Goal: Task Accomplishment & Management: Use online tool/utility

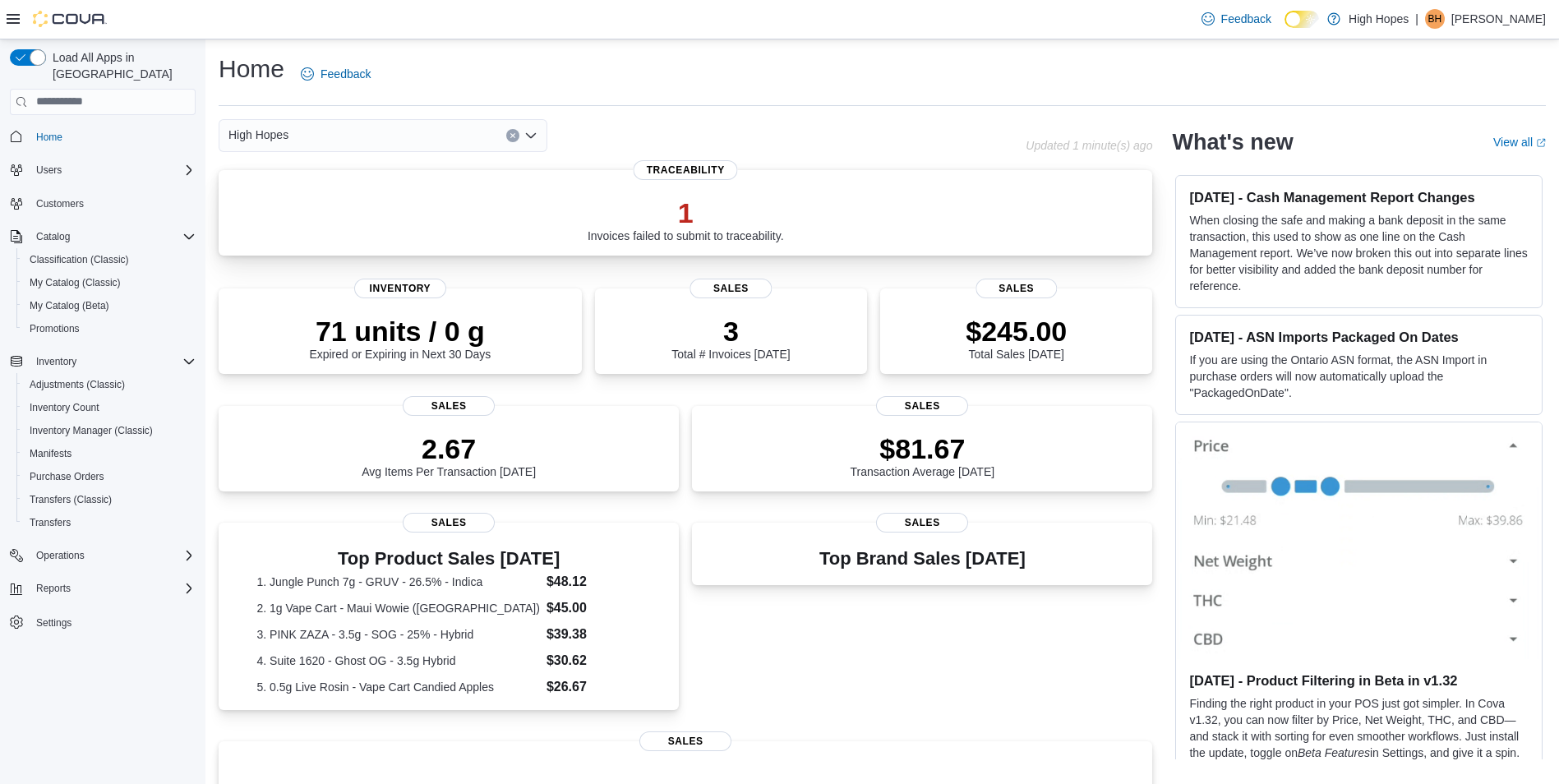
click at [673, 209] on p "1" at bounding box center [686, 212] width 197 height 33
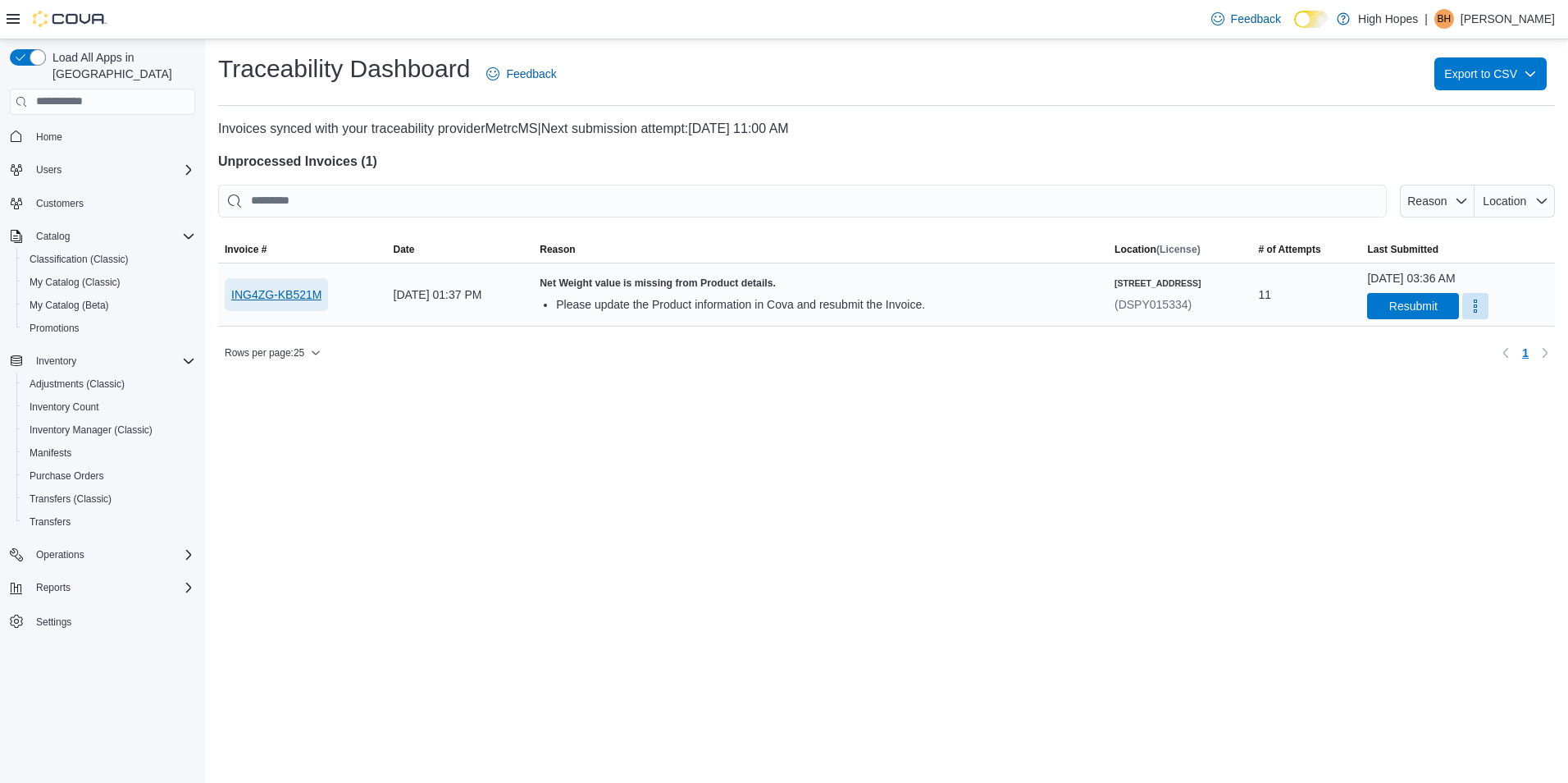
click at [318, 290] on span "ING4ZG-KB521M" at bounding box center [276, 294] width 91 height 16
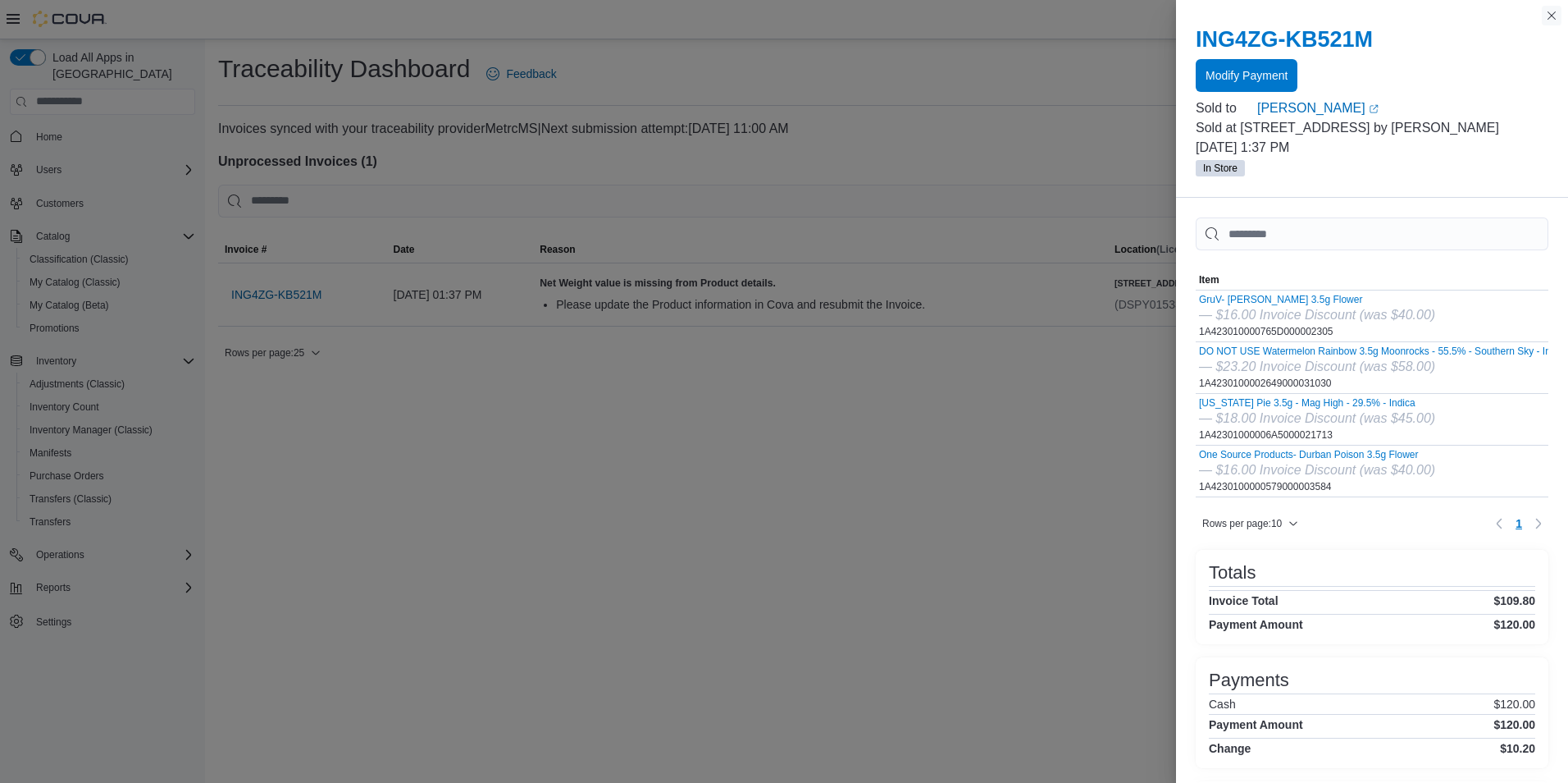
click at [1549, 9] on button "Close this dialog" at bounding box center [1552, 16] width 20 height 20
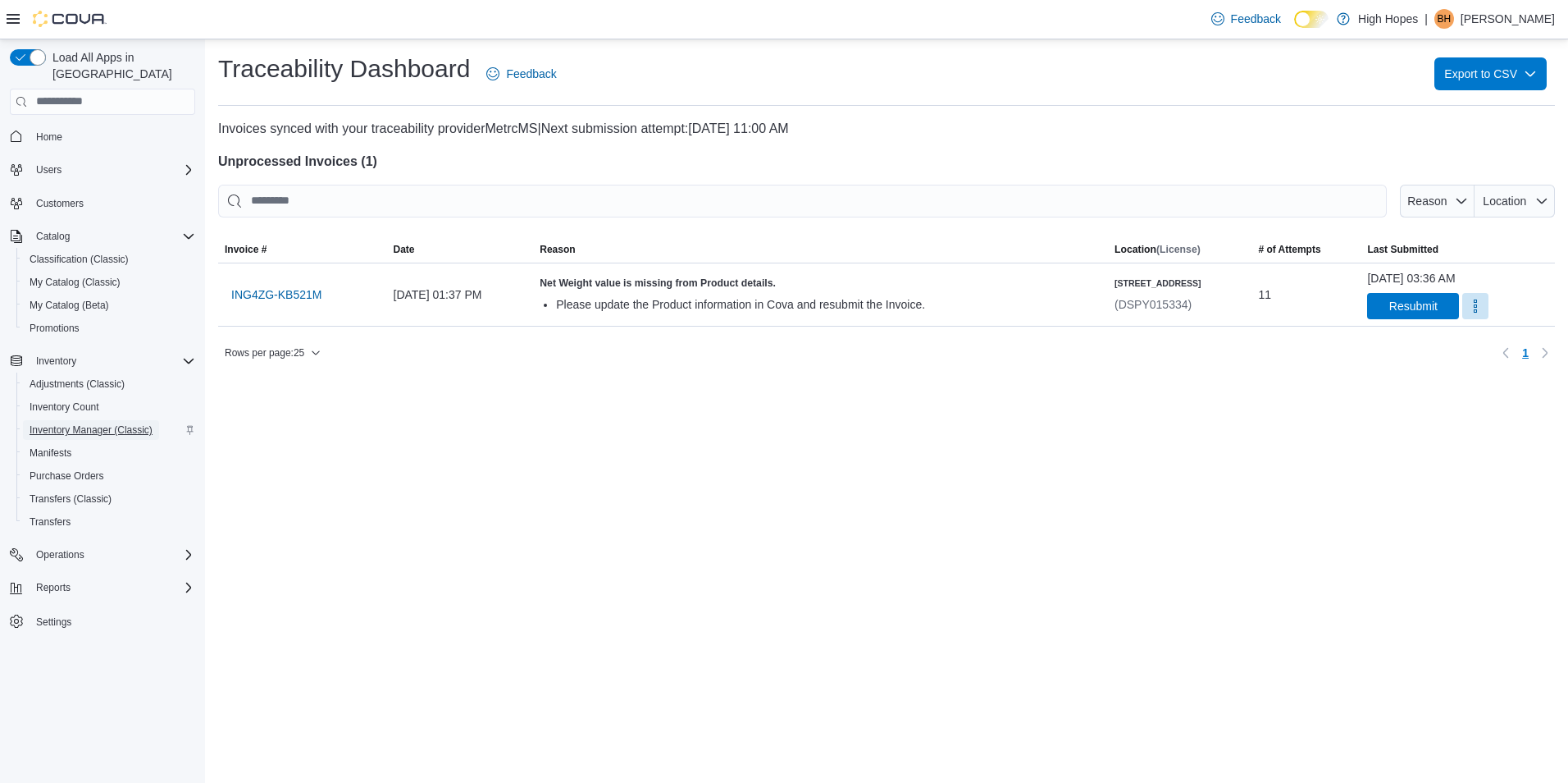
click at [73, 423] on span "Inventory Manager (Classic)" at bounding box center [92, 429] width 124 height 13
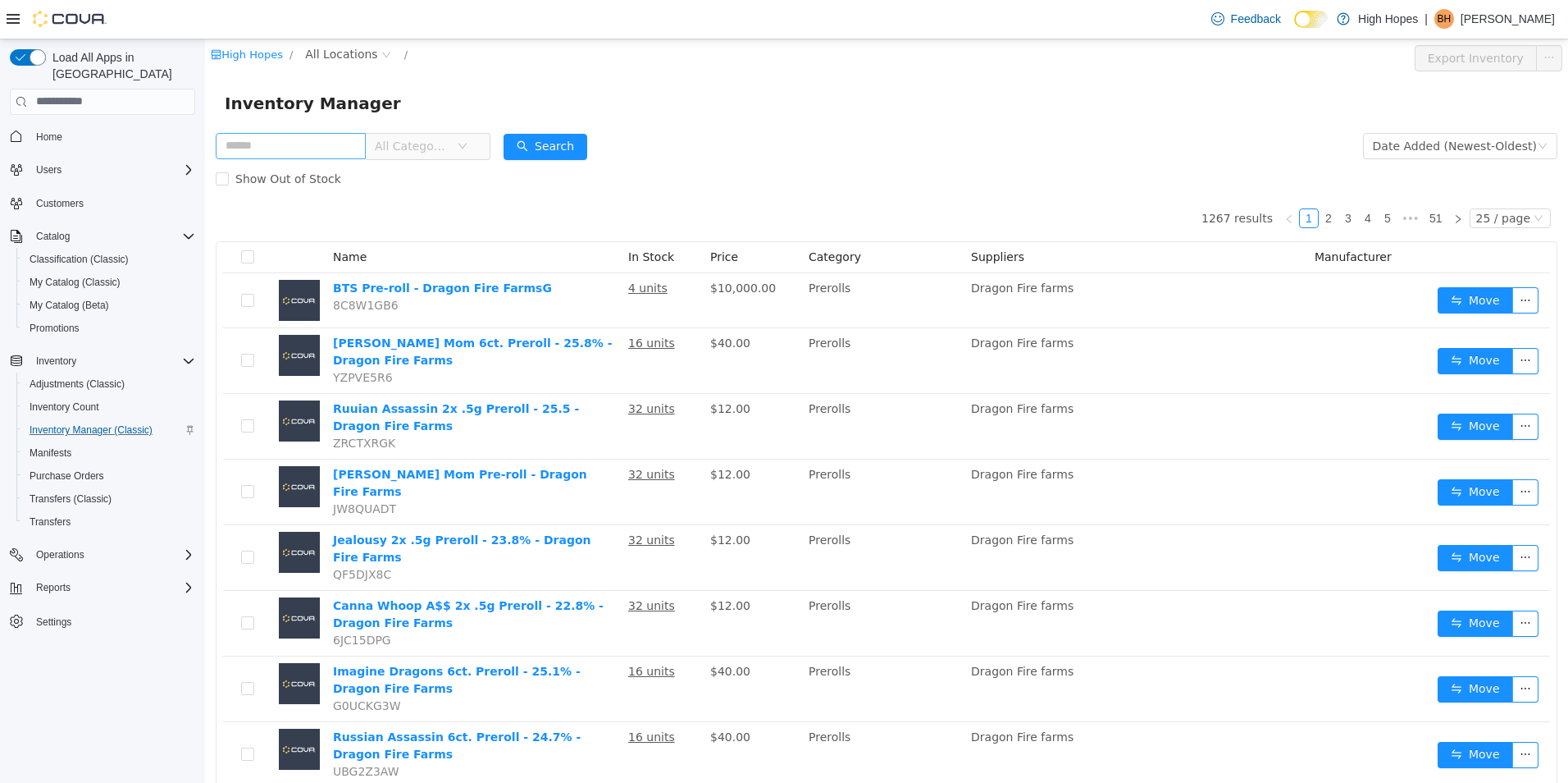
click at [314, 147] on input "text" at bounding box center [291, 145] width 150 height 26
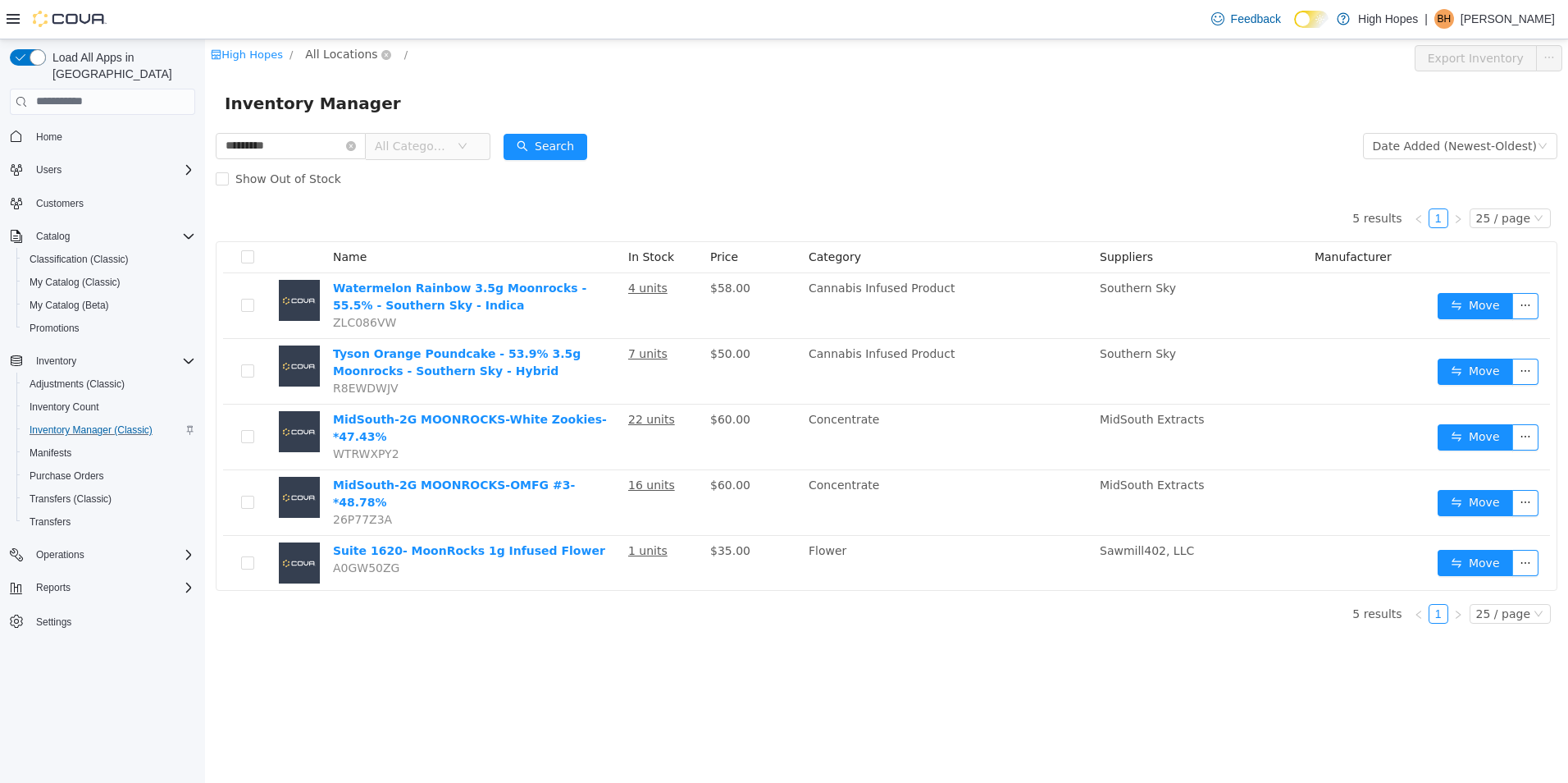
click at [352, 54] on span "All Locations" at bounding box center [341, 53] width 72 height 18
click at [359, 148] on span "[STREET_ADDRESS]" at bounding box center [396, 141] width 114 height 13
drag, startPoint x: 318, startPoint y: 141, endPoint x: 100, endPoint y: 134, distance: 218.1
click at [205, 134] on html "High Hopes / 110 Magnolia St / All Rooms / Export 110 Magnolia St Inventory Inv…" at bounding box center [887, 410] width 1363 height 743
type input "**********"
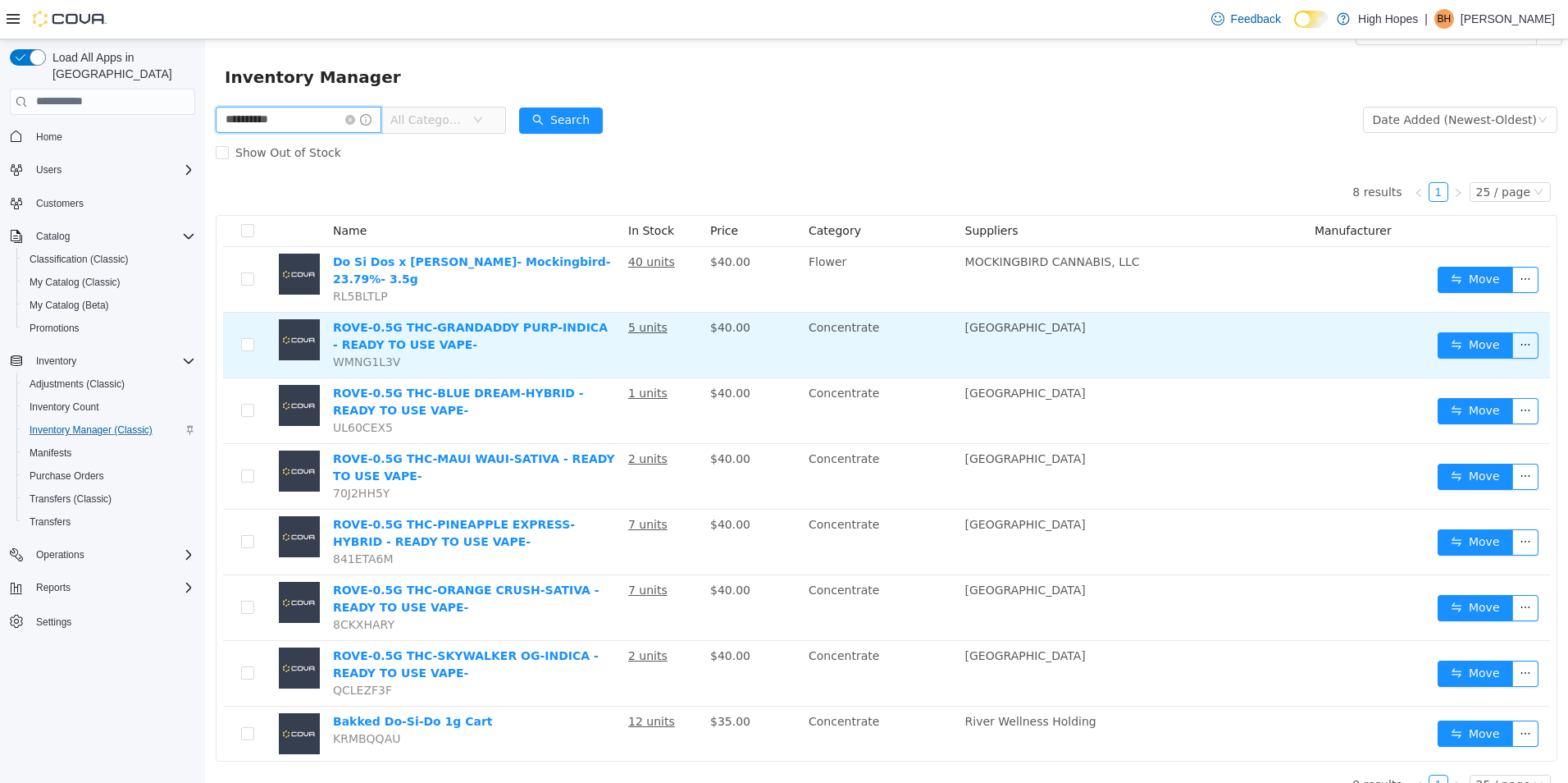
scroll to position [41, 0]
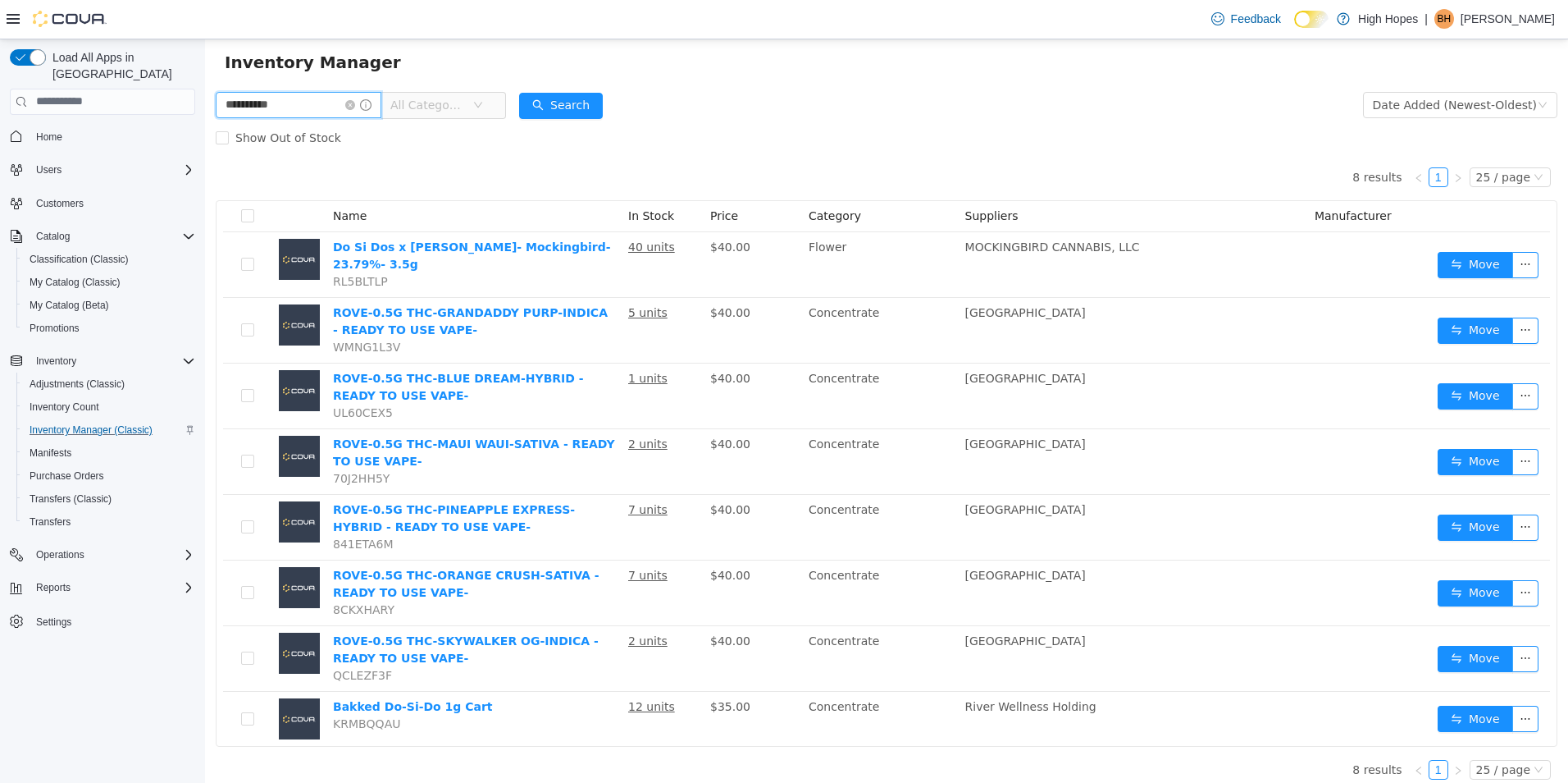
drag, startPoint x: 320, startPoint y: 100, endPoint x: 345, endPoint y: 146, distance: 52.4
click at [205, 108] on html "**********" at bounding box center [887, 370] width 1363 height 743
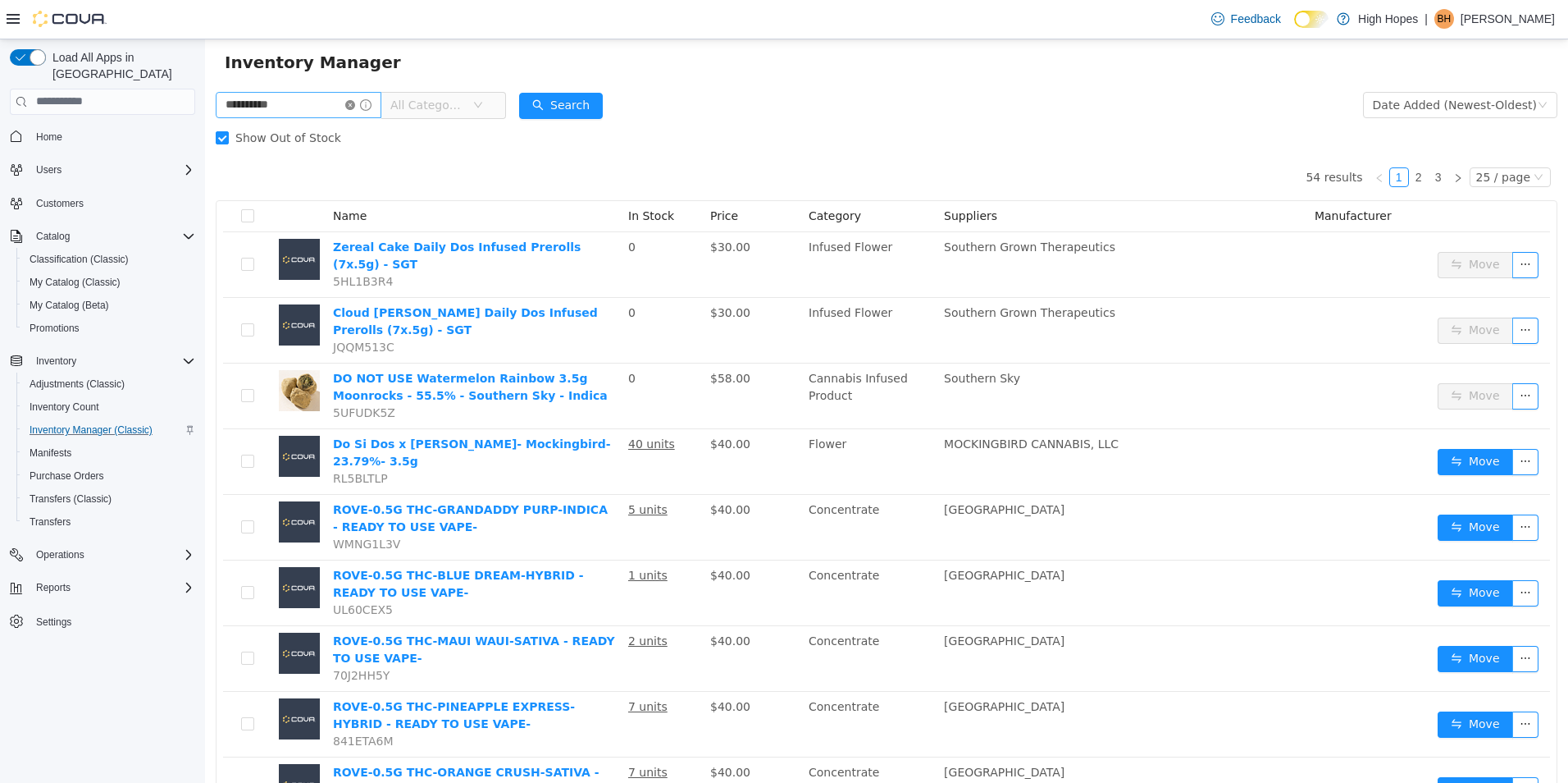
click at [356, 109] on icon "icon: close-circle" at bounding box center [351, 105] width 10 height 10
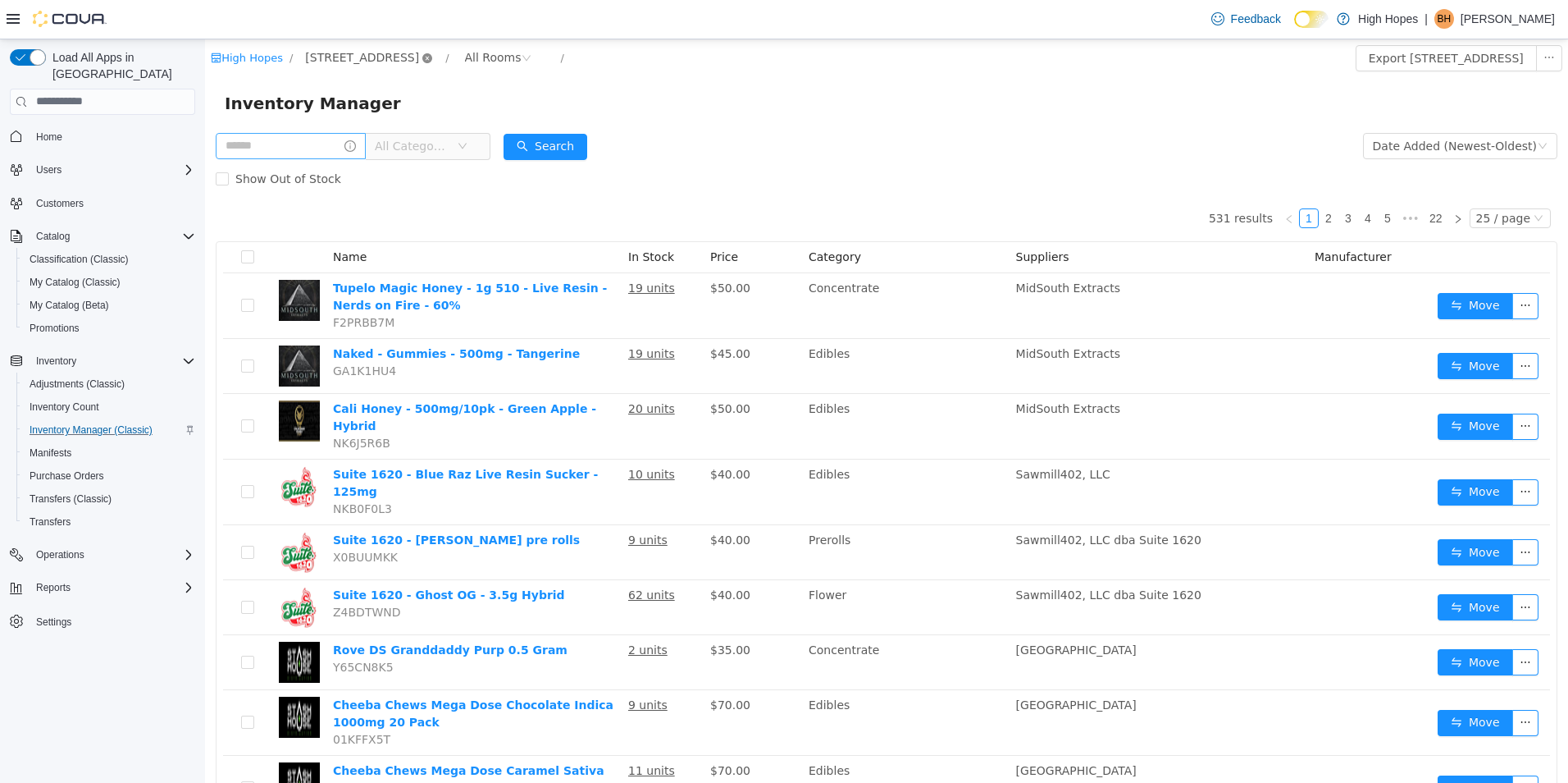
click at [422, 63] on icon "icon: close-circle" at bounding box center [427, 58] width 10 height 10
click at [347, 54] on span "All Locations" at bounding box center [341, 53] width 72 height 18
click at [378, 108] on span "All Locations" at bounding box center [361, 113] width 72 height 13
click at [367, 112] on span "All Locations" at bounding box center [361, 113] width 72 height 13
drag, startPoint x: 818, startPoint y: 77, endPoint x: 619, endPoint y: 52, distance: 200.6
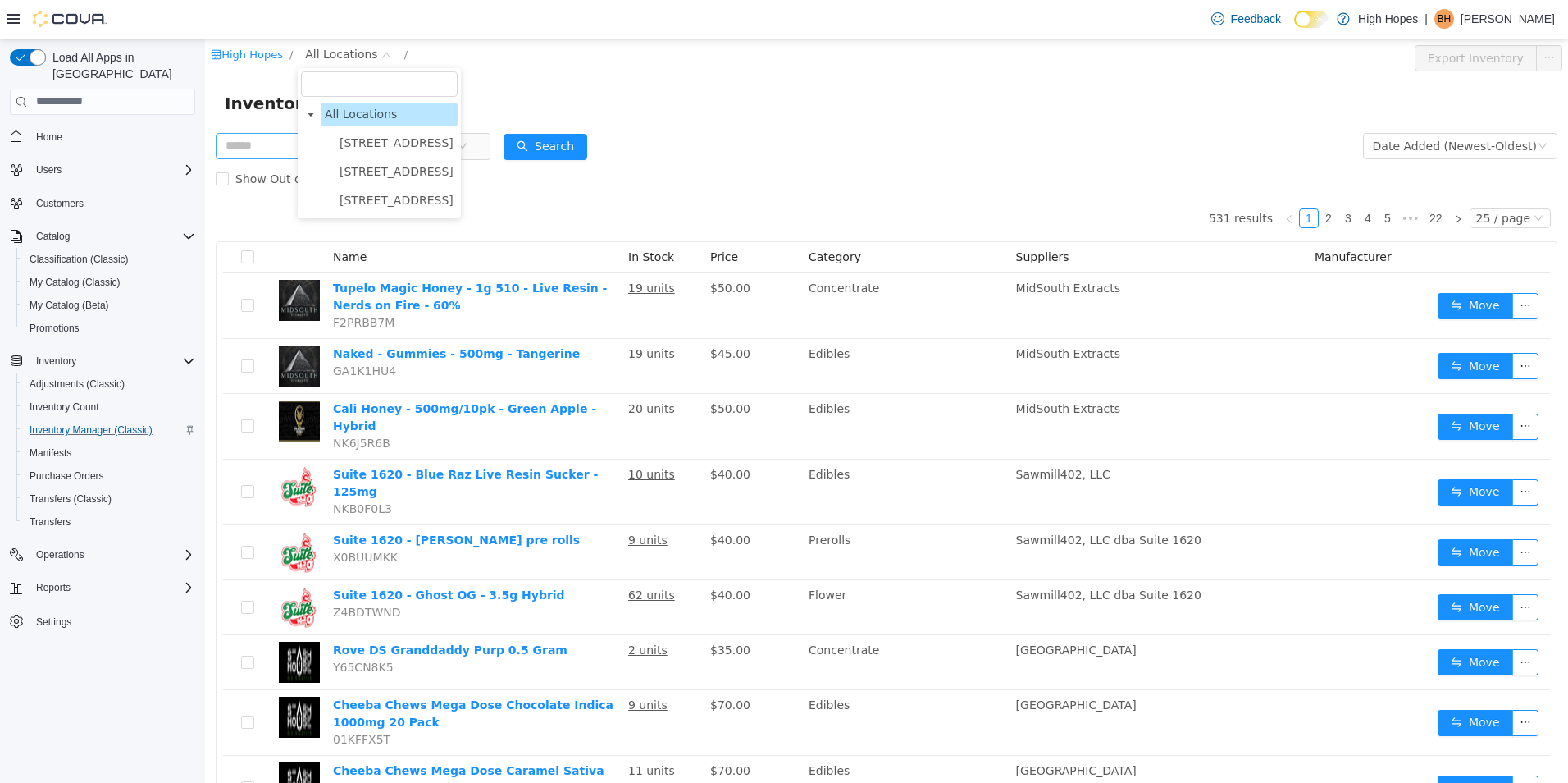
click at [626, 77] on div "Inventory Manager" at bounding box center [887, 103] width 1363 height 53
click at [72, 423] on span "Inventory Manager (Classic)" at bounding box center [92, 429] width 124 height 13
click at [80, 423] on span "Inventory Manager (Classic)" at bounding box center [92, 429] width 124 height 13
drag, startPoint x: 895, startPoint y: 118, endPoint x: 798, endPoint y: 40, distance: 124.5
click at [864, 96] on div "Inventory Manager" at bounding box center [887, 103] width 1363 height 53
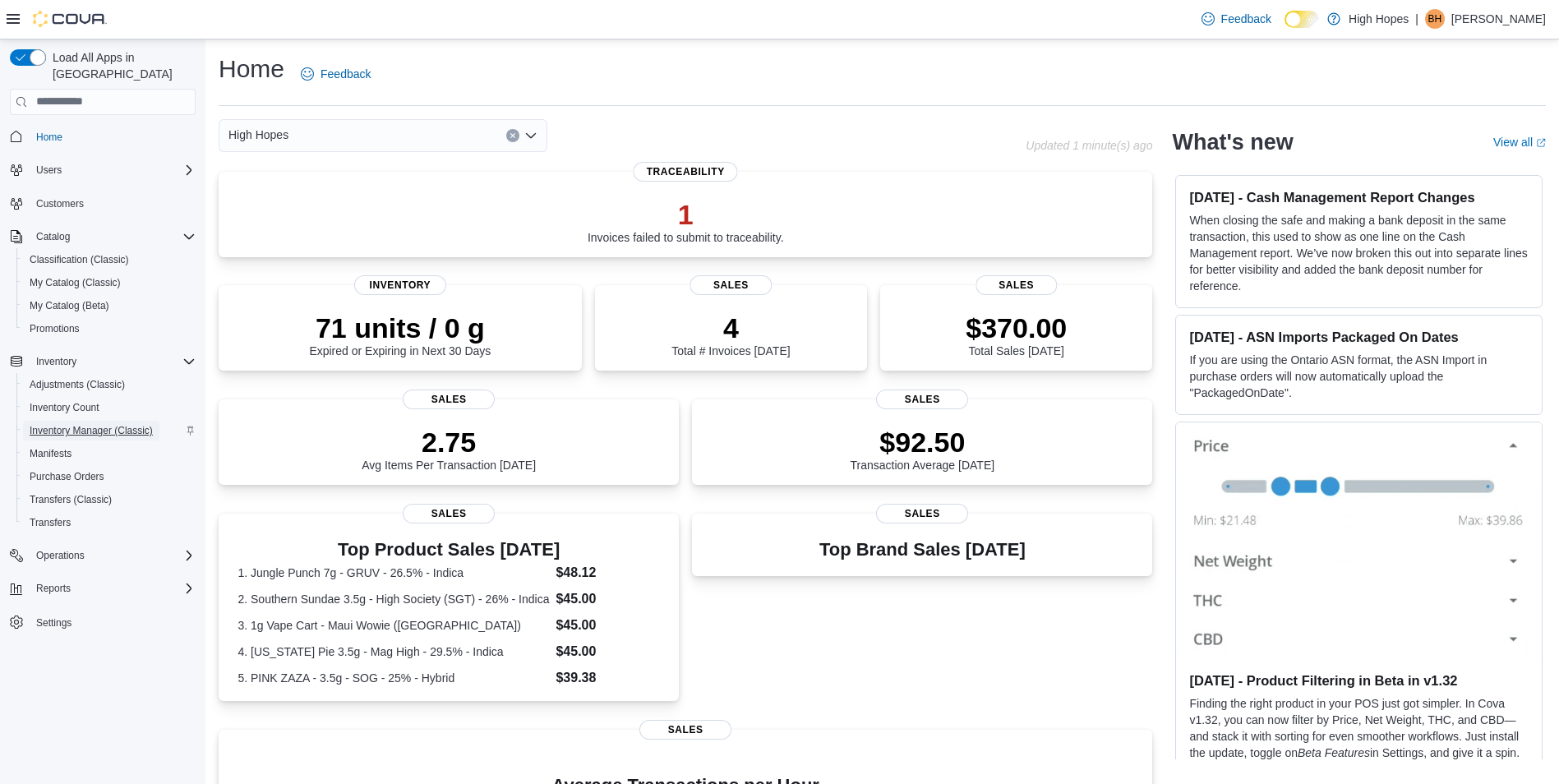
click at [100, 424] on span "Inventory Manager (Classic)" at bounding box center [92, 430] width 124 height 13
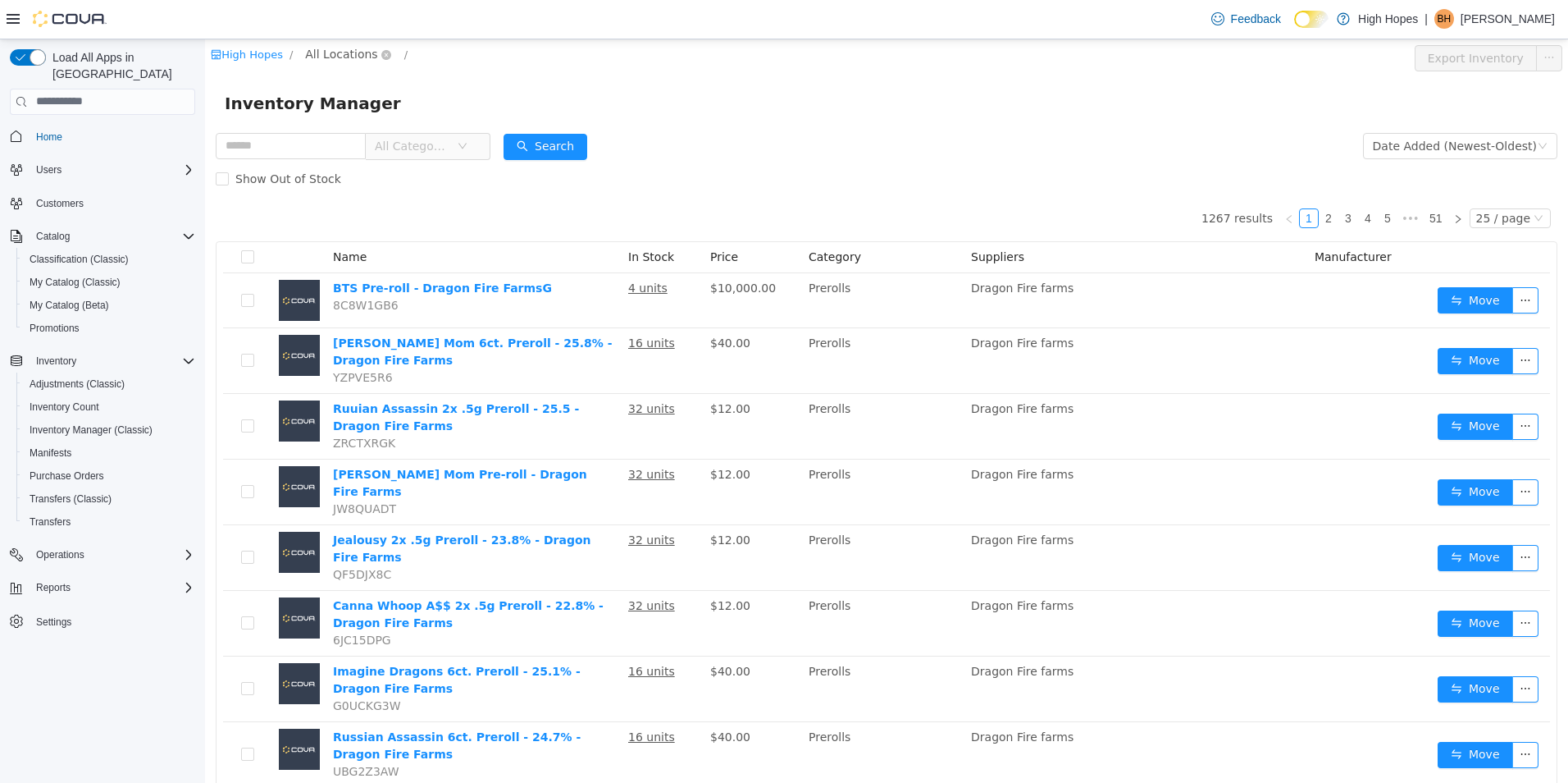
click at [350, 53] on span "All Locations" at bounding box center [341, 53] width 72 height 18
click at [398, 169] on span "1201 N Gloster St" at bounding box center [396, 170] width 114 height 13
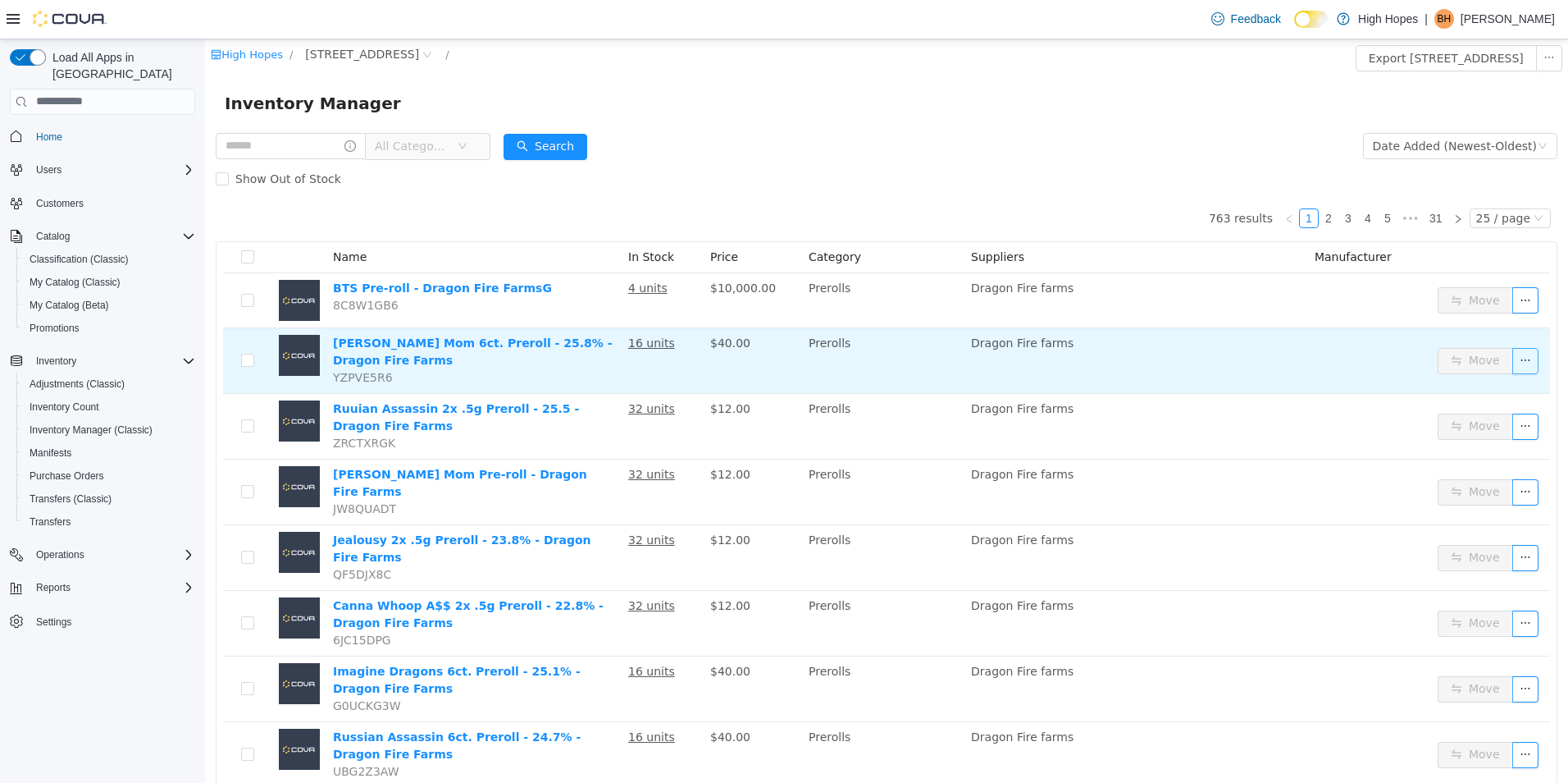
click at [1522, 355] on button "button" at bounding box center [1525, 360] width 26 height 26
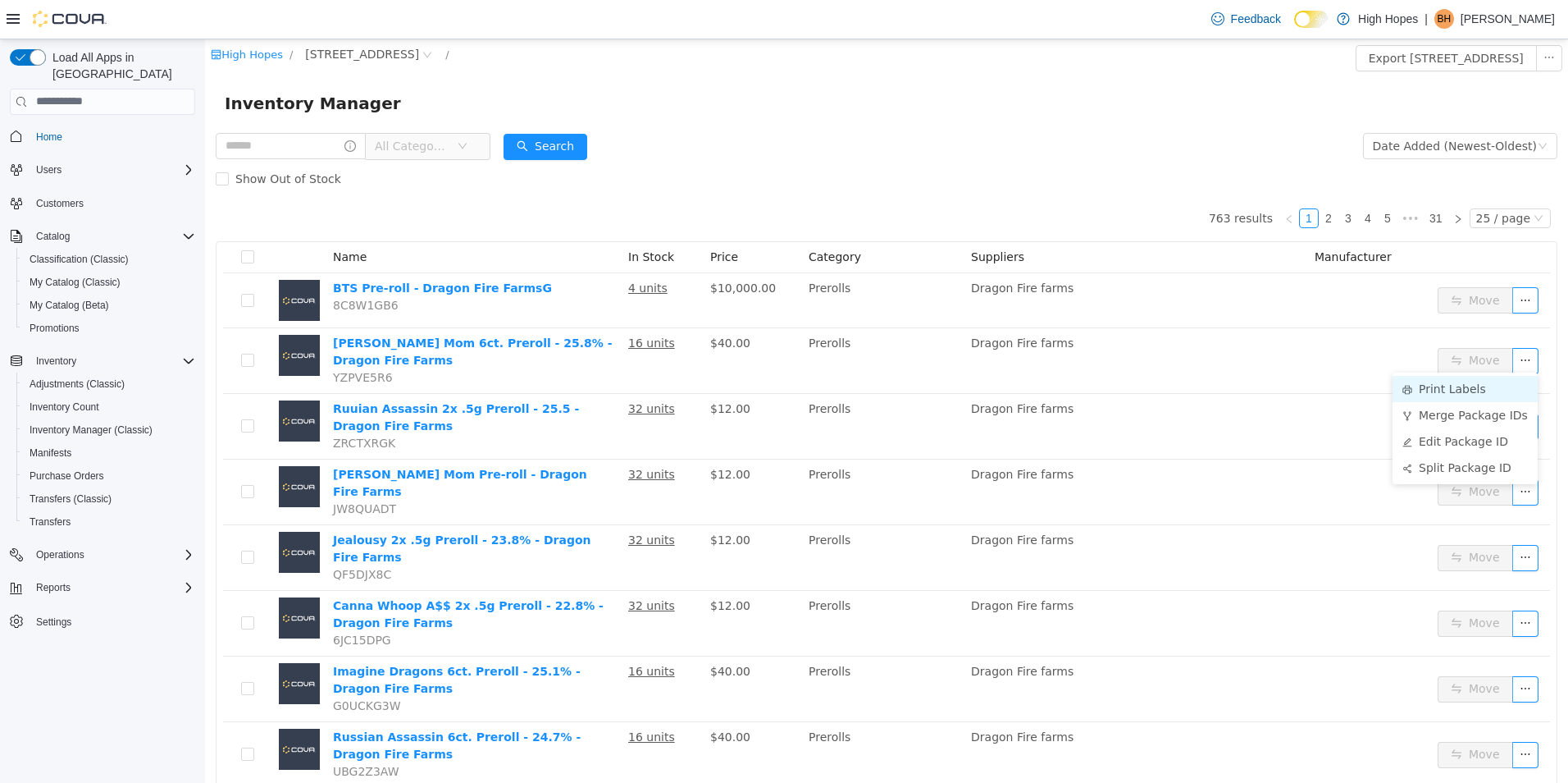
click at [1447, 392] on li "Print Labels" at bounding box center [1465, 388] width 145 height 26
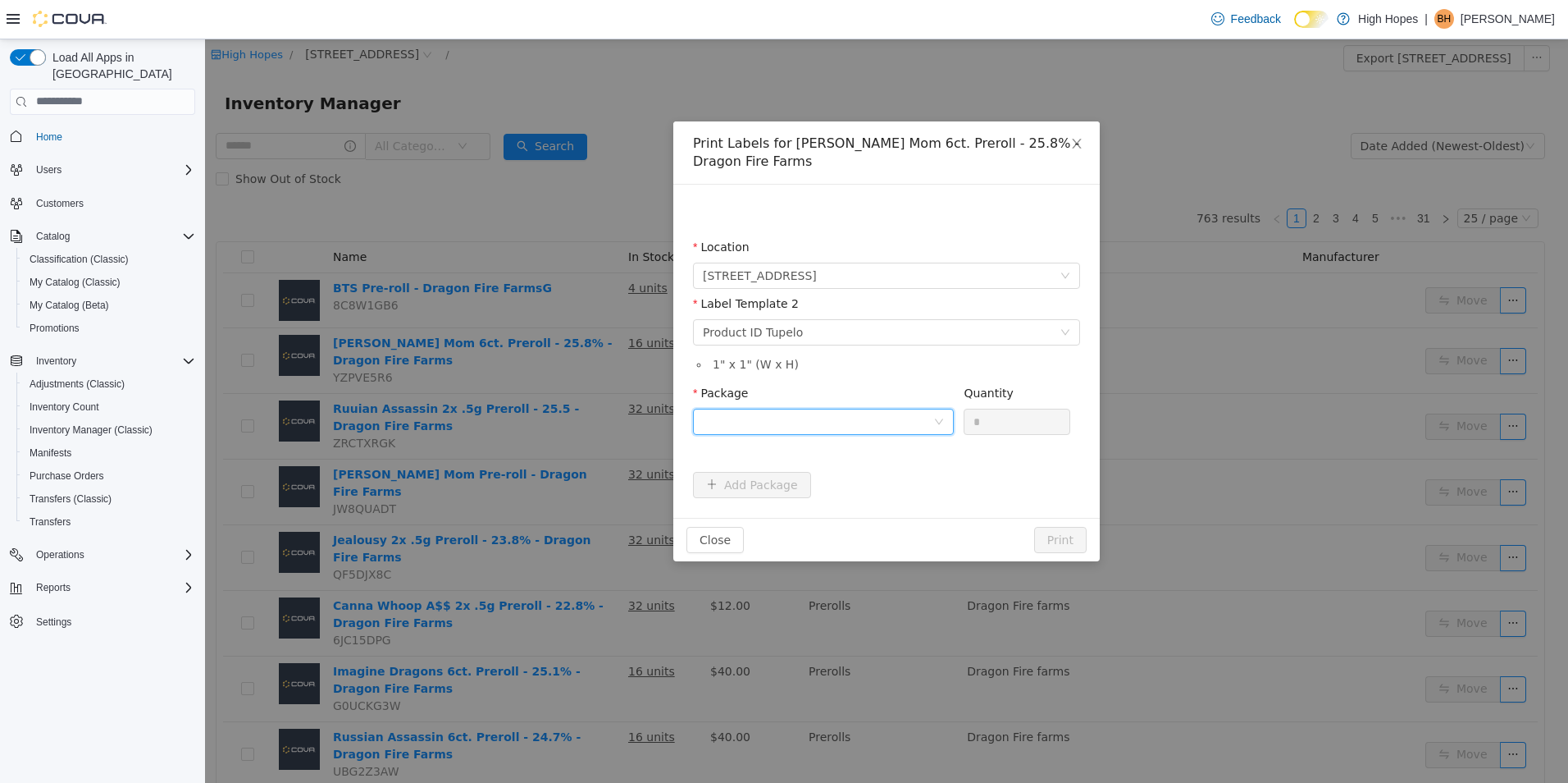
click at [904, 425] on div at bounding box center [818, 420] width 230 height 25
click at [892, 490] on li "1A42301000032C9000014729" at bounding box center [824, 480] width 261 height 26
click at [988, 426] on input "*" at bounding box center [1016, 420] width 105 height 25
type input "**"
click at [1052, 532] on button "Print" at bounding box center [1060, 539] width 53 height 26
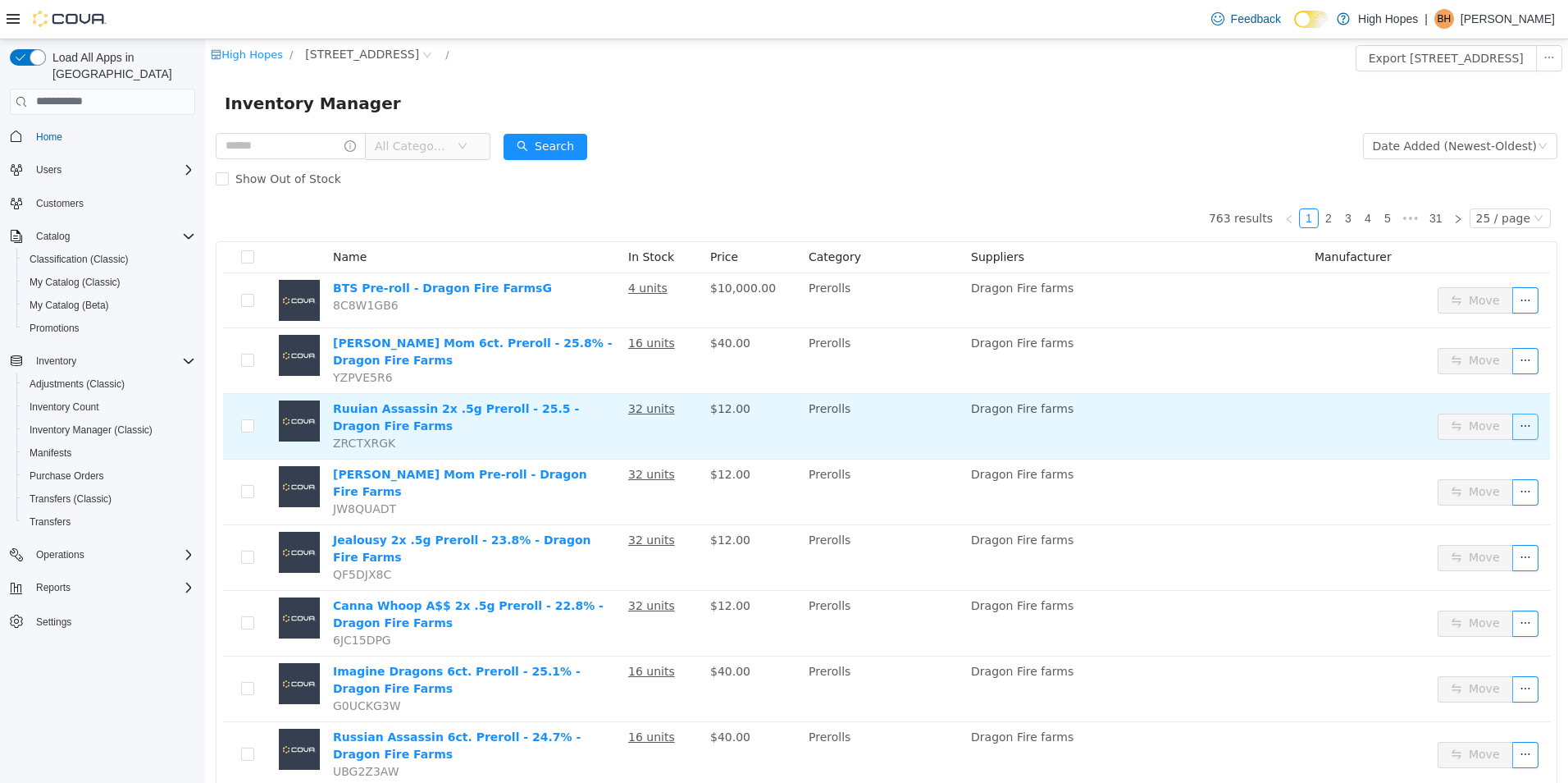
click at [1521, 417] on button "button" at bounding box center [1525, 425] width 26 height 26
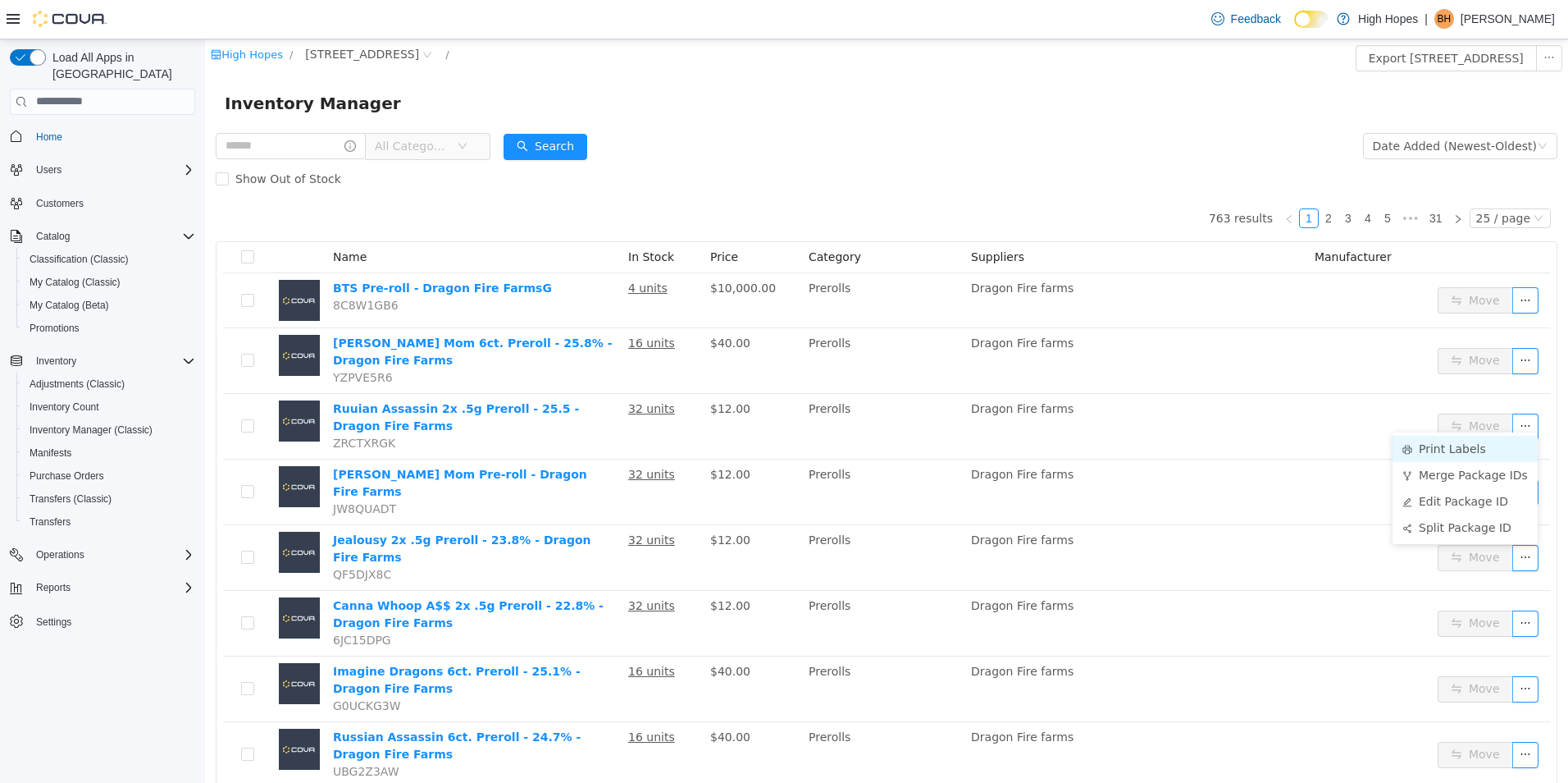
click at [1497, 447] on li "Print Labels" at bounding box center [1465, 447] width 145 height 26
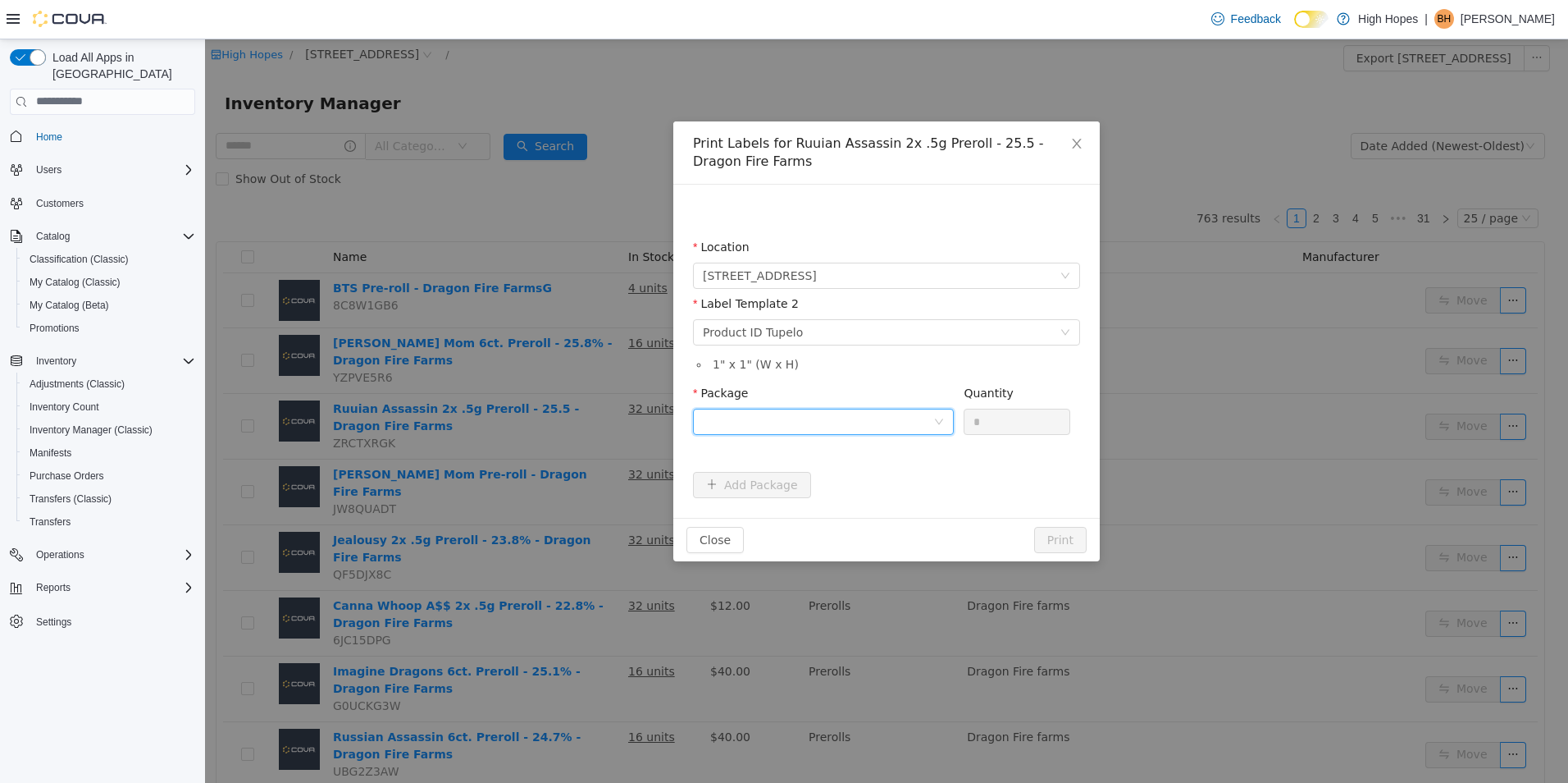
click at [894, 428] on div at bounding box center [818, 420] width 230 height 25
drag, startPoint x: 910, startPoint y: 483, endPoint x: 992, endPoint y: 416, distance: 105.9
click at [911, 482] on li "1A42301000032C9000014590" at bounding box center [824, 480] width 261 height 26
drag, startPoint x: 998, startPoint y: 412, endPoint x: 944, endPoint y: 414, distance: 54.0
click at [944, 398] on span "Package 1A42301000032C9000014590 Quantity *" at bounding box center [882, 392] width 378 height 13
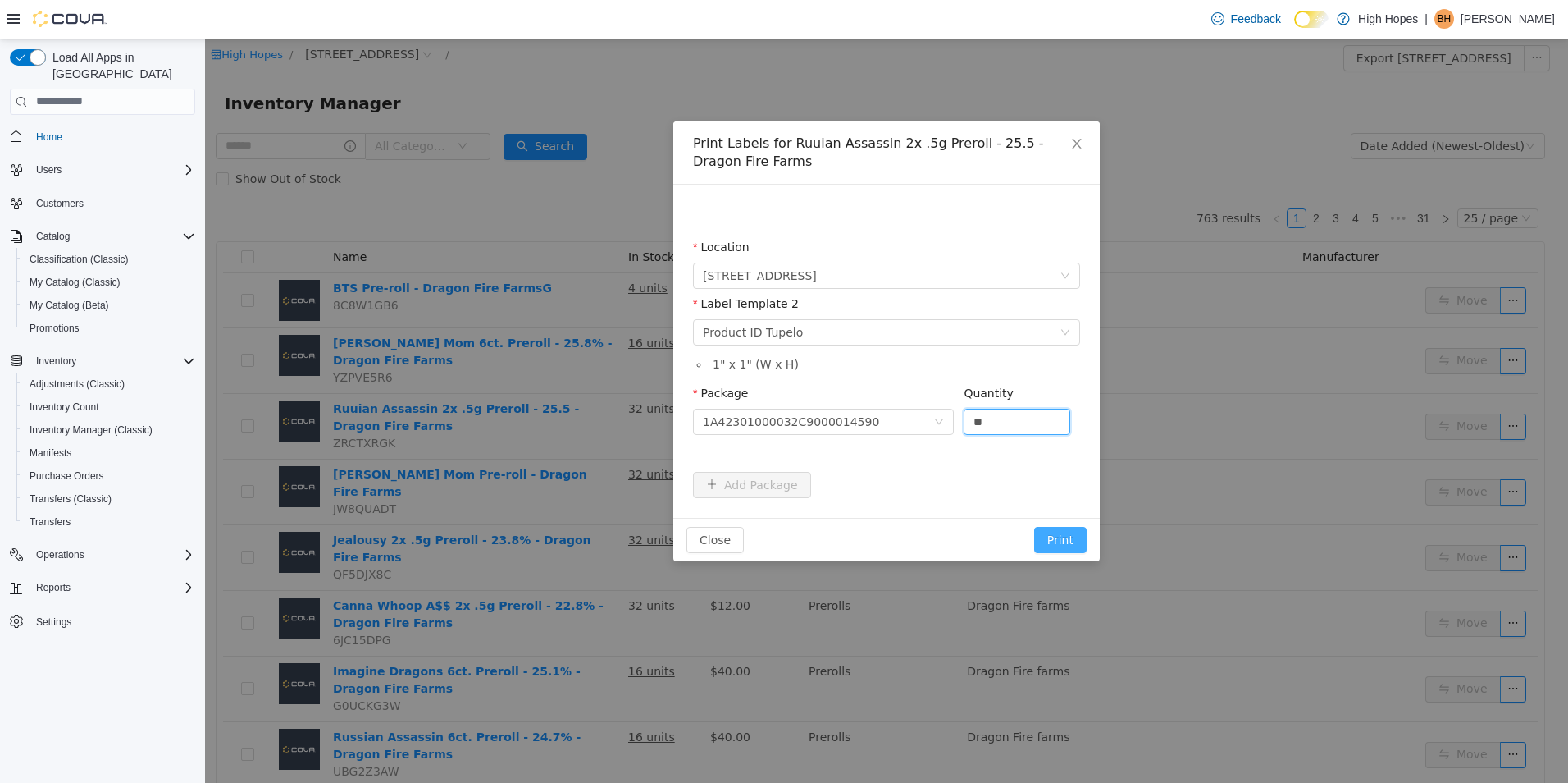
type input "**"
click at [1059, 536] on button "Print" at bounding box center [1060, 539] width 53 height 26
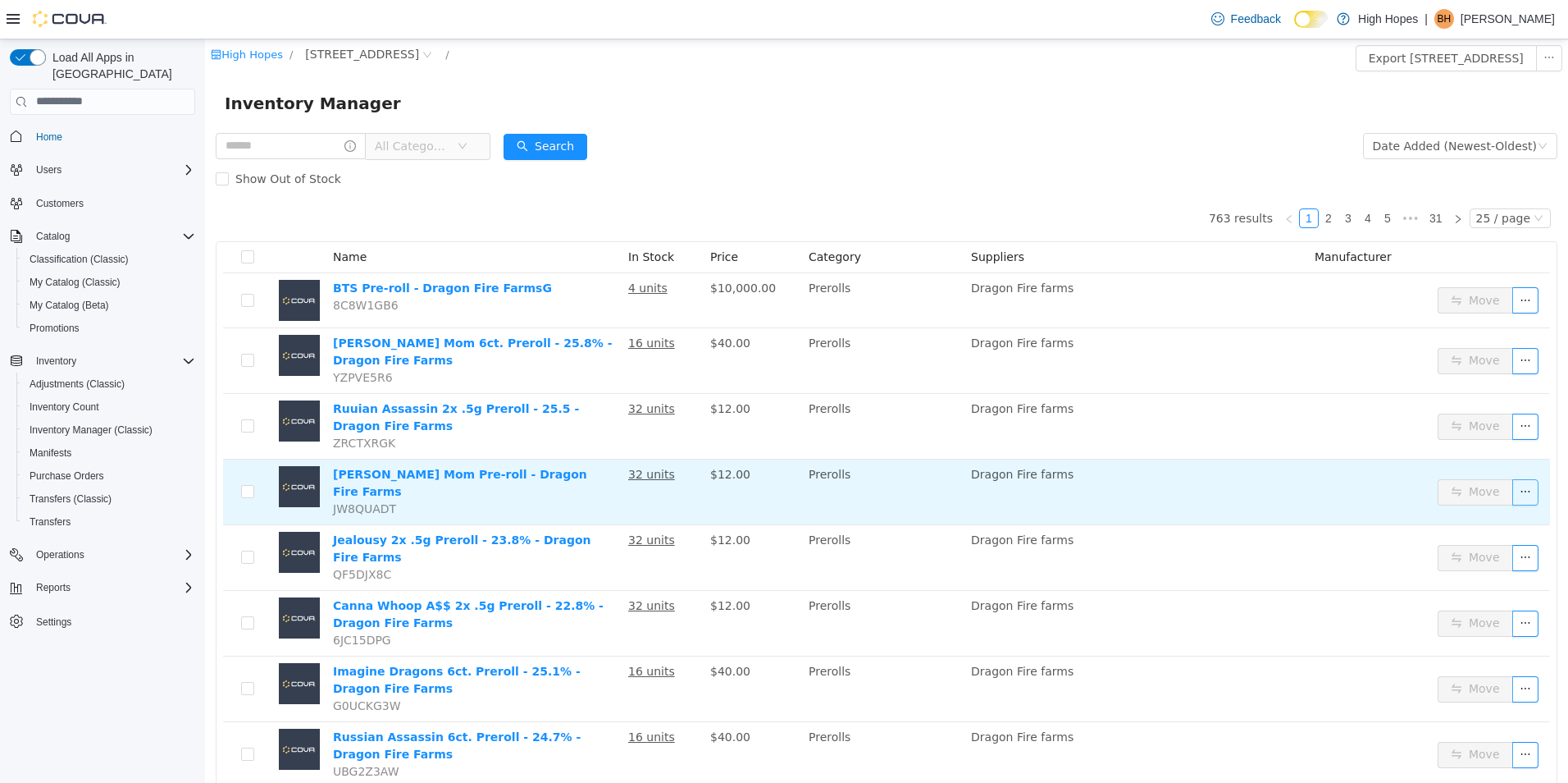
click at [1521, 482] on button "button" at bounding box center [1525, 491] width 26 height 26
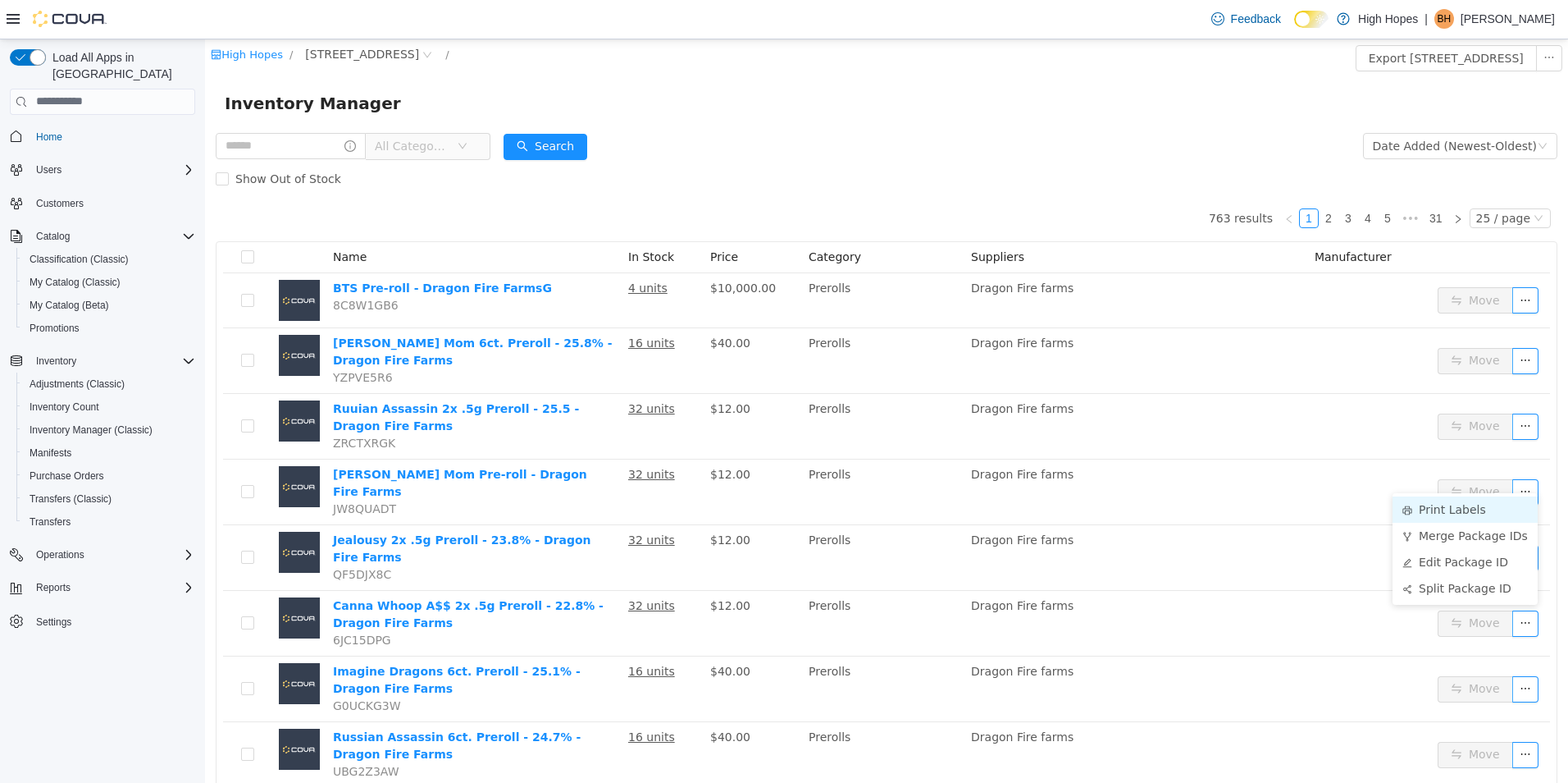
click at [1465, 514] on li "Print Labels" at bounding box center [1465, 508] width 145 height 26
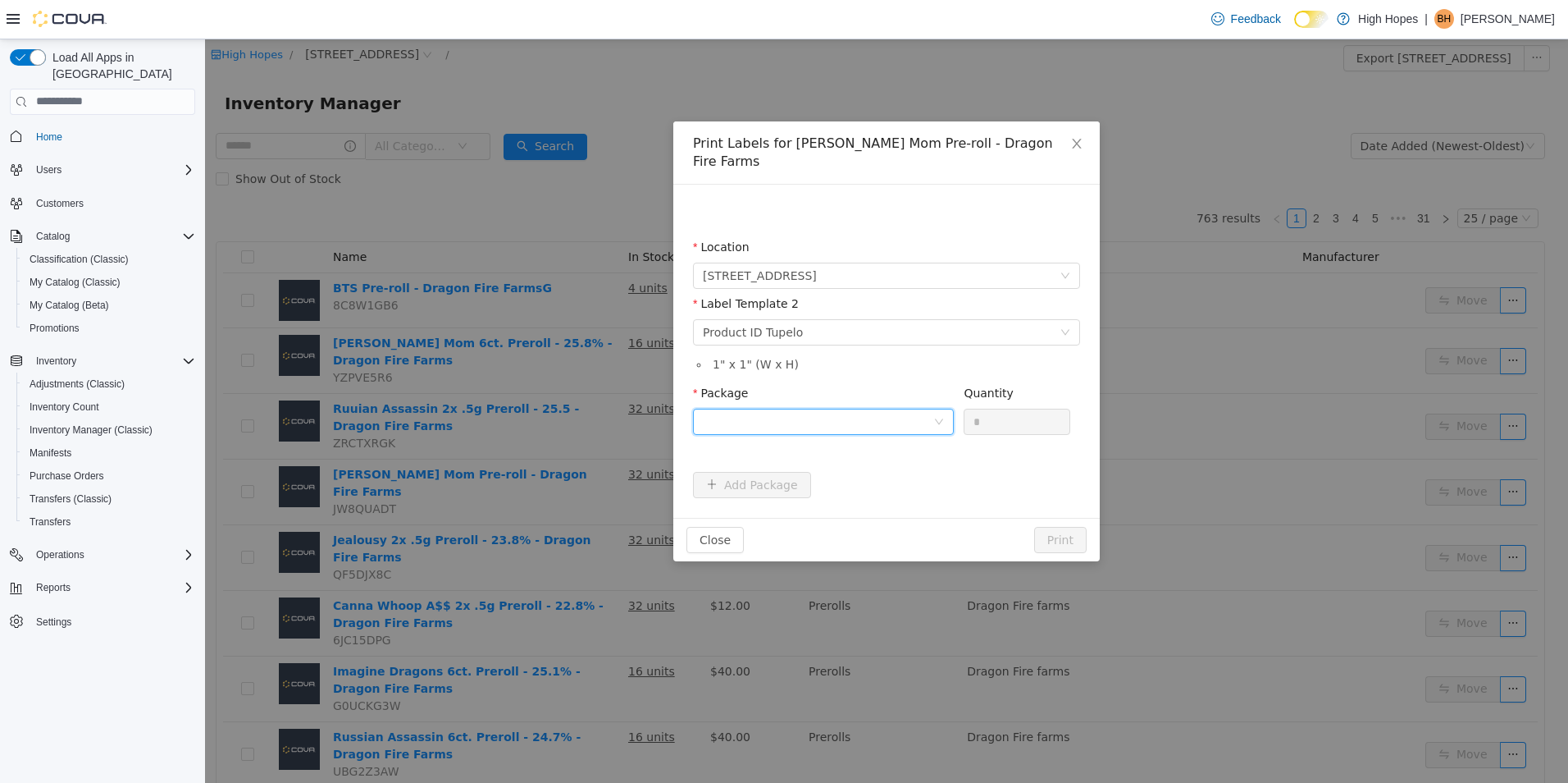
click at [910, 409] on div at bounding box center [818, 420] width 230 height 25
click at [910, 463] on li "1A42301000032C9000014648" at bounding box center [824, 461] width 261 height 26
drag, startPoint x: 983, startPoint y: 401, endPoint x: 959, endPoint y: 405, distance: 24.3
click at [959, 405] on div "Package 1A42301000032C9000014648 Quantity *" at bounding box center [887, 411] width 388 height 57
type input "**"
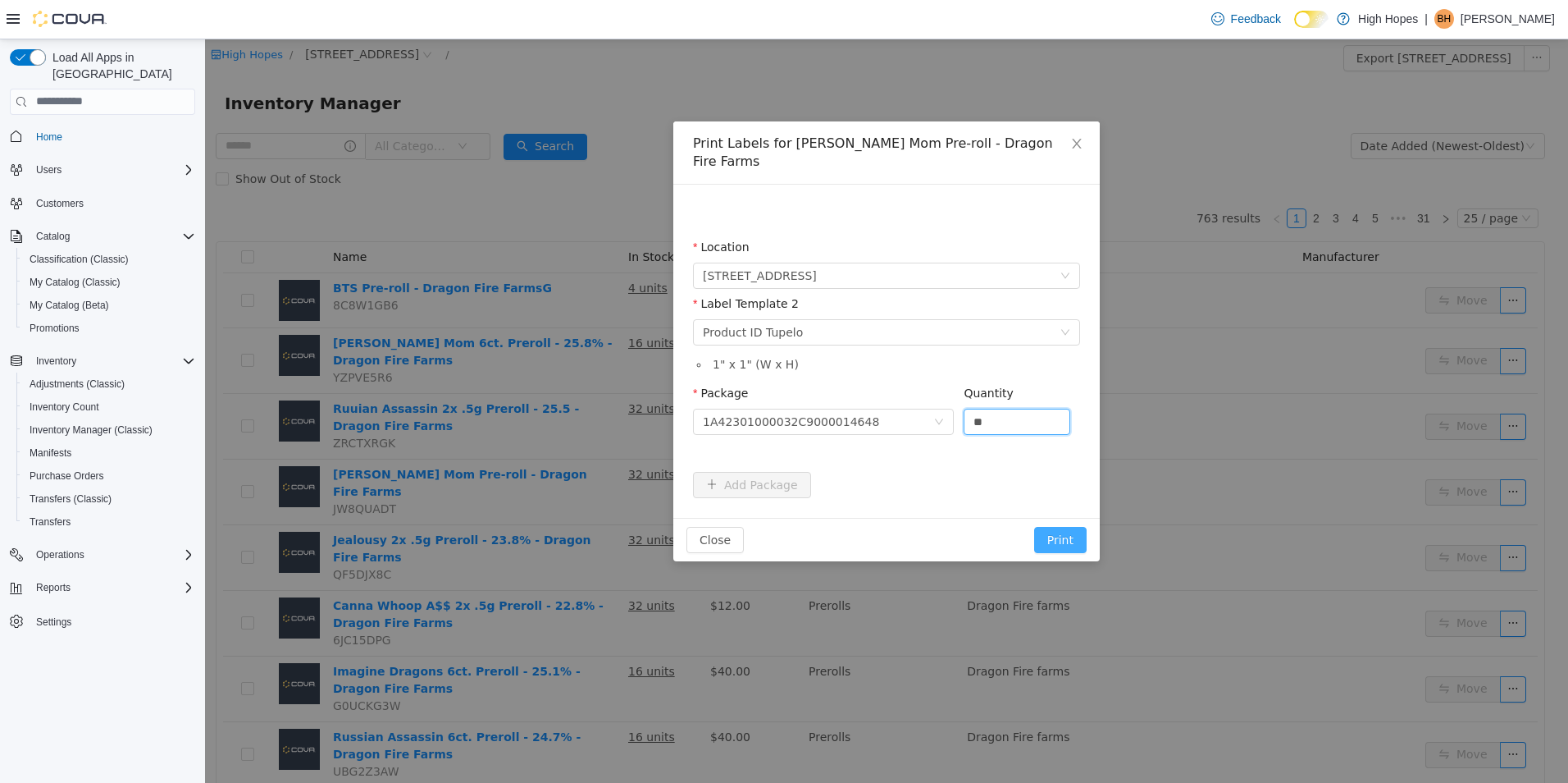
click at [1058, 526] on button "Print" at bounding box center [1060, 539] width 53 height 26
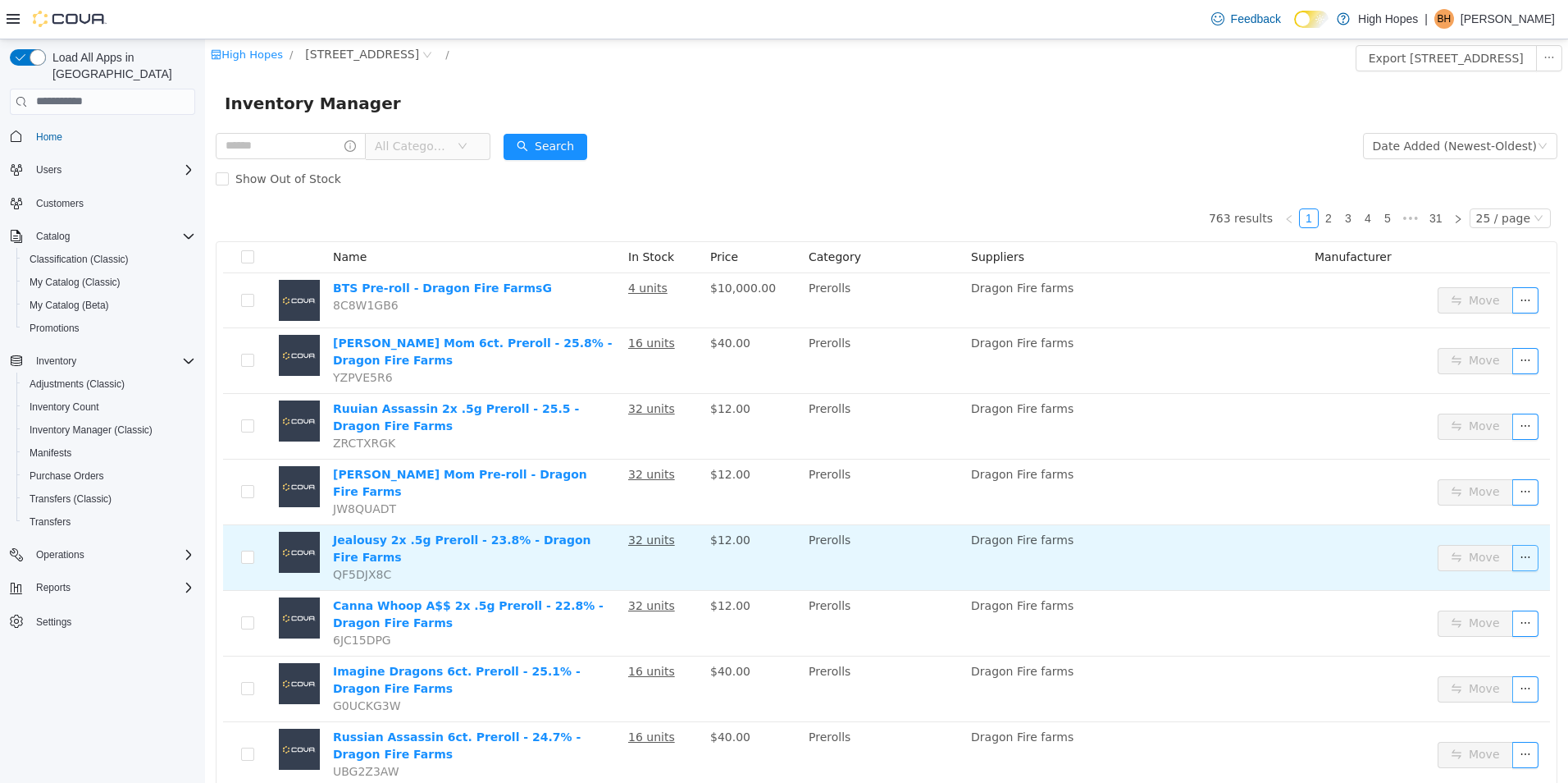
click at [1517, 544] on button "button" at bounding box center [1525, 557] width 26 height 26
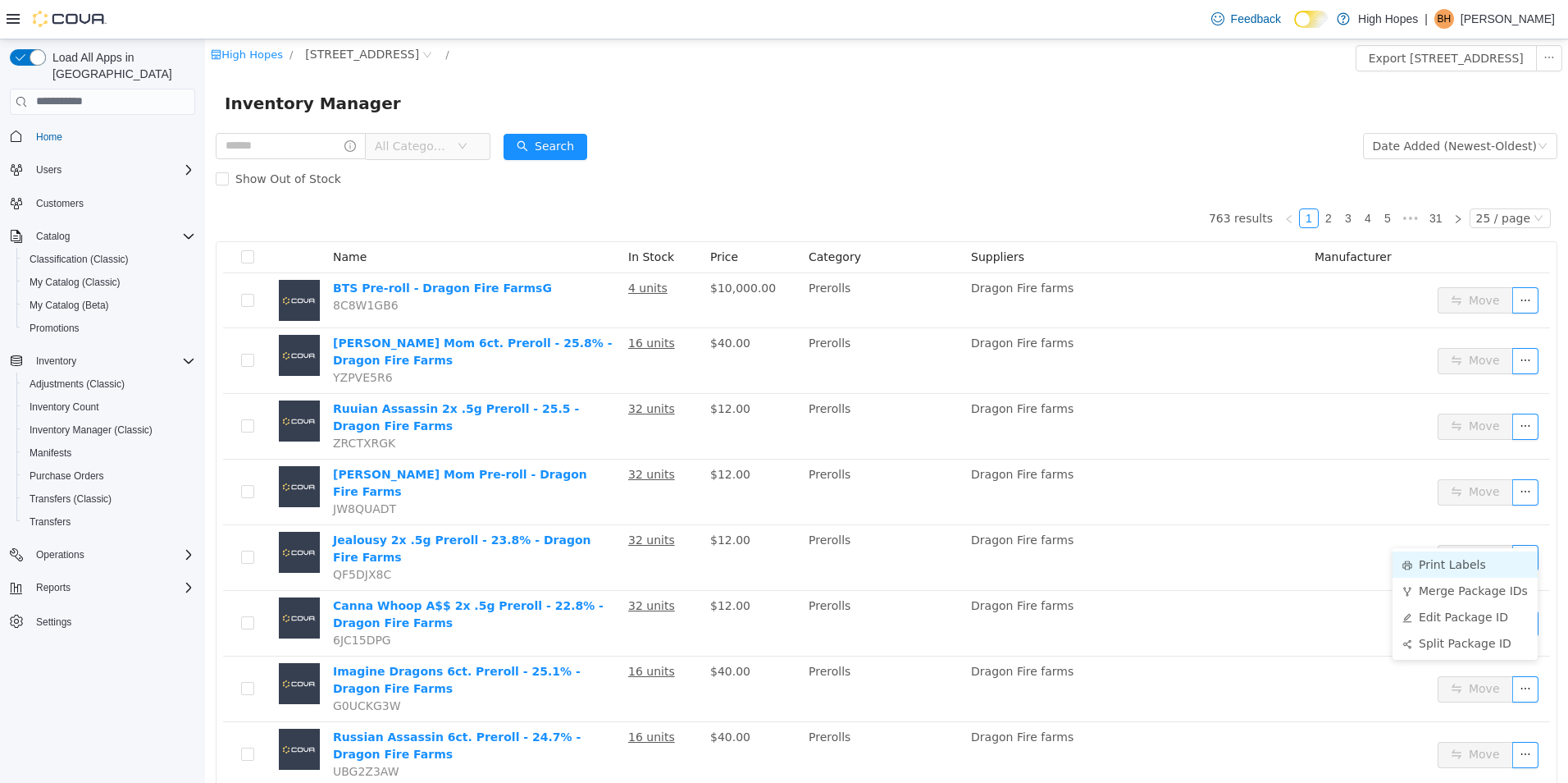
click at [1460, 570] on li "Print Labels" at bounding box center [1465, 563] width 145 height 26
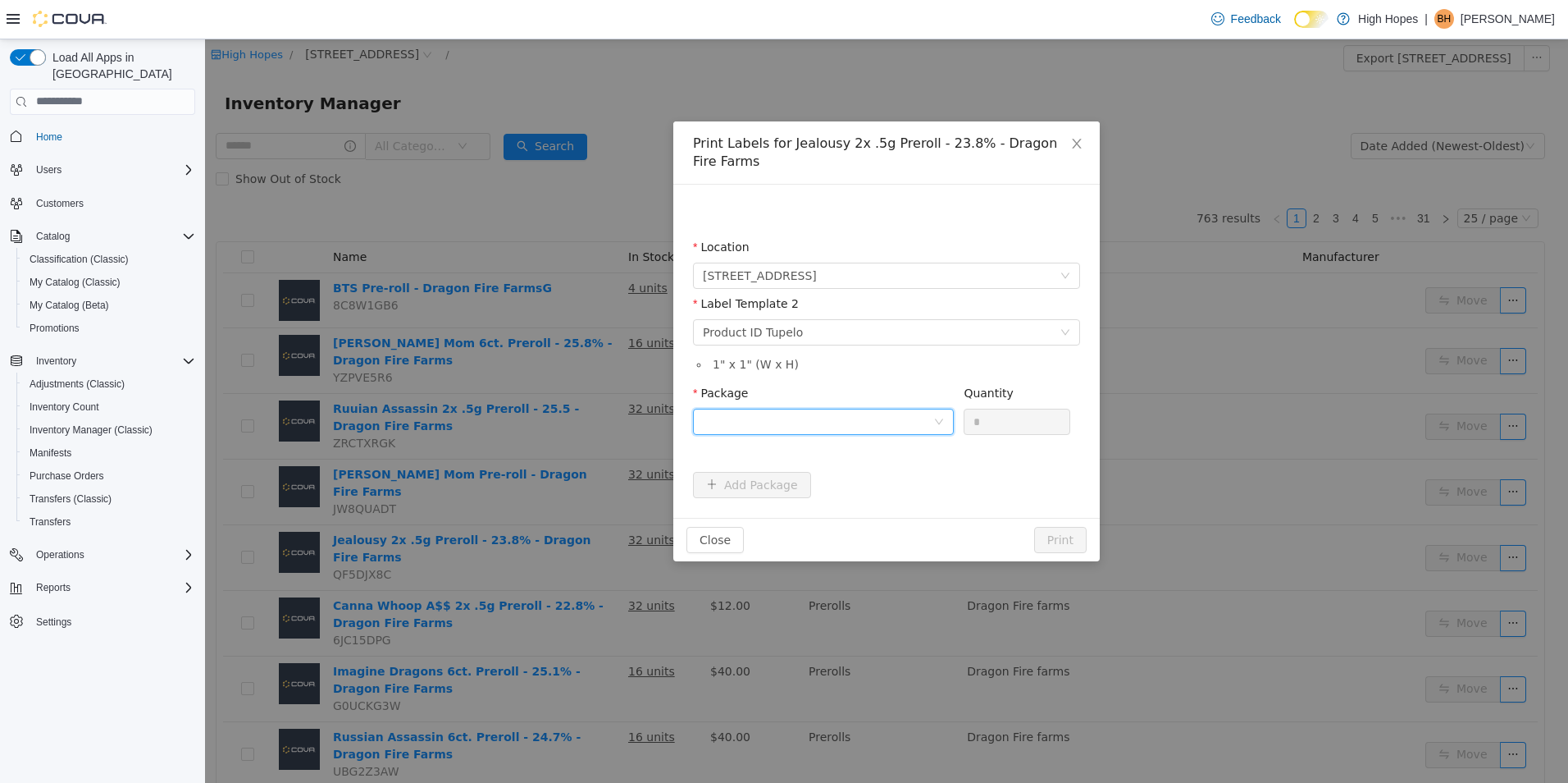
click at [910, 420] on div at bounding box center [818, 420] width 230 height 25
click at [908, 474] on li "1A42301000032C9000014417" at bounding box center [824, 480] width 261 height 26
click at [1075, 142] on icon "icon: close" at bounding box center [1077, 142] width 13 height 13
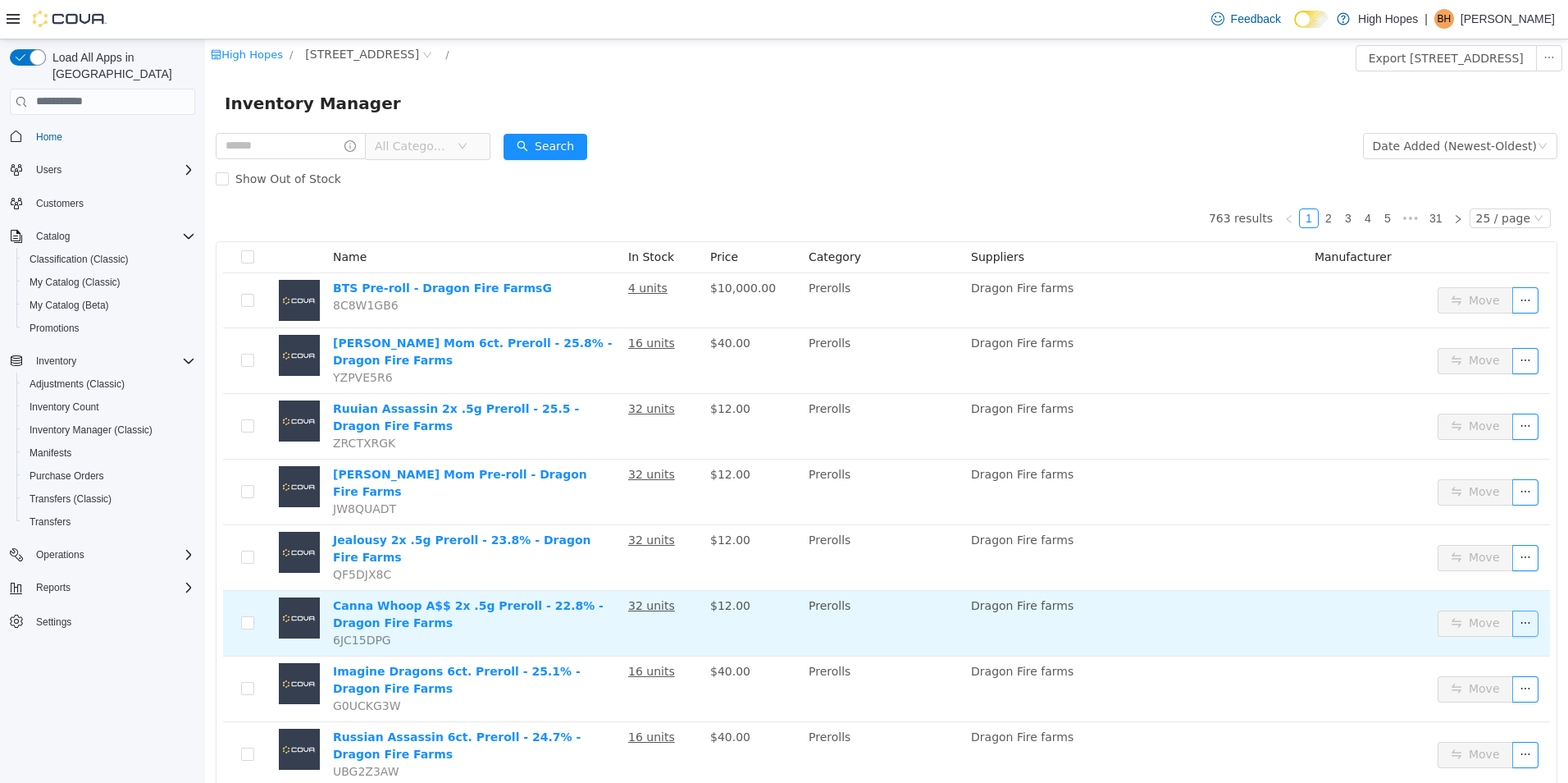
click at [1512, 610] on button "button" at bounding box center [1525, 623] width 26 height 26
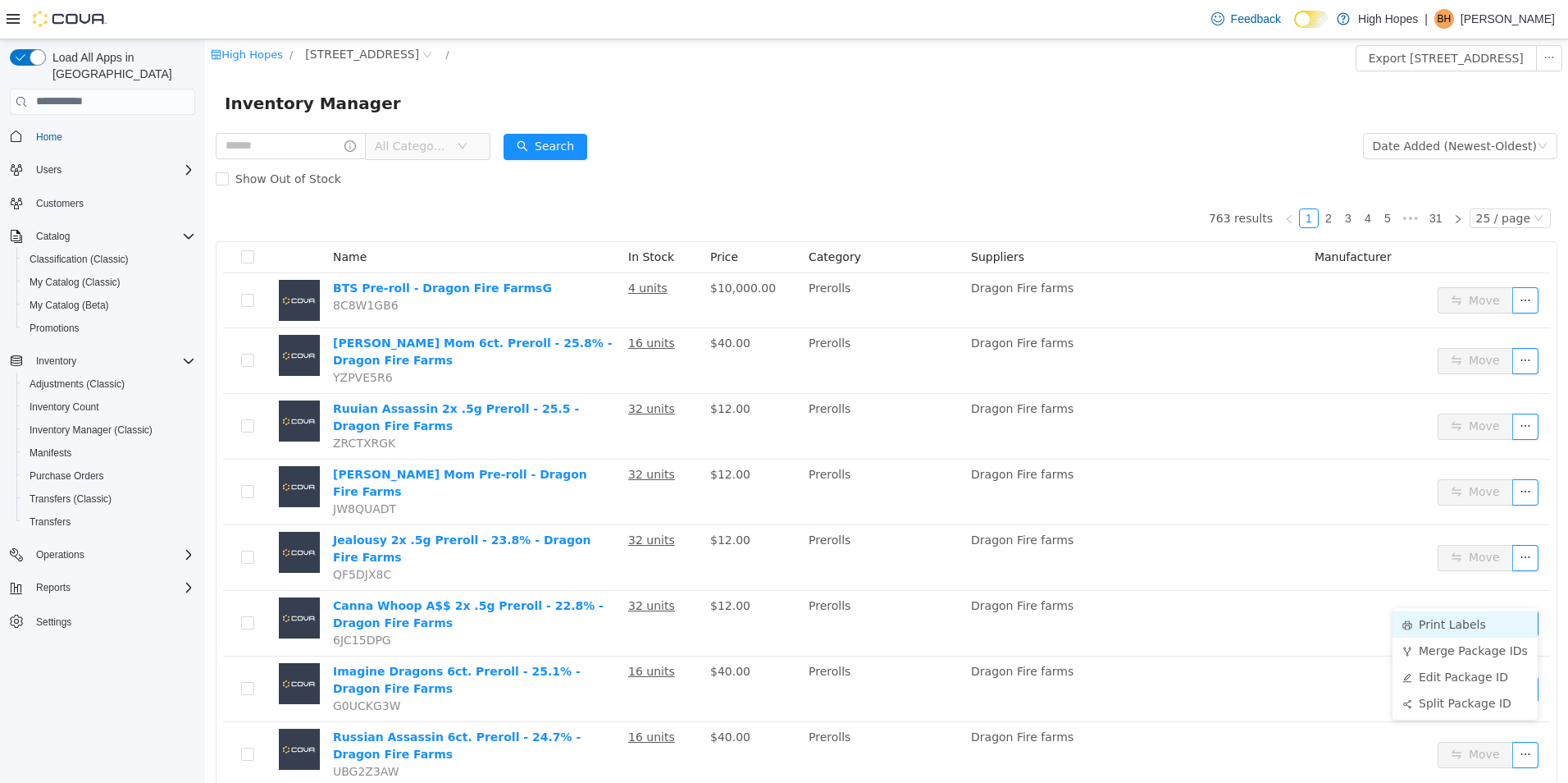
click at [1449, 621] on li "Print Labels" at bounding box center [1465, 624] width 145 height 26
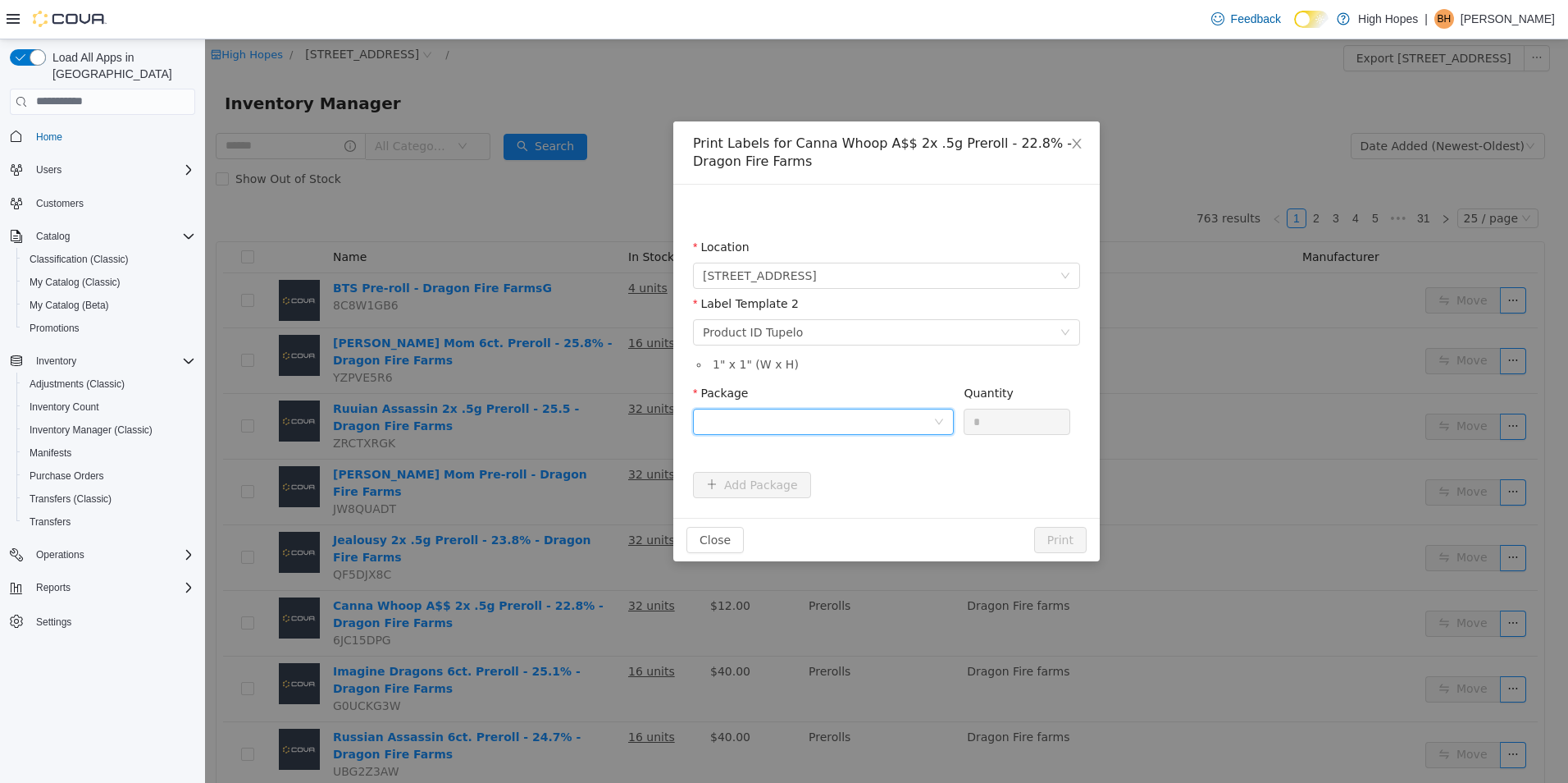
click at [813, 420] on div at bounding box center [818, 420] width 230 height 25
click at [875, 485] on li "1A42301000032C9000014466" at bounding box center [824, 480] width 261 height 26
drag, startPoint x: 997, startPoint y: 420, endPoint x: 915, endPoint y: 437, distance: 83.7
click at [915, 398] on span "Package 1A42301000032C9000014466 Quantity *" at bounding box center [882, 392] width 378 height 13
type input "**"
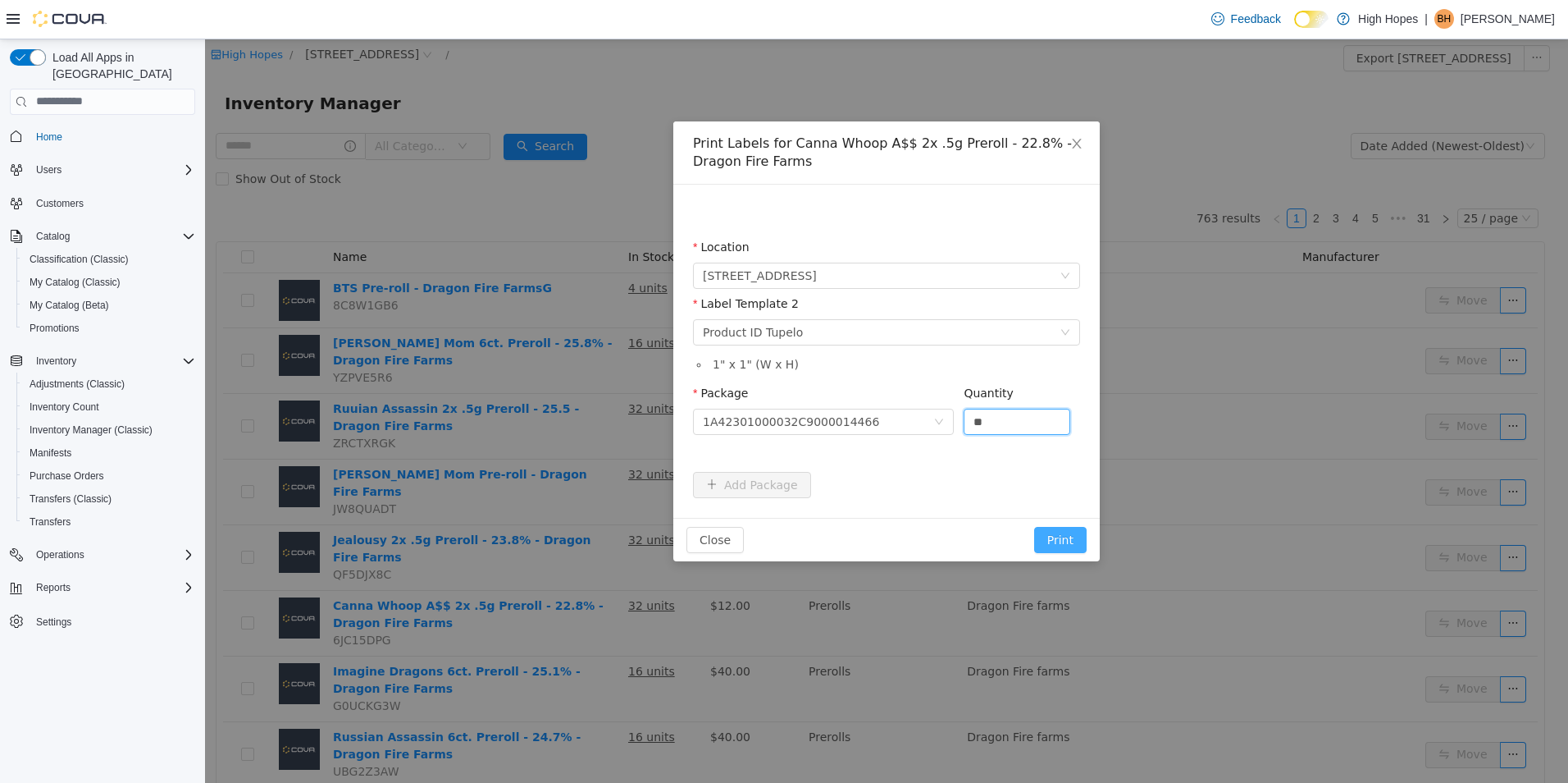
click at [1071, 538] on button "Print" at bounding box center [1060, 539] width 53 height 26
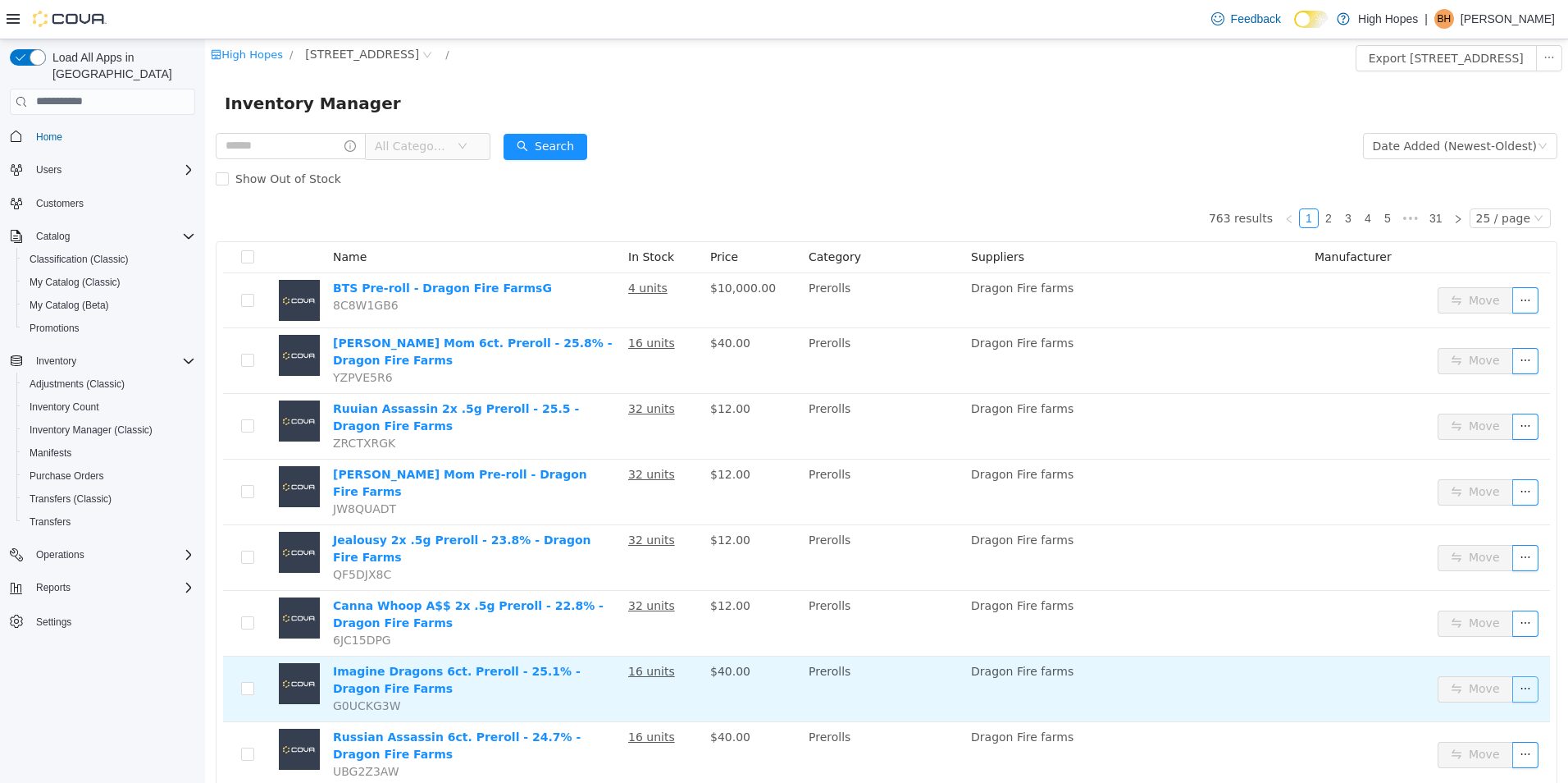
click at [1516, 675] on button "button" at bounding box center [1525, 688] width 26 height 26
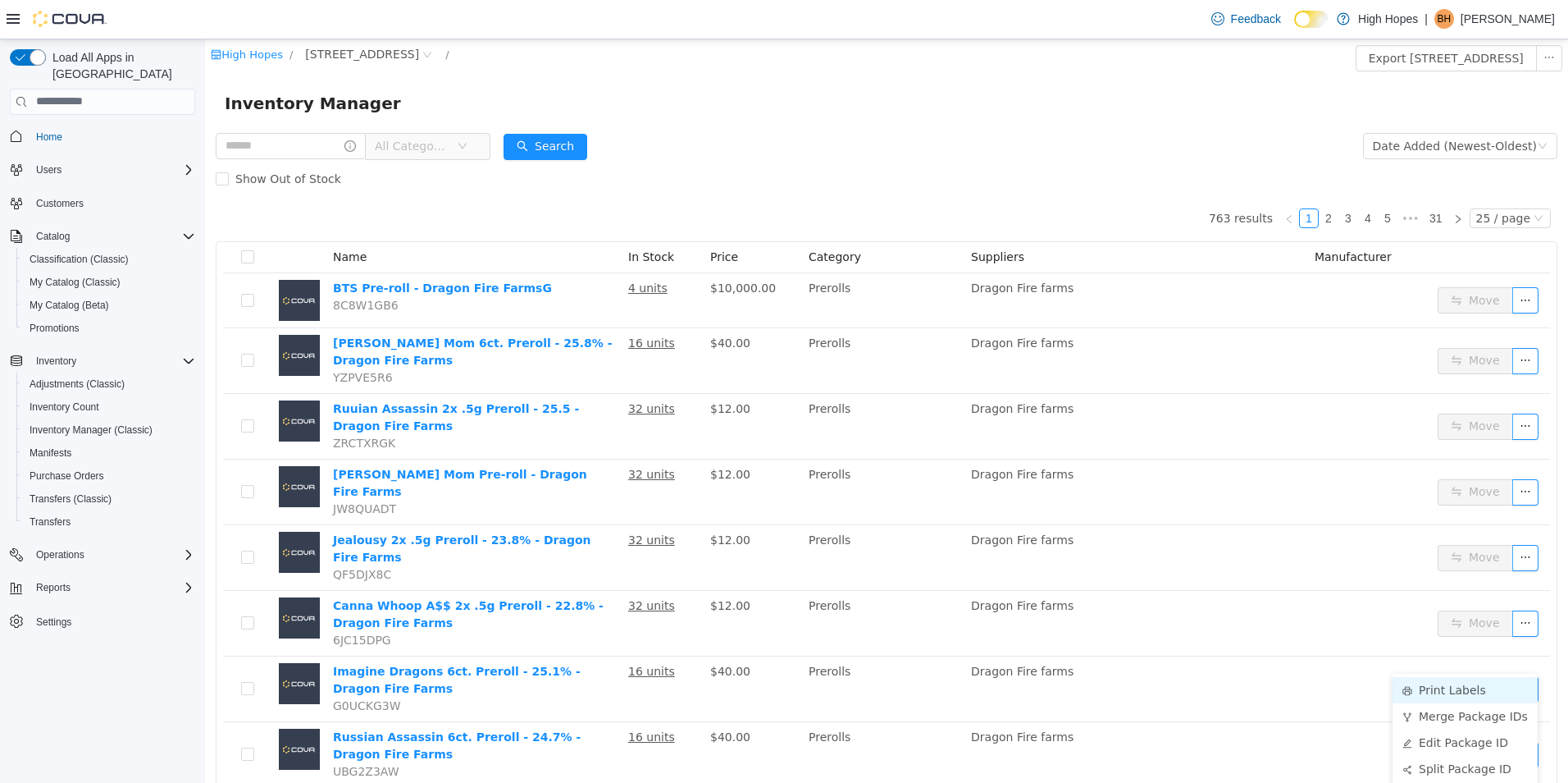
click at [1445, 689] on li "Print Labels" at bounding box center [1465, 688] width 145 height 26
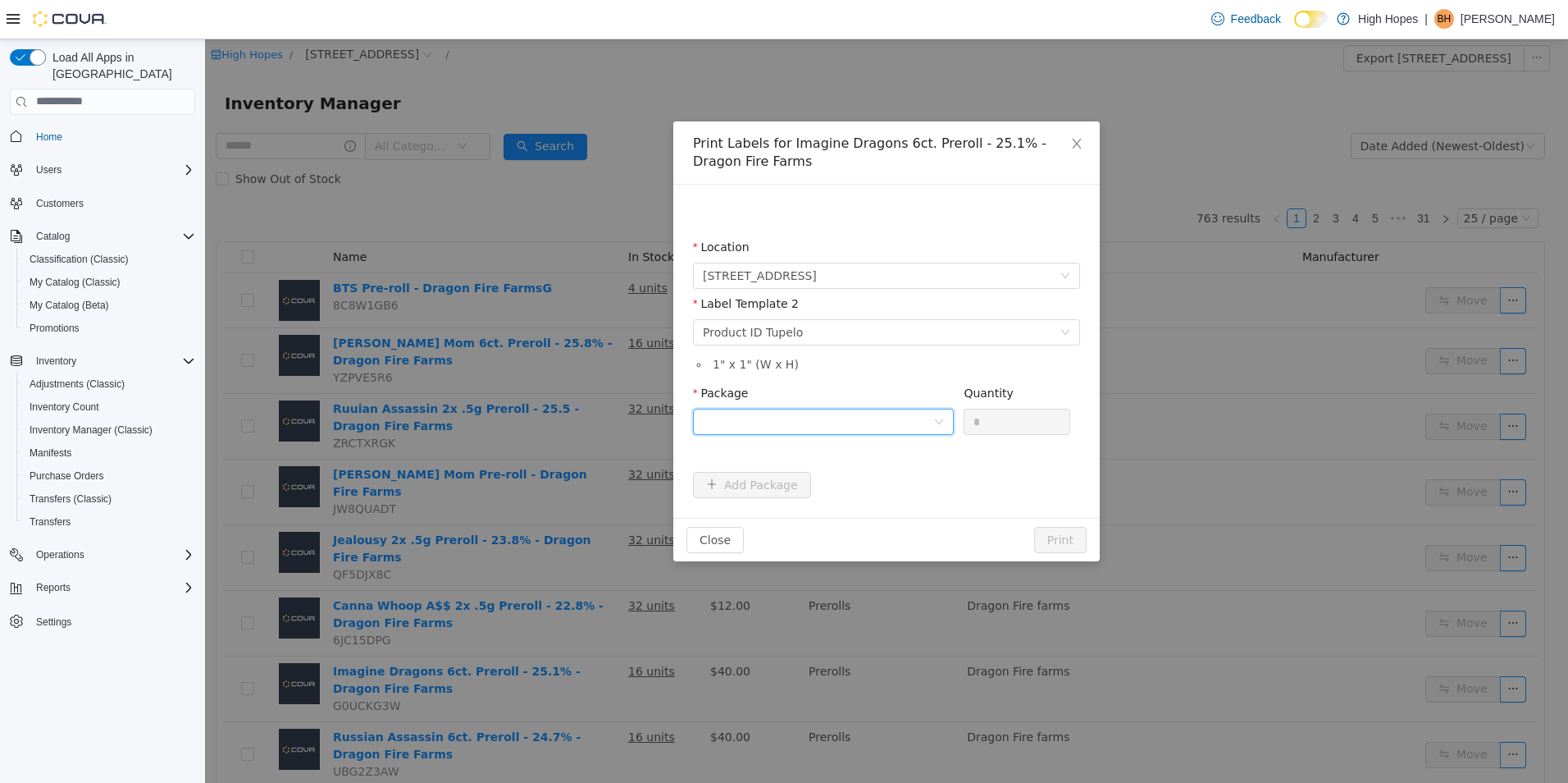
click at [848, 420] on div at bounding box center [818, 420] width 230 height 25
drag, startPoint x: 866, startPoint y: 490, endPoint x: 935, endPoint y: 461, distance: 74.8
click at [867, 489] on li "1A42301000032C9000014191" at bounding box center [824, 480] width 261 height 26
click at [1017, 414] on input "*" at bounding box center [1016, 420] width 105 height 25
type input "**"
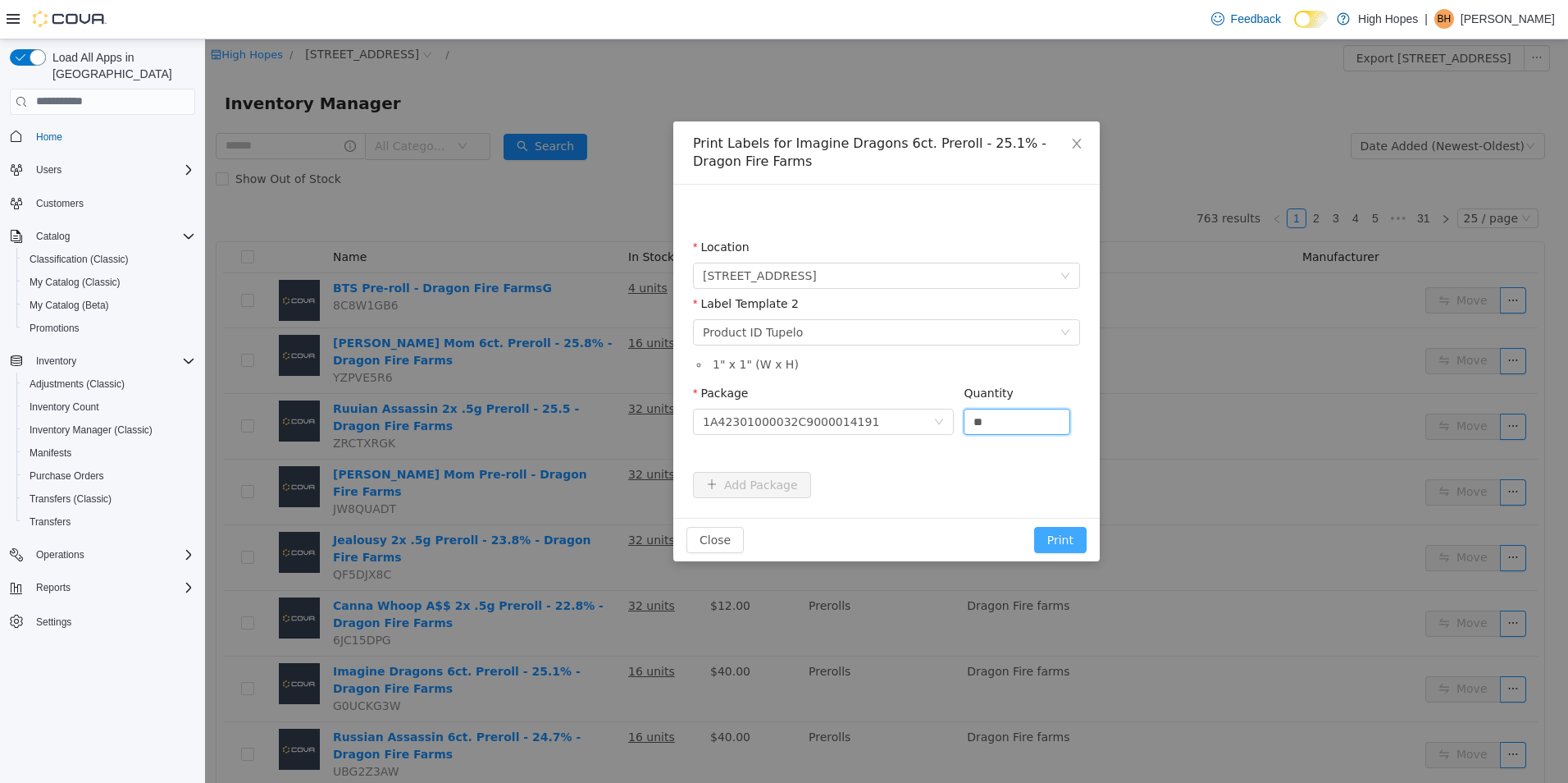
click at [1068, 545] on button "Print" at bounding box center [1060, 539] width 53 height 26
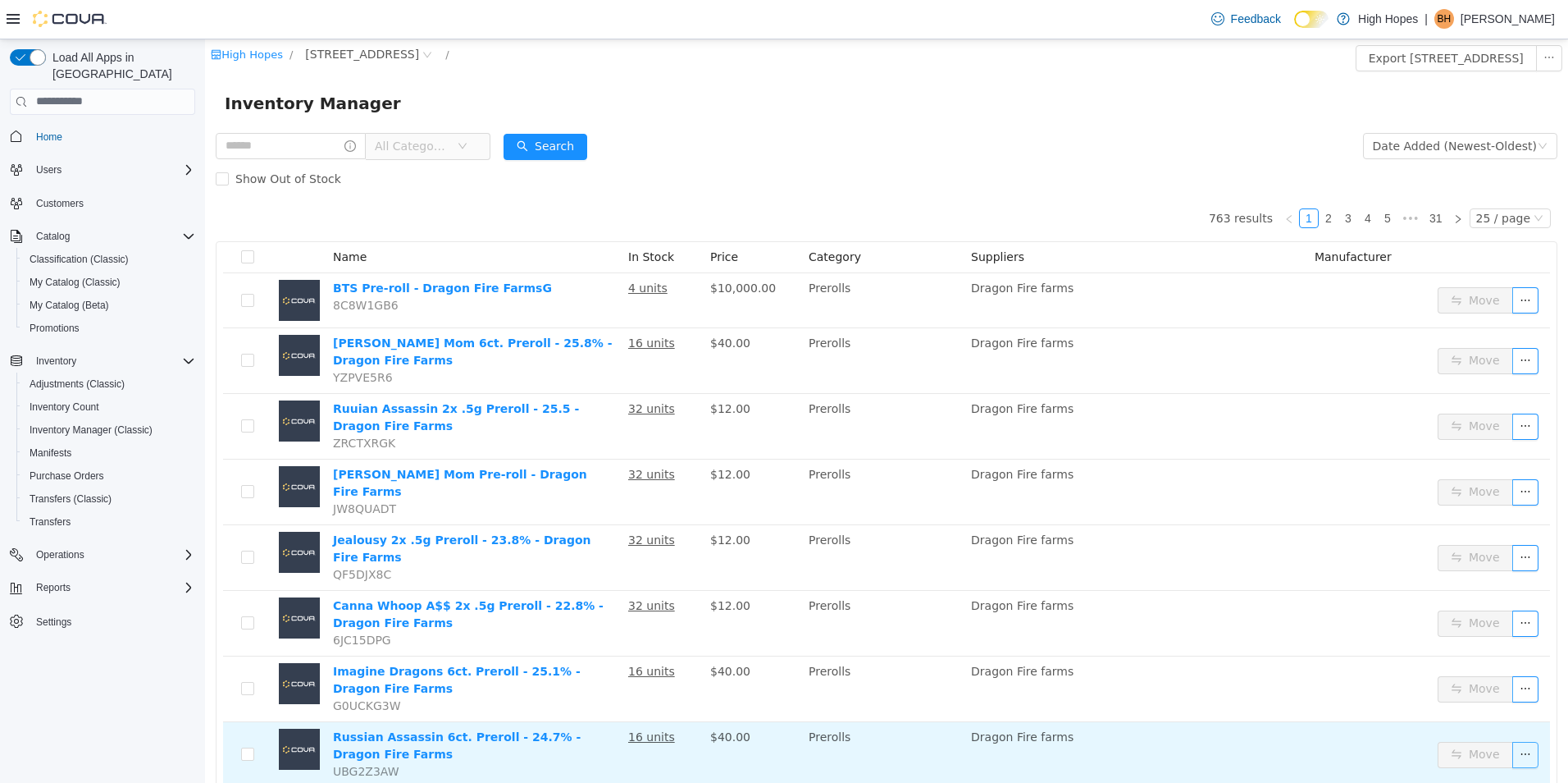
click at [1513, 741] on button "button" at bounding box center [1525, 754] width 26 height 26
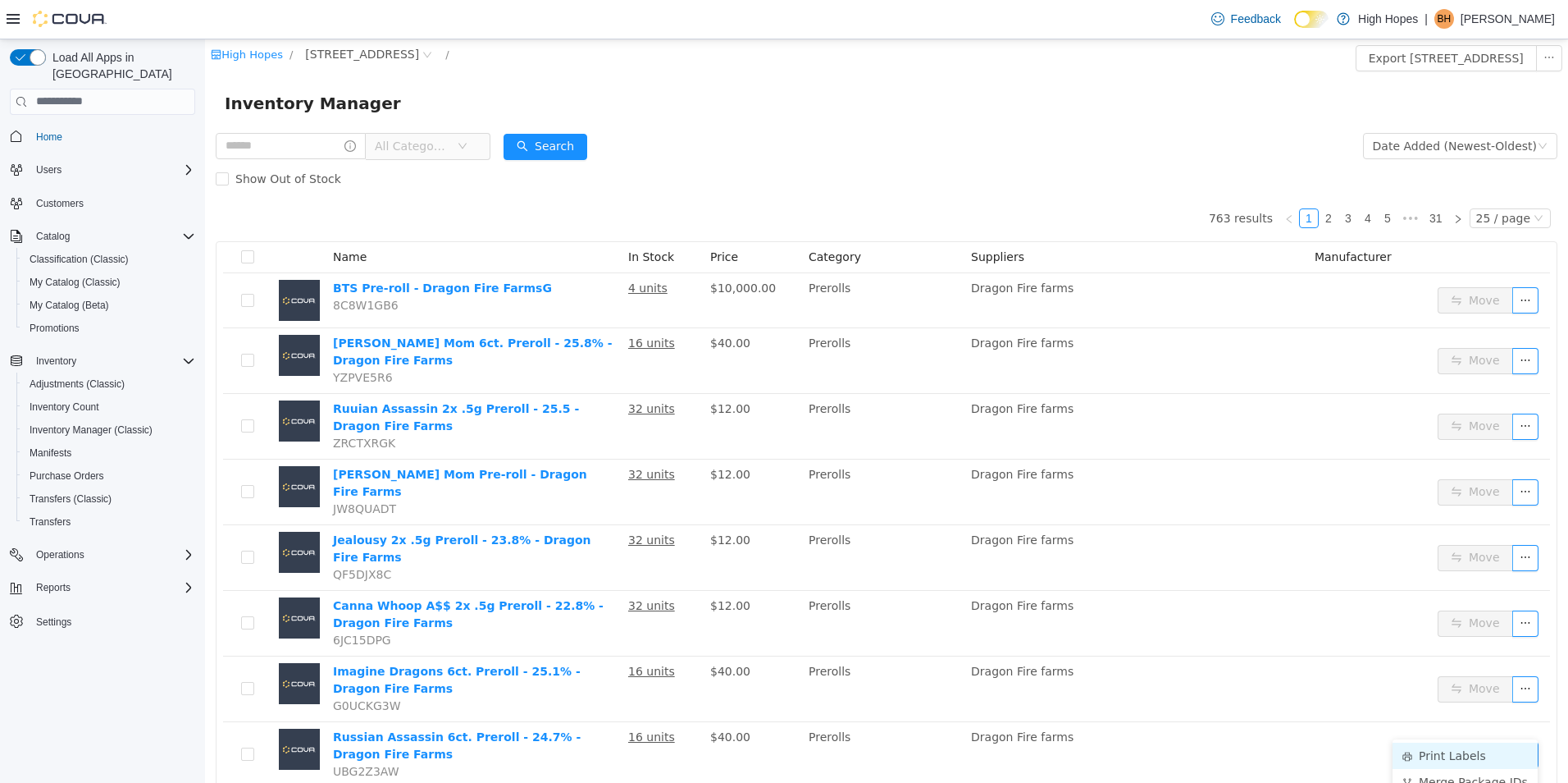
click at [1464, 750] on li "Print Labels" at bounding box center [1465, 754] width 145 height 26
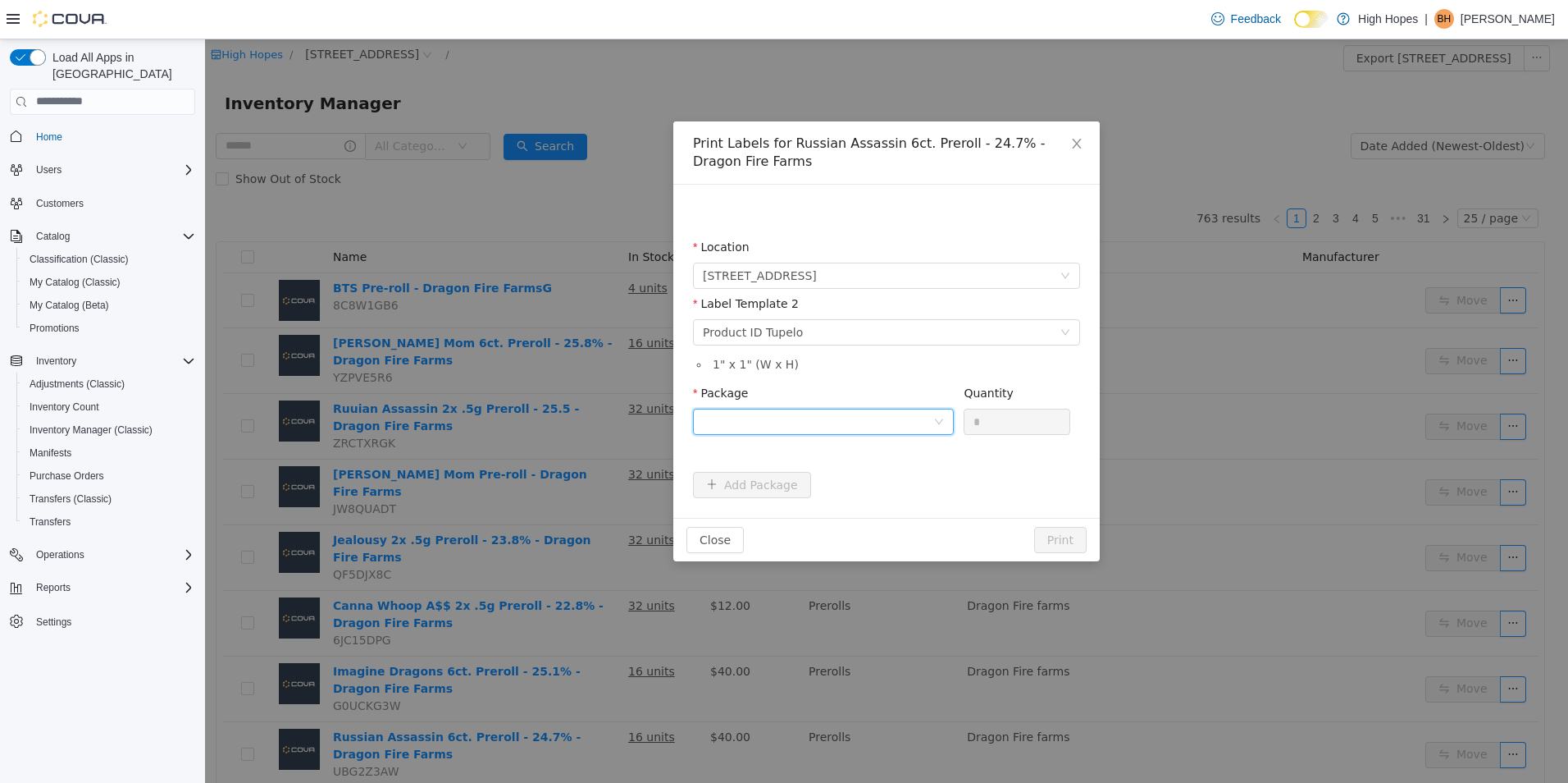
click at [847, 422] on div at bounding box center [818, 420] width 230 height 25
click at [882, 488] on li "1A42301000032C9000013530" at bounding box center [824, 480] width 261 height 26
click at [1019, 418] on input "*" at bounding box center [1016, 420] width 105 height 25
type input "**"
click at [1055, 541] on button "Print" at bounding box center [1060, 539] width 53 height 26
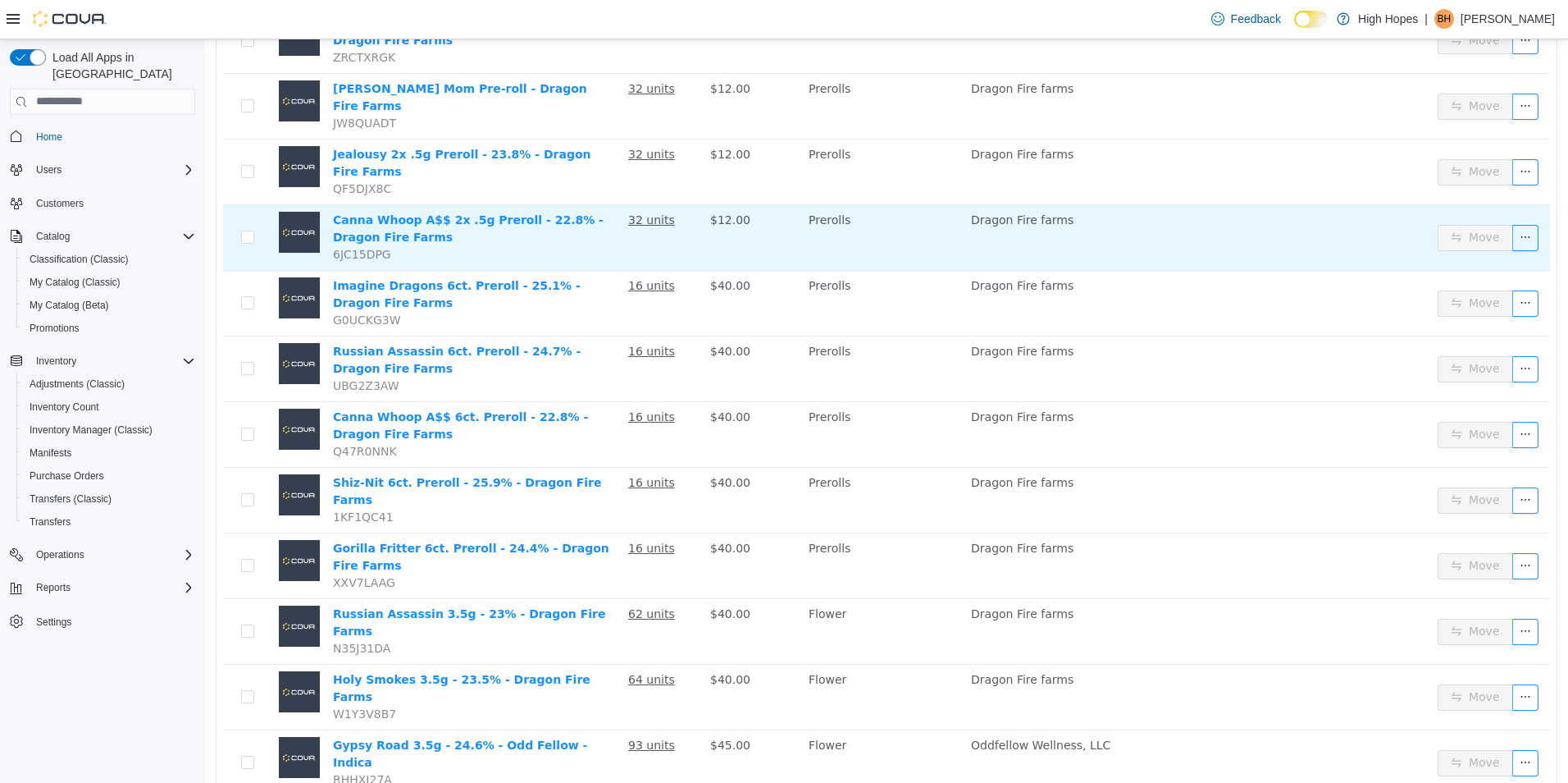
scroll to position [410, 0]
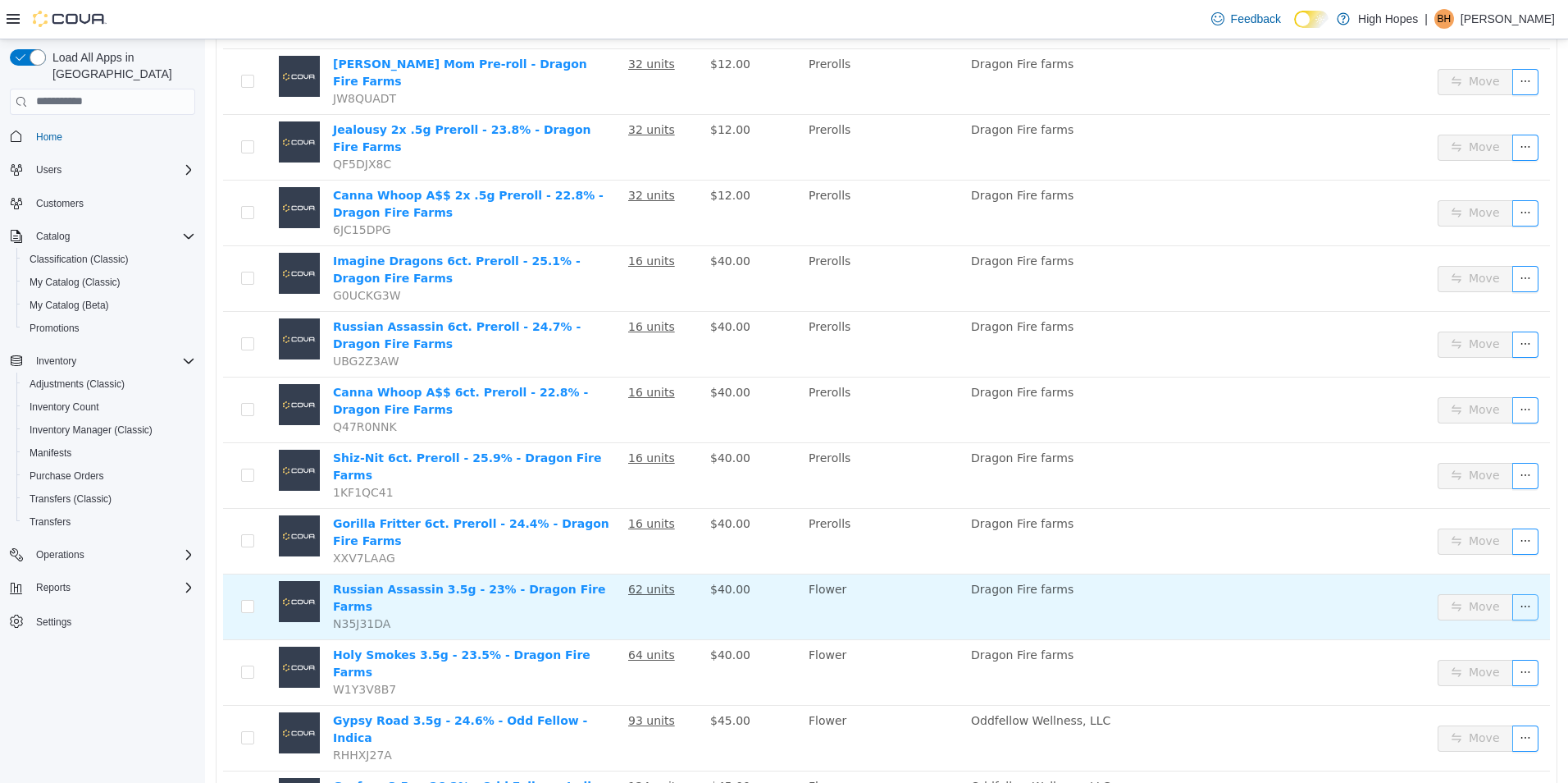
click at [1512, 593] on button "button" at bounding box center [1525, 606] width 26 height 26
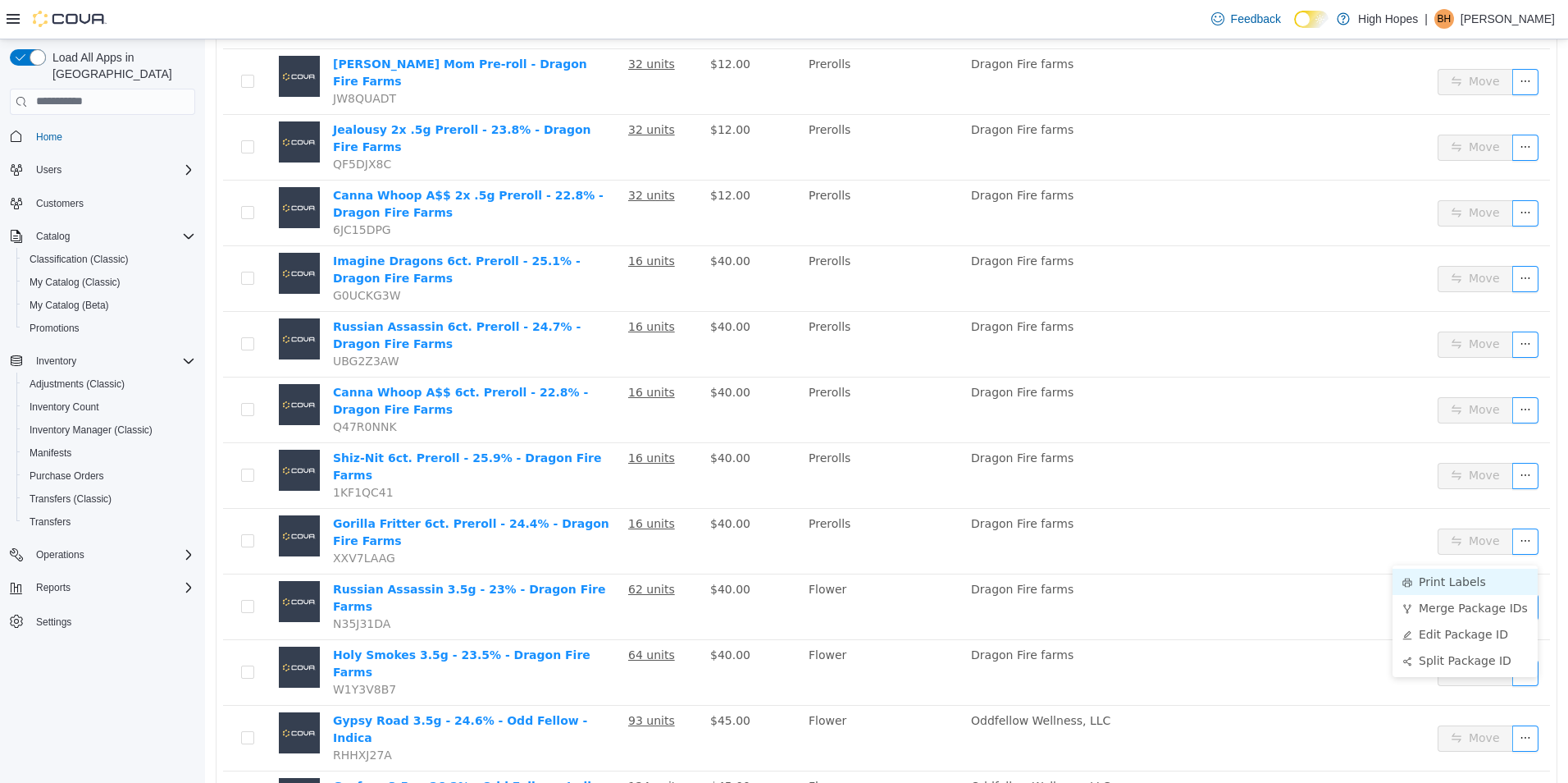
click at [1460, 578] on li "Print Labels" at bounding box center [1465, 581] width 145 height 26
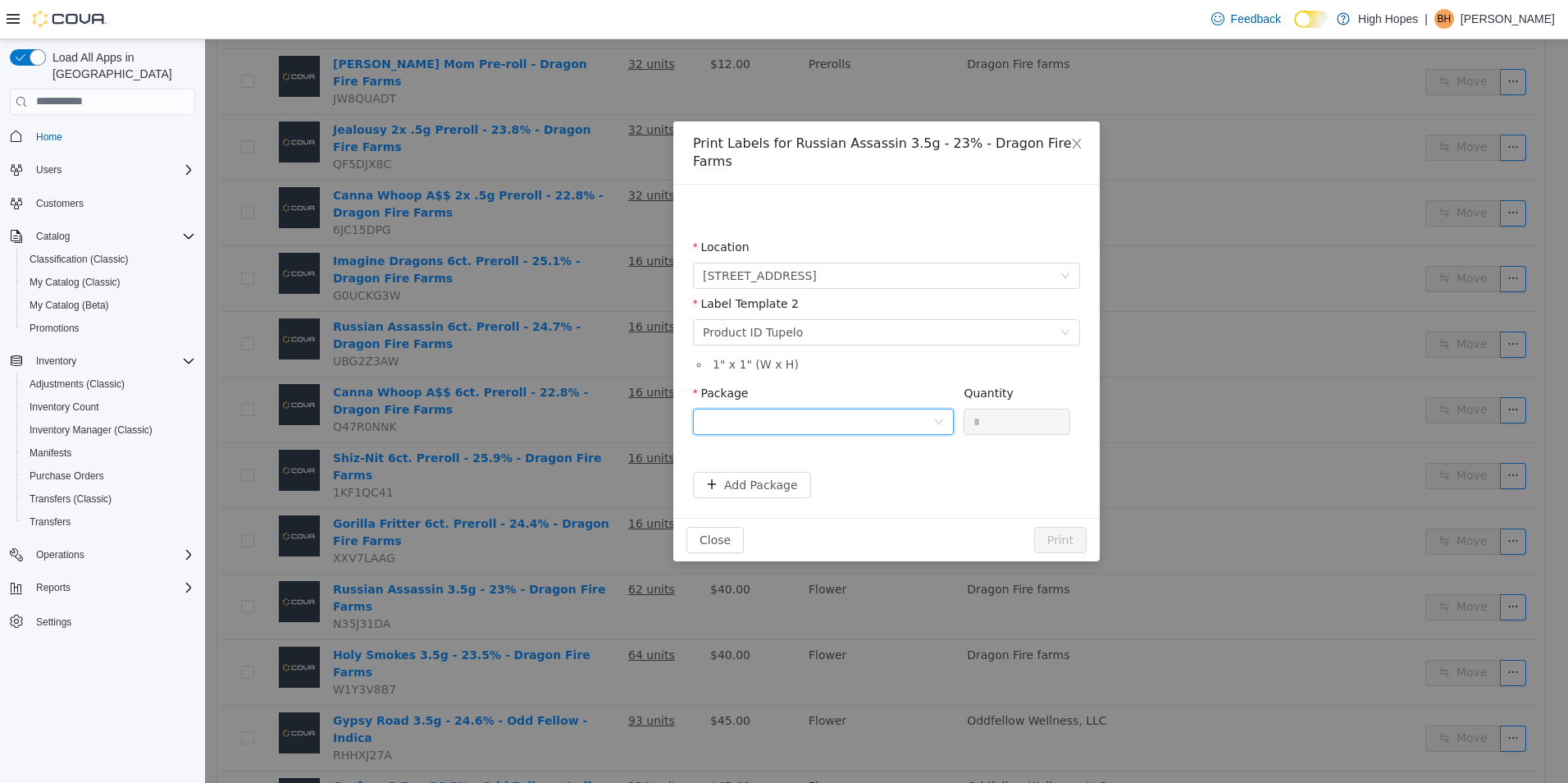
click at [803, 408] on div at bounding box center [818, 420] width 230 height 25
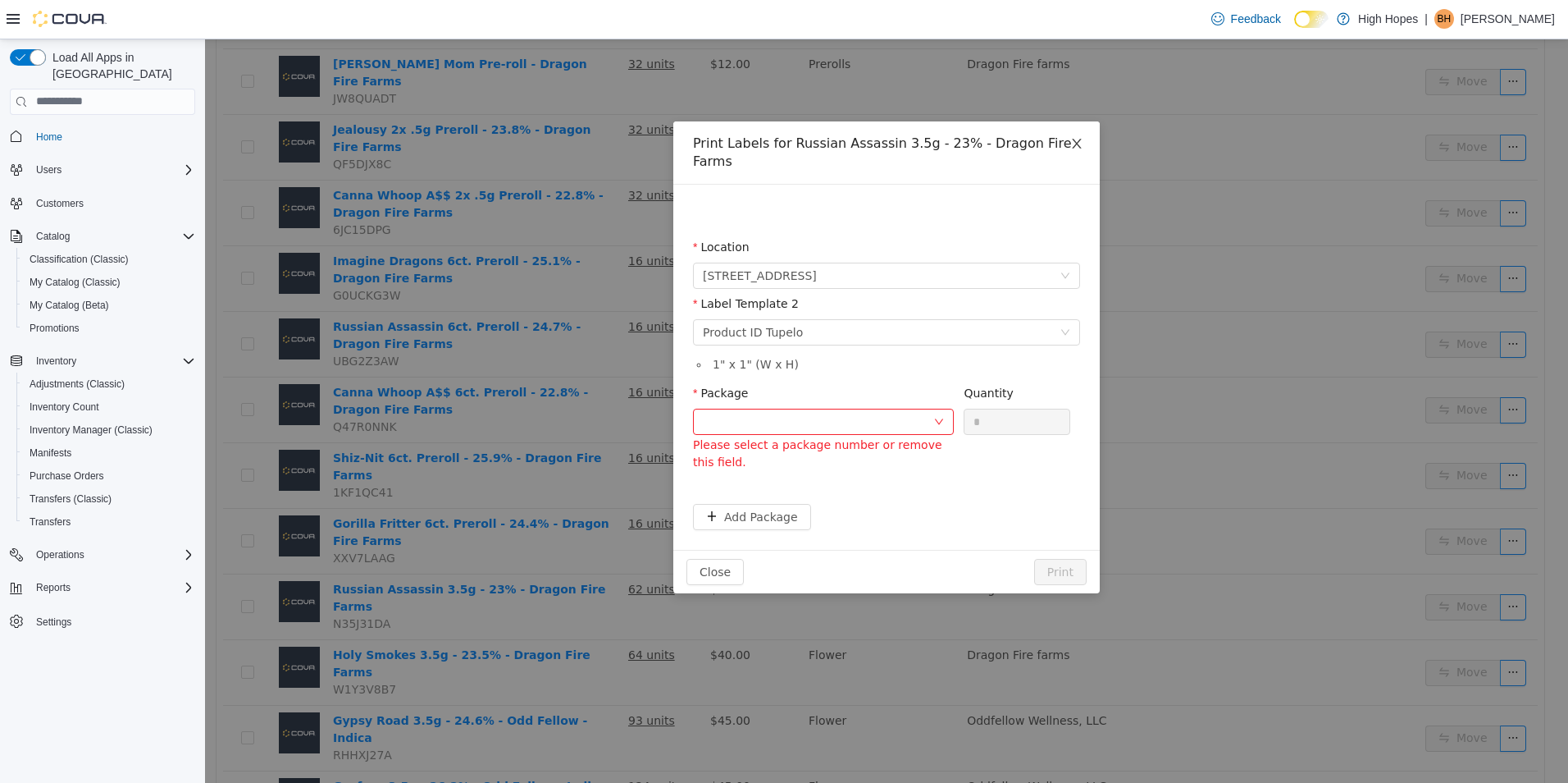
click at [1080, 145] on icon "icon: close" at bounding box center [1077, 142] width 13 height 13
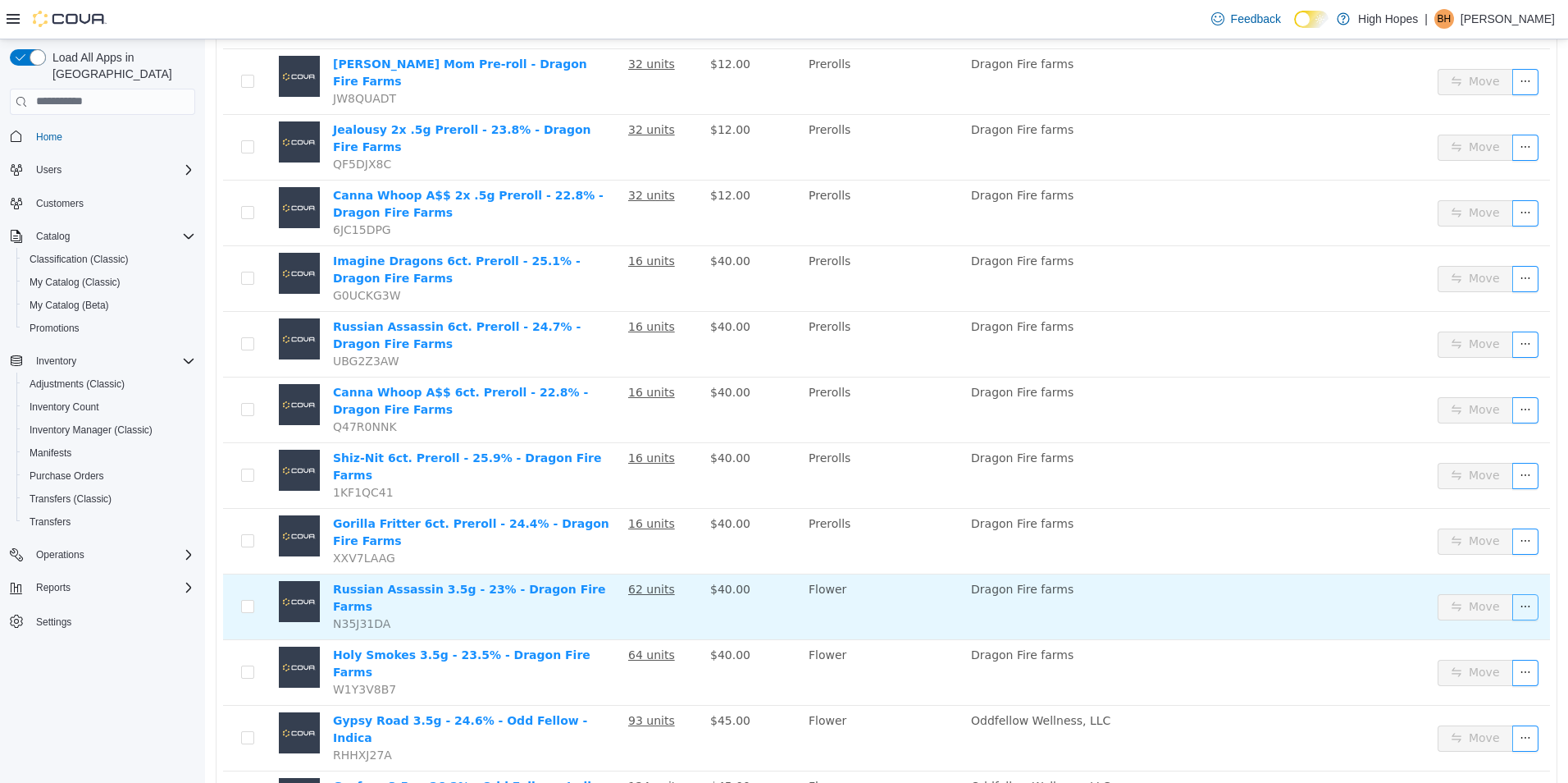
click at [1512, 593] on button "button" at bounding box center [1525, 606] width 26 height 26
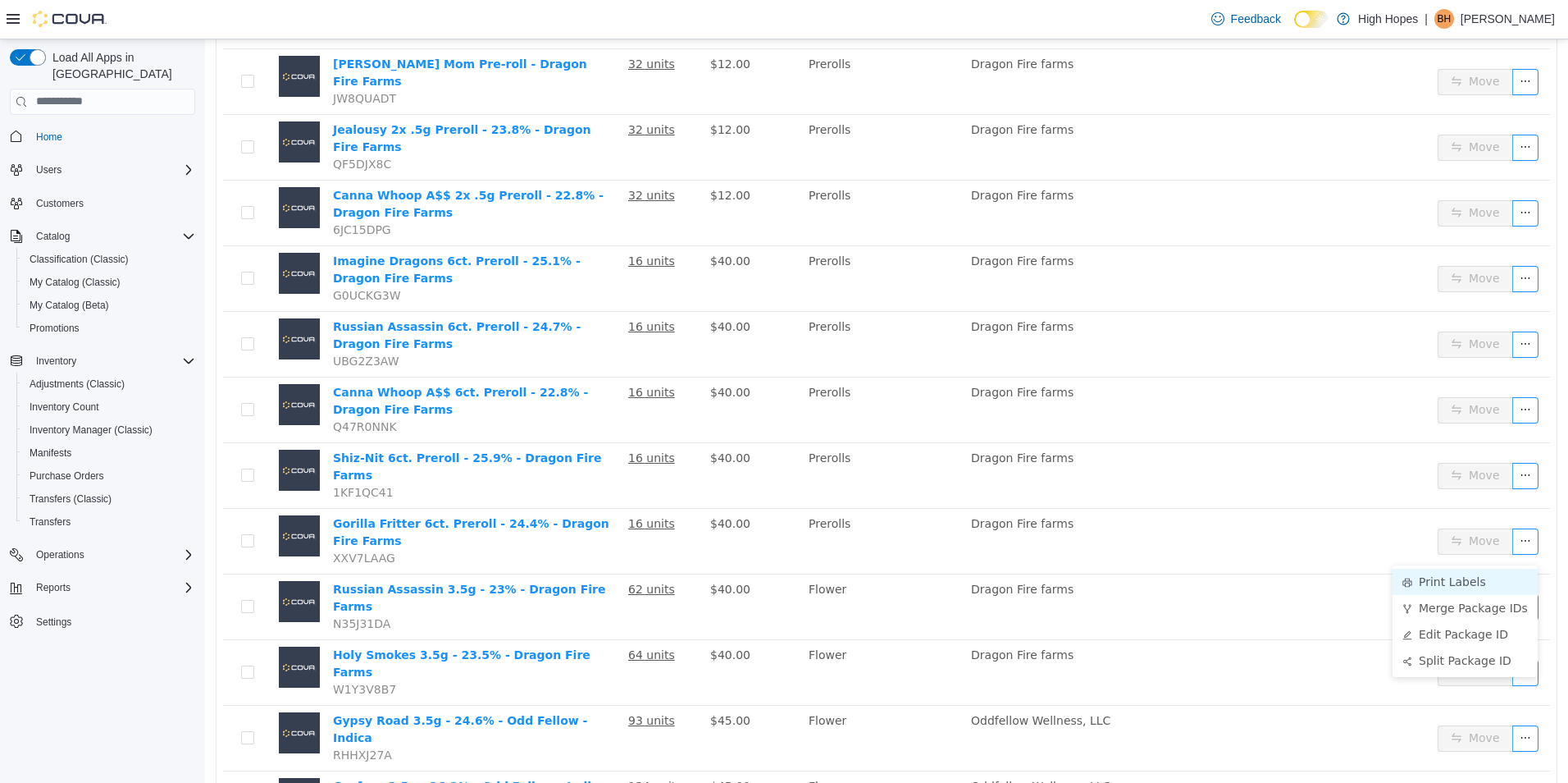
click at [1460, 581] on li "Print Labels" at bounding box center [1465, 581] width 145 height 26
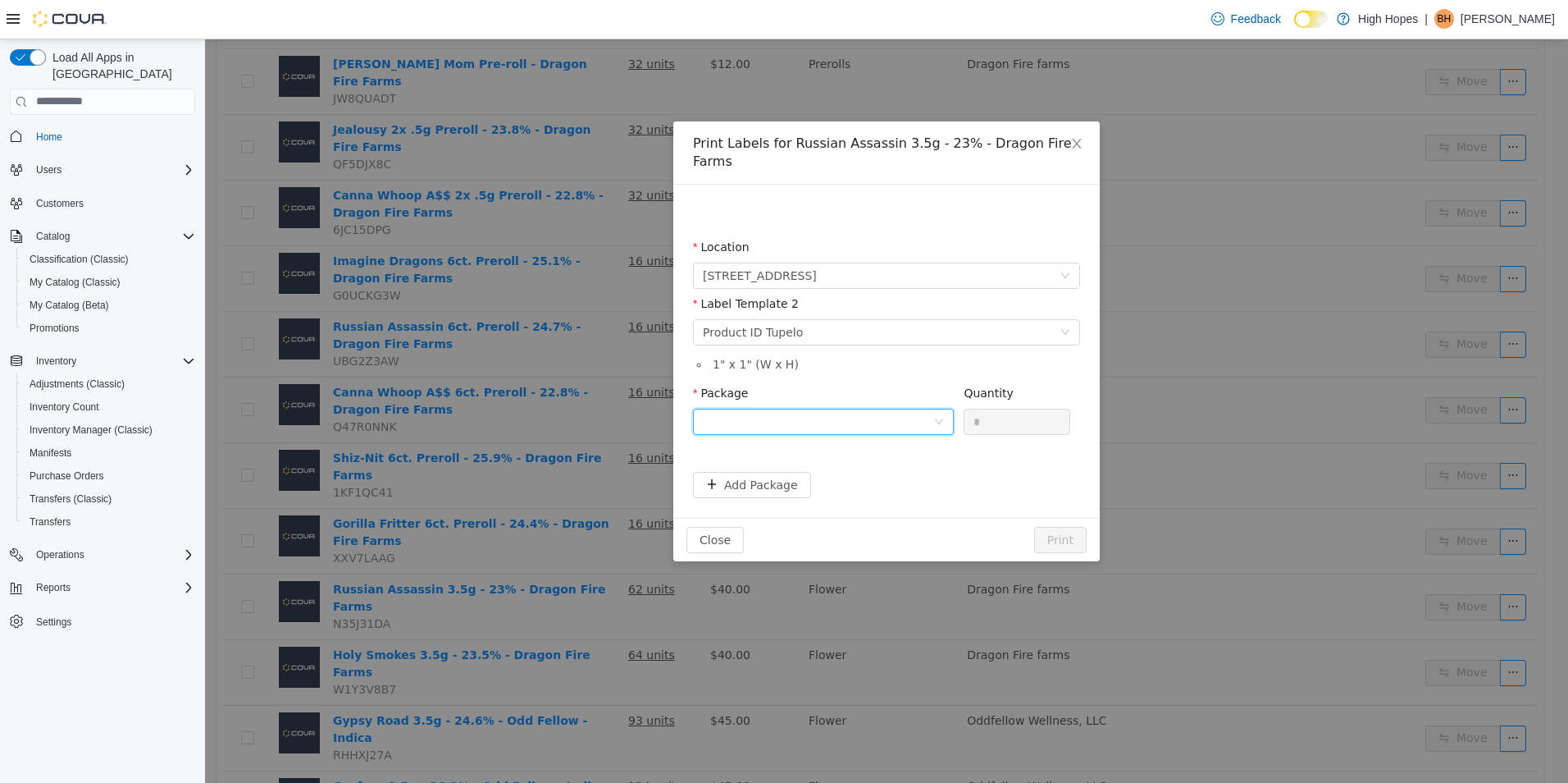
click at [913, 408] on div at bounding box center [818, 420] width 230 height 25
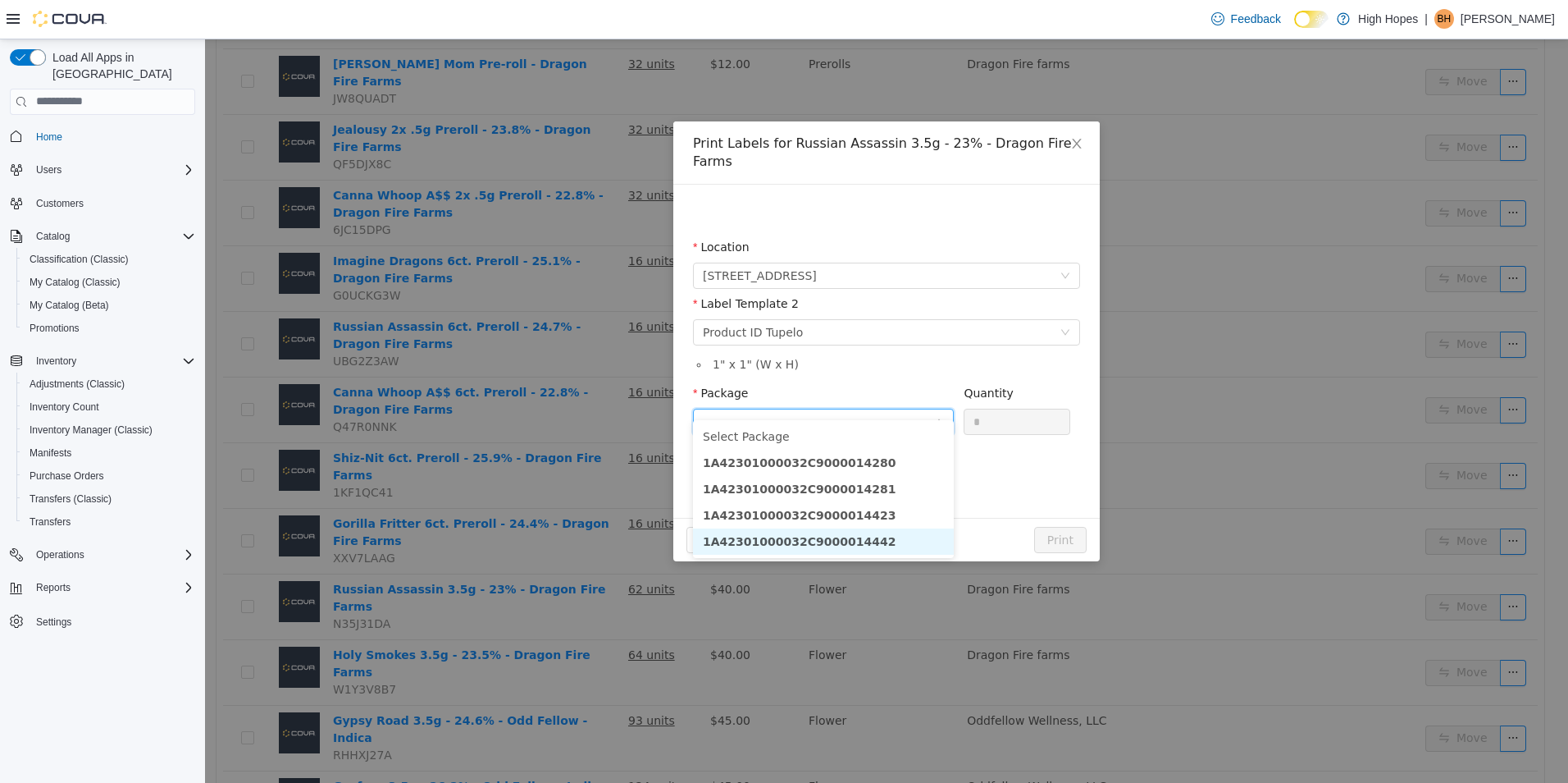
drag, startPoint x: 893, startPoint y: 539, endPoint x: 965, endPoint y: 435, distance: 126.5
click at [893, 537] on li "1A42301000032C9000014442" at bounding box center [824, 540] width 261 height 26
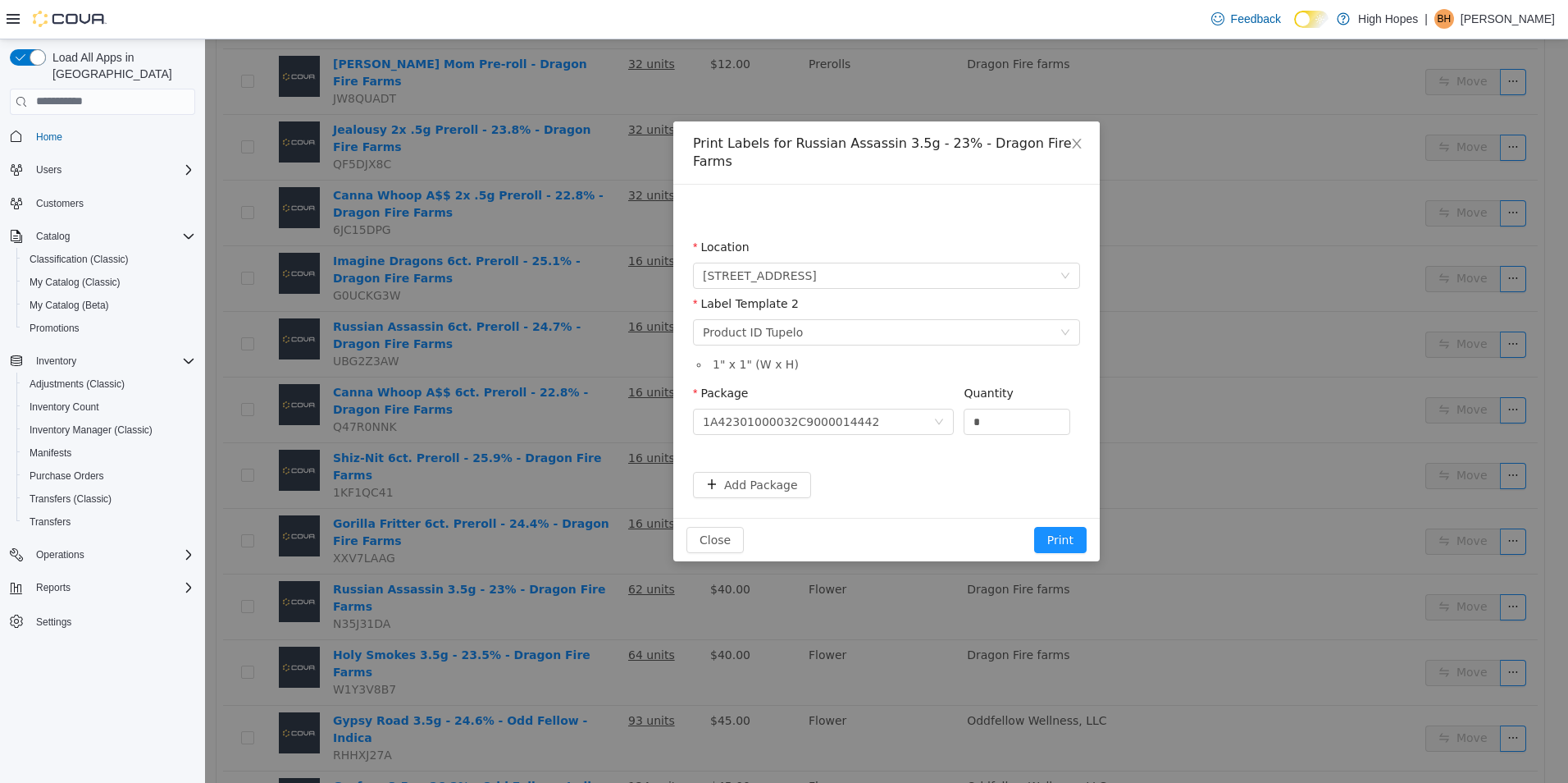
click at [1003, 415] on div "Quantity *" at bounding box center [1016, 411] width 107 height 57
click at [1000, 408] on input "*" at bounding box center [1016, 420] width 105 height 25
type input "**"
click at [779, 471] on button "Add Package" at bounding box center [752, 484] width 119 height 26
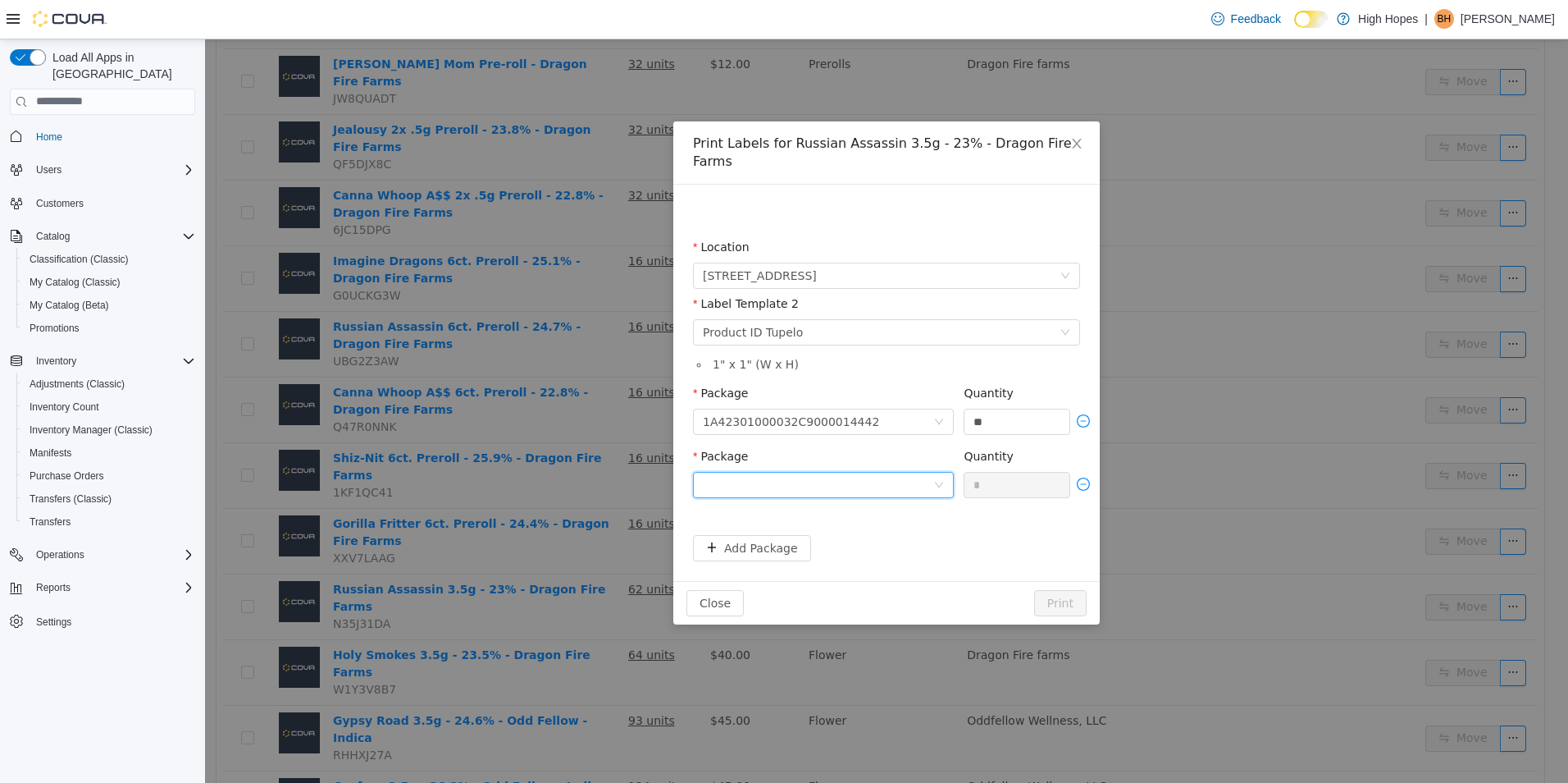
click at [842, 477] on div at bounding box center [818, 483] width 230 height 25
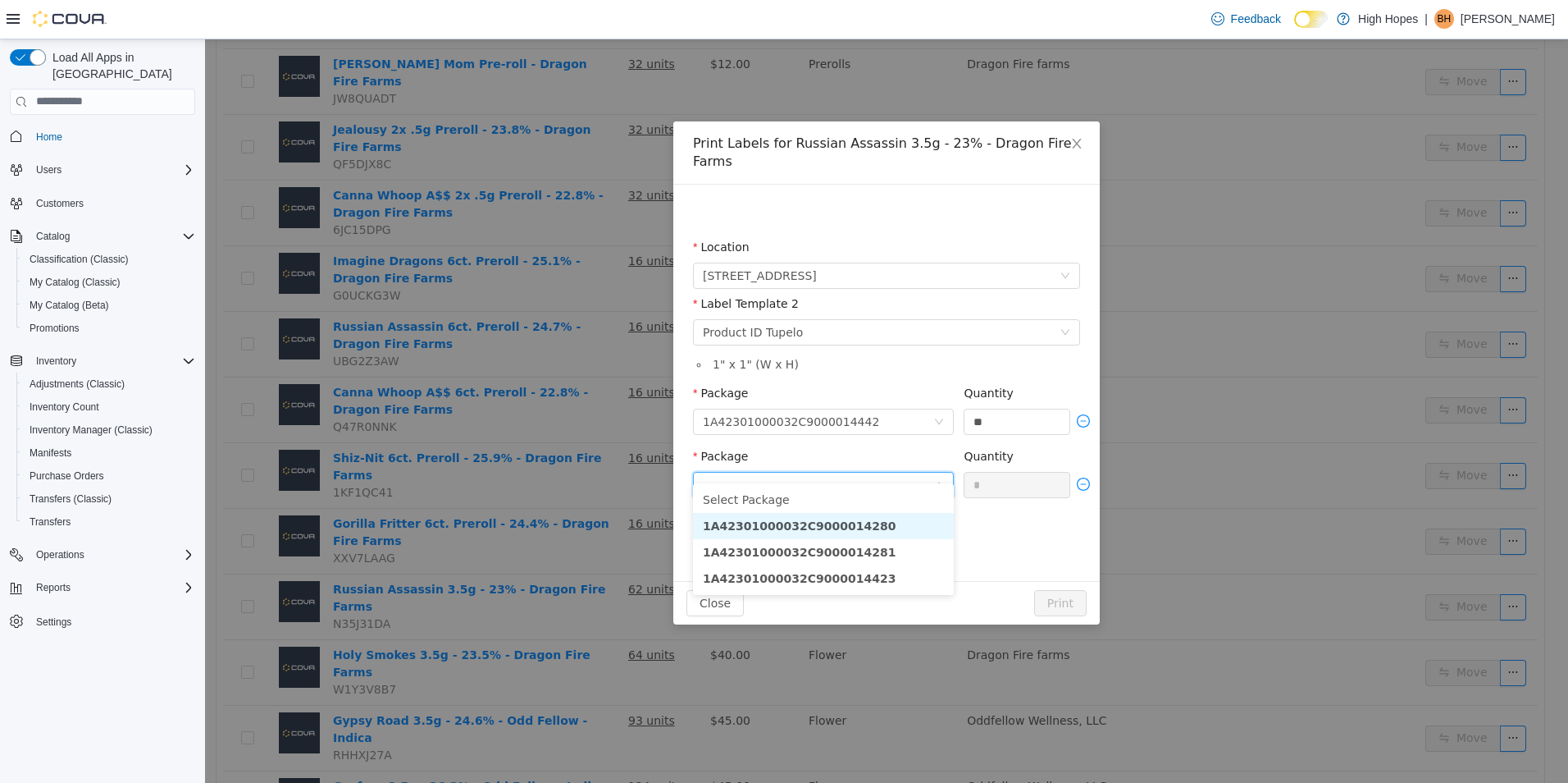
click at [876, 521] on li "1A42301000032C9000014280" at bounding box center [824, 525] width 261 height 26
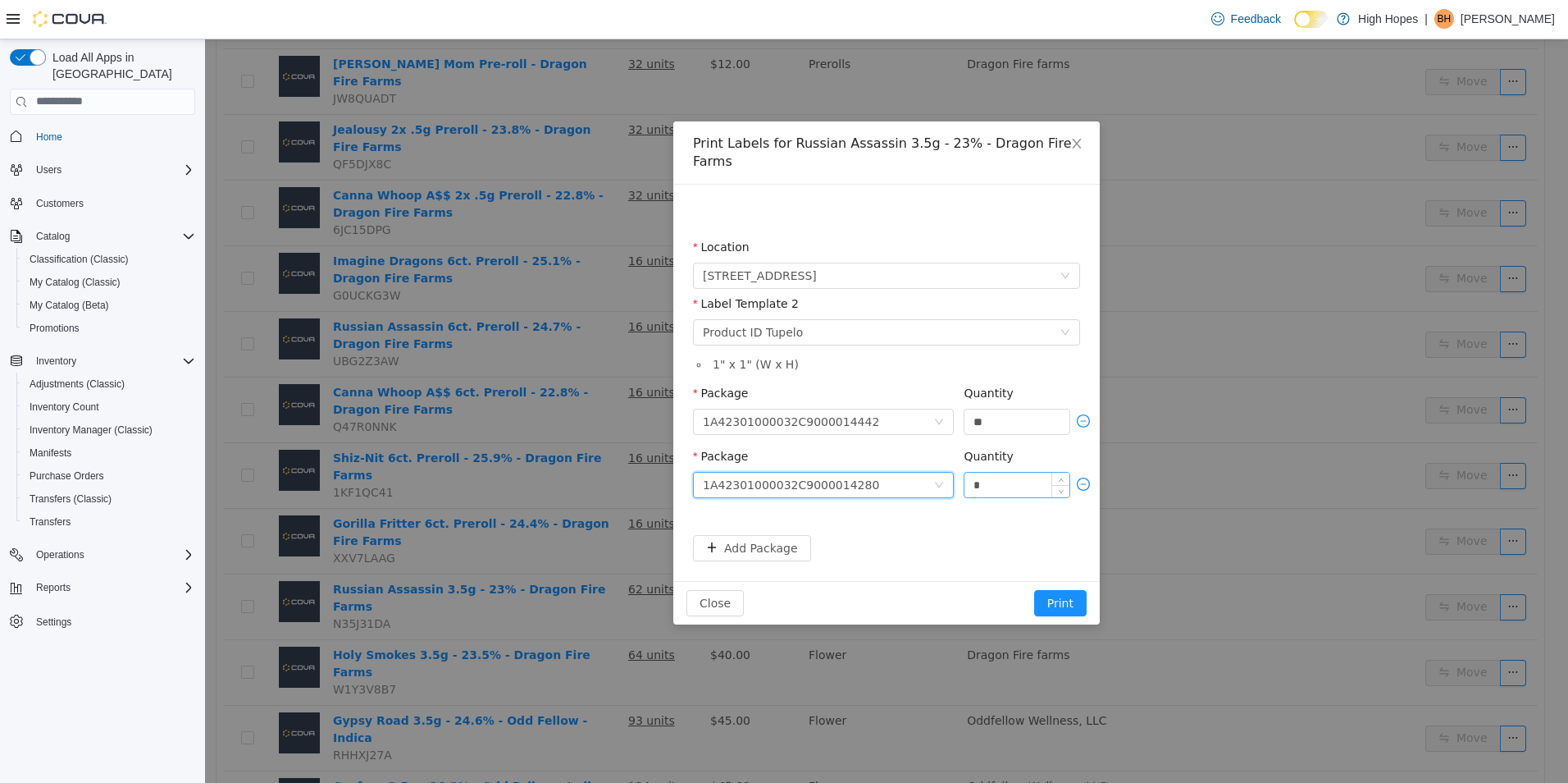
drag, startPoint x: 992, startPoint y: 471, endPoint x: 990, endPoint y: 461, distance: 10.2
click at [993, 471] on input "*" at bounding box center [1016, 483] width 105 height 25
type input "**"
click at [763, 535] on button "Add Package" at bounding box center [752, 547] width 119 height 26
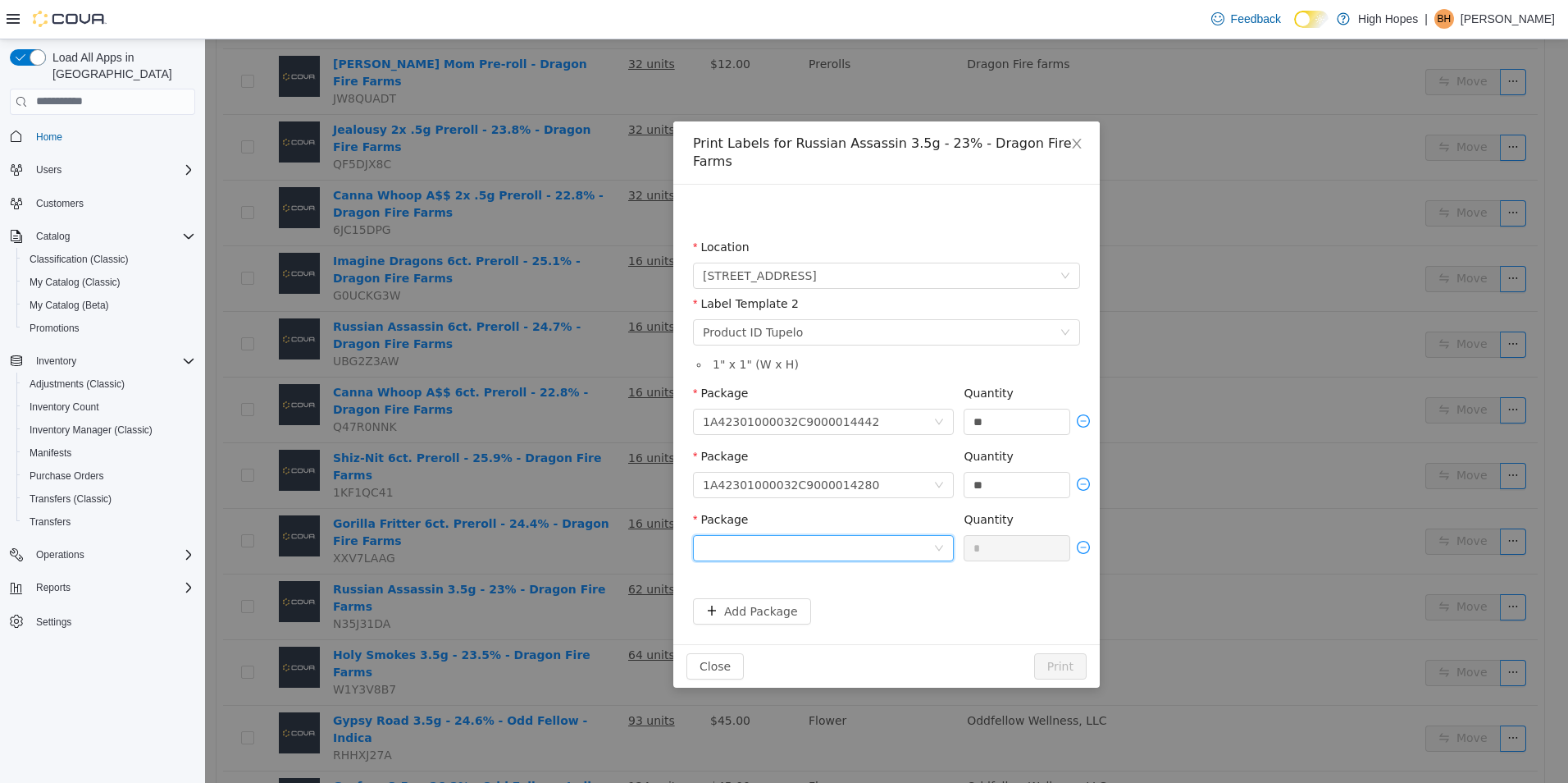
click at [848, 535] on div at bounding box center [818, 547] width 230 height 25
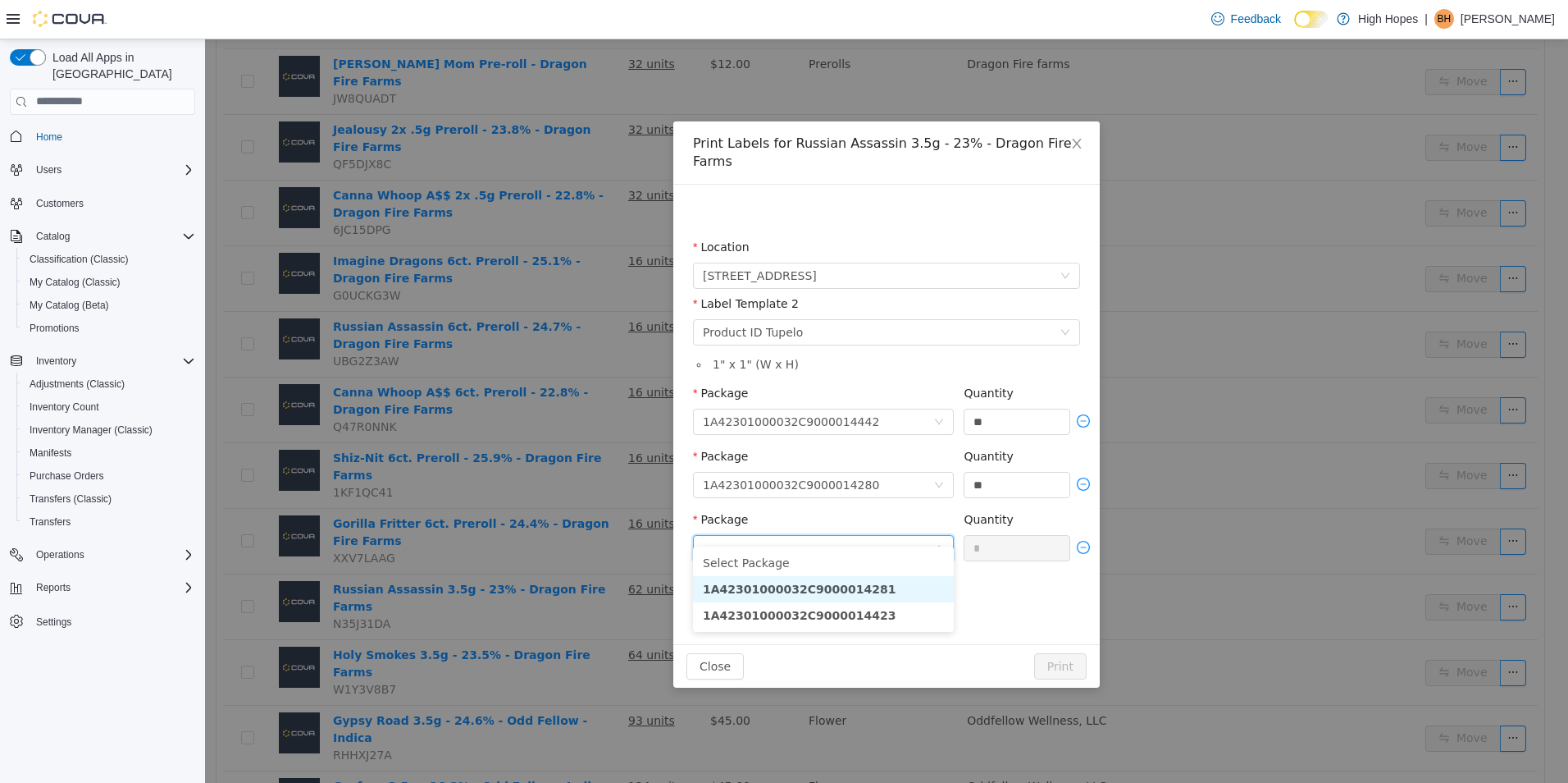
click at [895, 587] on li "1A42301000032C9000014281" at bounding box center [824, 588] width 261 height 26
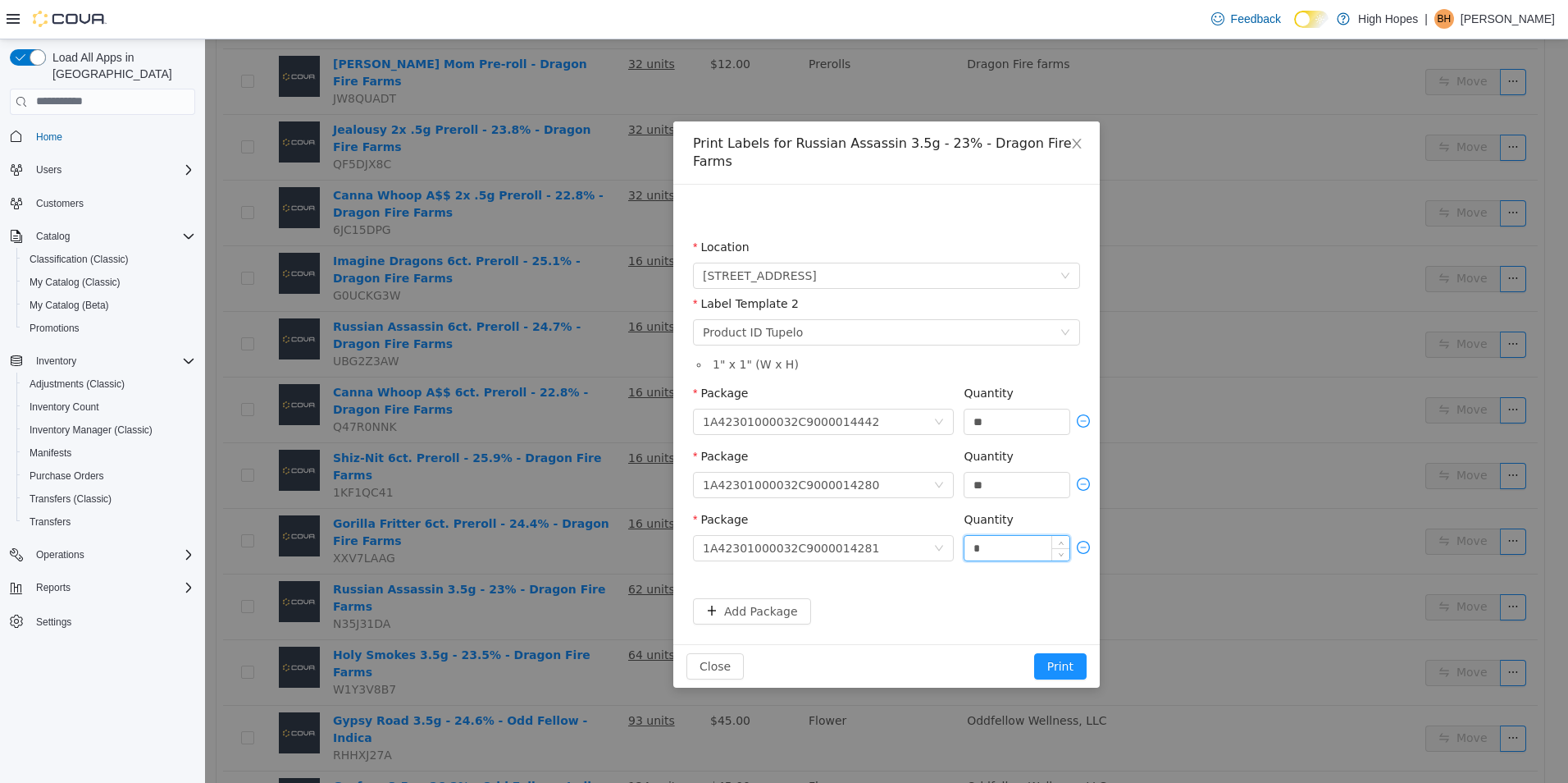
click at [988, 535] on input "*" at bounding box center [1016, 547] width 105 height 25
type input "**"
click at [760, 599] on button "Add Package" at bounding box center [752, 610] width 119 height 26
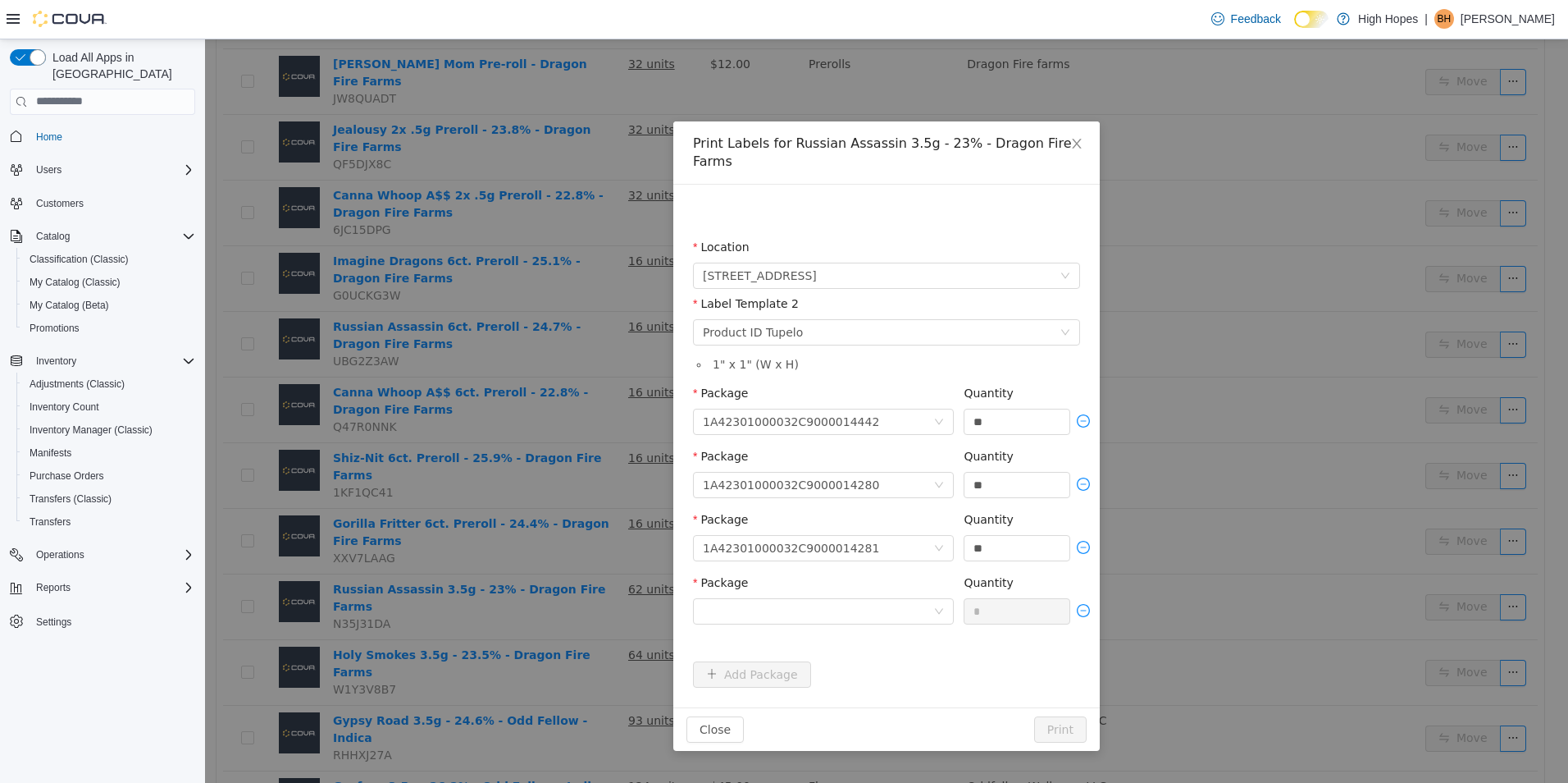
click at [838, 606] on div "Package" at bounding box center [824, 602] width 261 height 57
click at [851, 598] on div at bounding box center [818, 610] width 230 height 25
click at [870, 652] on li "1A42301000032C9000014423" at bounding box center [824, 652] width 261 height 26
click at [991, 598] on input "*" at bounding box center [1016, 610] width 105 height 25
type input "**"
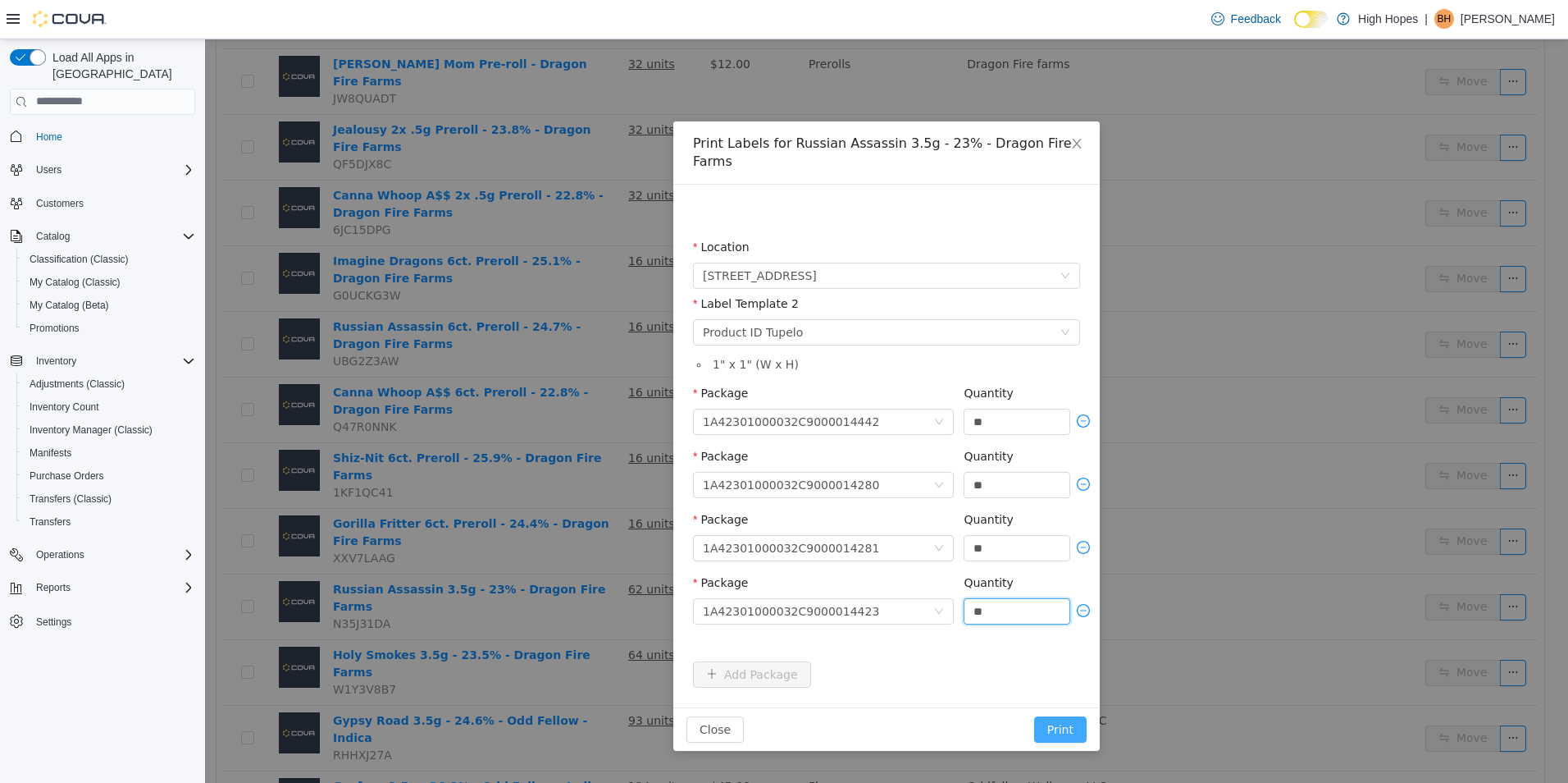
click at [1069, 715] on button "Print" at bounding box center [1060, 728] width 53 height 26
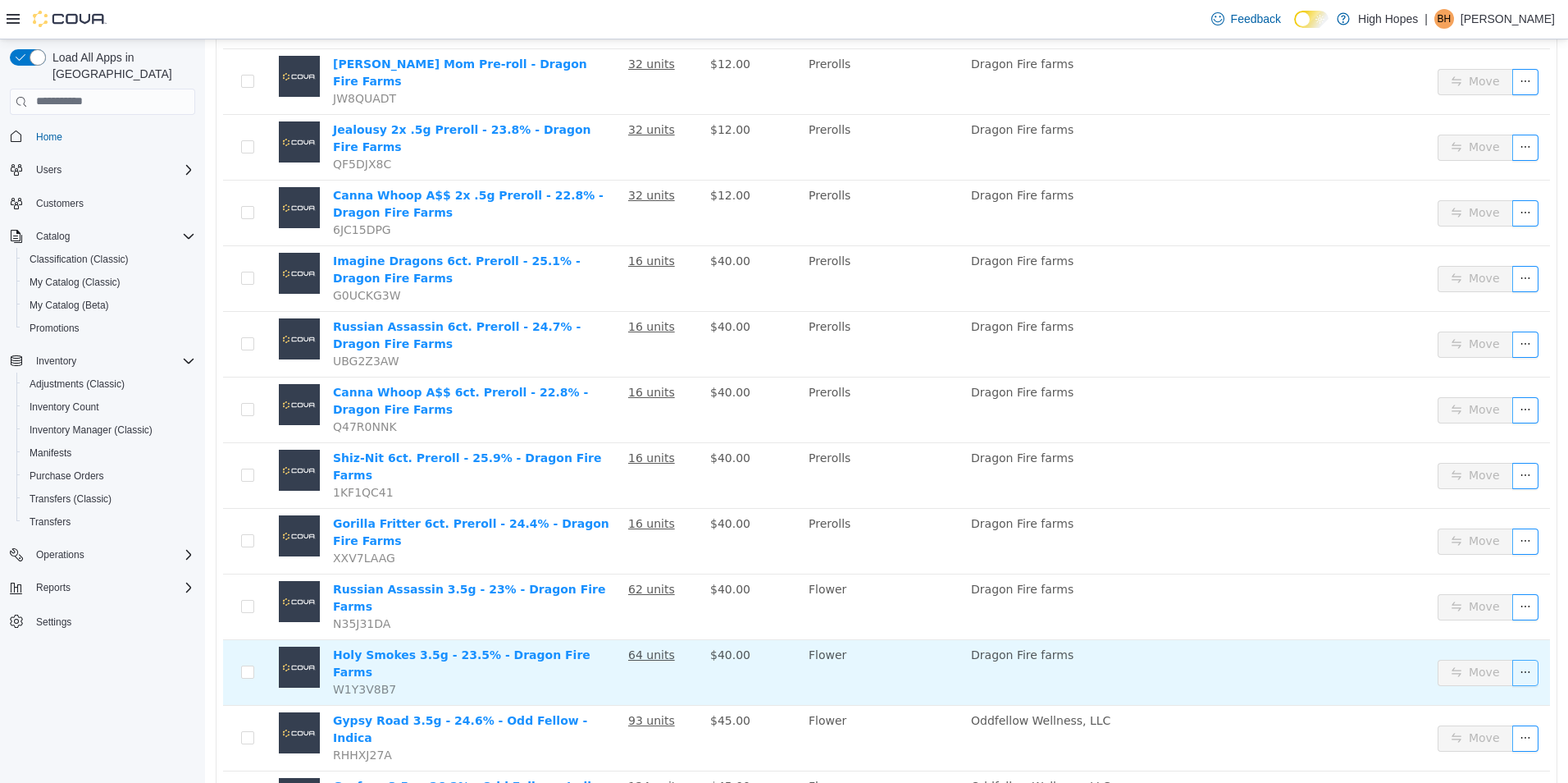
click at [1512, 658] on button "button" at bounding box center [1525, 671] width 26 height 26
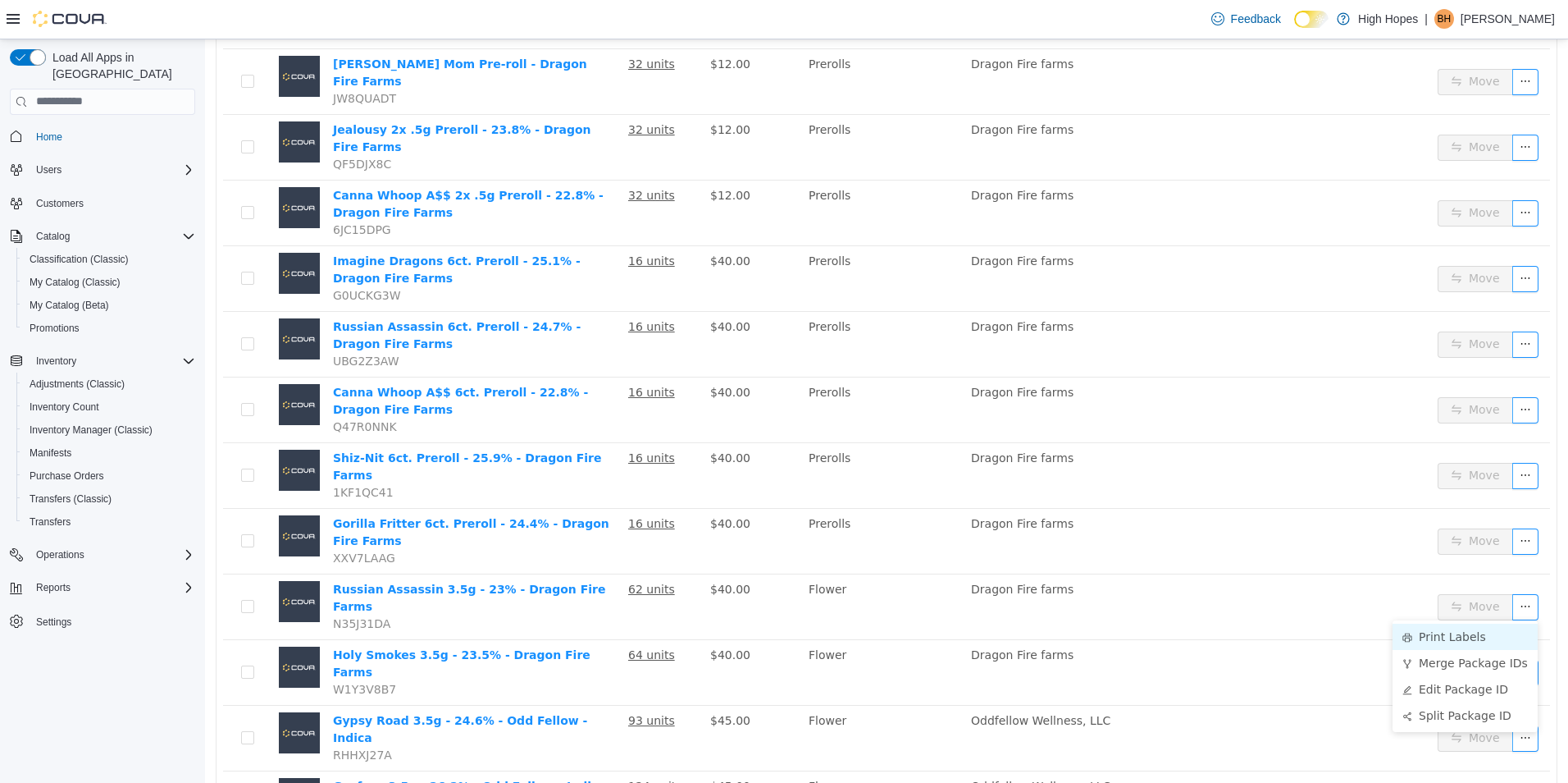
click at [1451, 639] on li "Print Labels" at bounding box center [1465, 636] width 145 height 26
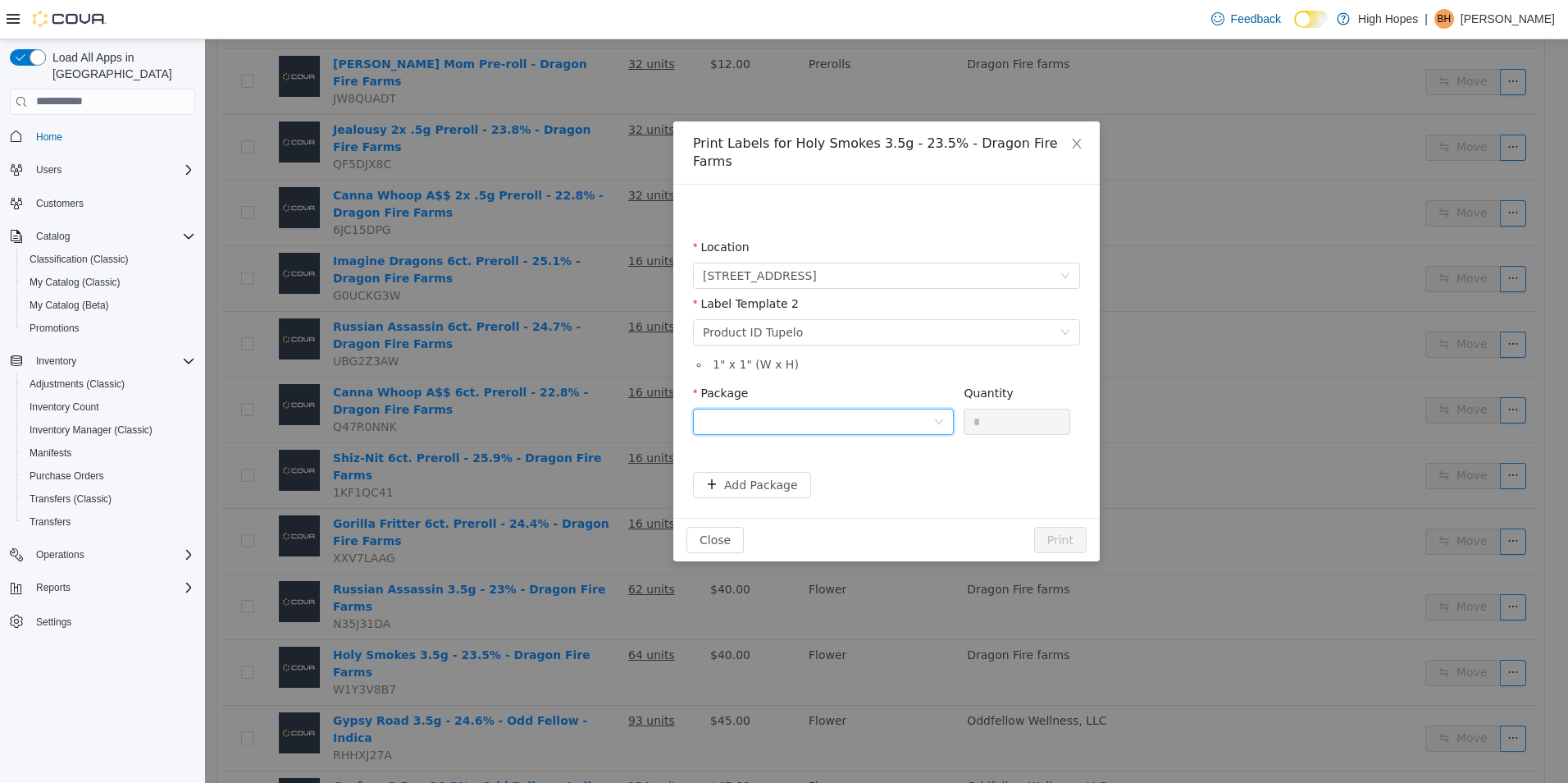
click at [917, 408] on div at bounding box center [818, 420] width 230 height 25
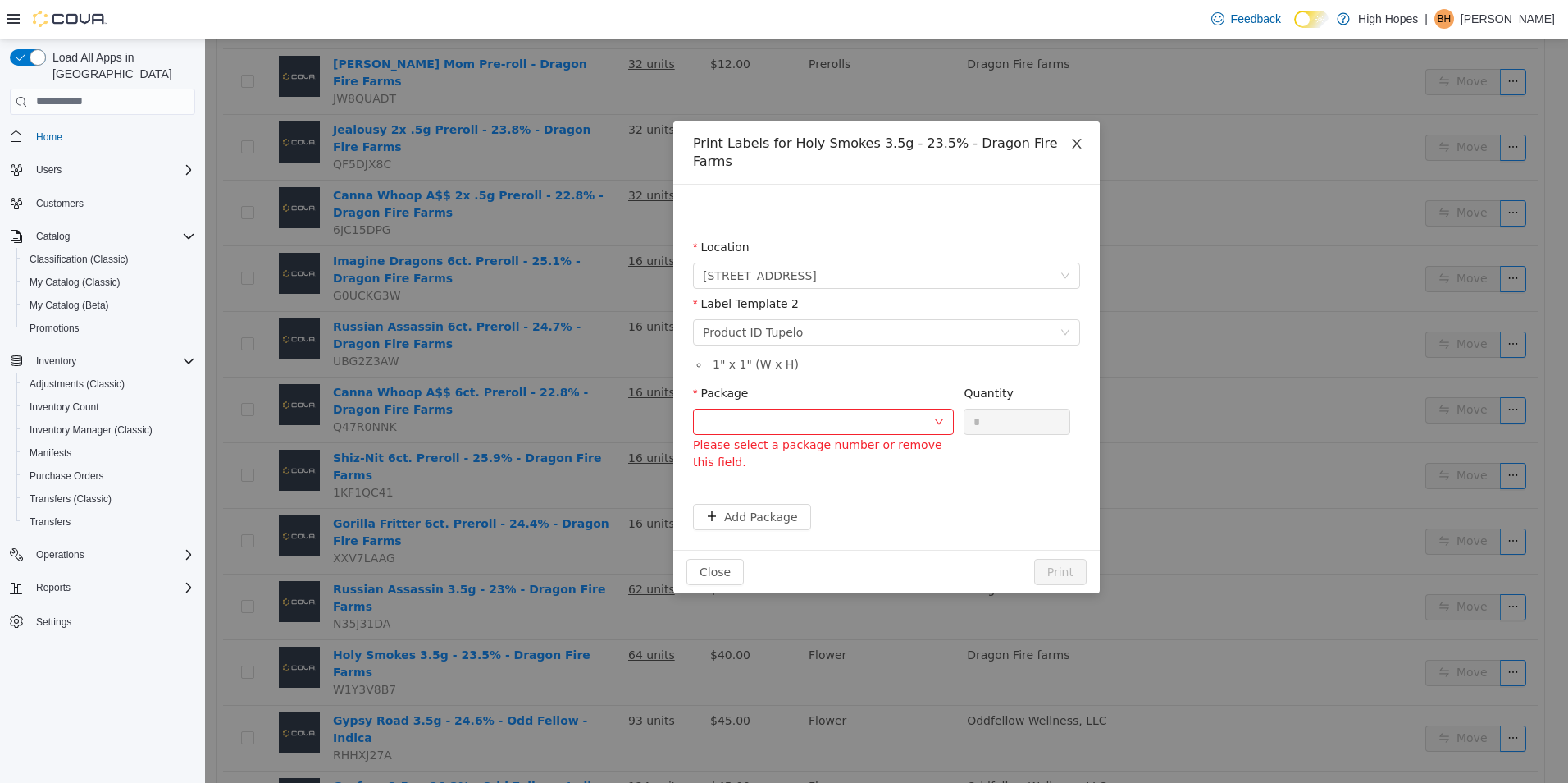
click at [1079, 141] on icon "icon: close" at bounding box center [1076, 142] width 9 height 10
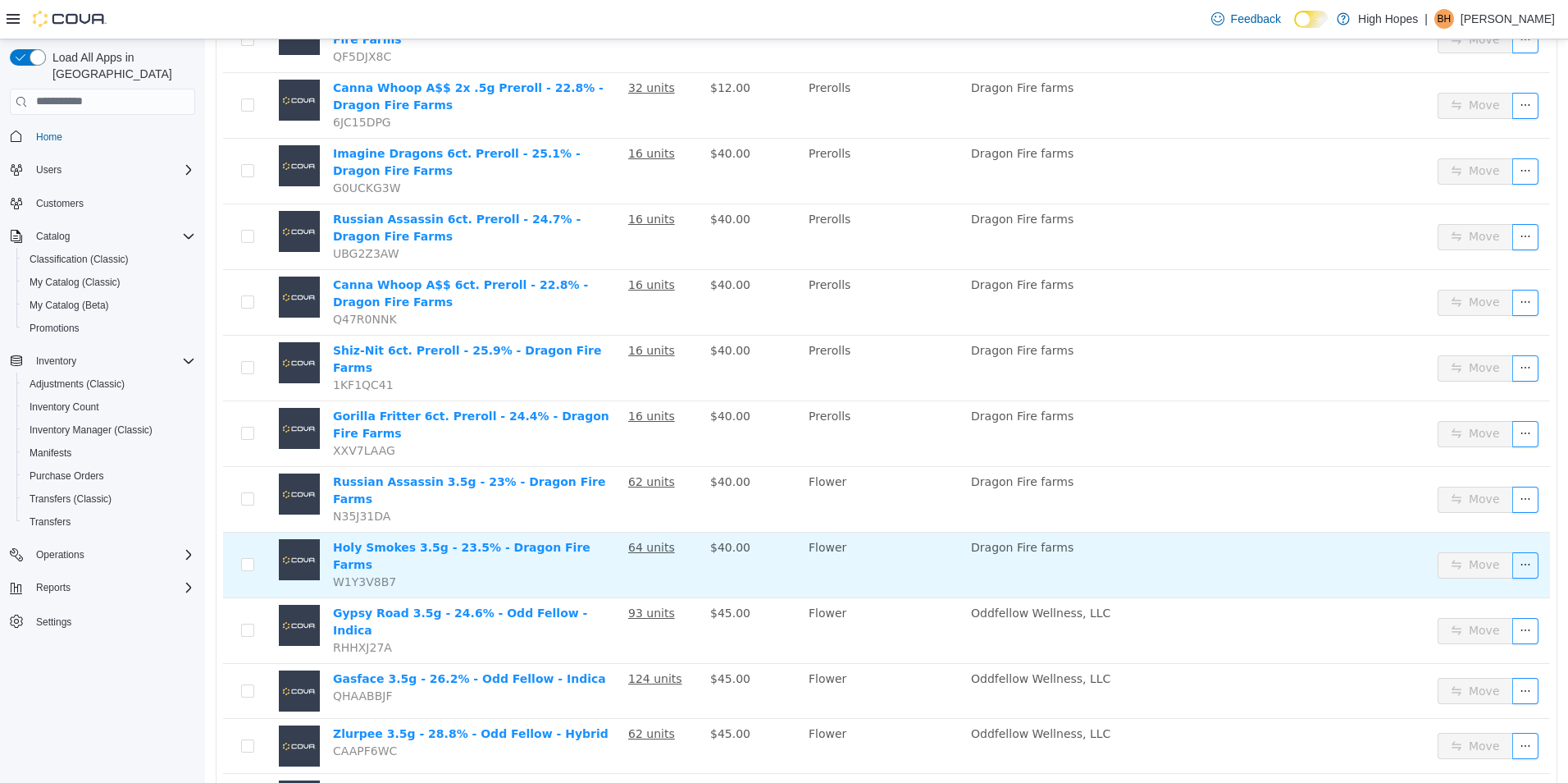
scroll to position [492, 0]
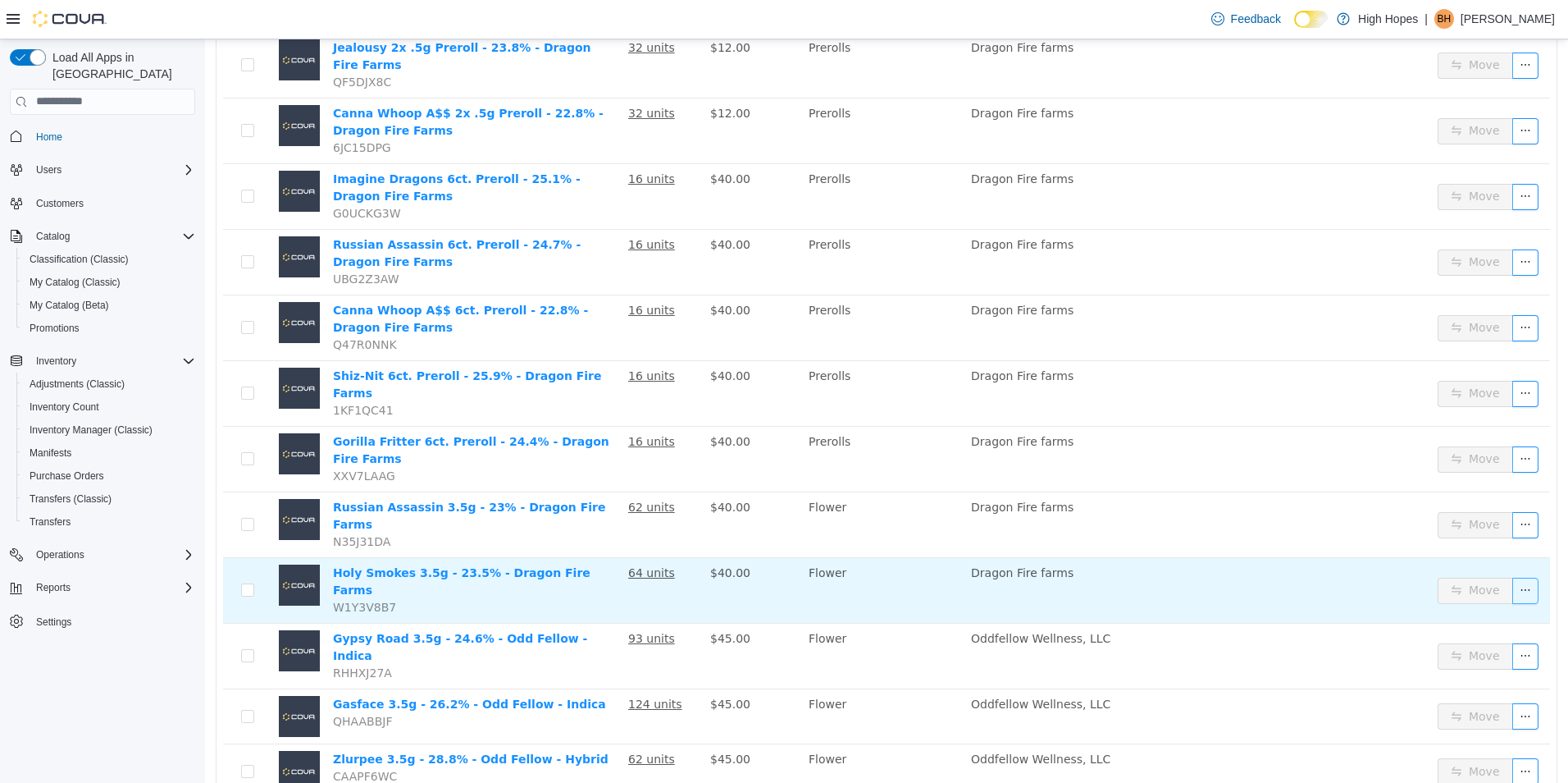
click at [1512, 577] on button "button" at bounding box center [1525, 590] width 26 height 26
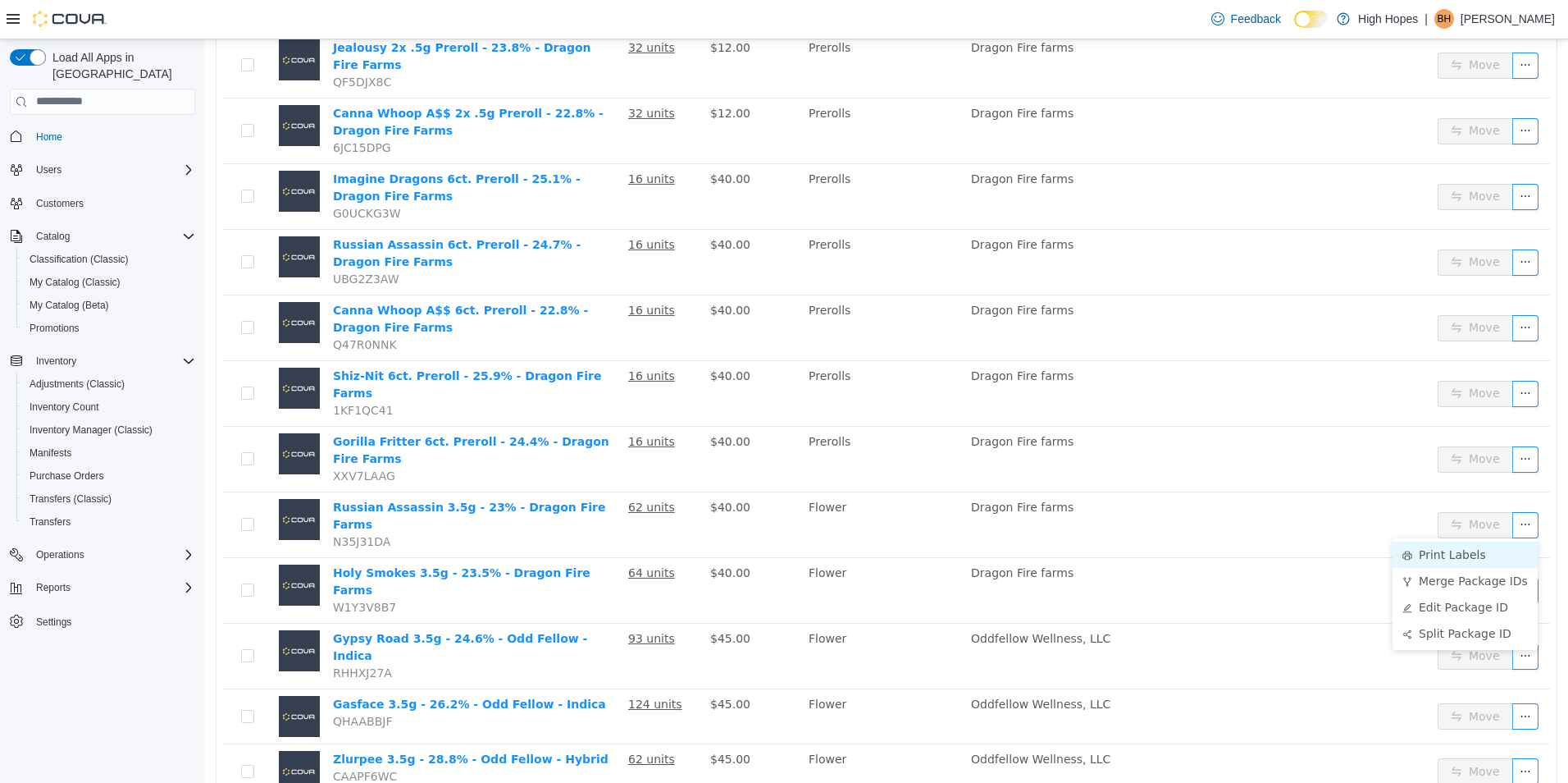
click at [1445, 556] on li "Print Labels" at bounding box center [1465, 554] width 145 height 26
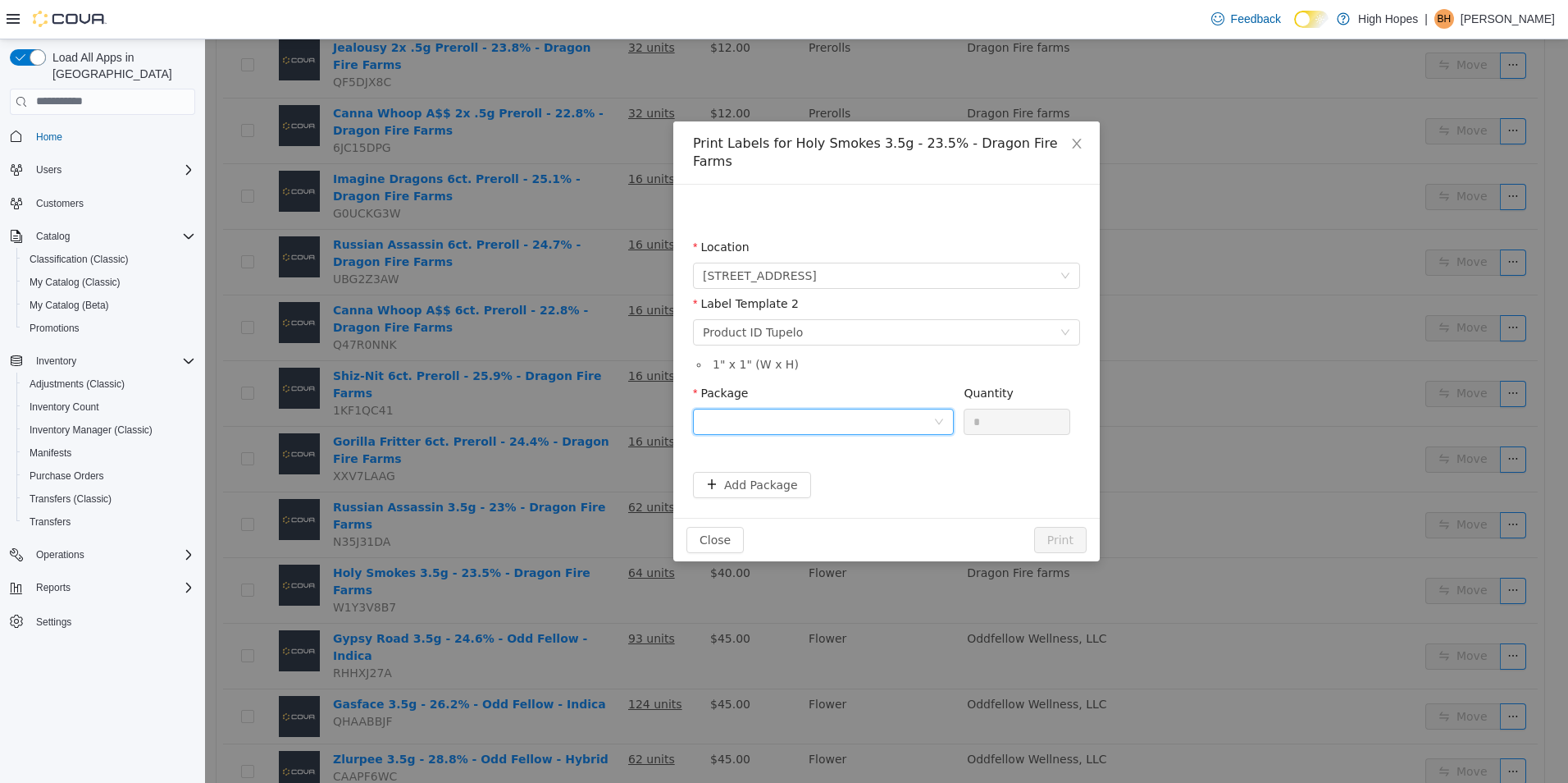
click at [925, 408] on div at bounding box center [818, 420] width 230 height 25
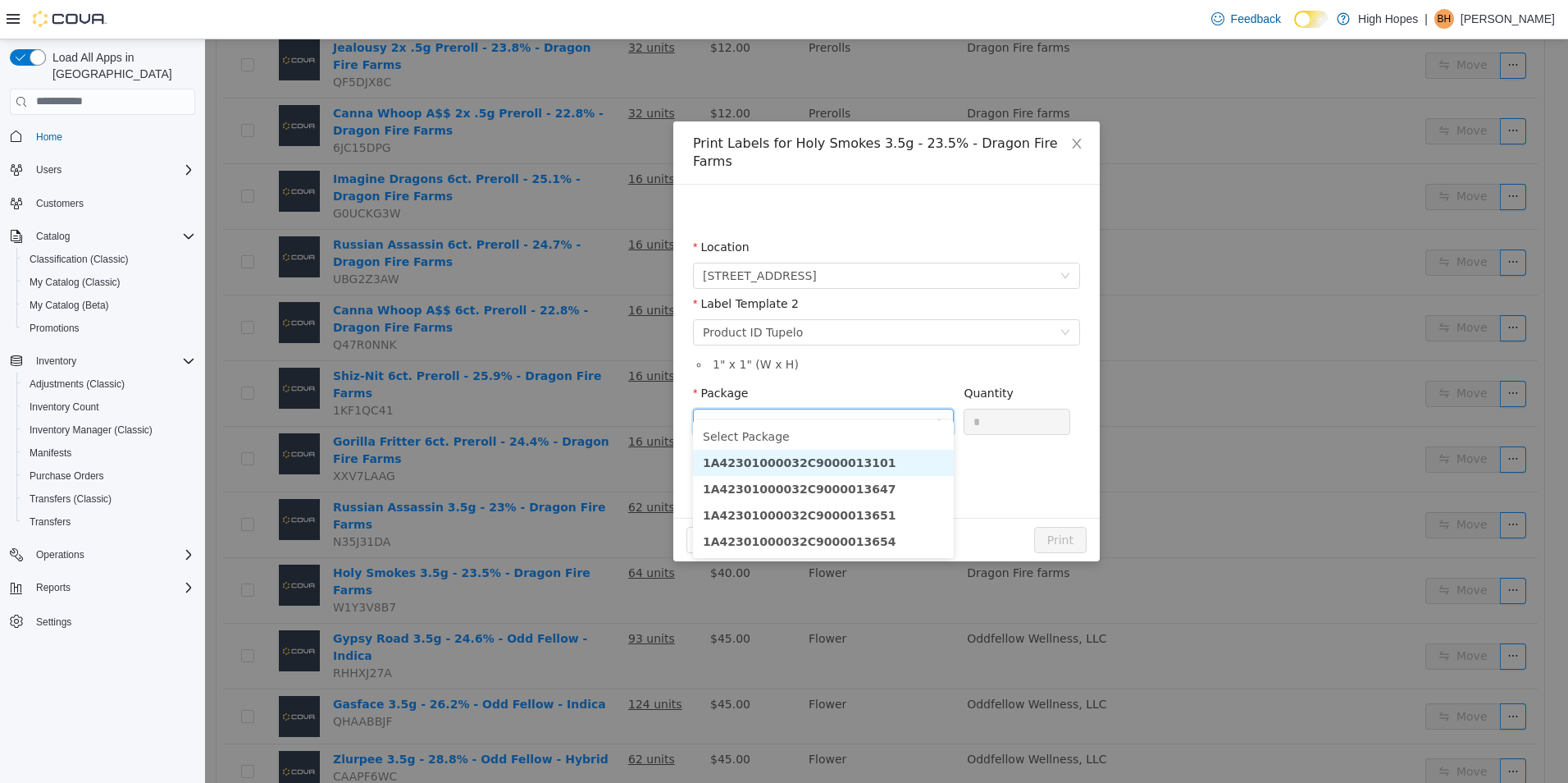
click at [903, 457] on li "1A42301000032C9000013101" at bounding box center [824, 461] width 261 height 26
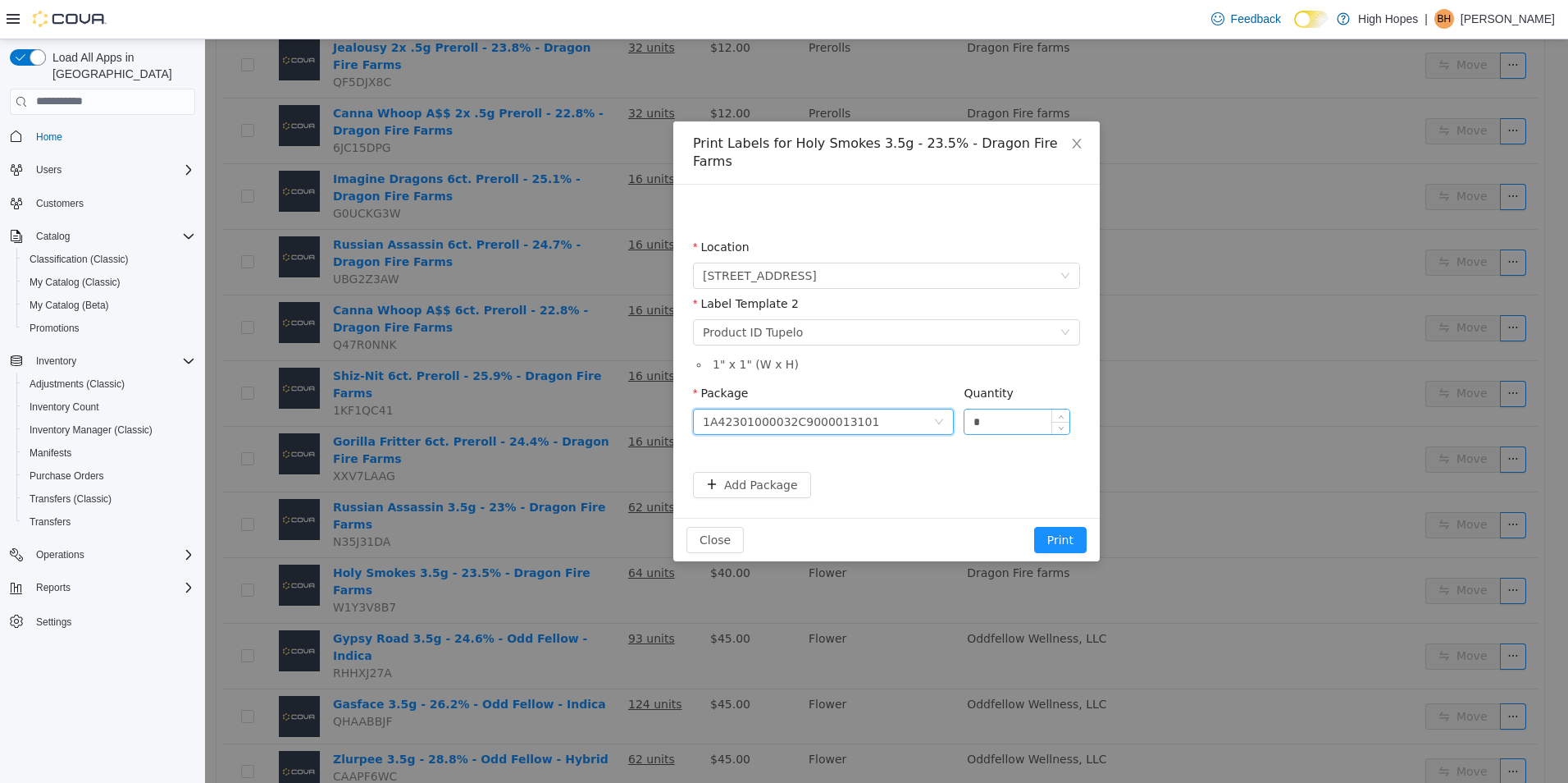
click at [1011, 408] on input "*" at bounding box center [1016, 420] width 105 height 25
type input "**"
click at [698, 471] on button "Add Package" at bounding box center [752, 484] width 119 height 26
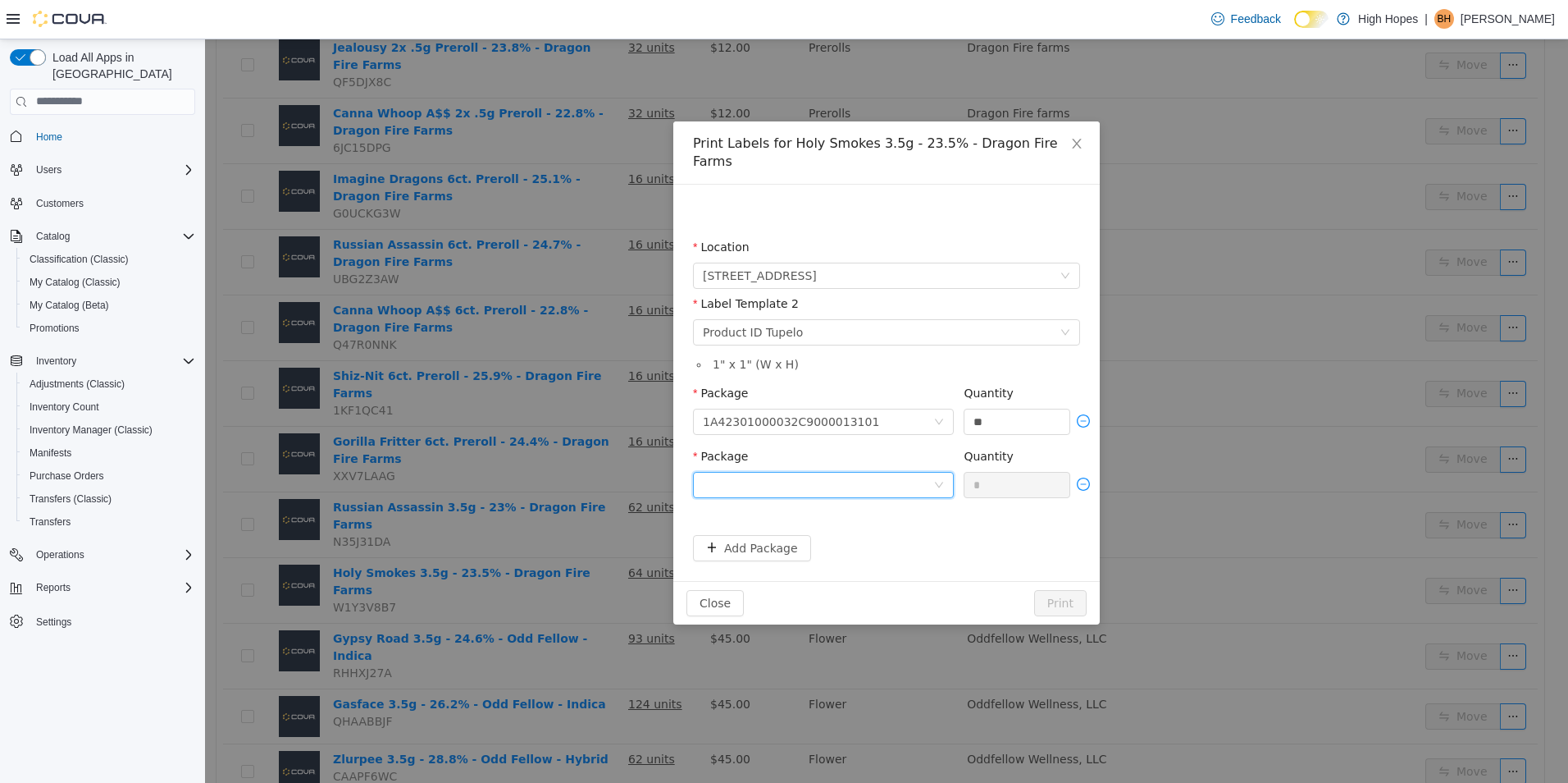
click at [816, 476] on div at bounding box center [818, 483] width 230 height 25
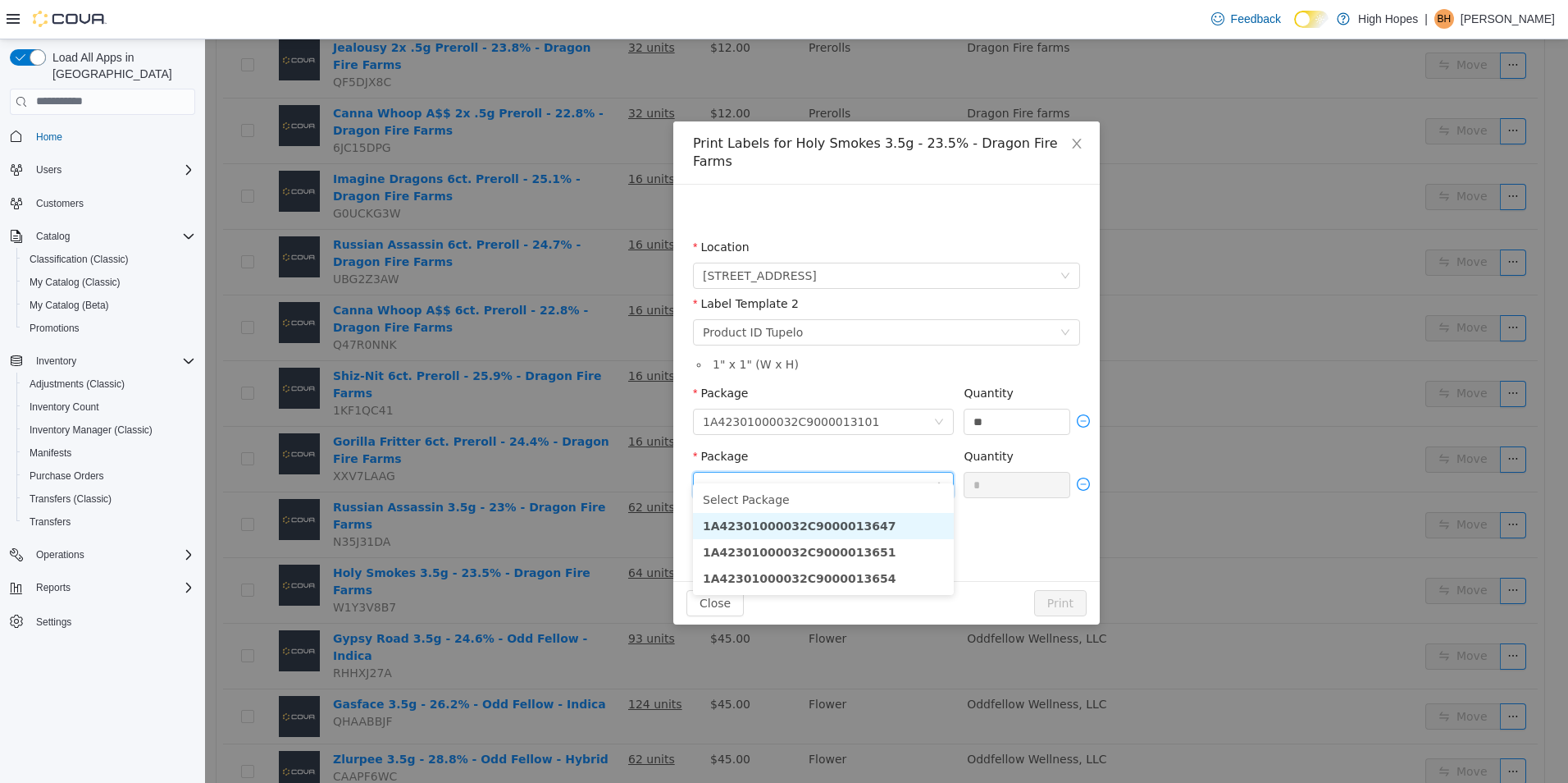
drag, startPoint x: 859, startPoint y: 527, endPoint x: 1000, endPoint y: 476, distance: 149.9
click at [864, 527] on li "1A42301000032C9000013647" at bounding box center [824, 525] width 261 height 26
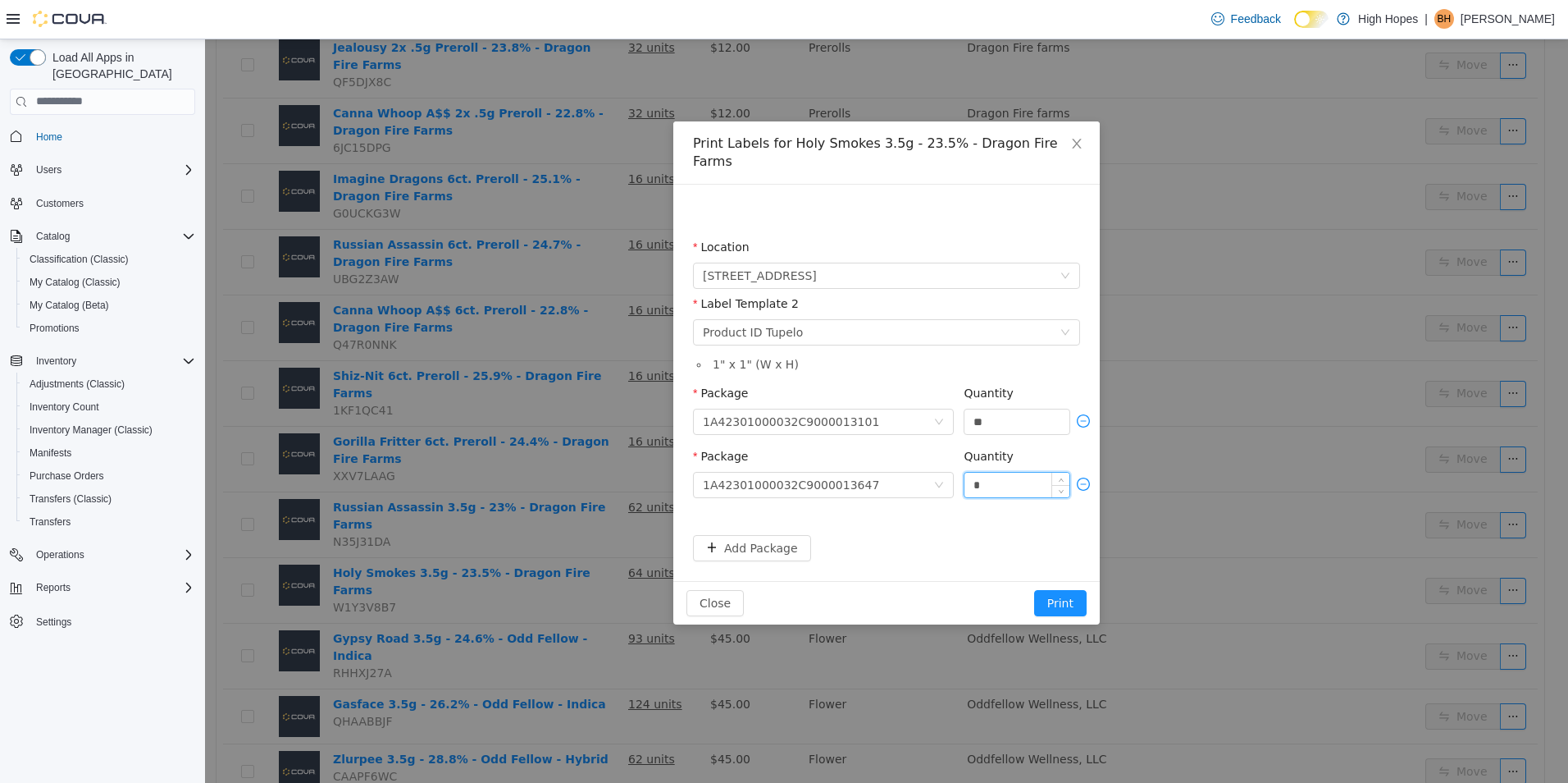
click at [1016, 471] on input "*" at bounding box center [1016, 483] width 105 height 25
type input "**"
click at [768, 534] on button "Add Package" at bounding box center [752, 547] width 119 height 26
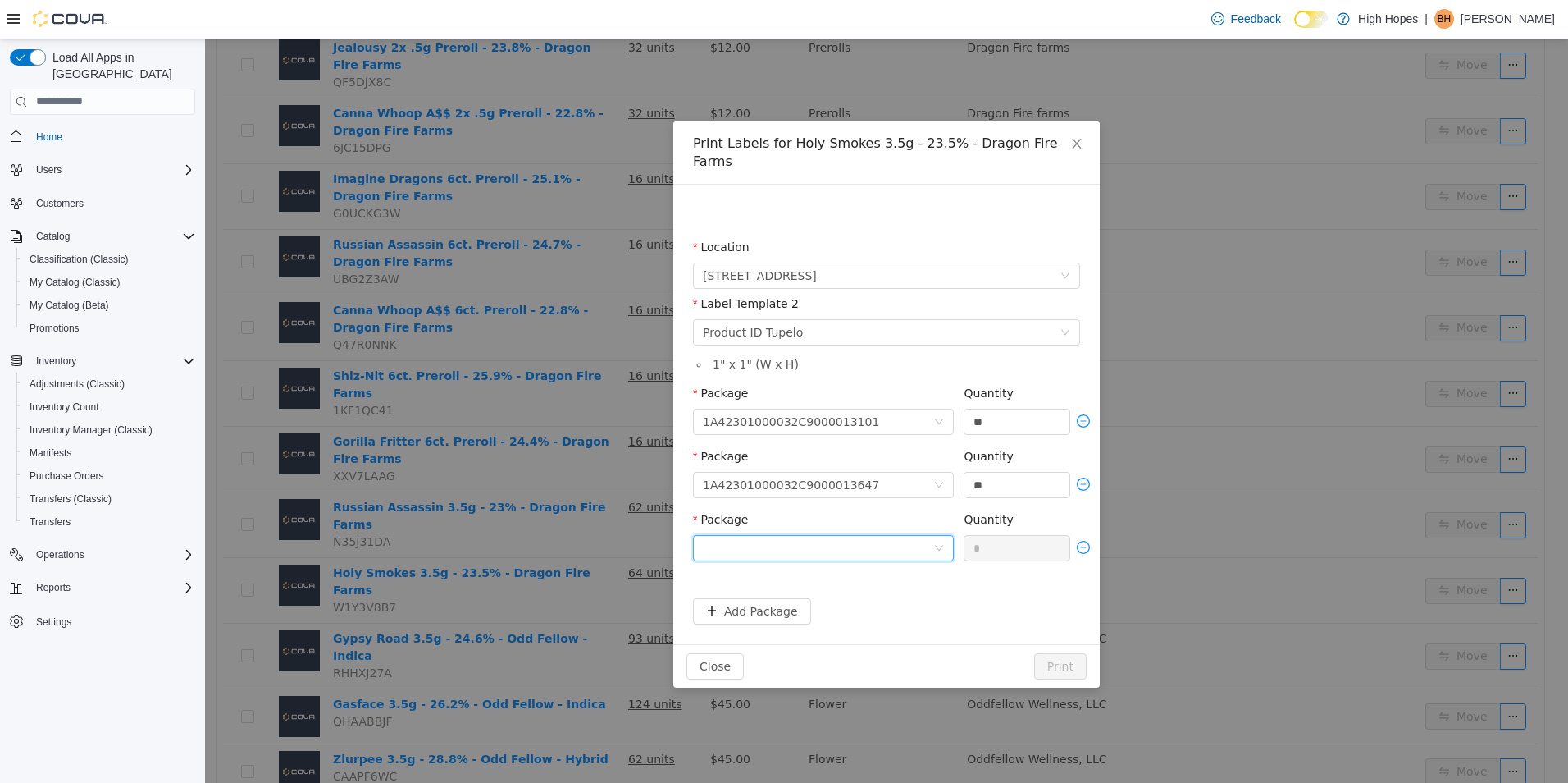
click at [858, 535] on div at bounding box center [818, 547] width 230 height 25
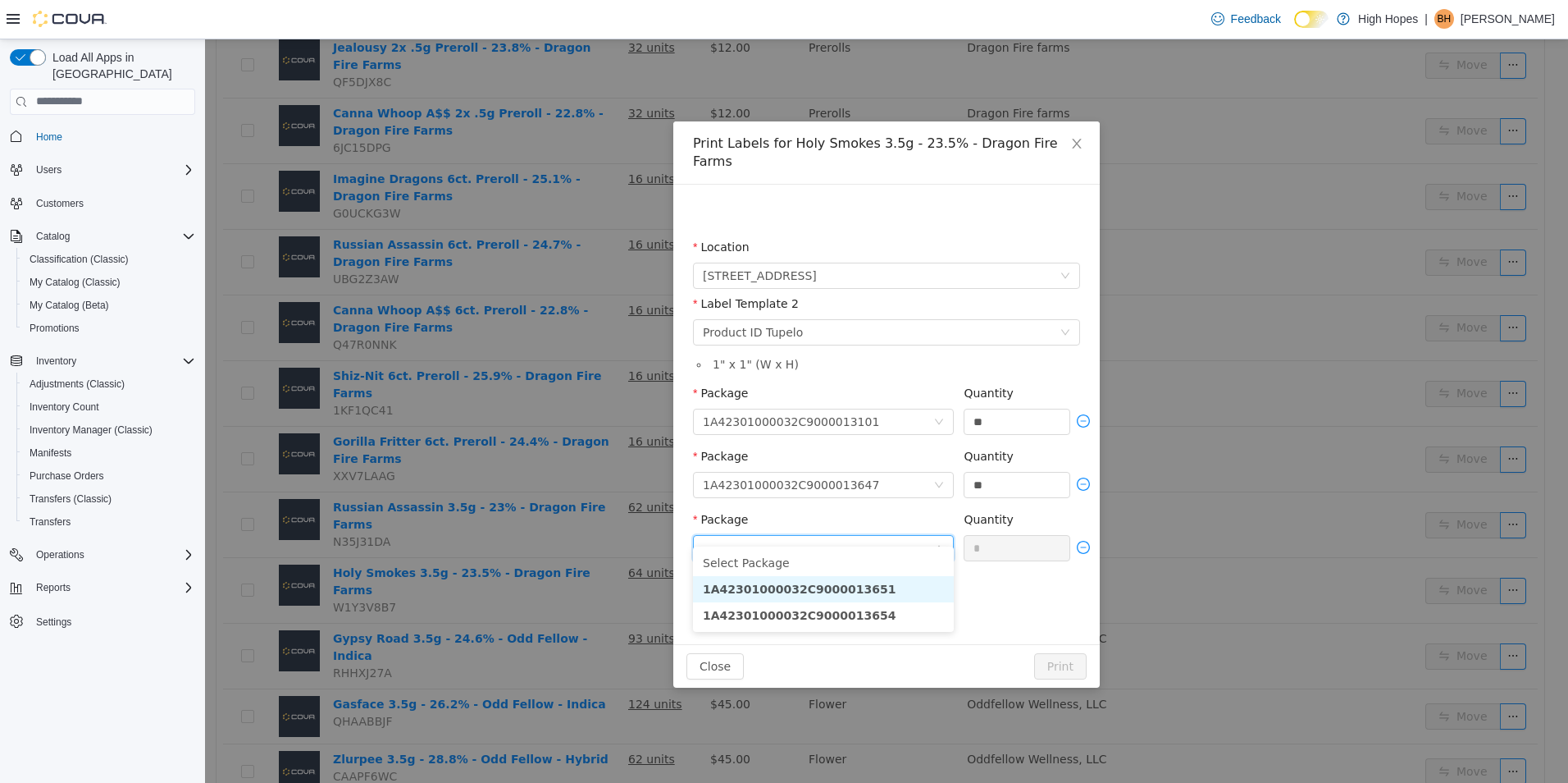
drag, startPoint x: 873, startPoint y: 583, endPoint x: 950, endPoint y: 532, distance: 92.4
click at [876, 580] on li "1A42301000032C9000013651" at bounding box center [824, 588] width 261 height 26
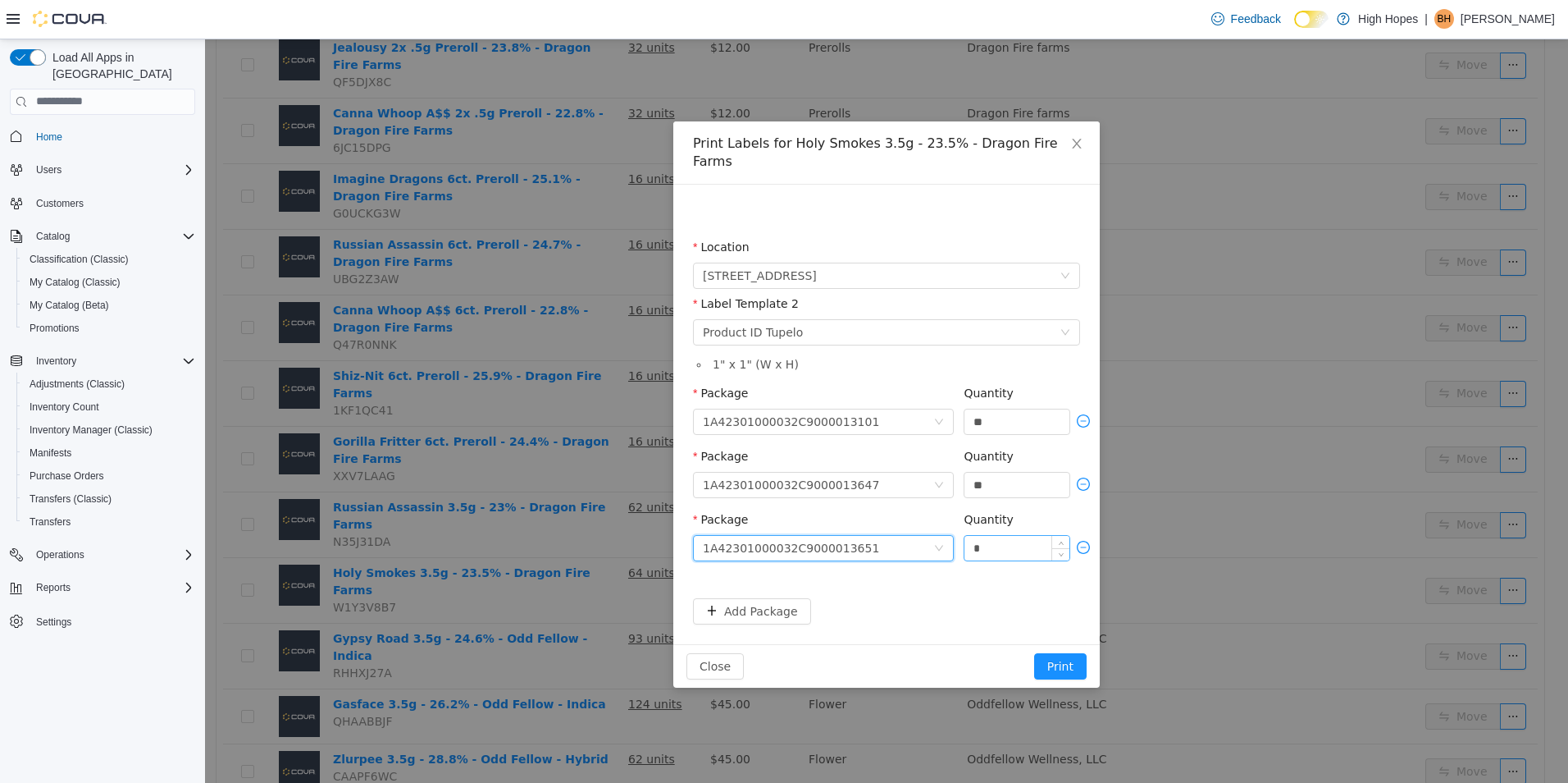
click at [1024, 535] on input "*" at bounding box center [1016, 547] width 105 height 25
type input "**"
click at [745, 597] on button "Add Package" at bounding box center [752, 610] width 119 height 26
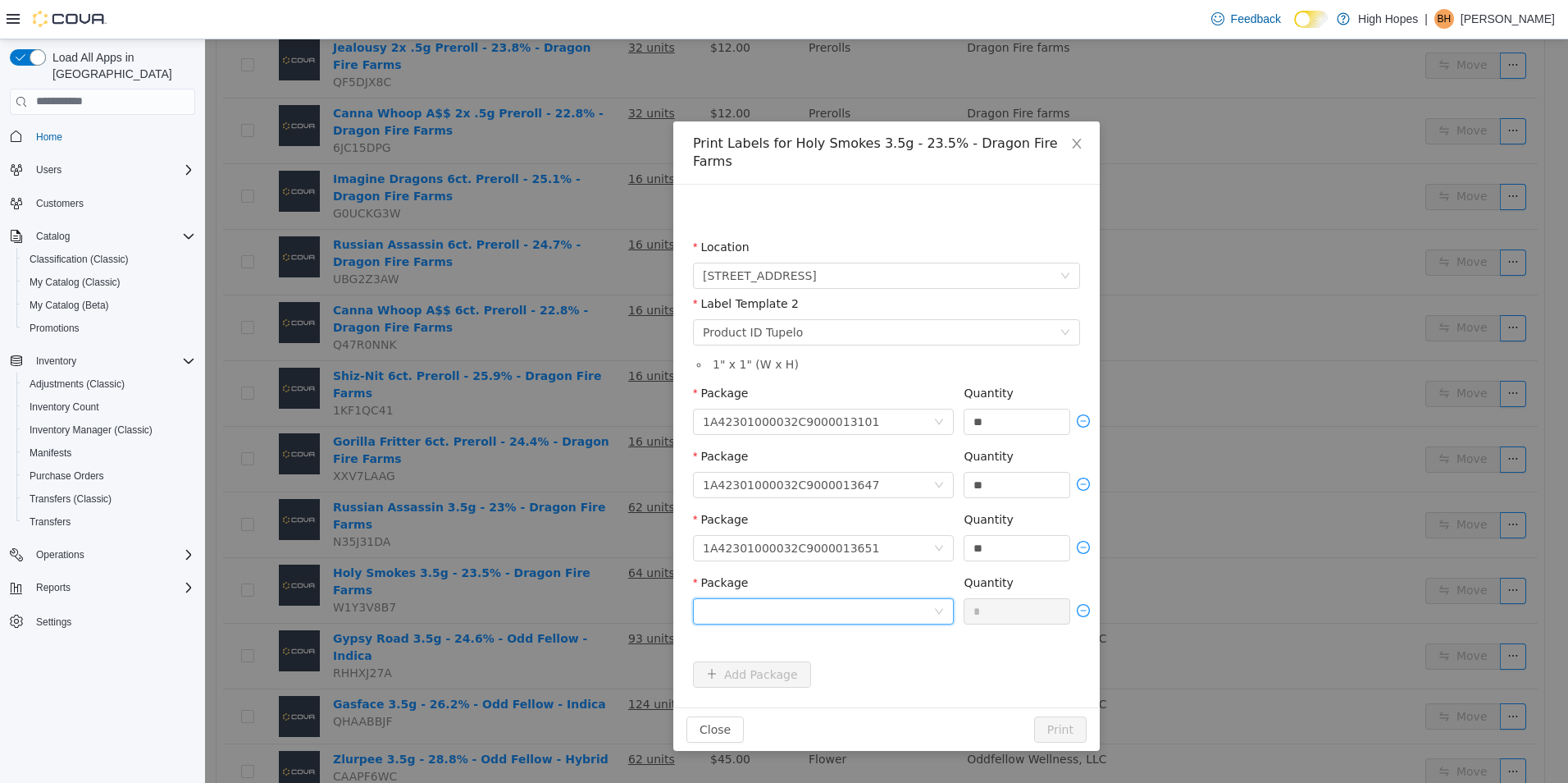
click at [829, 598] on div at bounding box center [818, 610] width 230 height 25
click at [869, 652] on li "1A42301000032C9000013654" at bounding box center [824, 652] width 261 height 26
click at [1006, 598] on input "*" at bounding box center [1016, 610] width 105 height 25
type input "**"
click at [1057, 715] on button "Print" at bounding box center [1060, 728] width 53 height 26
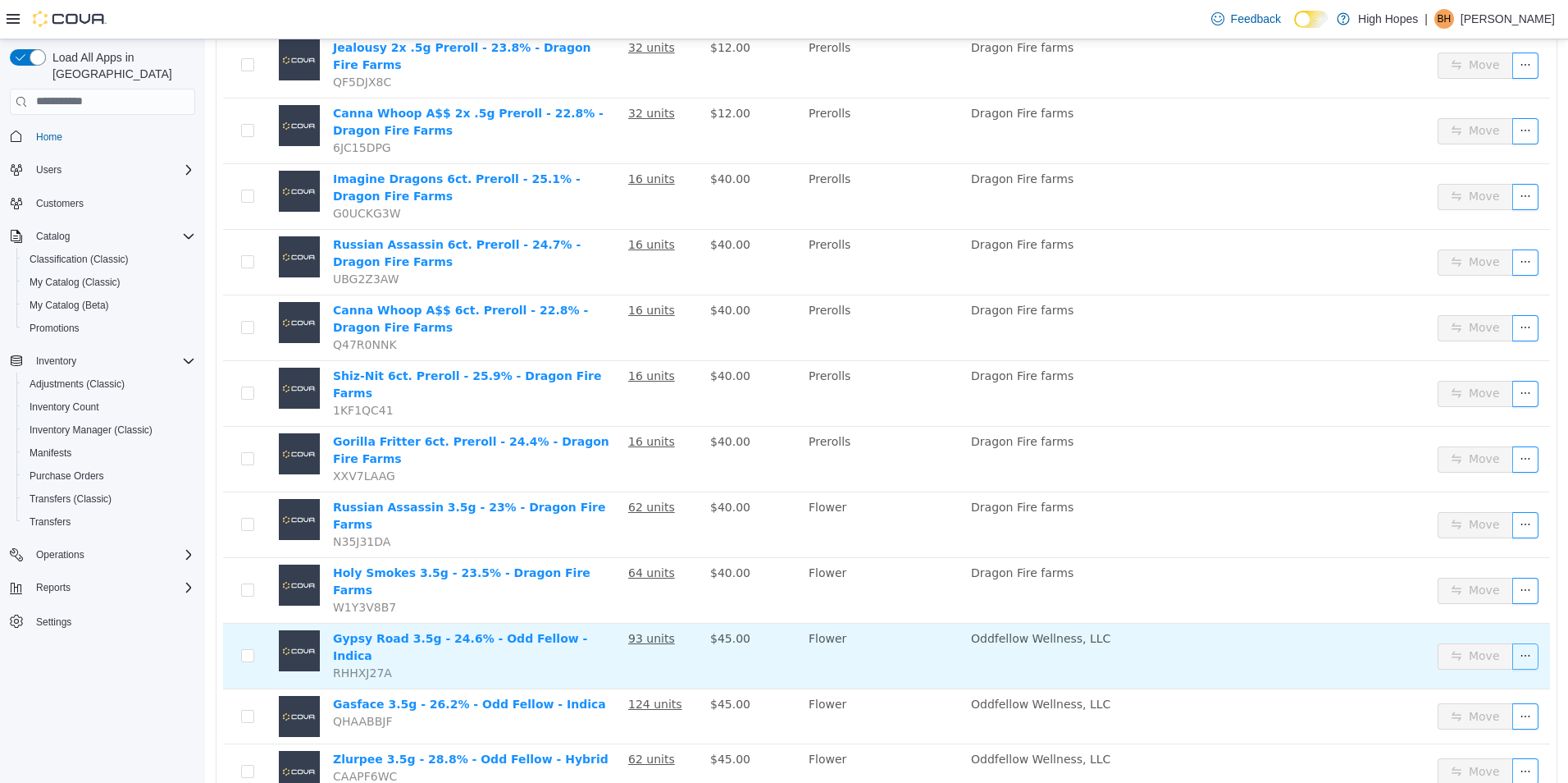
click at [1512, 643] on button "button" at bounding box center [1525, 655] width 26 height 26
click at [1518, 643] on button "button" at bounding box center [1525, 655] width 26 height 26
click at [1520, 643] on button "button" at bounding box center [1525, 655] width 26 height 26
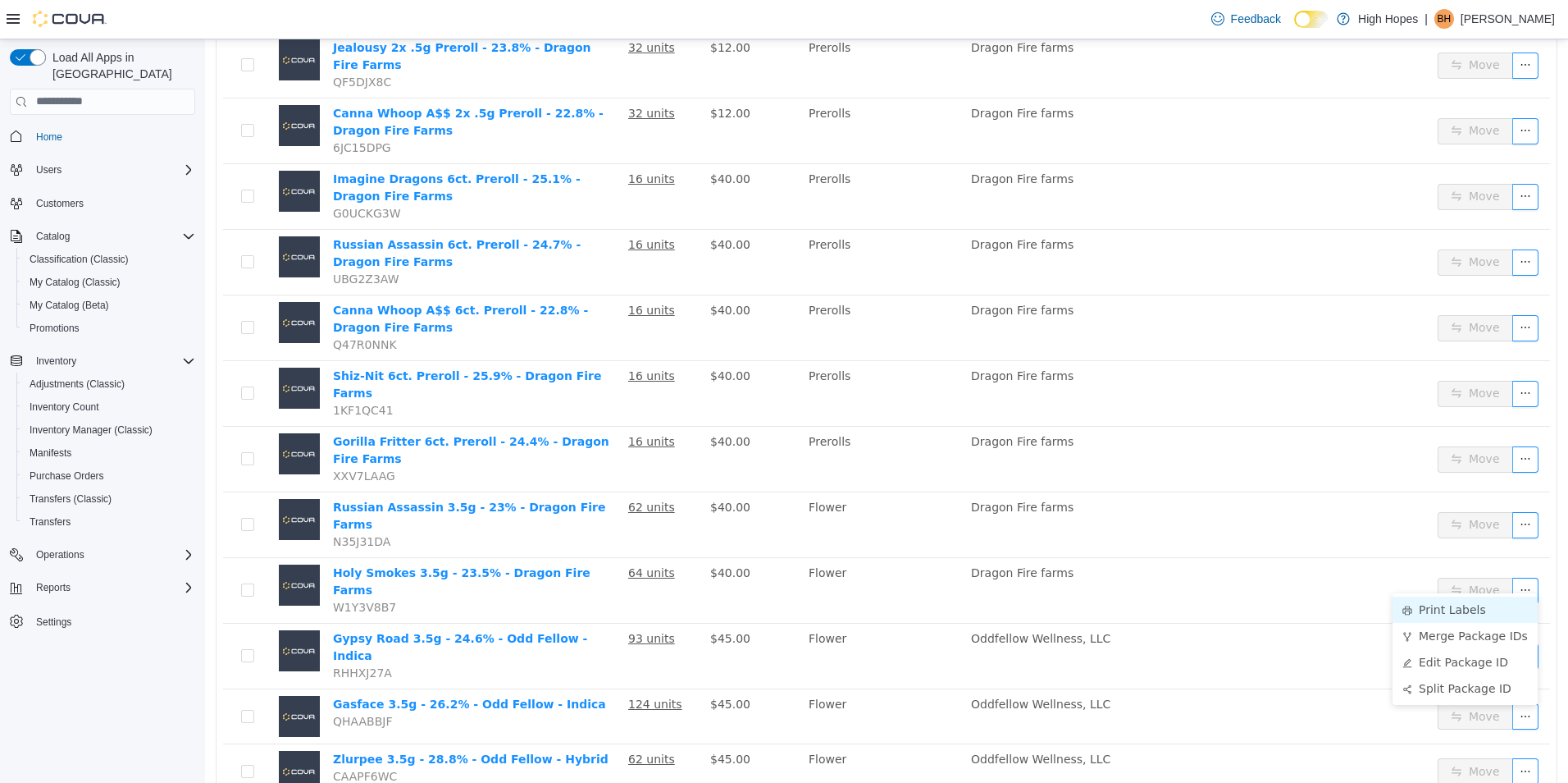
click at [1473, 608] on li "Print Labels" at bounding box center [1465, 609] width 145 height 26
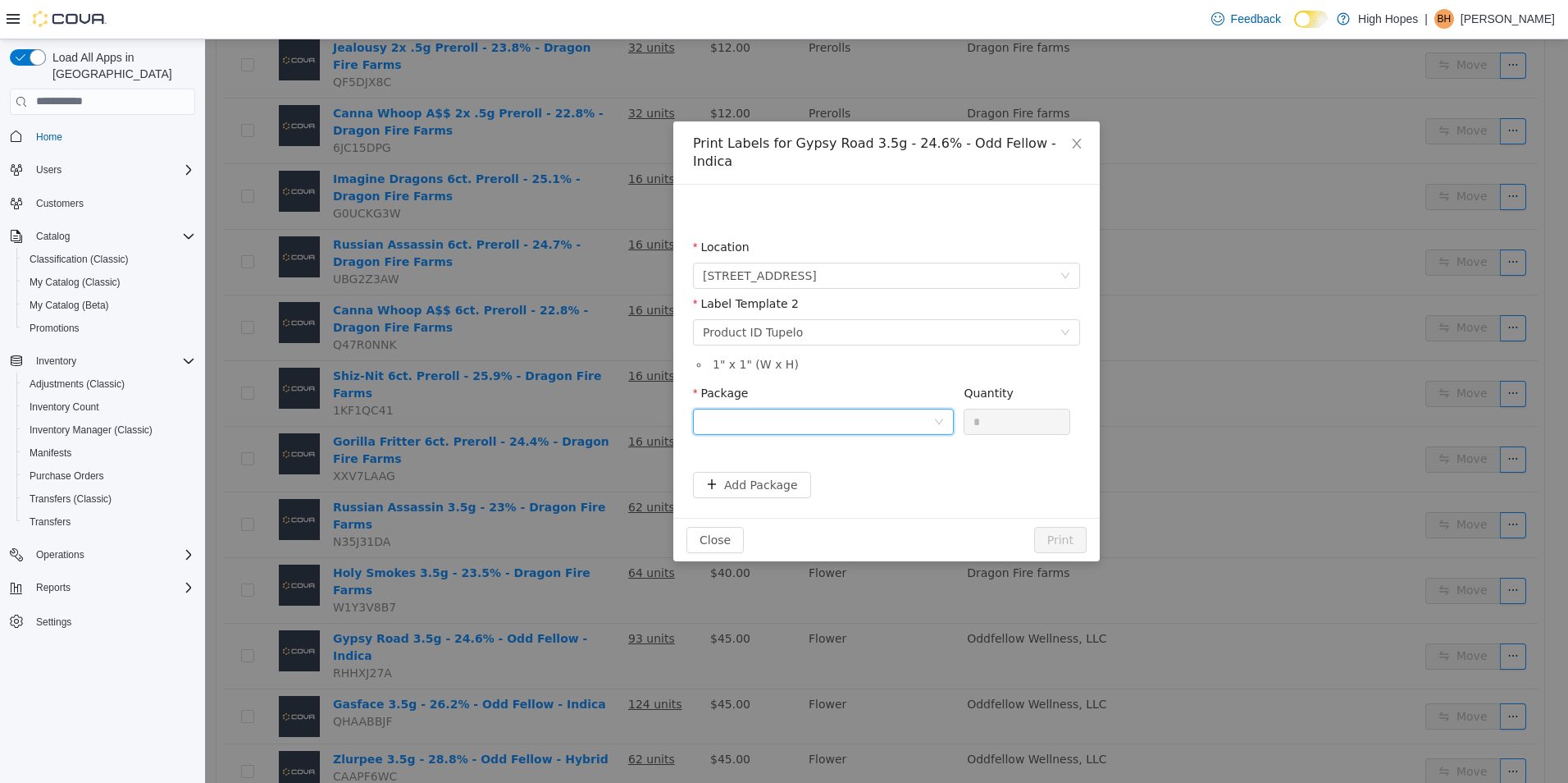
click at [871, 408] on div at bounding box center [818, 420] width 230 height 25
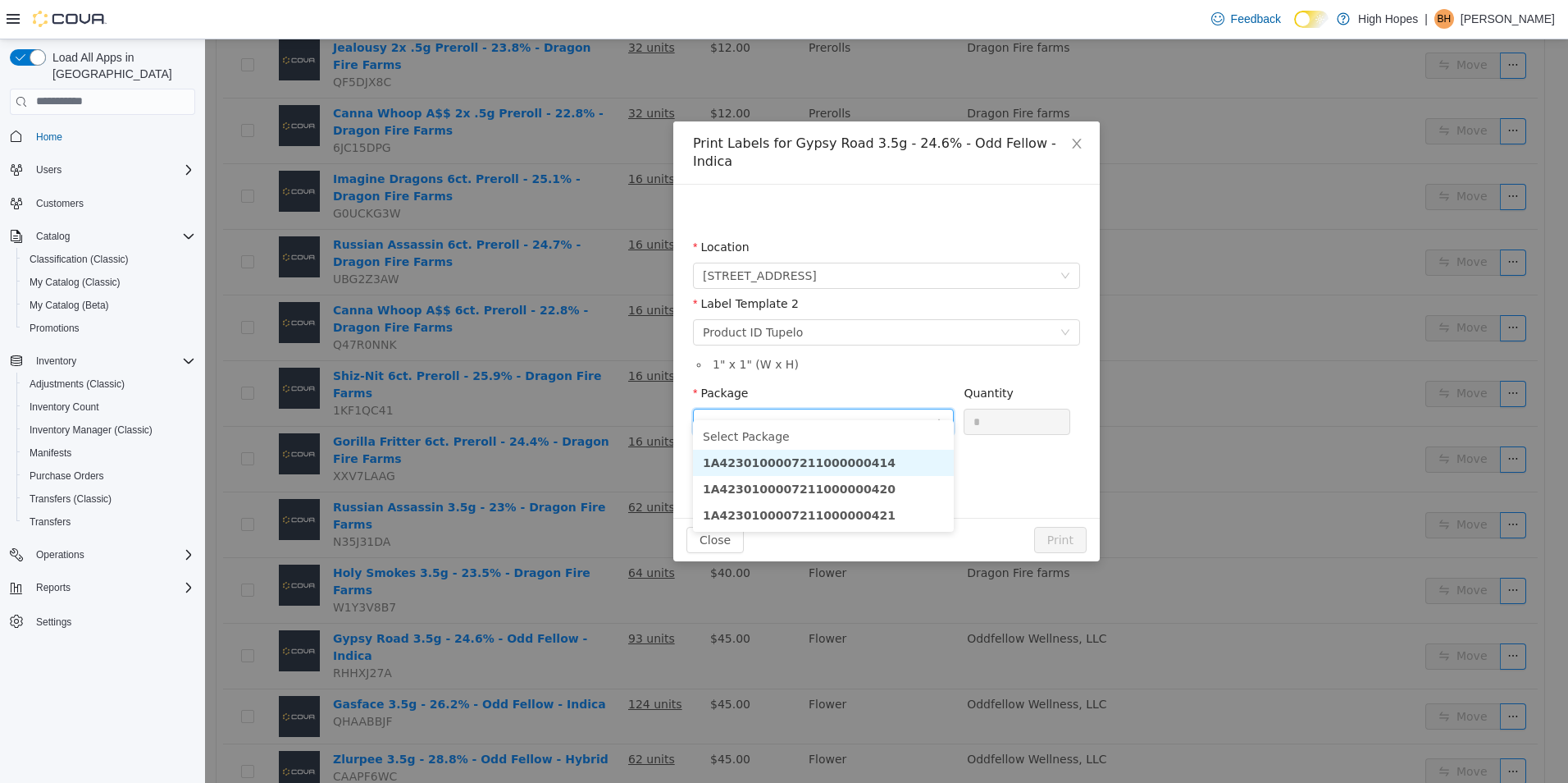
click at [894, 470] on li "1A4230100007211000000414" at bounding box center [824, 461] width 261 height 26
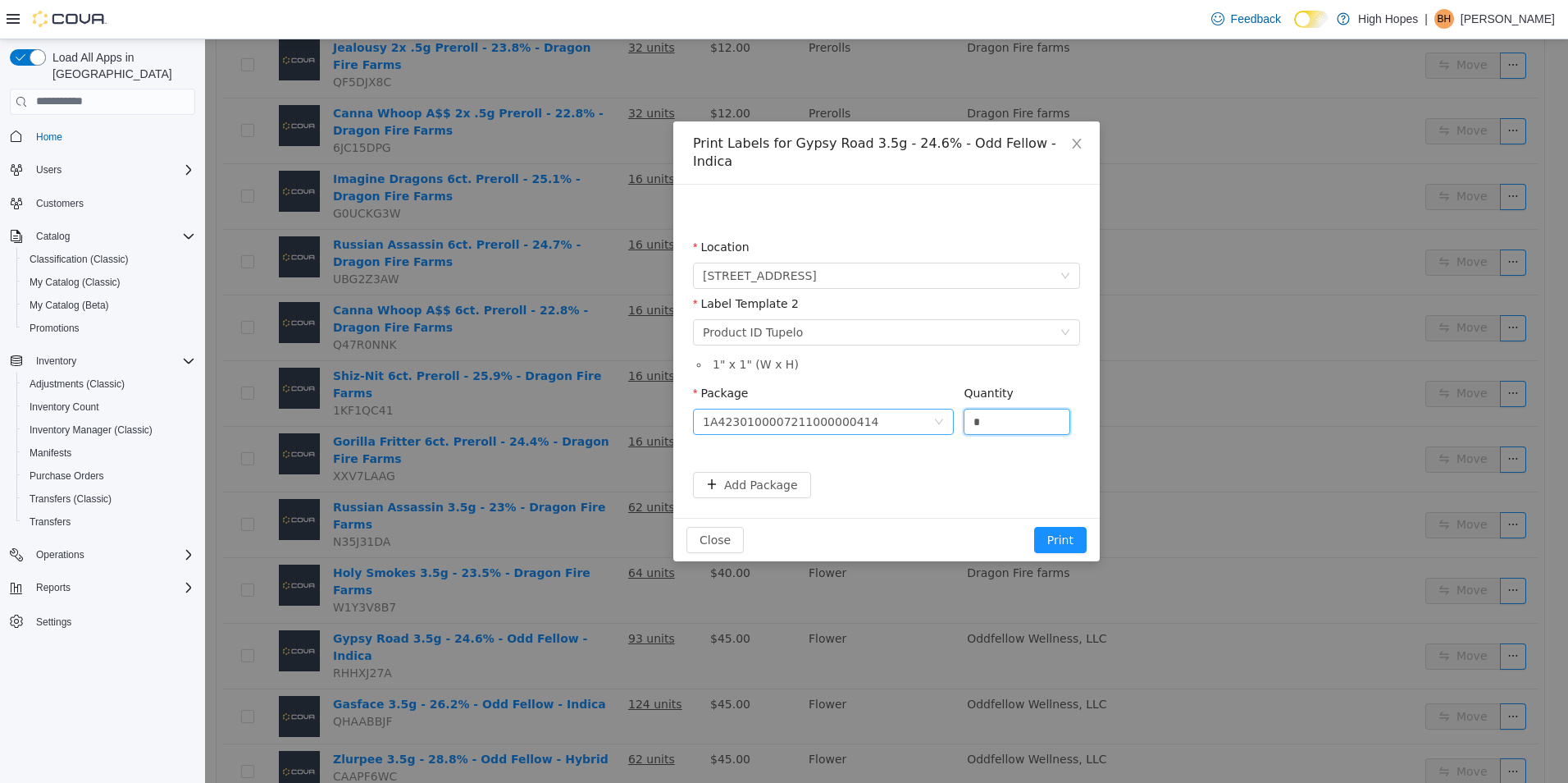
drag, startPoint x: 1001, startPoint y: 404, endPoint x: 954, endPoint y: 403, distance: 47.0
click at [955, 403] on div "Package 1A4230100007211000000414 Quantity *" at bounding box center [887, 411] width 388 height 57
type input "**"
click at [764, 473] on button "Add Package" at bounding box center [752, 484] width 119 height 26
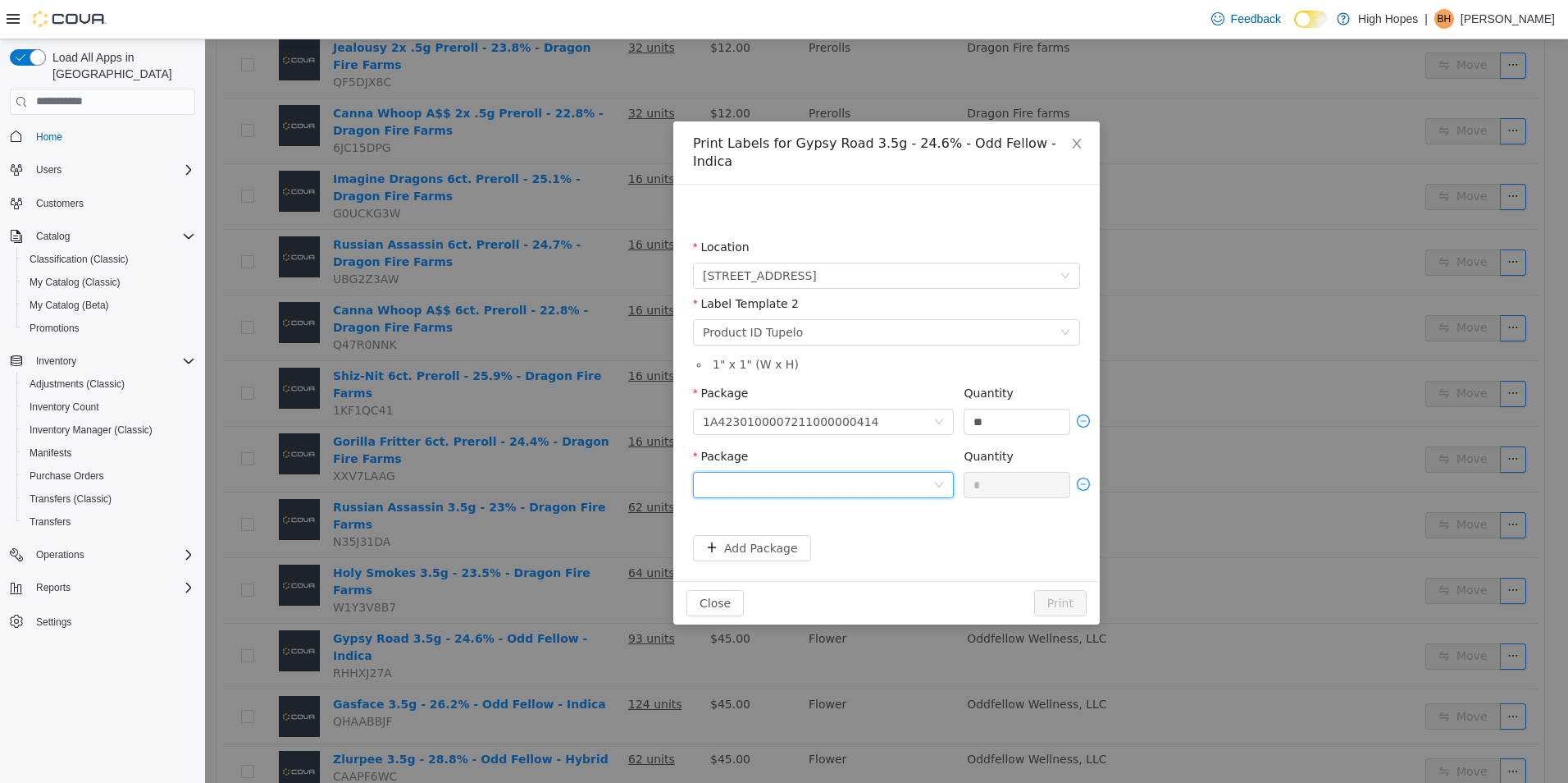
click at [858, 471] on div at bounding box center [818, 483] width 230 height 25
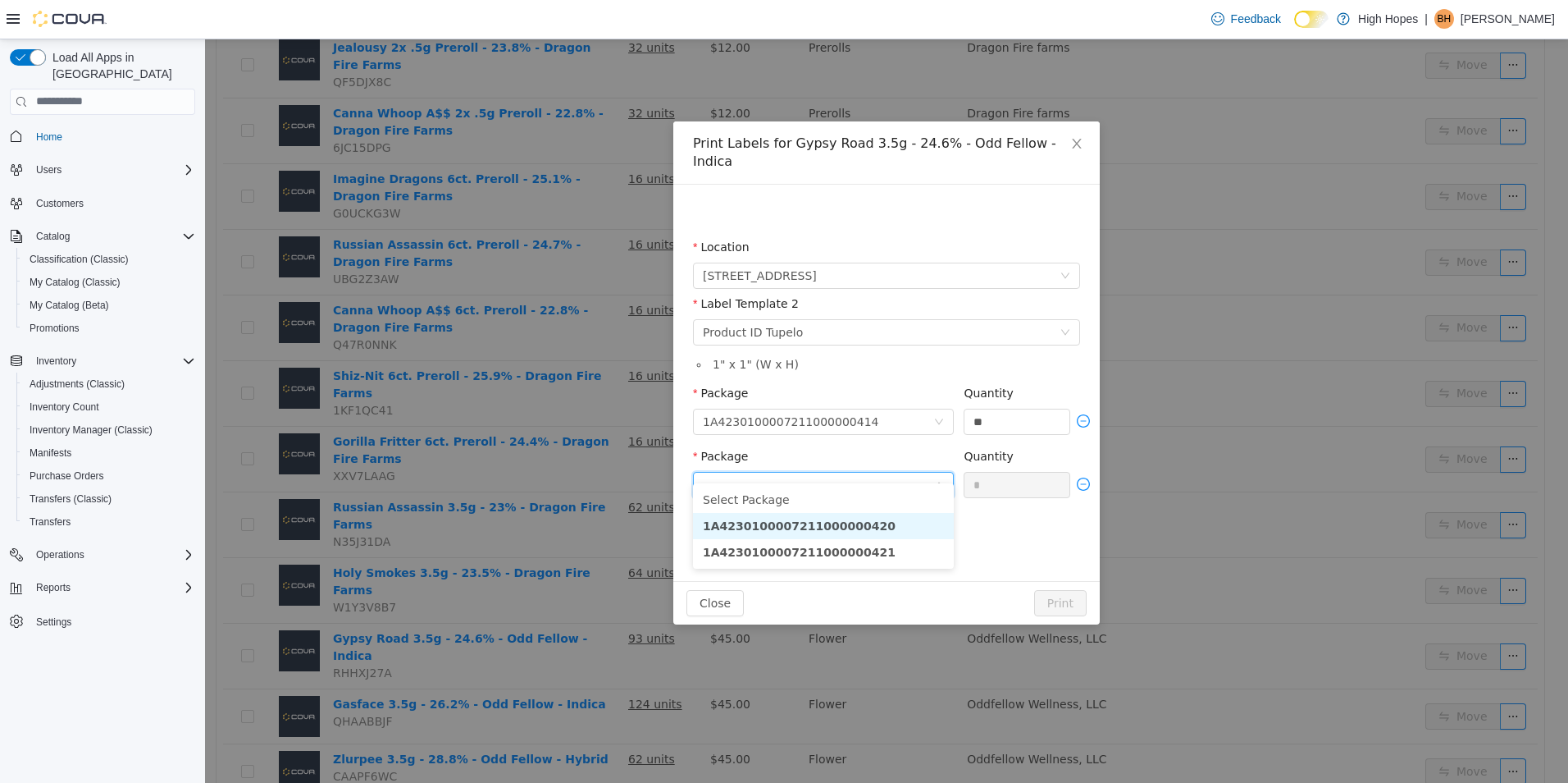
click at [908, 532] on li "1A4230100007211000000420" at bounding box center [824, 525] width 261 height 26
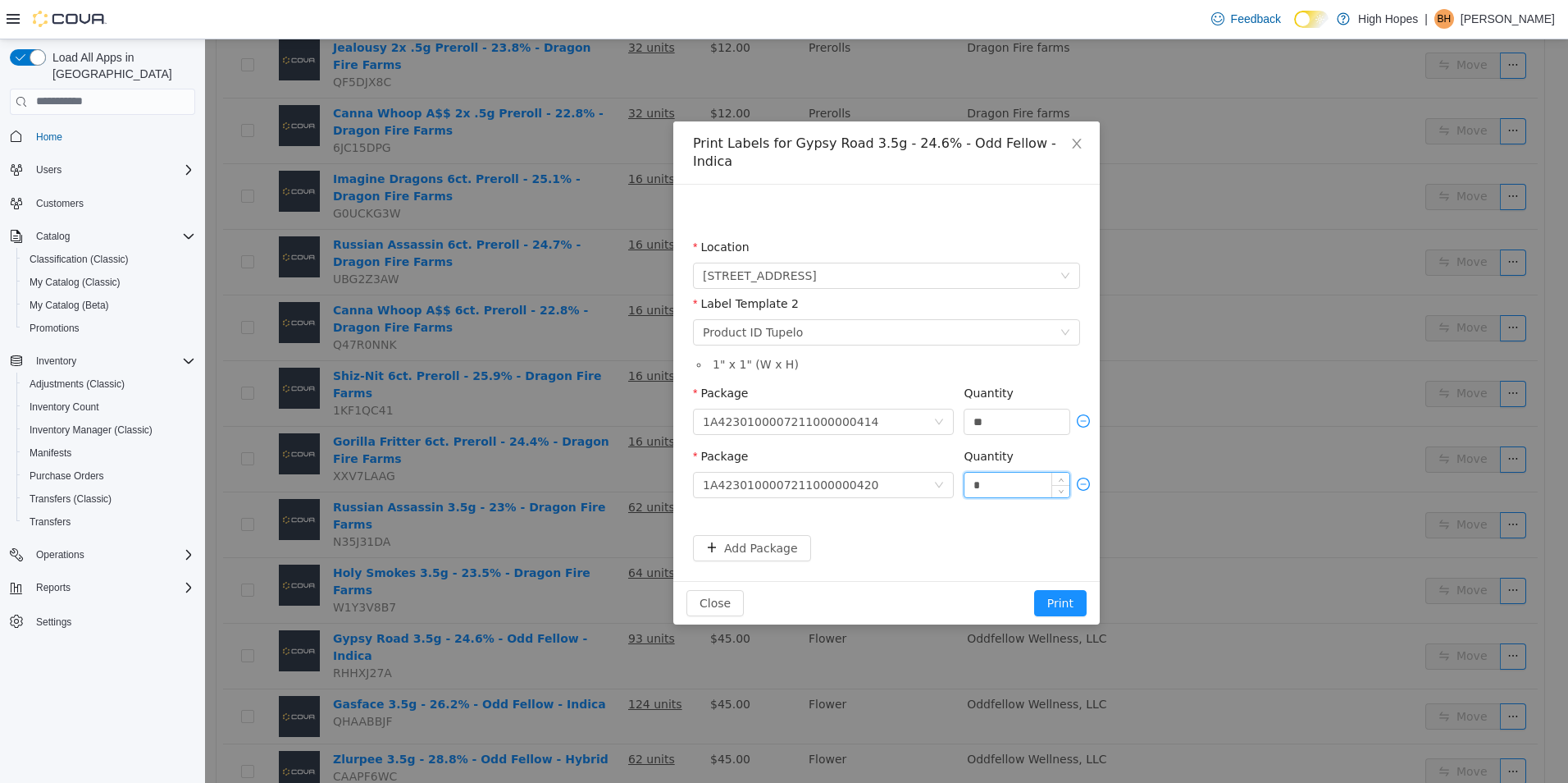
drag, startPoint x: 1008, startPoint y: 462, endPoint x: 973, endPoint y: 472, distance: 36.4
click at [973, 472] on input "*" at bounding box center [1016, 483] width 105 height 25
type input "**"
click at [774, 534] on button "Add Package" at bounding box center [752, 547] width 119 height 26
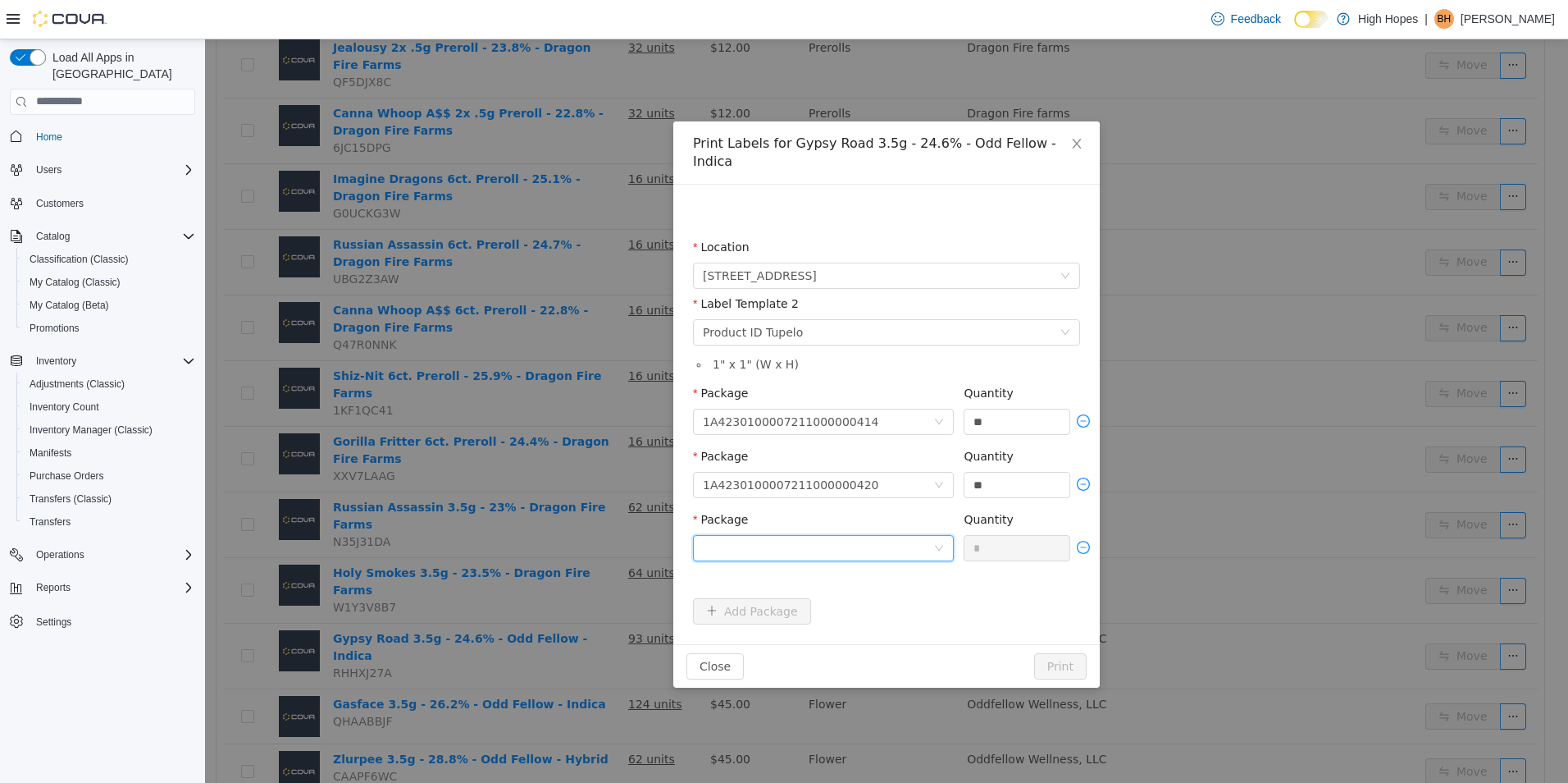
click at [866, 535] on div at bounding box center [818, 547] width 230 height 25
drag, startPoint x: 885, startPoint y: 595, endPoint x: 987, endPoint y: 550, distance: 111.5
click at [885, 594] on li "1A4230100007211000000421" at bounding box center [824, 588] width 261 height 26
click at [953, 515] on span "Package 1A4230100007211000000421 Quantity *" at bounding box center [887, 518] width 388 height 13
type input "**"
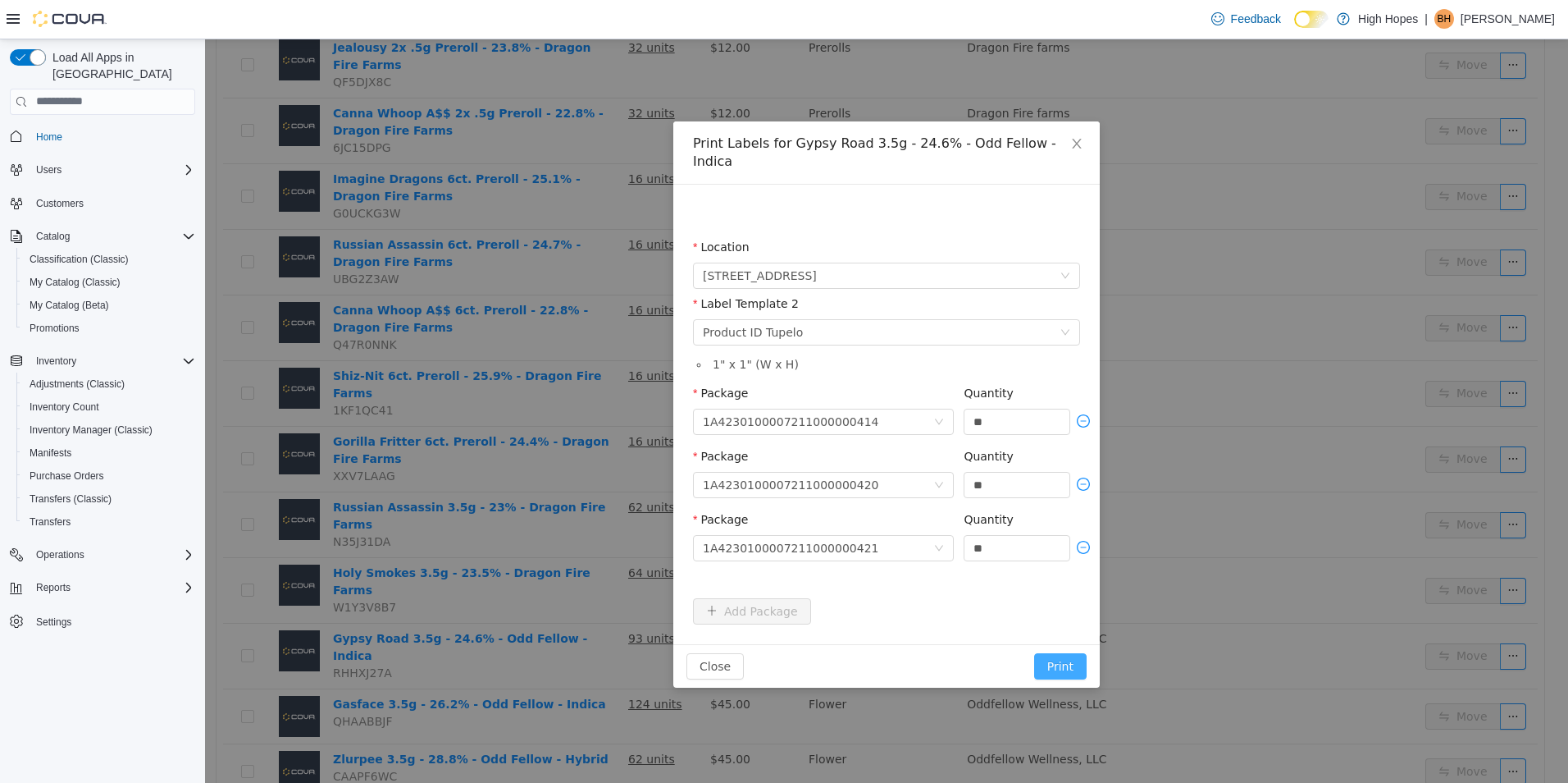
click at [1073, 652] on button "Print" at bounding box center [1060, 665] width 53 height 26
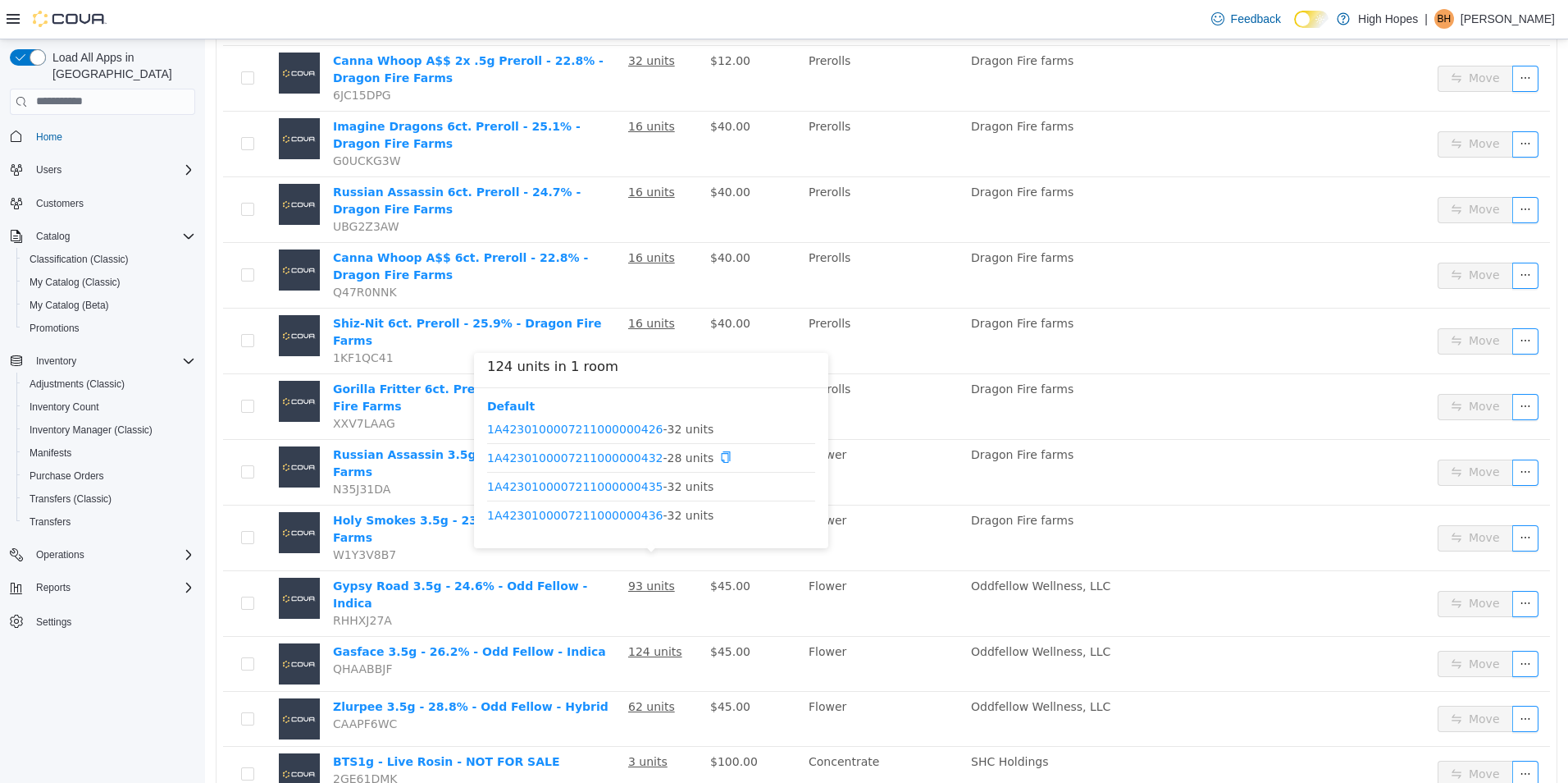
scroll to position [574, 0]
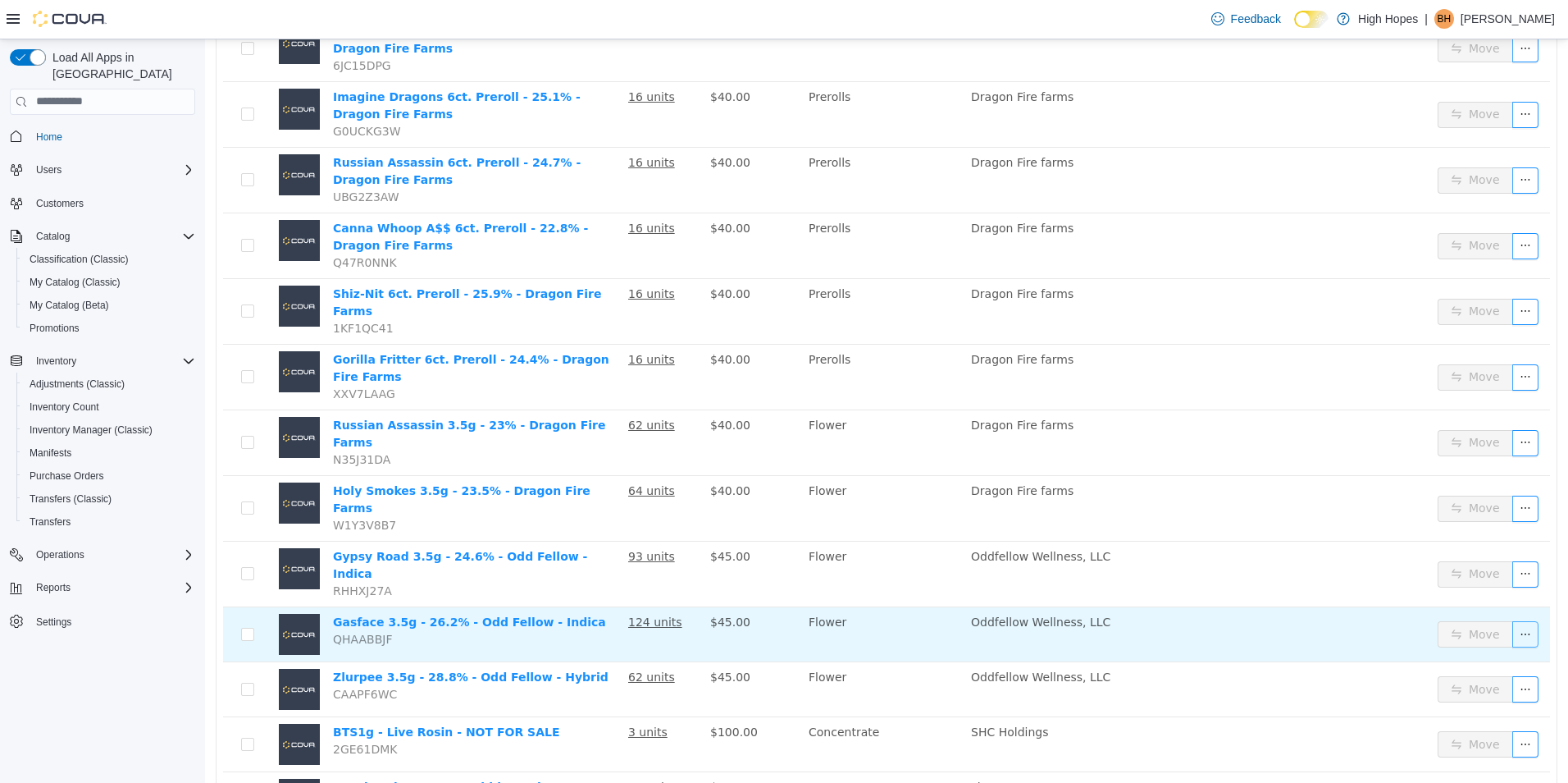
click at [1514, 620] on button "button" at bounding box center [1525, 633] width 26 height 26
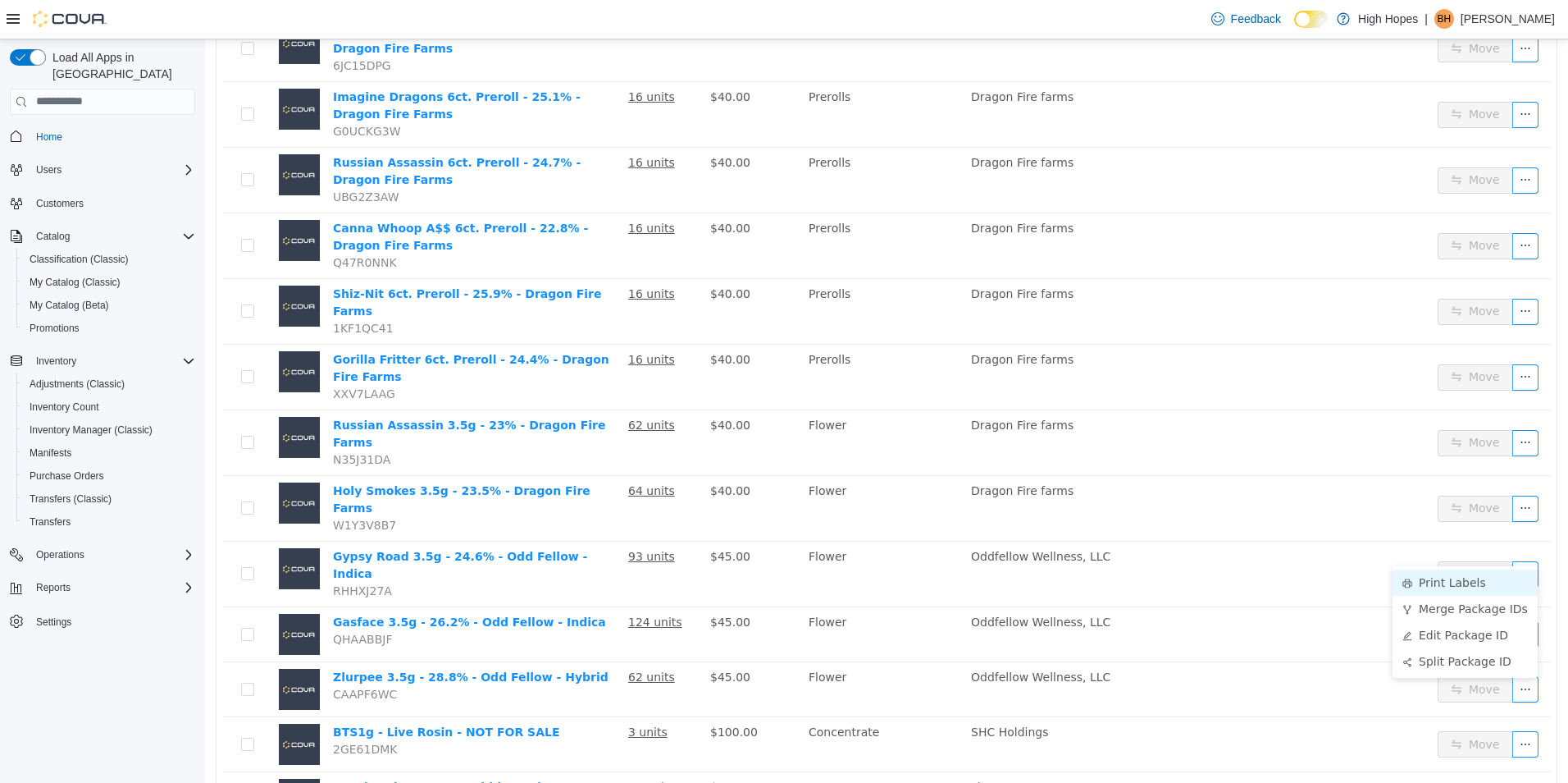
click at [1463, 579] on li "Print Labels" at bounding box center [1465, 582] width 145 height 26
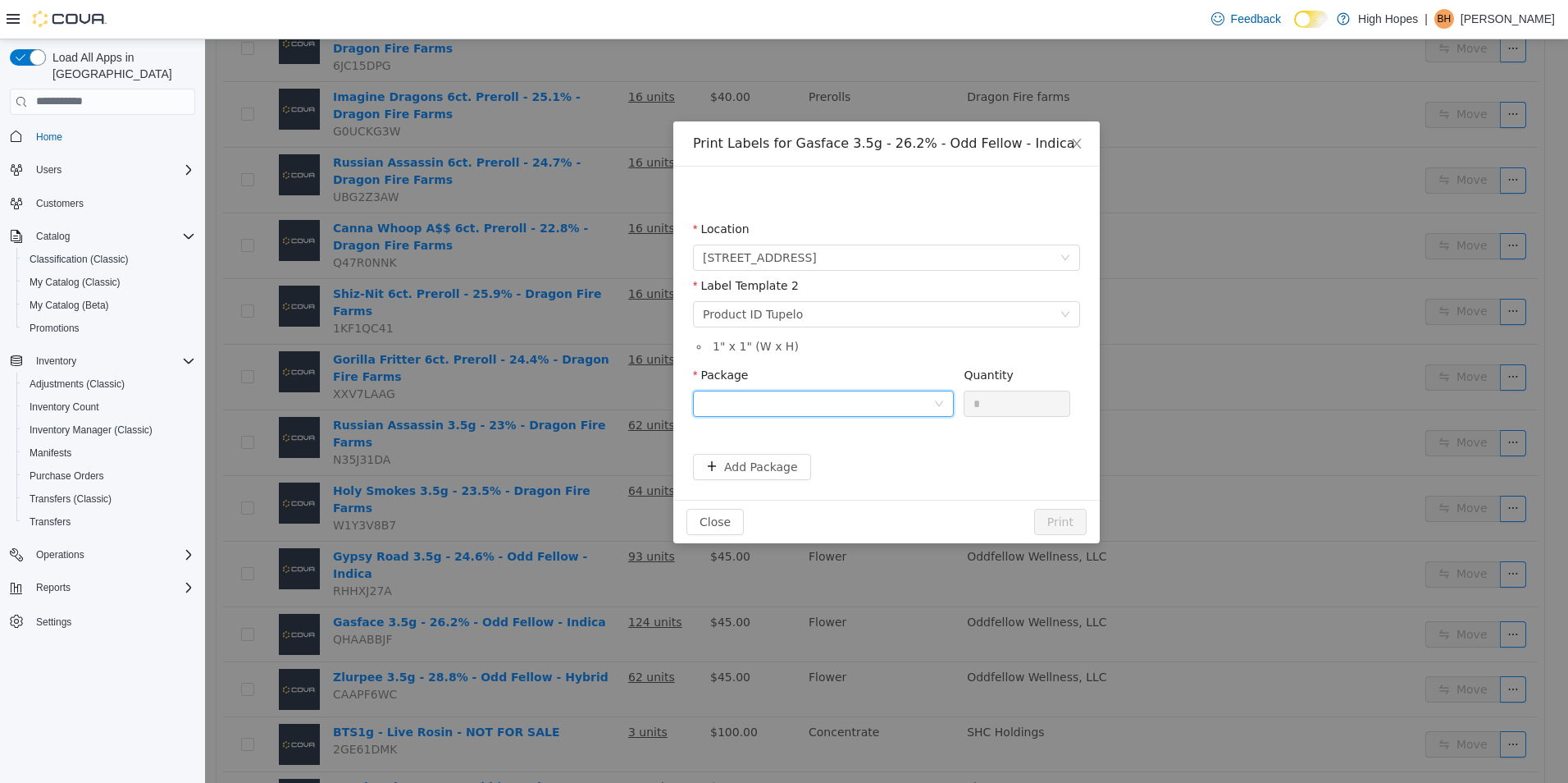
click at [892, 407] on div at bounding box center [818, 402] width 230 height 25
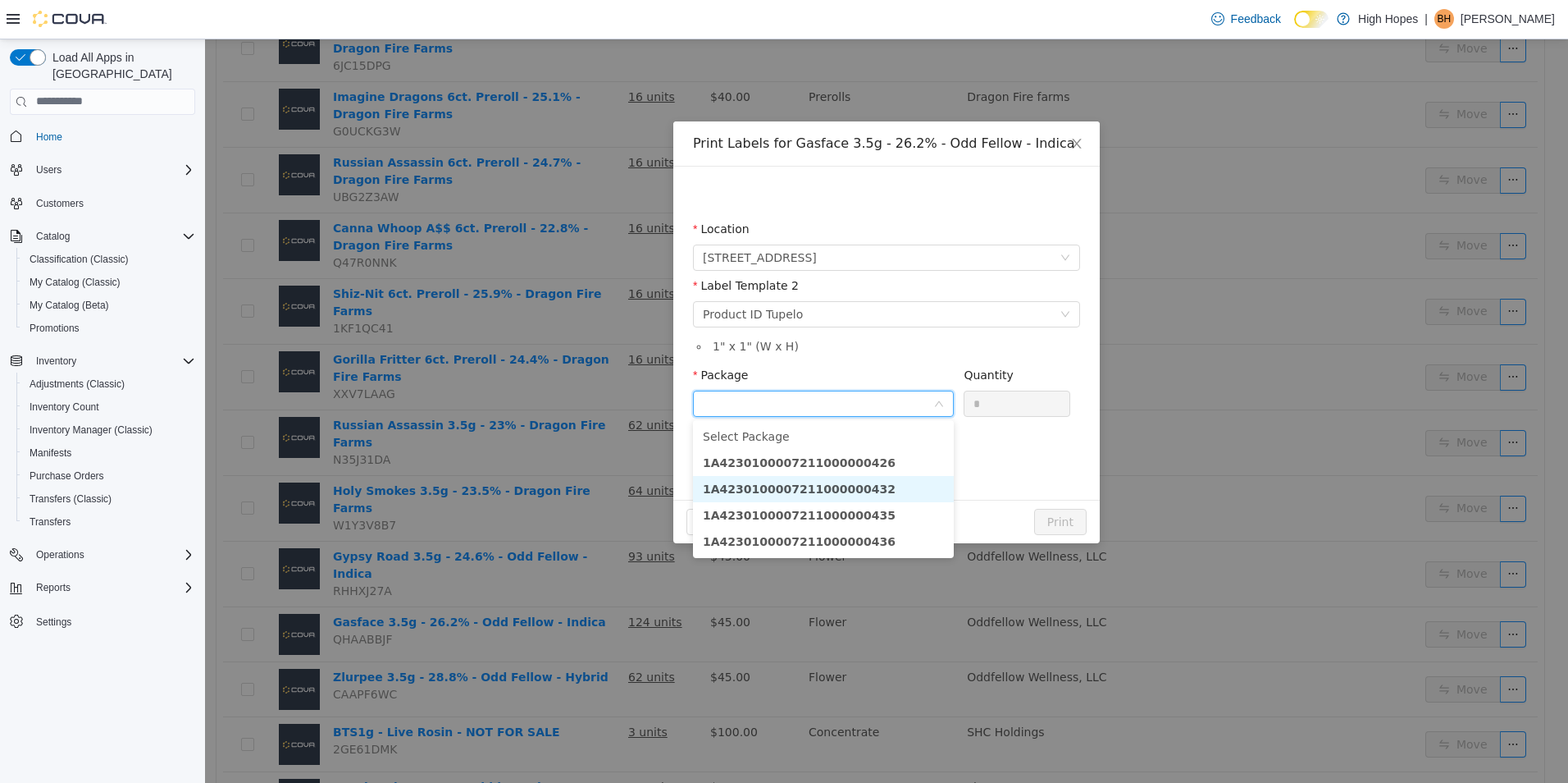
click at [894, 489] on li "1A4230100007211000000432" at bounding box center [824, 488] width 261 height 26
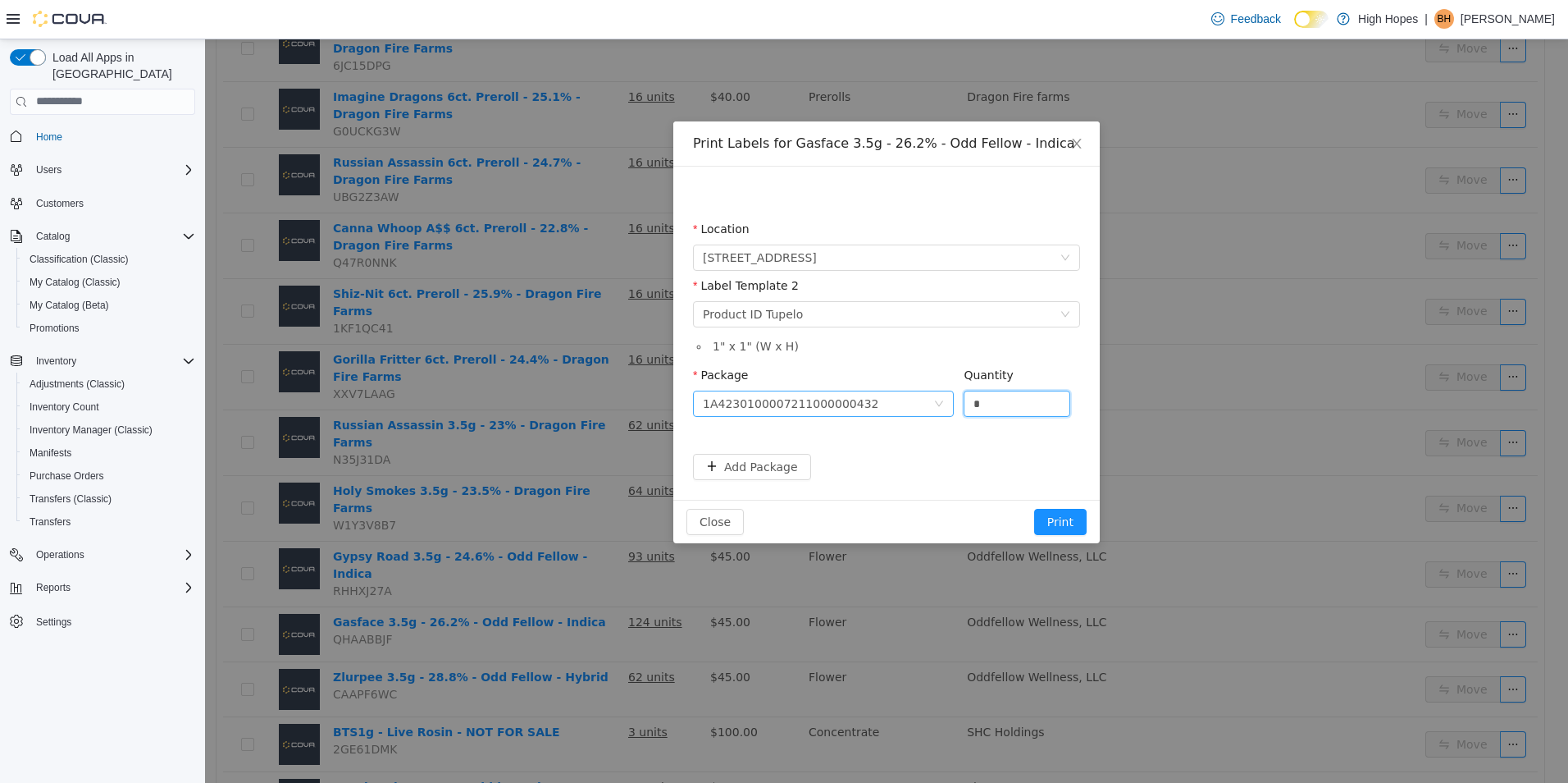
click at [851, 381] on span "Package 1A4230100007211000000432 Quantity *" at bounding box center [882, 374] width 378 height 13
type input "**"
click at [782, 464] on button "Add Package" at bounding box center [752, 466] width 119 height 26
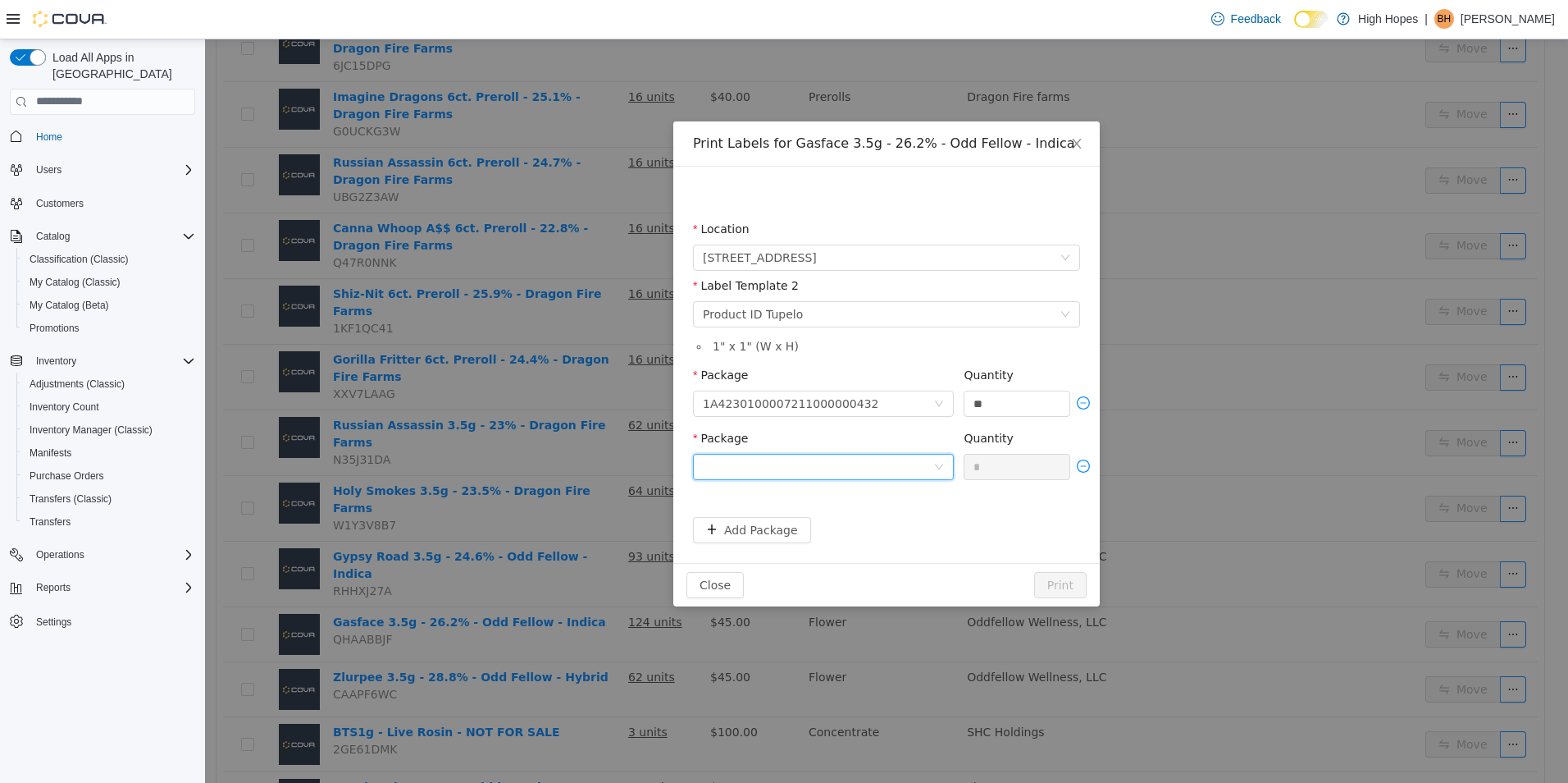
click at [893, 470] on div at bounding box center [818, 465] width 230 height 25
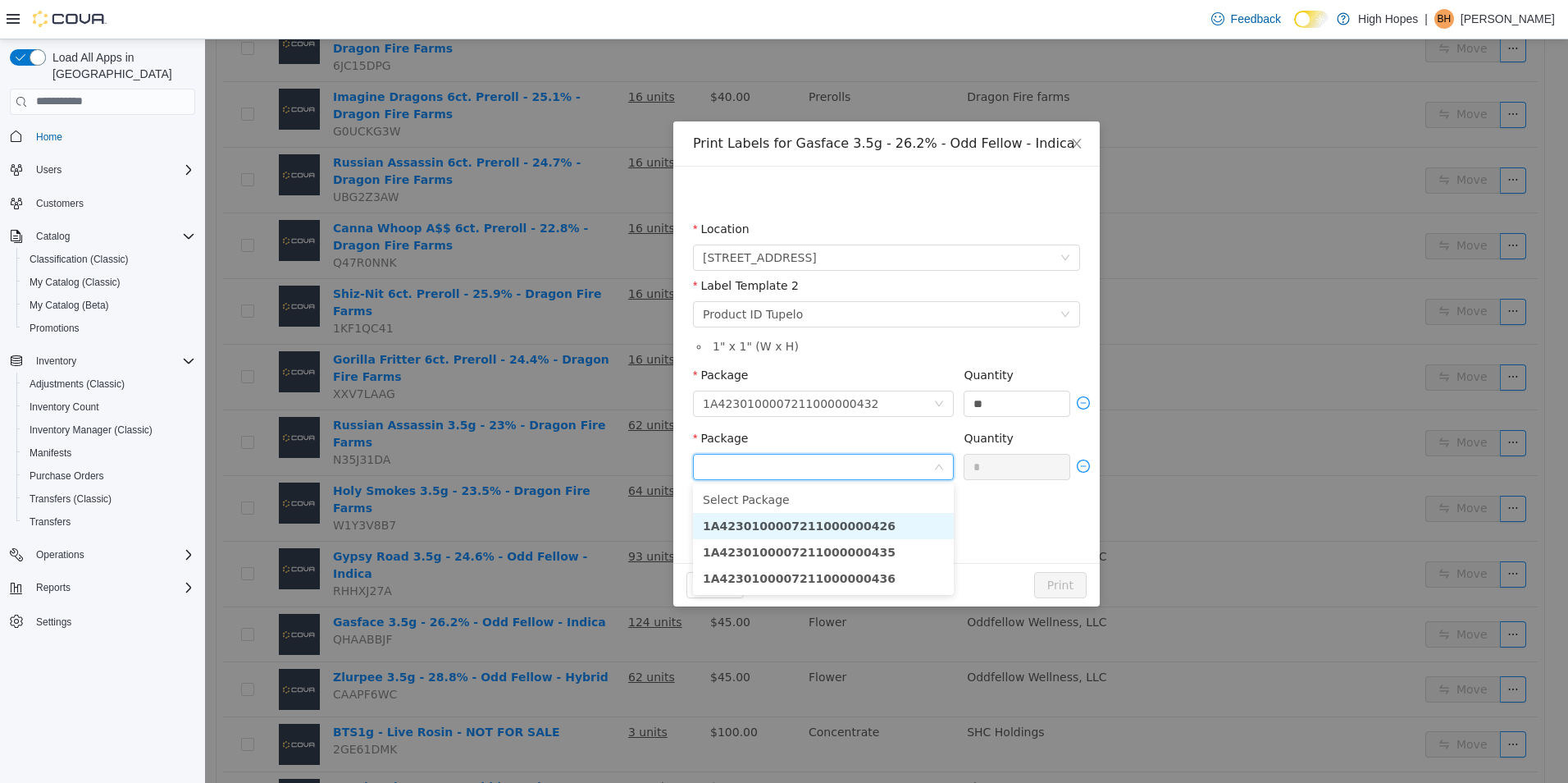
click at [913, 531] on li "1A4230100007211000000426" at bounding box center [824, 525] width 261 height 26
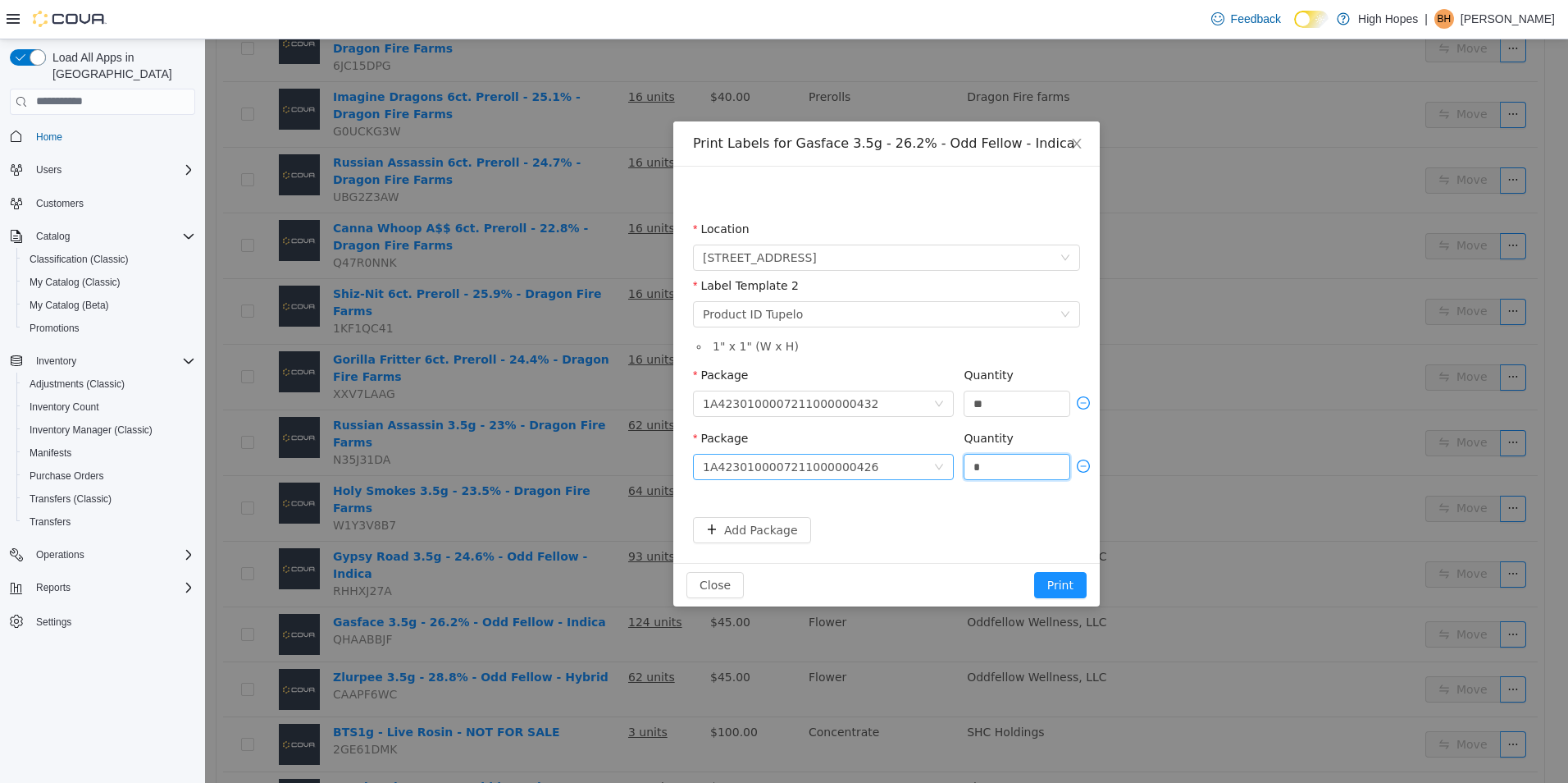
drag, startPoint x: 998, startPoint y: 468, endPoint x: 919, endPoint y: 467, distance: 79.0
click at [919, 443] on span "Package 1A4230100007211000000426 Quantity *" at bounding box center [887, 436] width 388 height 13
type input "**"
click at [767, 532] on button "Add Package" at bounding box center [752, 529] width 119 height 26
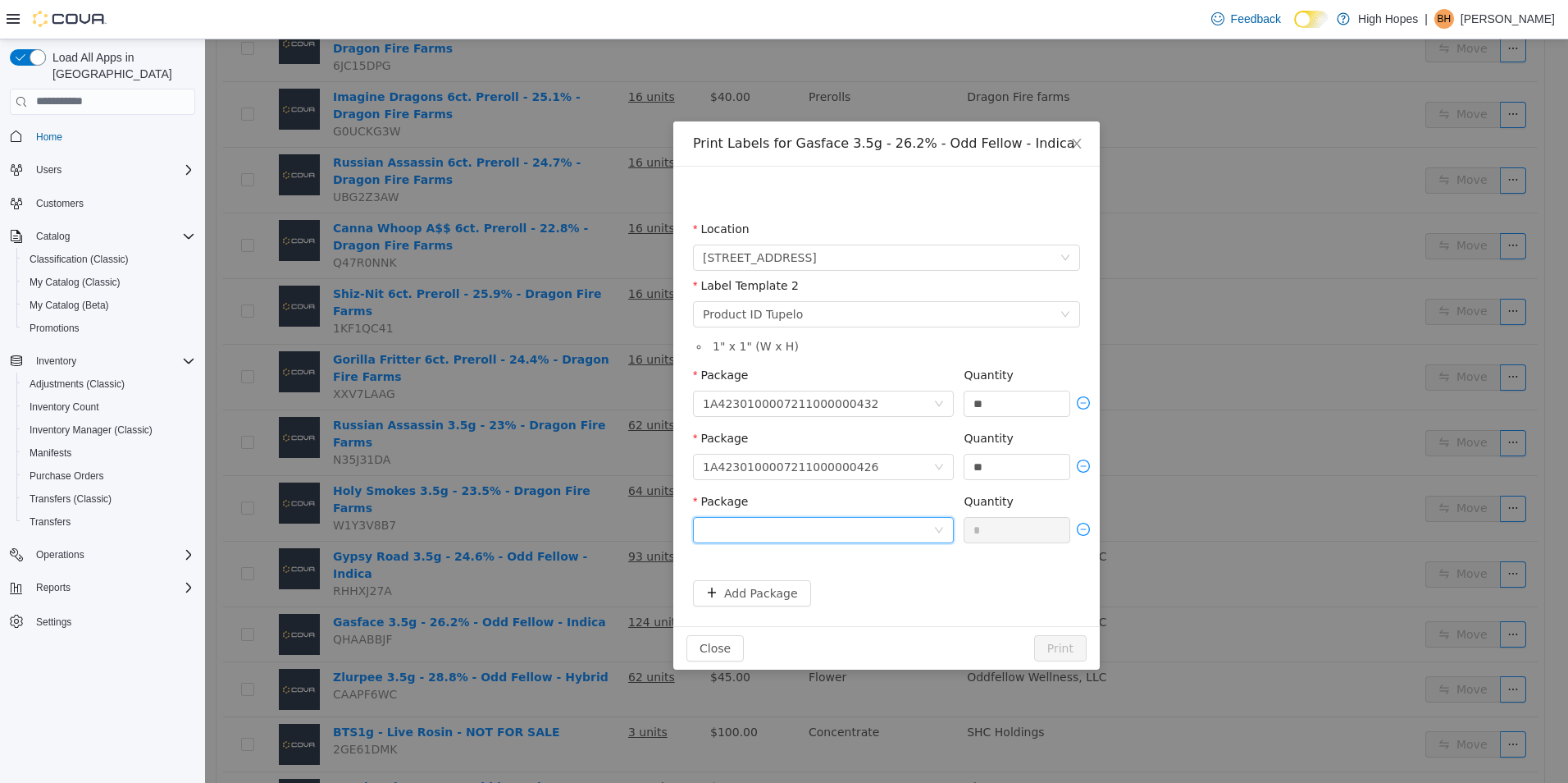
click at [891, 540] on div at bounding box center [818, 529] width 230 height 25
click at [909, 588] on li "1A4230100007211000000435" at bounding box center [824, 588] width 261 height 26
drag, startPoint x: 1006, startPoint y: 527, endPoint x: 813, endPoint y: 513, distance: 193.5
click at [813, 507] on span "Package 1A4230100007211000000435 Quantity *" at bounding box center [887, 500] width 388 height 13
type input "**"
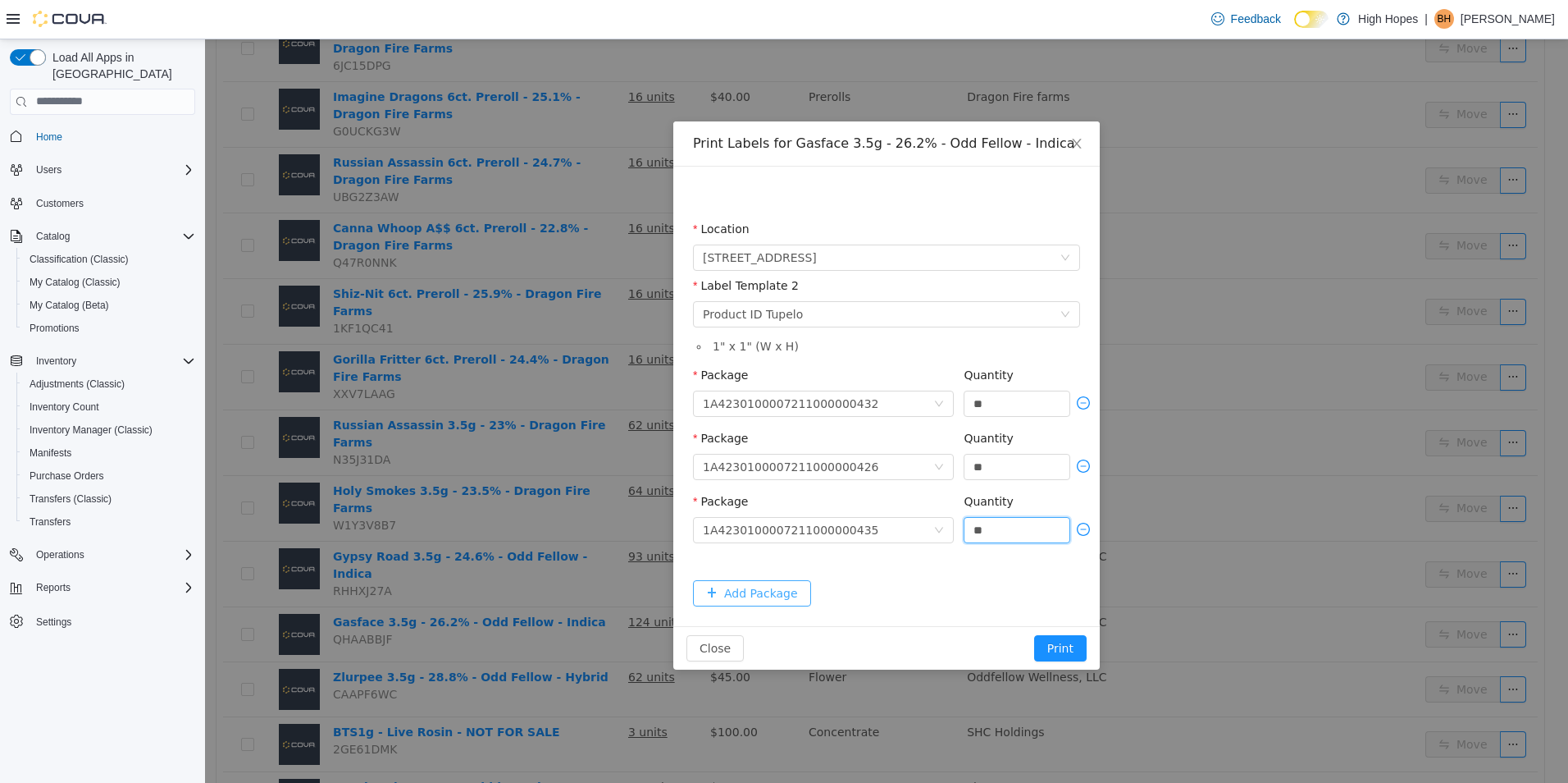
click at [780, 593] on button "Add Package" at bounding box center [752, 592] width 119 height 26
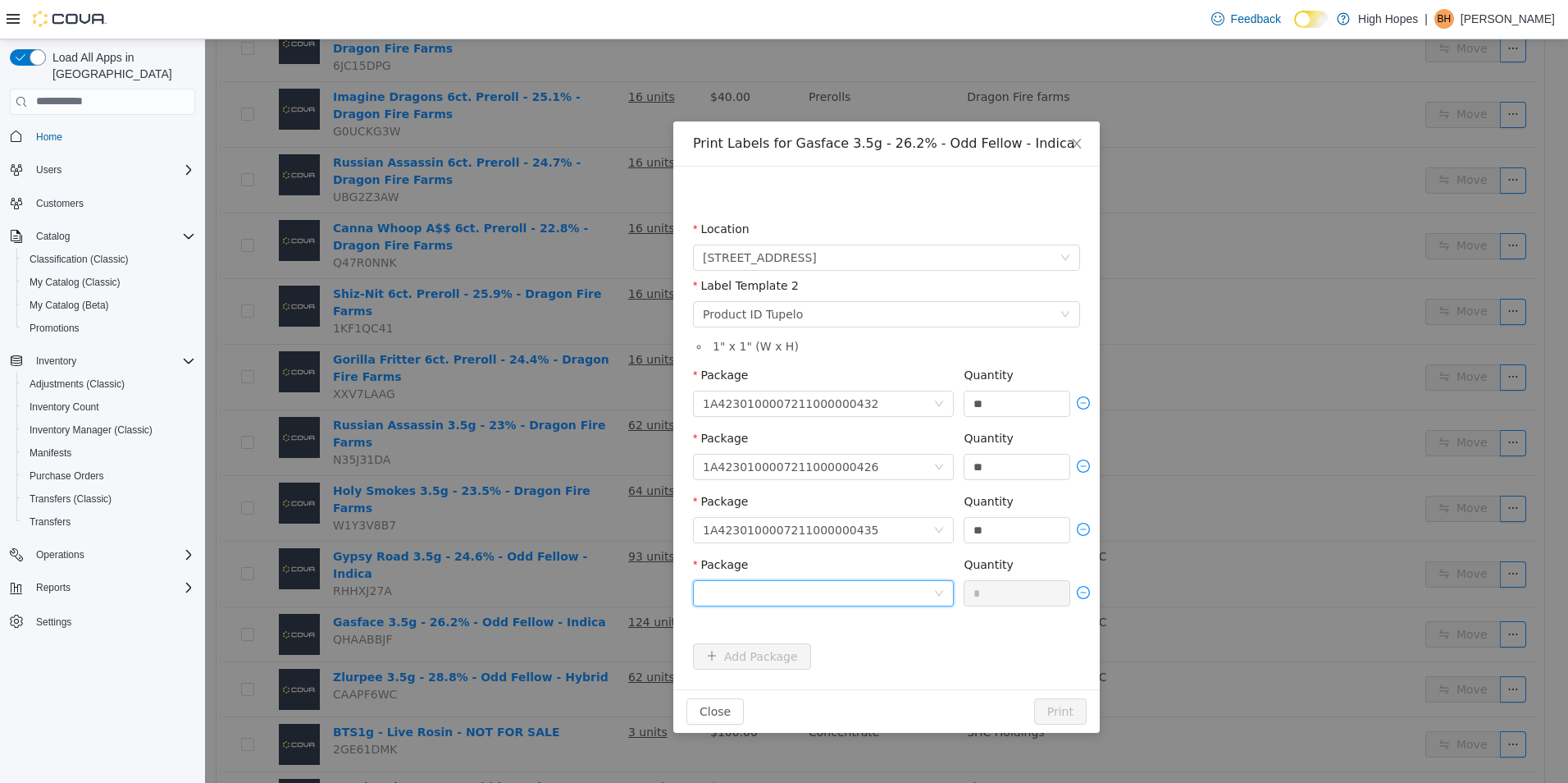
click at [817, 597] on div at bounding box center [818, 592] width 230 height 25
click at [840, 650] on strong "1A4230100007211000000436" at bounding box center [799, 651] width 192 height 13
drag, startPoint x: 1029, startPoint y: 592, endPoint x: 840, endPoint y: 577, distance: 189.6
click at [862, 570] on span "Package 1A4230100007211000000436 Quantity *" at bounding box center [887, 563] width 388 height 13
type input "**"
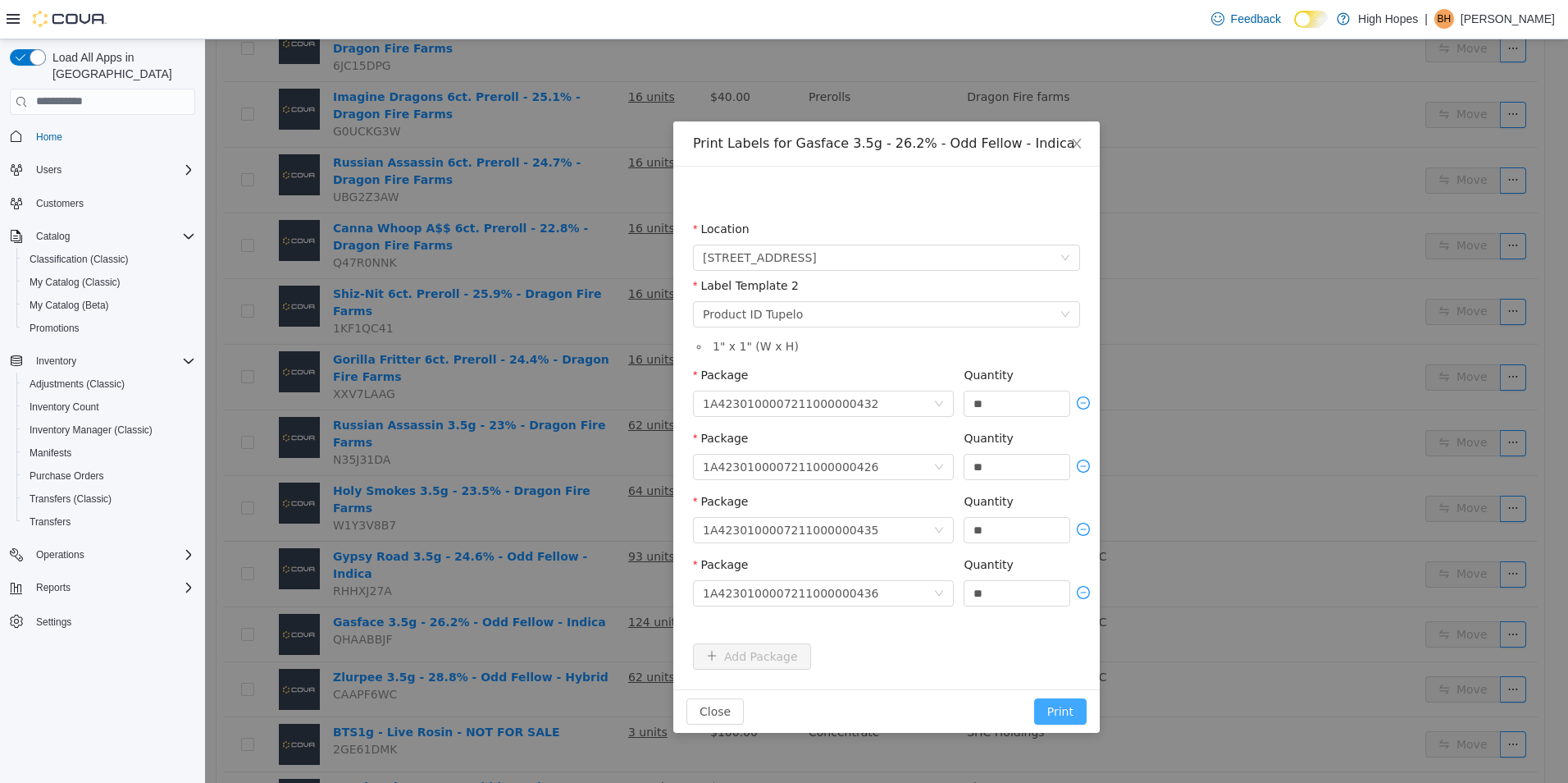
click at [1060, 703] on button "Print" at bounding box center [1060, 710] width 53 height 26
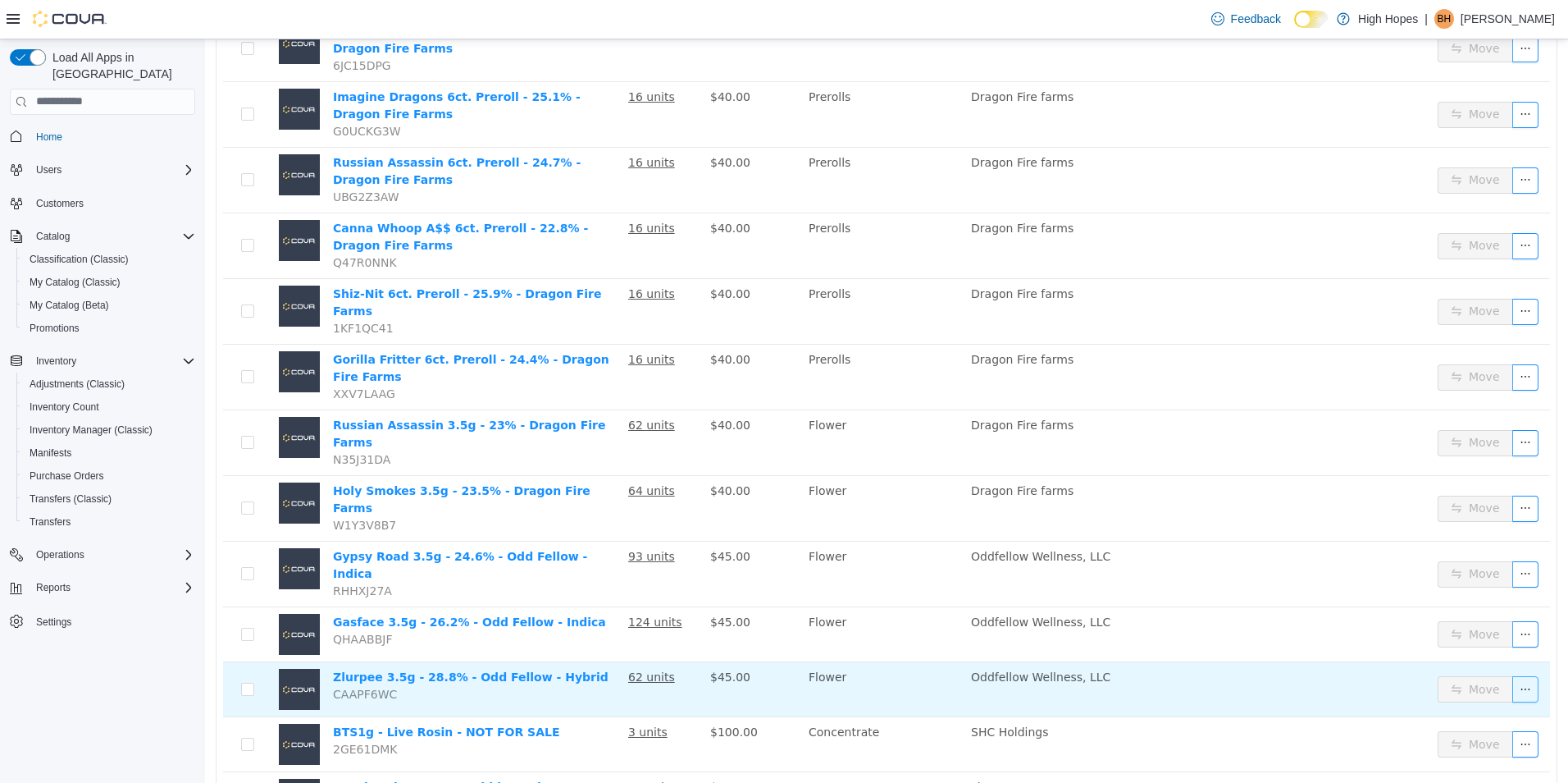
click at [1512, 675] on button "button" at bounding box center [1525, 688] width 26 height 26
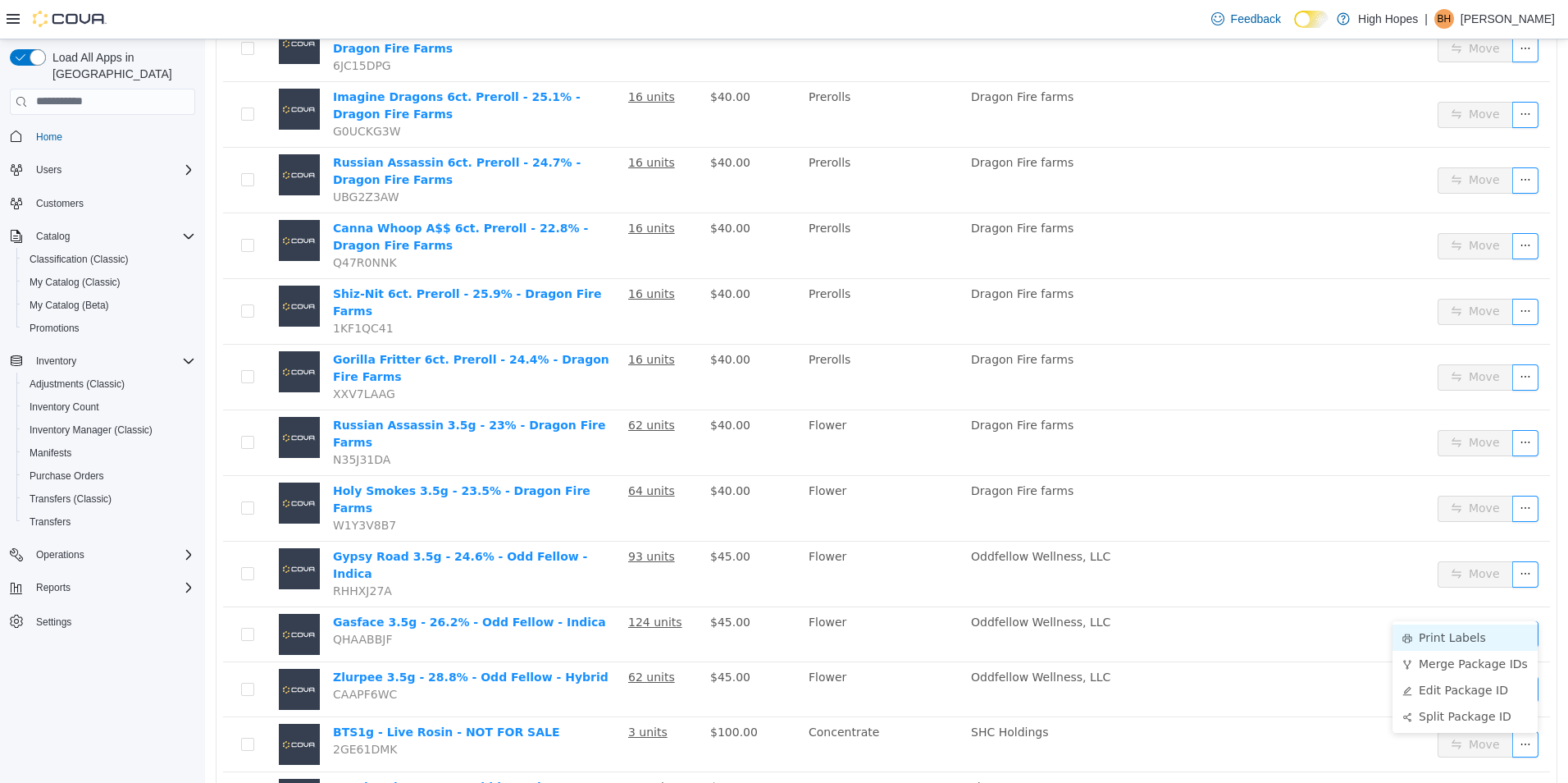
click at [1500, 633] on li "Print Labels" at bounding box center [1465, 637] width 145 height 26
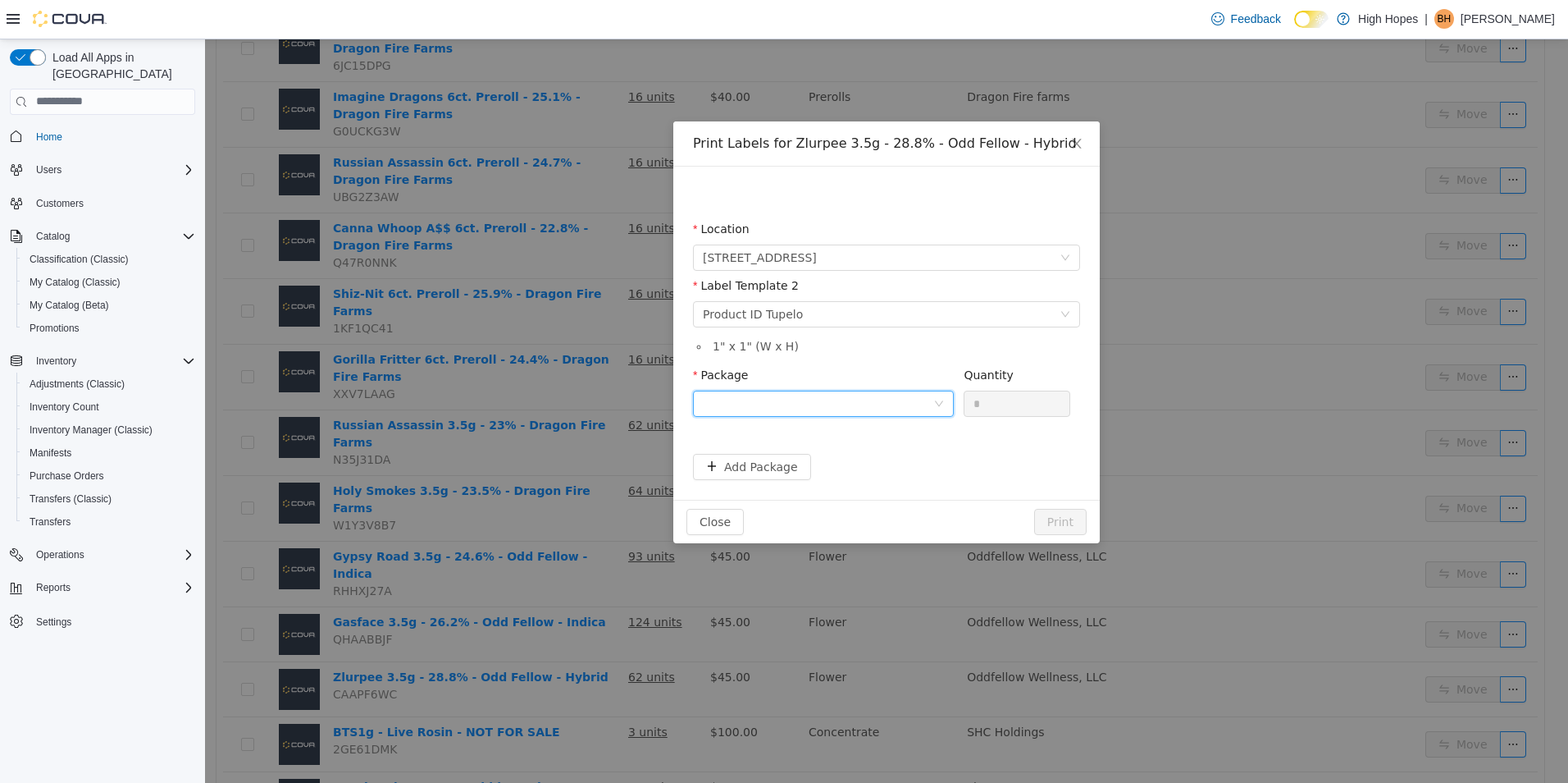
click at [848, 400] on div at bounding box center [818, 402] width 230 height 25
drag, startPoint x: 886, startPoint y: 485, endPoint x: 1045, endPoint y: 423, distance: 170.7
click at [903, 480] on li "1A4230100007211000000393" at bounding box center [824, 488] width 261 height 26
drag, startPoint x: 762, startPoint y: 392, endPoint x: 728, endPoint y: 389, distance: 34.1
click at [728, 381] on span "Package 1A4230100007211000000393 Quantity *" at bounding box center [882, 374] width 378 height 13
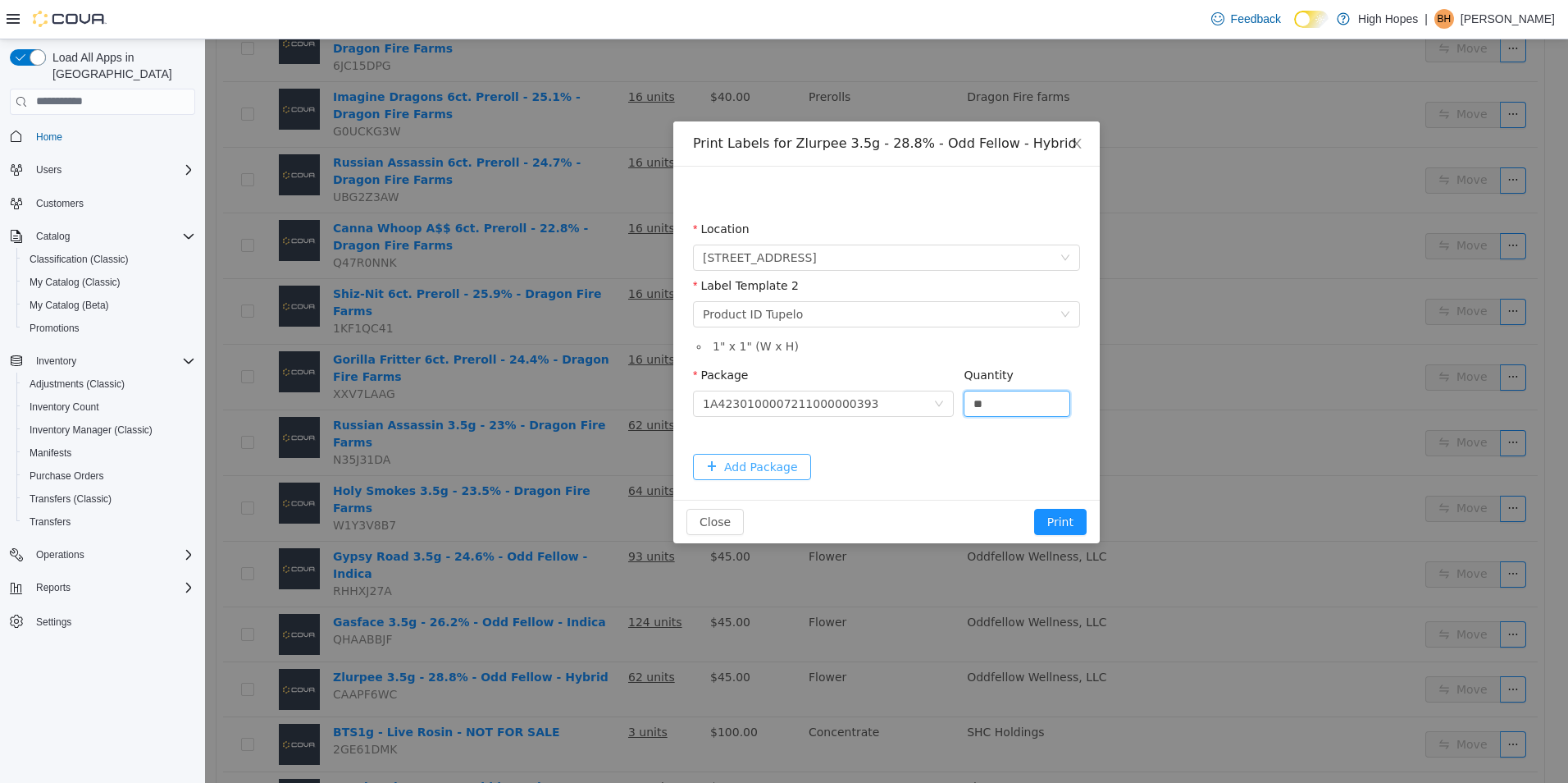
type input "**"
click at [746, 466] on button "Add Package" at bounding box center [752, 466] width 119 height 26
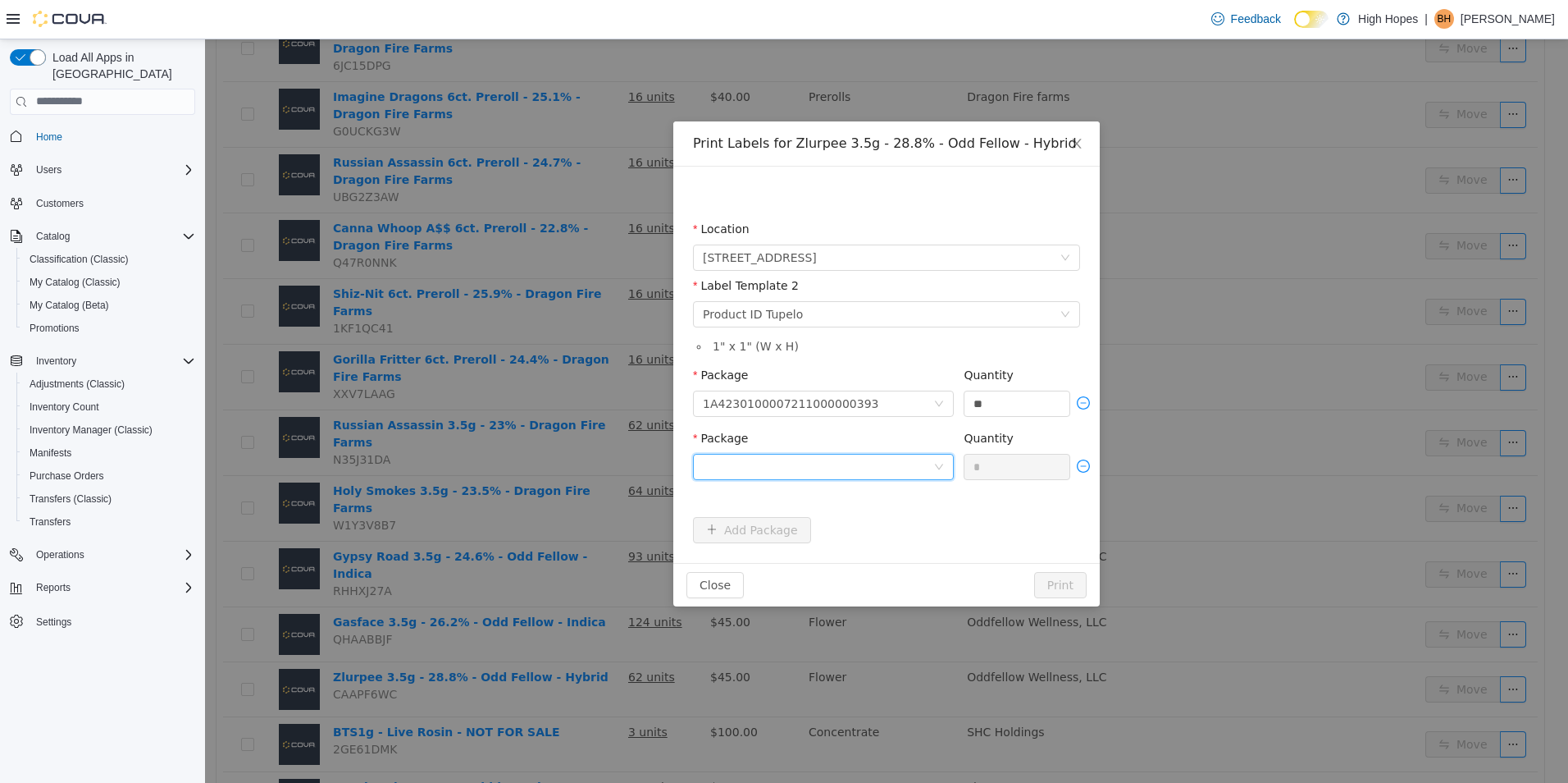
click at [764, 476] on div at bounding box center [818, 465] width 230 height 25
click at [857, 523] on li "1A4230100007211000000391" at bounding box center [824, 525] width 261 height 26
drag, startPoint x: 990, startPoint y: 465, endPoint x: 933, endPoint y: 417, distance: 74.5
click at [939, 439] on span "Package 1A4230100007211000000391 Quantity *" at bounding box center [887, 436] width 388 height 13
type input "**"
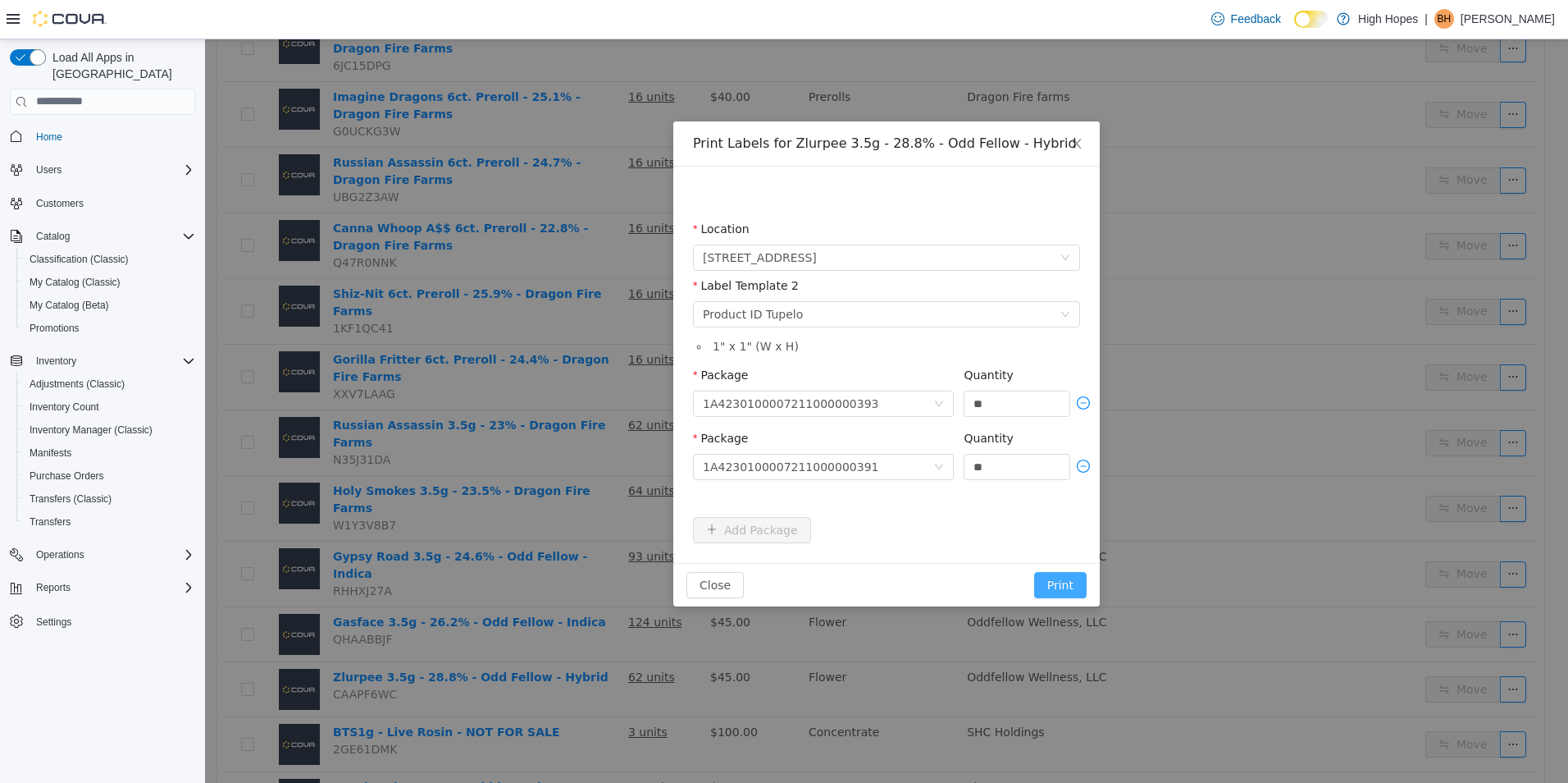
click at [1083, 583] on button "Print" at bounding box center [1060, 584] width 53 height 26
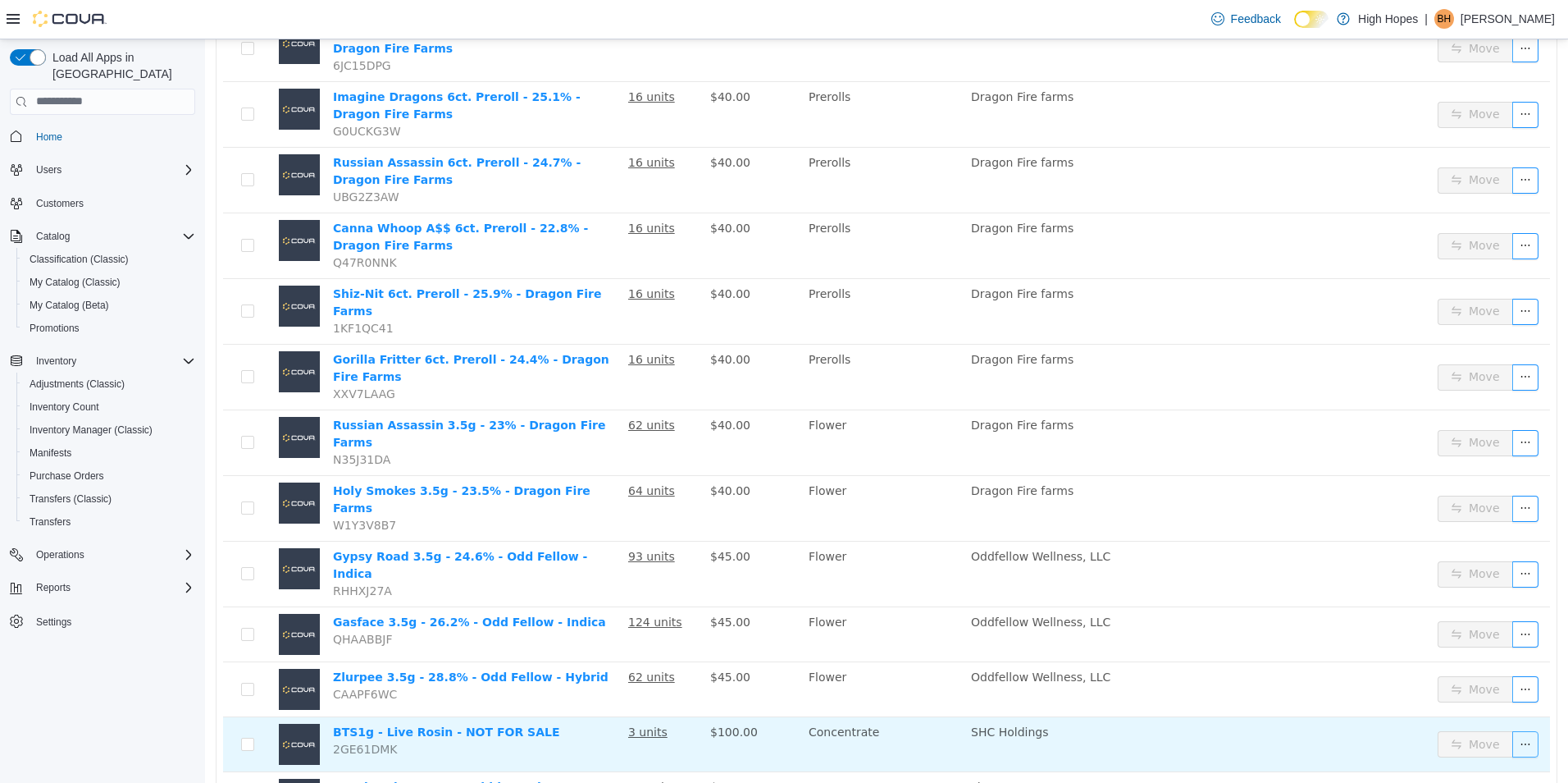
click at [1513, 730] on button "button" at bounding box center [1525, 743] width 26 height 26
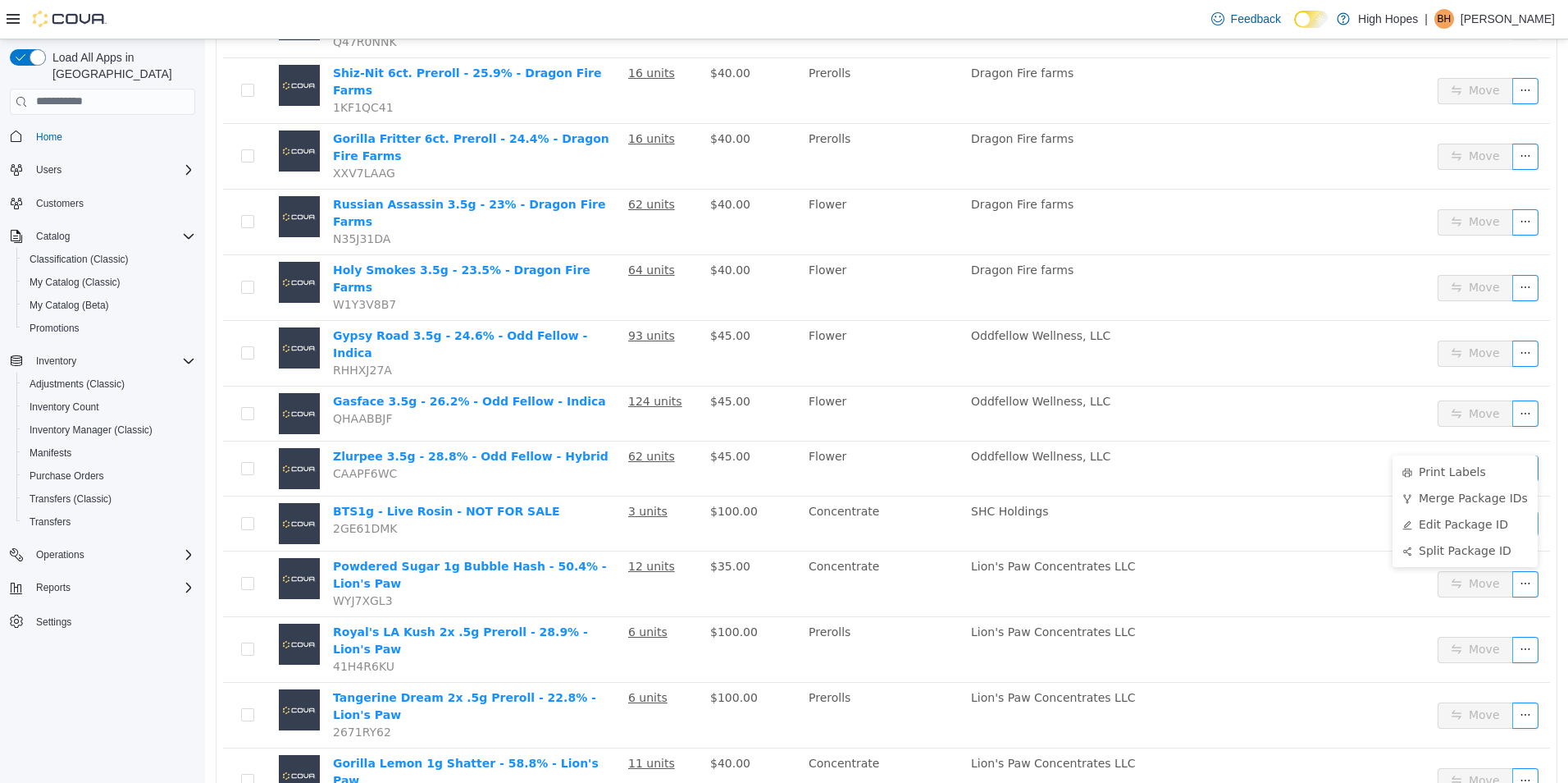
scroll to position [820, 0]
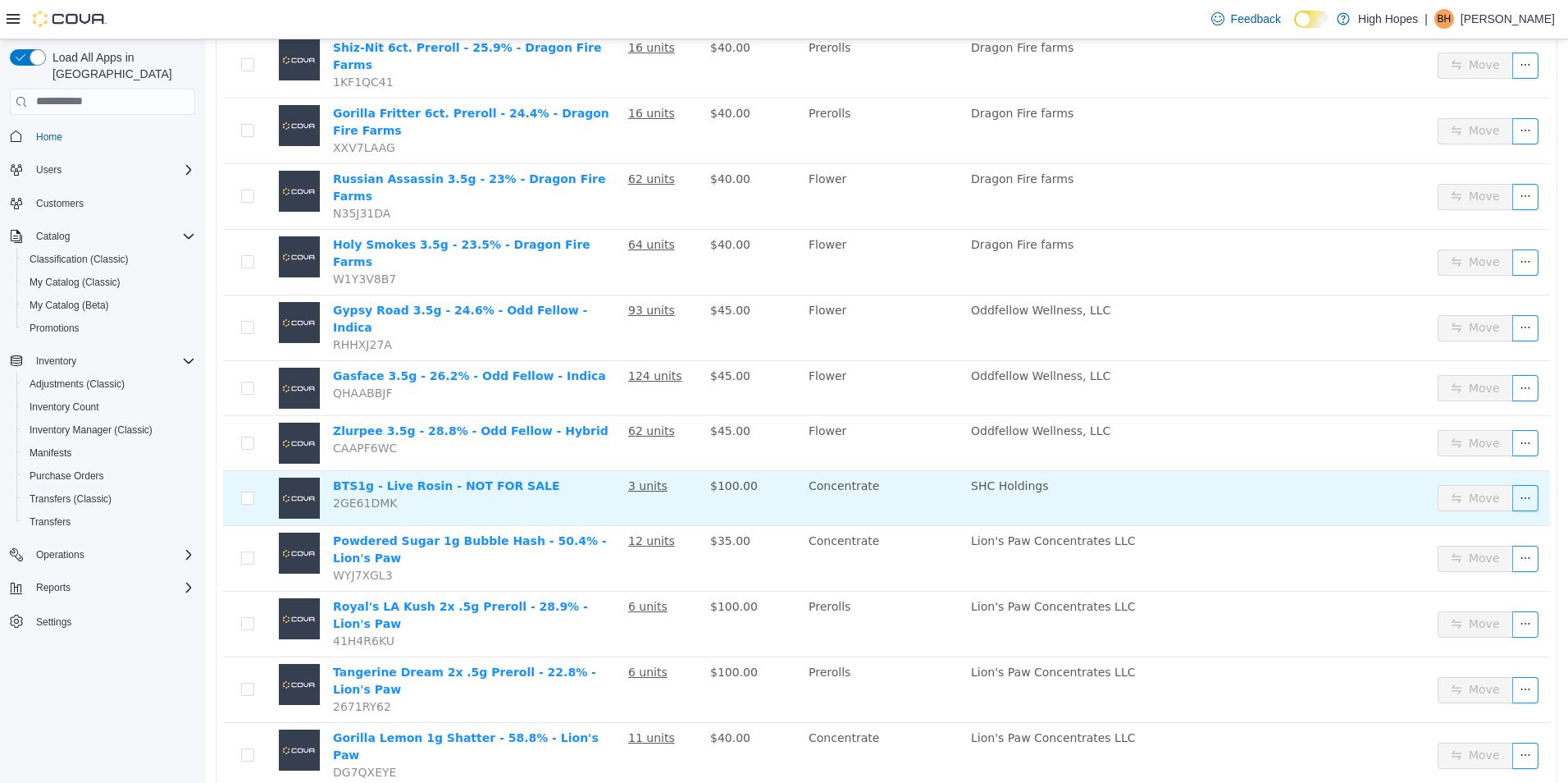
click at [1247, 470] on td "SHC Holdings" at bounding box center [1136, 497] width 344 height 55
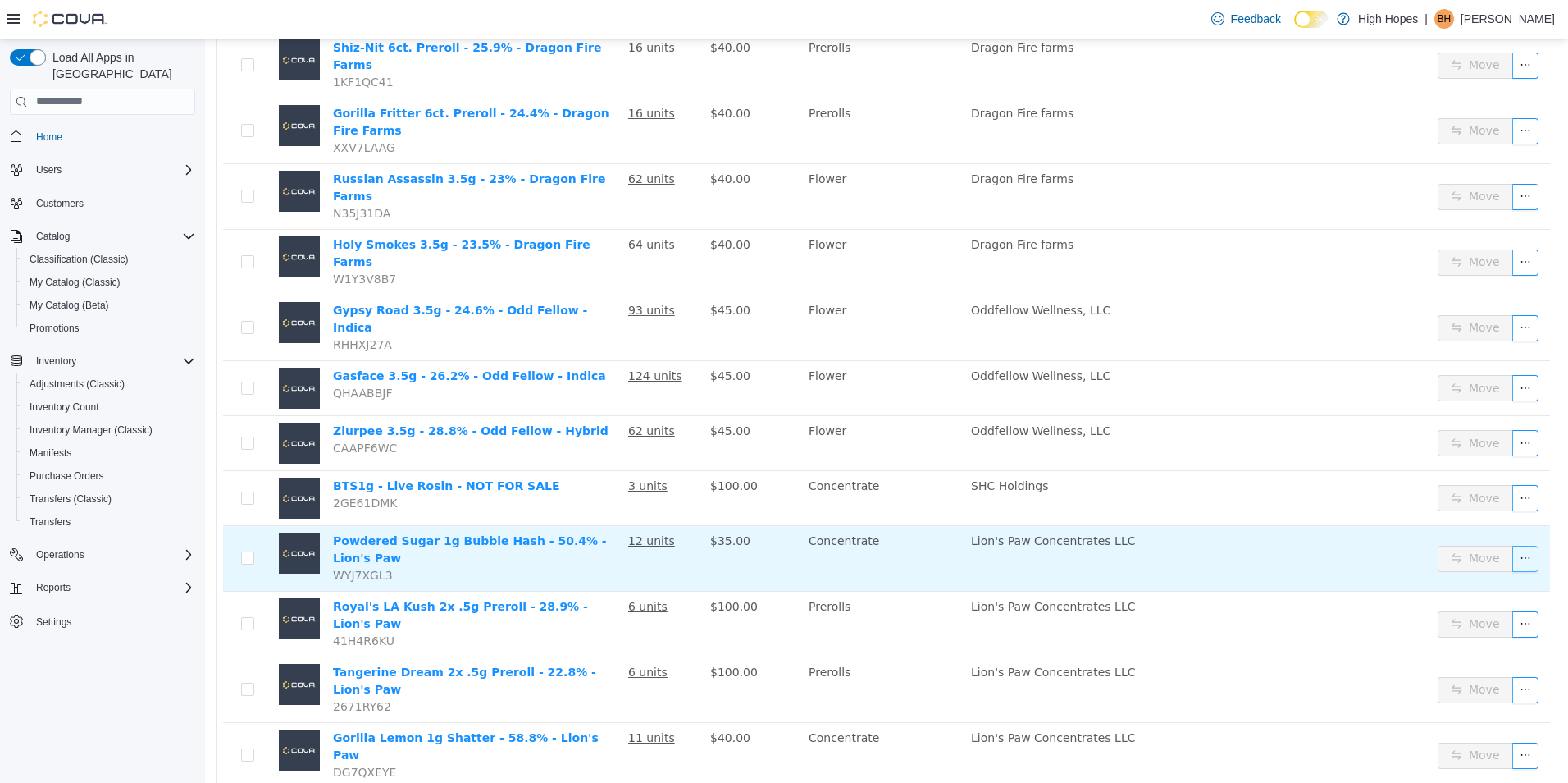
click at [1514, 545] on button "button" at bounding box center [1525, 558] width 26 height 26
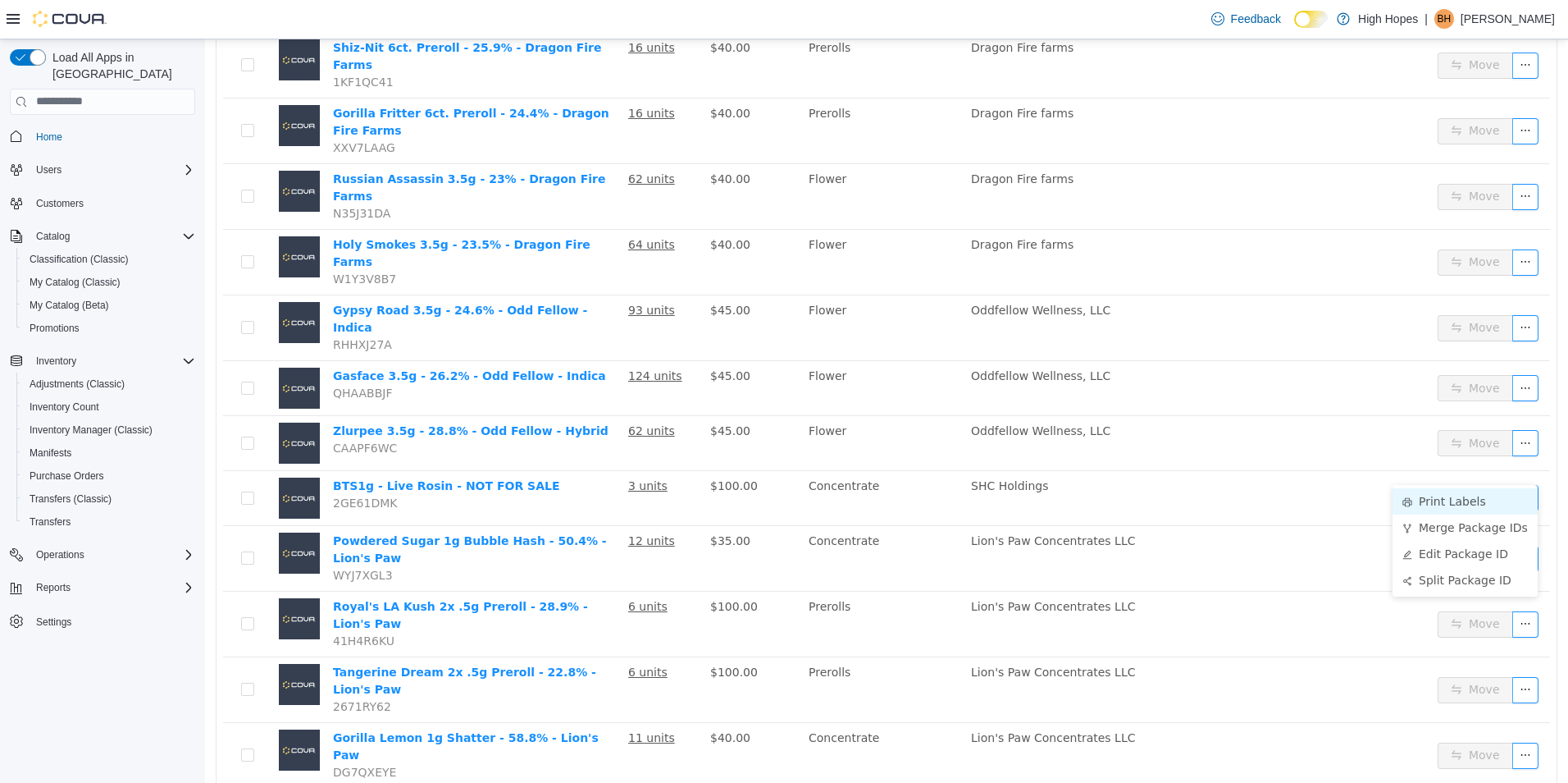
click at [1493, 502] on li "Print Labels" at bounding box center [1465, 500] width 145 height 26
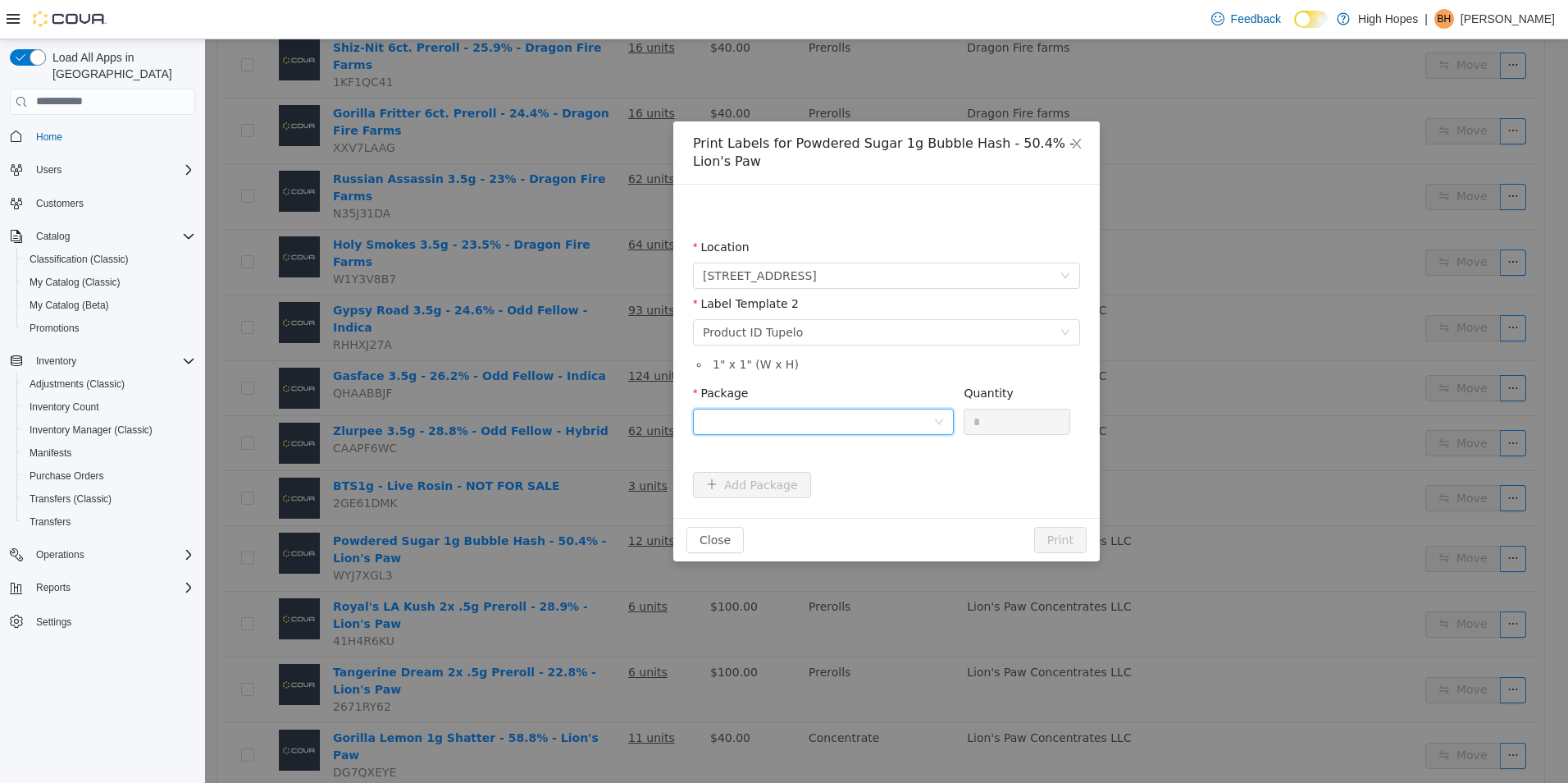
click at [886, 416] on div at bounding box center [818, 420] width 230 height 25
click at [894, 477] on li "1A4230100006BD1000002647" at bounding box center [824, 480] width 261 height 26
click at [1022, 424] on input "*" at bounding box center [1016, 420] width 105 height 25
type input "**"
click at [1054, 527] on button "Print" at bounding box center [1060, 539] width 53 height 26
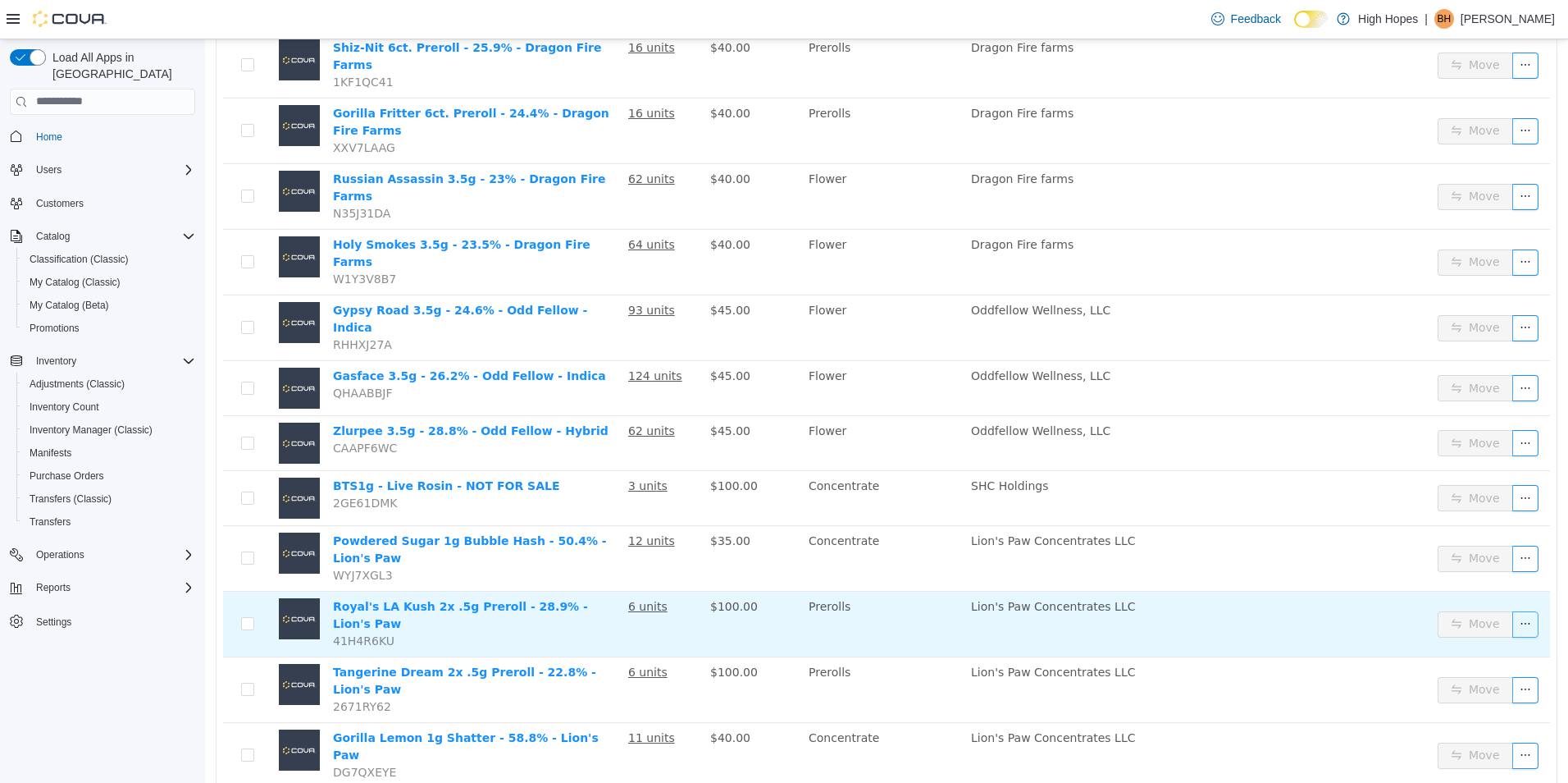
click at [1512, 611] on button "button" at bounding box center [1525, 624] width 26 height 26
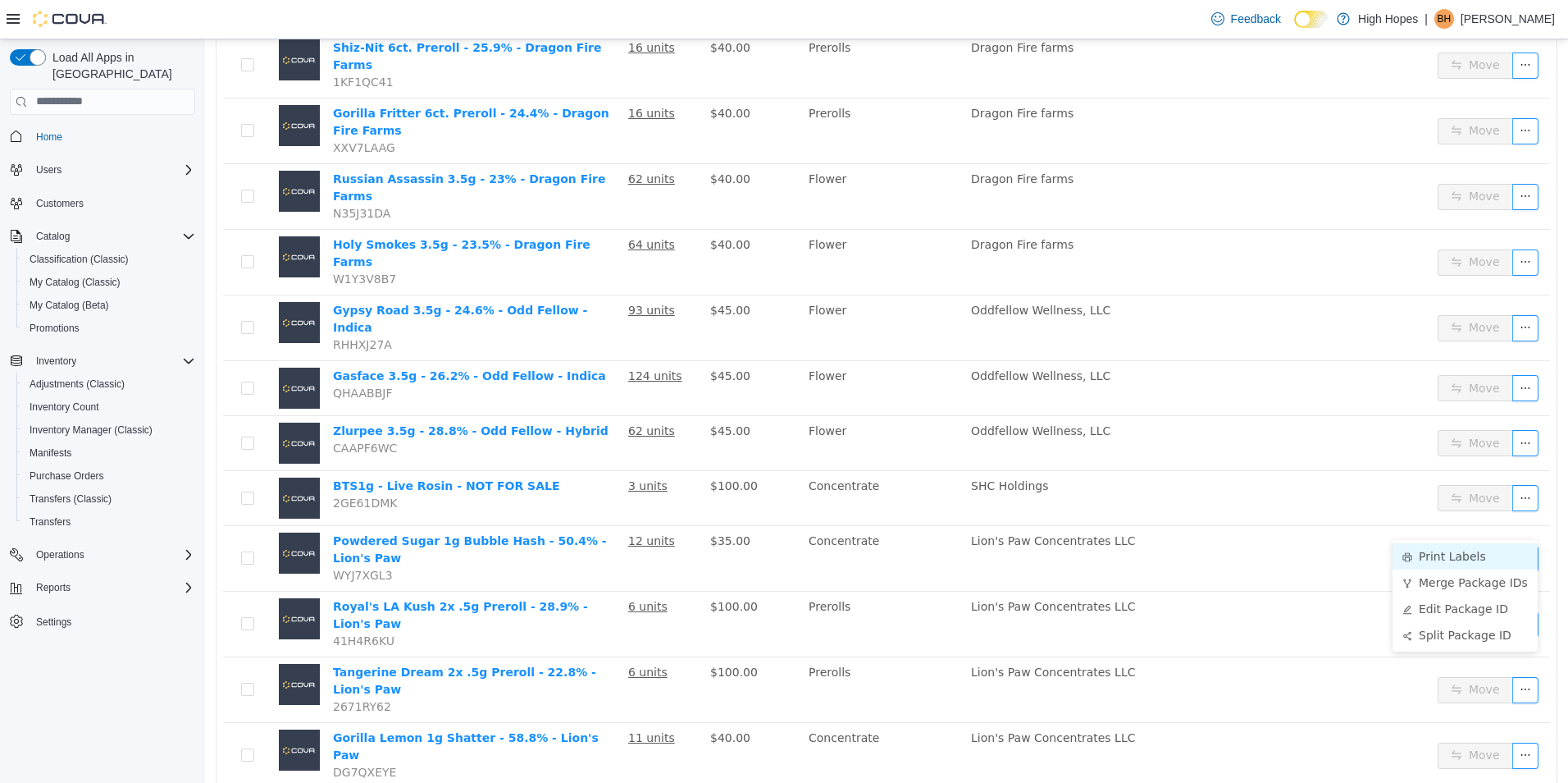
click at [1465, 557] on li "Print Labels" at bounding box center [1465, 555] width 145 height 26
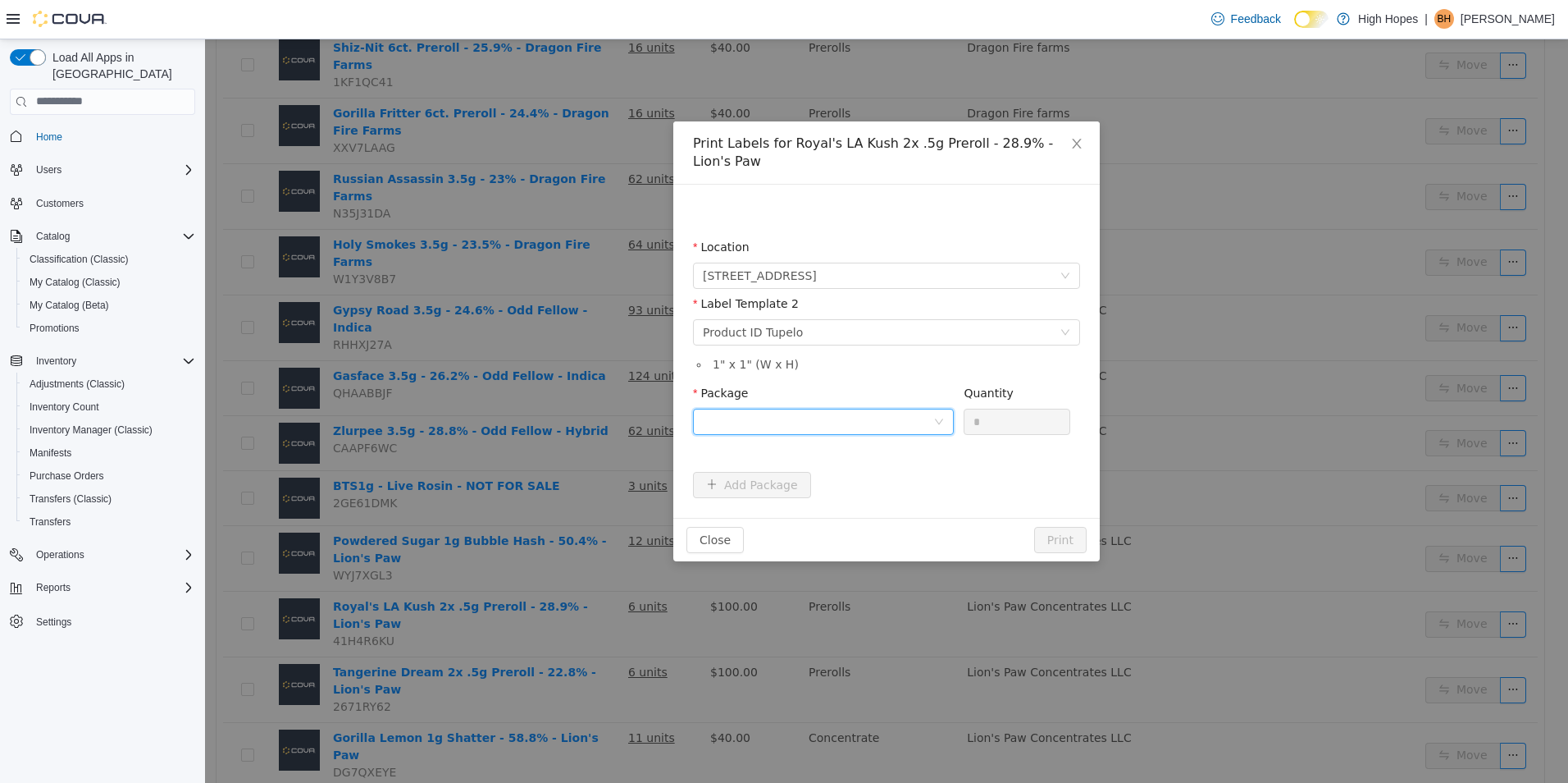
click at [916, 411] on div at bounding box center [818, 420] width 230 height 25
click at [923, 478] on li "1A4230100006BD1000002662" at bounding box center [824, 480] width 261 height 26
drag, startPoint x: 1001, startPoint y: 420, endPoint x: 913, endPoint y: 424, distance: 88.1
click at [919, 398] on span "Package 1A4230100006BD1000002662 Quantity *" at bounding box center [882, 392] width 378 height 13
type input "*"
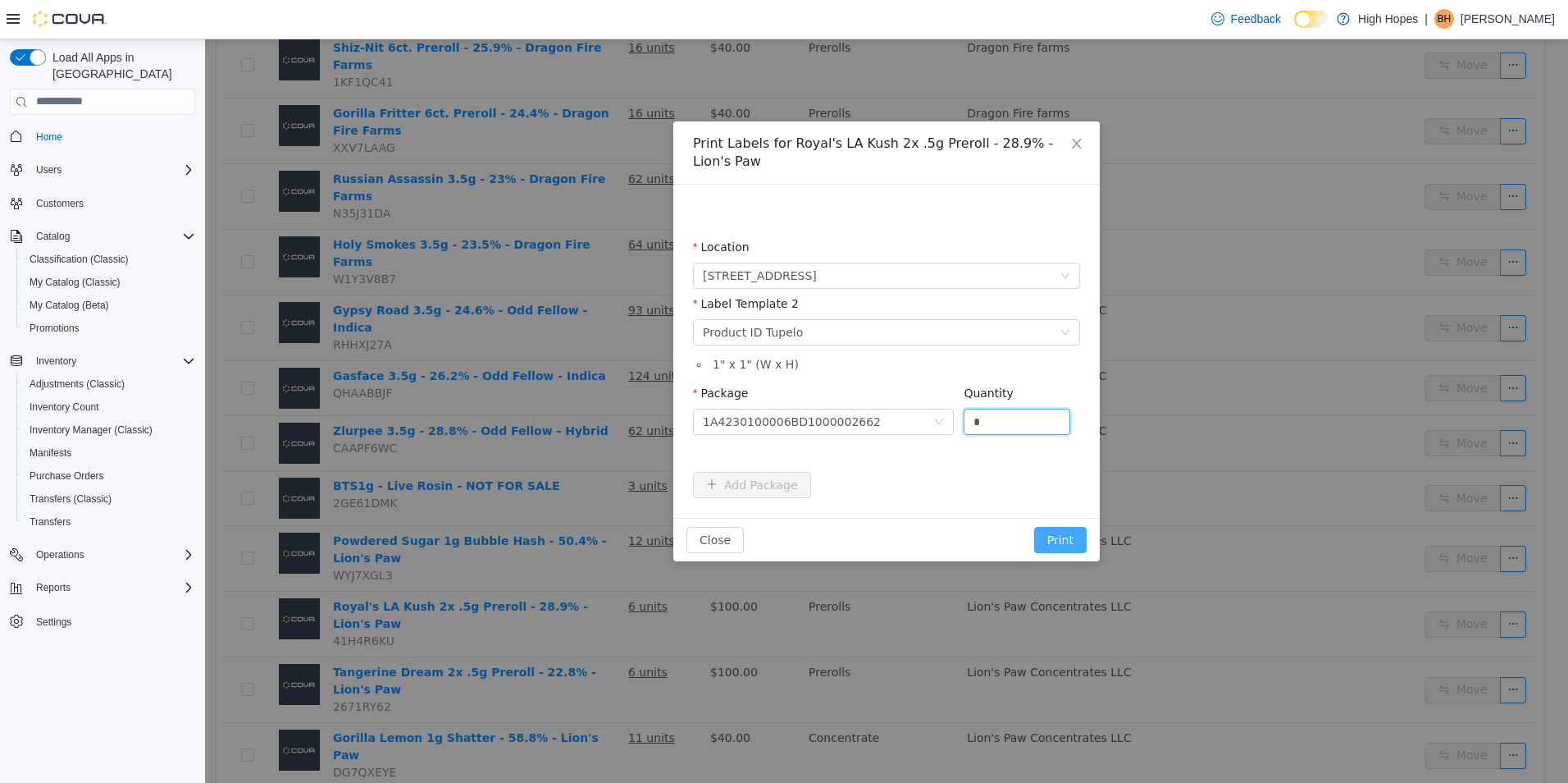
click at [1073, 540] on button "Print" at bounding box center [1060, 539] width 53 height 26
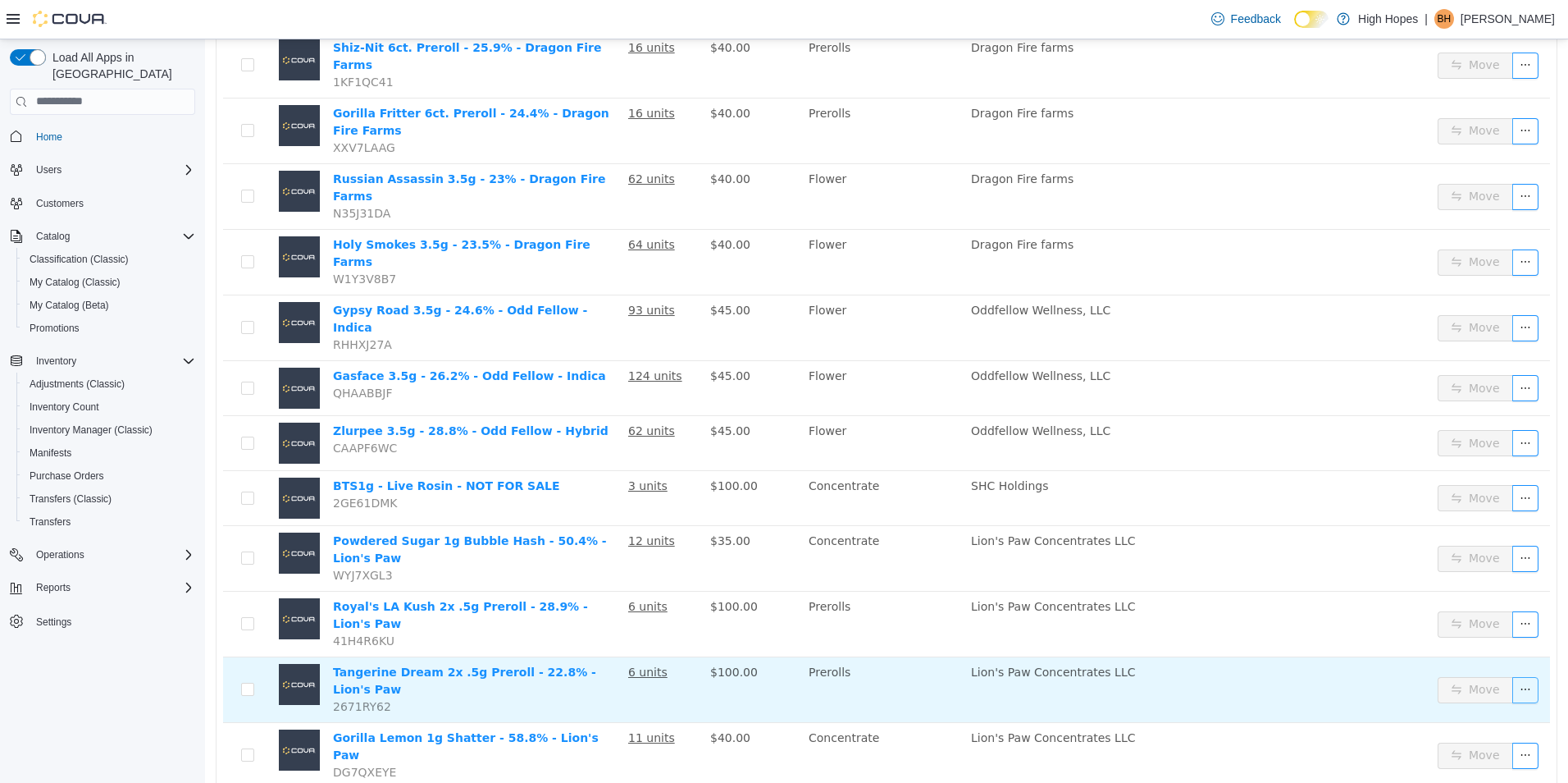
click at [1517, 675] on button "button" at bounding box center [1525, 688] width 26 height 26
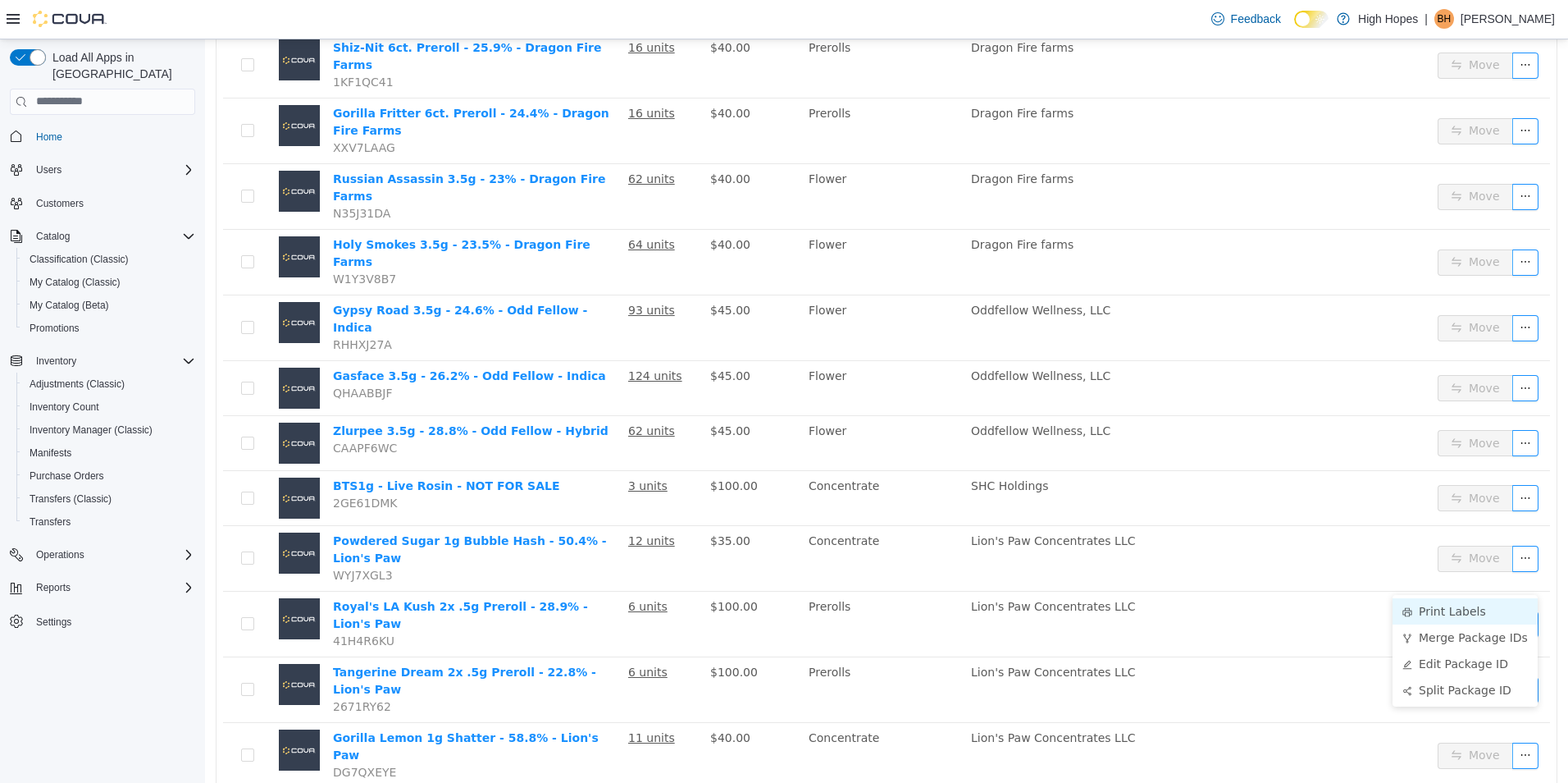
click at [1459, 614] on li "Print Labels" at bounding box center [1465, 610] width 145 height 26
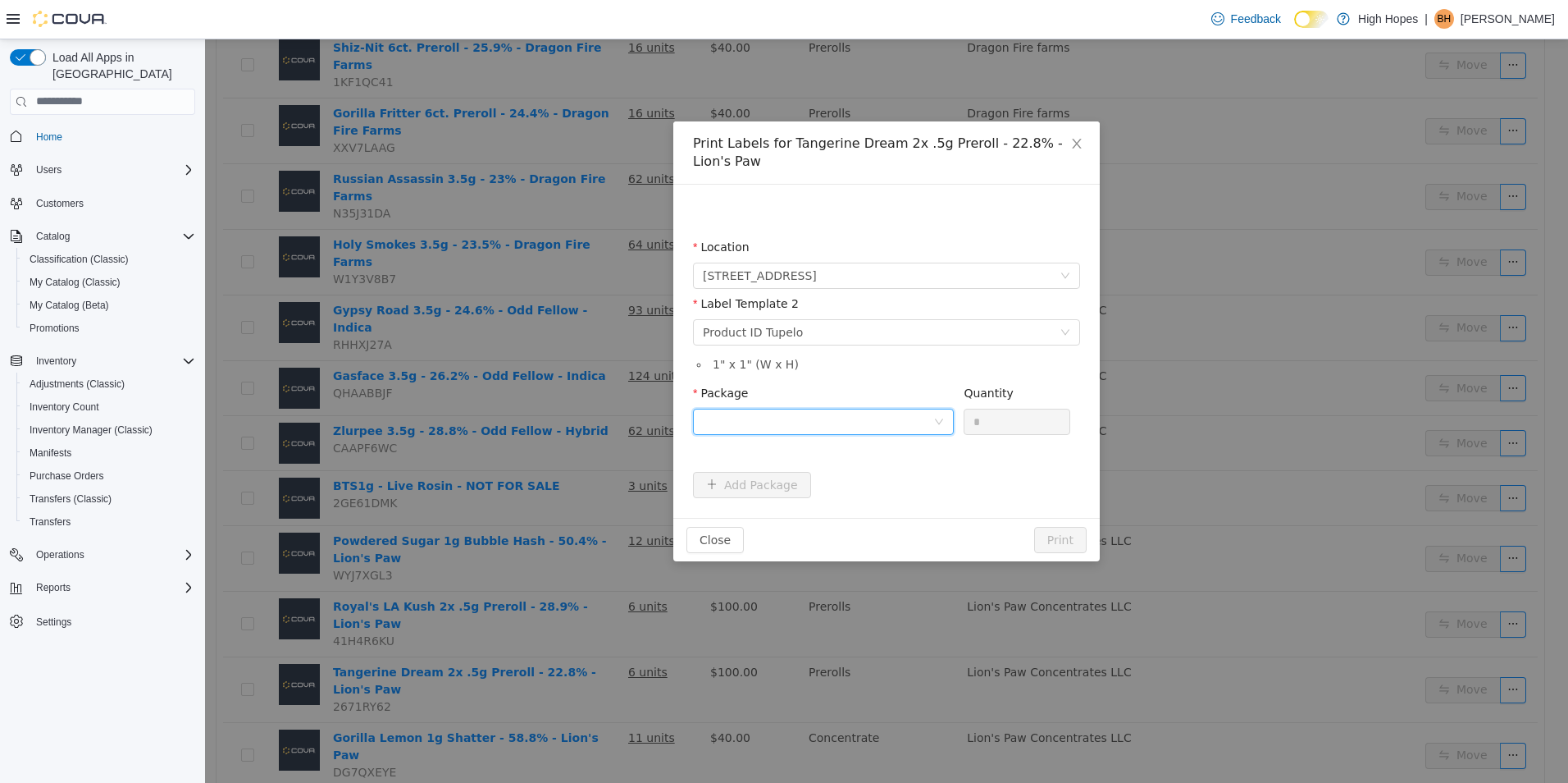
click at [908, 410] on div at bounding box center [818, 420] width 230 height 25
drag, startPoint x: 922, startPoint y: 479, endPoint x: 1000, endPoint y: 447, distance: 84.3
click at [925, 476] on li "1A4230100006BD1000002663" at bounding box center [824, 480] width 261 height 26
drag, startPoint x: 1004, startPoint y: 419, endPoint x: 935, endPoint y: 428, distance: 69.6
click at [935, 398] on span "Package 1A4230100006BD1000002663 Quantity *" at bounding box center [882, 392] width 378 height 13
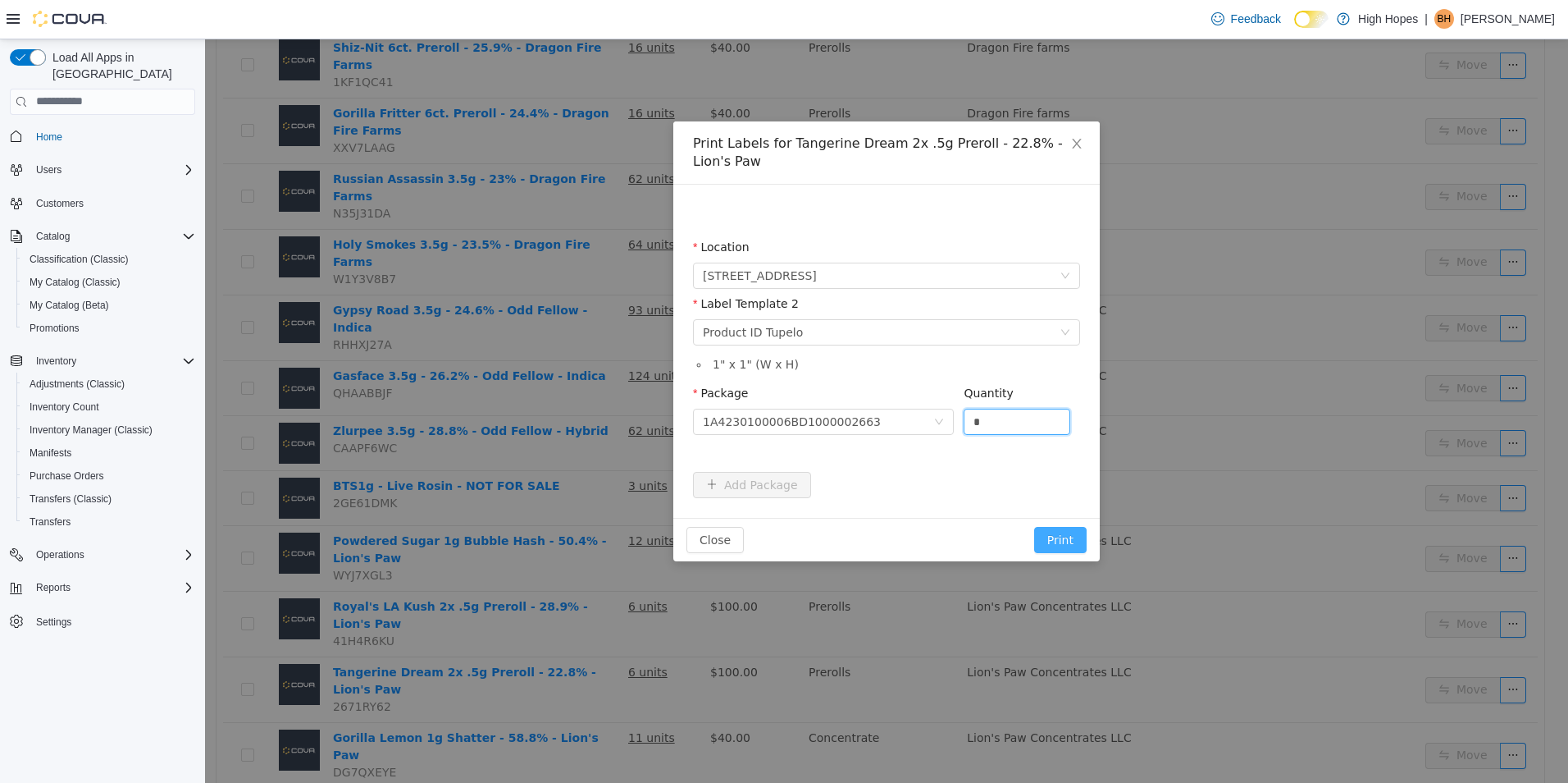
type input "*"
click at [1061, 533] on button "Print" at bounding box center [1060, 539] width 53 height 26
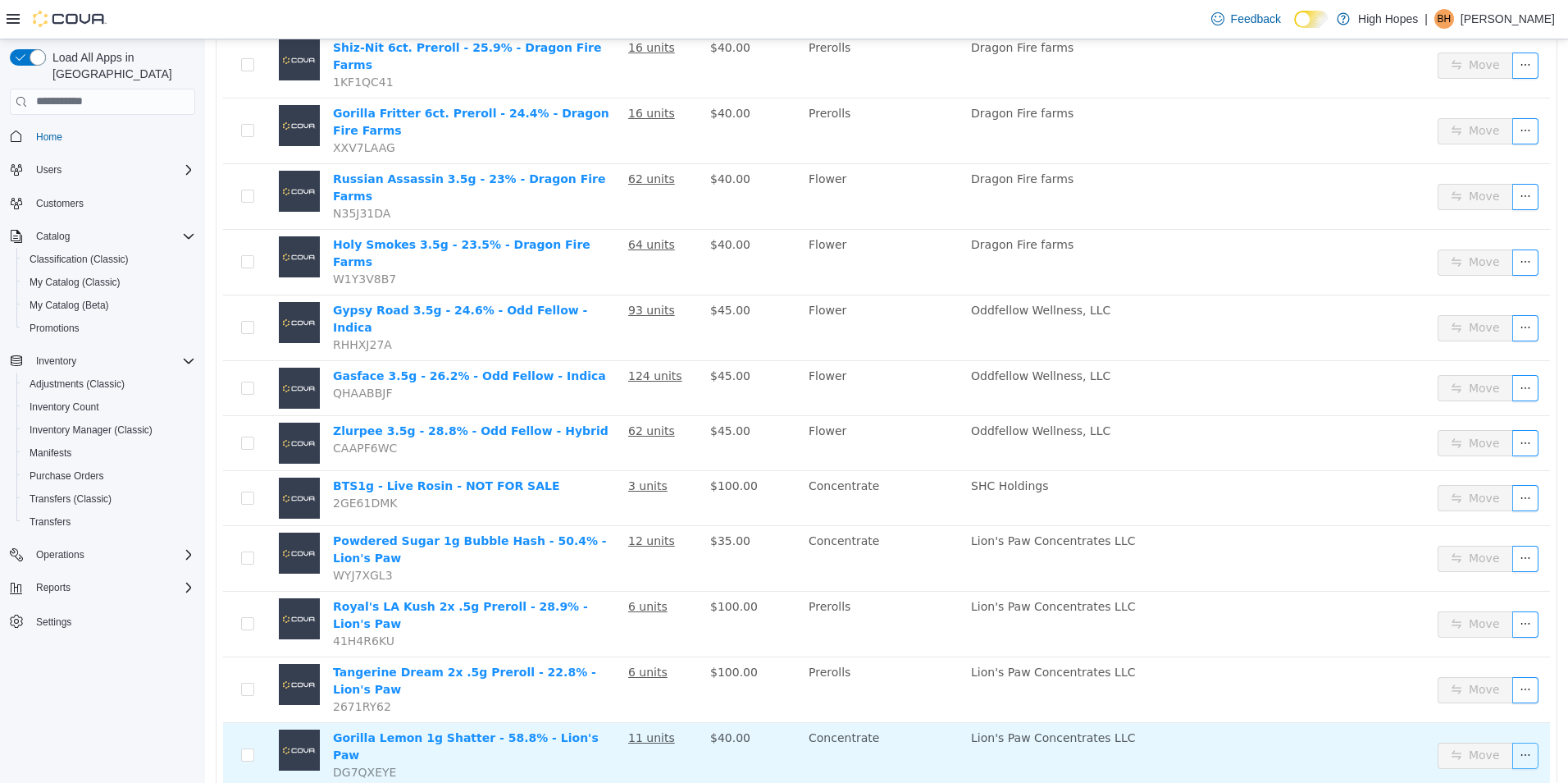
click at [1517, 741] on button "button" at bounding box center [1525, 754] width 26 height 26
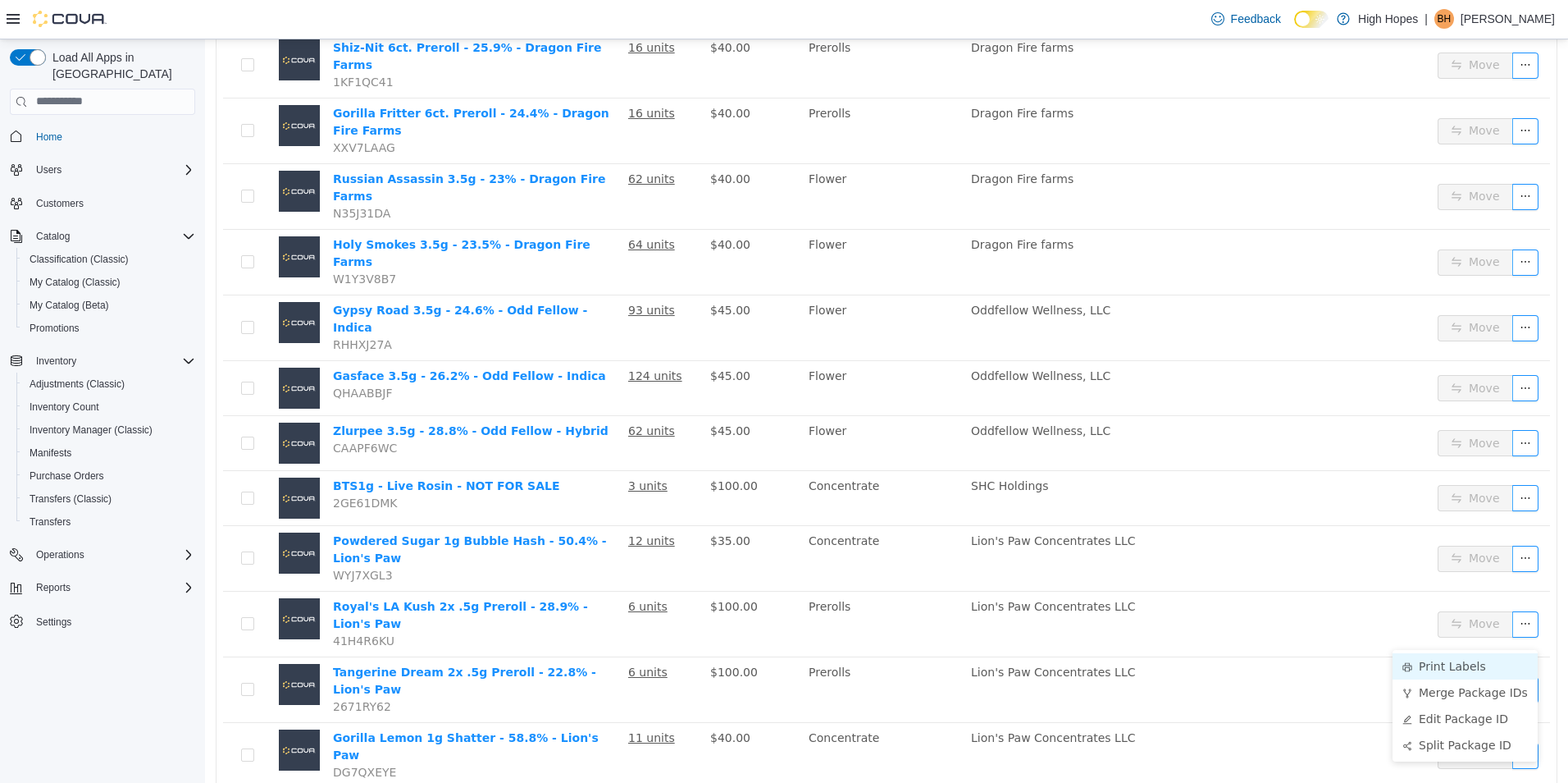
click at [1446, 666] on li "Print Labels" at bounding box center [1465, 665] width 145 height 26
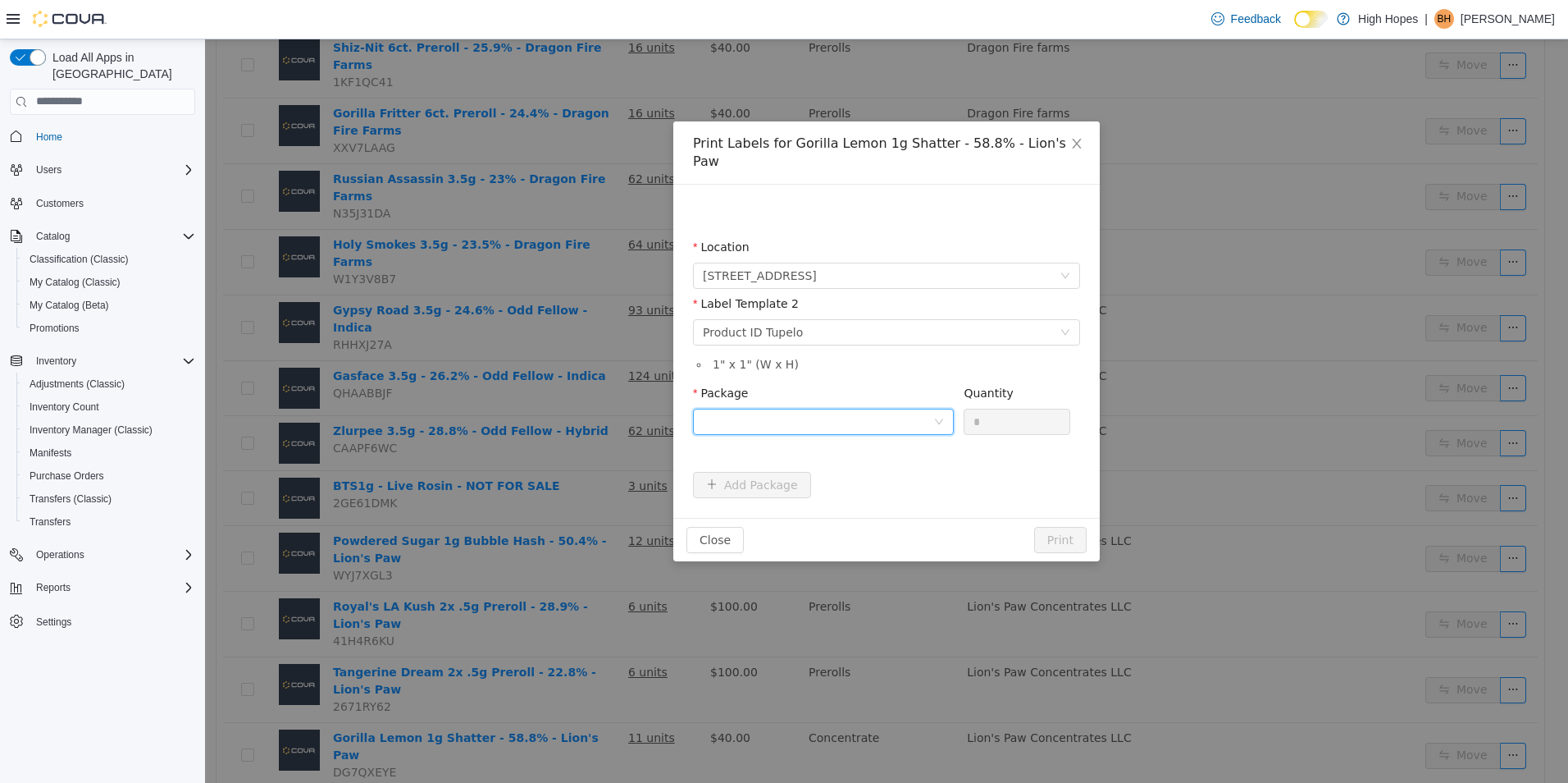
click at [920, 408] on div at bounding box center [818, 420] width 230 height 25
click at [915, 468] on li "1A4230100006BD1000002653" at bounding box center [824, 461] width 261 height 26
click at [998, 408] on input "*" at bounding box center [1016, 420] width 105 height 25
type input "**"
click at [1043, 526] on button "Print" at bounding box center [1060, 539] width 53 height 26
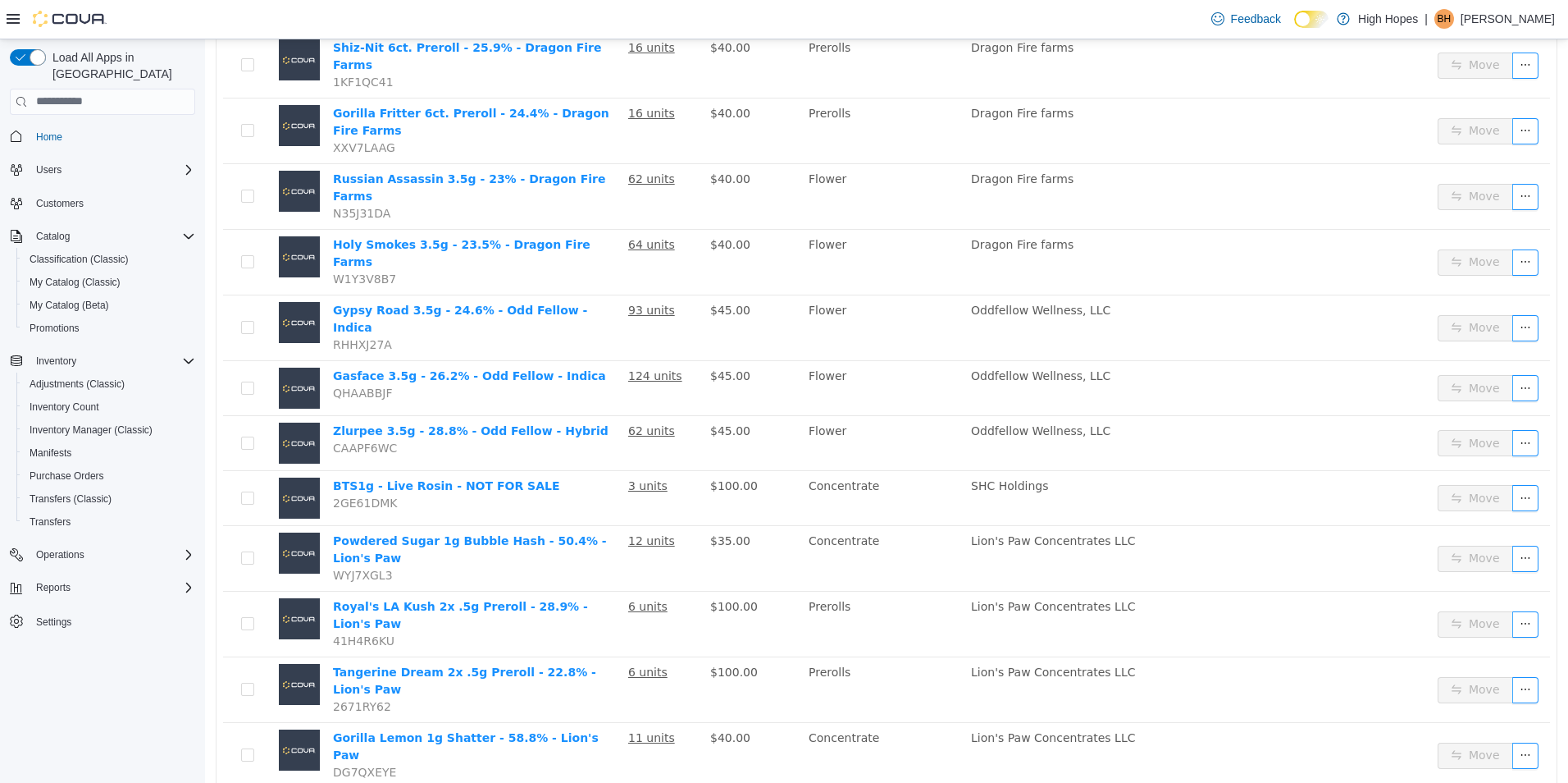
click at [1465, 729] on li "Print Labels" at bounding box center [1465, 725] width 145 height 26
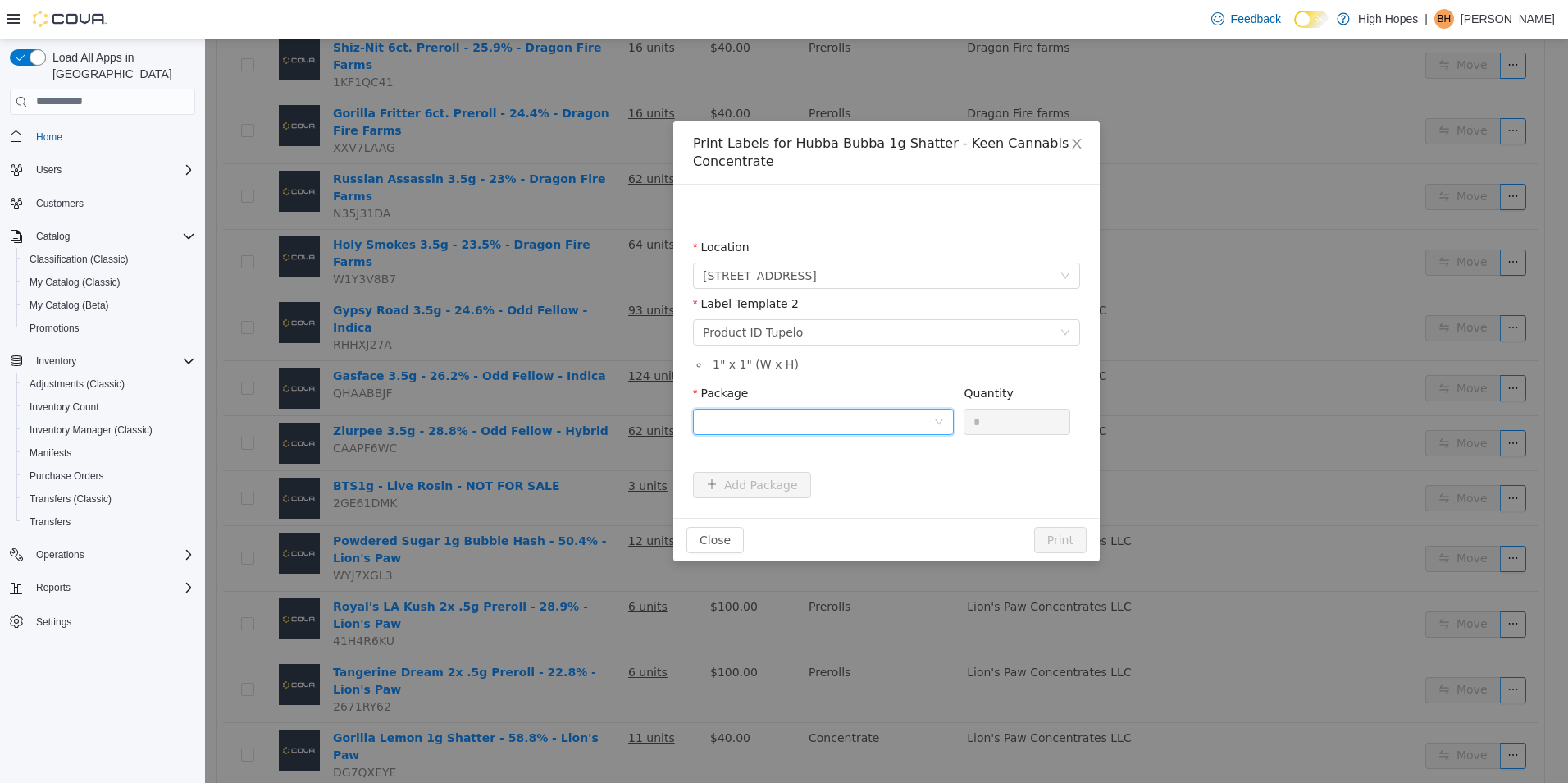
click at [926, 425] on div at bounding box center [818, 420] width 230 height 25
drag, startPoint x: 924, startPoint y: 485, endPoint x: 946, endPoint y: 456, distance: 36.4
click at [926, 484] on li "1A4230100006BD1000002664" at bounding box center [824, 480] width 261 height 26
drag, startPoint x: 990, startPoint y: 418, endPoint x: 946, endPoint y: 413, distance: 44.3
click at [946, 398] on span "Package 1A4230100006BD1000002664 Quantity *" at bounding box center [882, 392] width 378 height 13
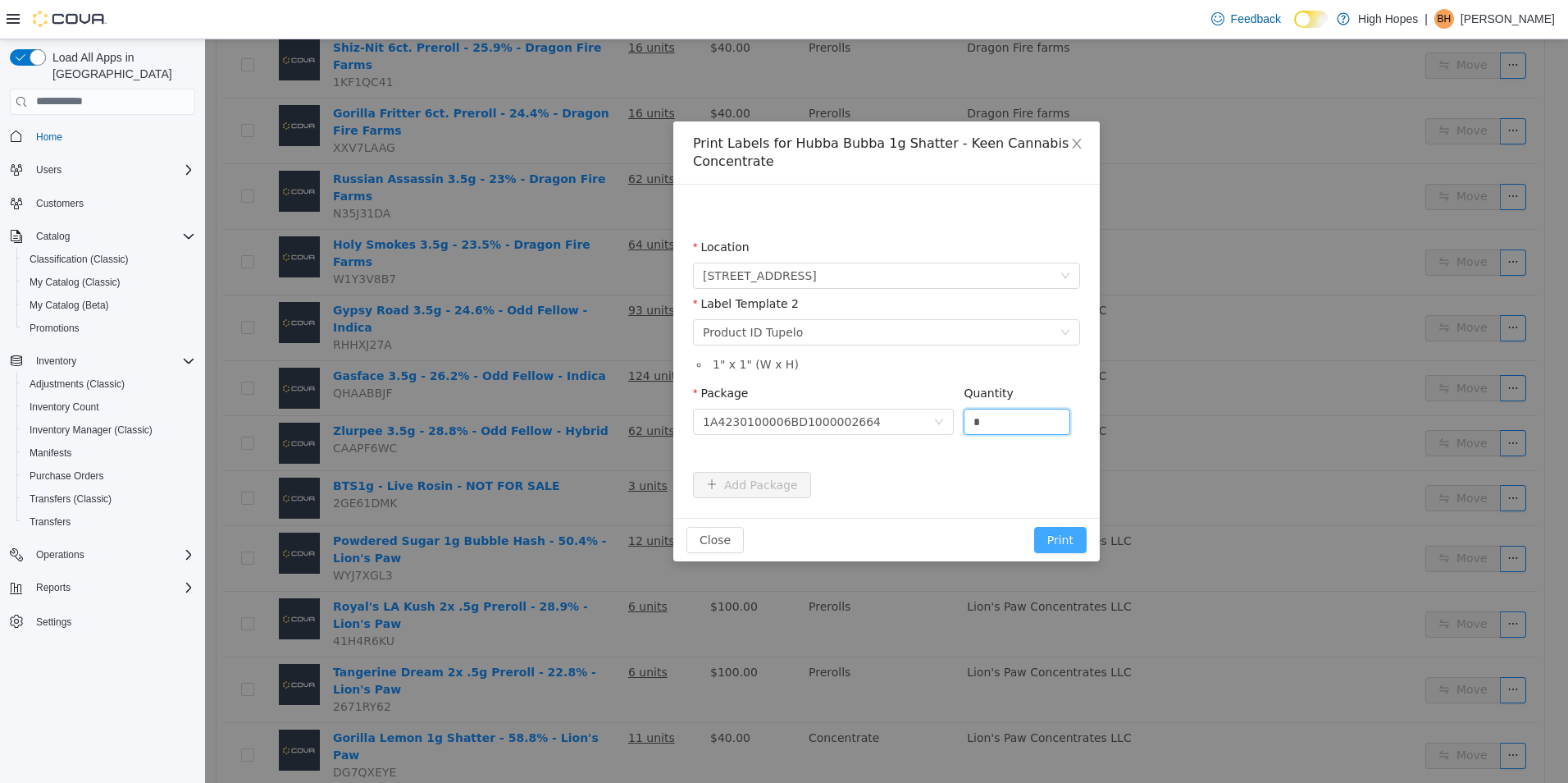
type input "*"
click at [1062, 538] on button "Print" at bounding box center [1060, 539] width 53 height 26
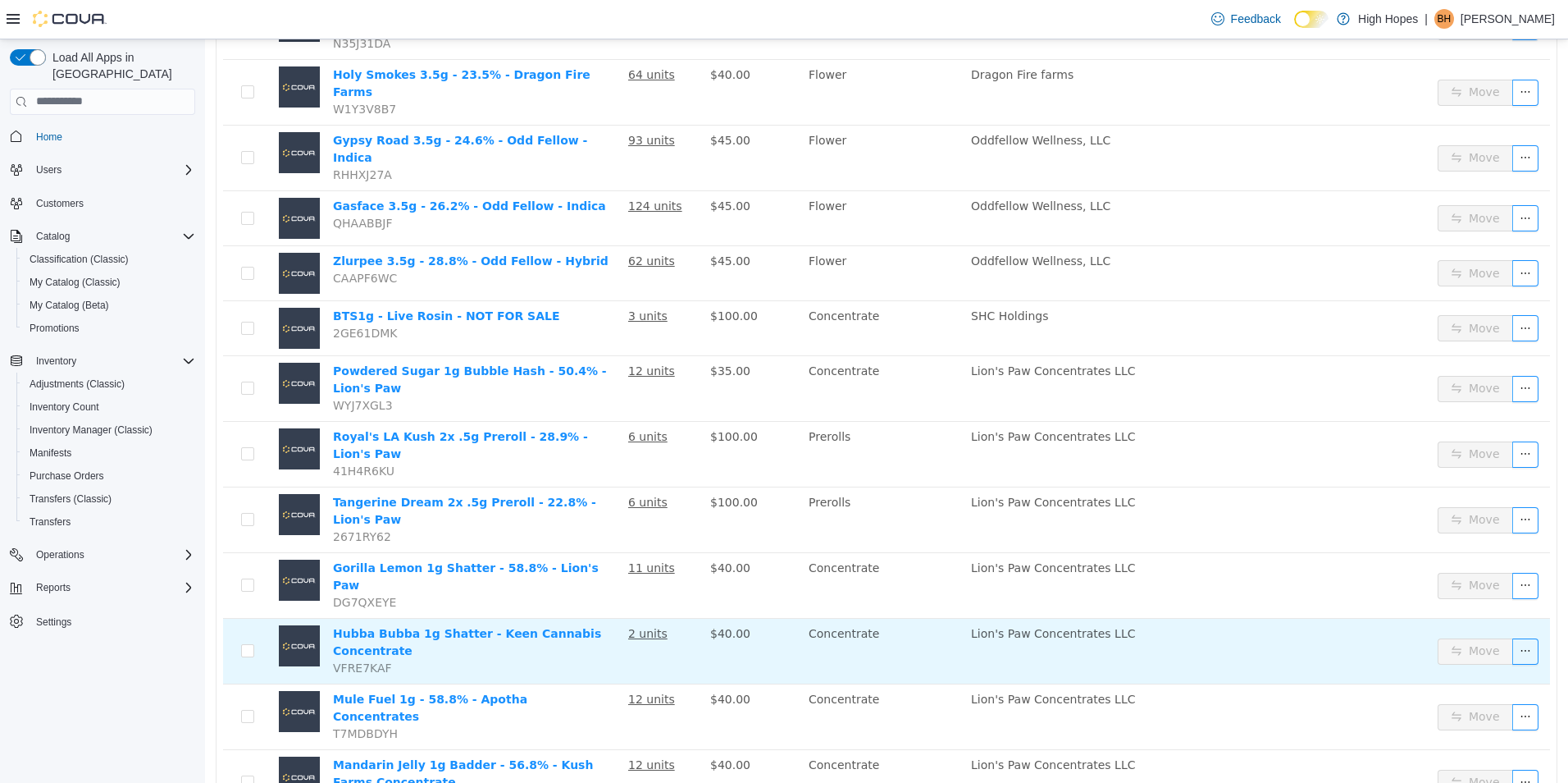
scroll to position [996, 0]
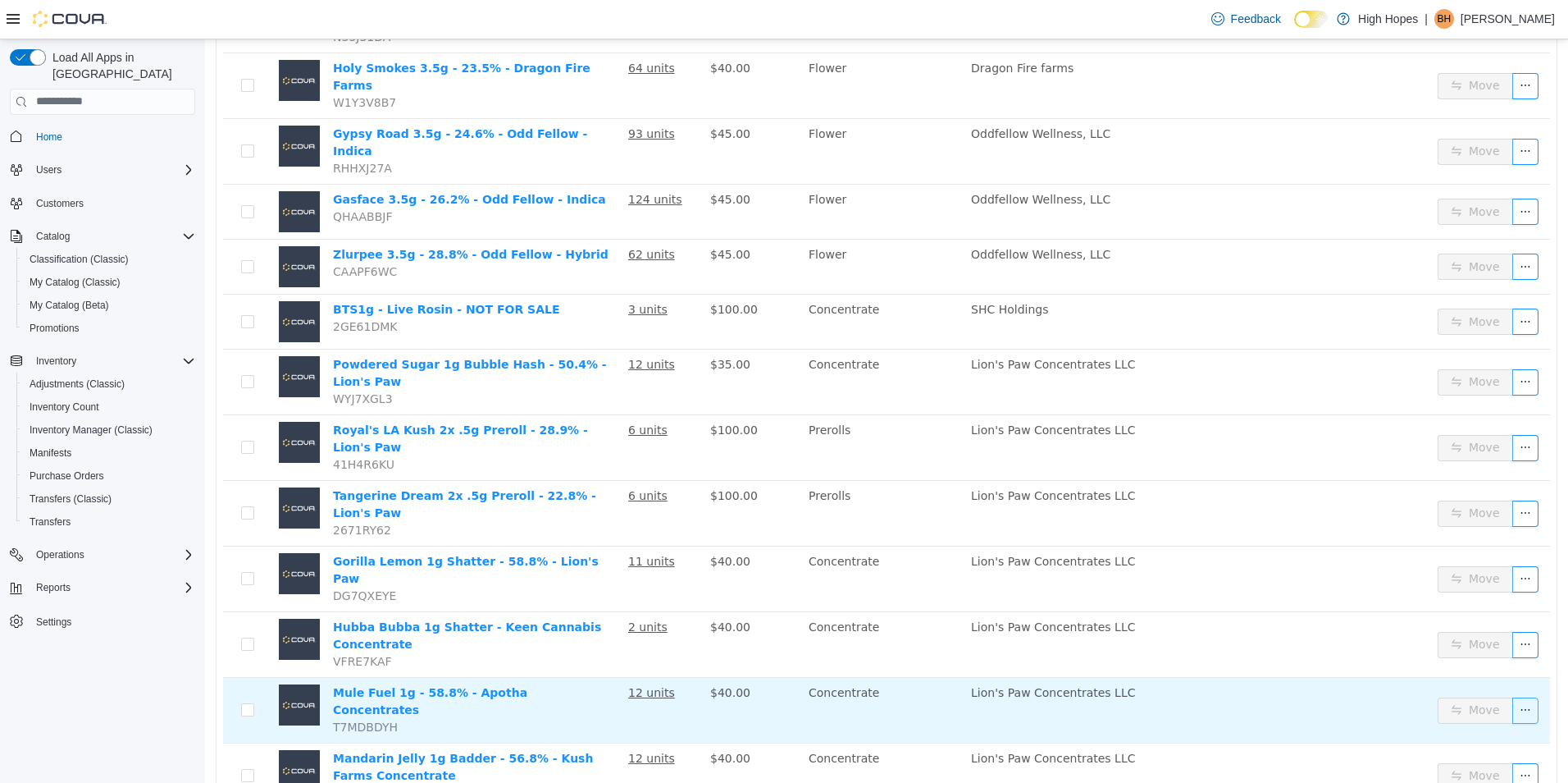
click at [1518, 696] on button "button" at bounding box center [1525, 709] width 26 height 26
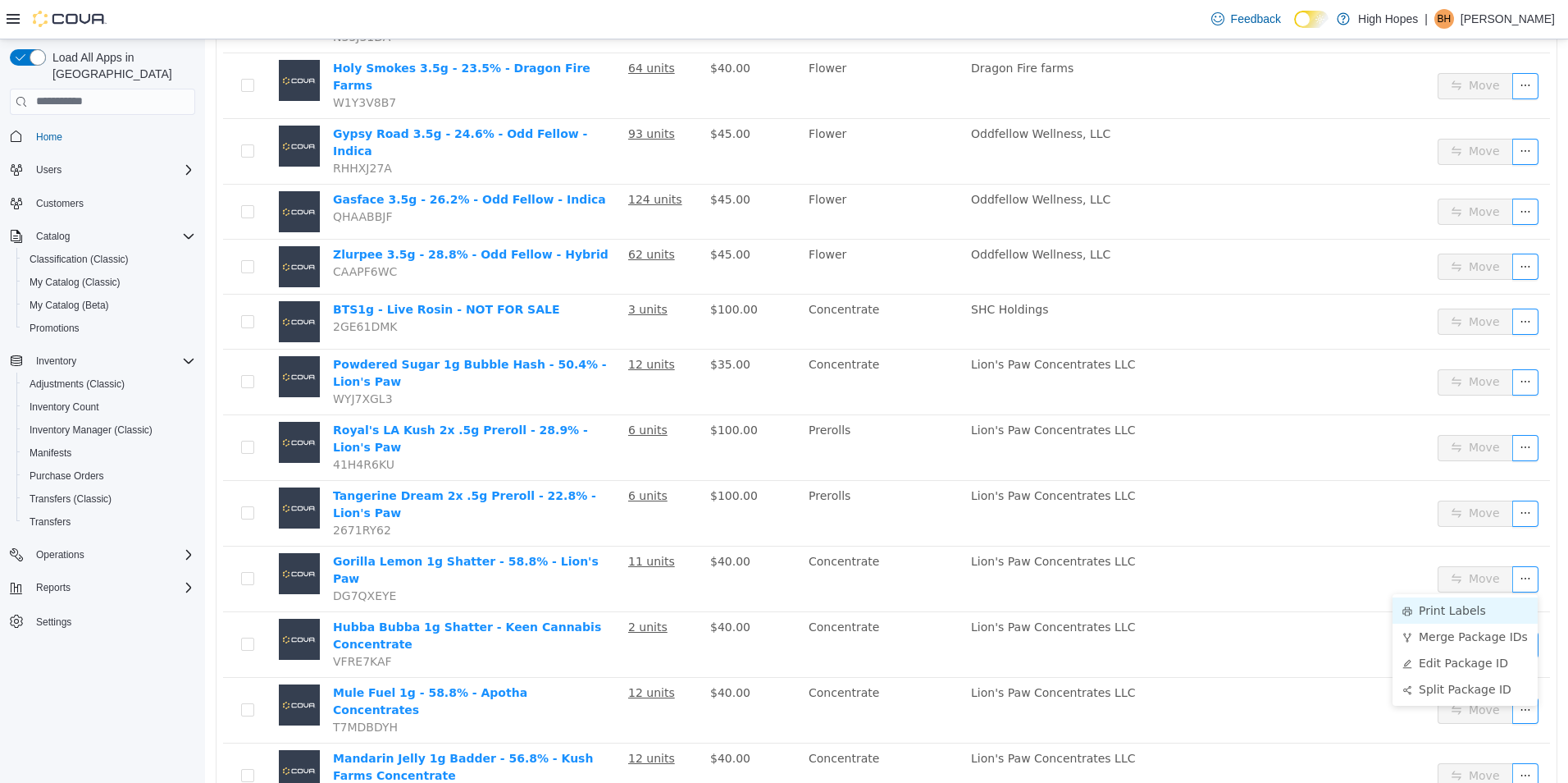
click at [1485, 610] on li "Print Labels" at bounding box center [1465, 610] width 145 height 26
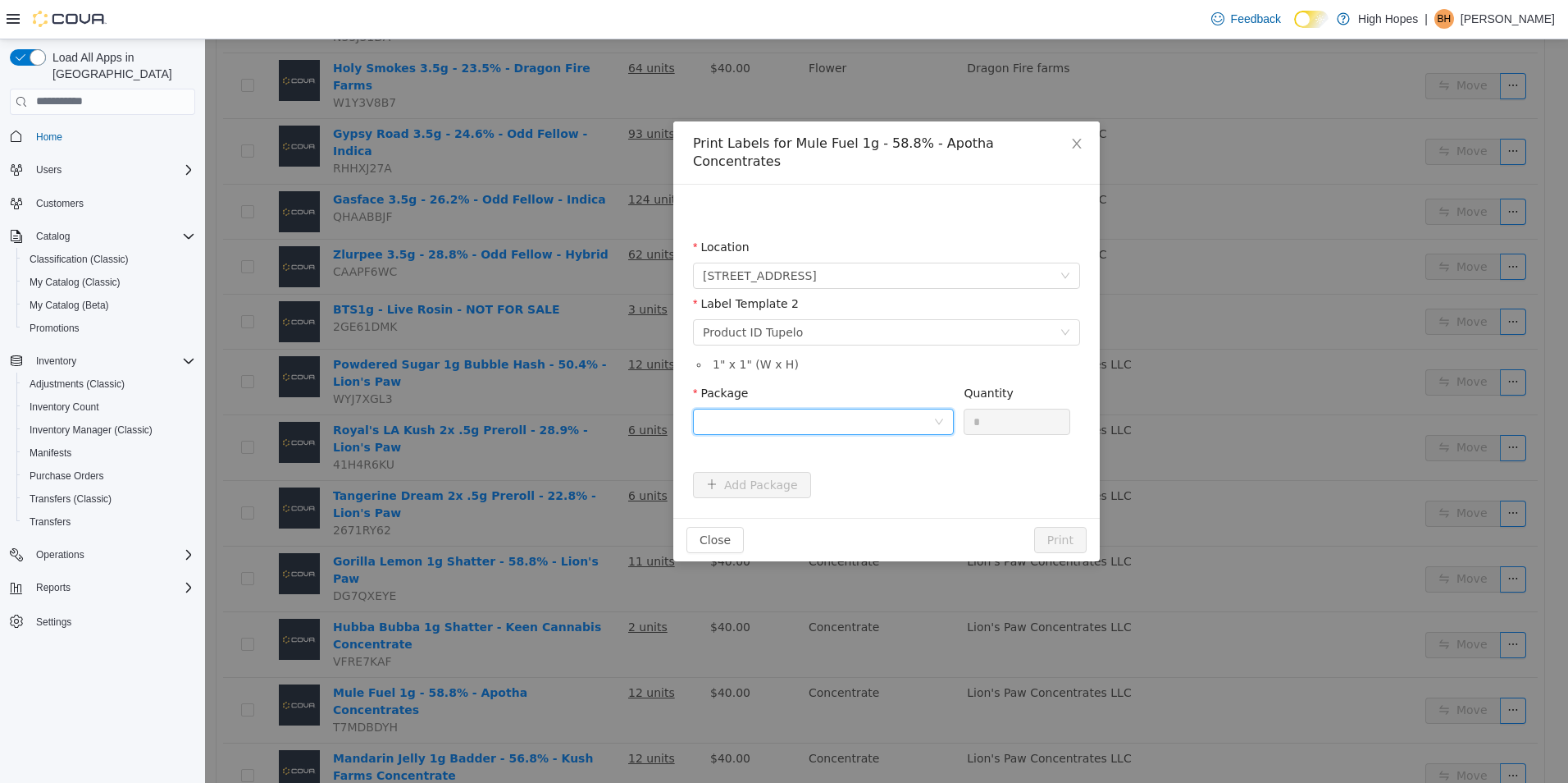
click at [917, 408] on div at bounding box center [818, 420] width 230 height 25
drag, startPoint x: 919, startPoint y: 467, endPoint x: 988, endPoint y: 420, distance: 83.5
click at [922, 464] on li "1A4230100006BD1000002661" at bounding box center [824, 461] width 261 height 26
click at [1013, 408] on input "*" at bounding box center [1016, 420] width 105 height 25
type input "**"
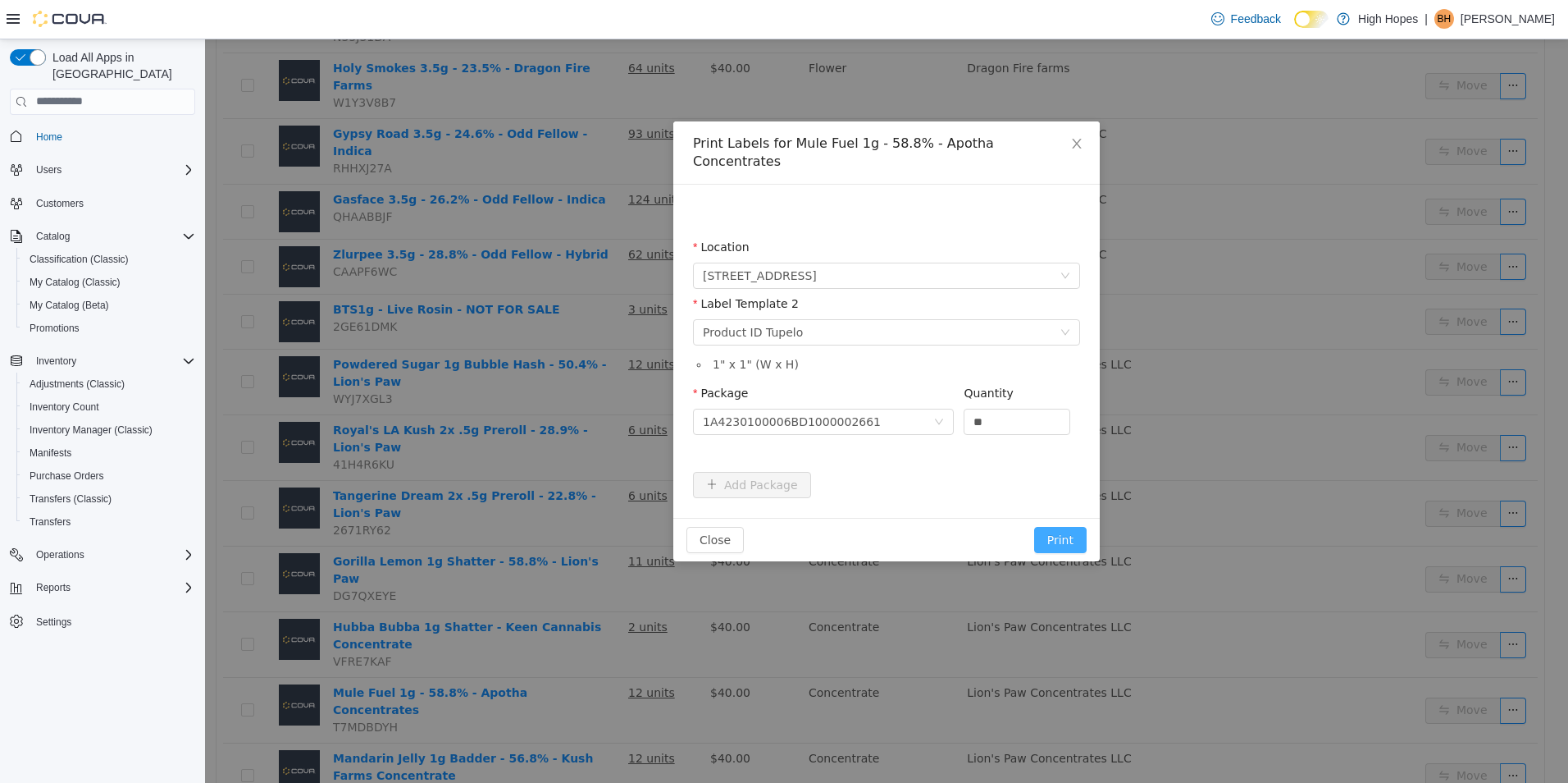
click at [1053, 526] on button "Print" at bounding box center [1060, 539] width 53 height 26
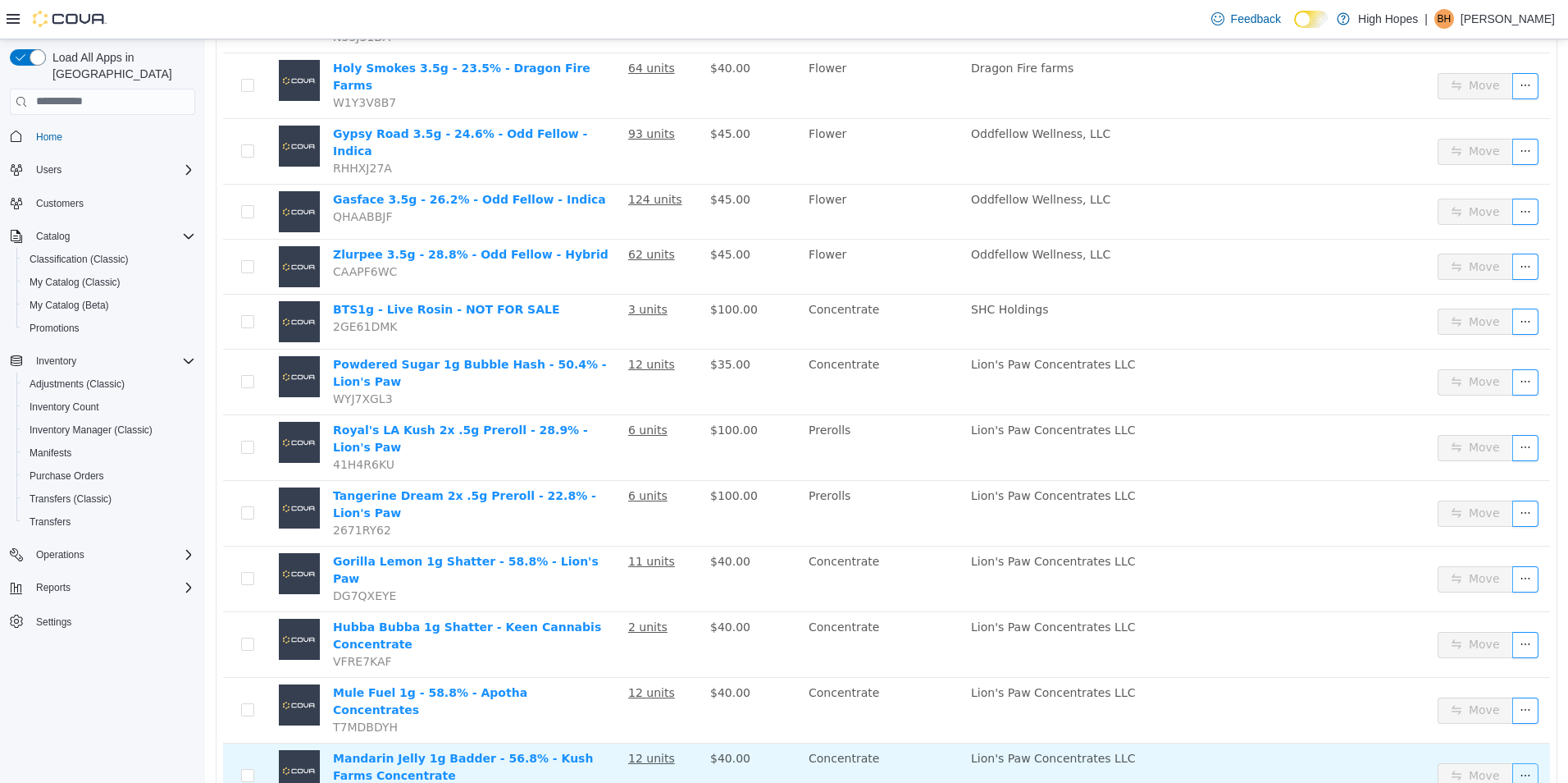
click at [1516, 762] on button "button" at bounding box center [1525, 775] width 26 height 26
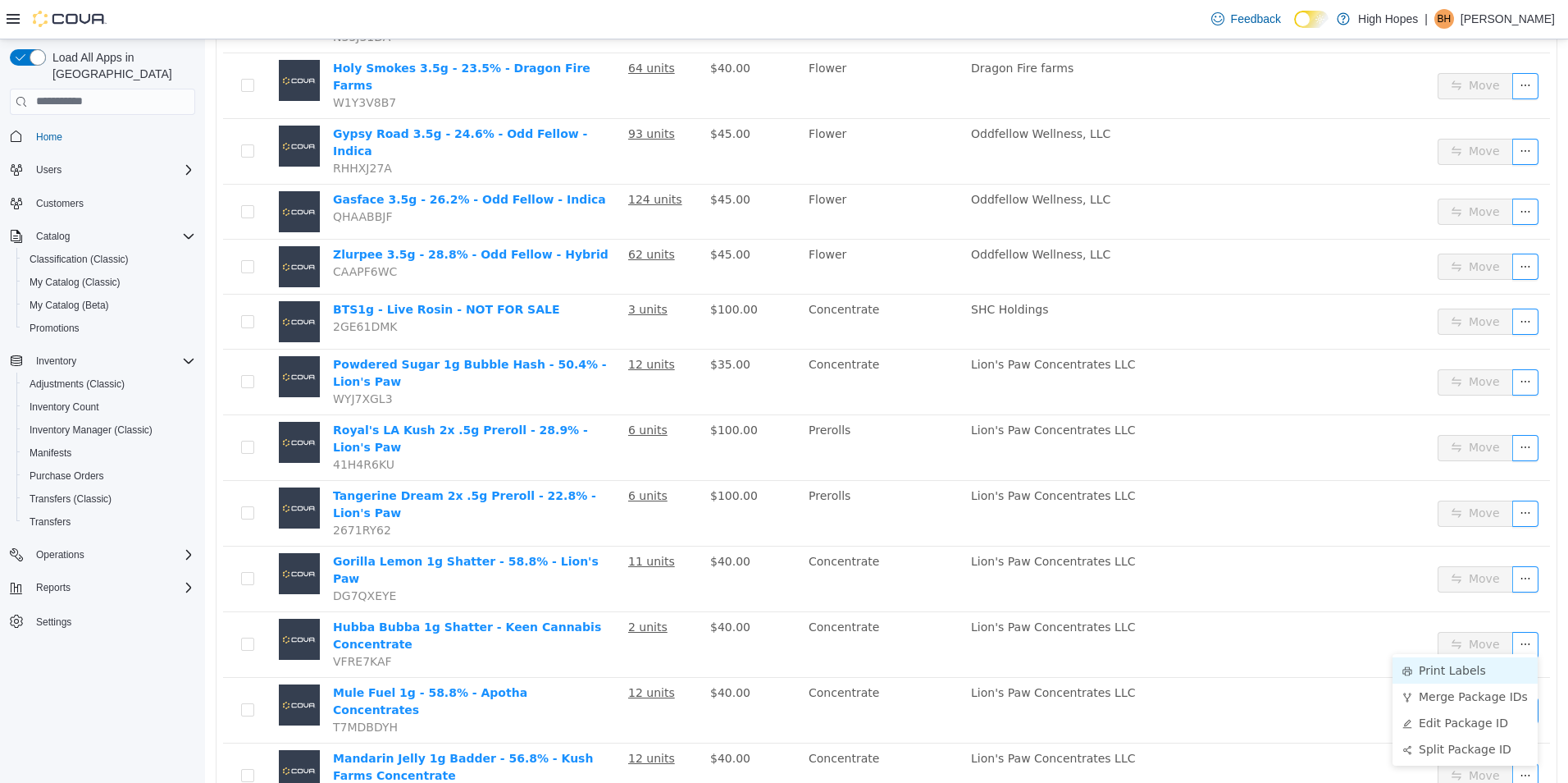
click at [1483, 675] on li "Print Labels" at bounding box center [1465, 669] width 145 height 26
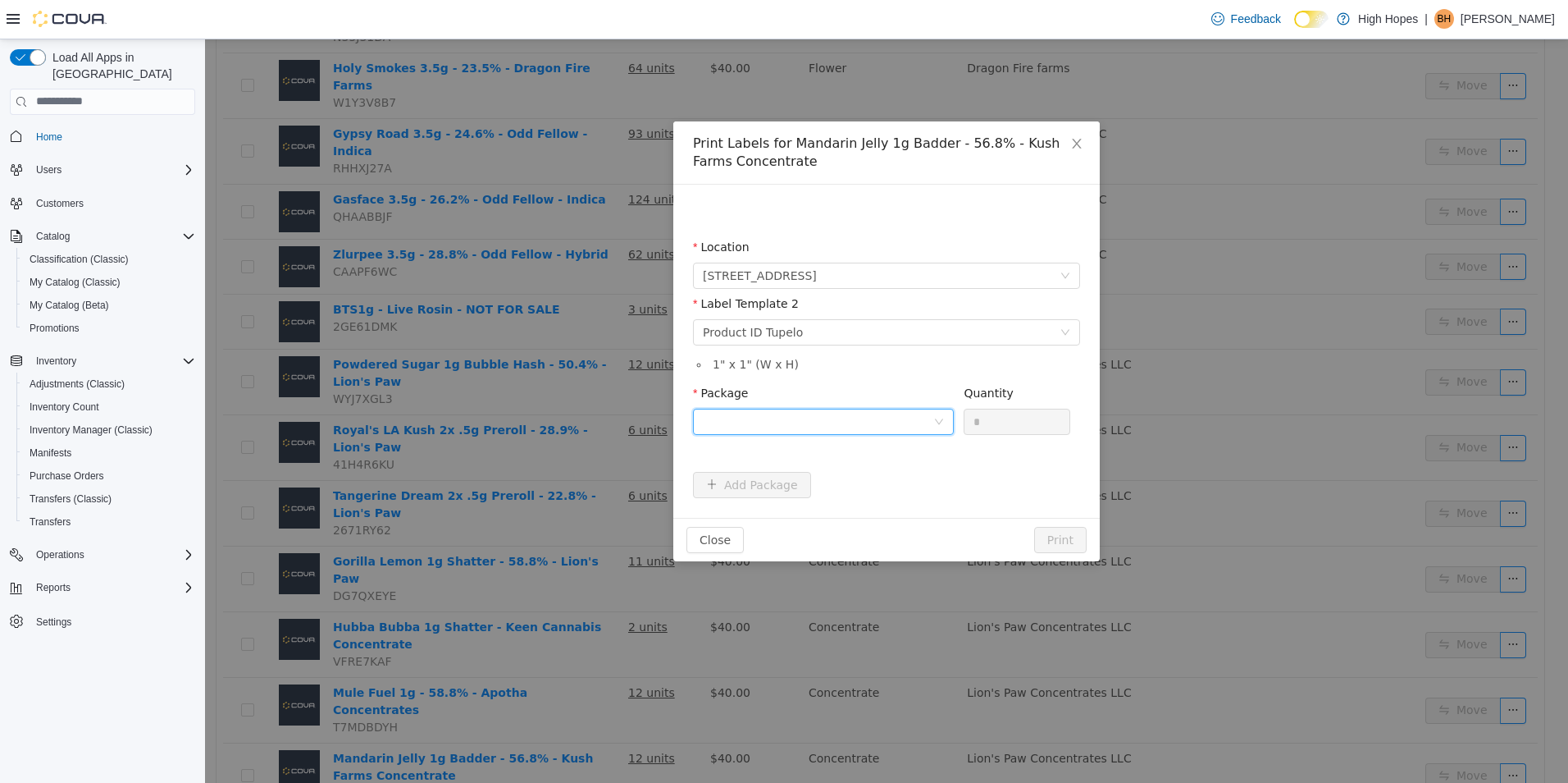
click at [913, 426] on div at bounding box center [818, 420] width 230 height 25
drag, startPoint x: 913, startPoint y: 479, endPoint x: 1002, endPoint y: 428, distance: 102.6
click at [913, 478] on li "1A4230100006BD1000002659" at bounding box center [824, 480] width 261 height 26
click at [1013, 420] on input "*" at bounding box center [1016, 420] width 105 height 25
type input "**"
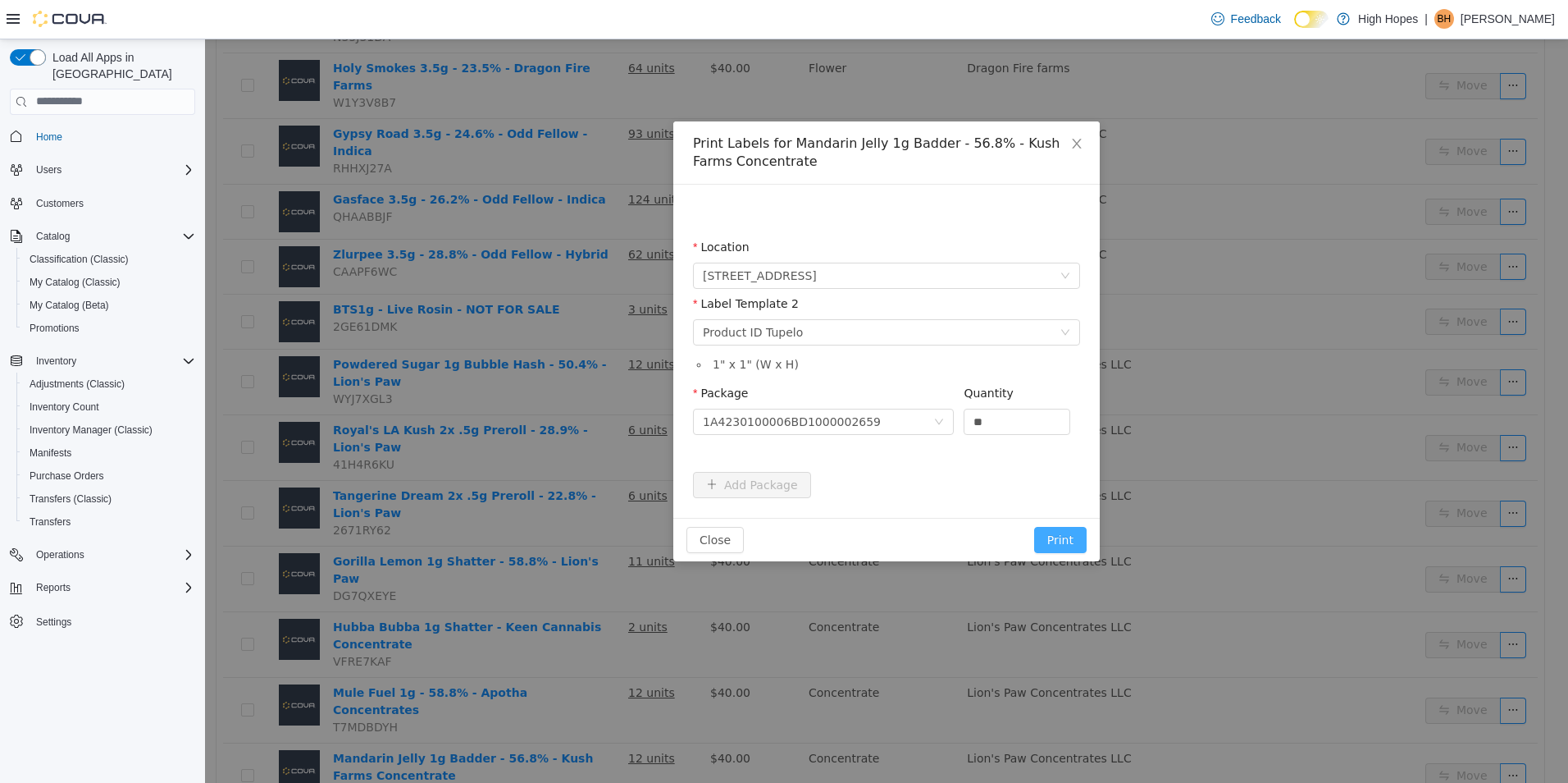
click at [1067, 541] on button "Print" at bounding box center [1060, 539] width 53 height 26
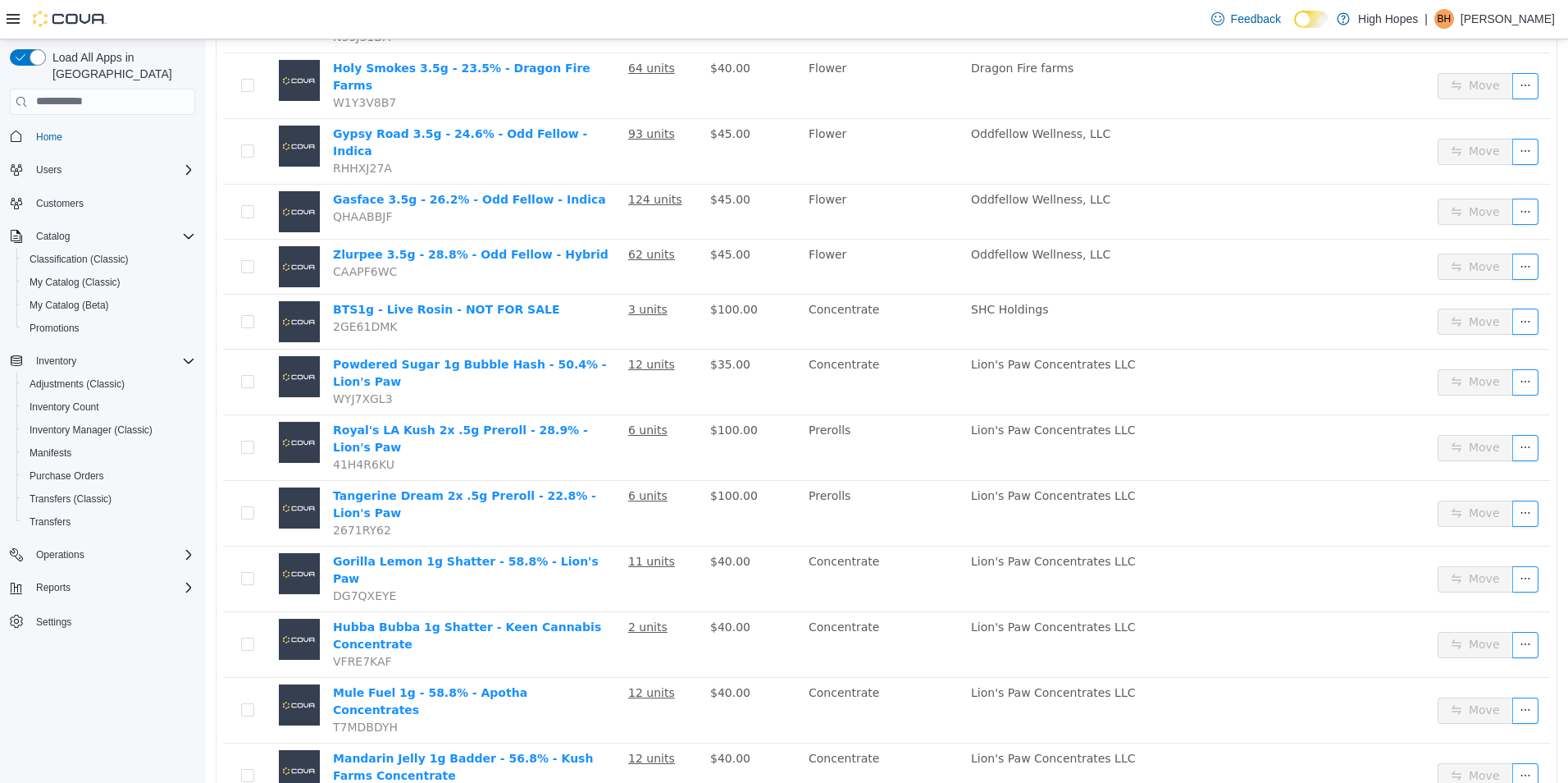
click at [1437, 589] on li "Print Labels" at bounding box center [1465, 591] width 145 height 26
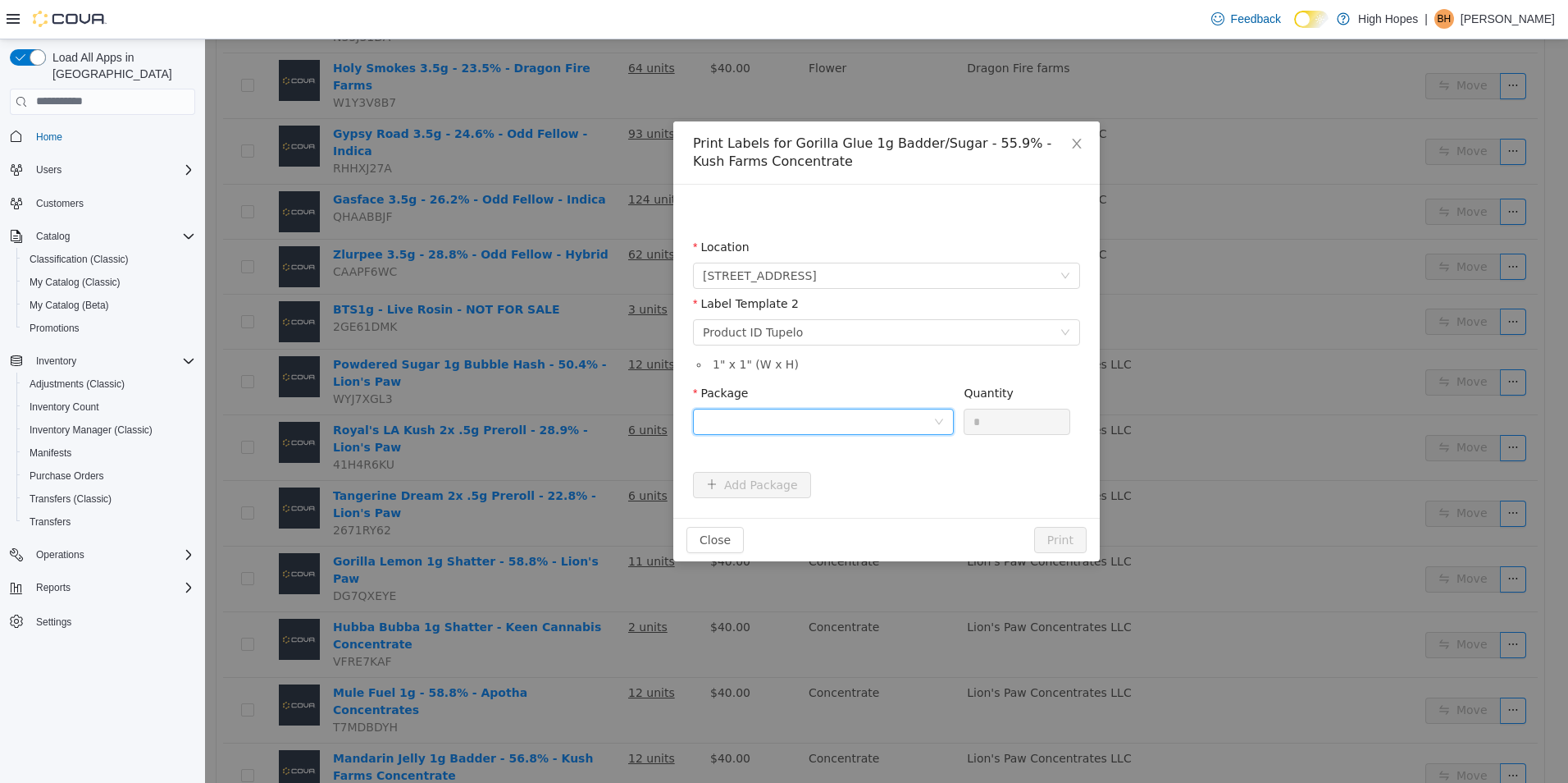
click at [843, 411] on div at bounding box center [818, 420] width 230 height 25
drag, startPoint x: 886, startPoint y: 479, endPoint x: 928, endPoint y: 443, distance: 55.3
click at [894, 473] on li "1A4230100006BD1000002654" at bounding box center [824, 480] width 261 height 26
click at [1007, 416] on input "*" at bounding box center [1016, 420] width 105 height 25
type input "**"
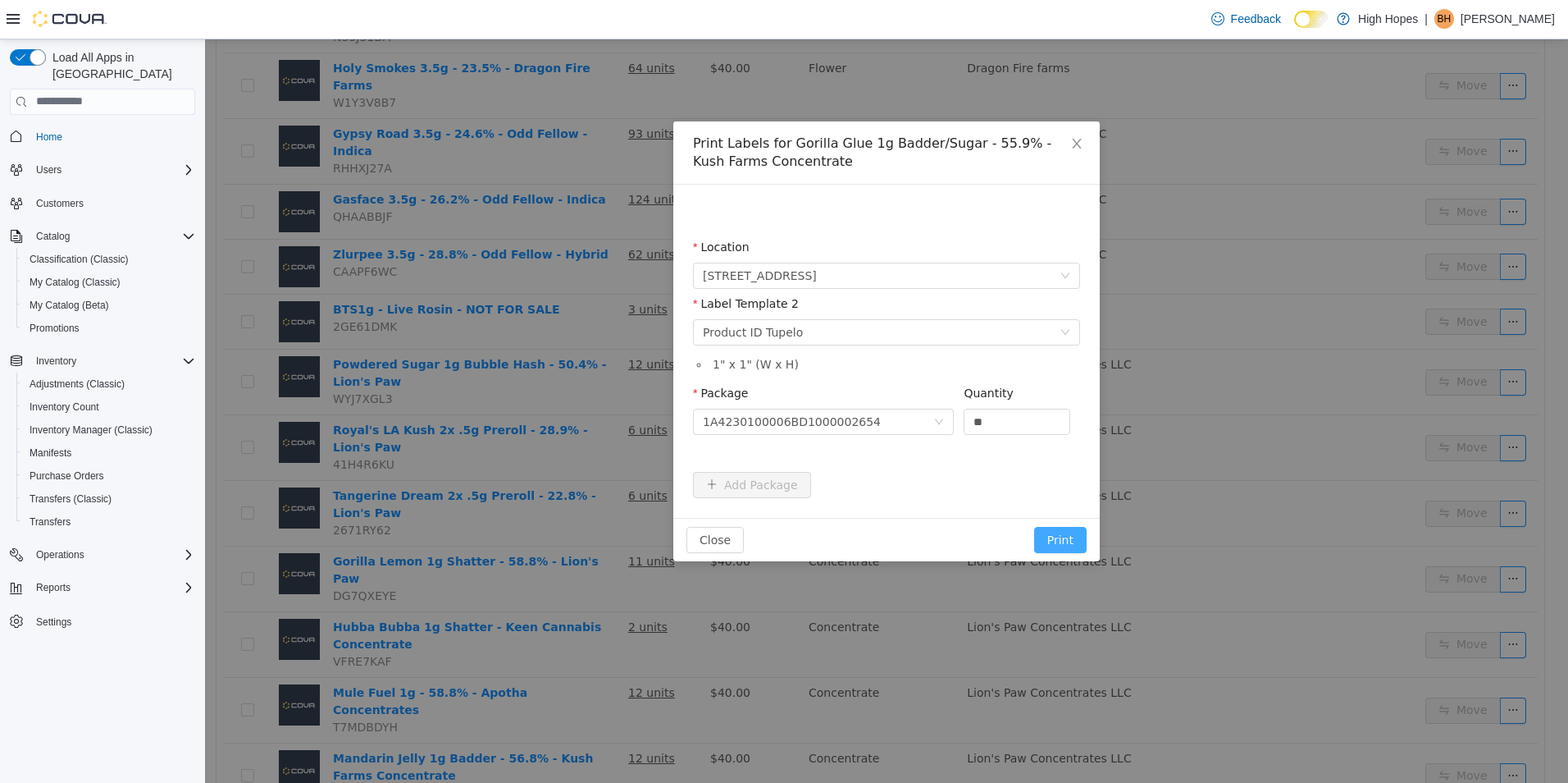
click at [1061, 532] on button "Print" at bounding box center [1060, 539] width 53 height 26
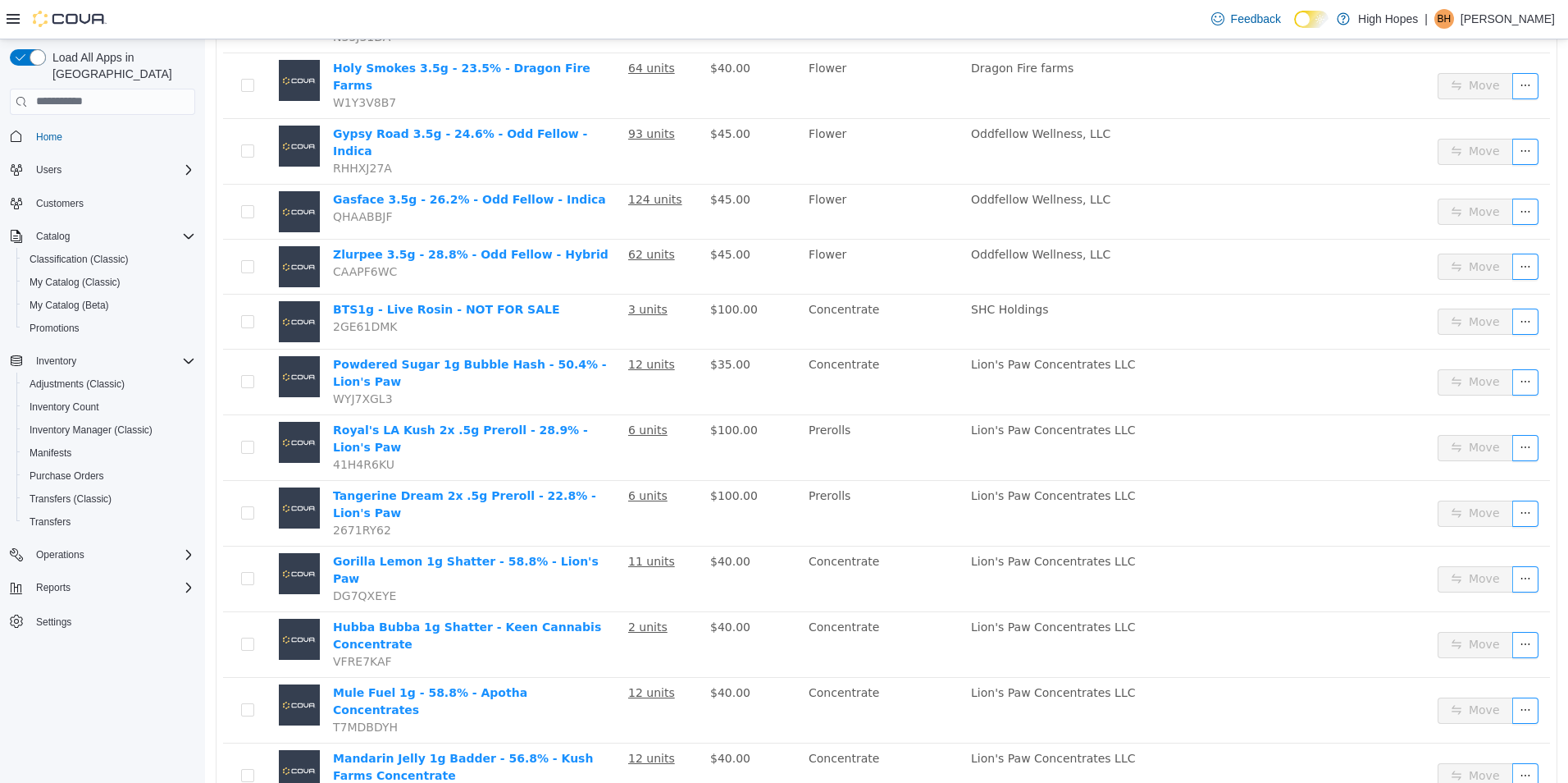
click at [1491, 735] on li "50 / page" at bounding box center [1503, 732] width 80 height 26
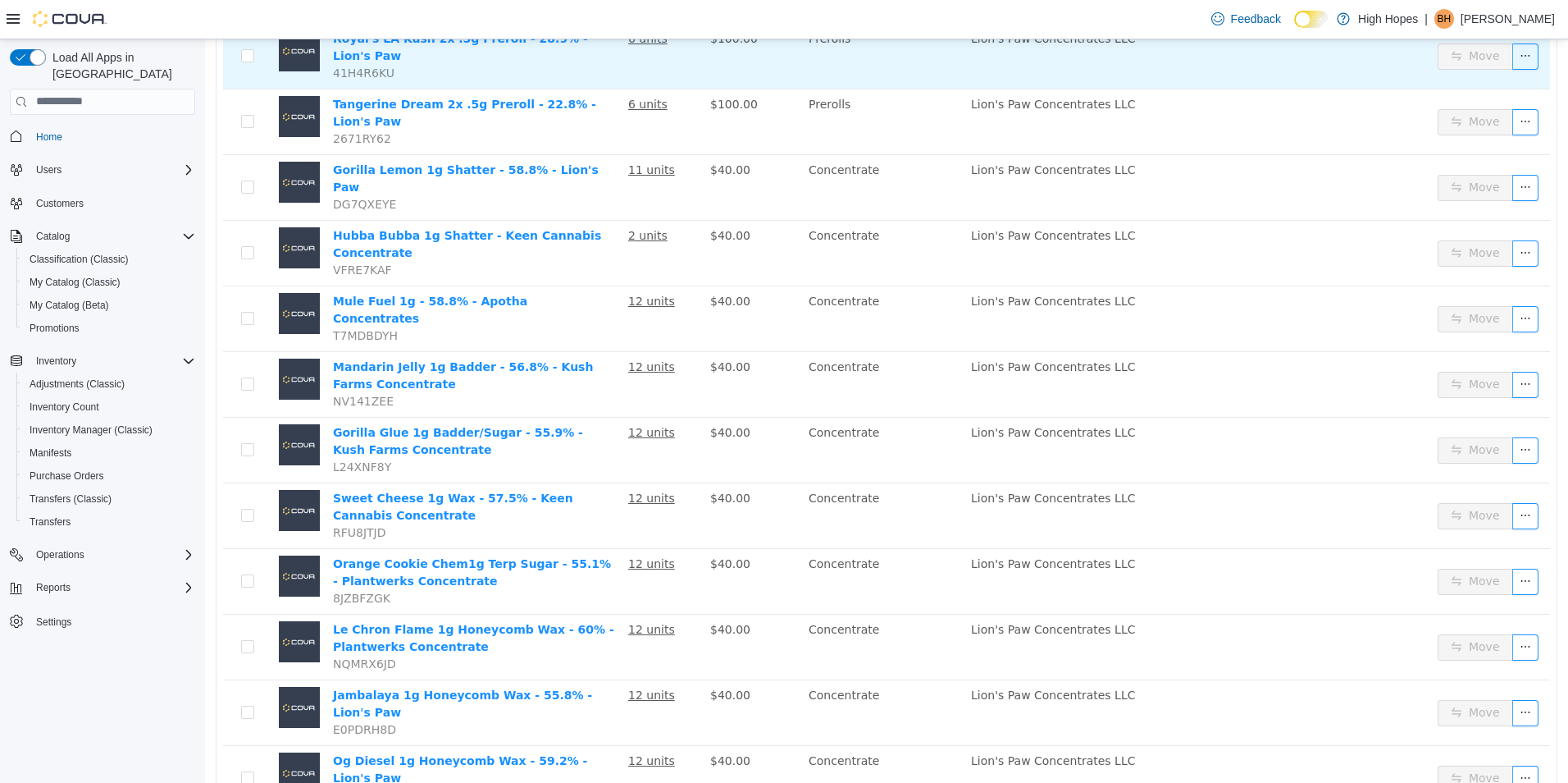
scroll to position [1407, 0]
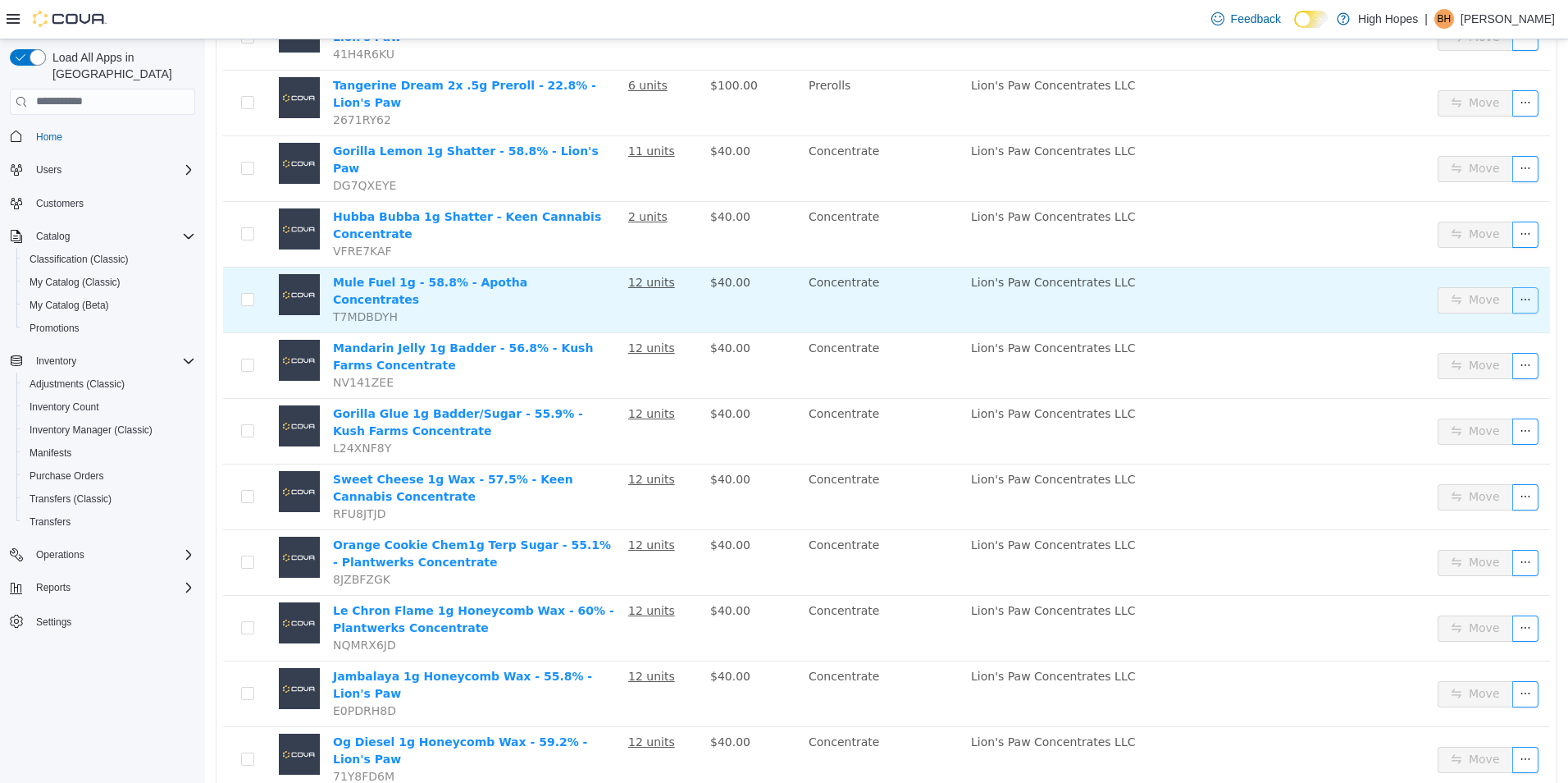
click at [1512, 286] on button "button" at bounding box center [1525, 299] width 26 height 26
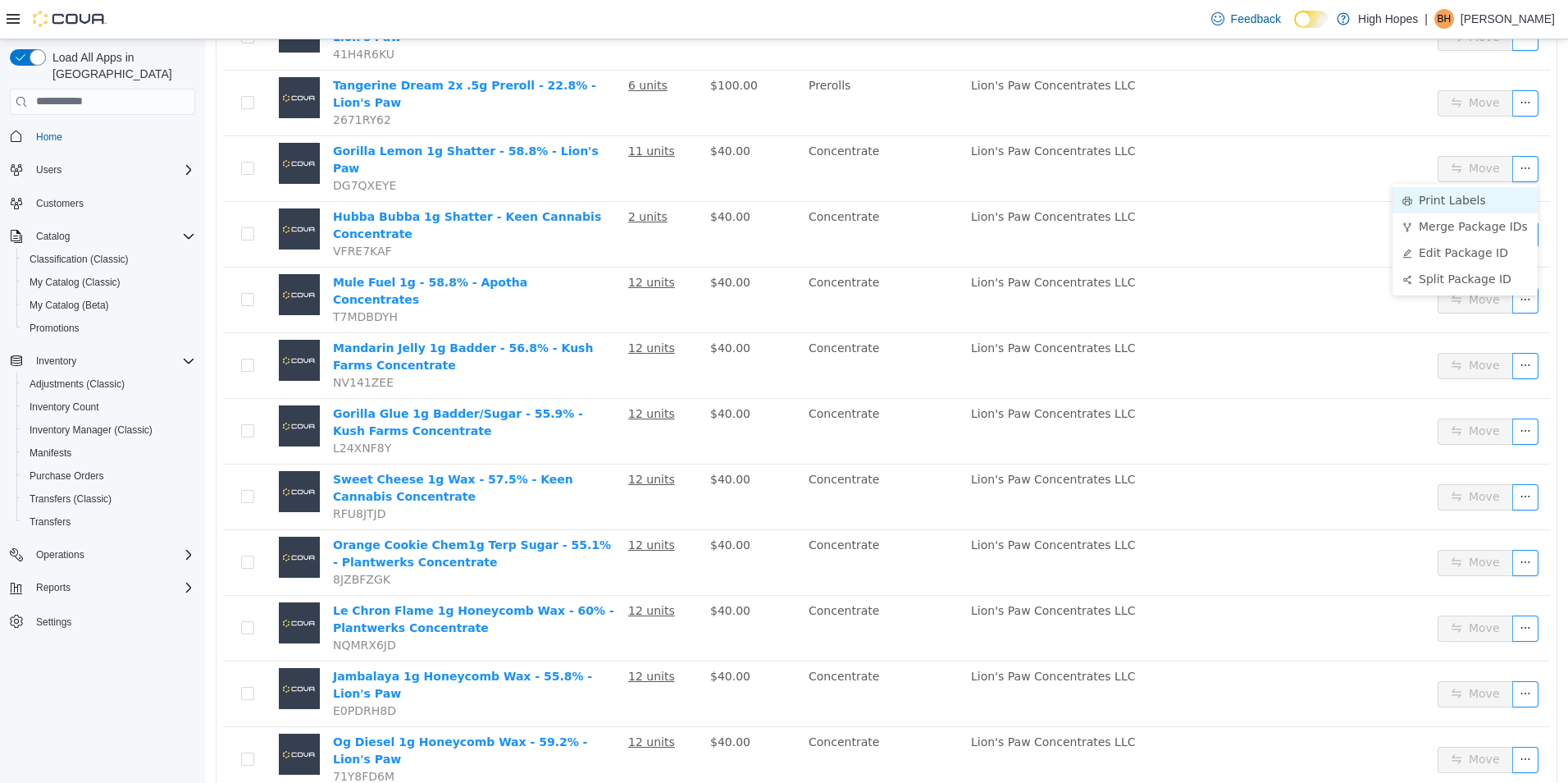
click at [1471, 202] on li "Print Labels" at bounding box center [1465, 199] width 145 height 26
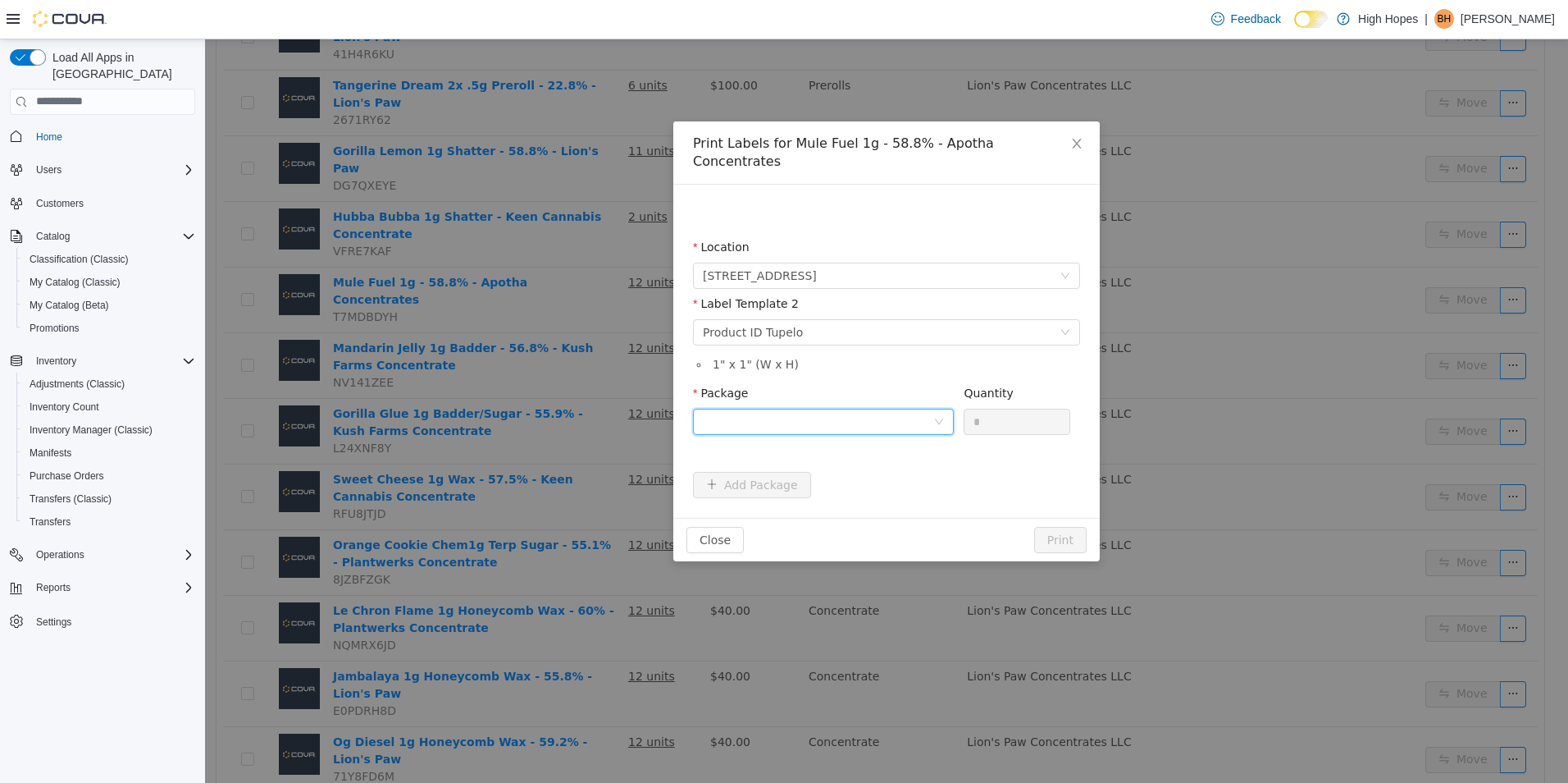
click at [879, 408] on div at bounding box center [818, 420] width 230 height 25
click at [904, 458] on li "1A4230100006BD1000002661" at bounding box center [824, 461] width 261 height 26
click at [1018, 408] on input "*" at bounding box center [1016, 420] width 105 height 25
type input "**"
click at [1066, 526] on button "Print" at bounding box center [1060, 539] width 53 height 26
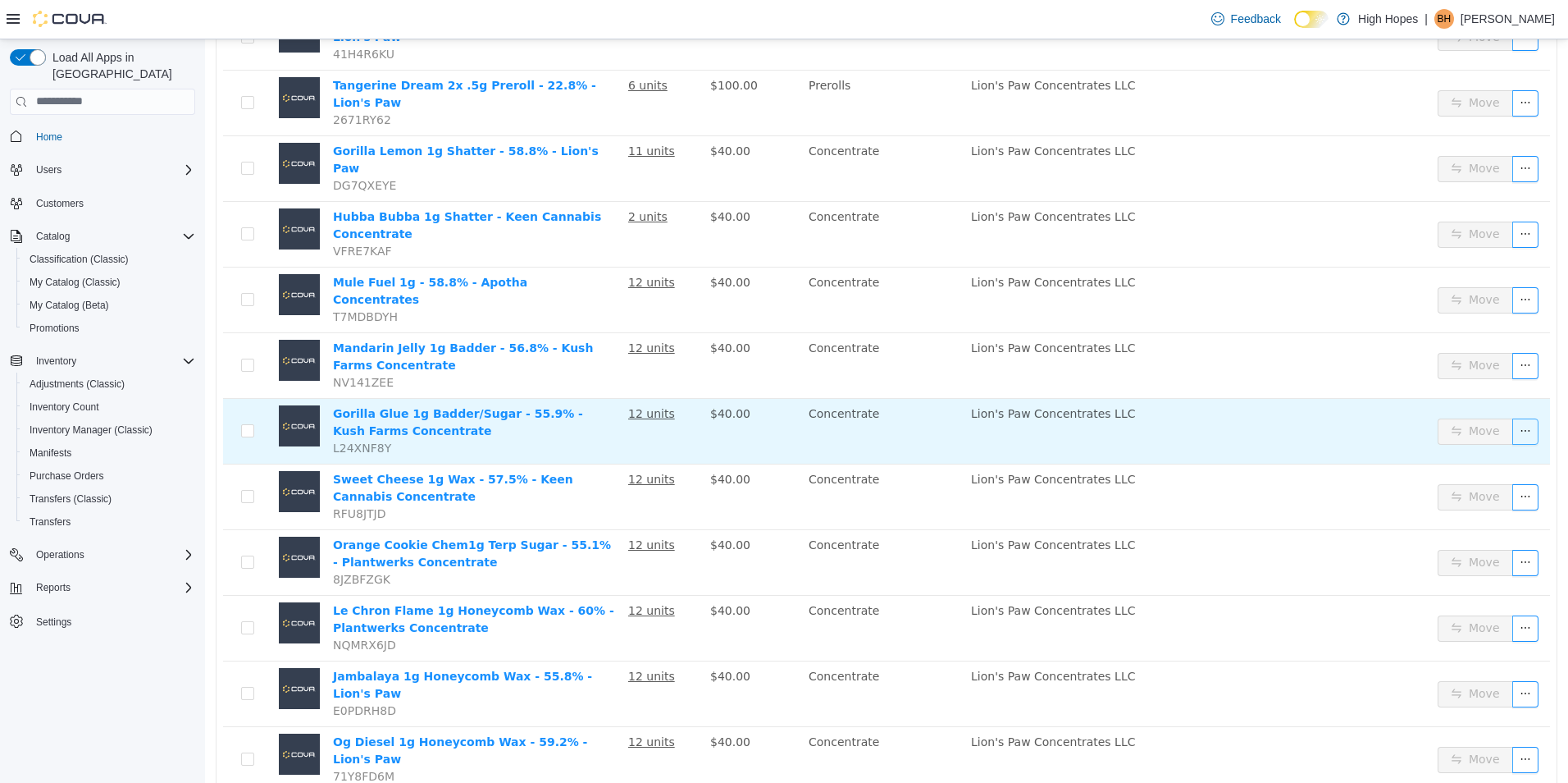
click at [1512, 417] on button "button" at bounding box center [1525, 430] width 26 height 26
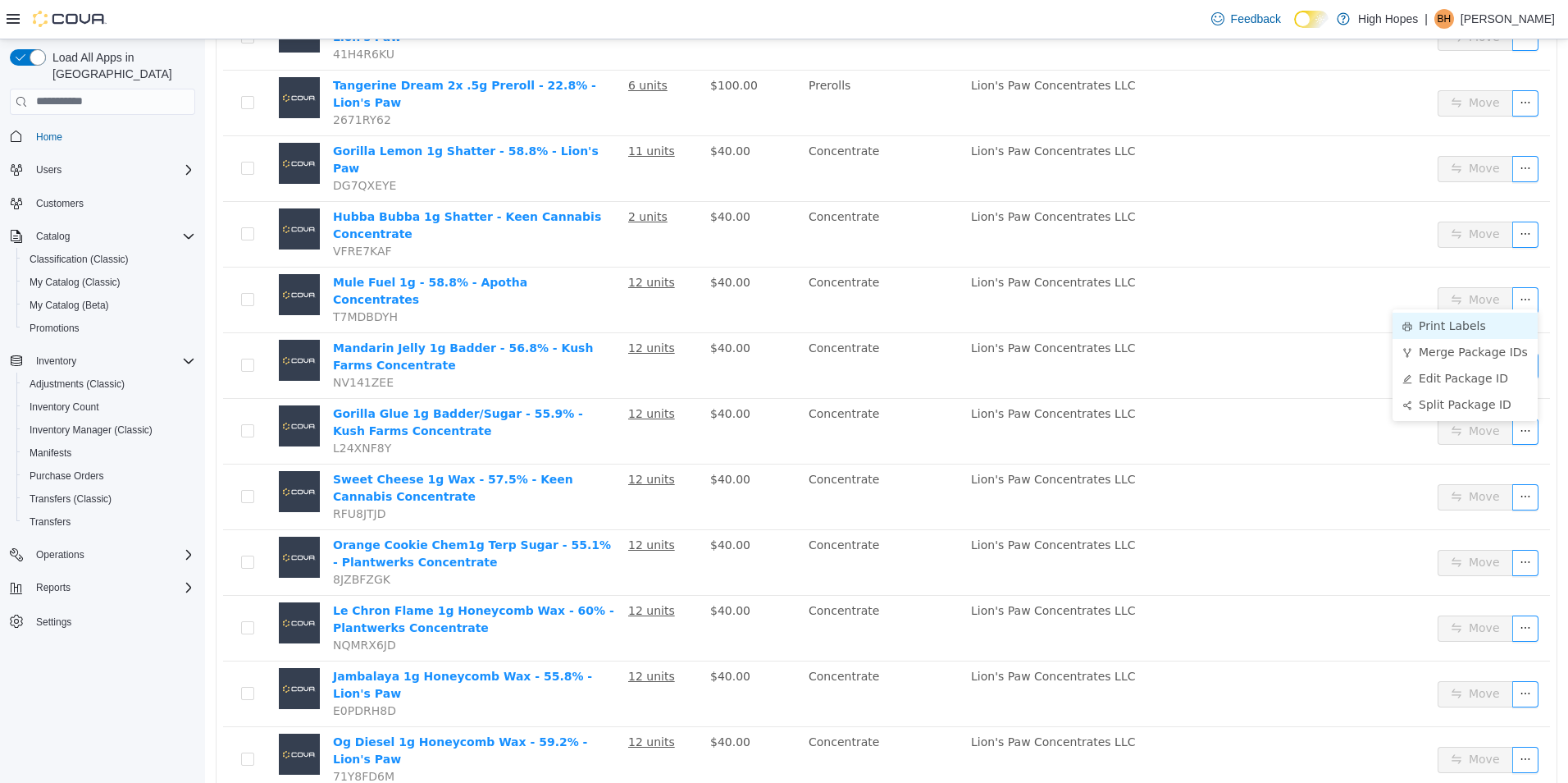
click at [1469, 323] on li "Print Labels" at bounding box center [1465, 325] width 145 height 26
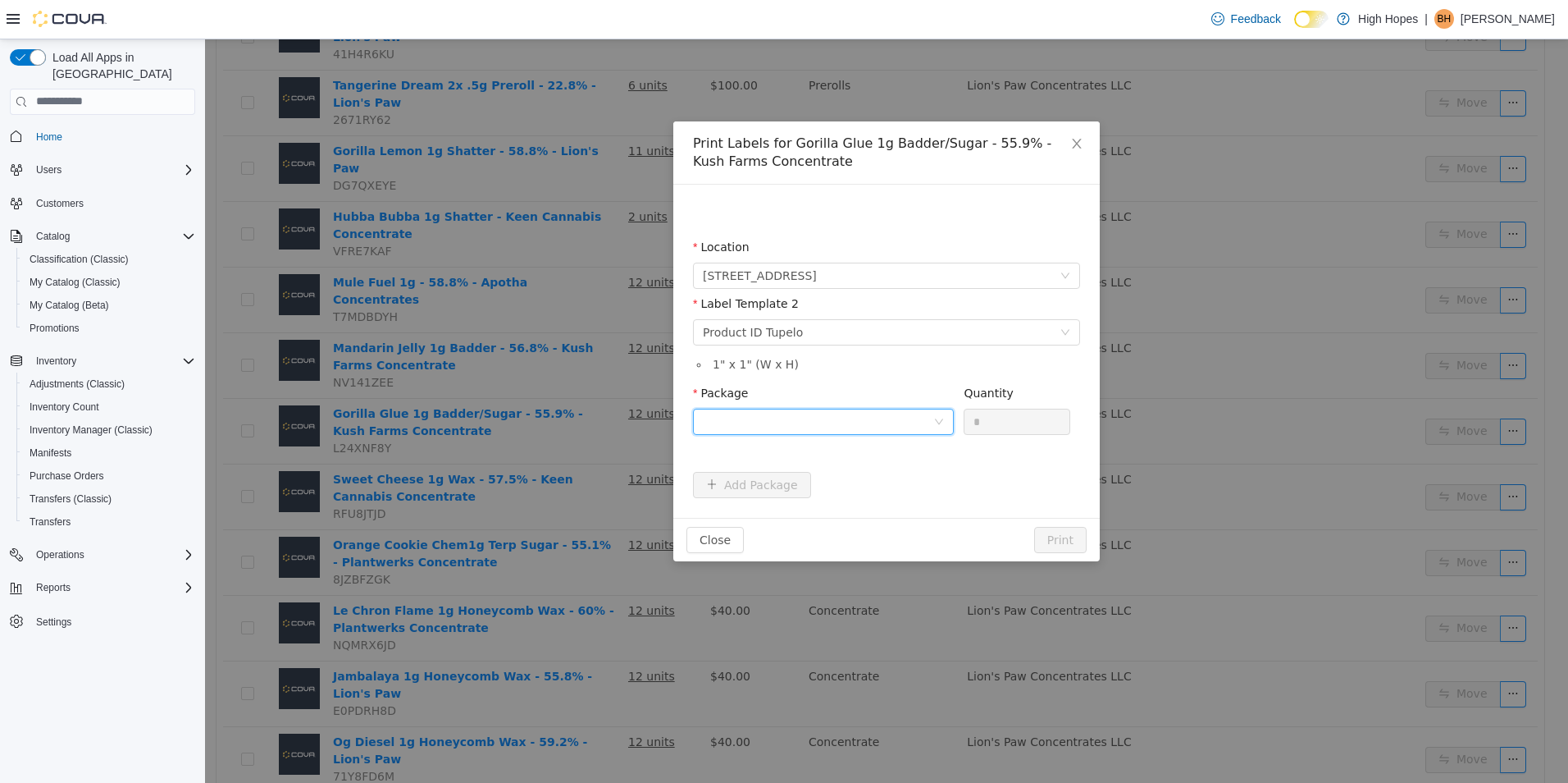
click at [850, 410] on div at bounding box center [818, 420] width 230 height 25
click at [864, 483] on li "1A4230100006BD1000002654" at bounding box center [824, 480] width 261 height 26
click at [1016, 421] on input "*" at bounding box center [1016, 420] width 105 height 25
type input "**"
click at [1077, 541] on button "Print" at bounding box center [1060, 539] width 53 height 26
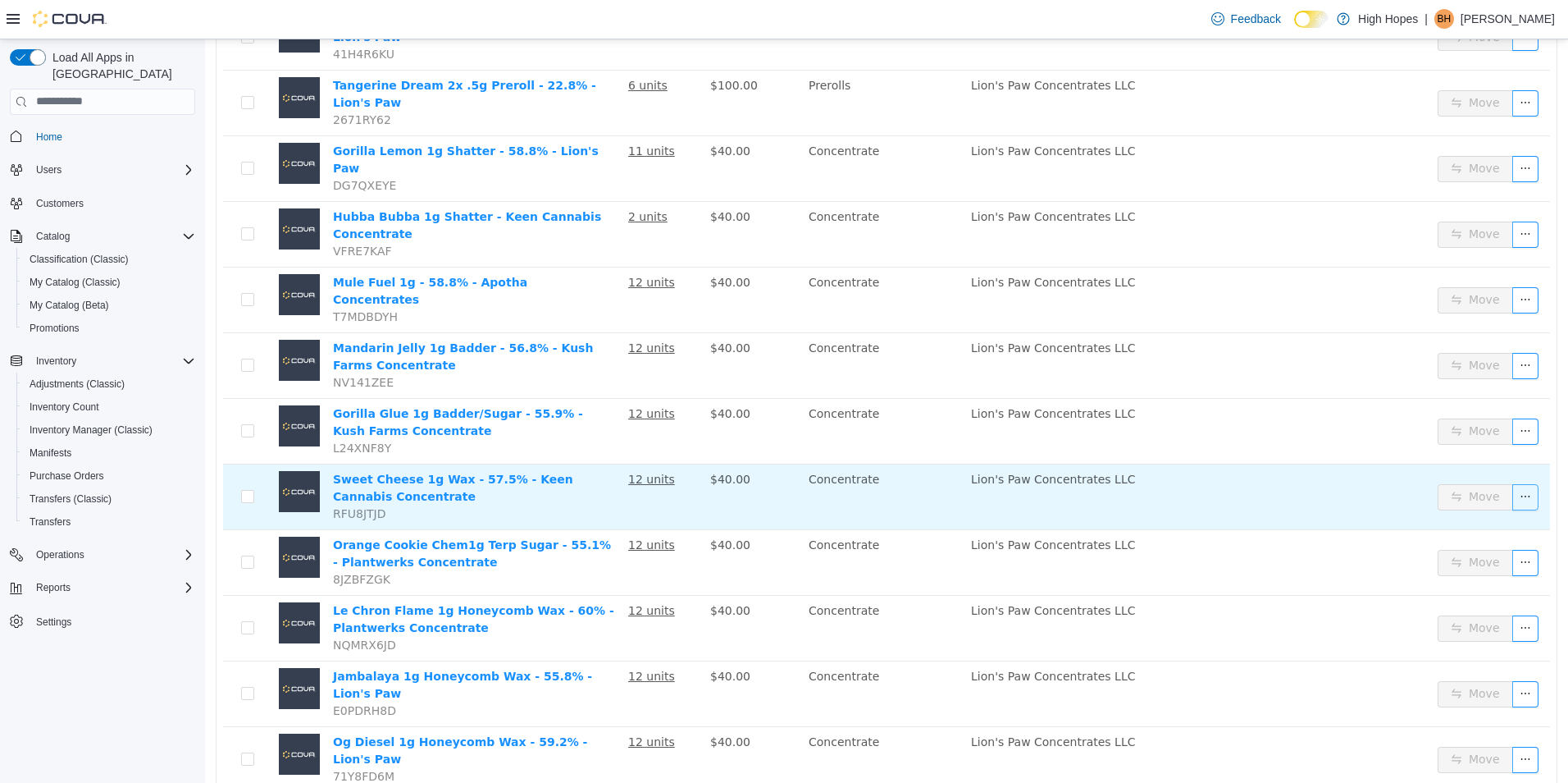
click at [1521, 483] on button "button" at bounding box center [1525, 496] width 26 height 26
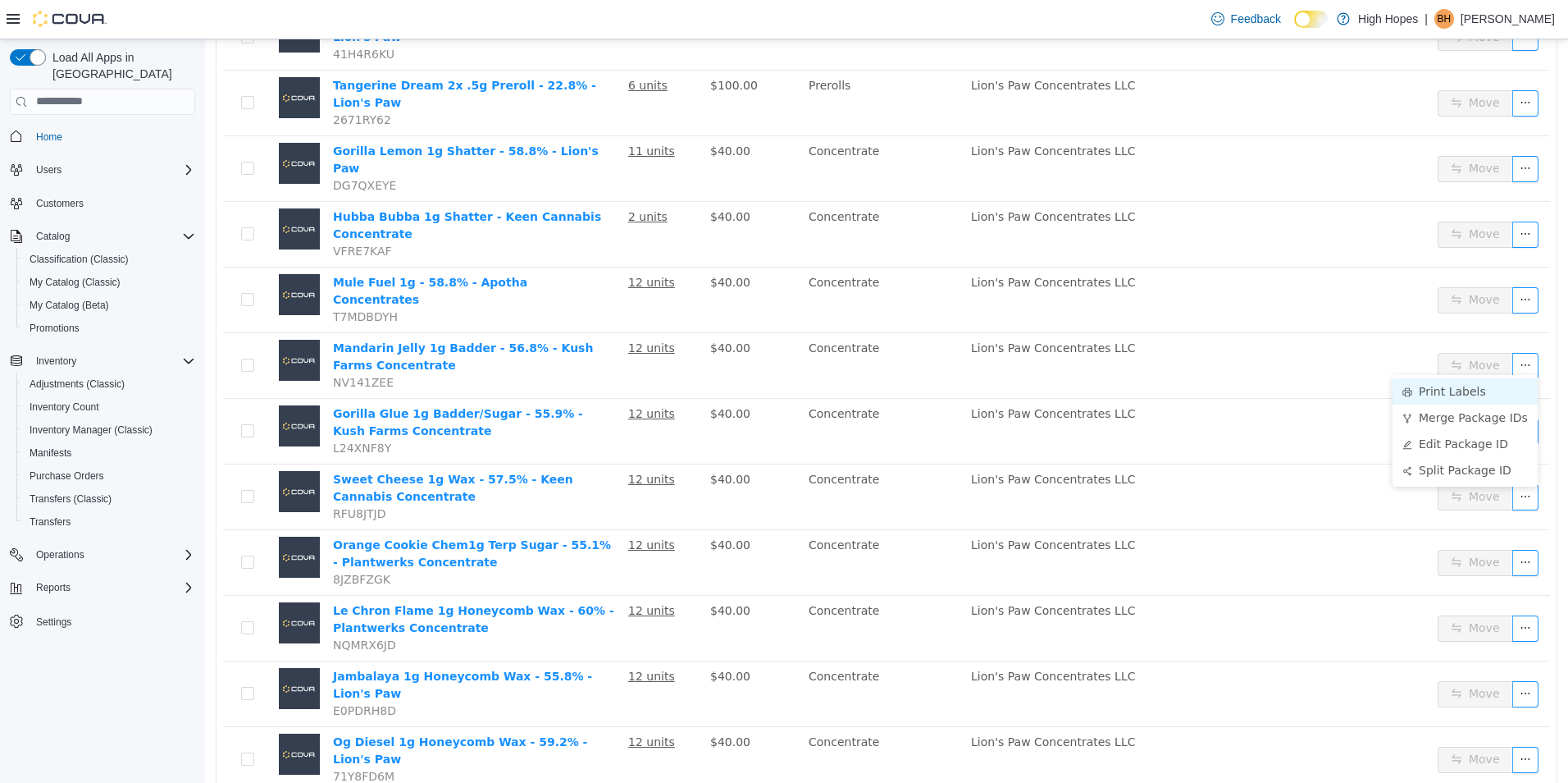
click at [1463, 395] on li "Print Labels" at bounding box center [1465, 391] width 145 height 26
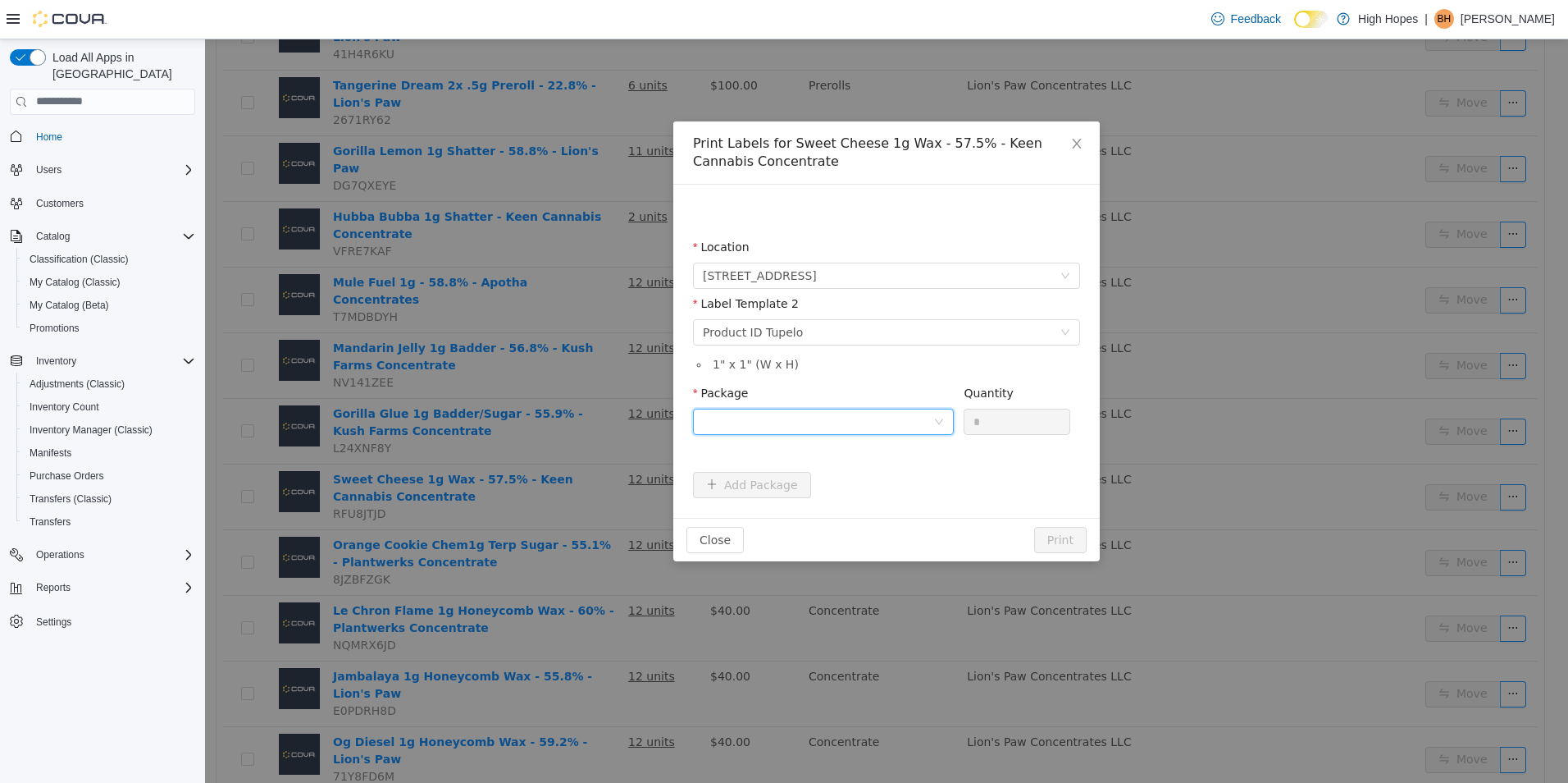
click at [863, 428] on div at bounding box center [818, 420] width 230 height 25
drag, startPoint x: 881, startPoint y: 475, endPoint x: 977, endPoint y: 404, distance: 119.4
click at [890, 471] on li "1A4230100006BD1000002655" at bounding box center [824, 480] width 261 height 26
click at [1007, 423] on input "*" at bounding box center [1016, 420] width 105 height 25
type input "**"
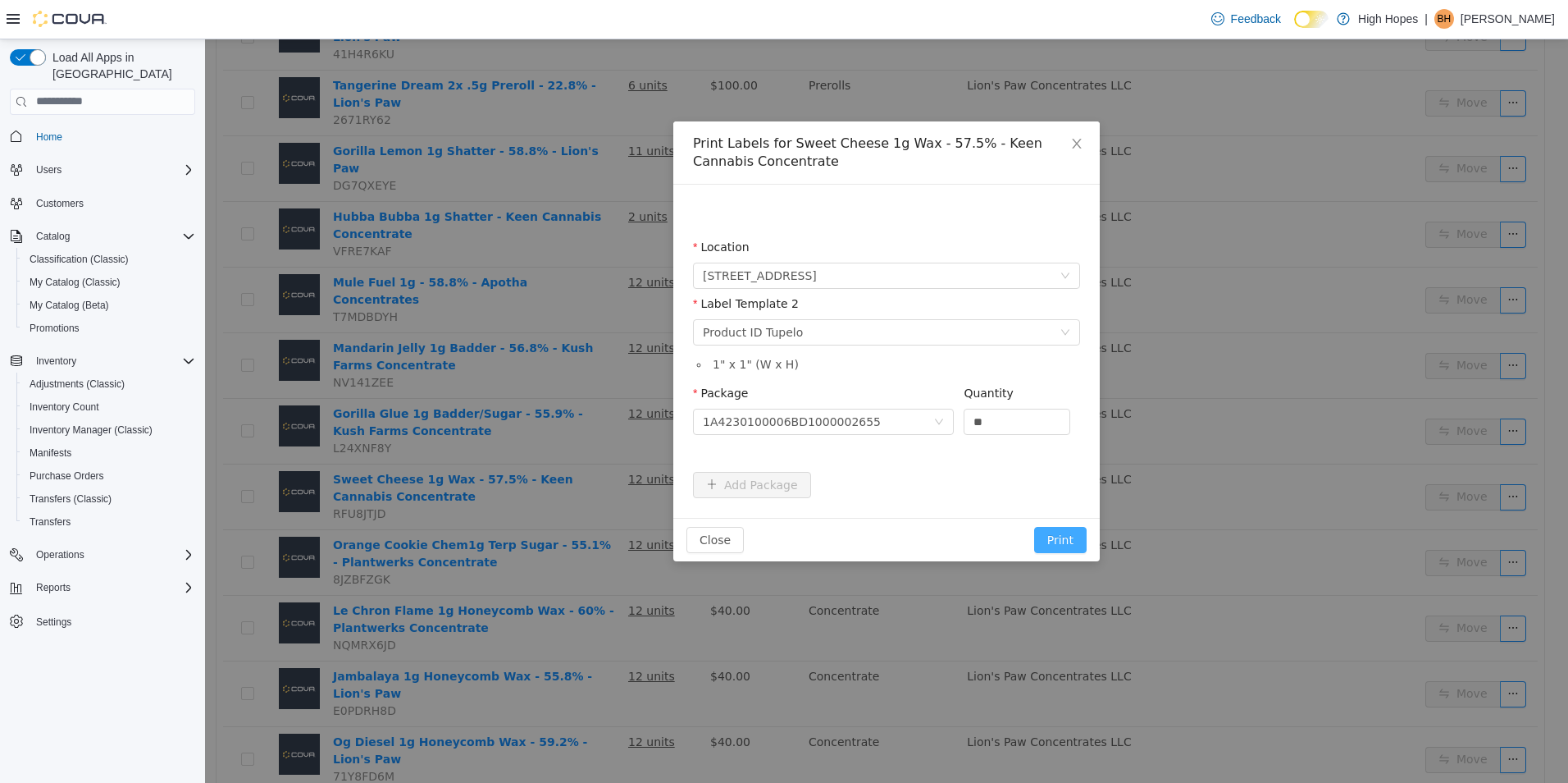
click at [1063, 537] on button "Print" at bounding box center [1060, 539] width 53 height 26
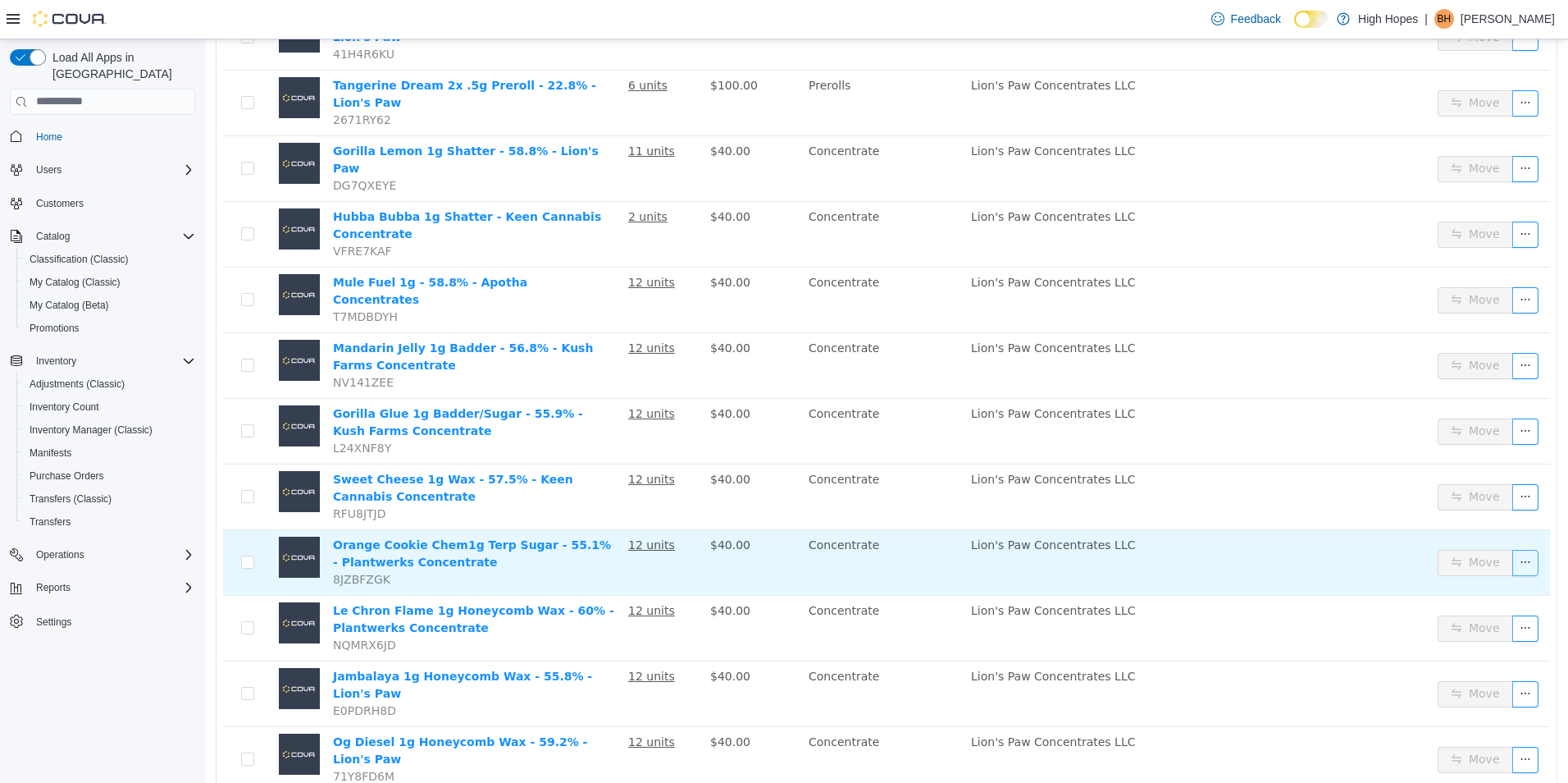
click at [1515, 549] on button "button" at bounding box center [1525, 562] width 26 height 26
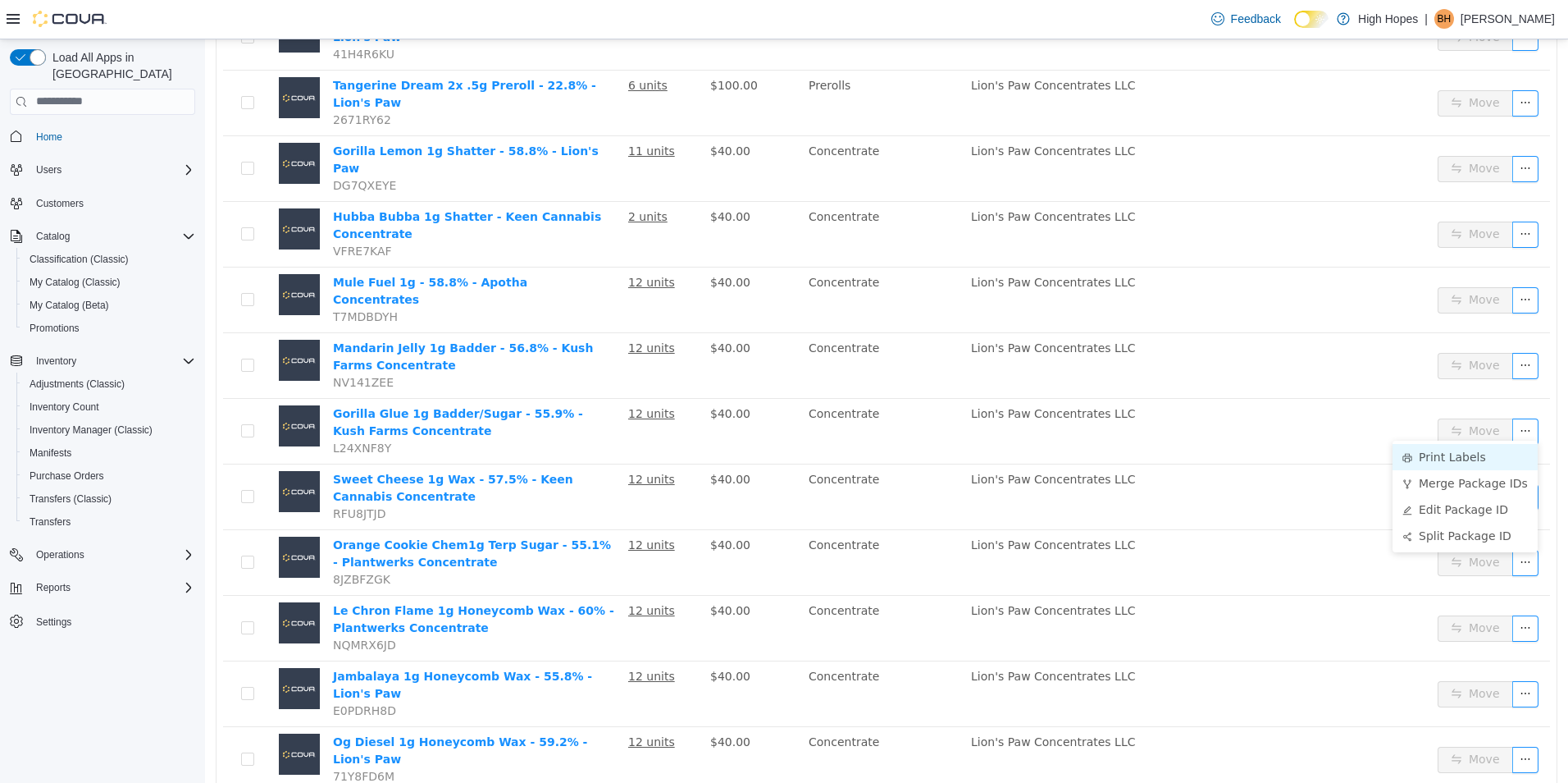
click at [1460, 453] on li "Print Labels" at bounding box center [1465, 456] width 145 height 26
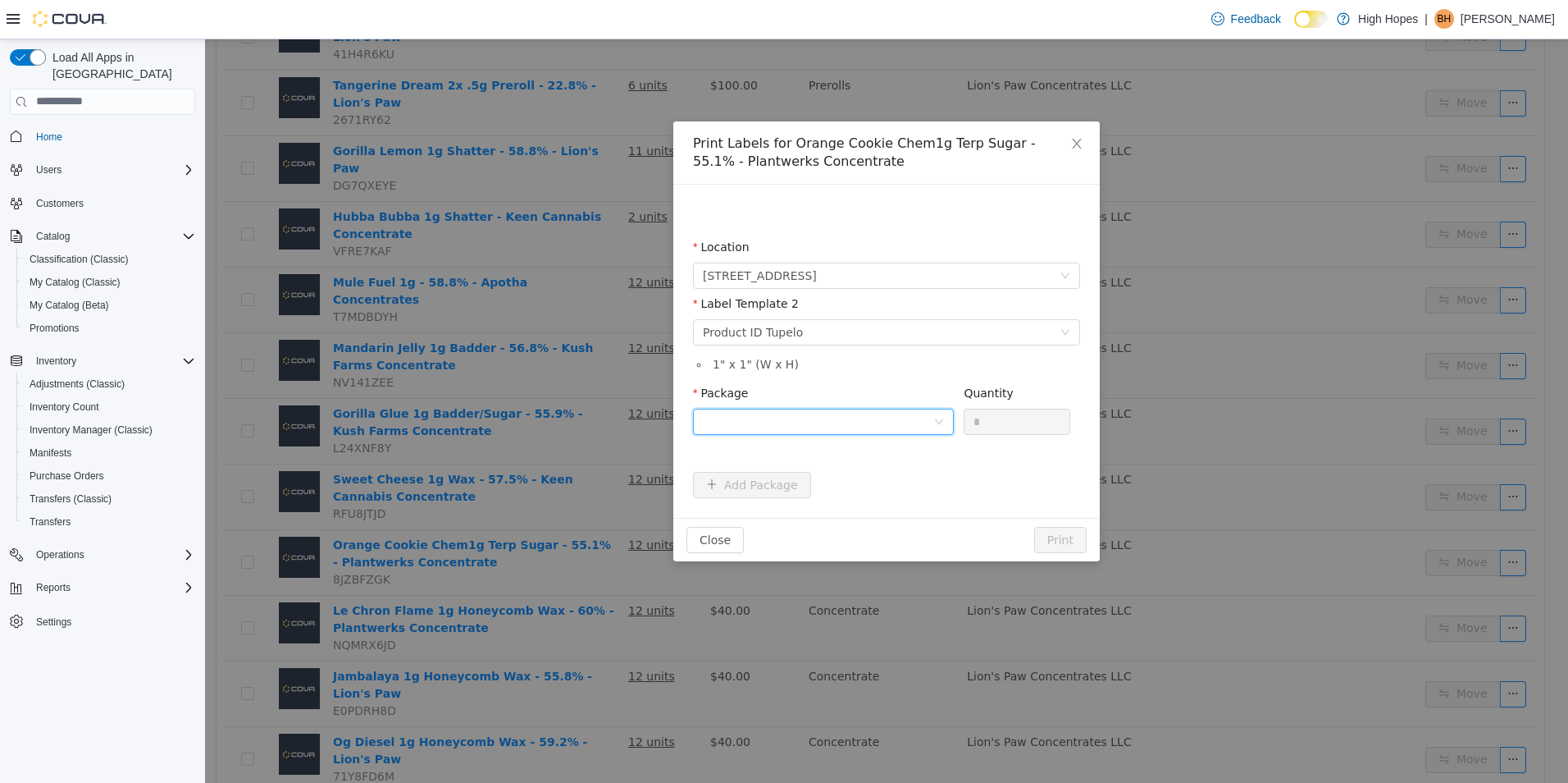
click at [842, 412] on div at bounding box center [818, 420] width 230 height 25
drag, startPoint x: 870, startPoint y: 485, endPoint x: 975, endPoint y: 434, distance: 116.7
click at [877, 483] on li "1A4230100006BD1000002652" at bounding box center [824, 480] width 261 height 26
click at [988, 417] on input "*" at bounding box center [1016, 420] width 105 height 25
type input "**"
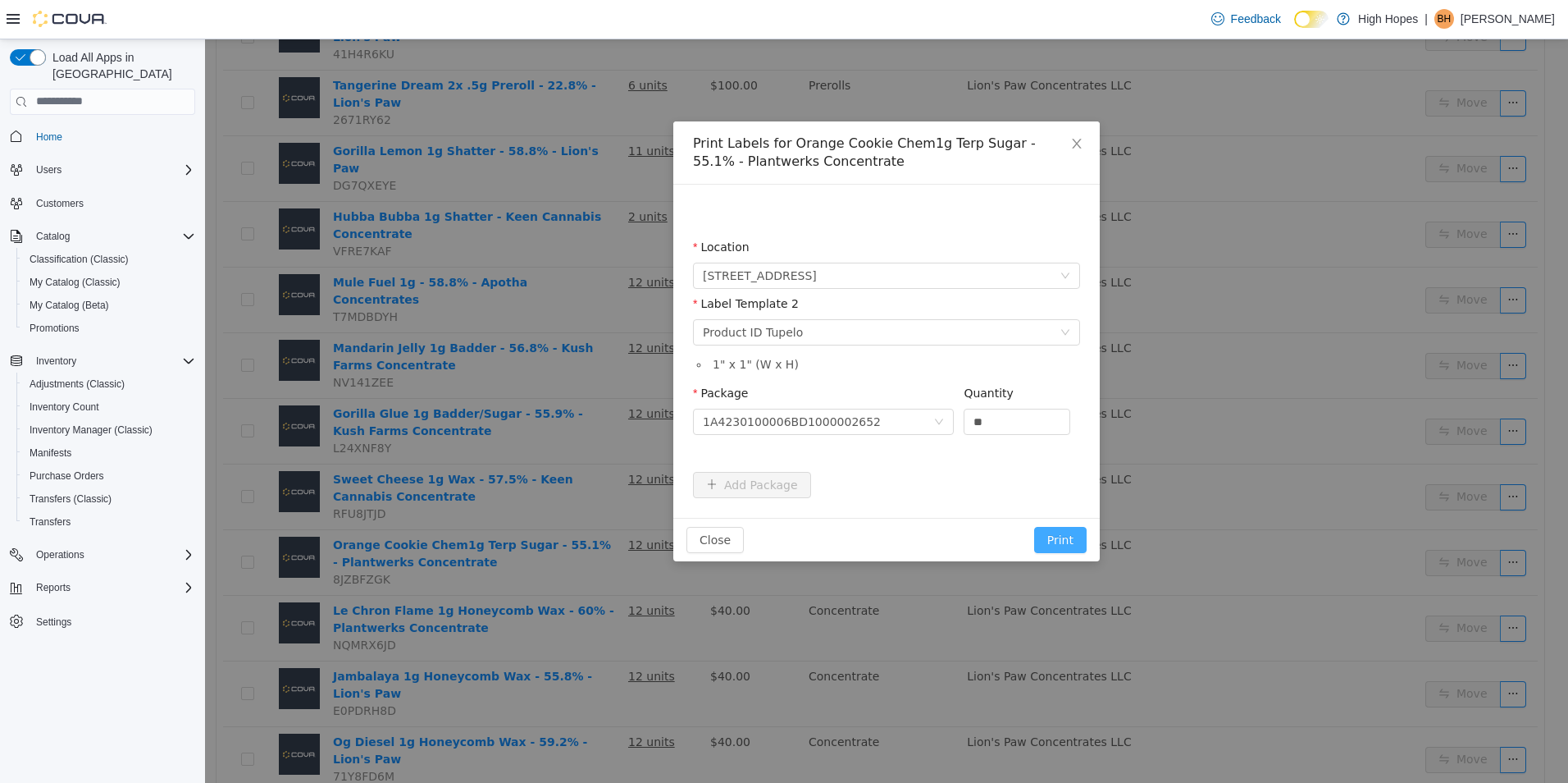
click at [1068, 532] on button "Print" at bounding box center [1060, 539] width 53 height 26
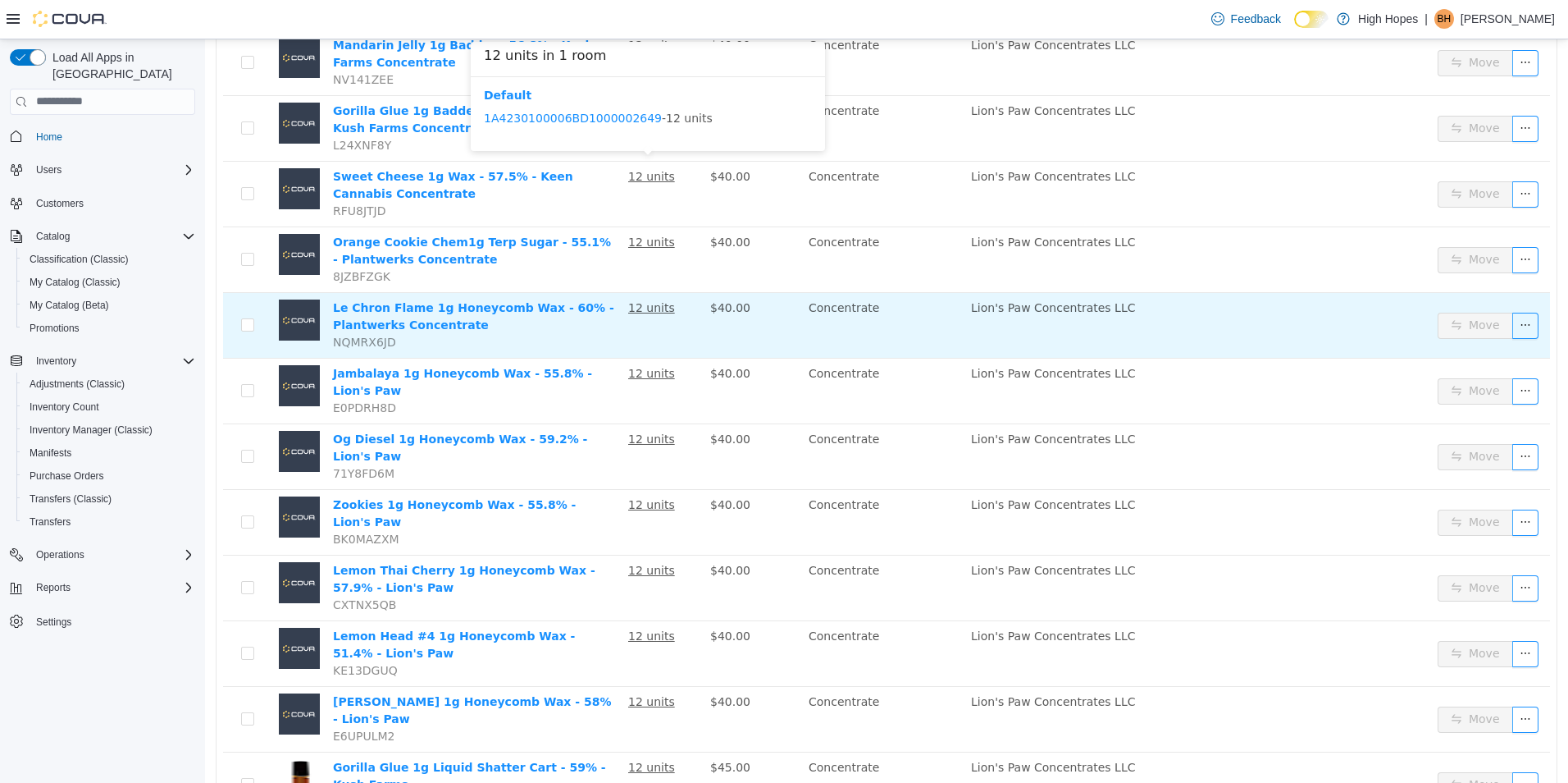
scroll to position [1734, 0]
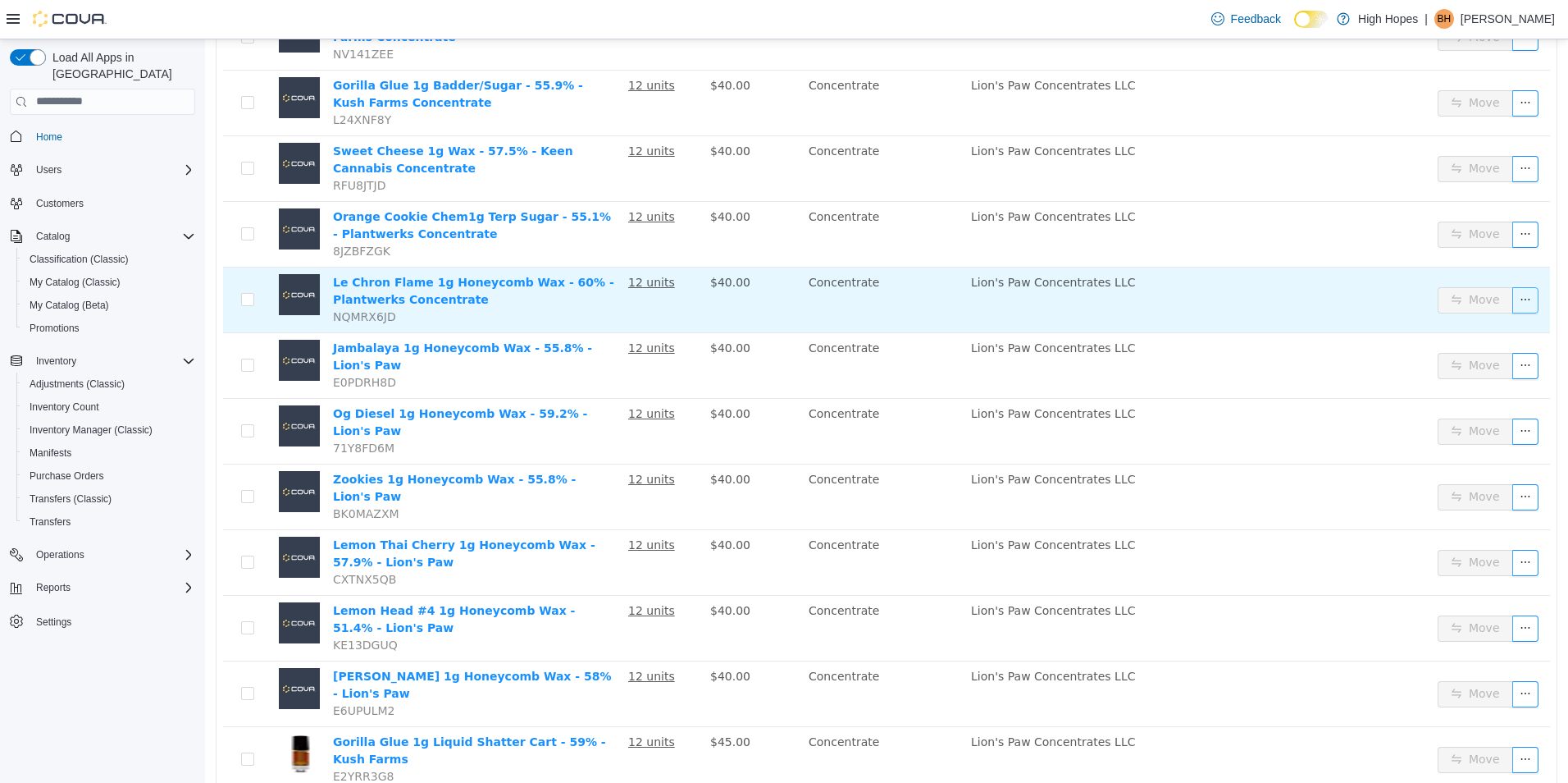
click at [1516, 286] on button "button" at bounding box center [1525, 299] width 26 height 26
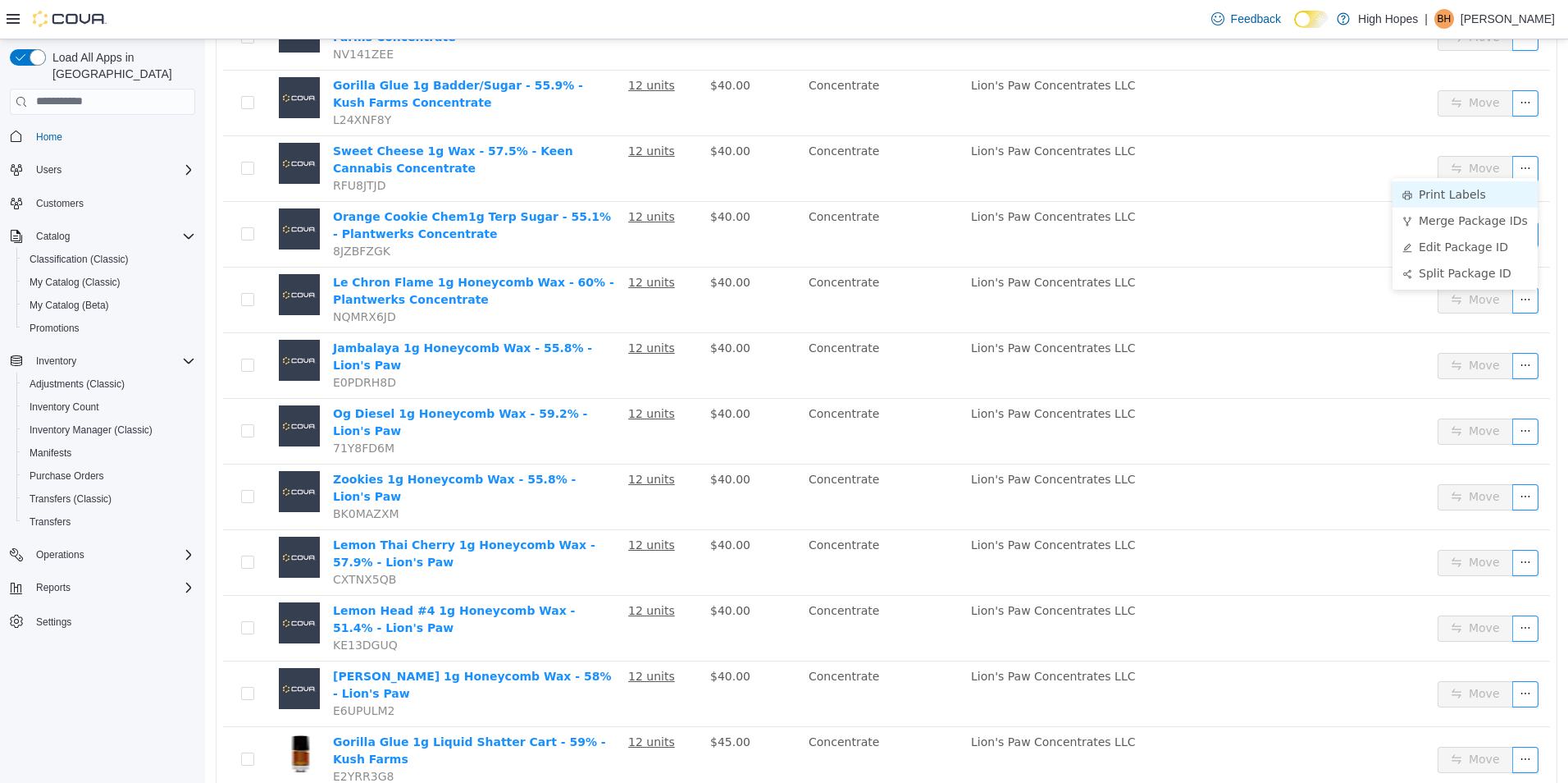
click at [1482, 201] on li "Print Labels" at bounding box center [1465, 193] width 145 height 26
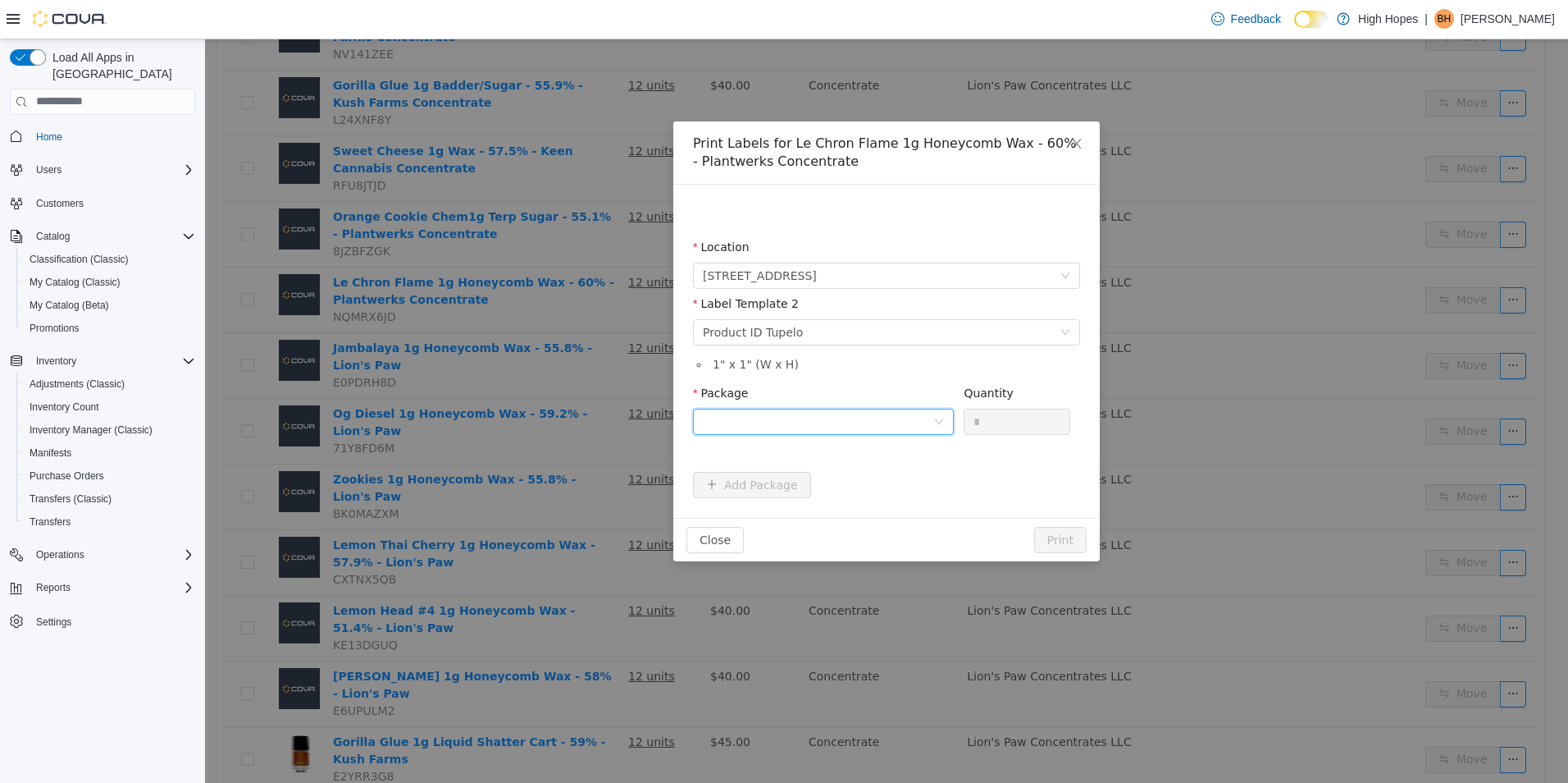
click at [908, 418] on div at bounding box center [818, 420] width 230 height 25
click at [916, 479] on li "1A4230100006BD1000002649" at bounding box center [824, 480] width 261 height 26
click at [997, 414] on input "*" at bounding box center [1016, 420] width 105 height 25
type input "**"
click at [1034, 526] on button "Print" at bounding box center [1060, 539] width 53 height 26
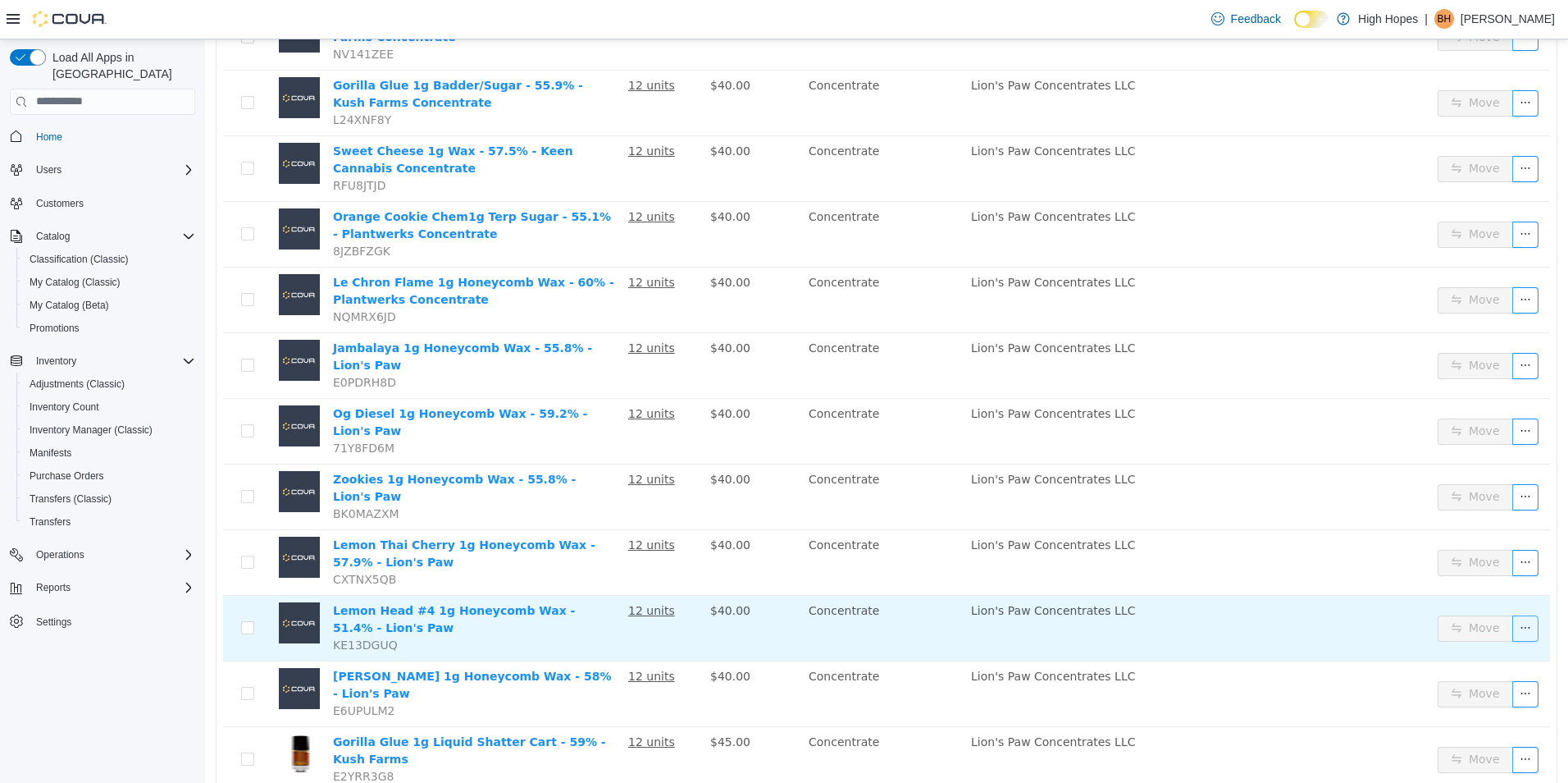
click at [1513, 615] on button "button" at bounding box center [1525, 628] width 26 height 26
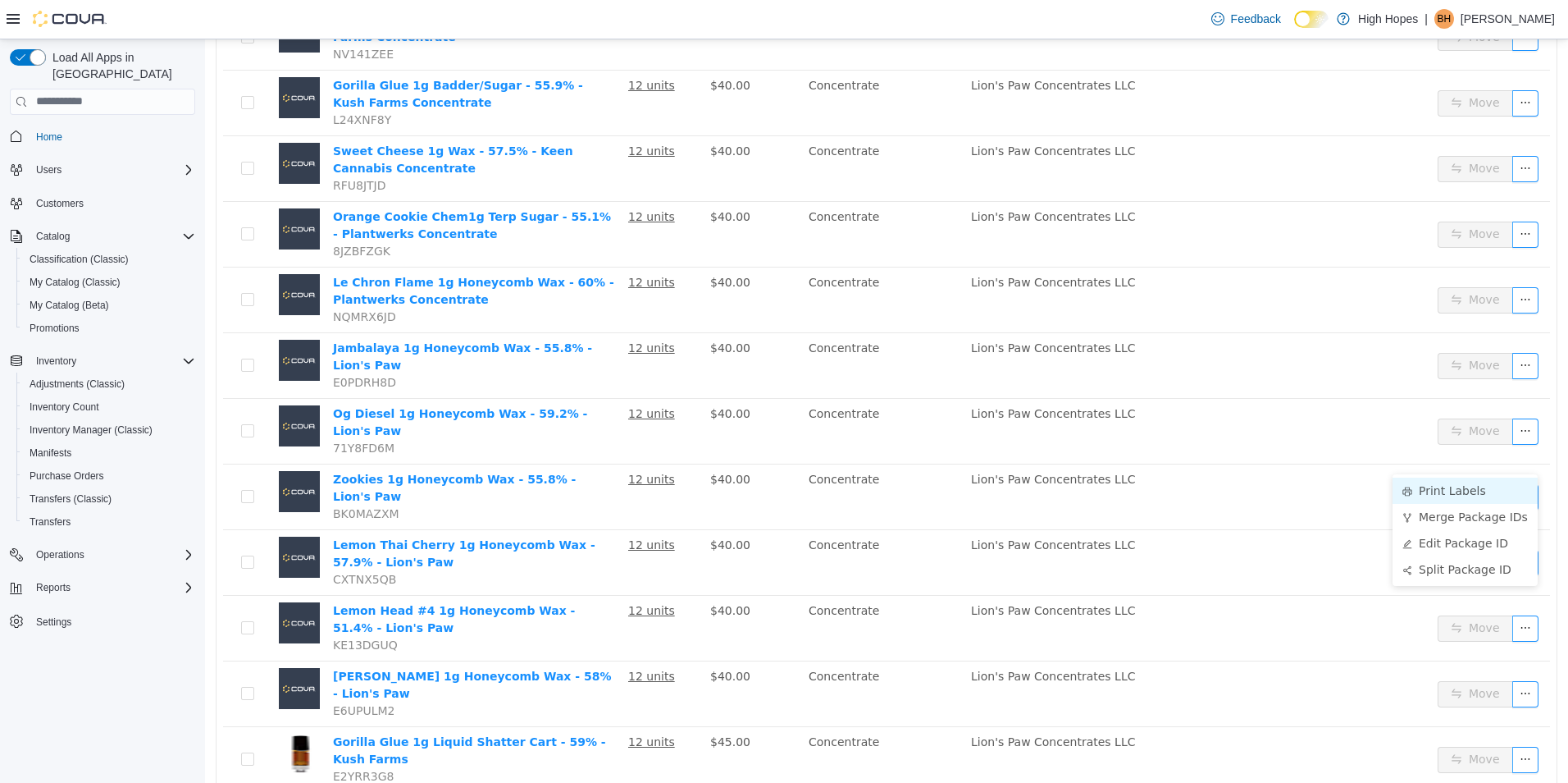
click at [1479, 484] on li "Print Labels" at bounding box center [1465, 489] width 145 height 26
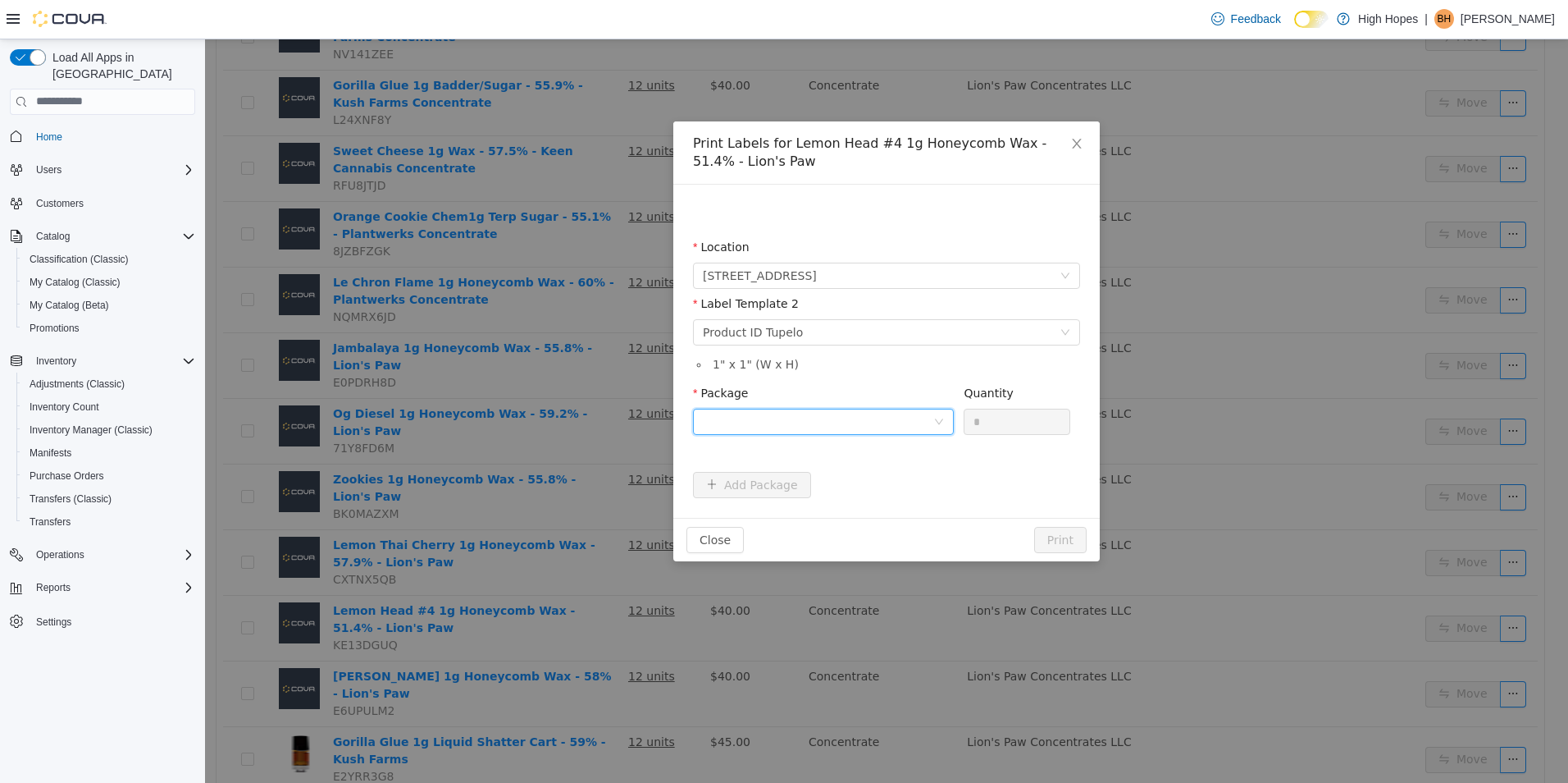
click at [909, 422] on div at bounding box center [818, 420] width 230 height 25
click at [908, 481] on li "1A4230100006BD1000002651" at bounding box center [824, 480] width 261 height 26
drag, startPoint x: 1015, startPoint y: 423, endPoint x: 923, endPoint y: 432, distance: 92.4
click at [923, 398] on span "Package 1A4230100006BD1000002651 Quantity *" at bounding box center [882, 392] width 378 height 13
type input "**"
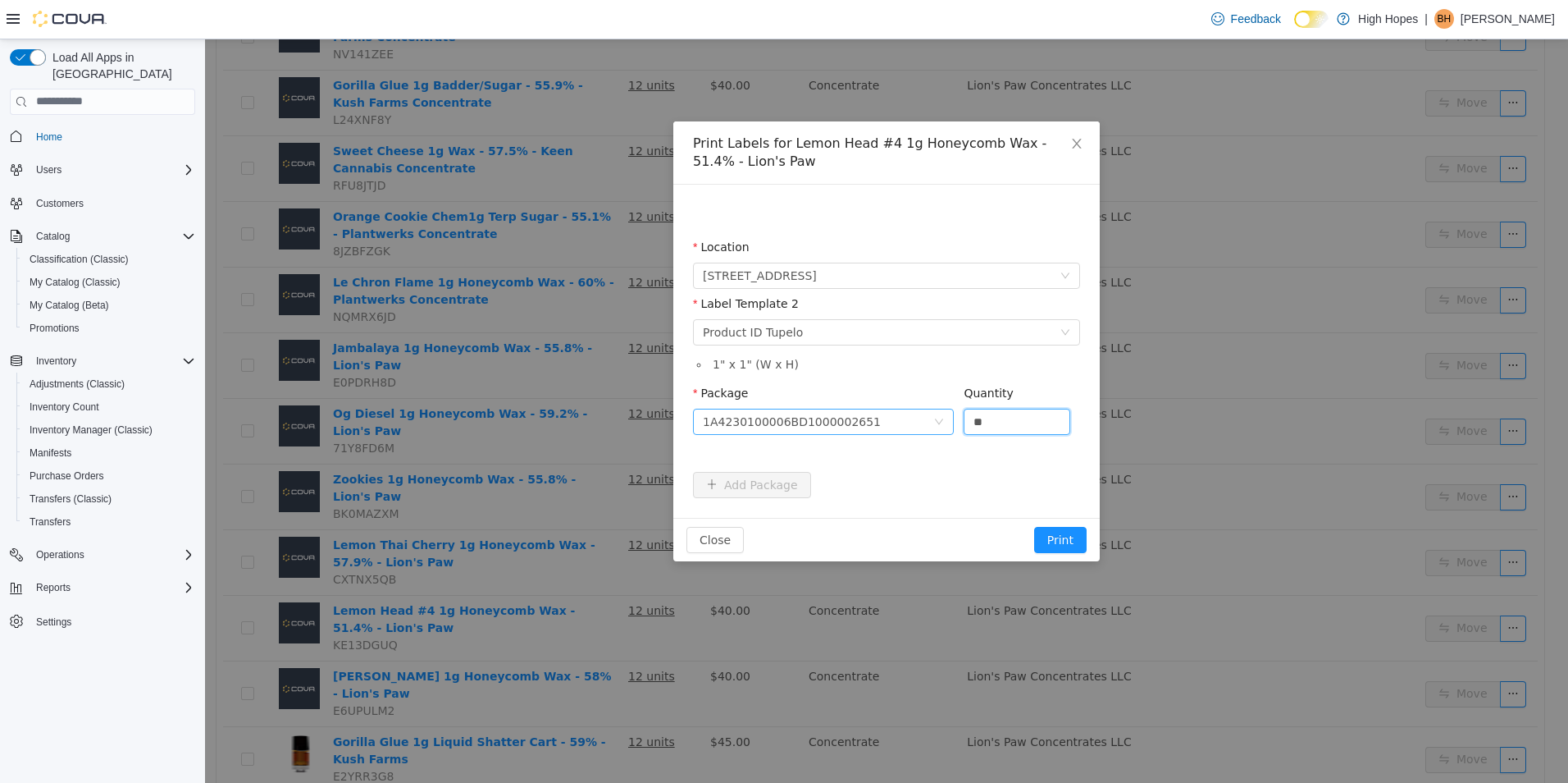
click at [1034, 526] on button "Print" at bounding box center [1060, 539] width 53 height 26
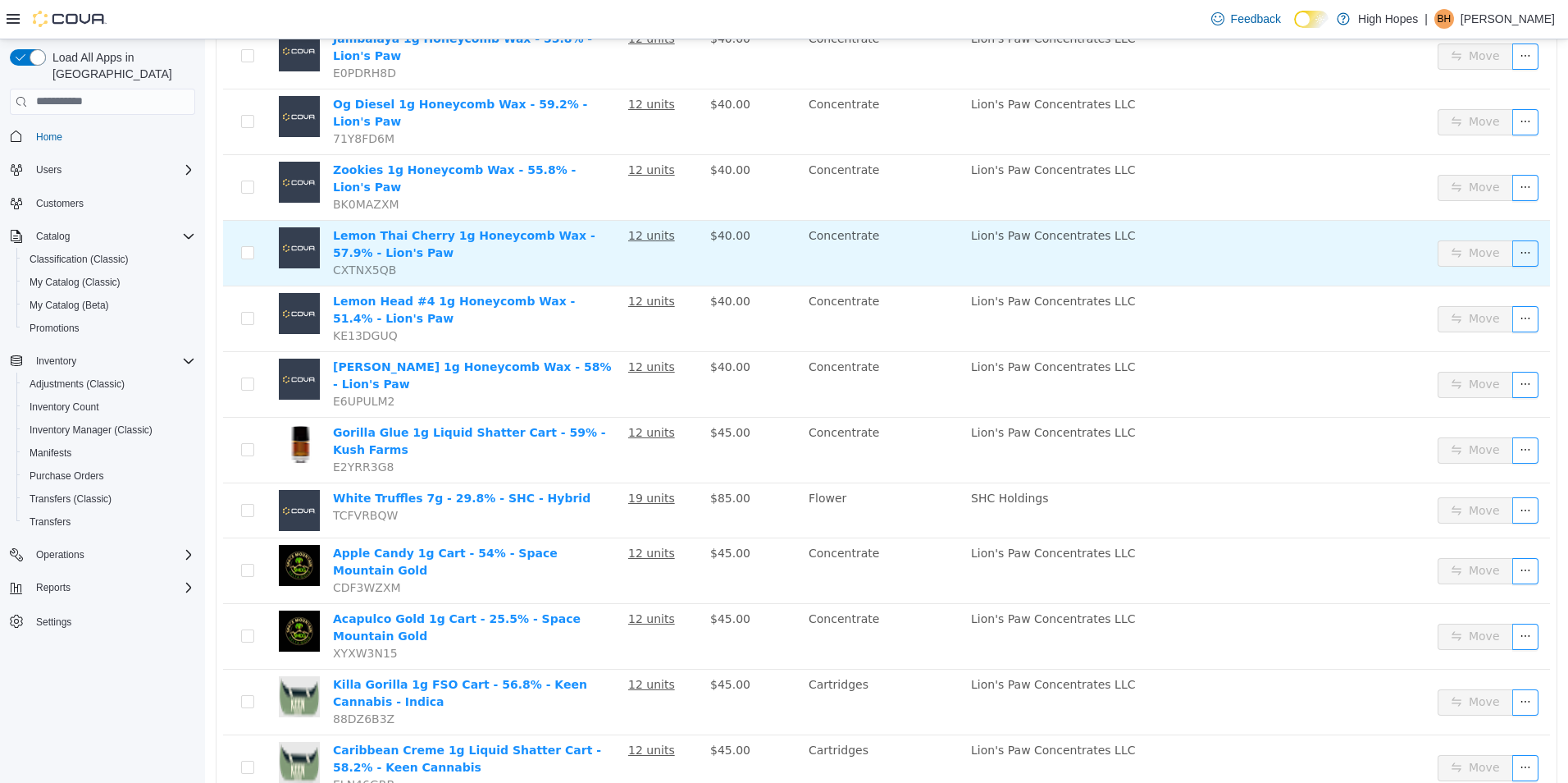
scroll to position [2063, 0]
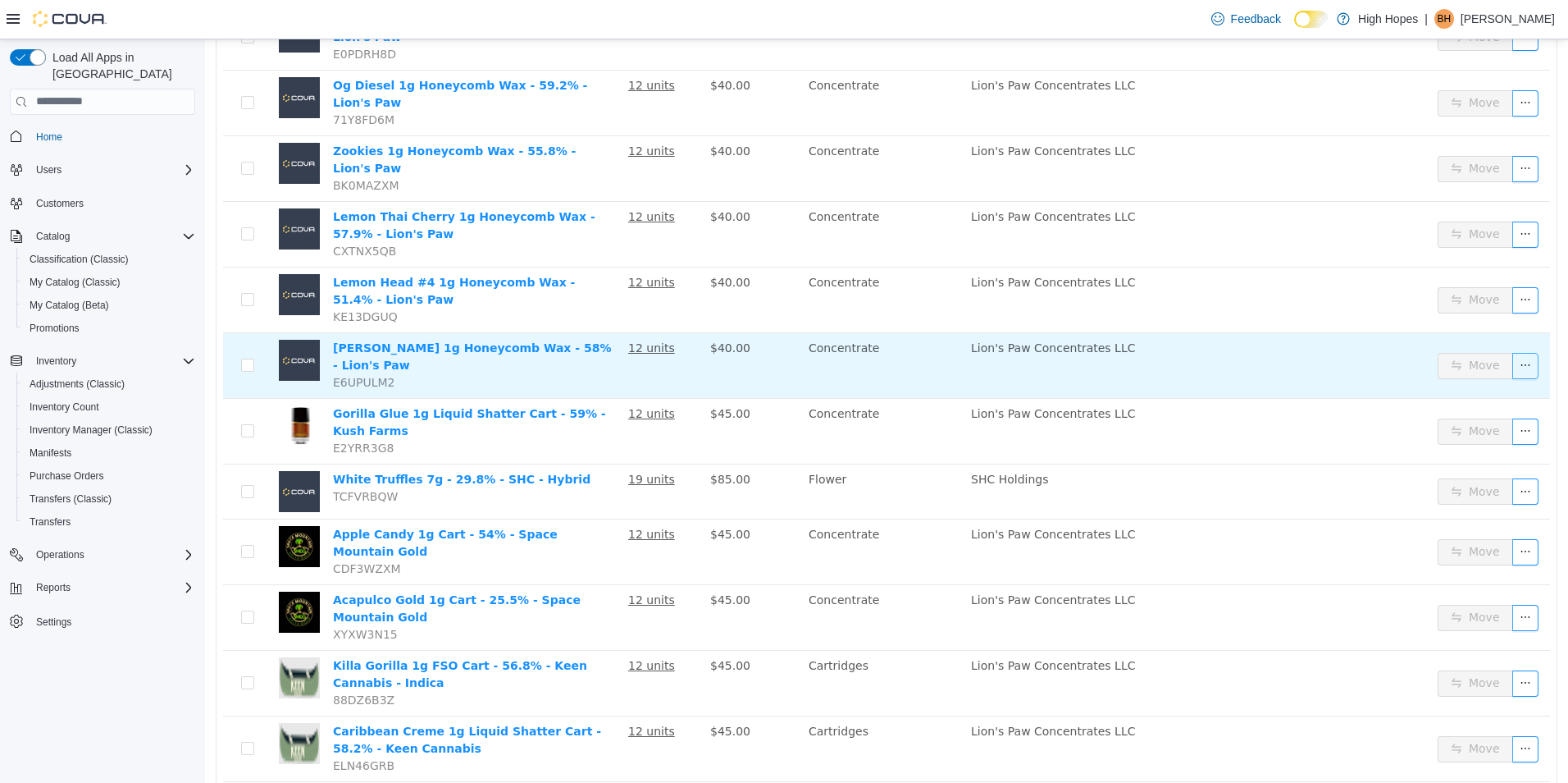
click at [1525, 352] on button "button" at bounding box center [1525, 365] width 26 height 26
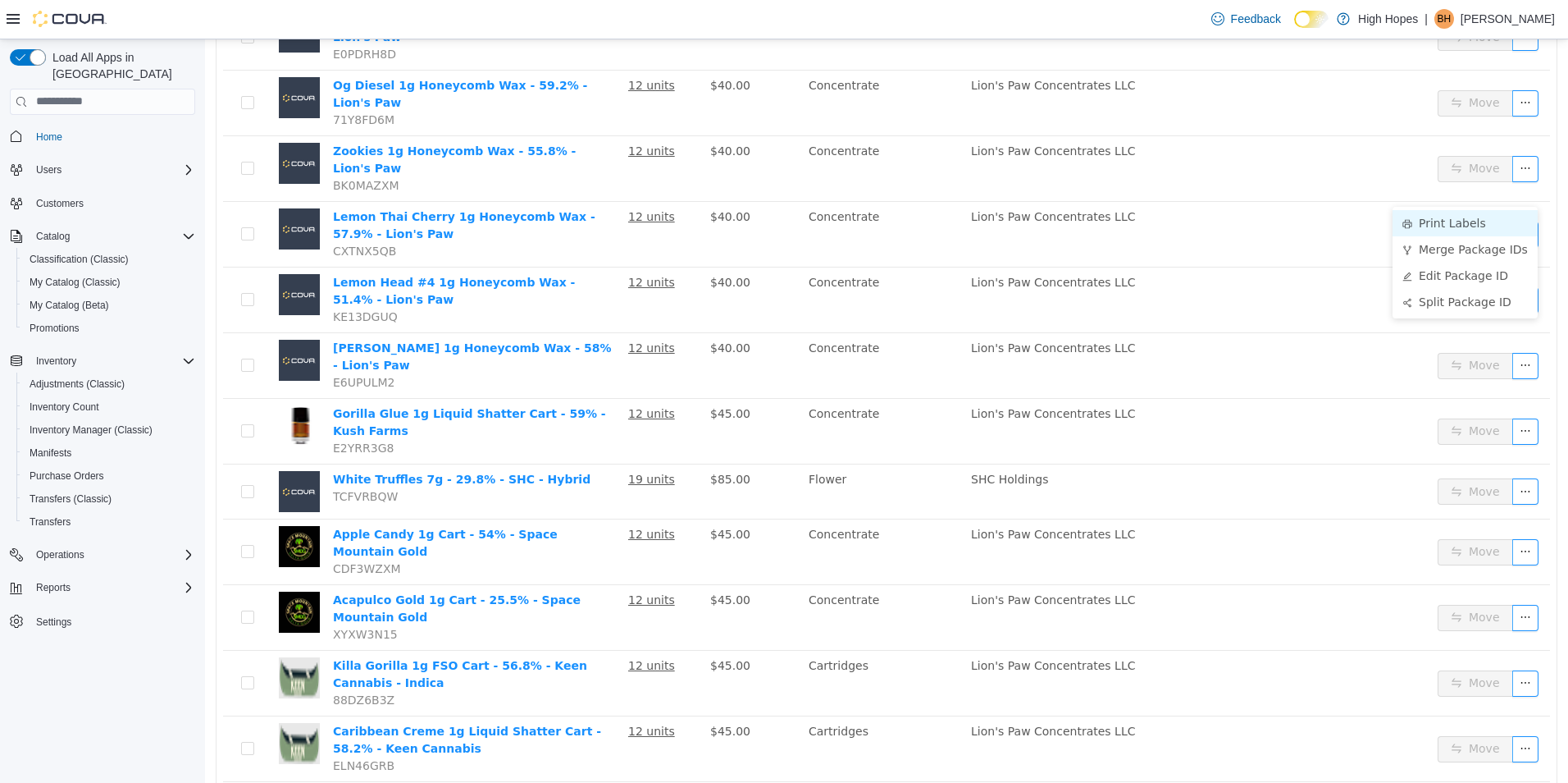
click at [1452, 223] on li "Print Labels" at bounding box center [1465, 222] width 145 height 26
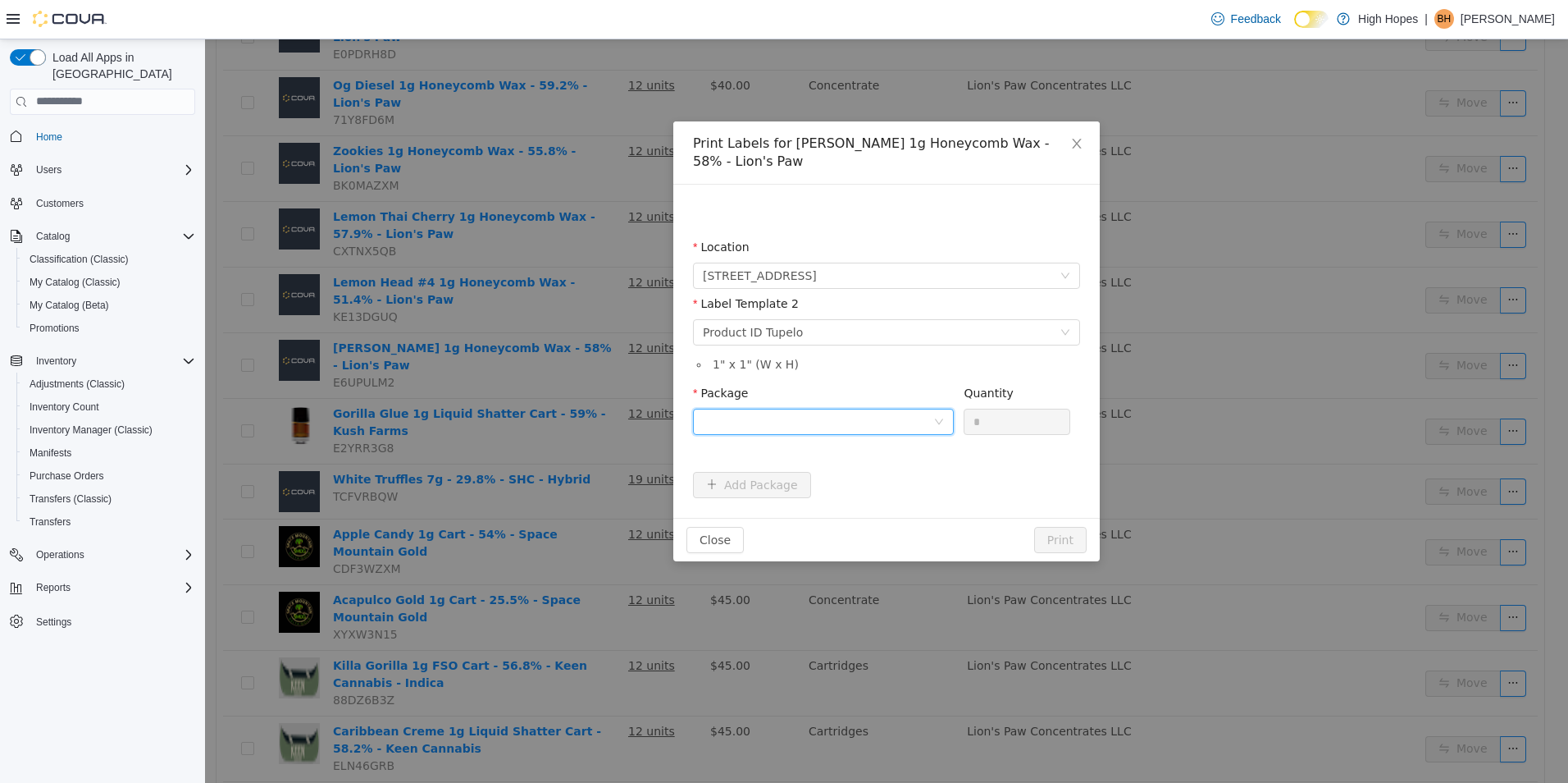
click at [888, 424] on div at bounding box center [818, 420] width 230 height 25
drag, startPoint x: 902, startPoint y: 481, endPoint x: 977, endPoint y: 418, distance: 97.9
click at [908, 478] on li "1A4230100006BD1000002656" at bounding box center [824, 480] width 261 height 26
click at [983, 419] on input "*" at bounding box center [1016, 420] width 105 height 25
type input "**"
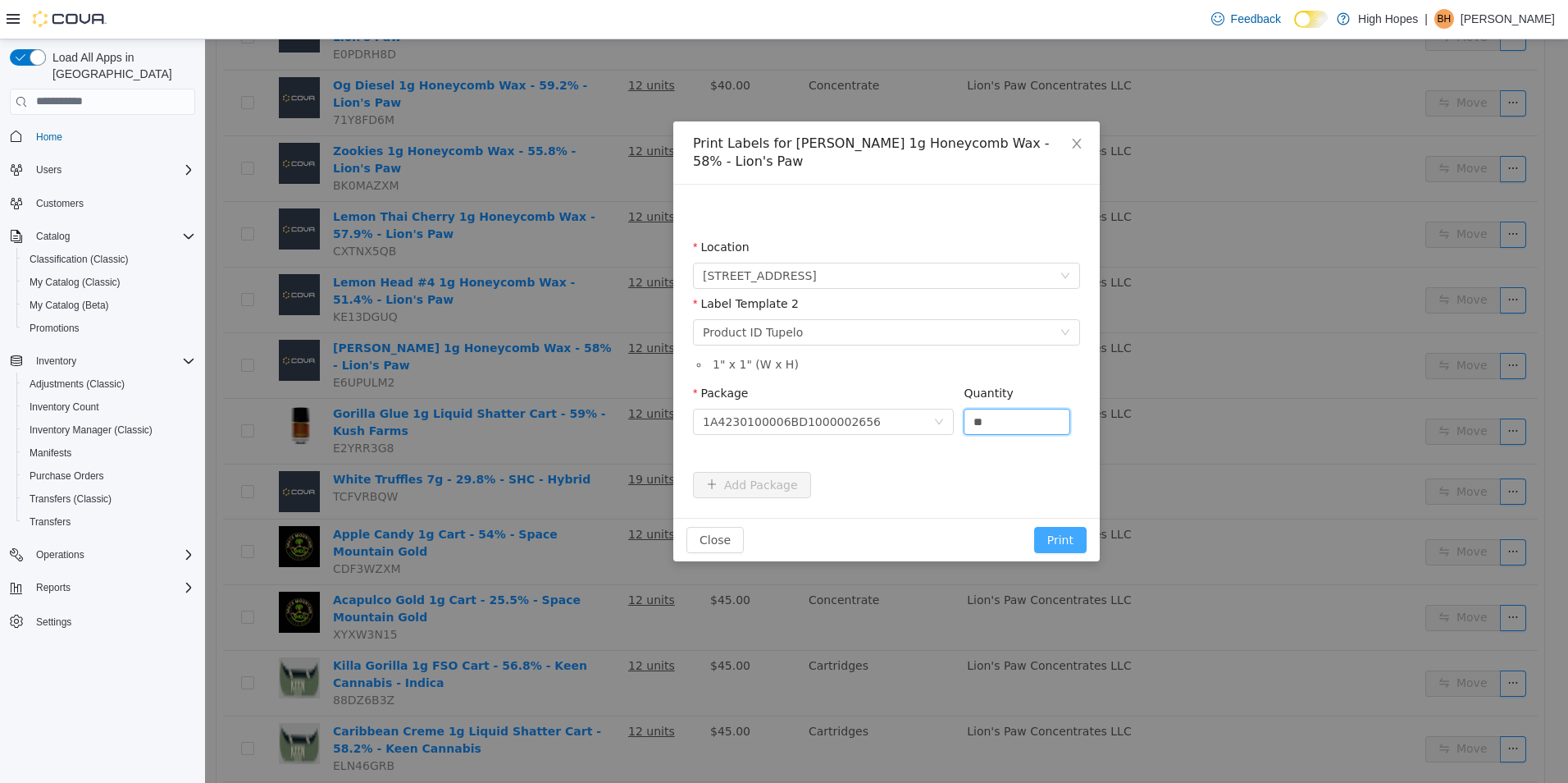
click at [1066, 541] on button "Print" at bounding box center [1060, 539] width 53 height 26
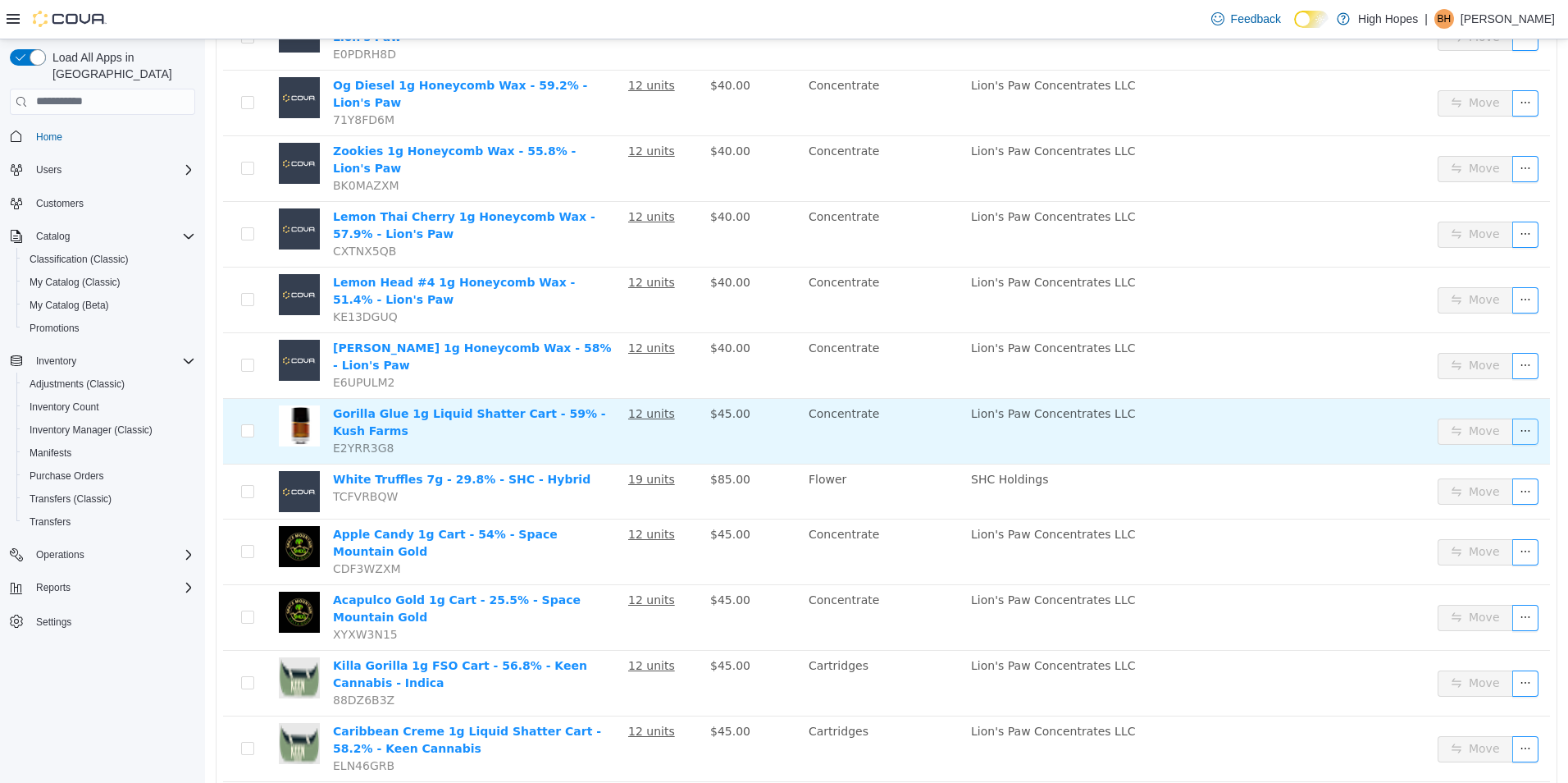
click at [1512, 417] on button "button" at bounding box center [1525, 430] width 26 height 26
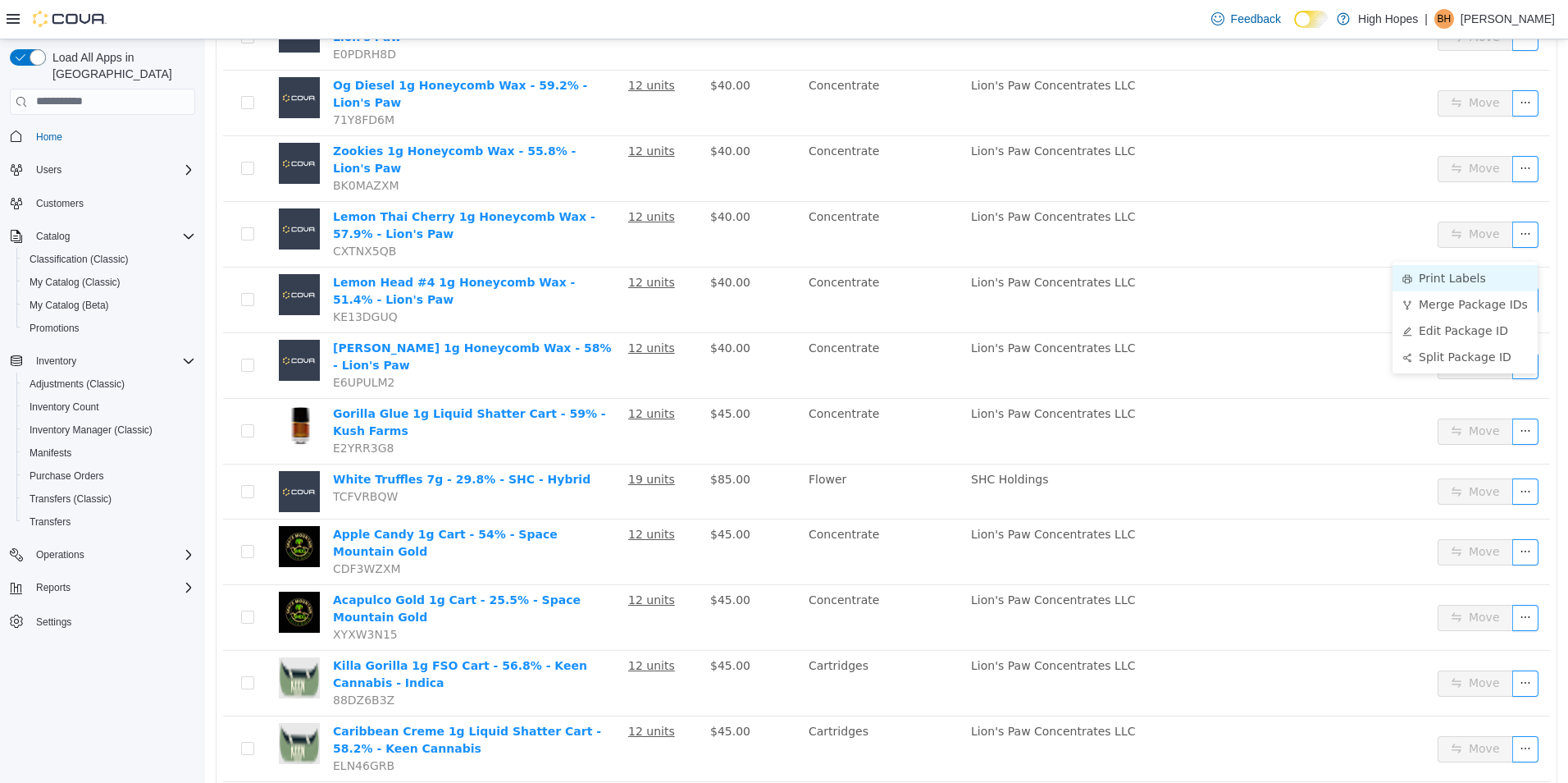
click at [1460, 276] on li "Print Labels" at bounding box center [1465, 277] width 145 height 26
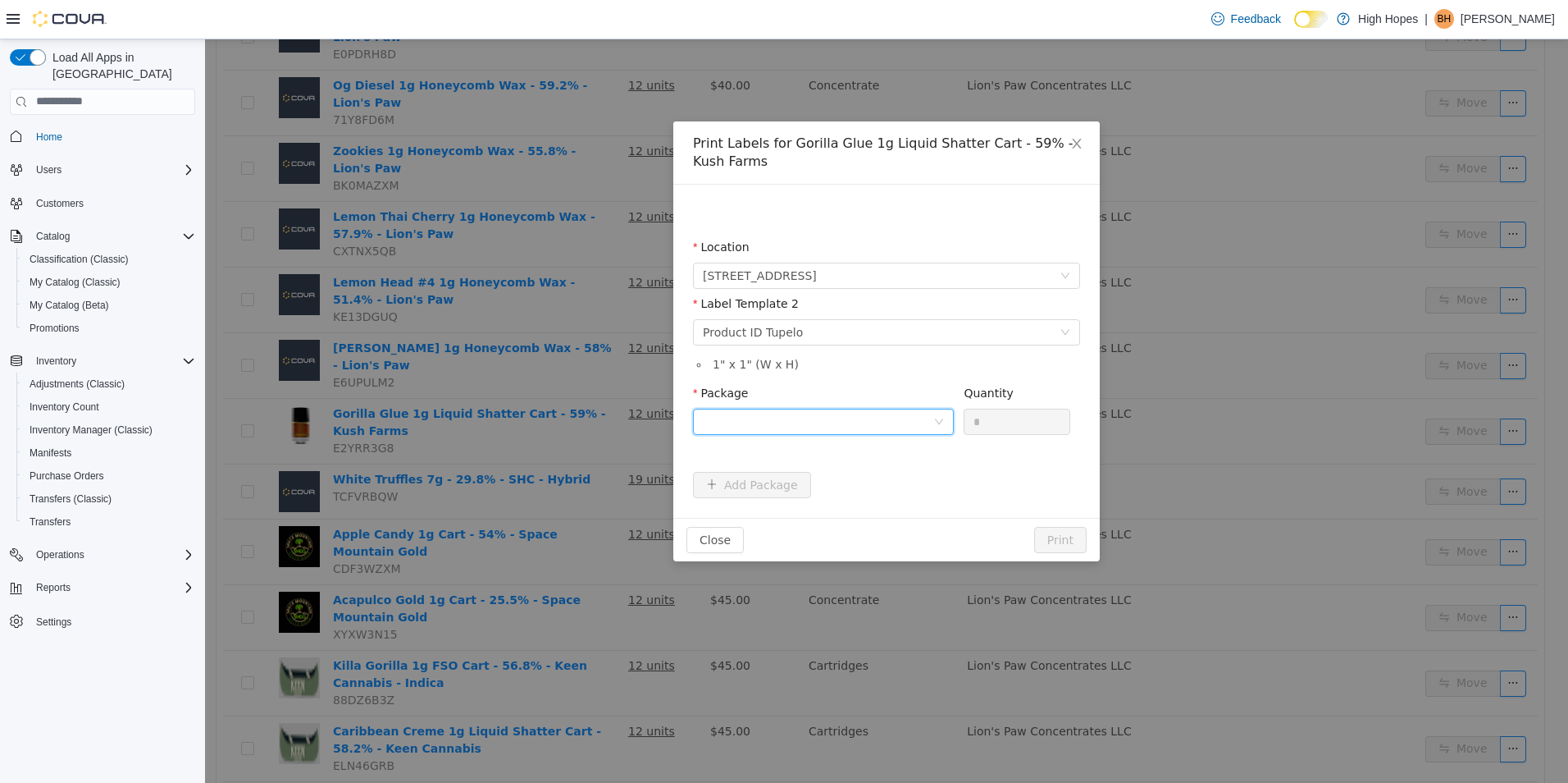
click at [852, 412] on div at bounding box center [818, 420] width 230 height 25
drag, startPoint x: 885, startPoint y: 472, endPoint x: 1052, endPoint y: 394, distance: 184.3
click at [921, 457] on ul "Select Package 1A4230100006BD1000002644" at bounding box center [824, 466] width 261 height 59
click at [873, 481] on li "1A4230100006BD1000002644" at bounding box center [824, 480] width 261 height 26
drag, startPoint x: 994, startPoint y: 423, endPoint x: 995, endPoint y: 403, distance: 20.0
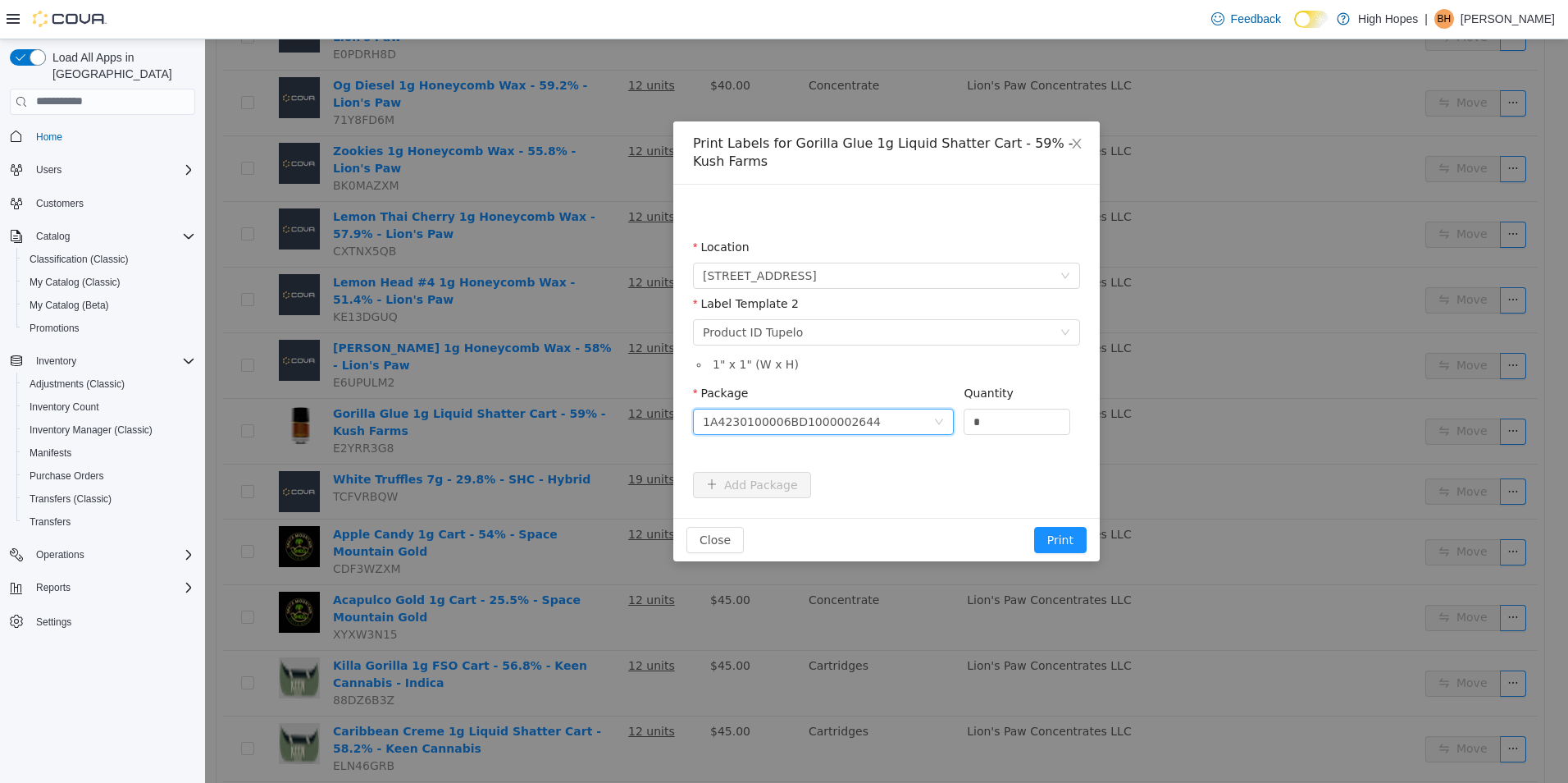
click at [993, 423] on input "*" at bounding box center [1016, 420] width 105 height 25
type input "**"
click at [1034, 526] on button "Print" at bounding box center [1060, 539] width 53 height 26
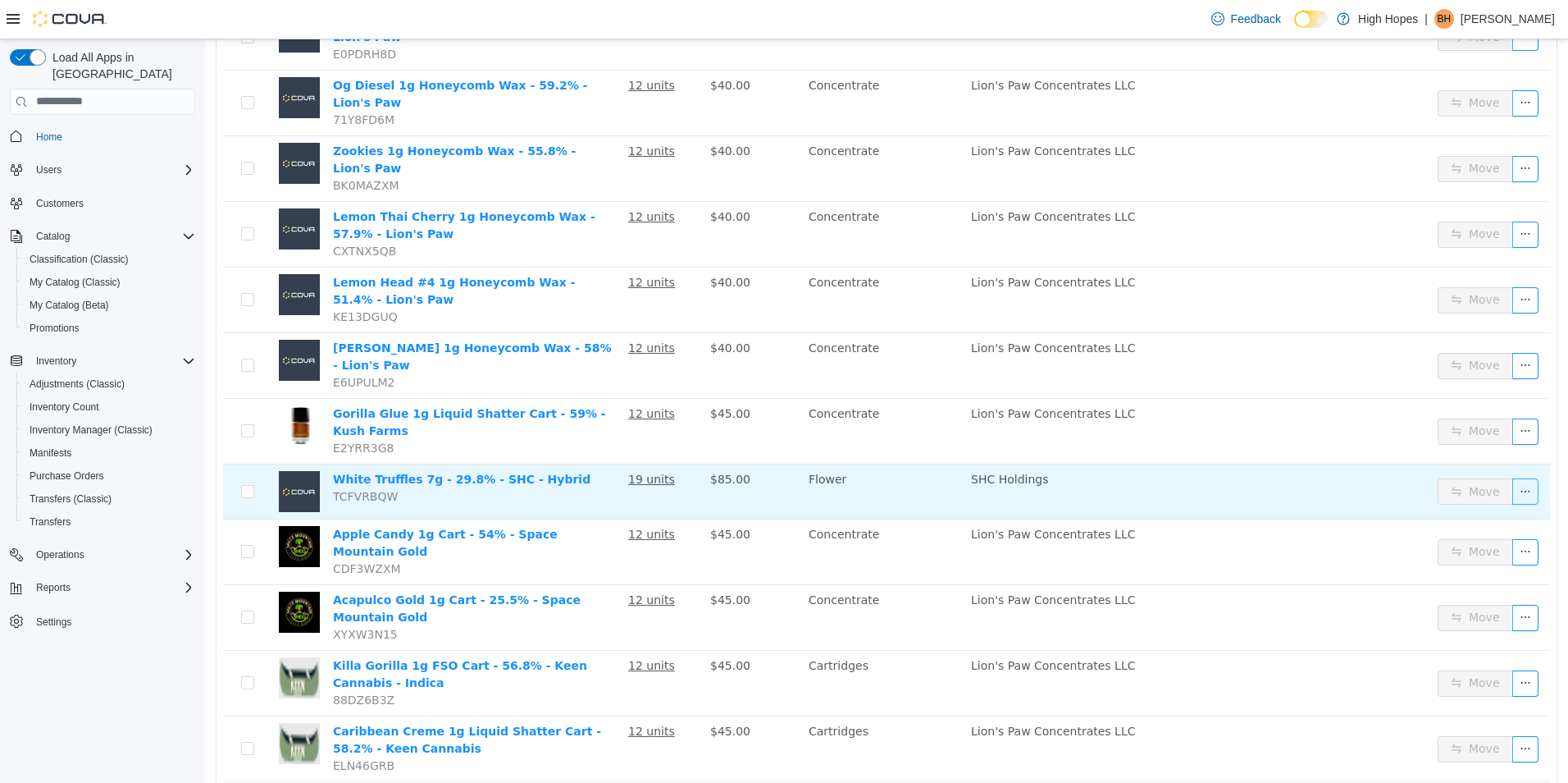
click at [1512, 477] on button "button" at bounding box center [1525, 490] width 26 height 26
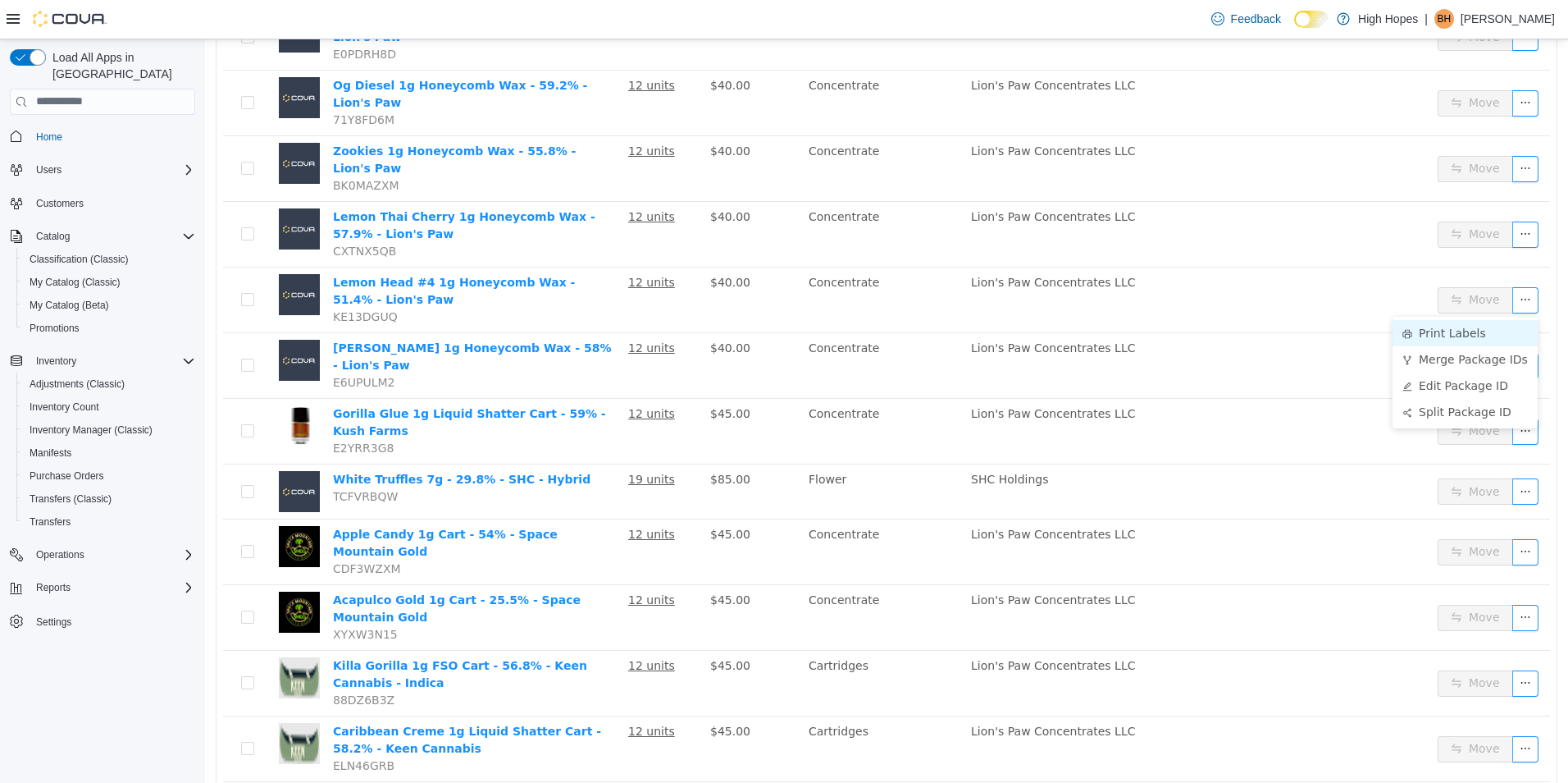
click at [1451, 328] on li "Print Labels" at bounding box center [1465, 332] width 145 height 26
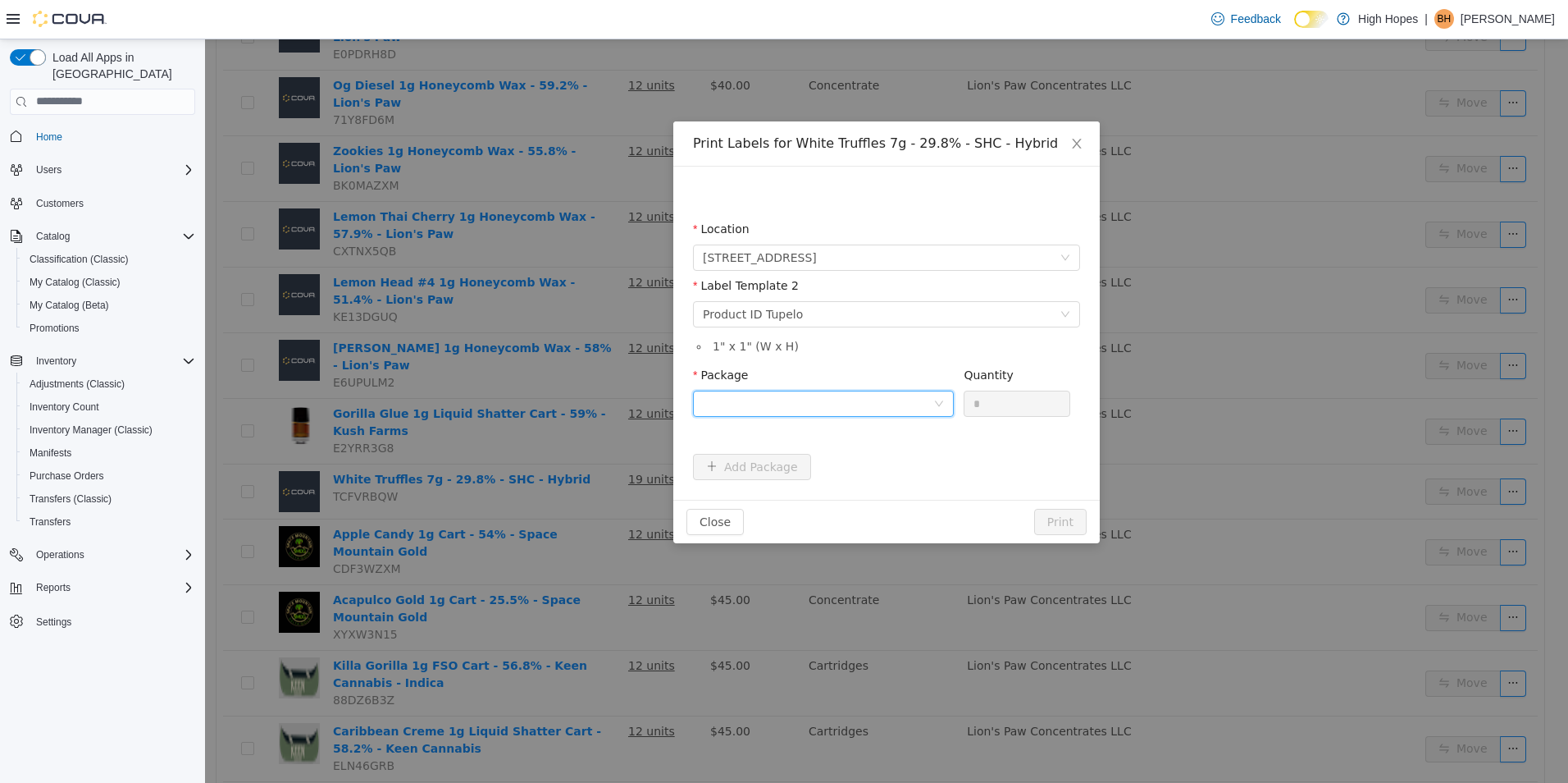
click at [891, 397] on div at bounding box center [818, 402] width 230 height 25
click at [875, 470] on li "1A42301000011F9000004524" at bounding box center [824, 461] width 261 height 26
click at [991, 403] on input "*" at bounding box center [1016, 402] width 105 height 25
type input "**"
click at [1034, 508] on button "Print" at bounding box center [1060, 521] width 53 height 26
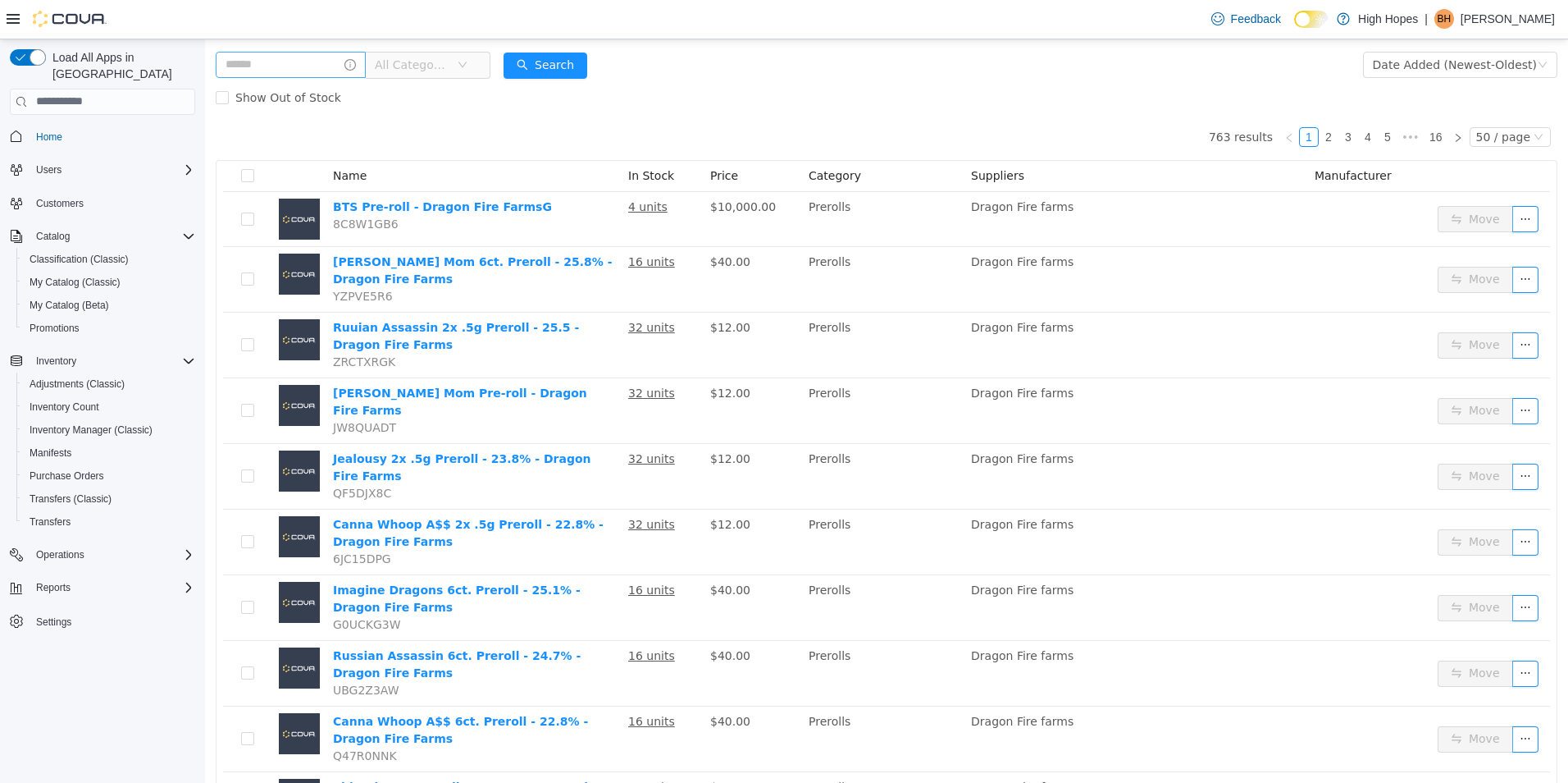
scroll to position [0, 0]
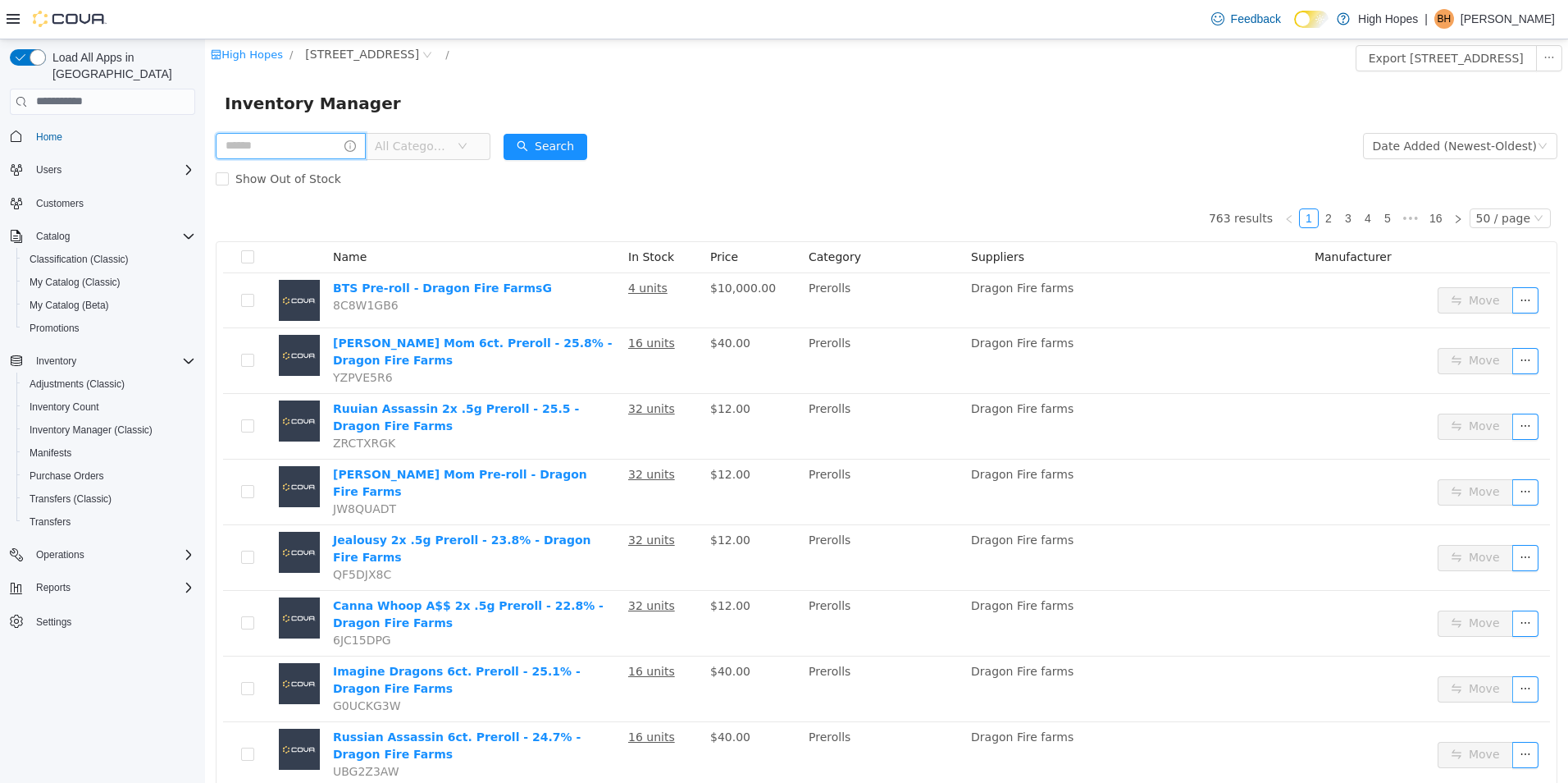
click at [320, 141] on input "text" at bounding box center [291, 145] width 150 height 26
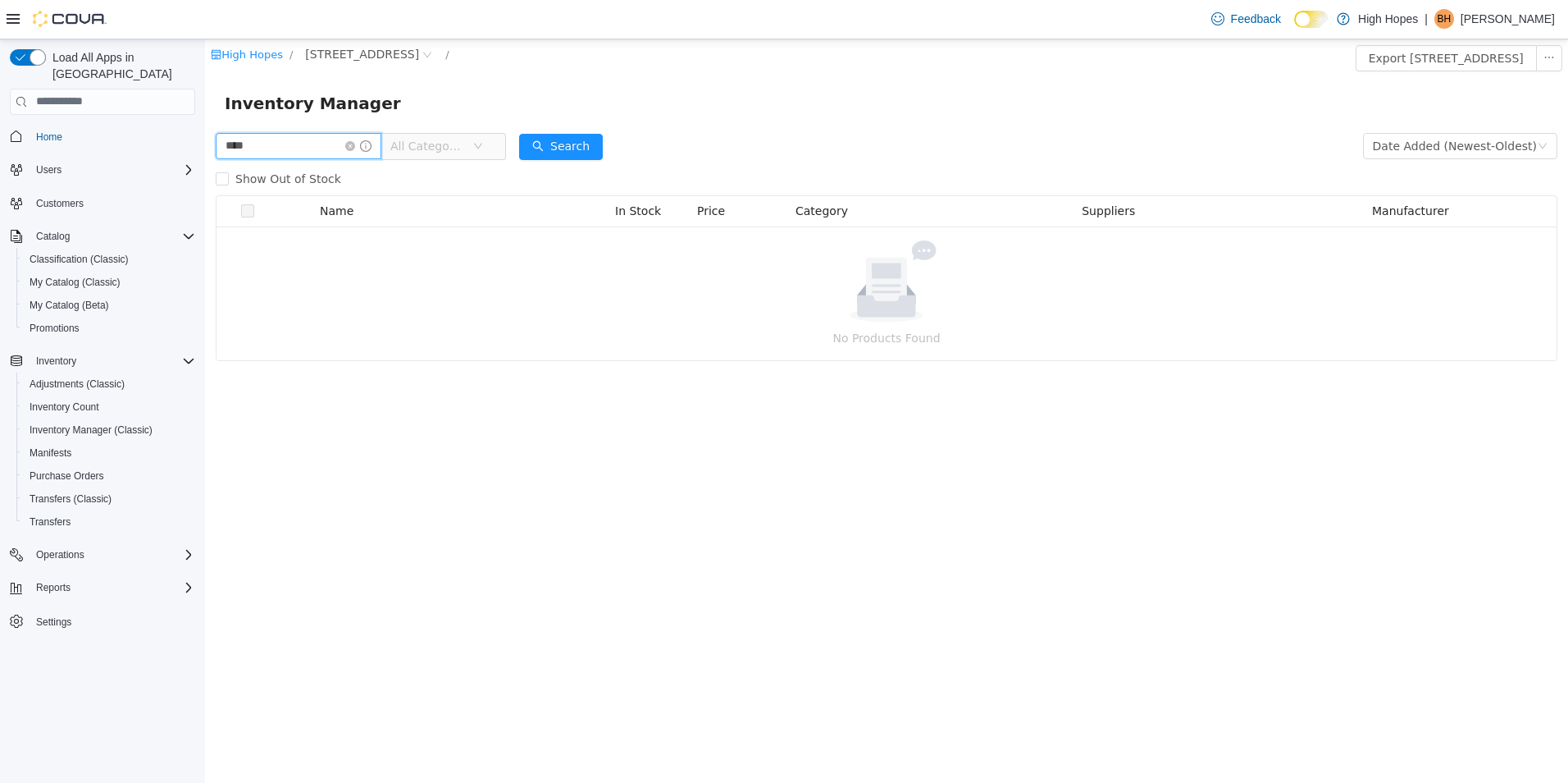
drag, startPoint x: 314, startPoint y: 147, endPoint x: -2, endPoint y: 139, distance: 316.1
click at [205, 139] on html "High Hopes / 1201 N Gloster St / Export 1201 N Gloster St Inventory Inventory M…" at bounding box center [887, 410] width 1363 height 743
type input "***"
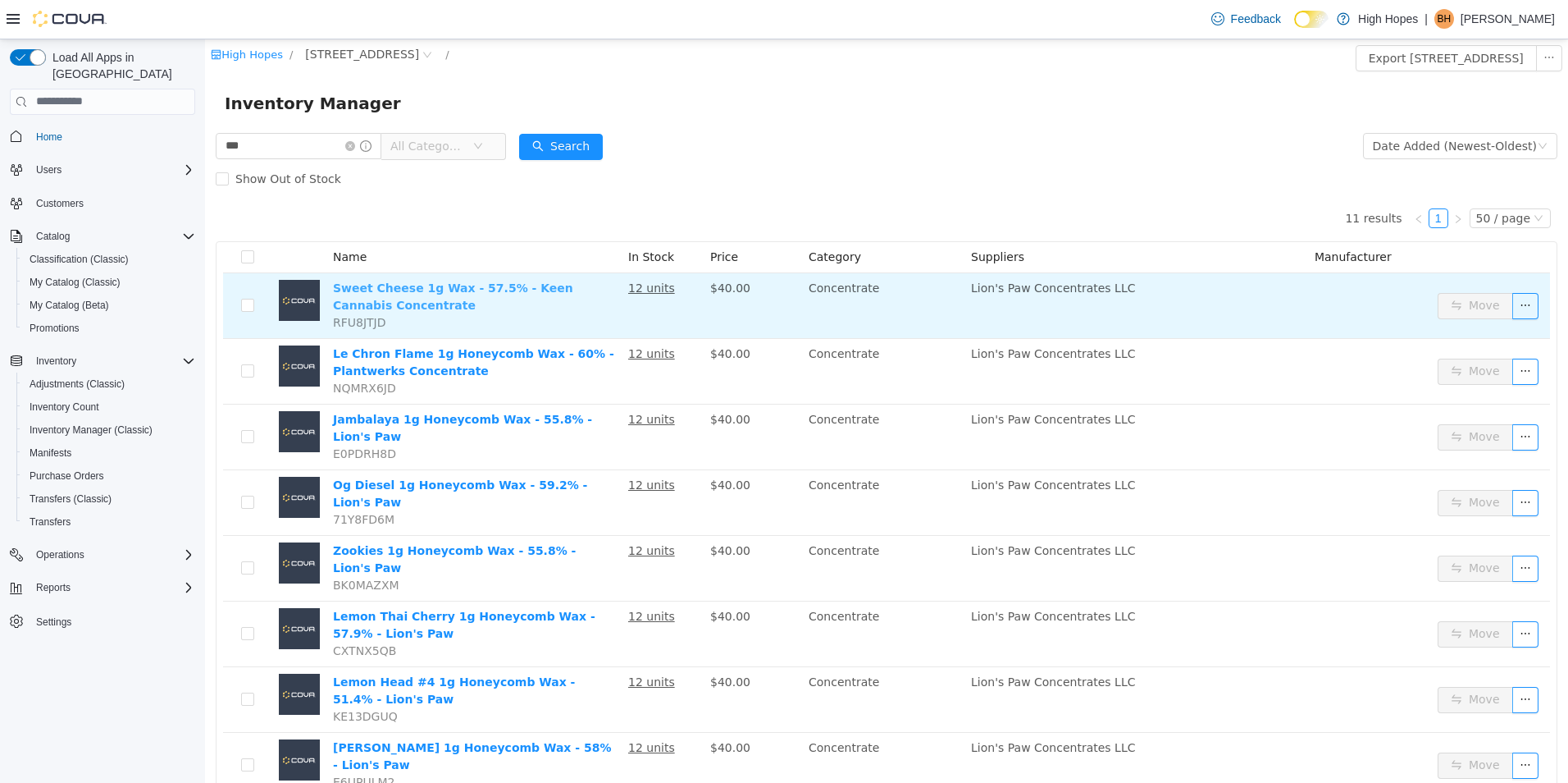
click at [413, 283] on link "Sweet Cheese 1g Wax - 57.5% - Keen Cannabis Concentrate" at bounding box center [452, 296] width 240 height 30
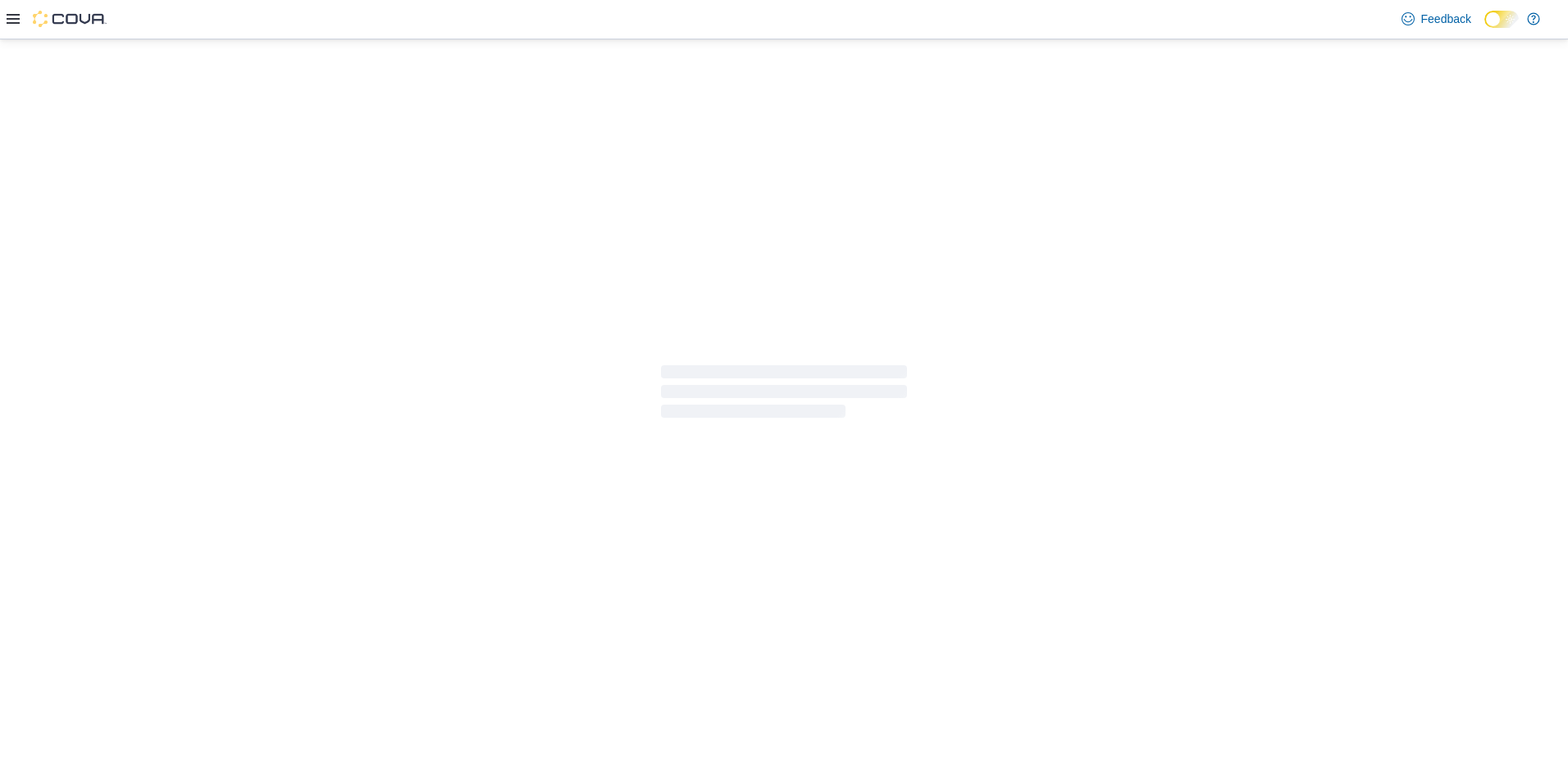
select select "**********"
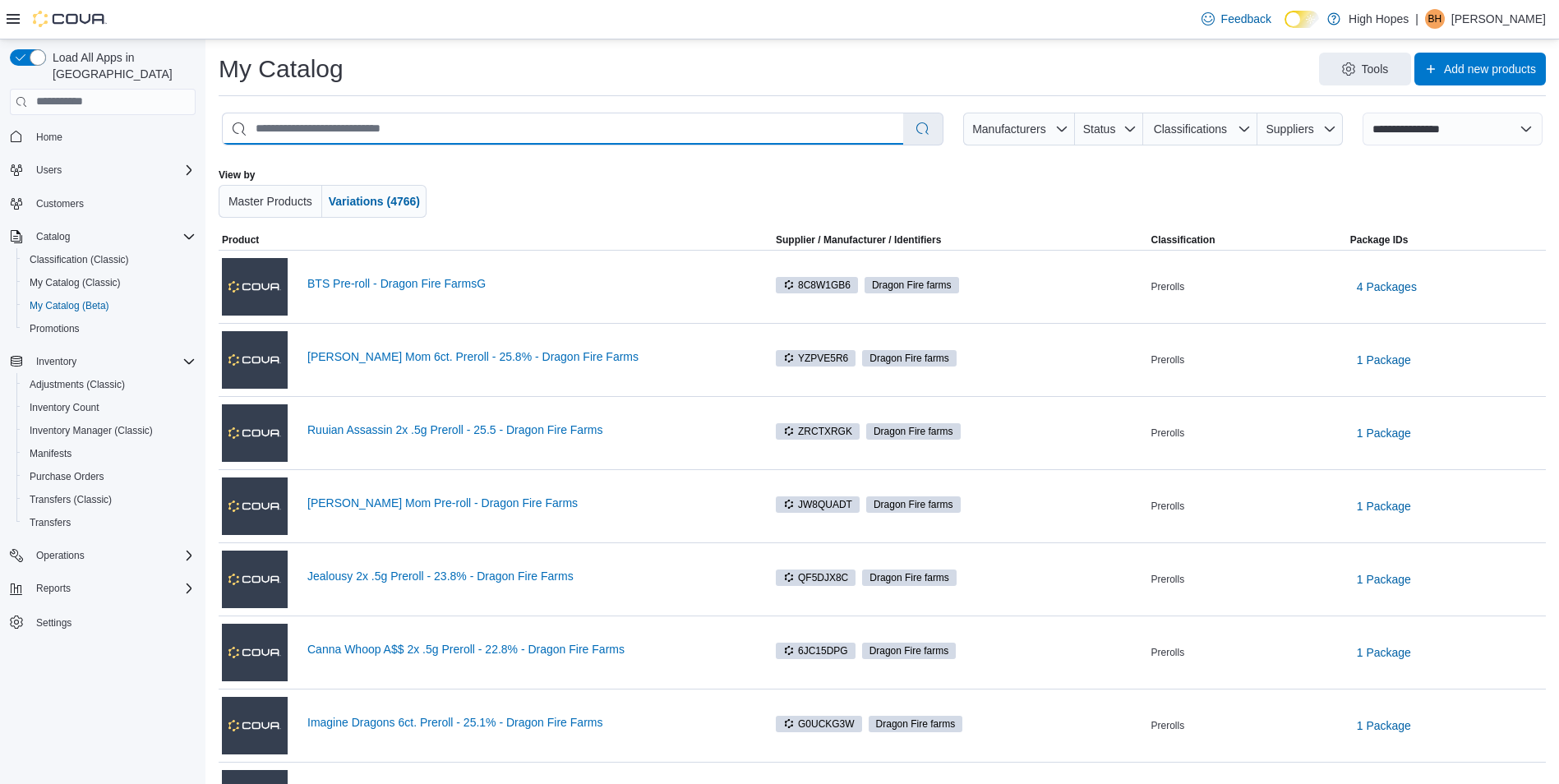
click at [384, 131] on input "search" at bounding box center [563, 129] width 681 height 31
type input "*********"
select select "*********"
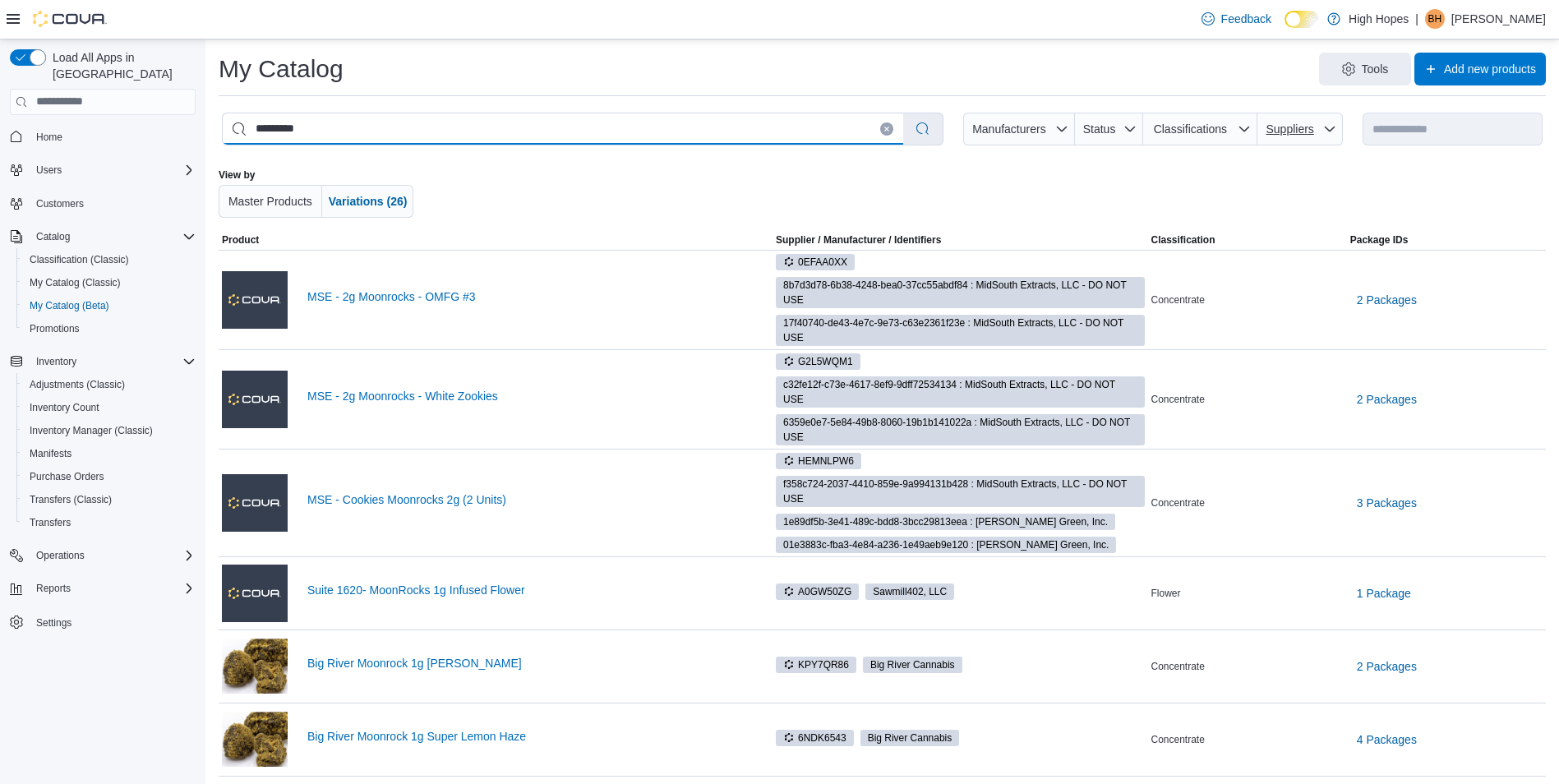
type input "*********"
click at [1308, 135] on span "Suppliers" at bounding box center [1290, 129] width 48 height 13
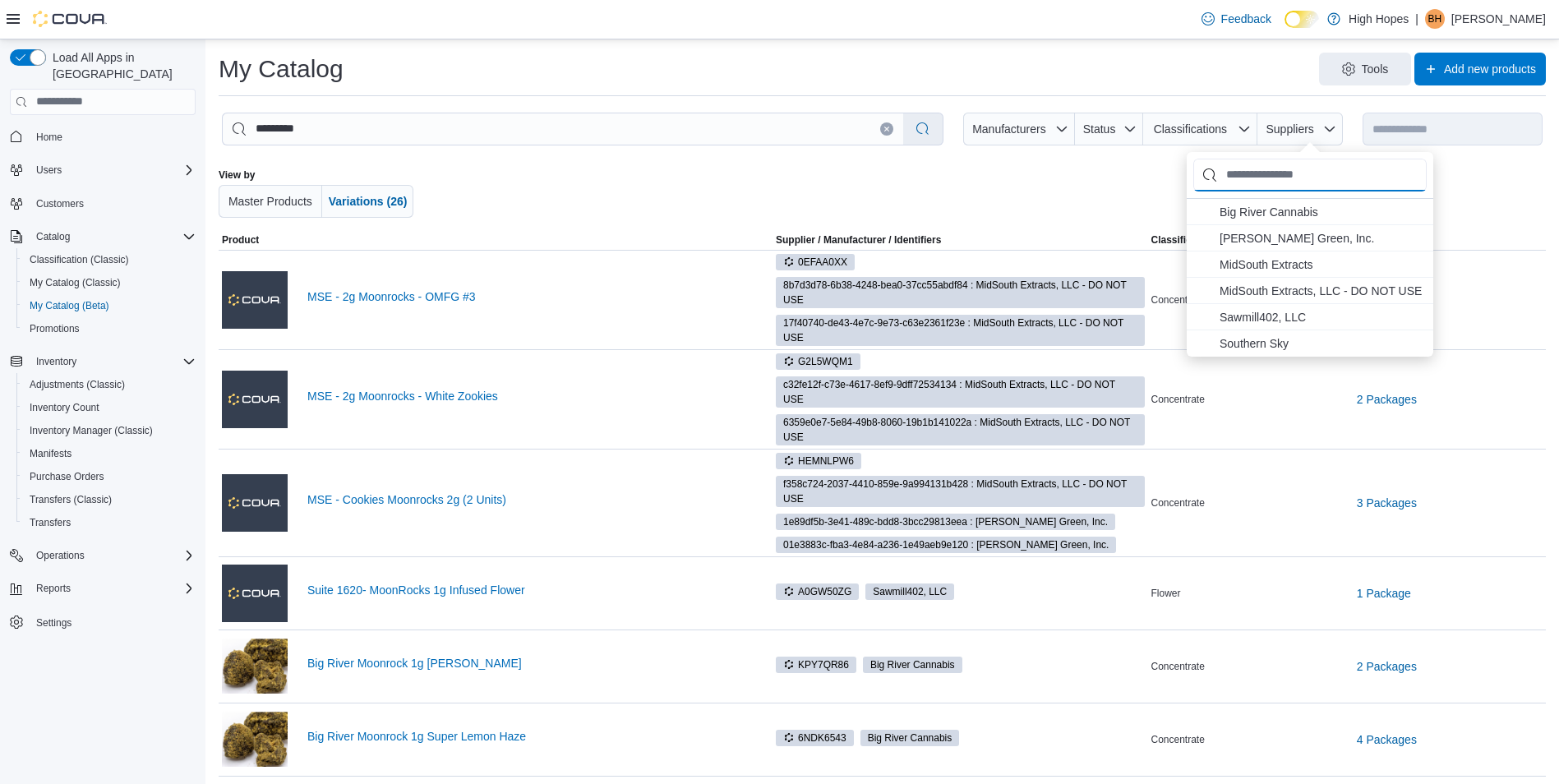
click at [1254, 171] on input "Suppliers" at bounding box center [1310, 175] width 234 height 33
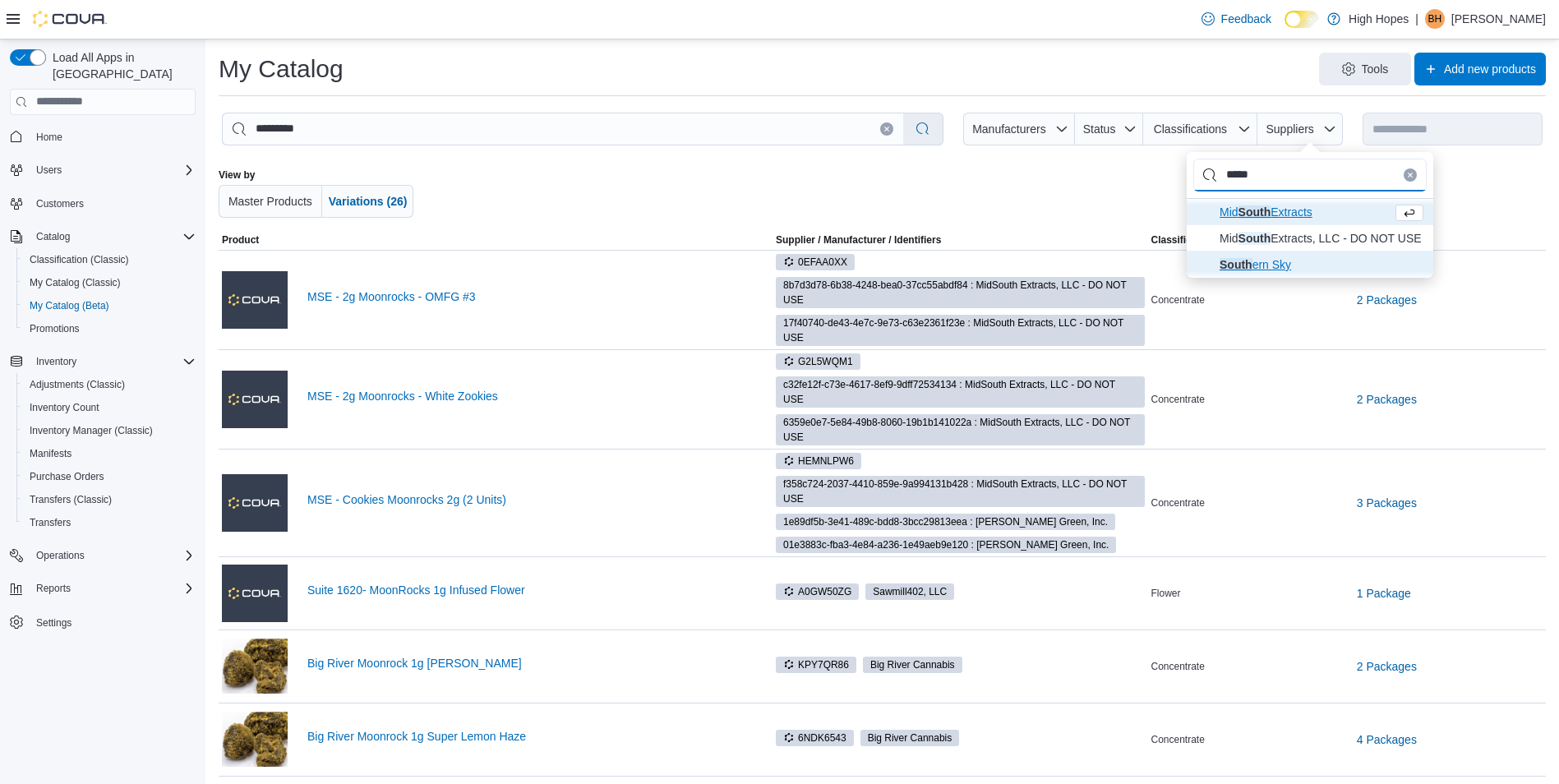
type input "*****"
click at [1267, 258] on span "South ern Sky" at bounding box center [1256, 264] width 72 height 13
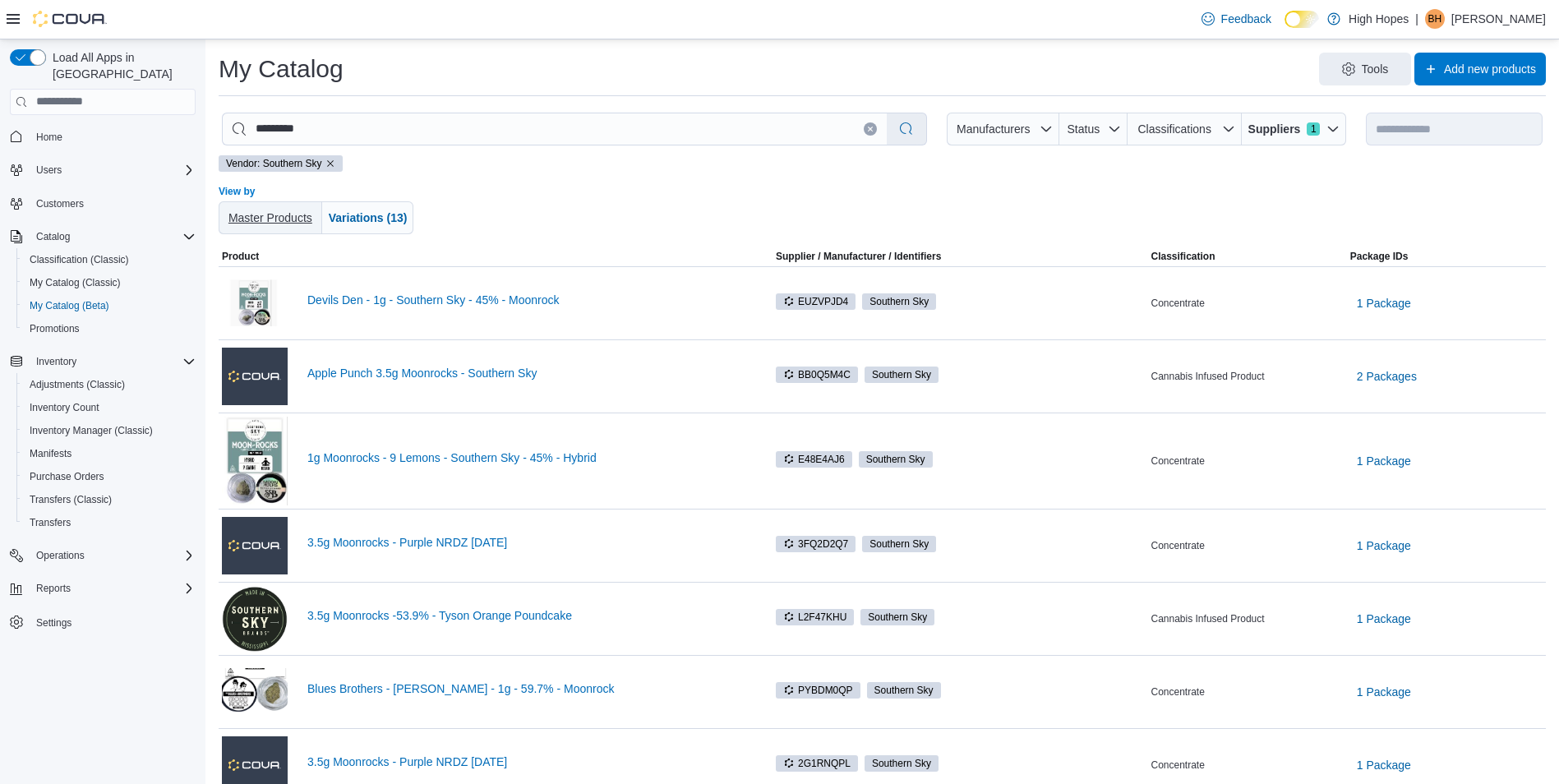
click at [265, 214] on span "Master Products" at bounding box center [270, 217] width 84 height 13
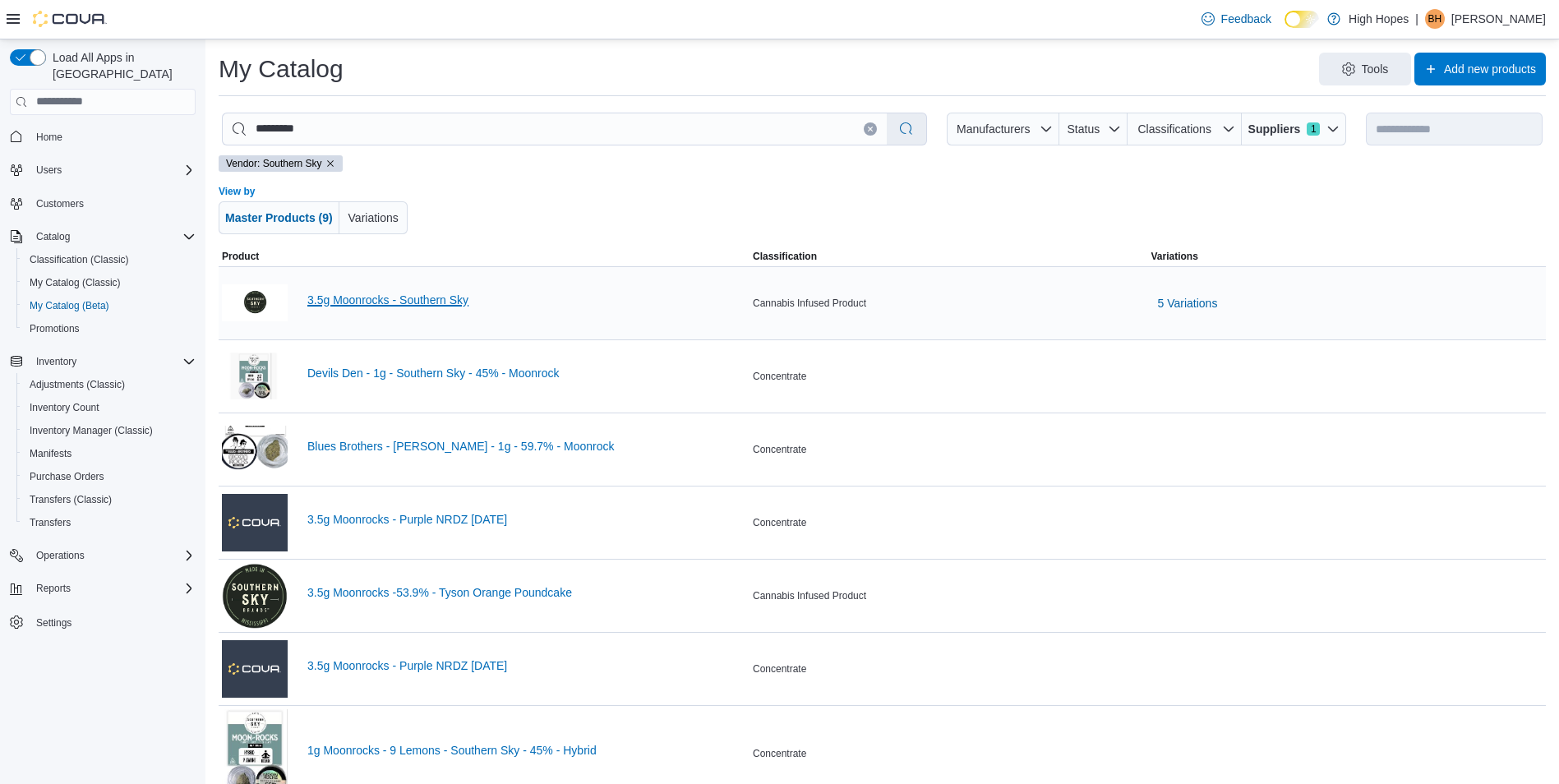
click at [410, 293] on link "3.5g Moonrocks - Southern Sky" at bounding box center [527, 299] width 439 height 13
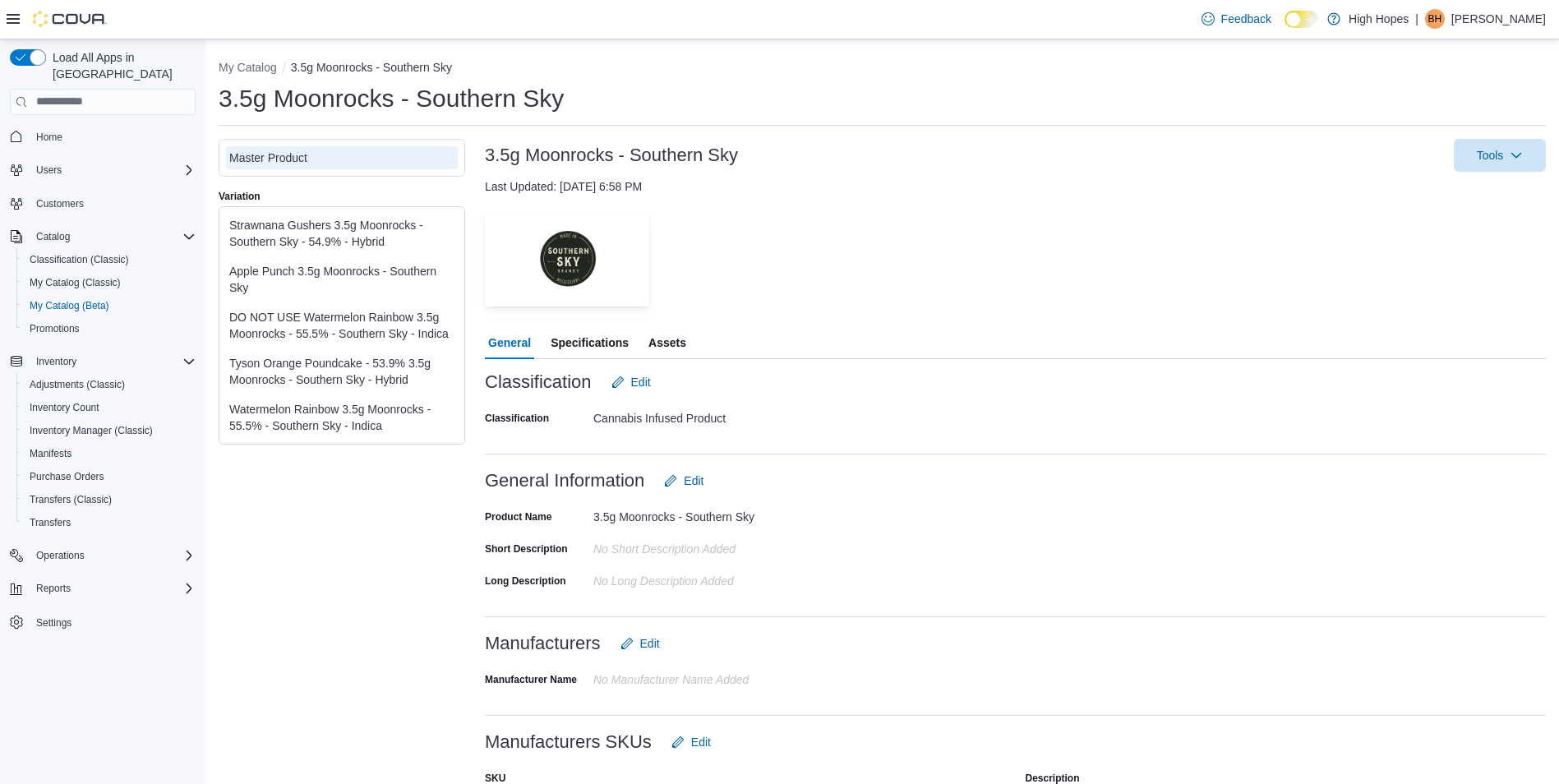
click at [351, 408] on div "Watermelon Rainbow 3.5g Moonrocks - 55.5% - Southern Sky - Indica" at bounding box center [342, 417] width 226 height 33
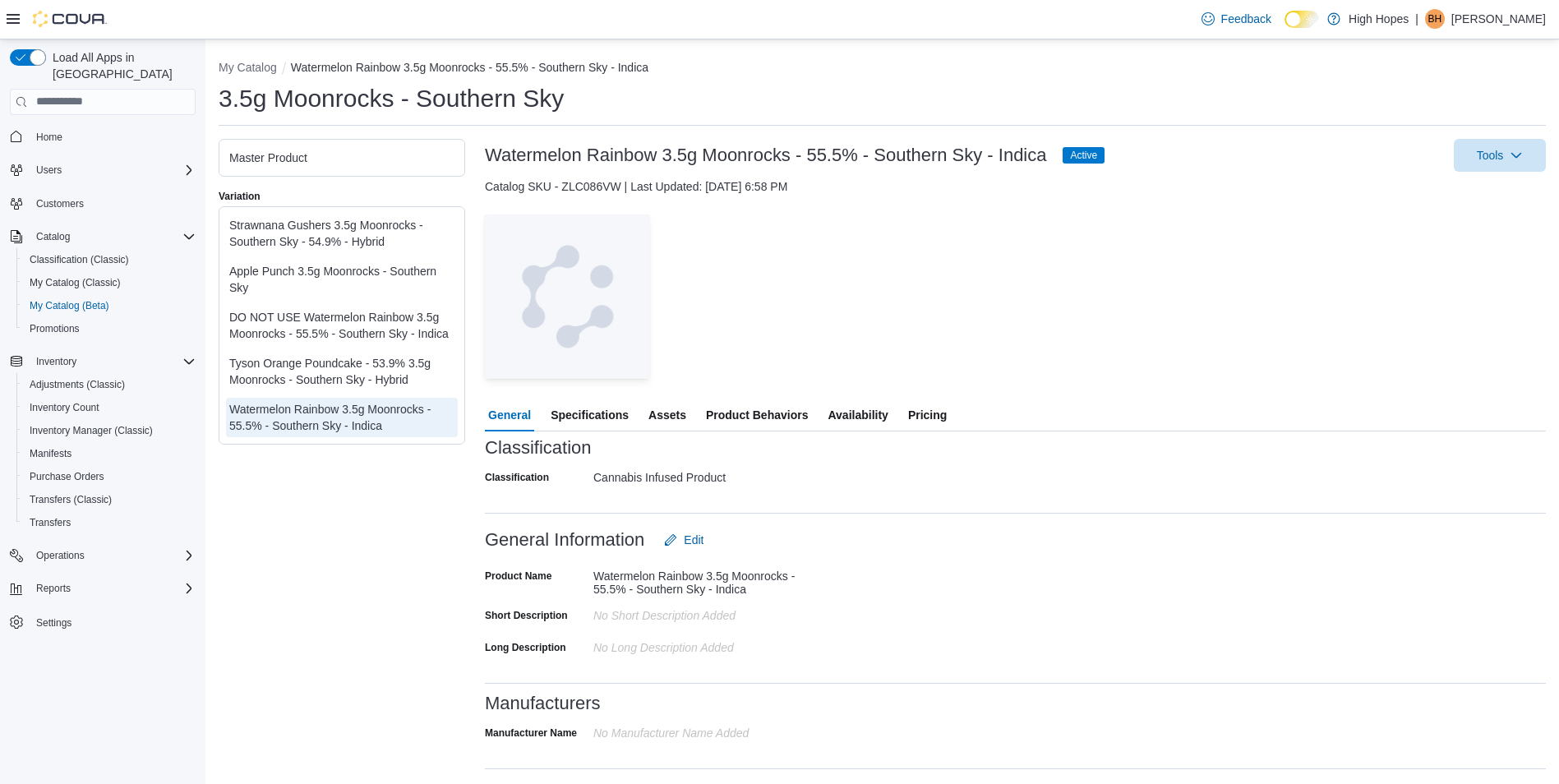
click at [401, 362] on div "Tyson Orange Poundcake - 53.9% 3.5g Moonrocks - Southern Sky - Hybrid" at bounding box center [342, 371] width 226 height 33
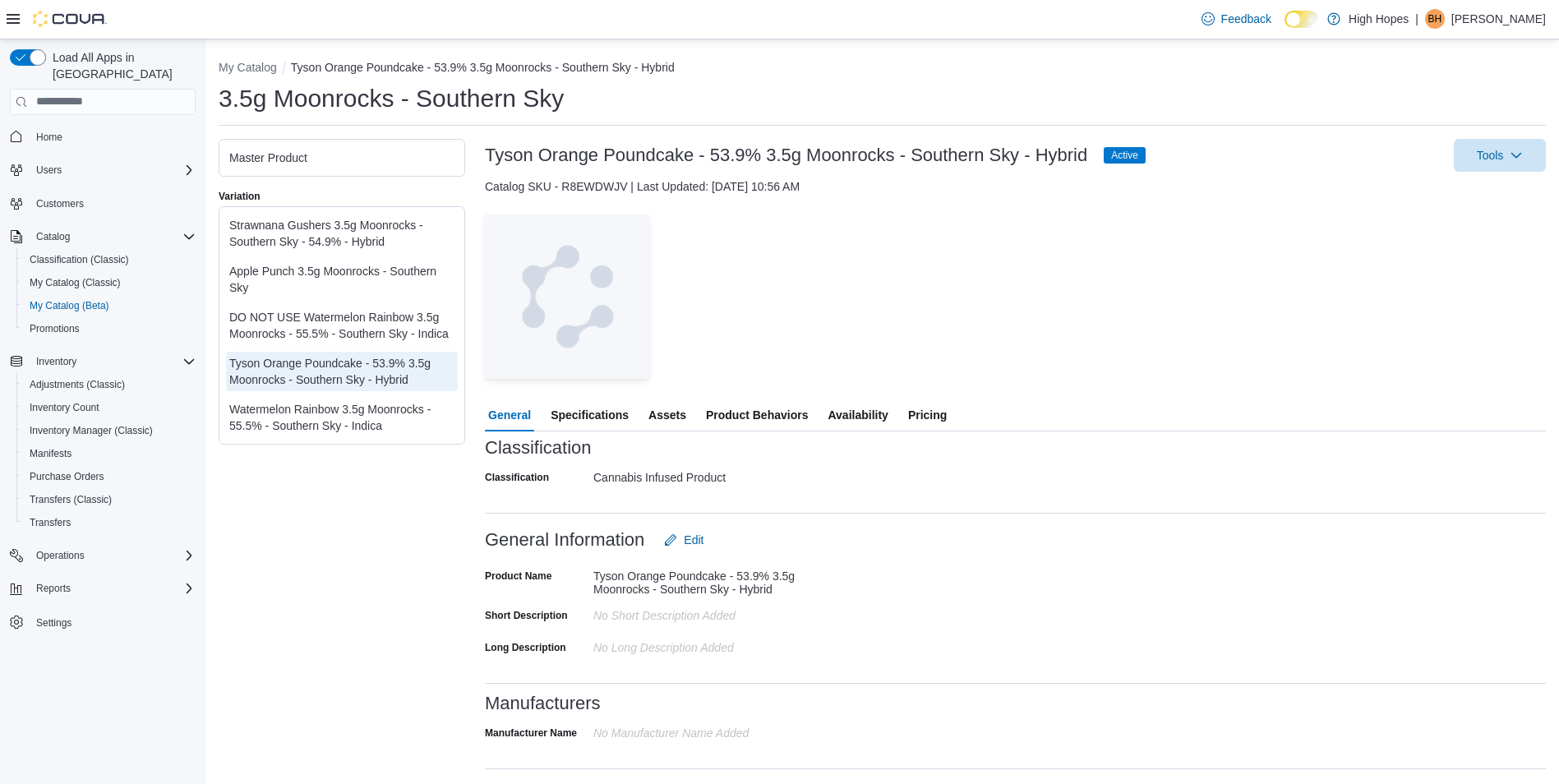
click at [399, 317] on div "DO NOT USE Watermelon Rainbow 3.5g Moonrocks - 55.5% - Southern Sky - Indica" at bounding box center [342, 325] width 226 height 33
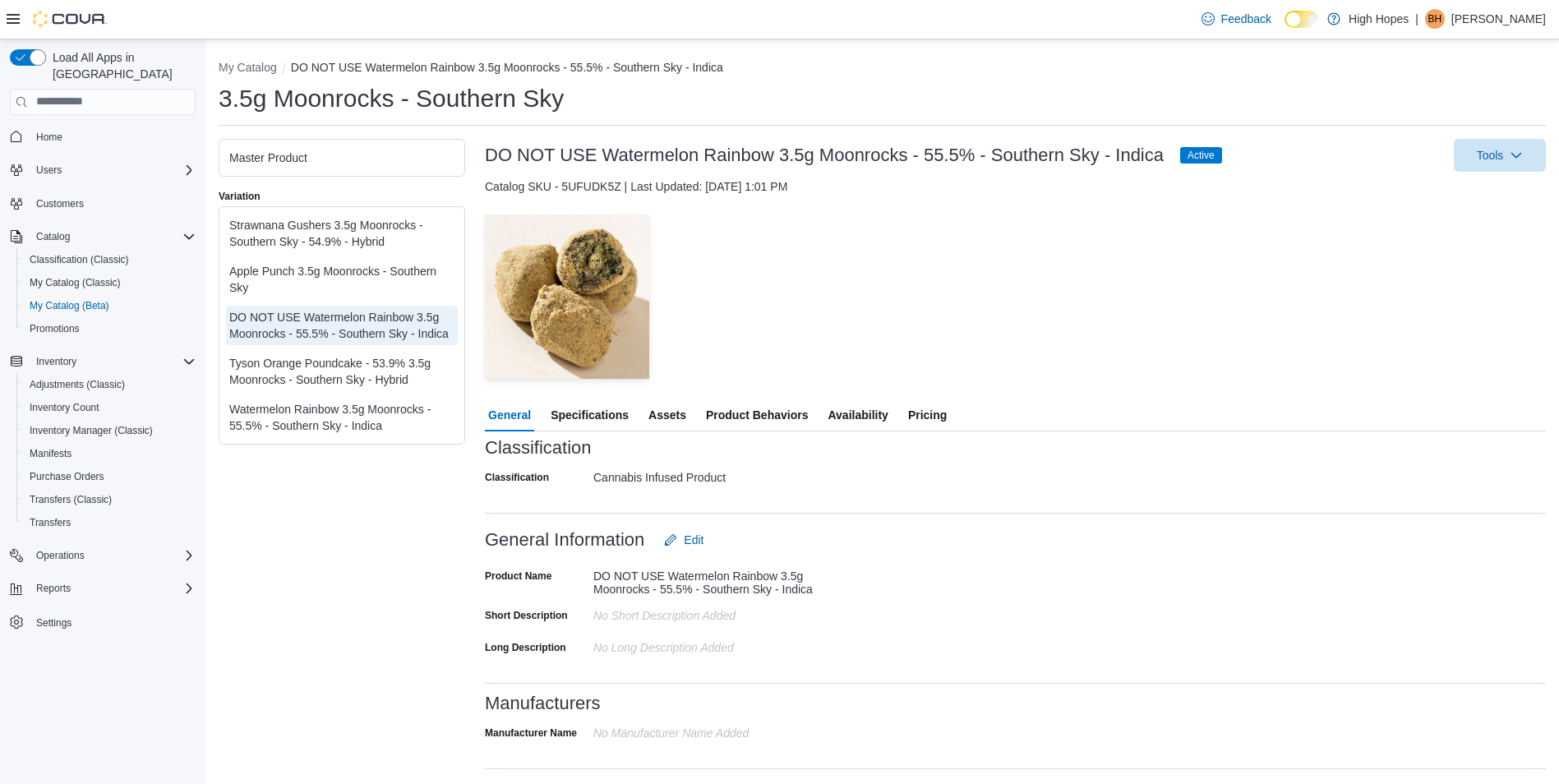
click at [383, 270] on div "Apple Punch 3.5g Moonrocks - Southern Sky" at bounding box center [342, 278] width 226 height 33
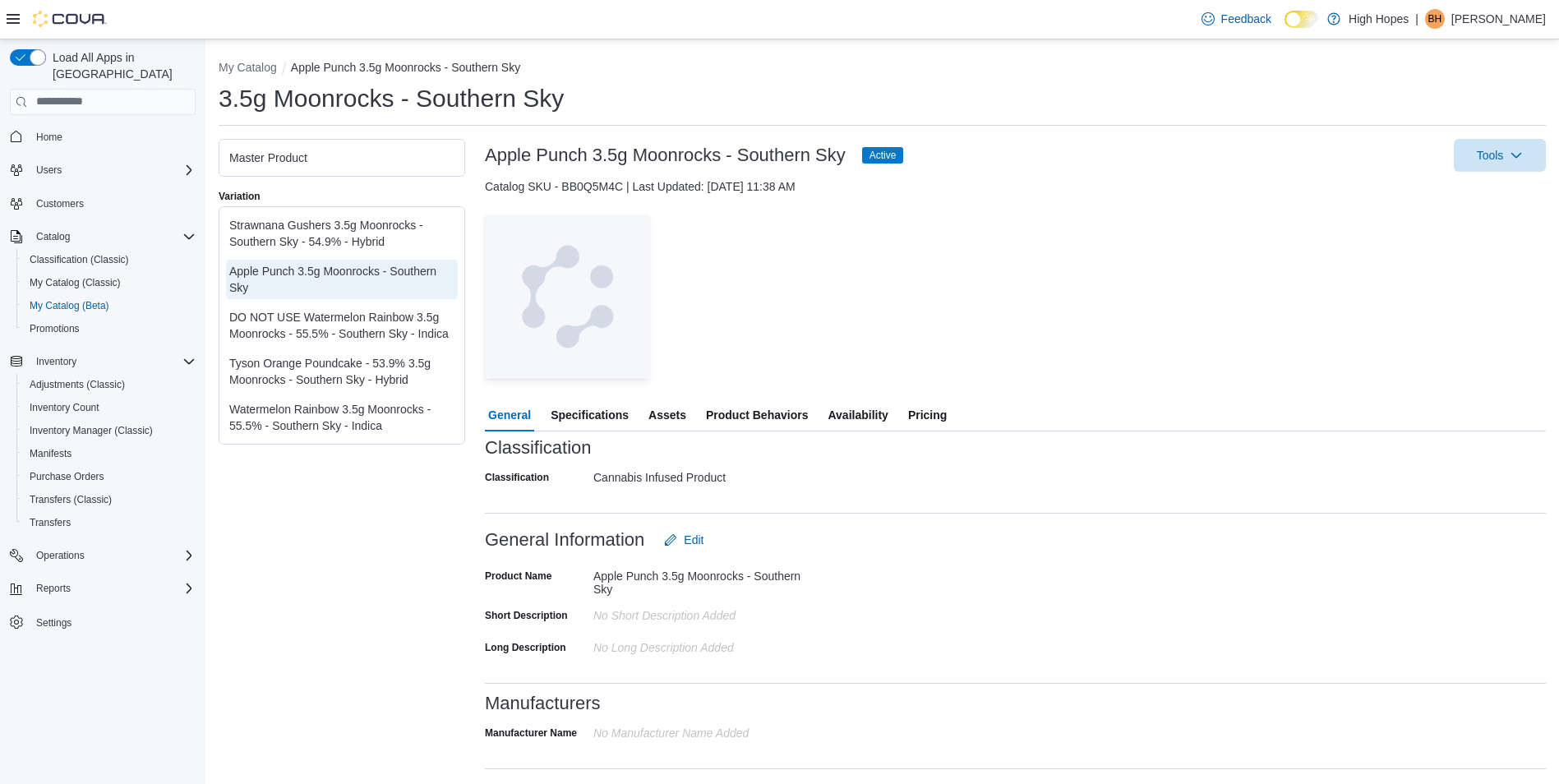
click at [391, 222] on div "Strawnana Gushers 3.5g Moonrocks - Southern Sky - 54.9% - Hybrid" at bounding box center [342, 232] width 226 height 33
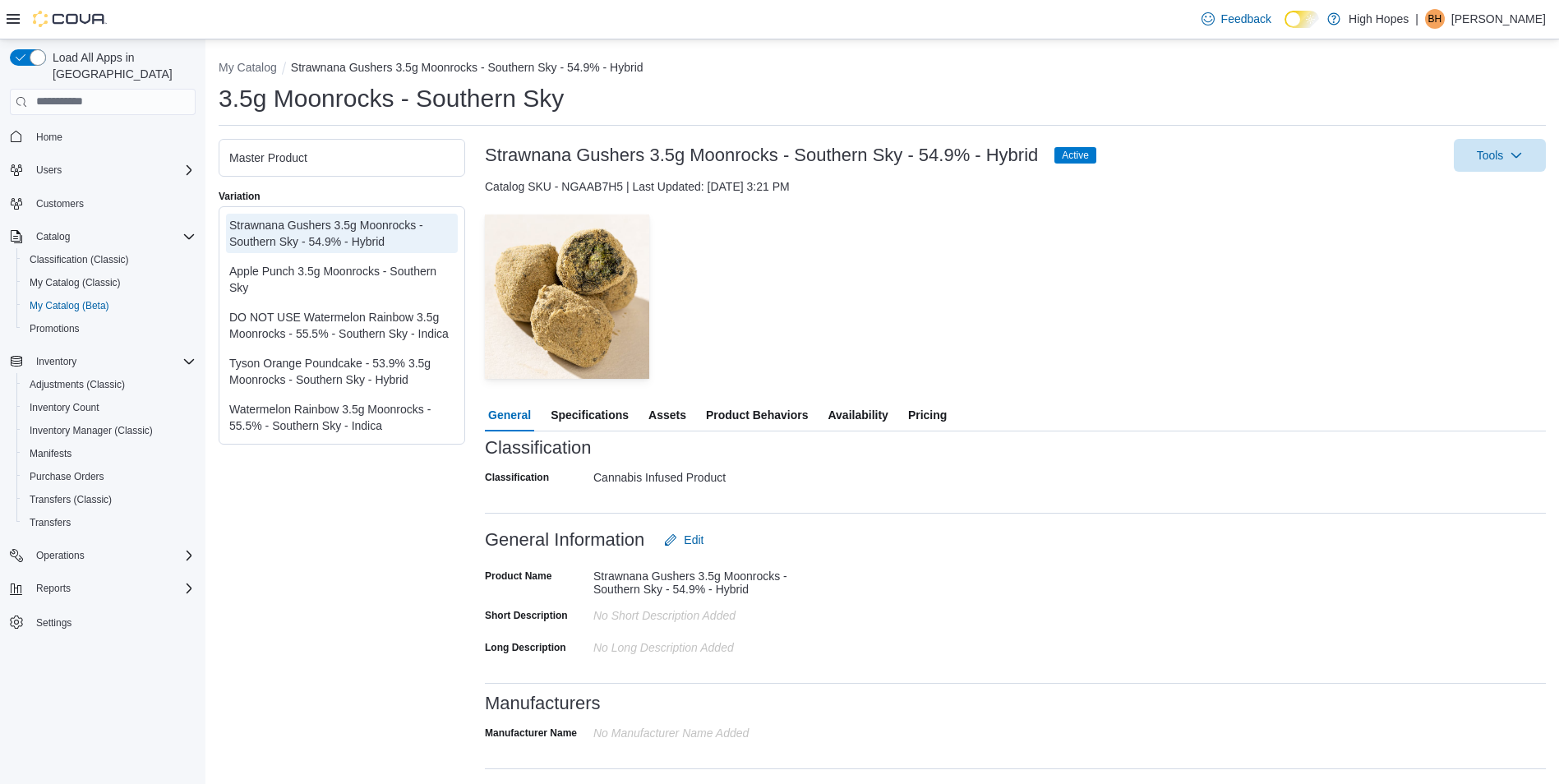
click at [747, 419] on span "Product Behaviors" at bounding box center [757, 414] width 102 height 33
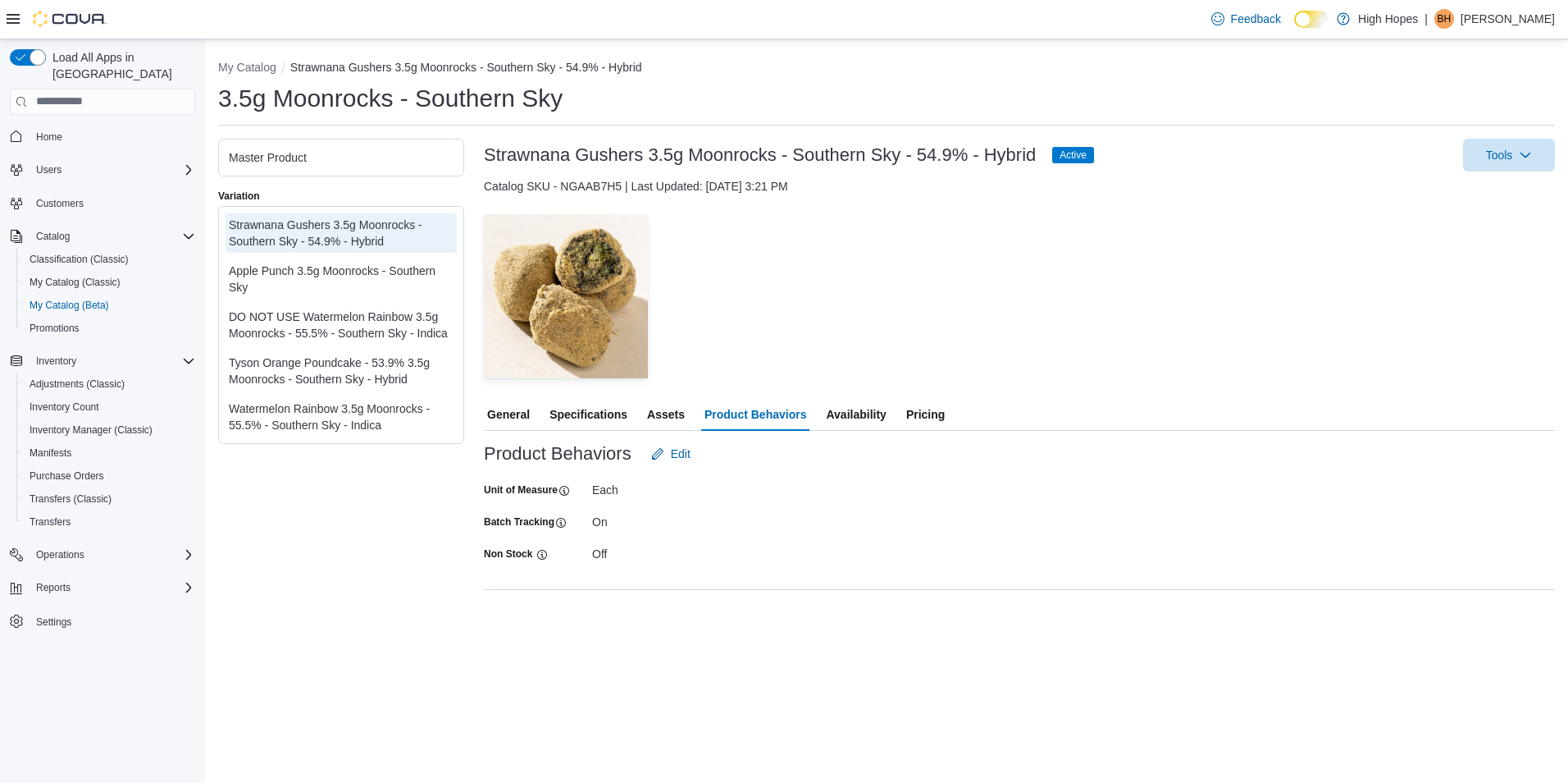
click at [610, 412] on span "Specifications" at bounding box center [589, 413] width 78 height 33
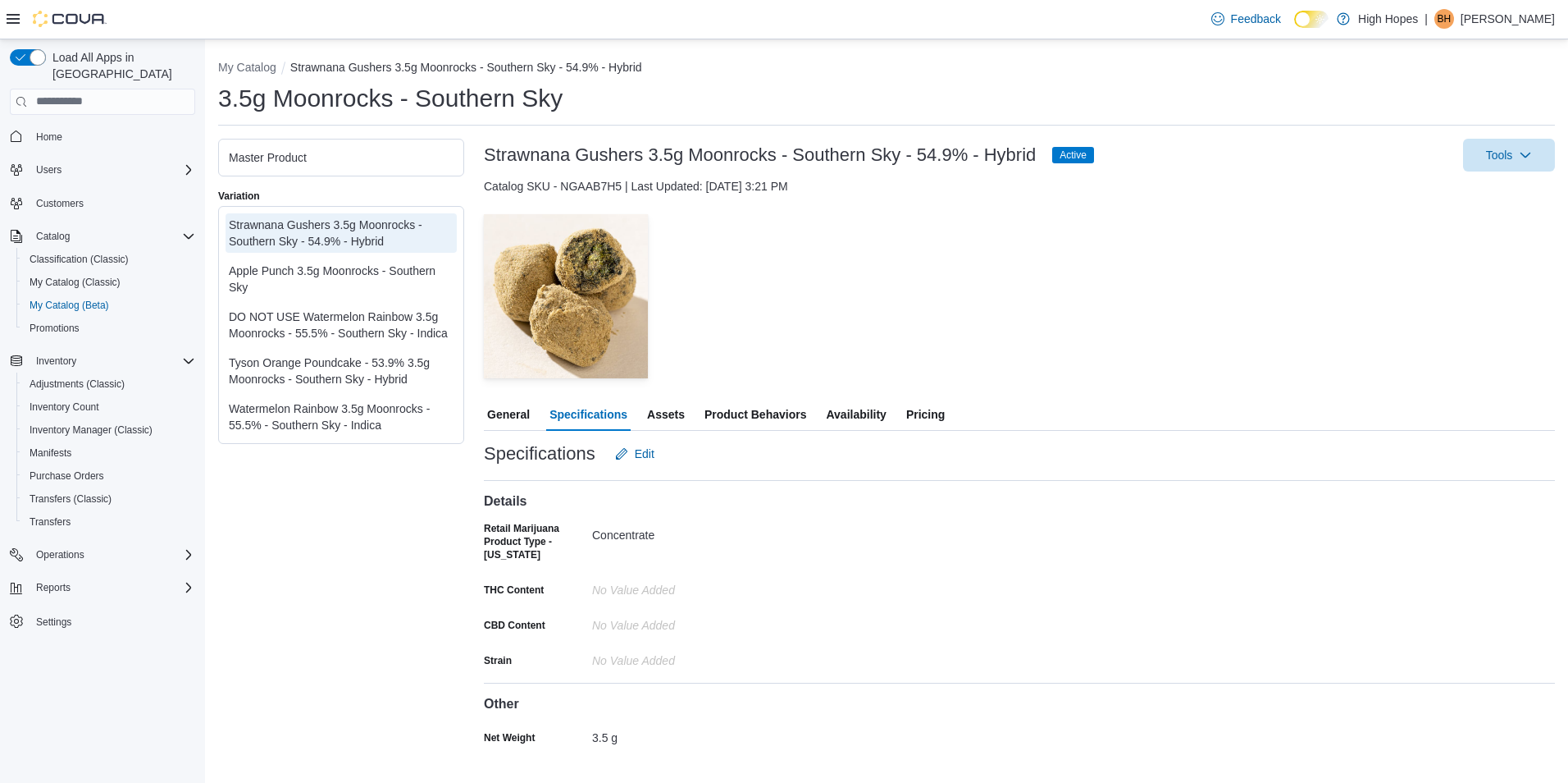
click at [389, 278] on div "Apple Punch 3.5g Moonrocks - Southern Sky" at bounding box center [342, 278] width 225 height 33
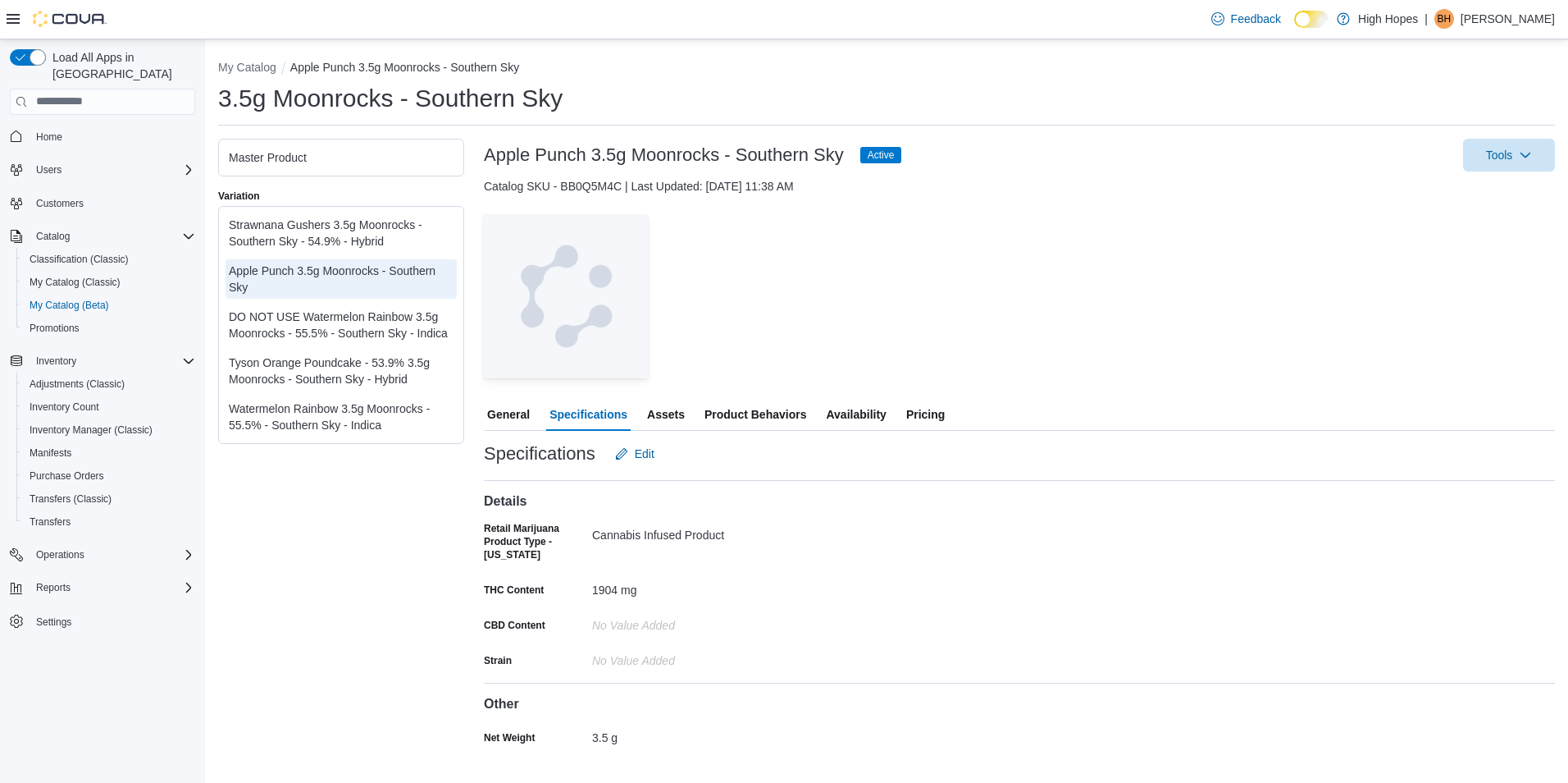
click at [377, 373] on div "Tyson Orange Poundcake - 53.9% 3.5g Moonrocks - Southern Sky - Hybrid" at bounding box center [342, 371] width 225 height 33
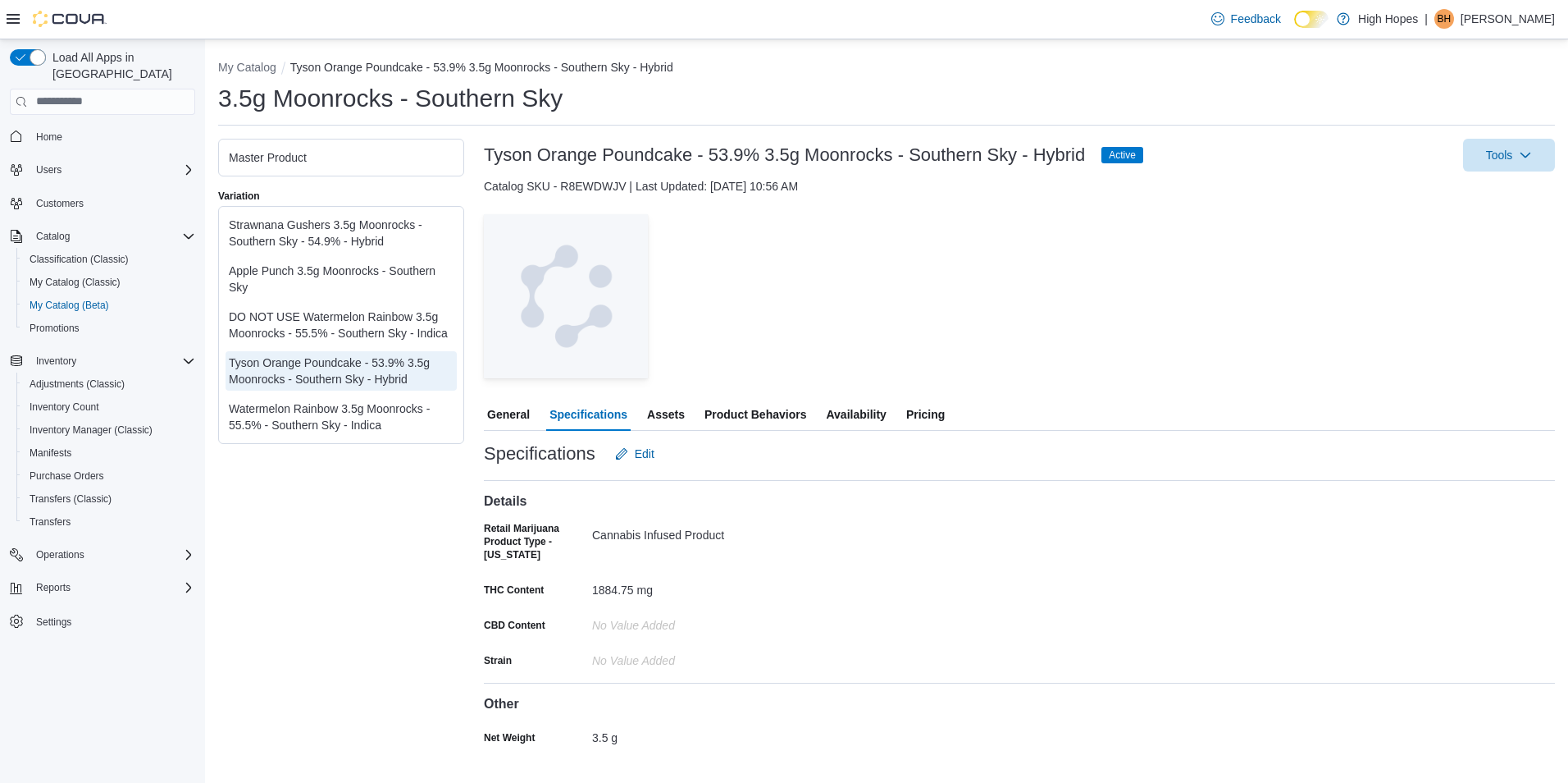
click at [367, 416] on div "Watermelon Rainbow 3.5g Moonrocks - 55.5% - Southern Sky - Indica" at bounding box center [342, 416] width 225 height 33
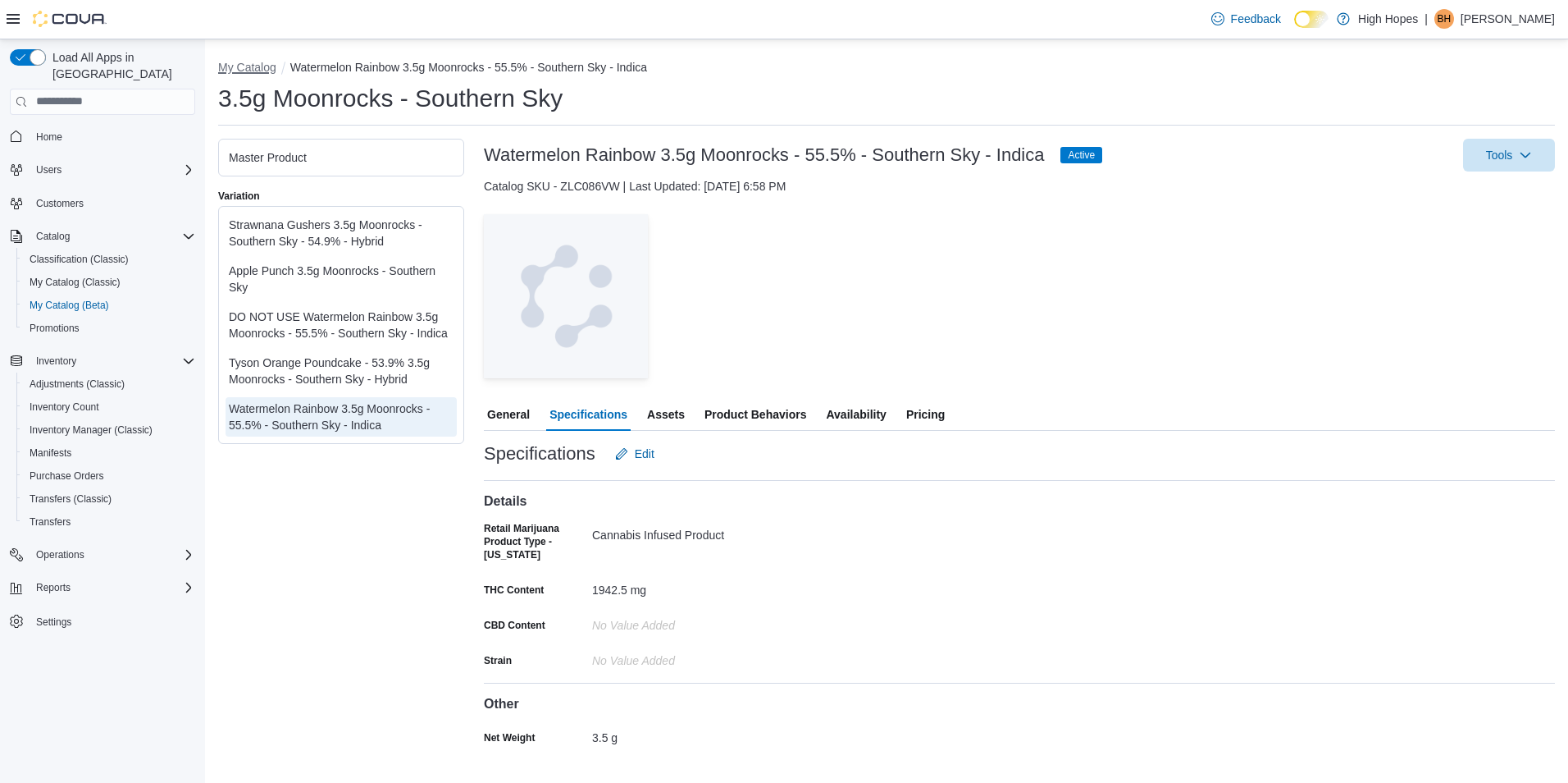
click at [258, 63] on button "My Catalog" at bounding box center [247, 67] width 58 height 13
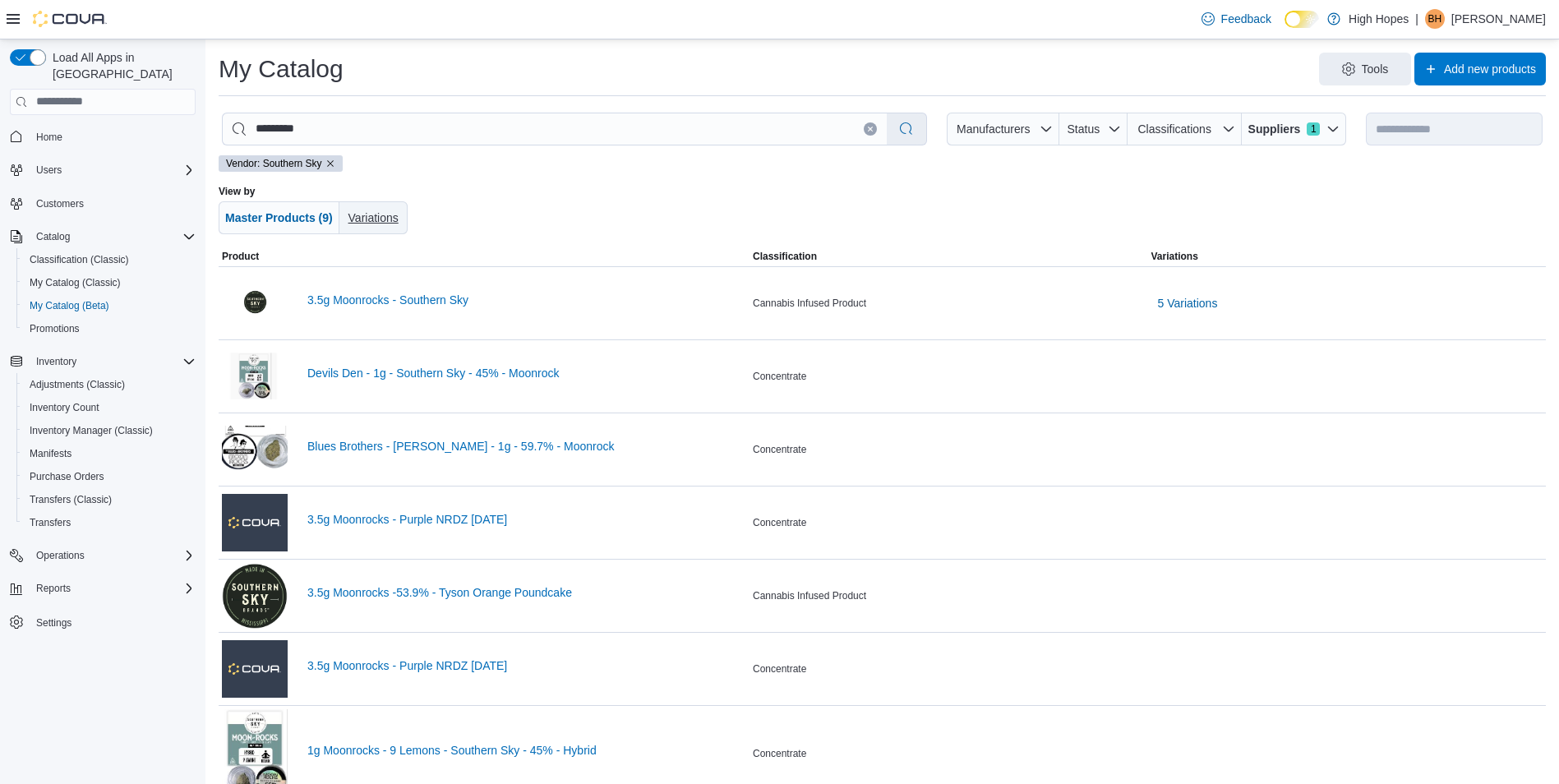
click at [384, 220] on span "Variations" at bounding box center [373, 217] width 50 height 13
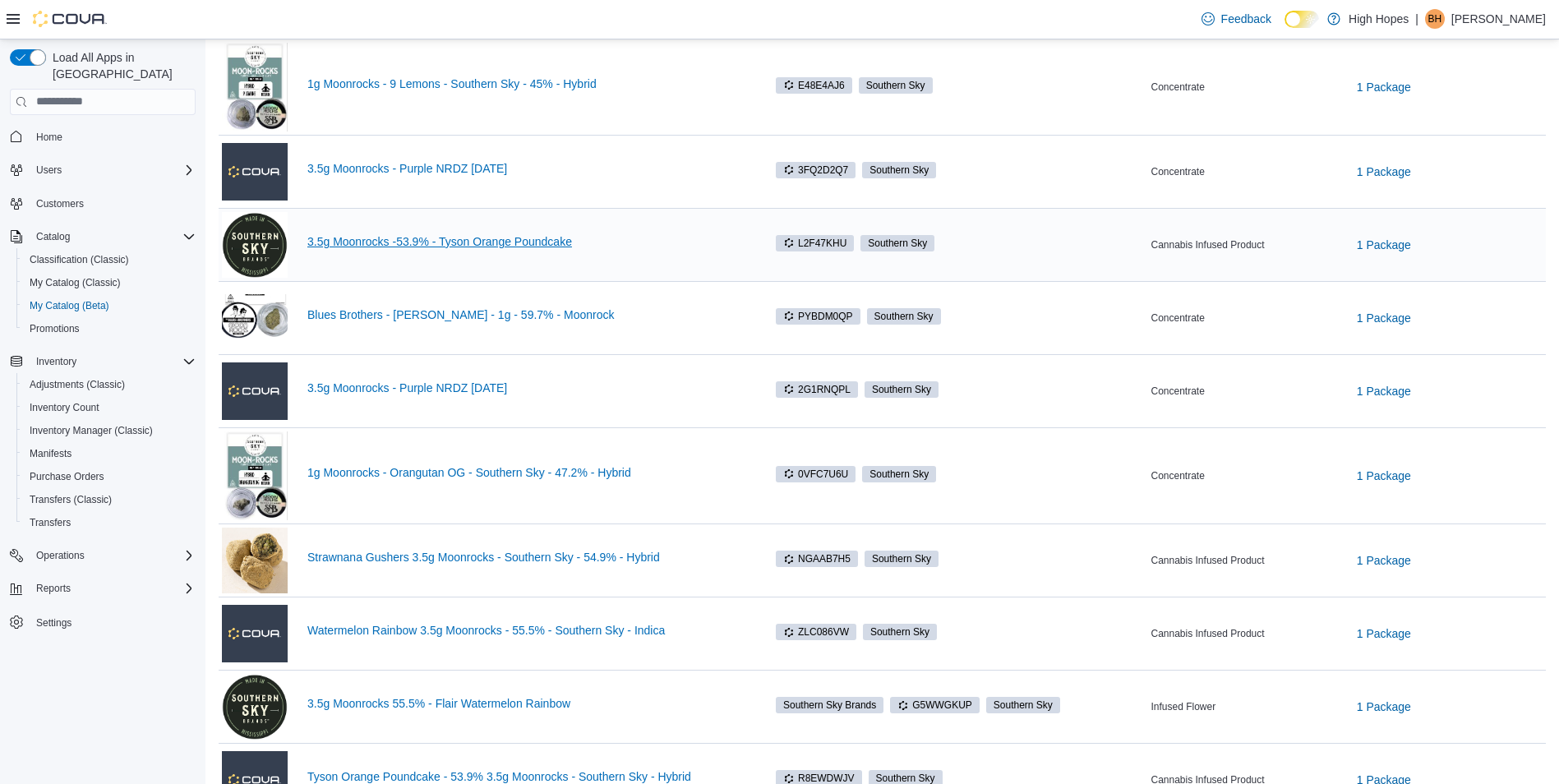
scroll to position [411, 0]
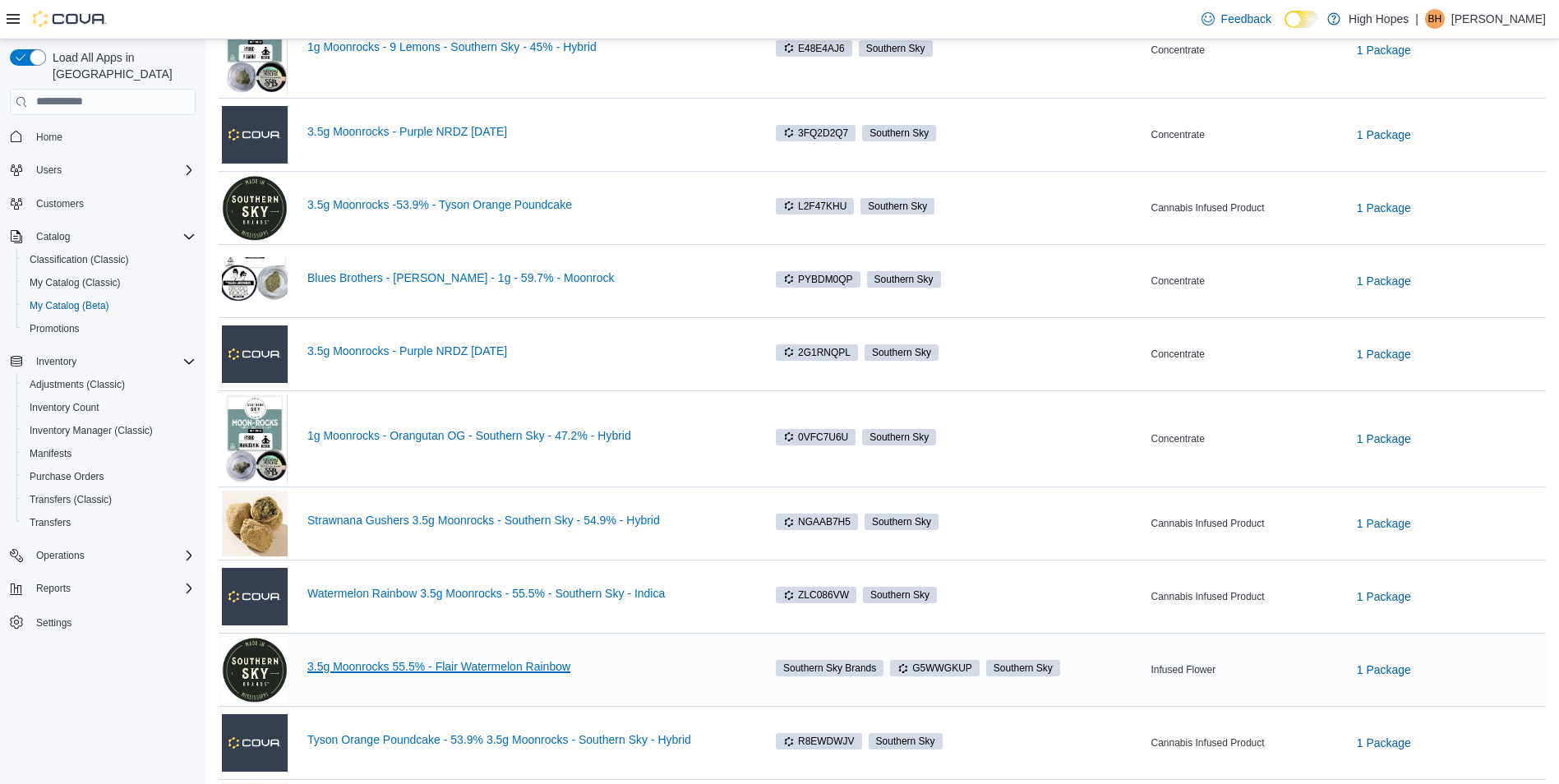
click at [442, 662] on link "3.5g Moonrocks 55.5% - Flair Watermelon Rainbow" at bounding box center [527, 665] width 439 height 13
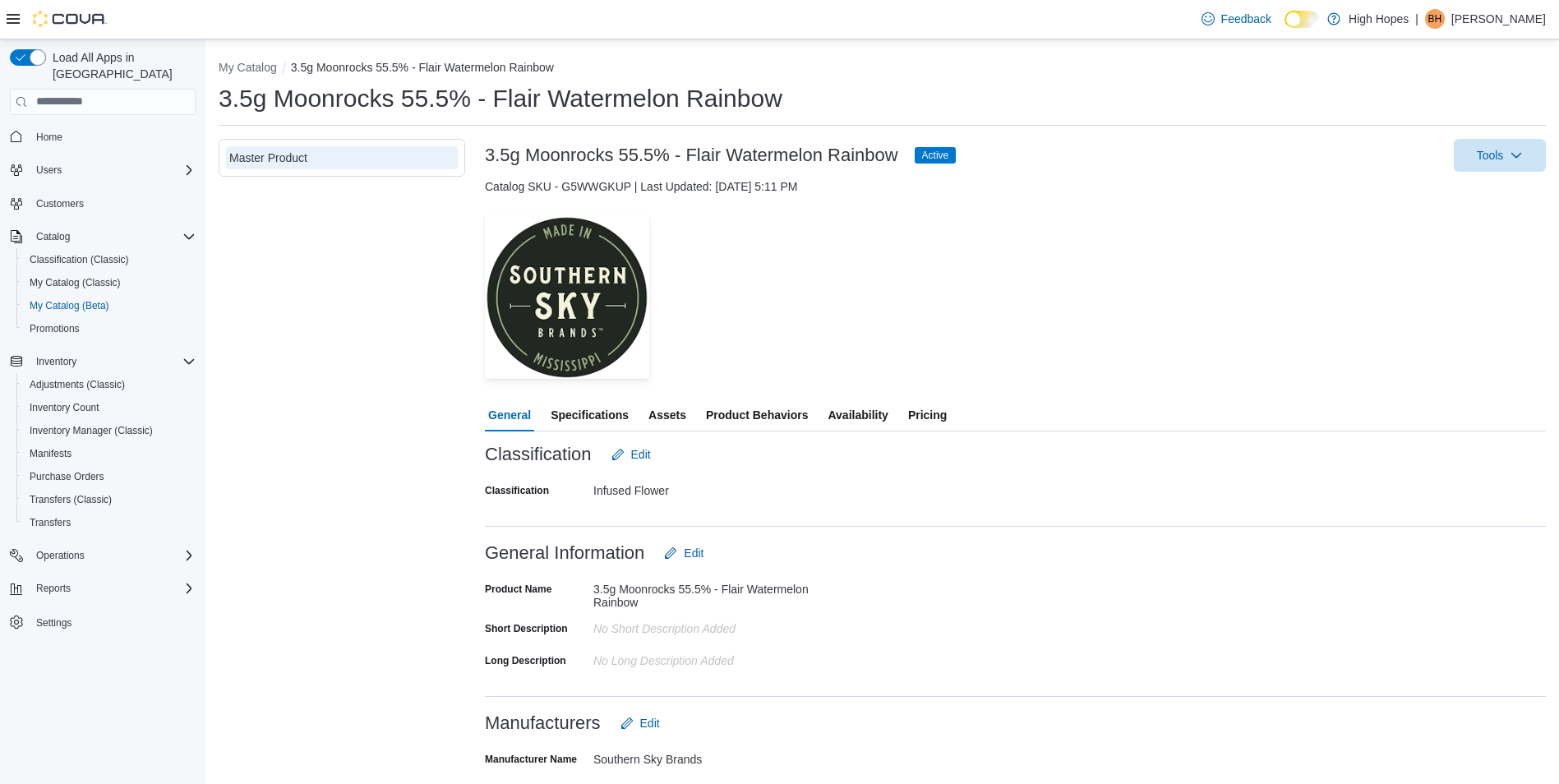
click at [600, 416] on span "Specifications" at bounding box center [590, 414] width 78 height 33
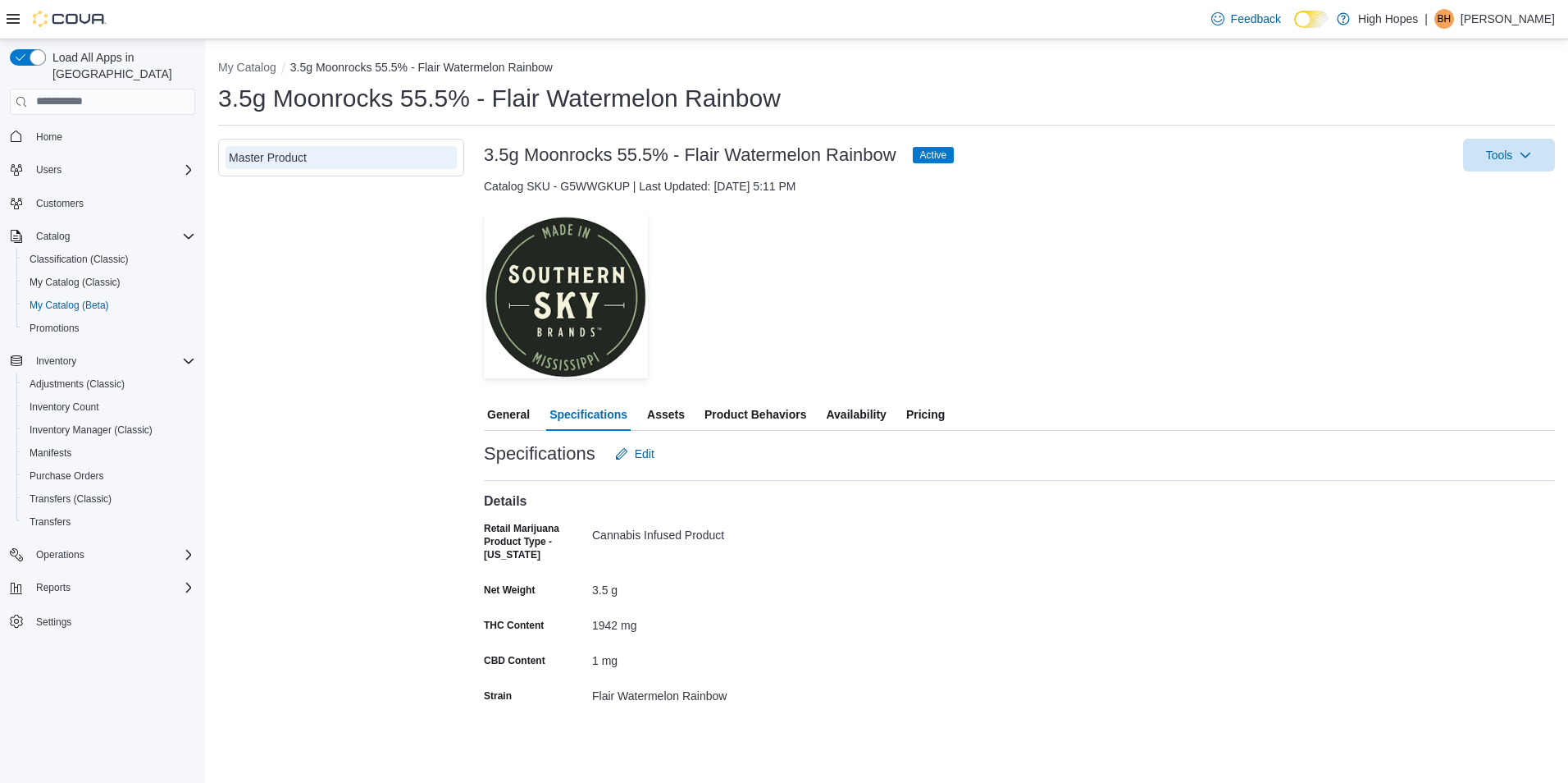
click at [504, 415] on span "General" at bounding box center [508, 413] width 43 height 33
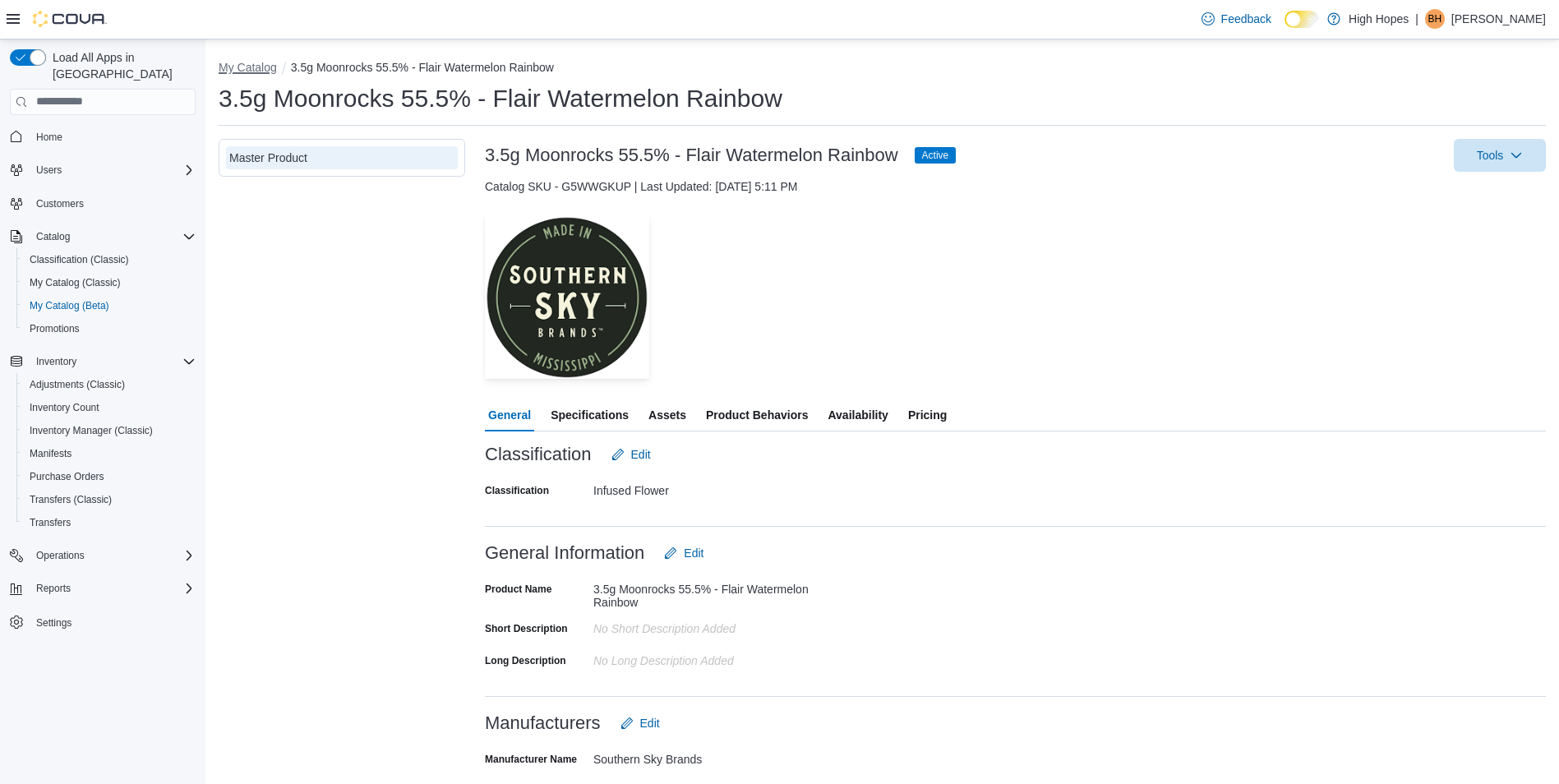
click at [255, 68] on button "My Catalog" at bounding box center [248, 67] width 58 height 13
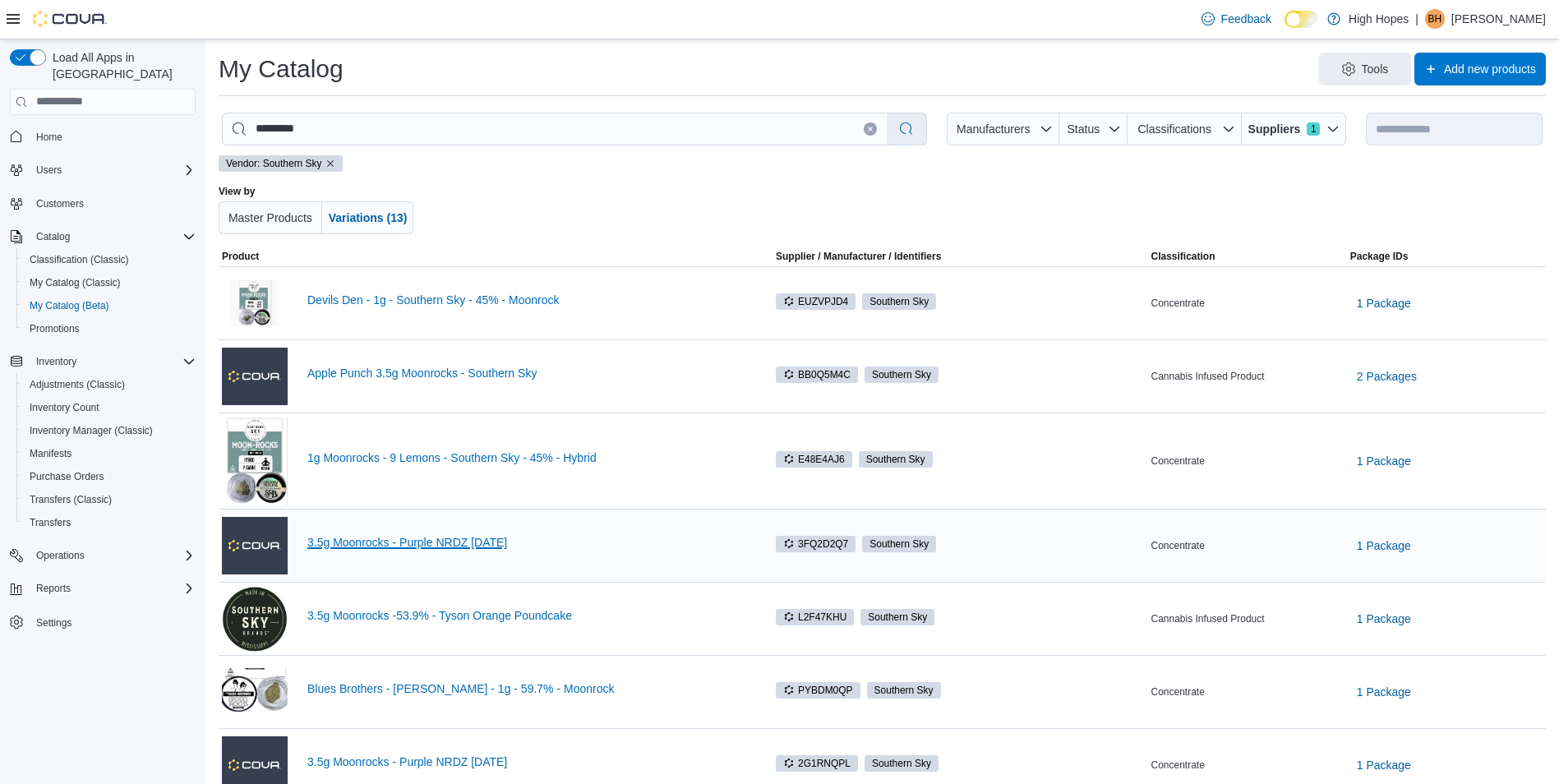
click at [417, 543] on link "3.5g Moonrocks - Purple NRDZ [DATE]" at bounding box center [527, 542] width 439 height 13
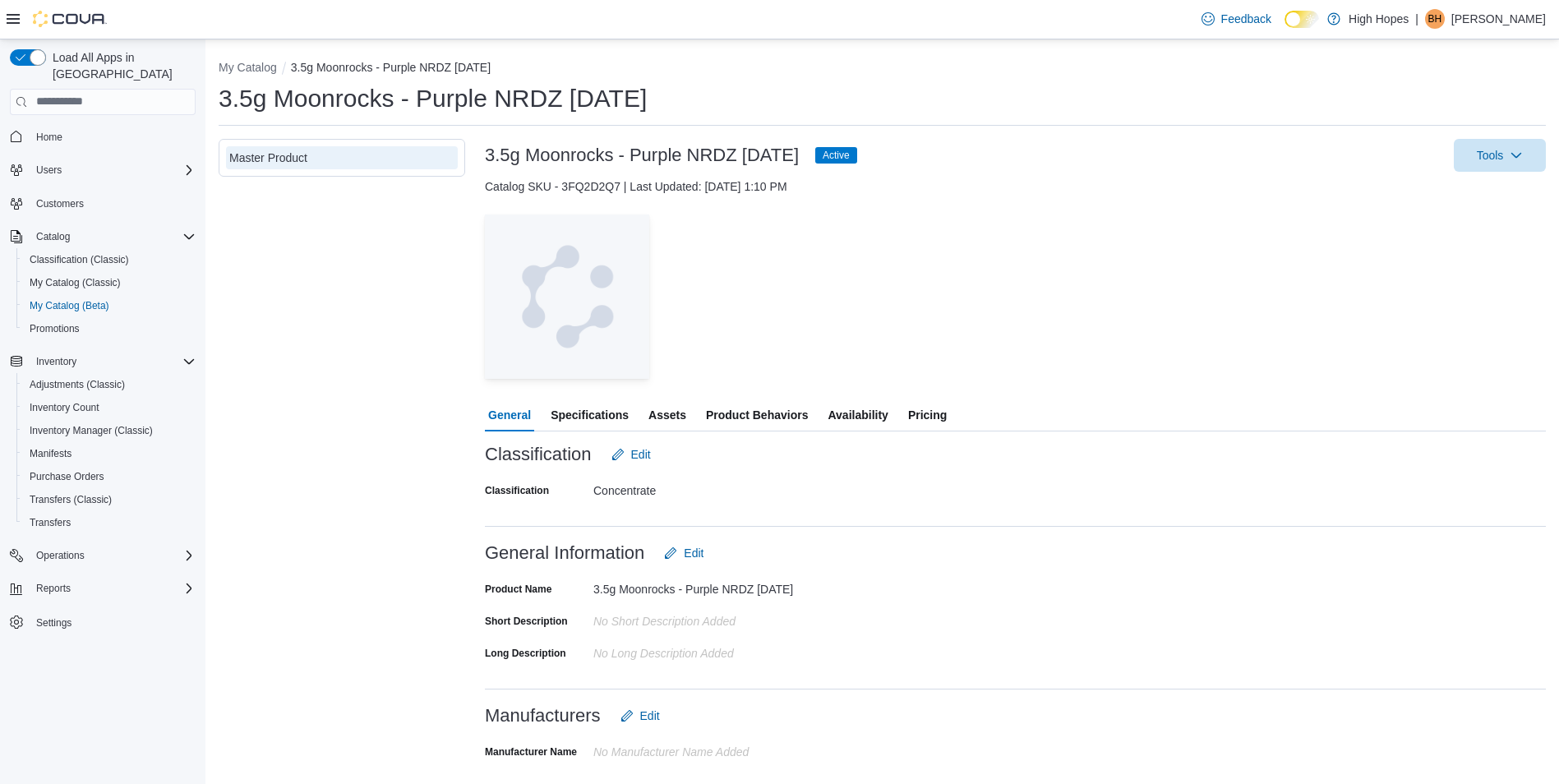
click at [730, 412] on span "Product Behaviors" at bounding box center [757, 414] width 102 height 33
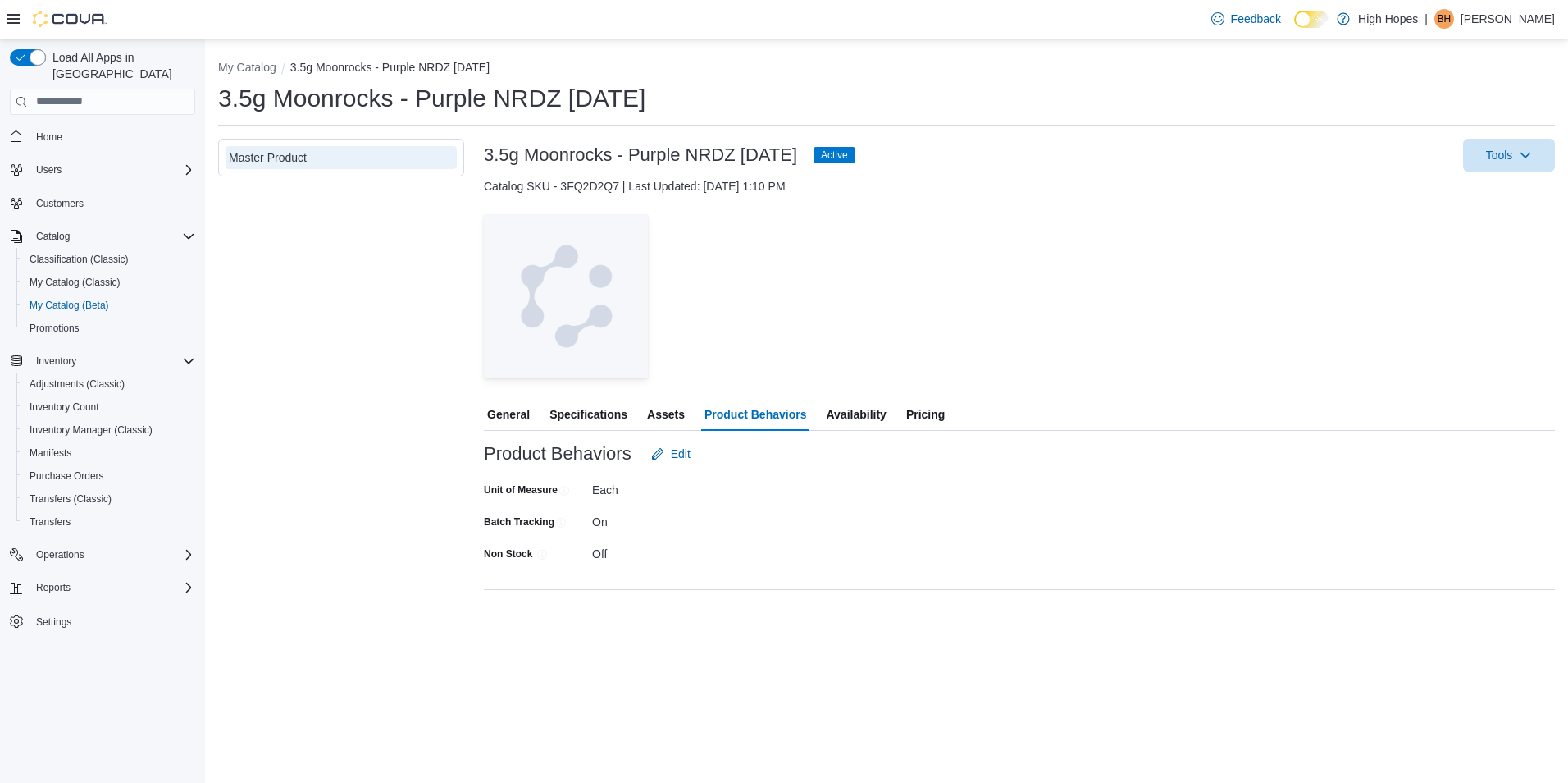
click at [580, 416] on span "Specifications" at bounding box center [589, 413] width 78 height 33
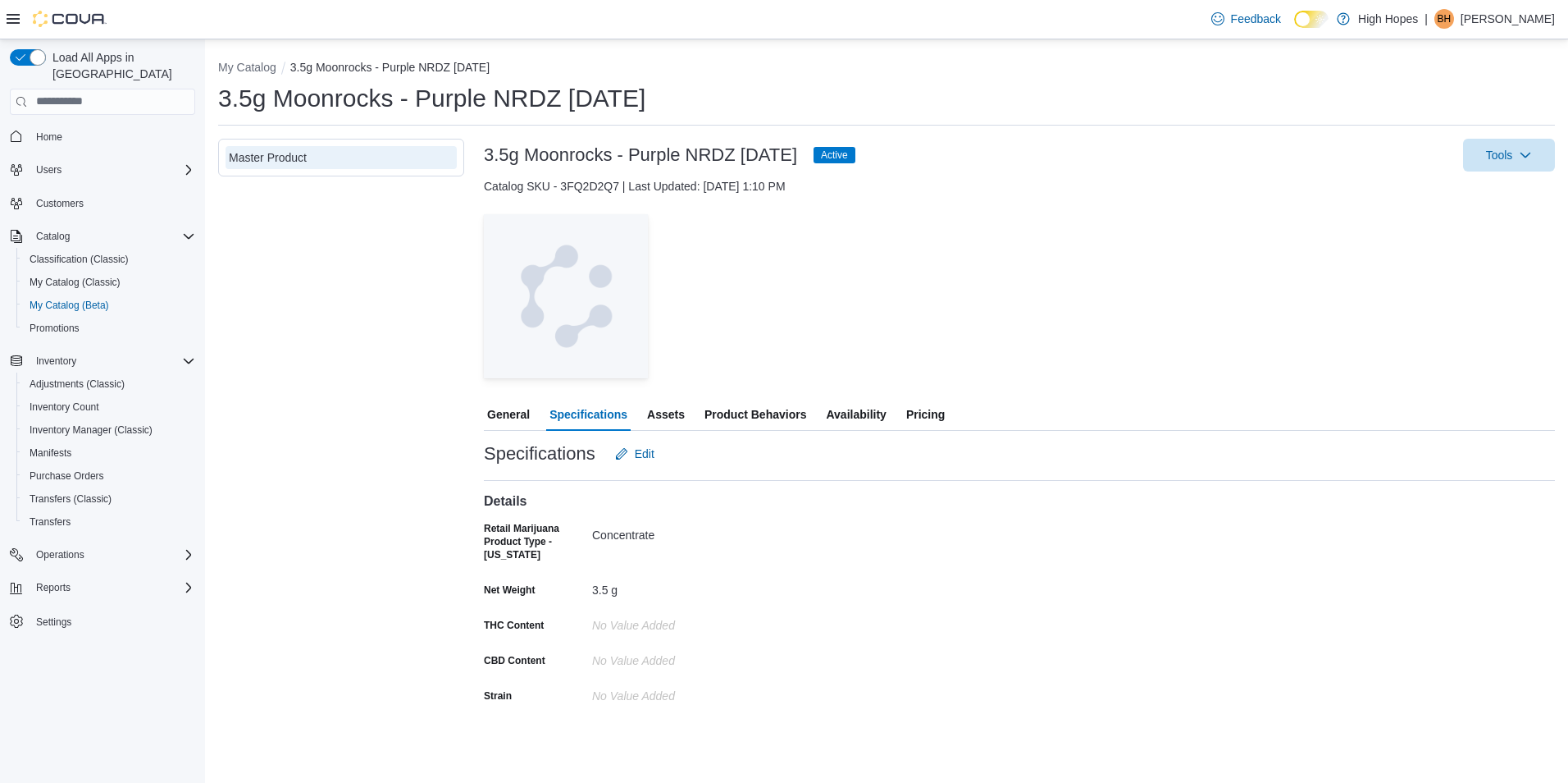
click at [519, 416] on span "General" at bounding box center [508, 413] width 43 height 33
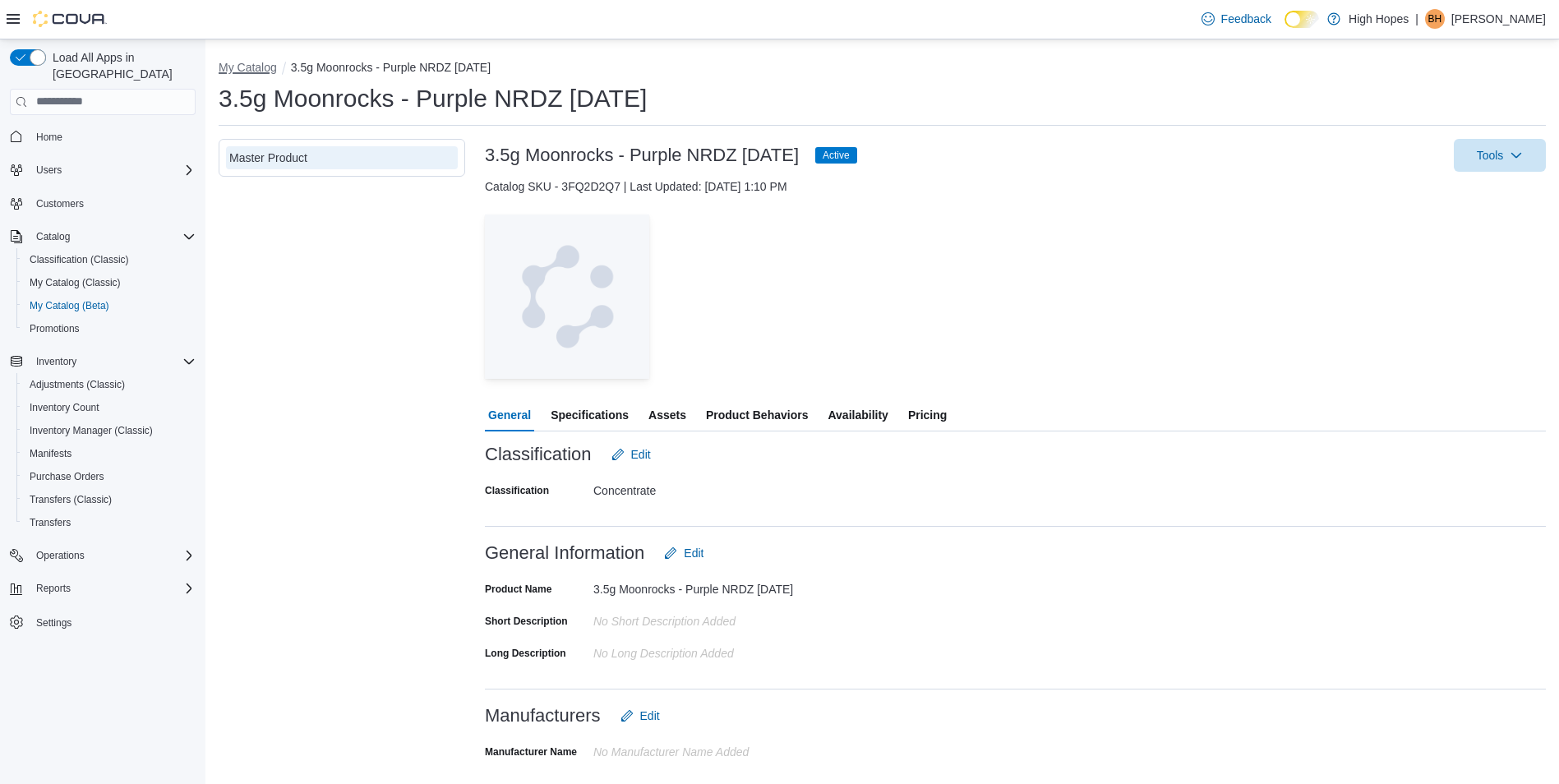
click at [253, 68] on button "My Catalog" at bounding box center [248, 67] width 58 height 13
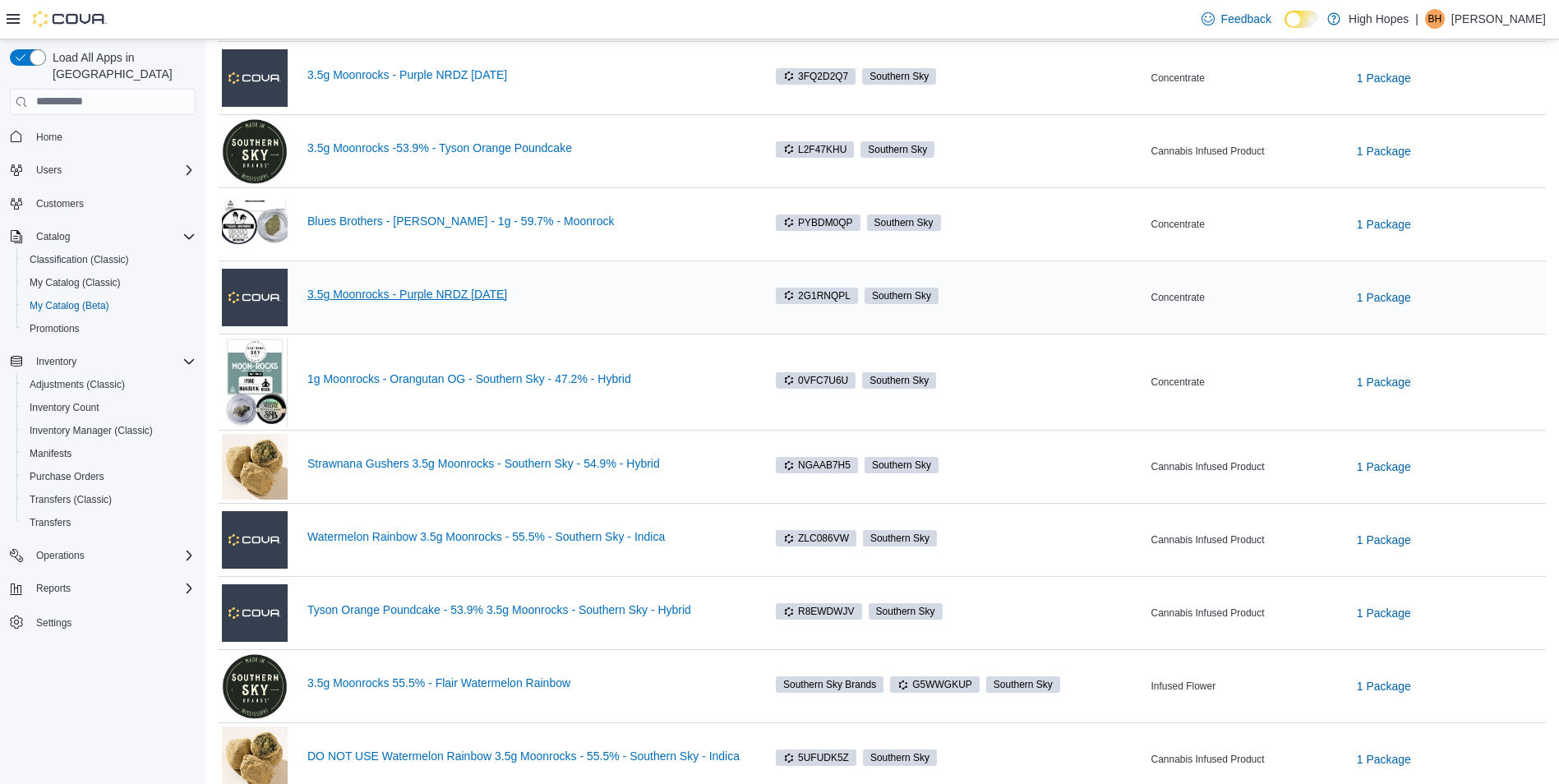
scroll to position [493, 0]
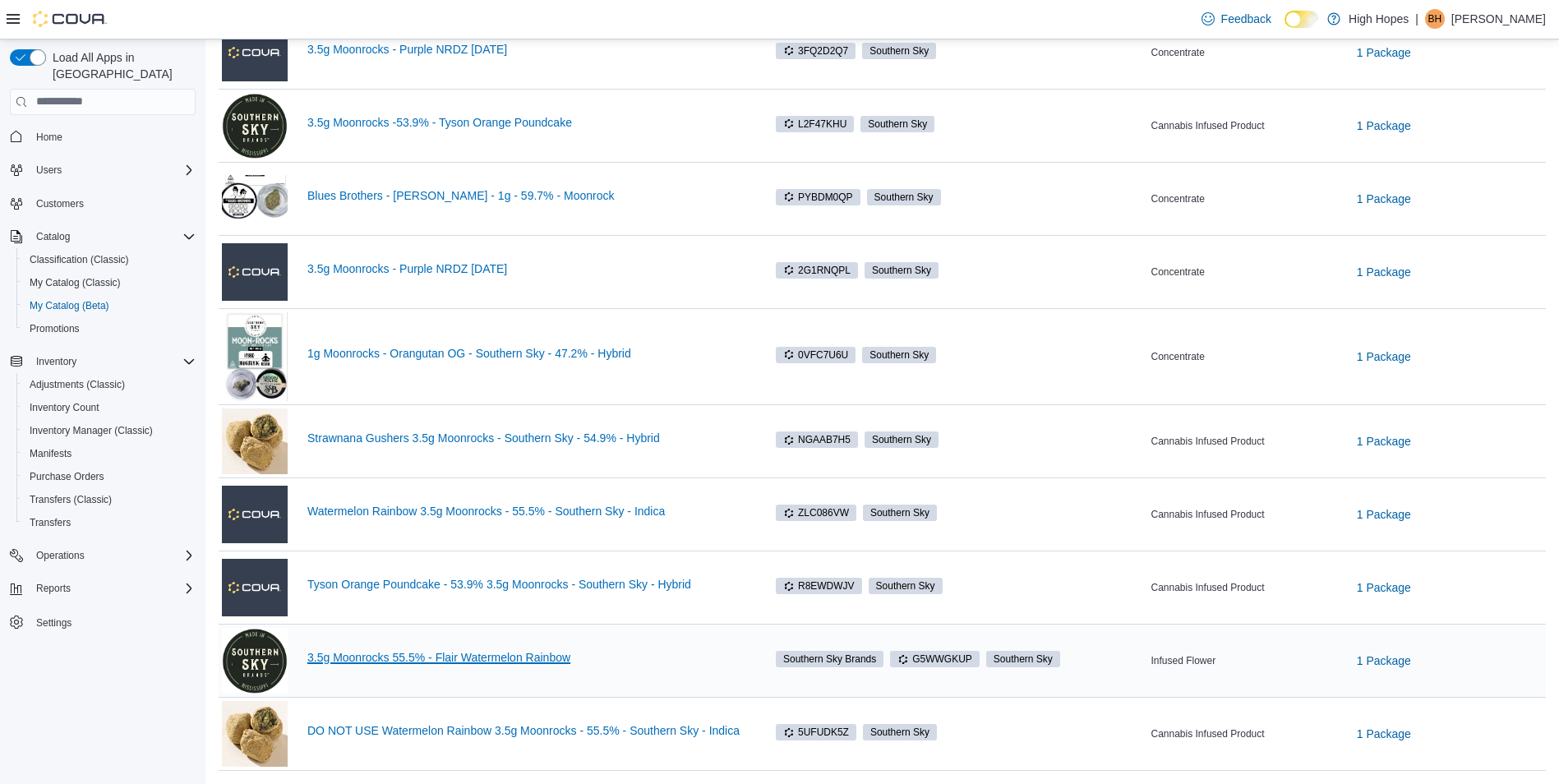
click at [381, 658] on link "3.5g Moonrocks 55.5% - Flair Watermelon Rainbow" at bounding box center [527, 656] width 439 height 13
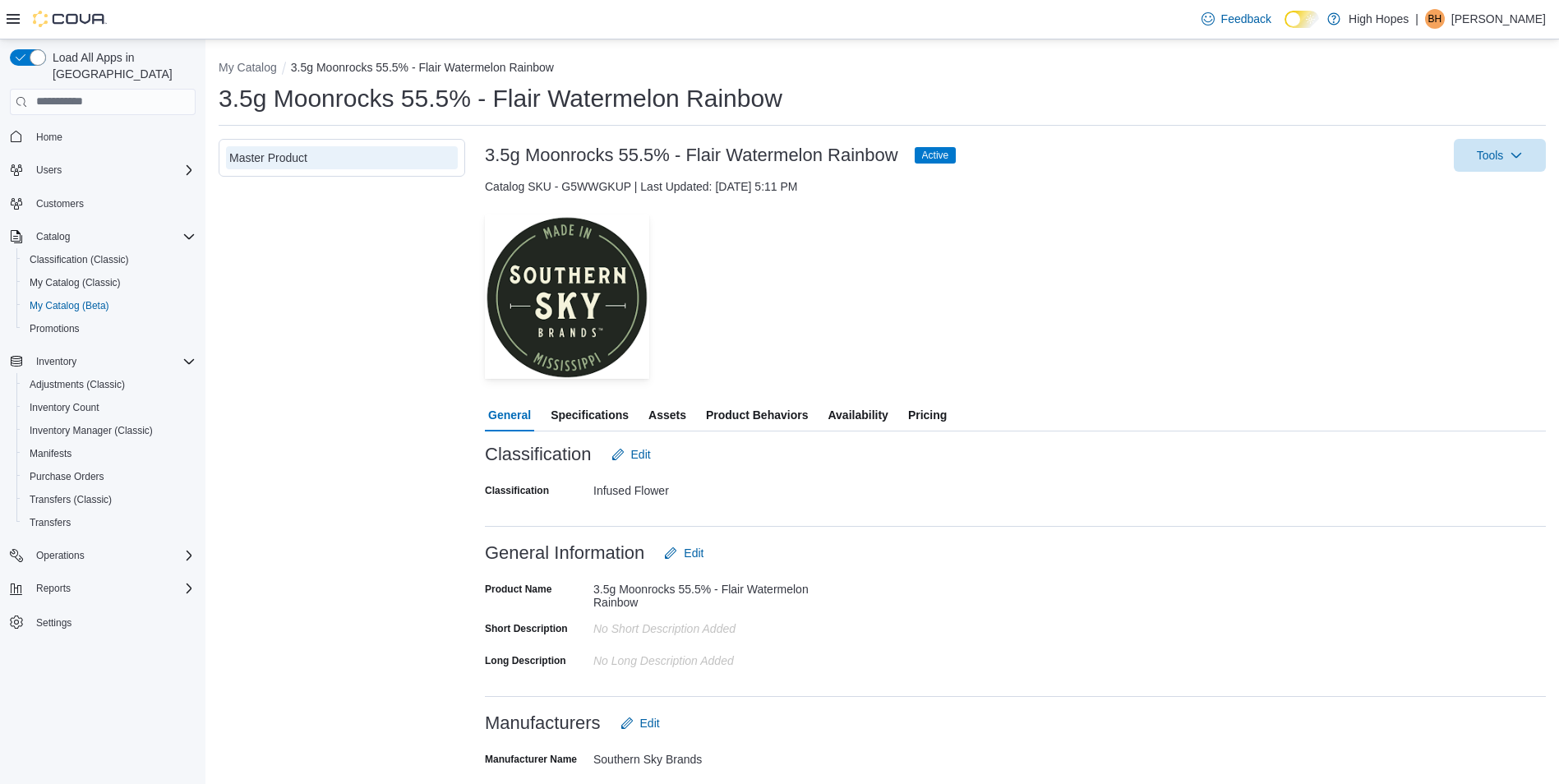
click at [839, 419] on span "Availability" at bounding box center [857, 414] width 60 height 33
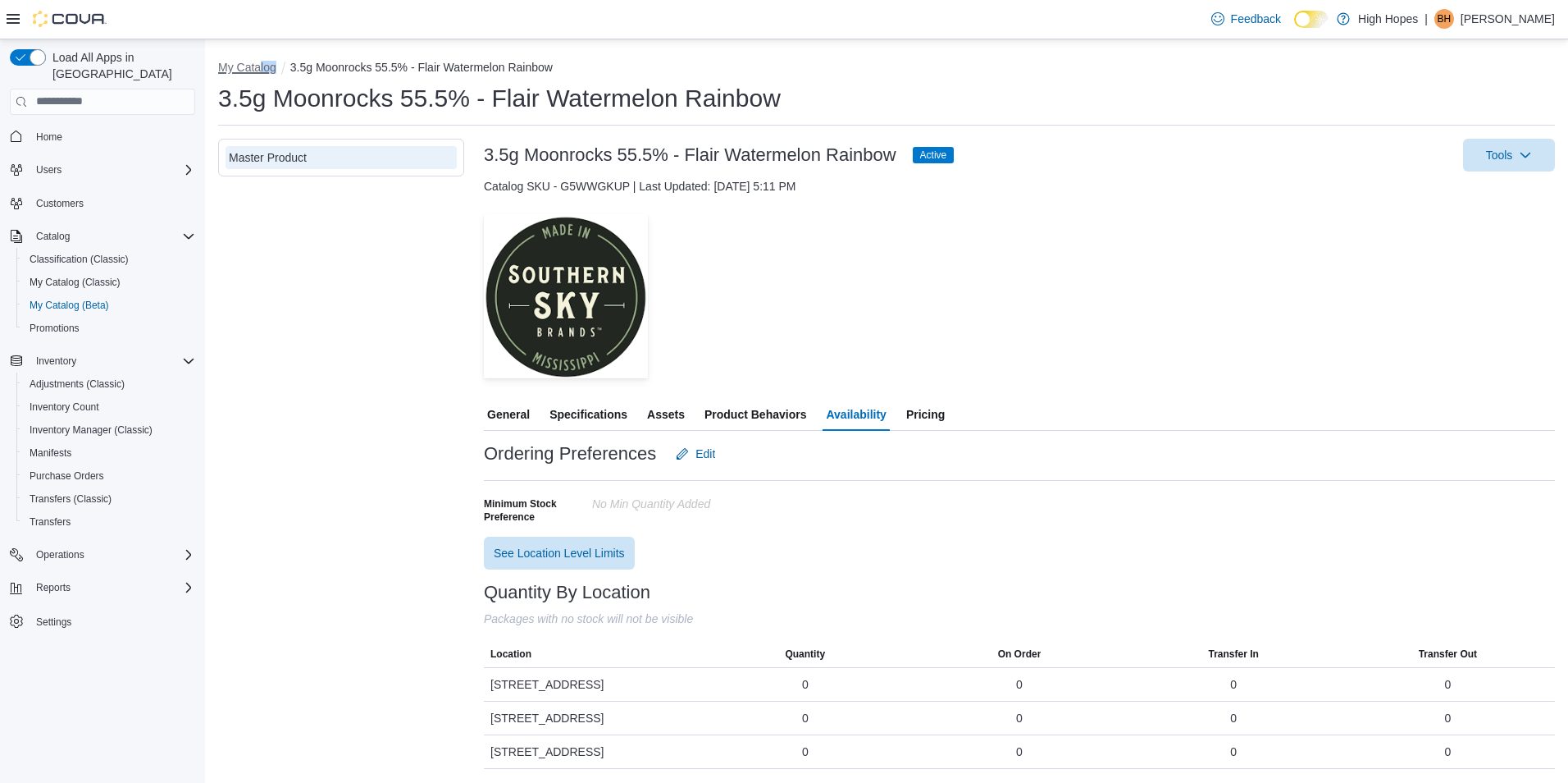
click at [261, 76] on ol "My Catalog 3.5g Moonrocks 55.5% - Flair Watermelon Rainbow" at bounding box center [887, 69] width 1337 height 20
click at [256, 71] on button "My Catalog" at bounding box center [247, 67] width 58 height 13
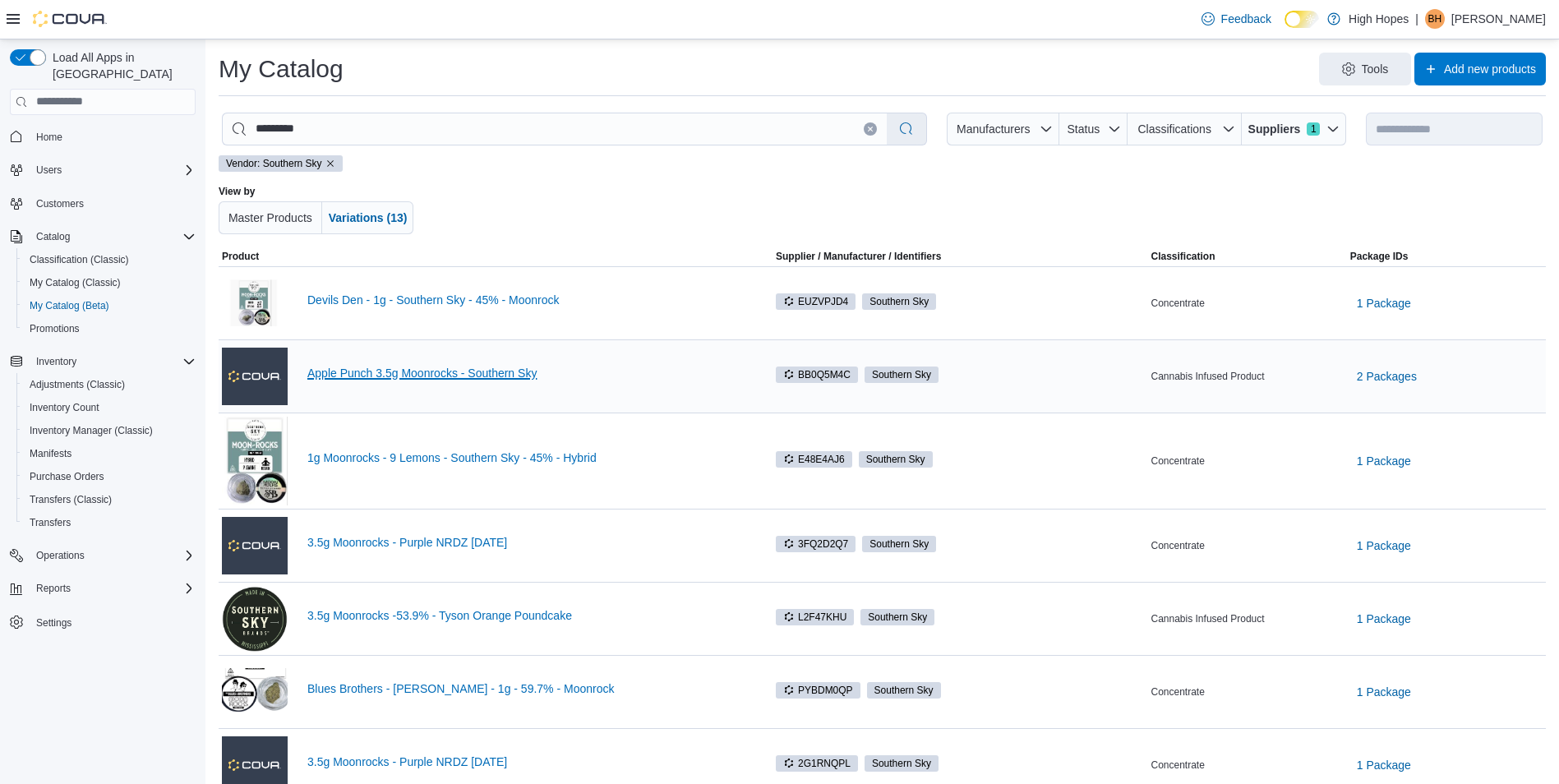
click at [396, 378] on link "Apple Punch 3.5g Moonrocks - Southern Sky" at bounding box center [527, 372] width 439 height 13
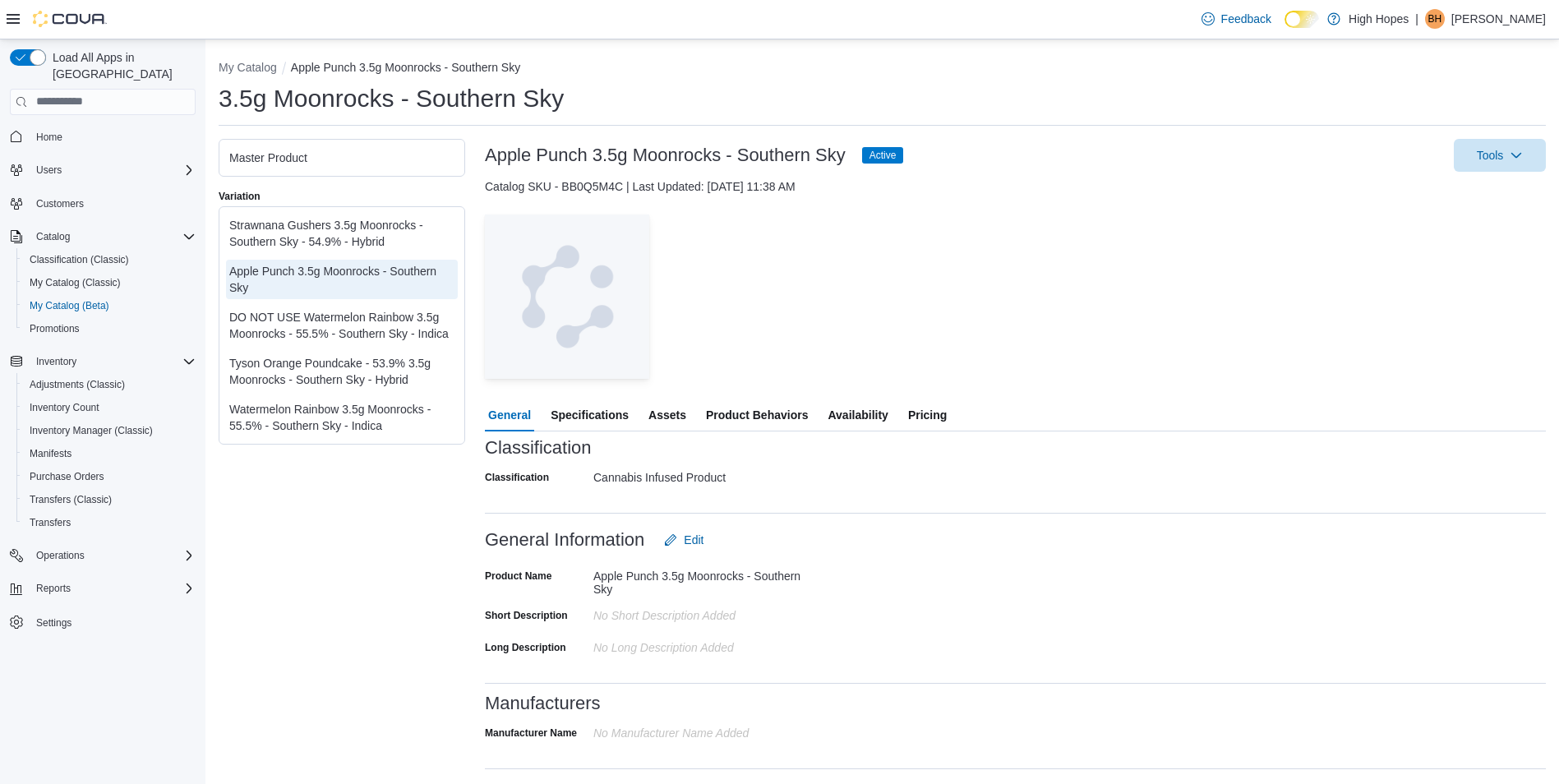
click at [867, 412] on span "Availability" at bounding box center [857, 414] width 60 height 33
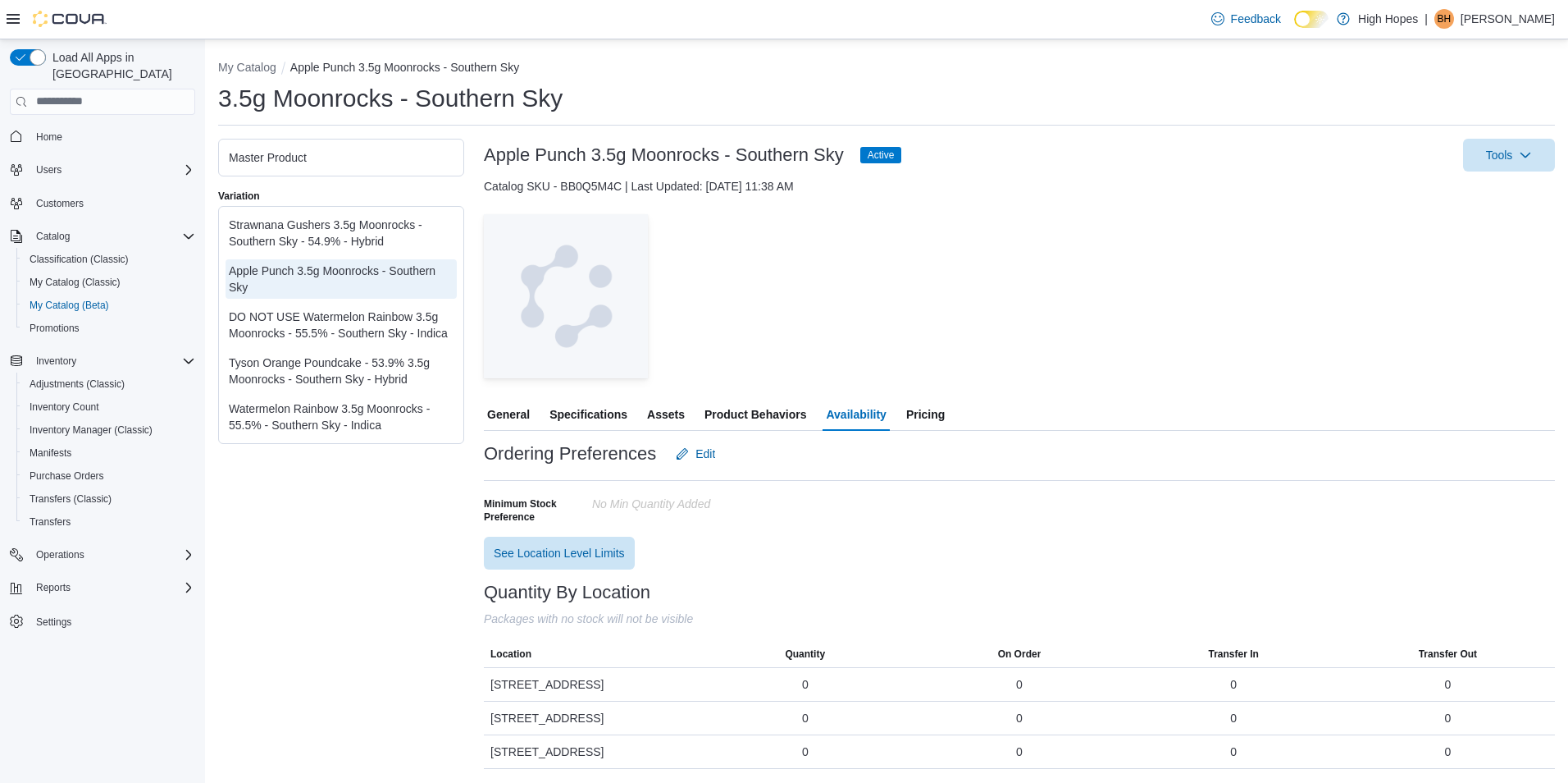
click at [377, 367] on div "Tyson Orange Poundcake - 53.9% 3.5g Moonrocks - Southern Sky - Hybrid" at bounding box center [342, 371] width 225 height 33
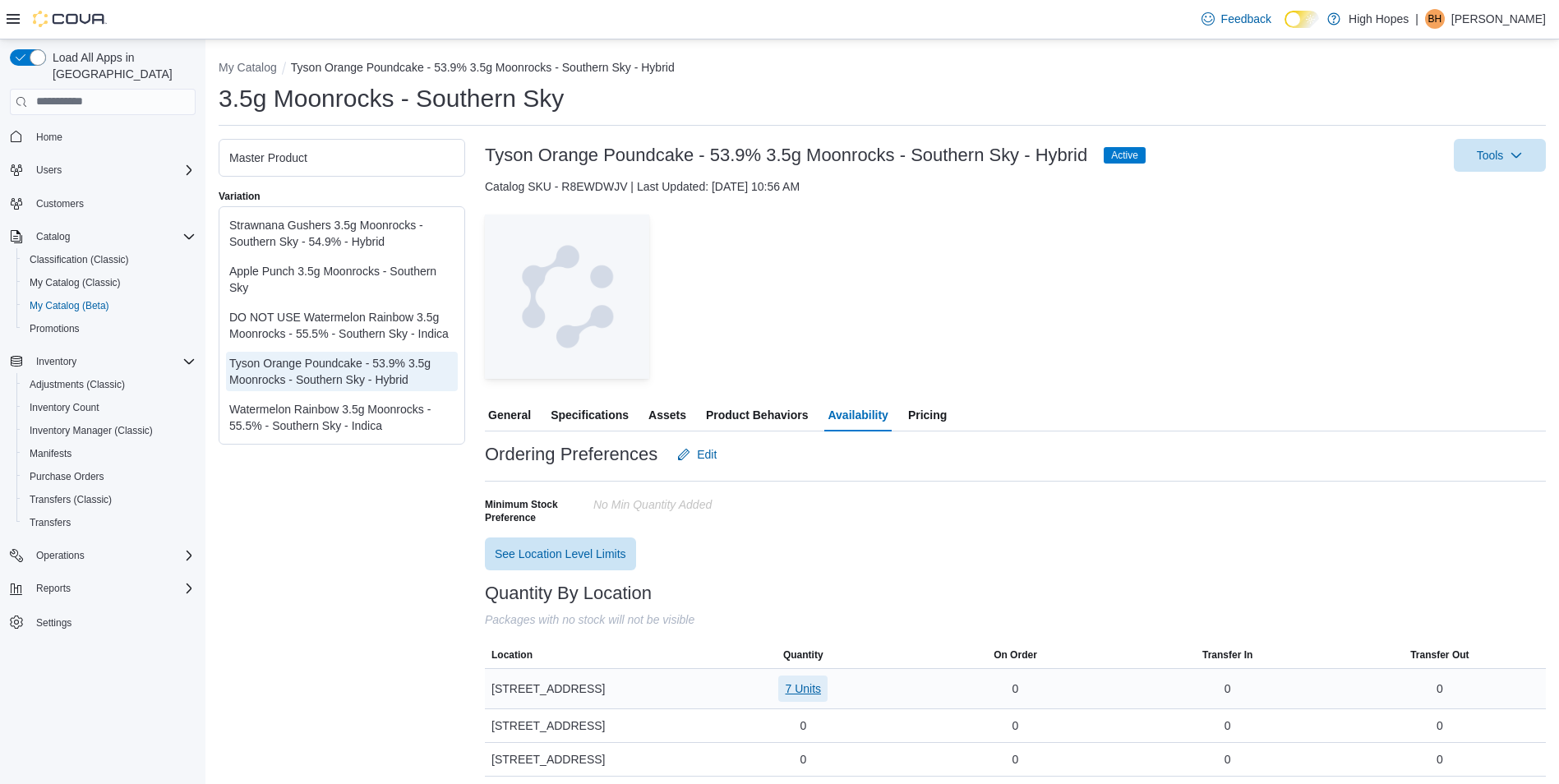
click at [812, 684] on span "7 Units" at bounding box center [802, 688] width 36 height 16
click at [839, 619] on span "1A4230100002649000031029" at bounding box center [781, 619] width 155 height 16
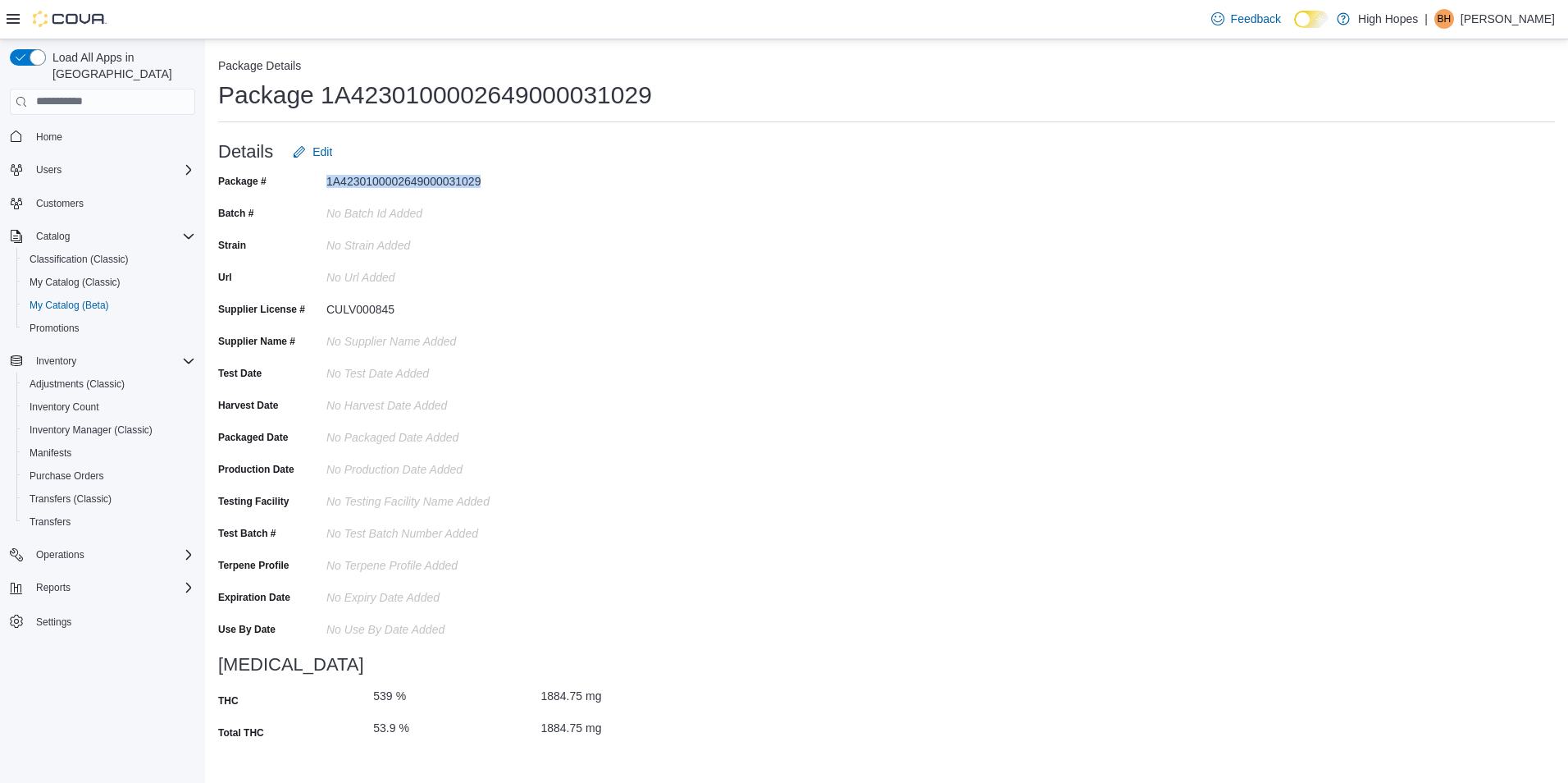
drag, startPoint x: 491, startPoint y: 176, endPoint x: 328, endPoint y: 181, distance: 163.1
click at [328, 181] on div "1A4230100002649000031029" at bounding box center [436, 178] width 220 height 20
copy div "1A4230100002649000031029"
click at [66, 581] on span "Reports" at bounding box center [53, 587] width 35 height 13
click at [54, 718] on span "Reports" at bounding box center [47, 724] width 35 height 13
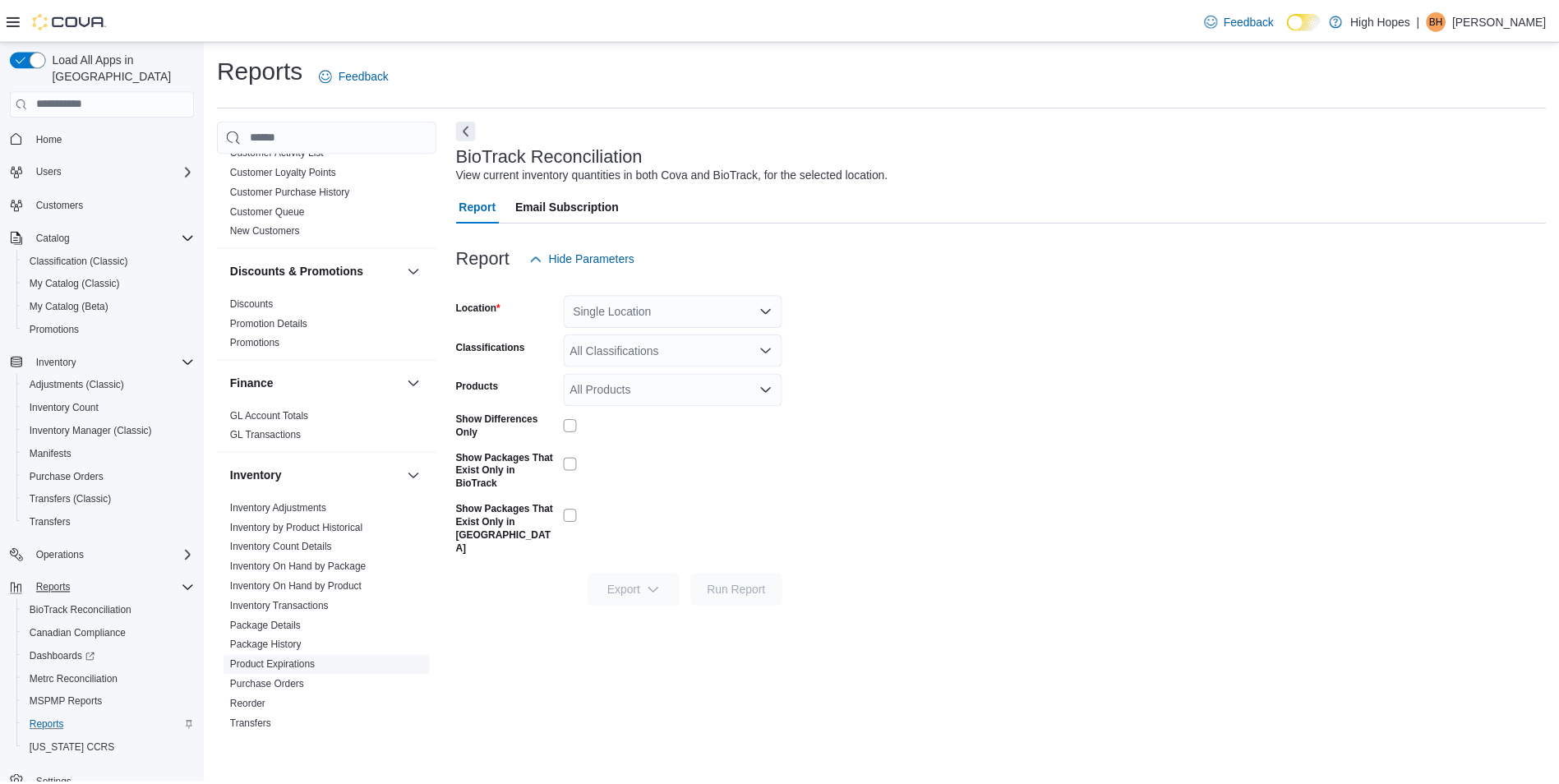
scroll to position [575, 0]
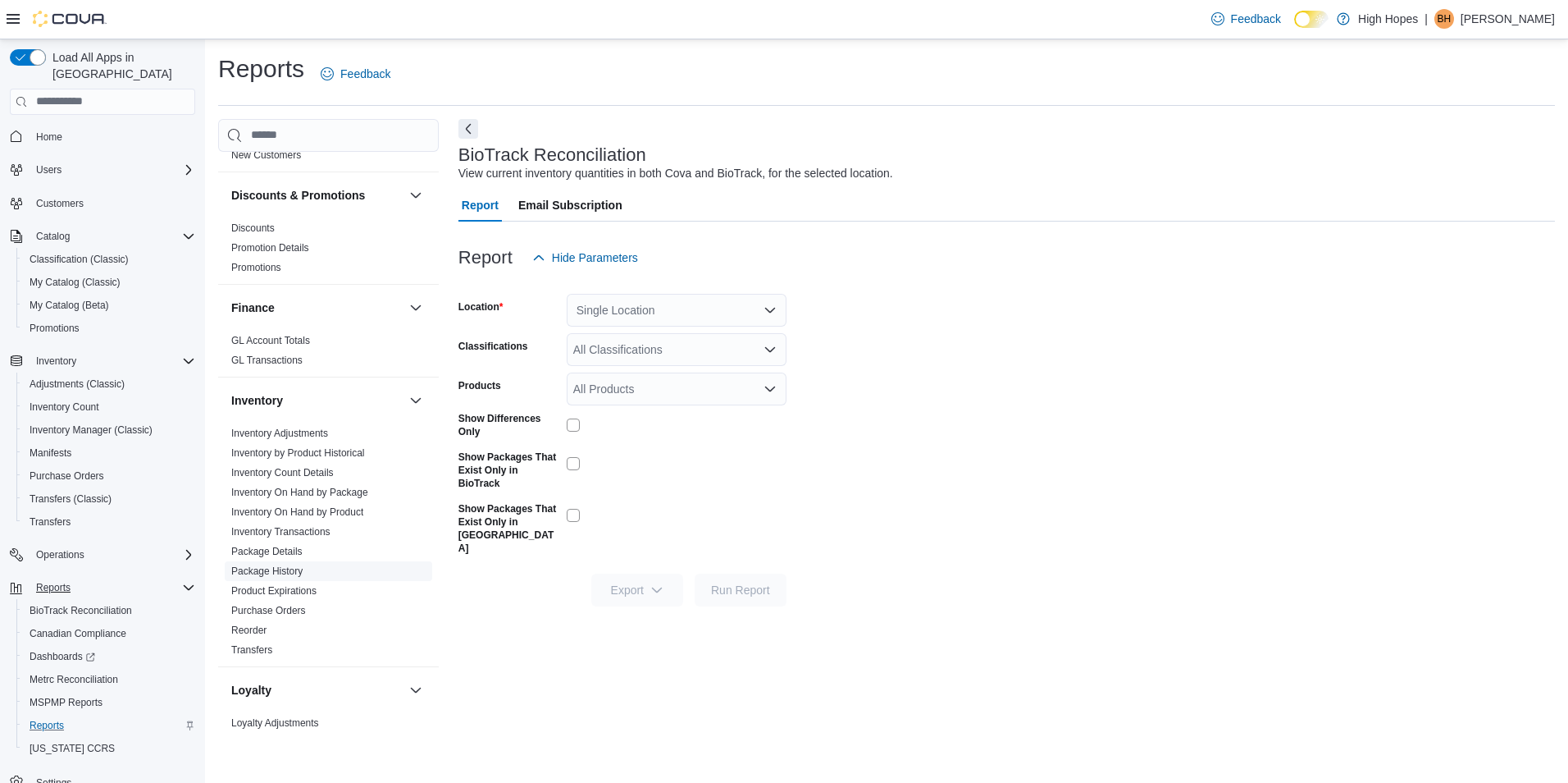
click at [304, 561] on span "Package History" at bounding box center [329, 571] width 207 height 20
click at [293, 565] on link "Package History" at bounding box center [267, 571] width 72 height 12
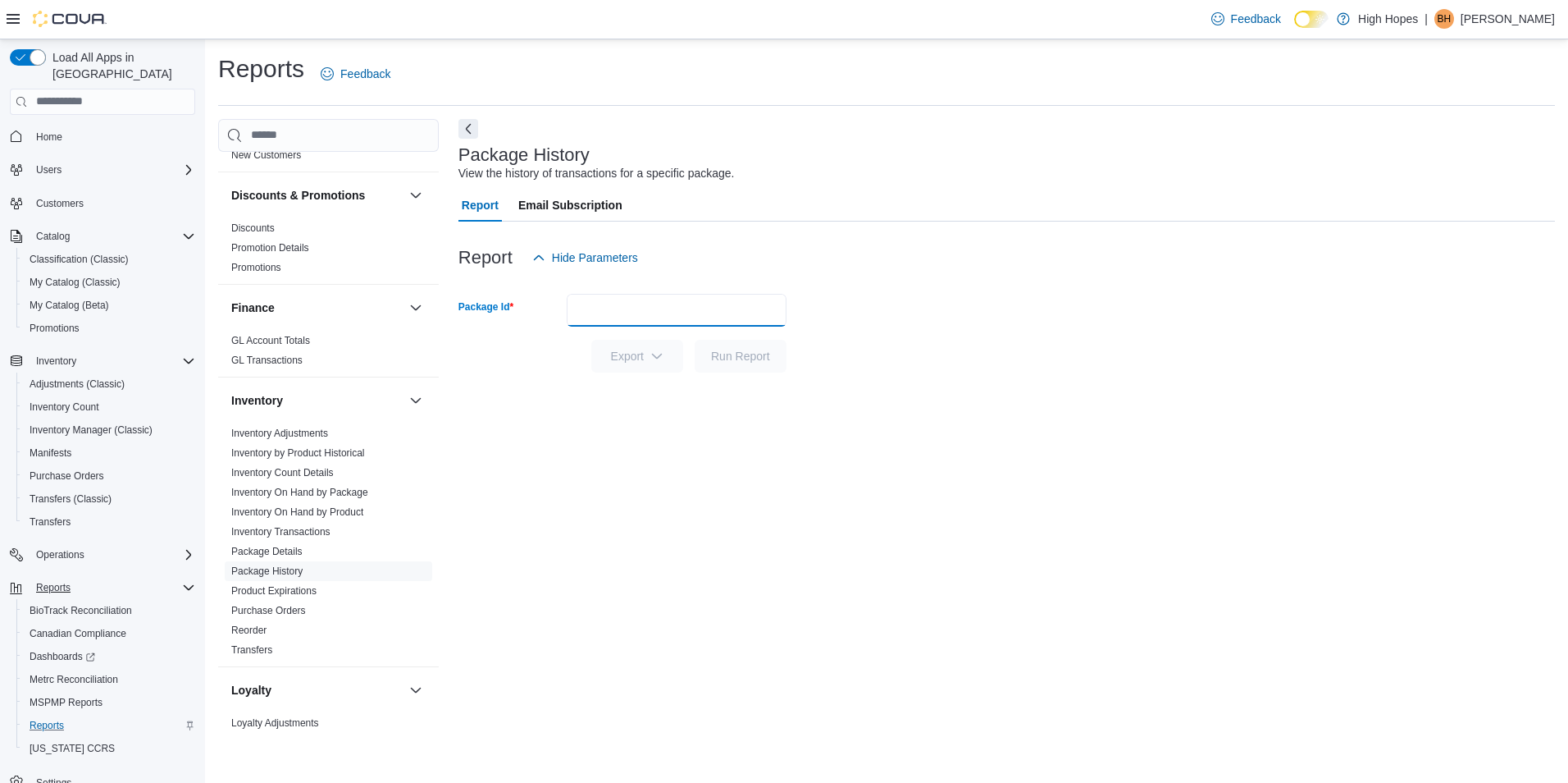
paste input "**********"
type input "**********"
click at [726, 355] on span "Run Report" at bounding box center [740, 355] width 59 height 16
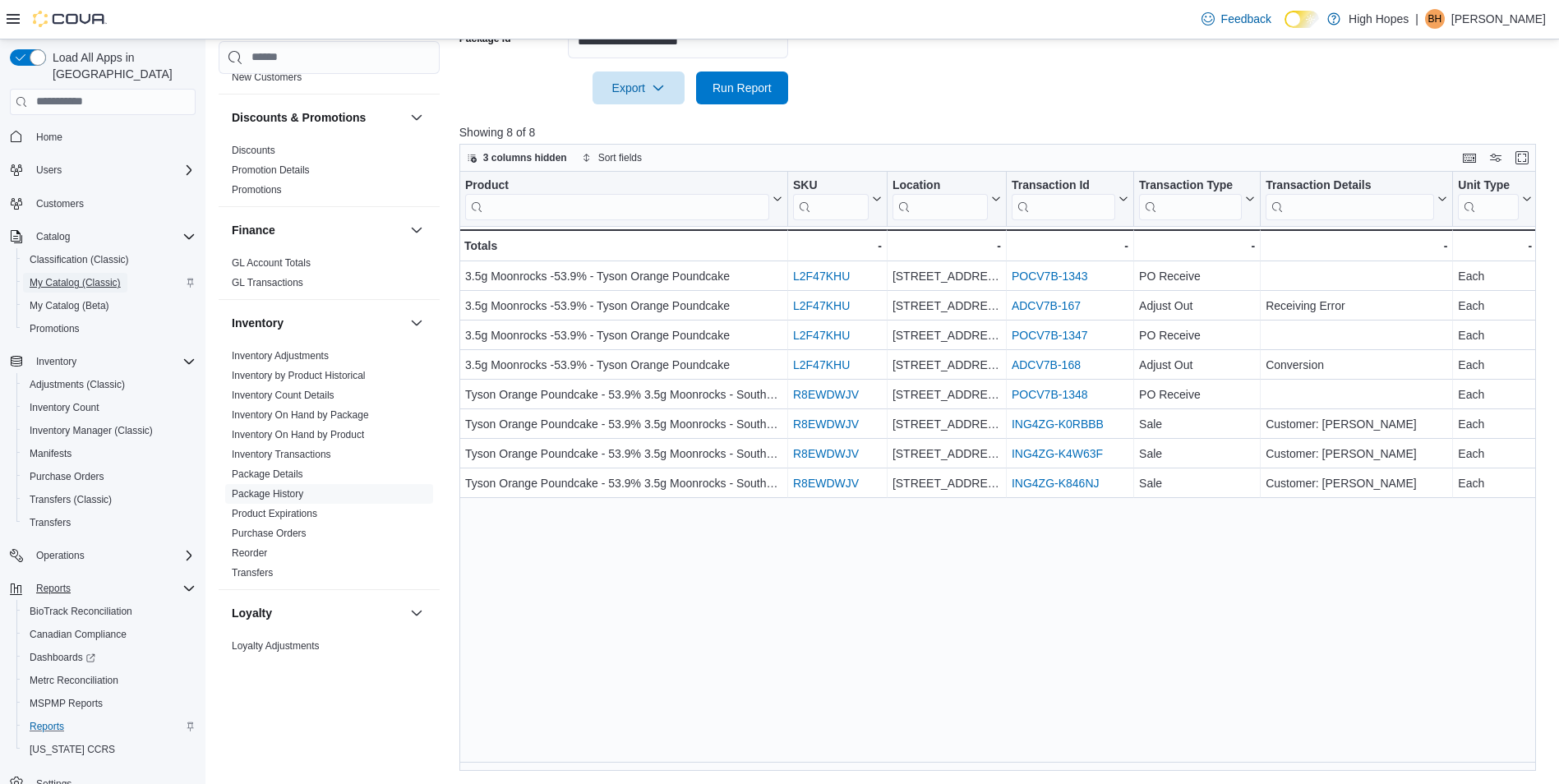
click at [69, 276] on span "My Catalog (Classic)" at bounding box center [75, 282] width 91 height 13
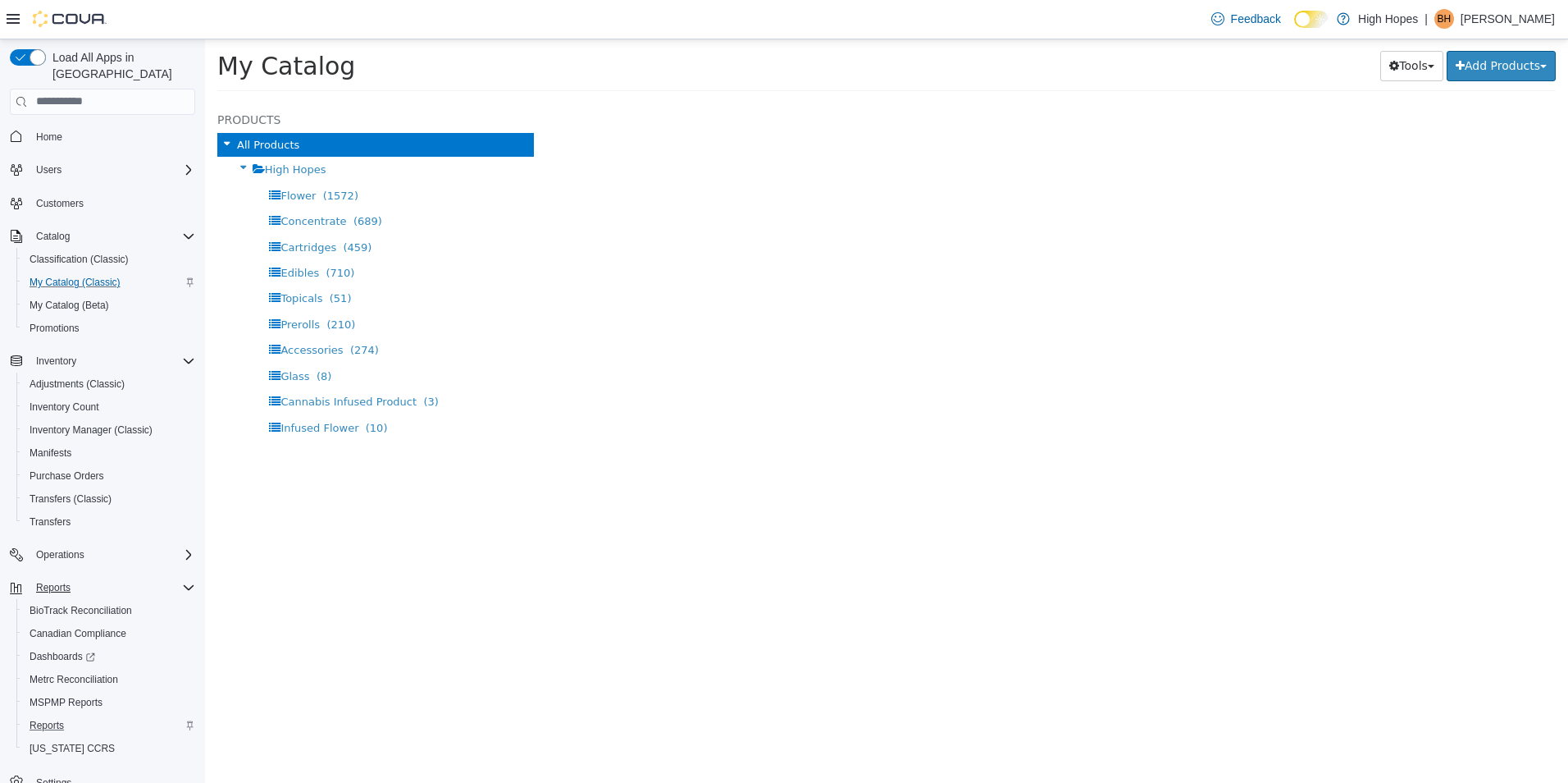
select select "**********"
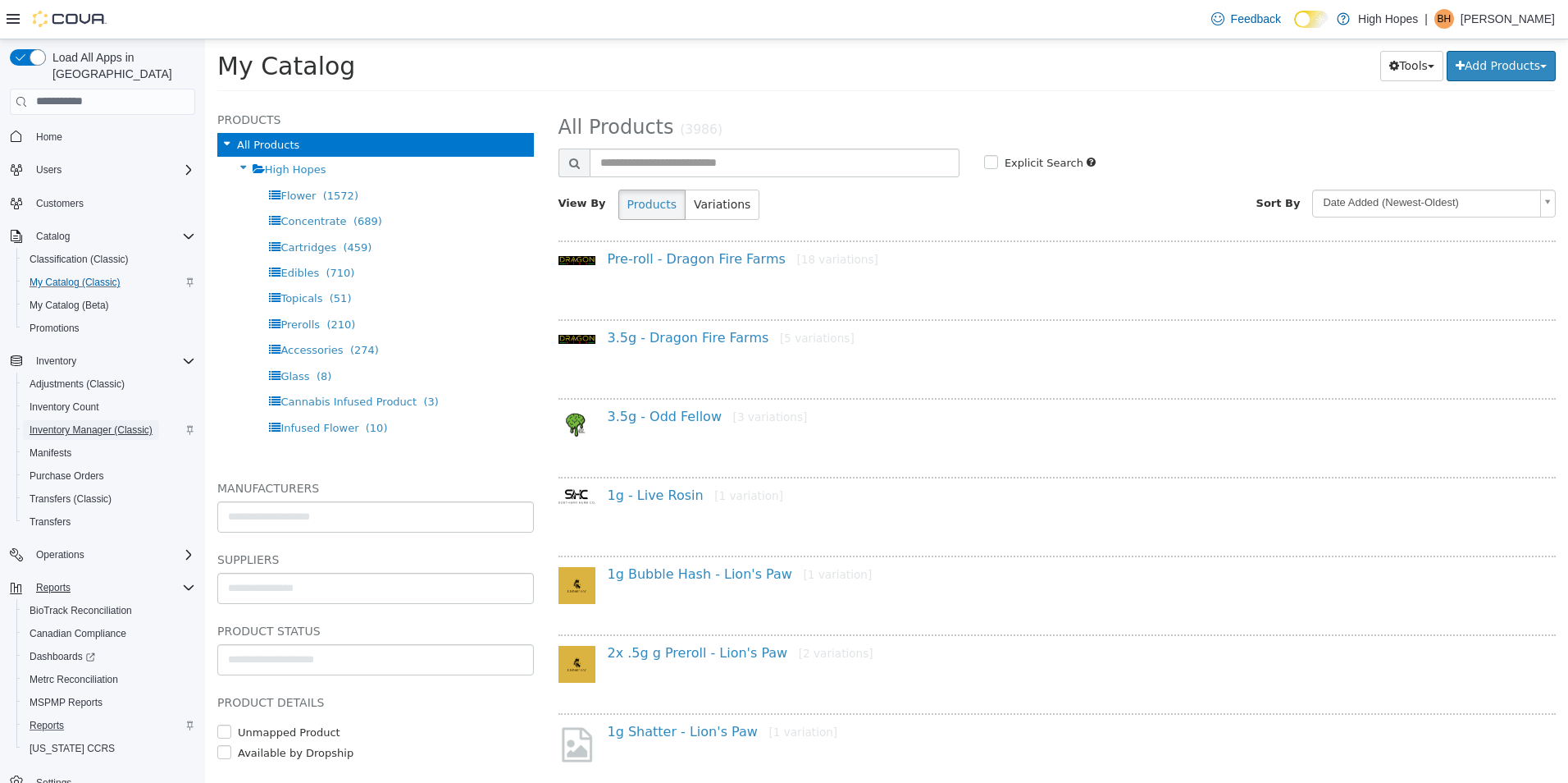
click at [69, 423] on span "Inventory Manager (Classic)" at bounding box center [92, 429] width 124 height 13
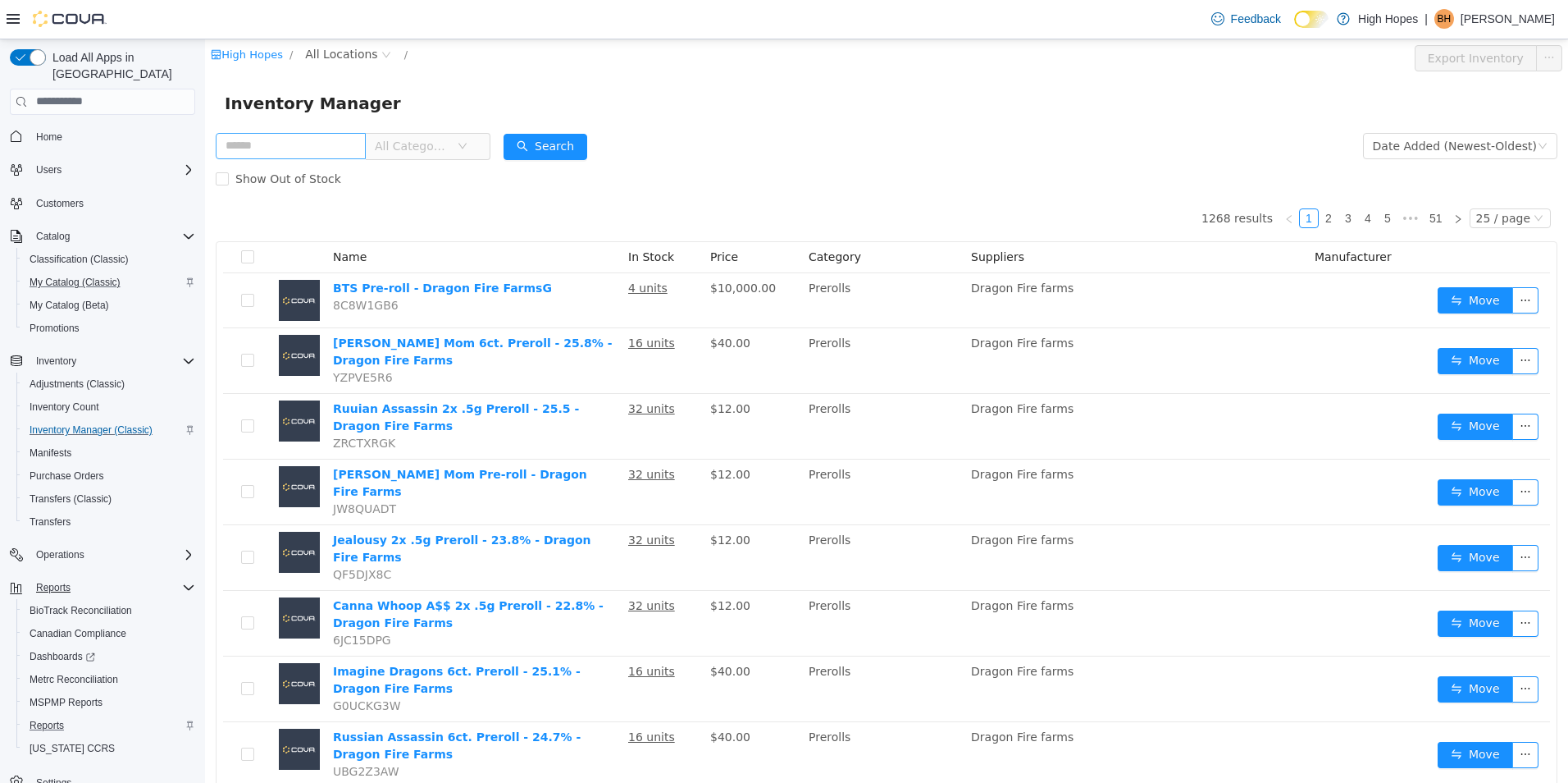
click at [290, 146] on input "text" at bounding box center [291, 145] width 150 height 26
type input "*********"
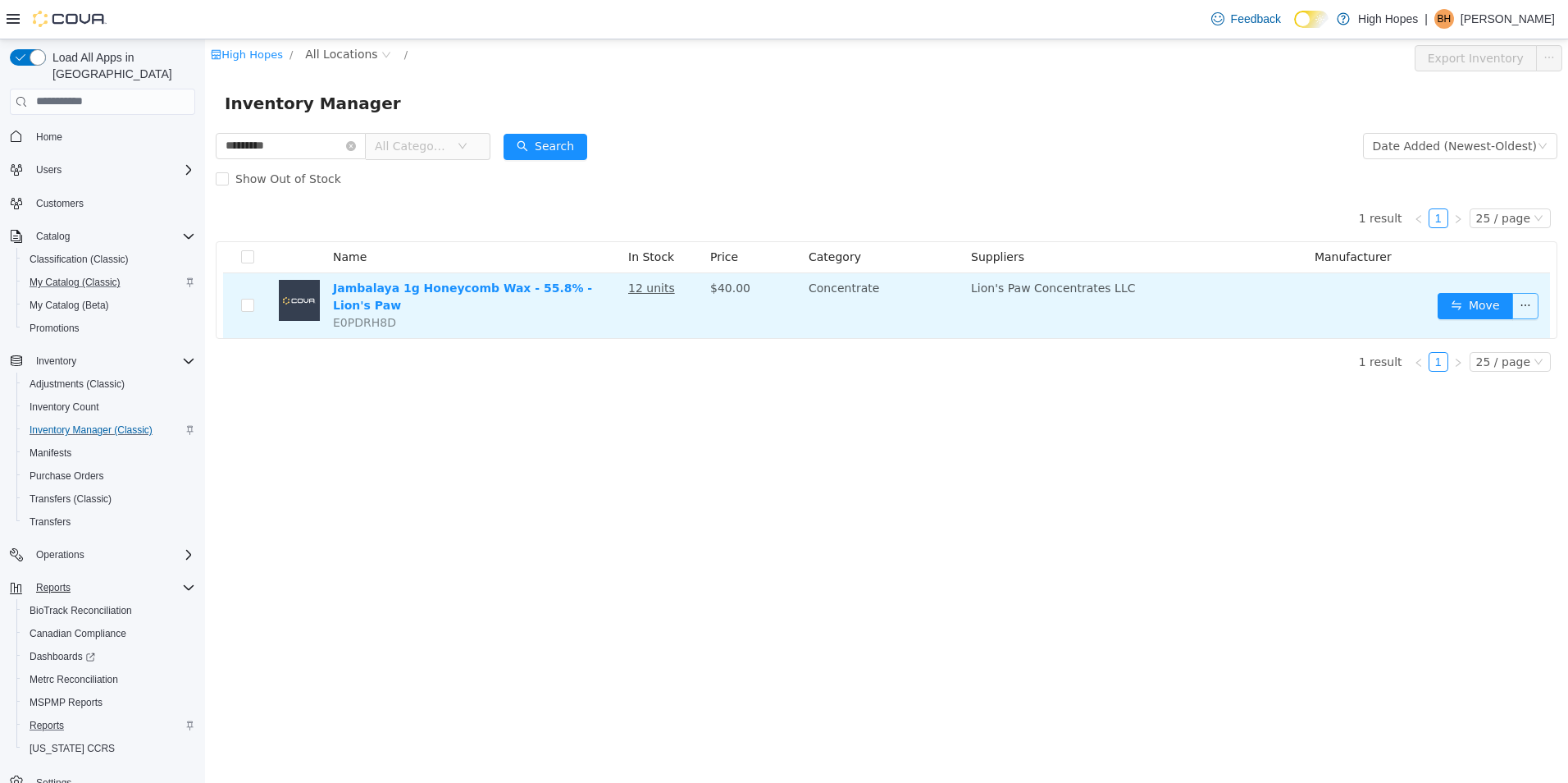
click at [1534, 295] on button "button" at bounding box center [1525, 305] width 26 height 26
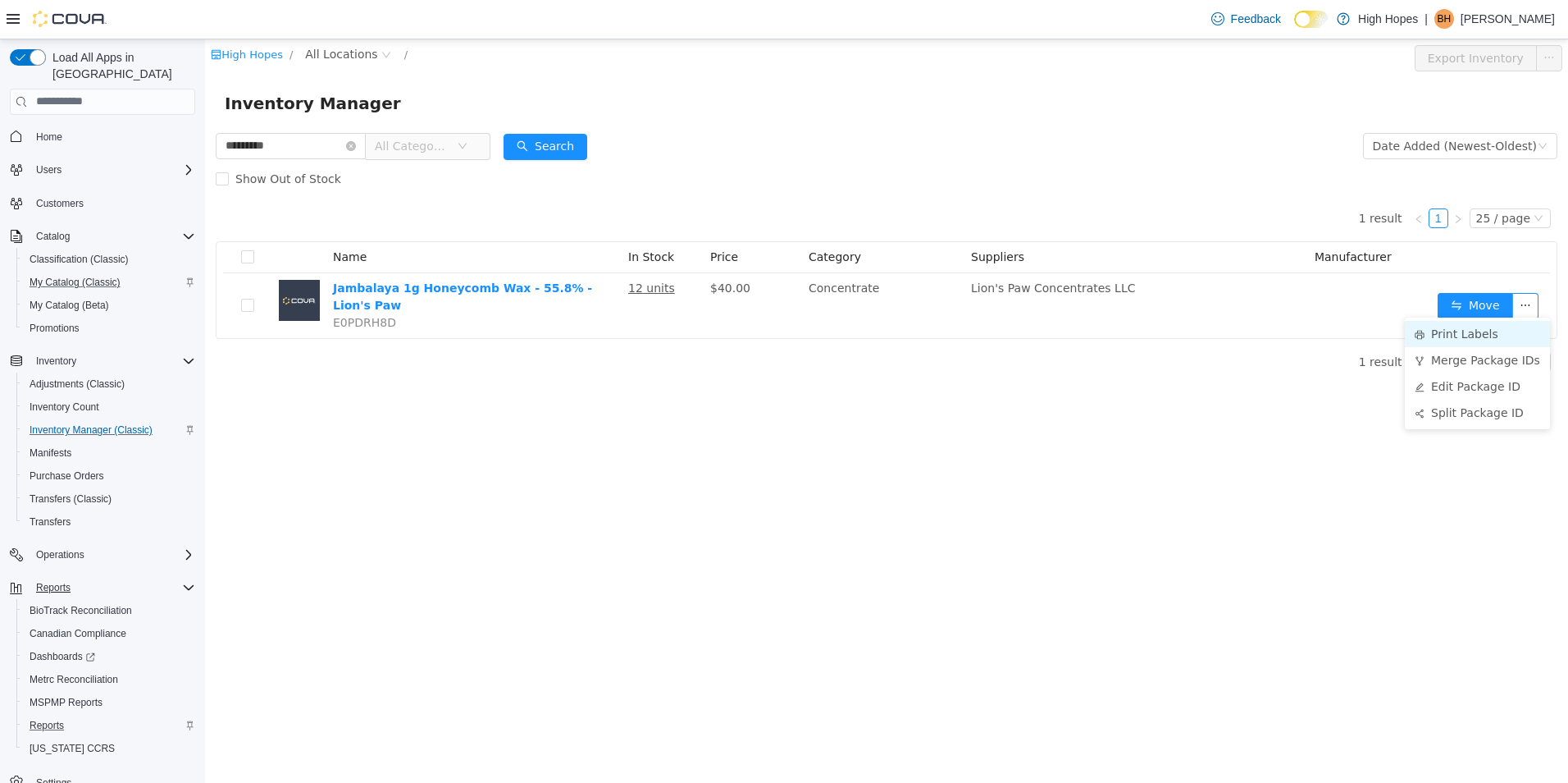
click at [1502, 335] on li "Print Labels" at bounding box center [1477, 333] width 145 height 26
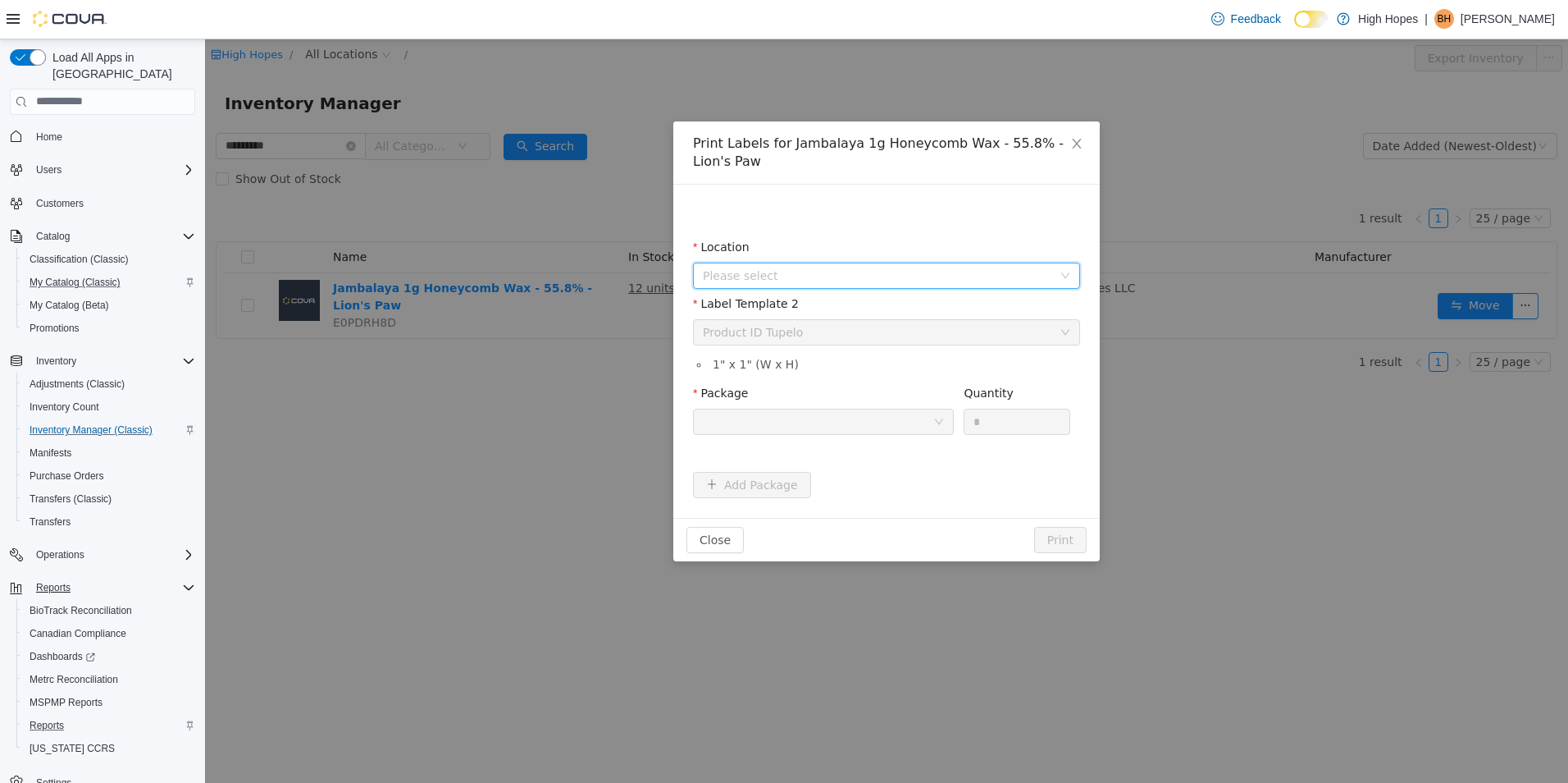
click at [925, 273] on span "Please select" at bounding box center [878, 275] width 350 height 16
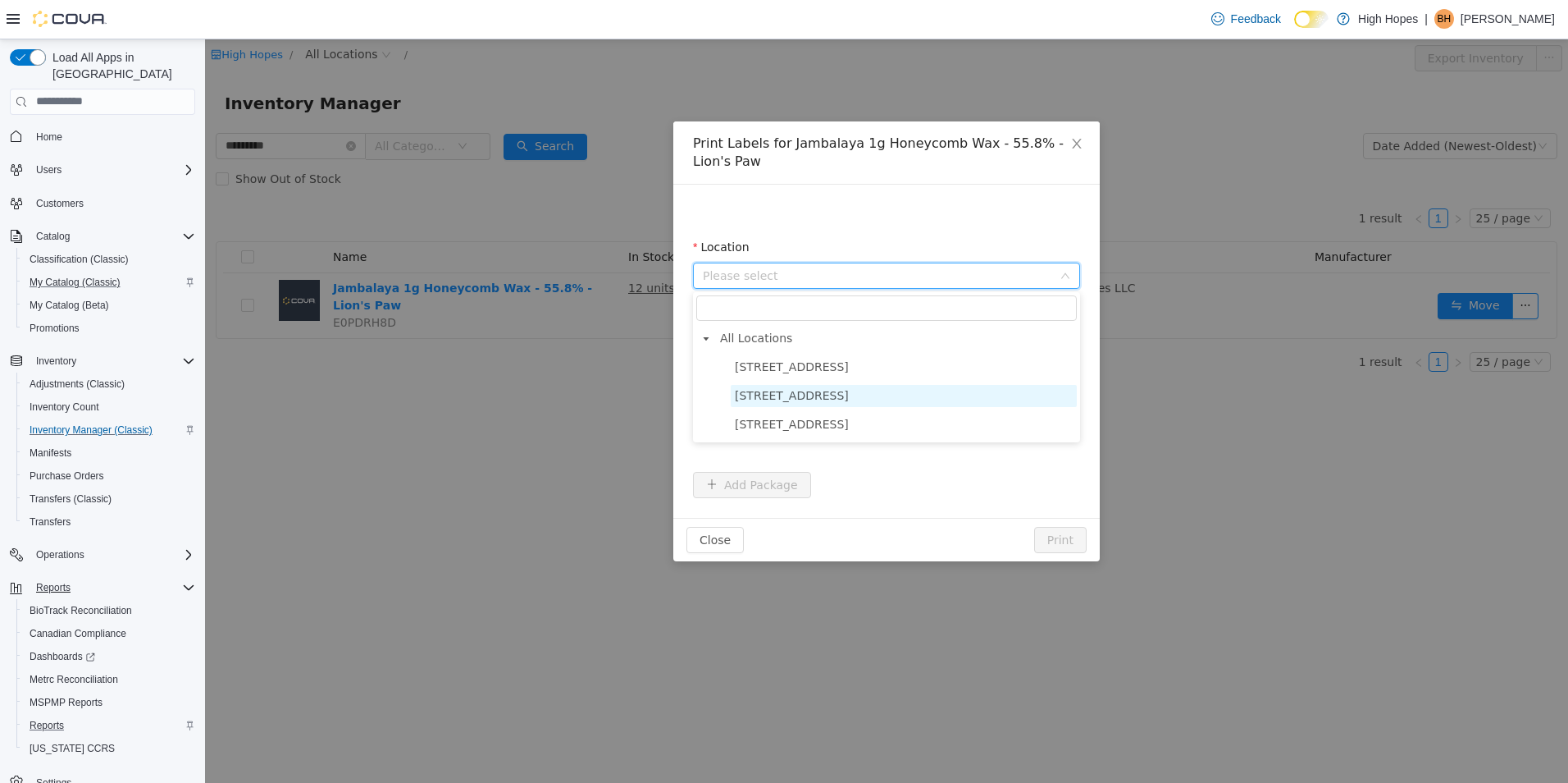
click at [885, 393] on span "1201 N Gloster St" at bounding box center [904, 394] width 346 height 22
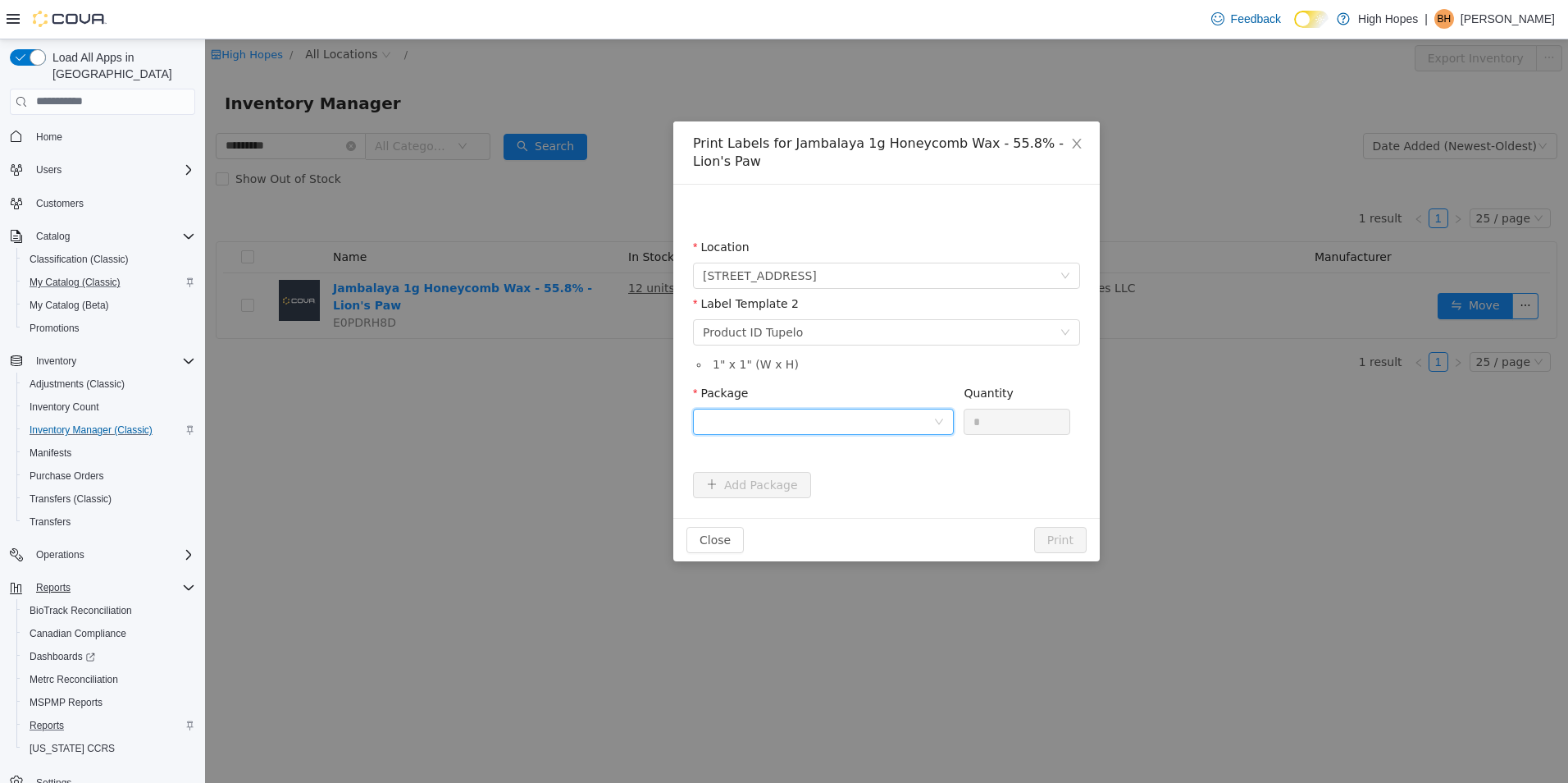
click at [866, 419] on div at bounding box center [818, 420] width 230 height 25
click at [923, 480] on li "1A4230100006BD1000002658" at bounding box center [824, 480] width 261 height 26
click at [984, 424] on input "*" at bounding box center [1016, 420] width 105 height 25
type input "**"
click at [1064, 540] on button "Print" at bounding box center [1060, 539] width 53 height 26
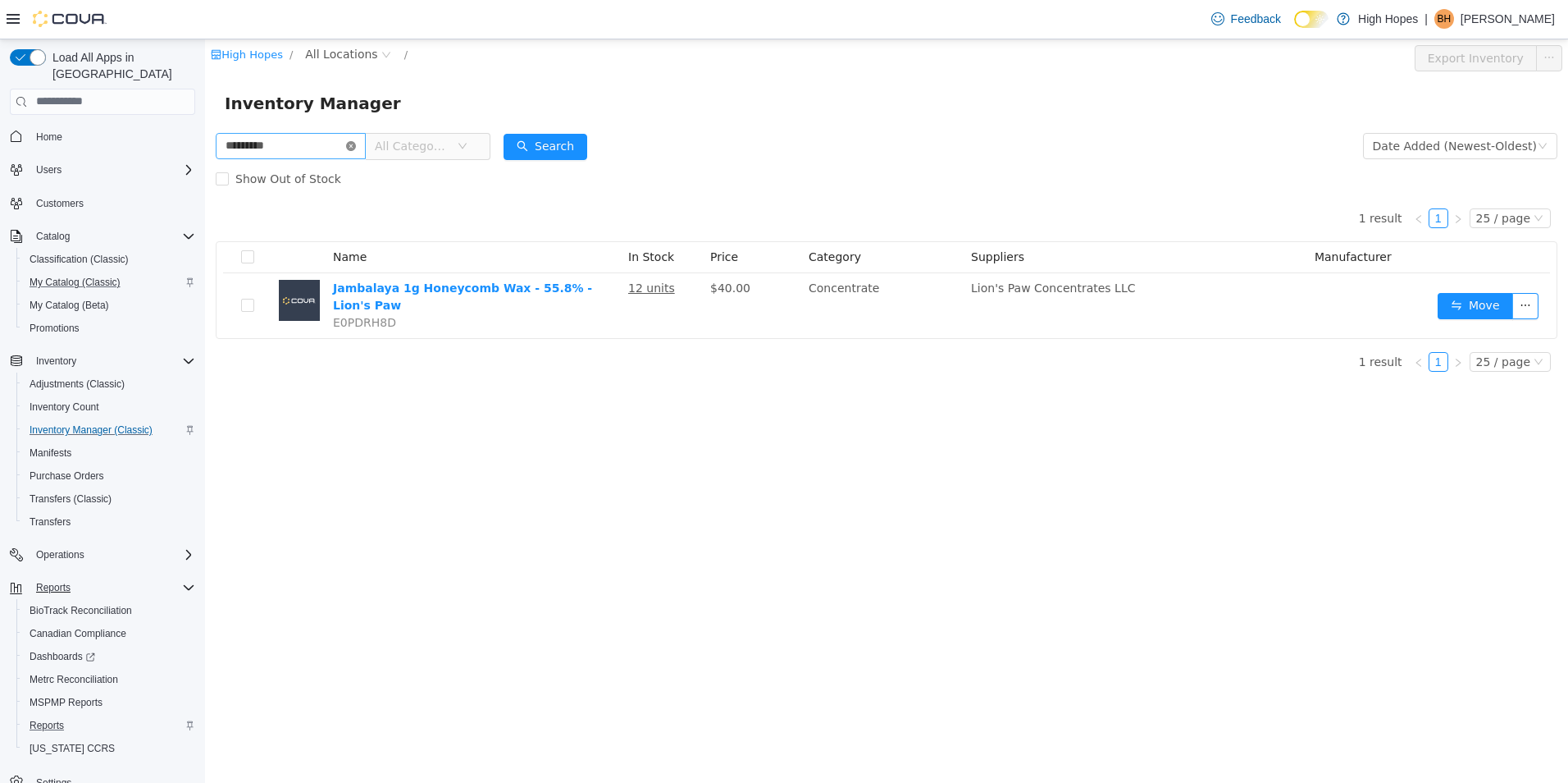
click at [356, 145] on icon "icon: close-circle" at bounding box center [351, 145] width 10 height 10
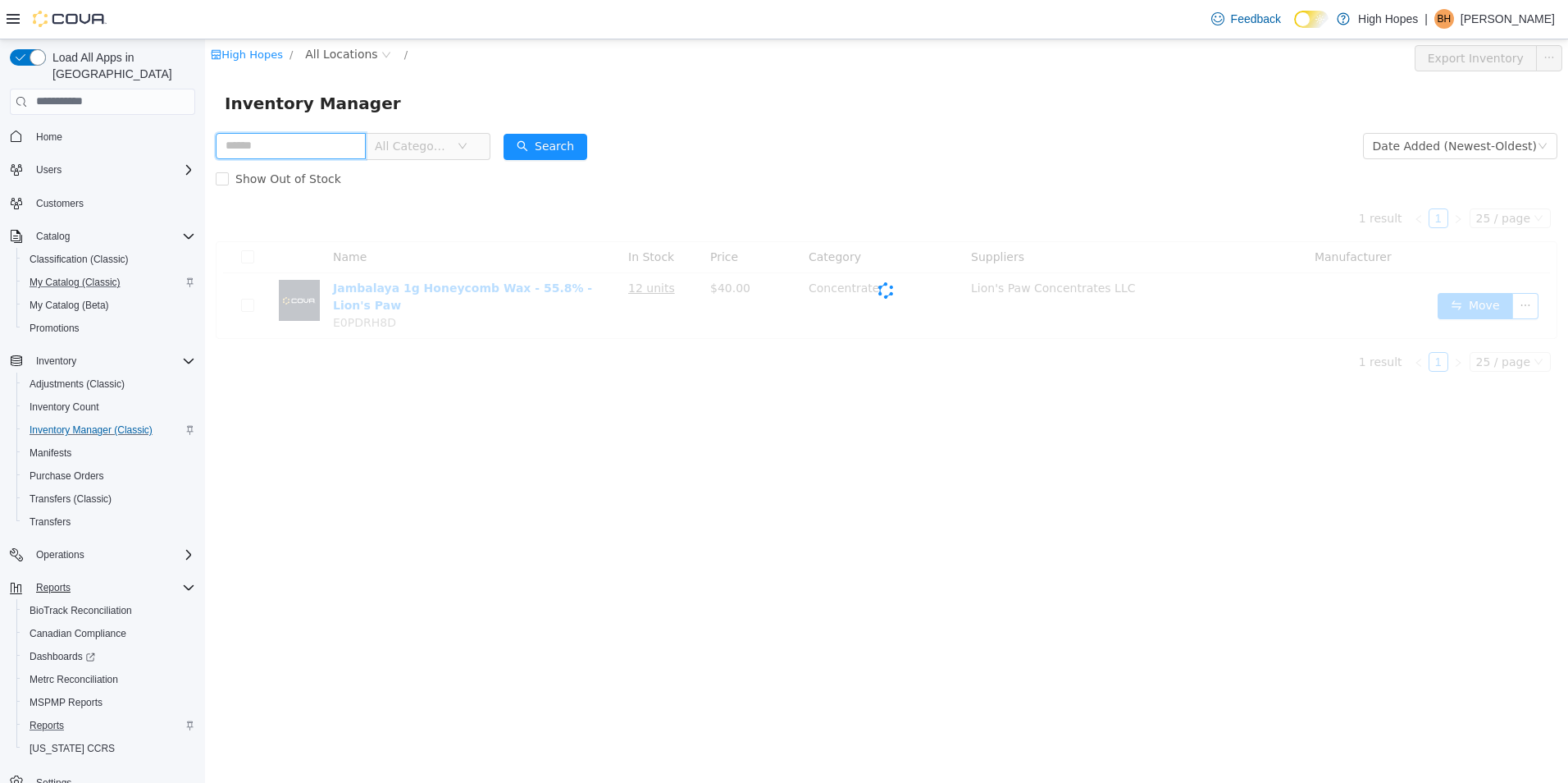
click at [288, 142] on input "text" at bounding box center [291, 145] width 150 height 26
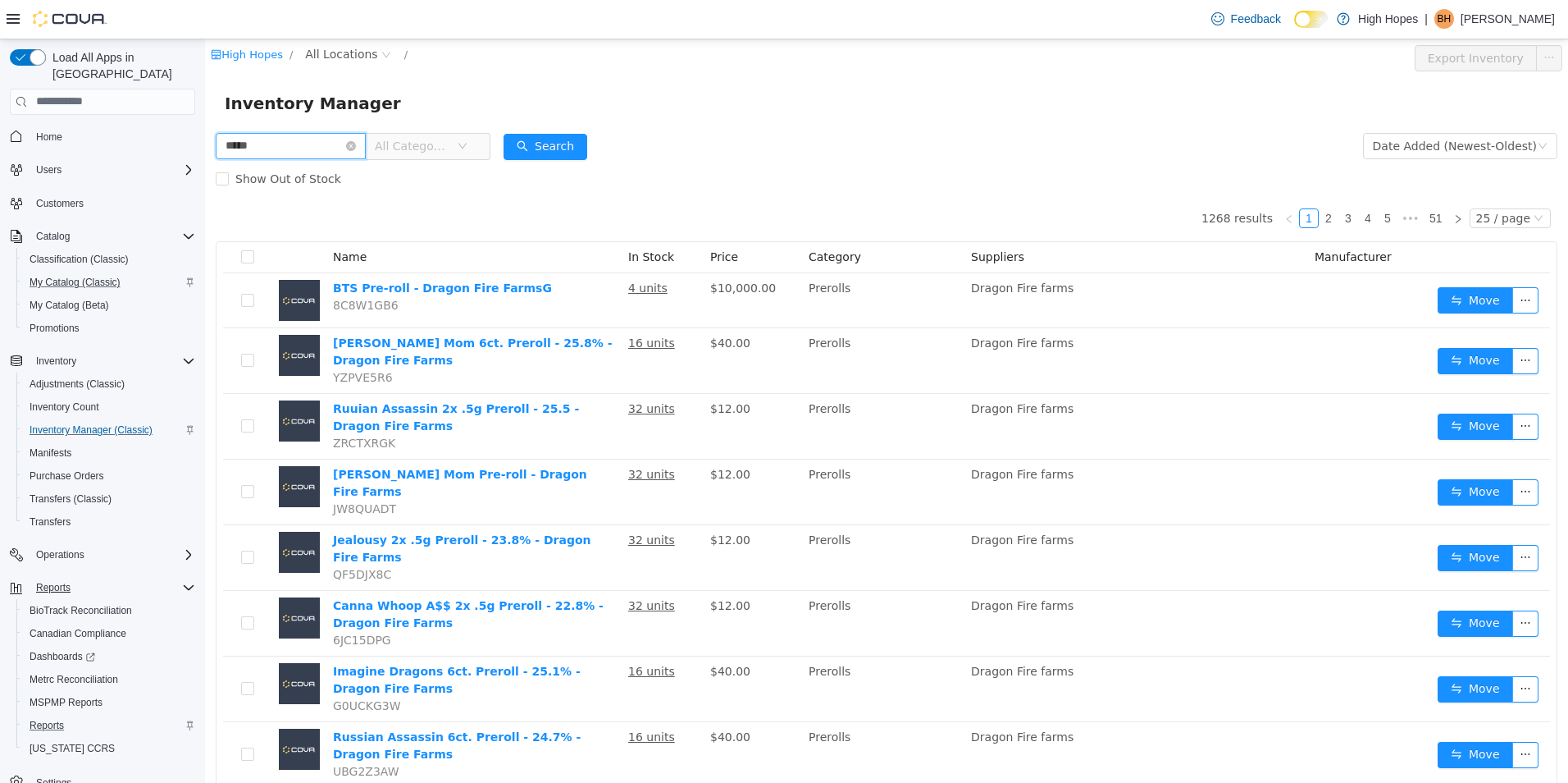
type input "*****"
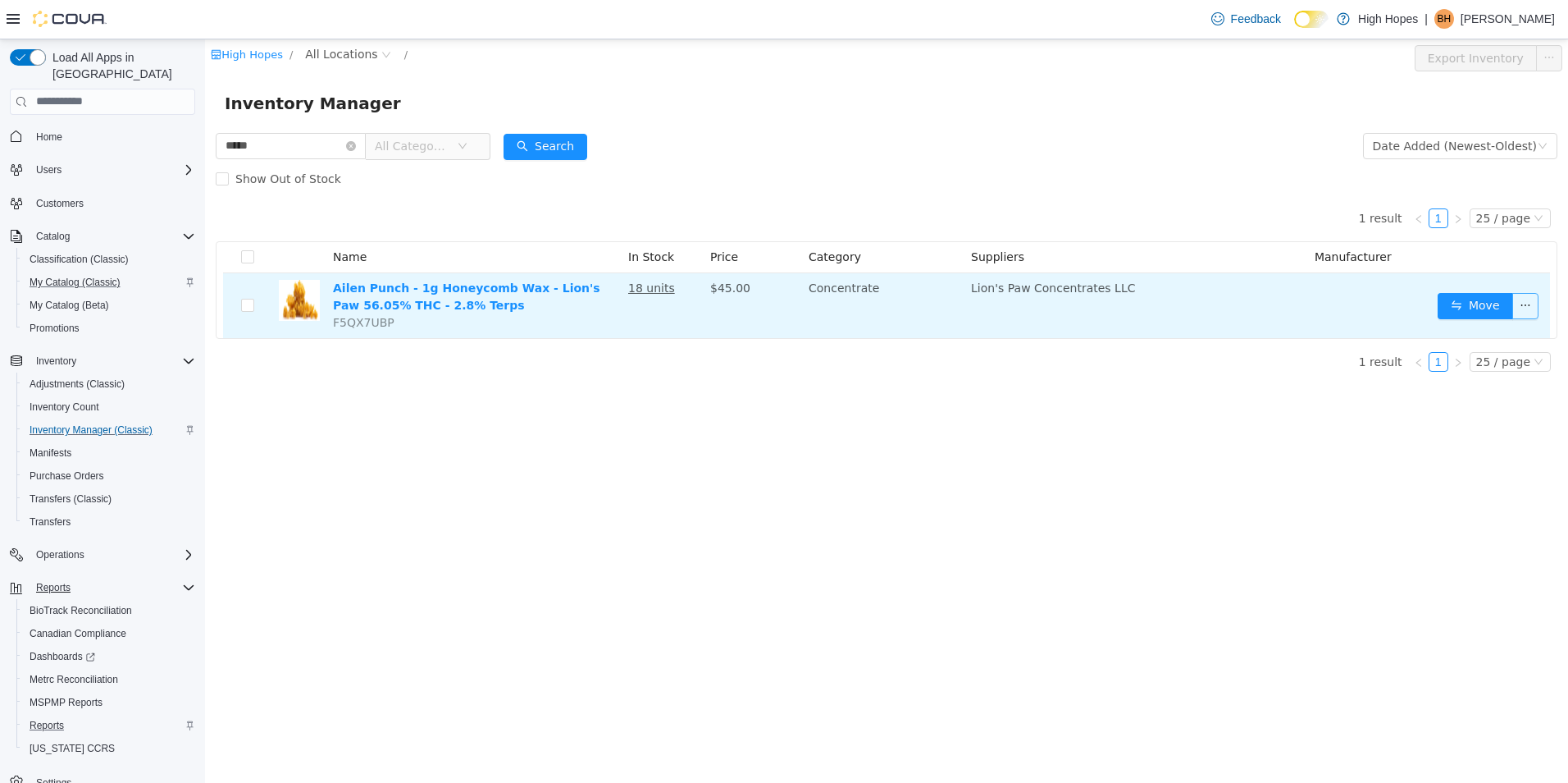
click at [1529, 312] on button "button" at bounding box center [1525, 305] width 26 height 26
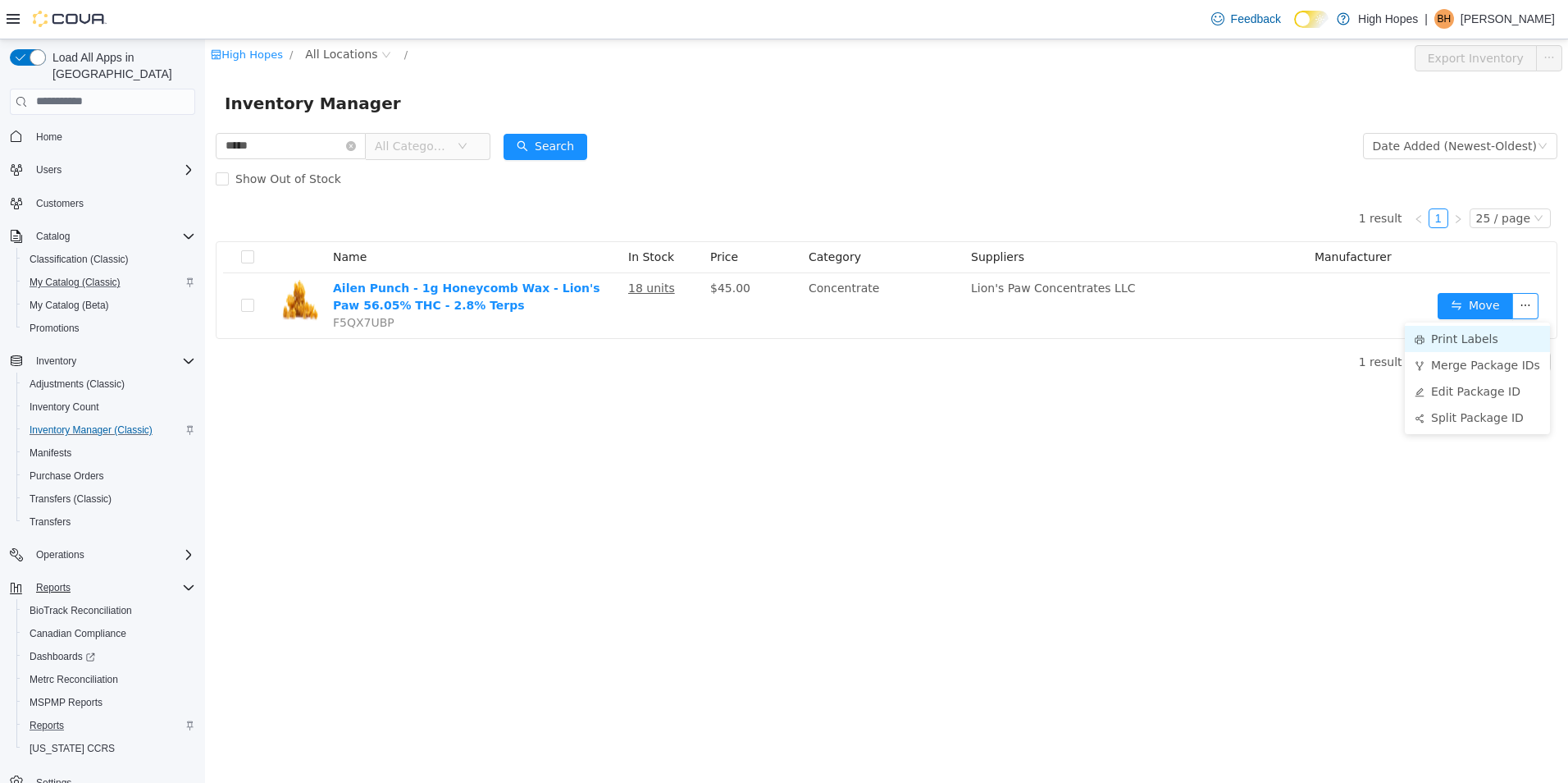
click at [1497, 344] on li "Print Labels" at bounding box center [1477, 338] width 145 height 26
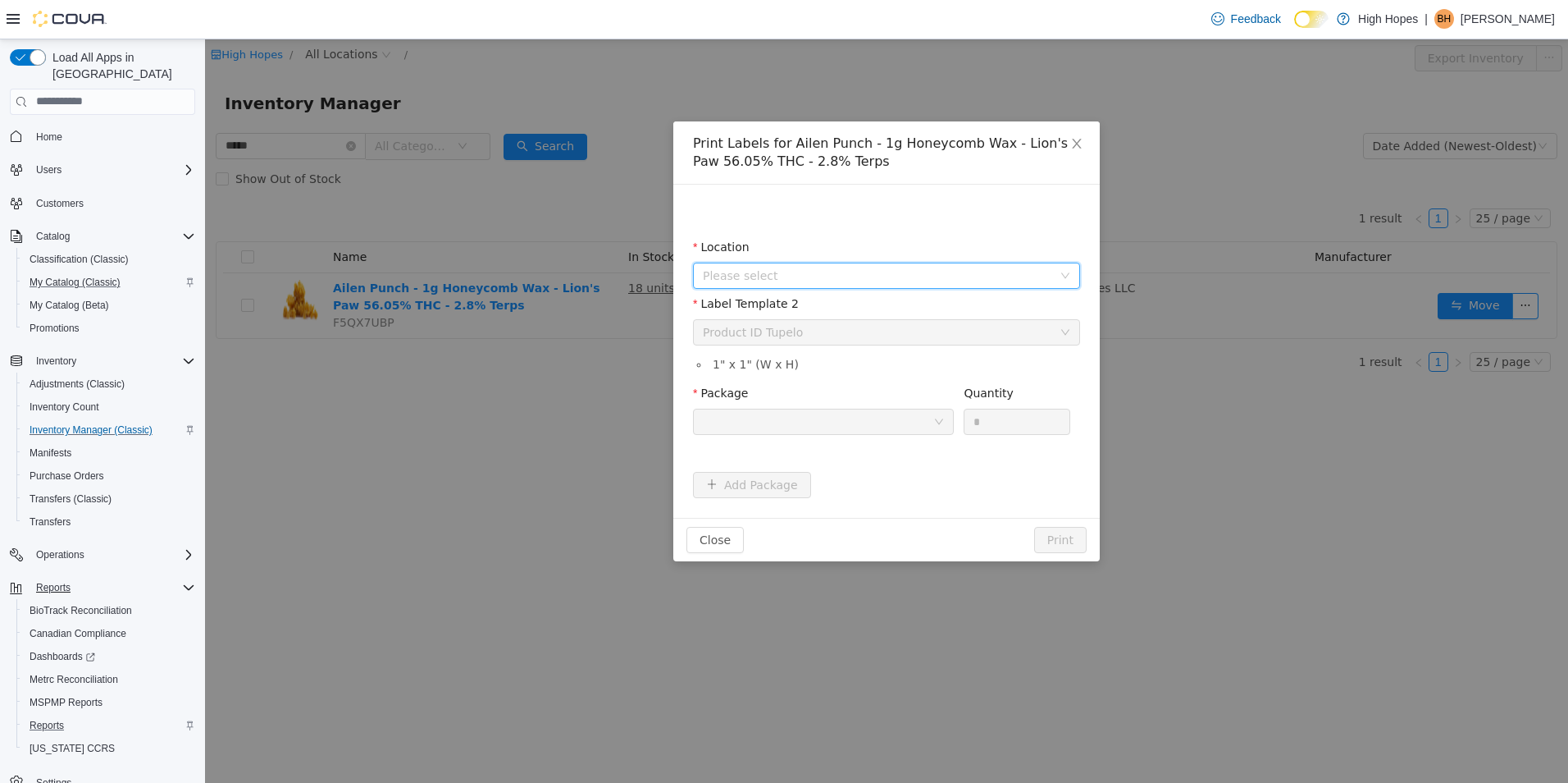
click at [935, 271] on span "Please select" at bounding box center [878, 275] width 350 height 16
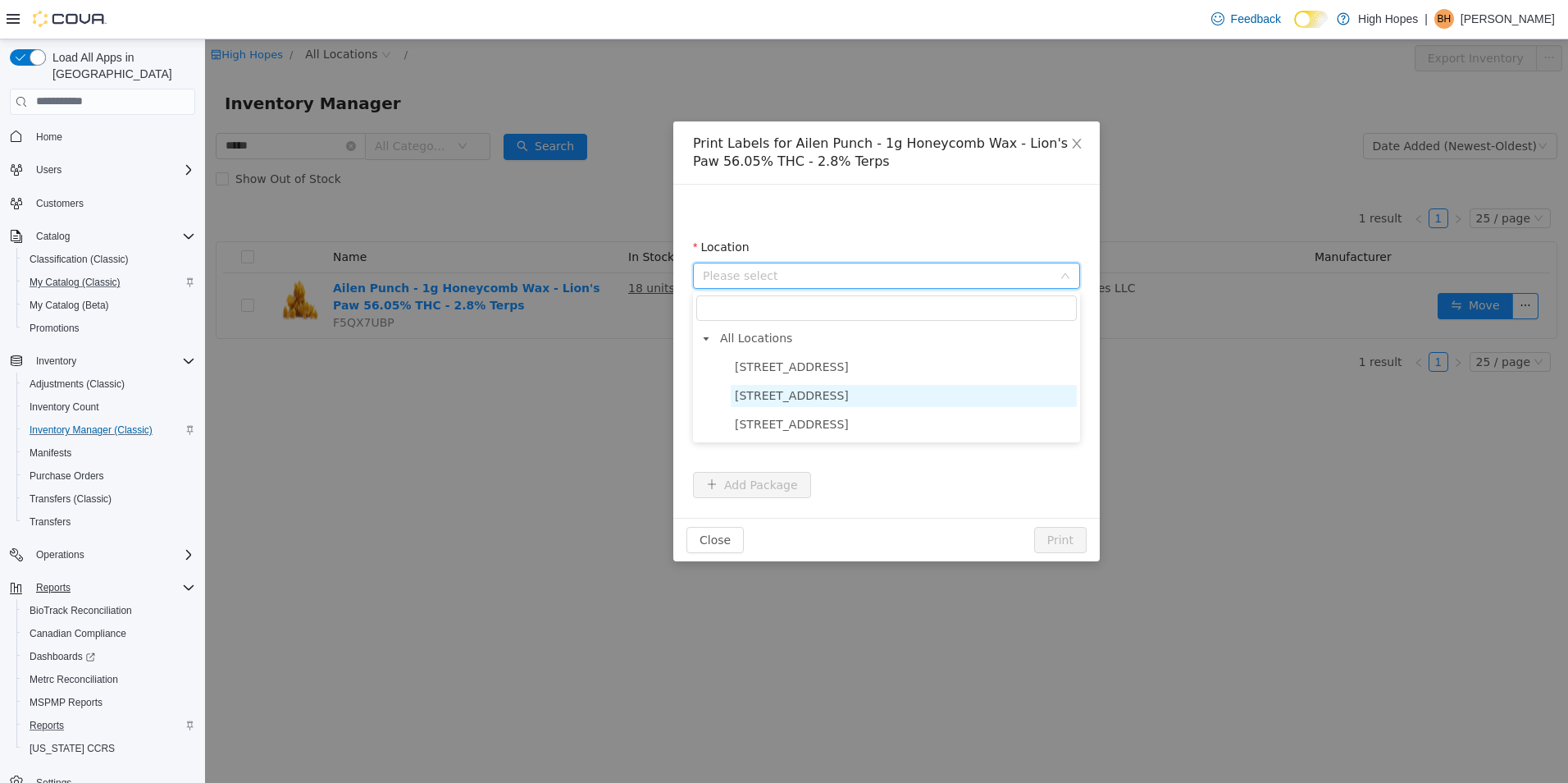
click at [880, 399] on span "1201 N Gloster St" at bounding box center [904, 394] width 346 height 22
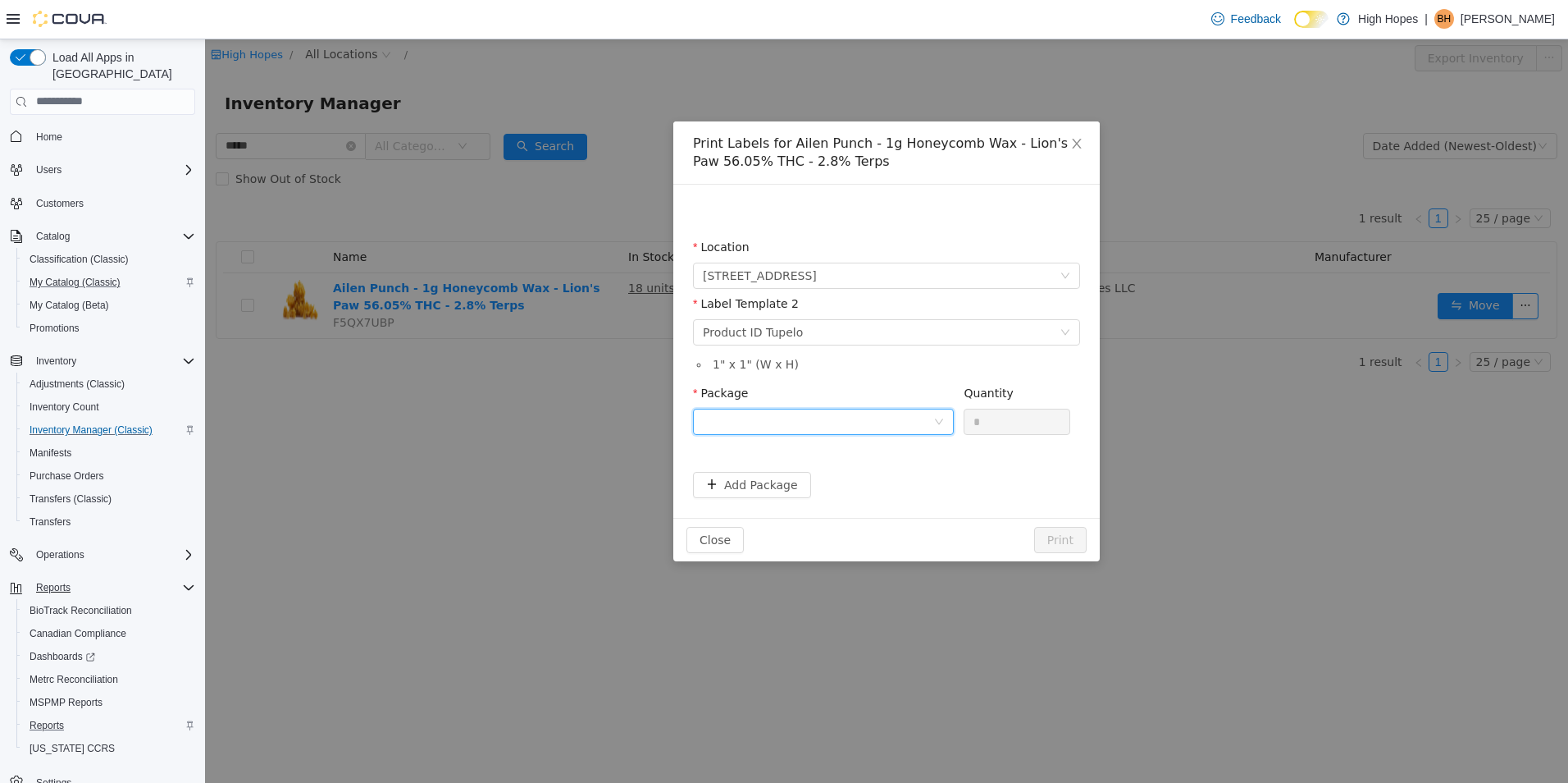
click at [852, 427] on div at bounding box center [818, 420] width 230 height 25
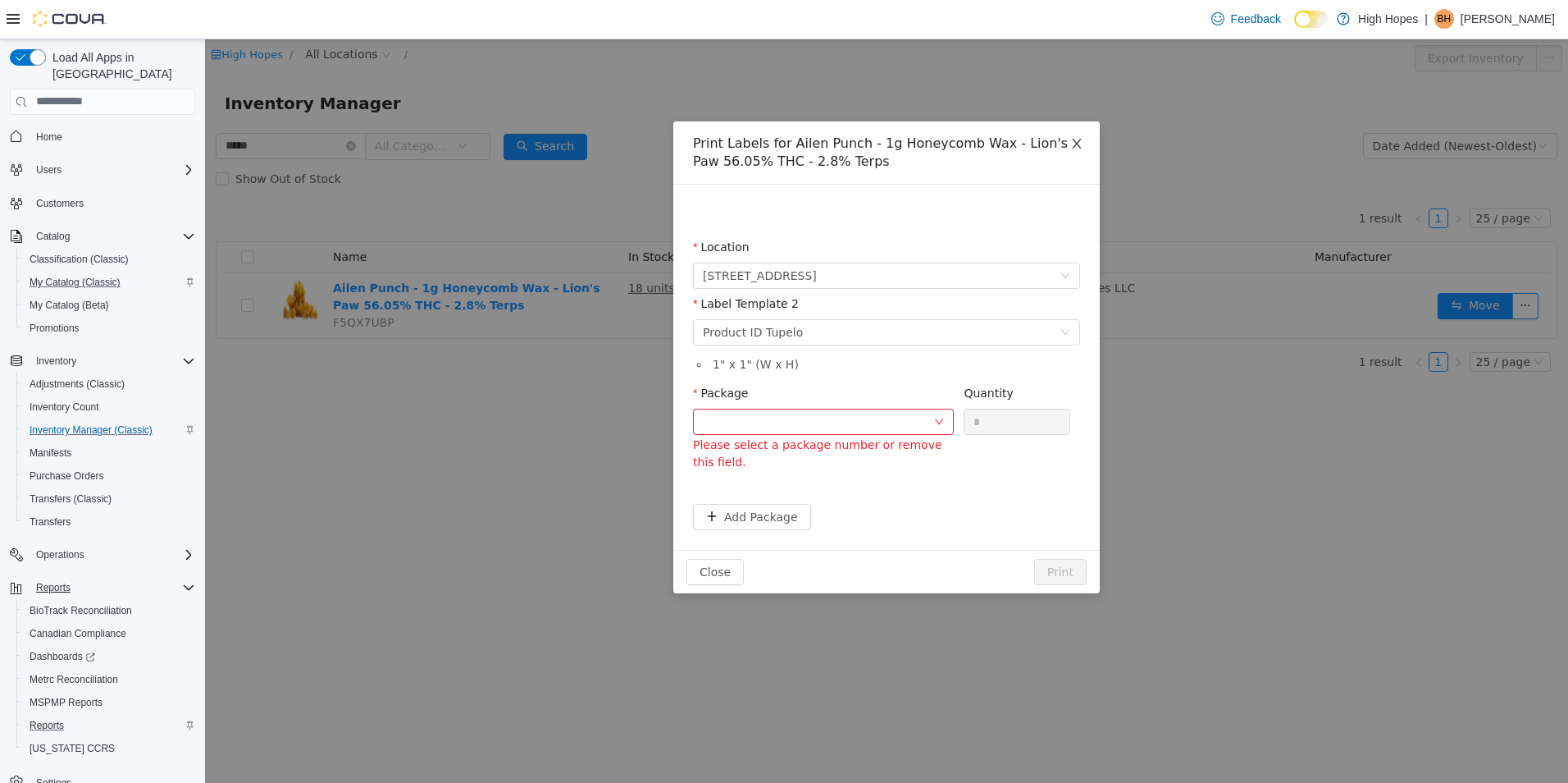
click at [1080, 136] on icon "icon: close" at bounding box center [1077, 142] width 13 height 13
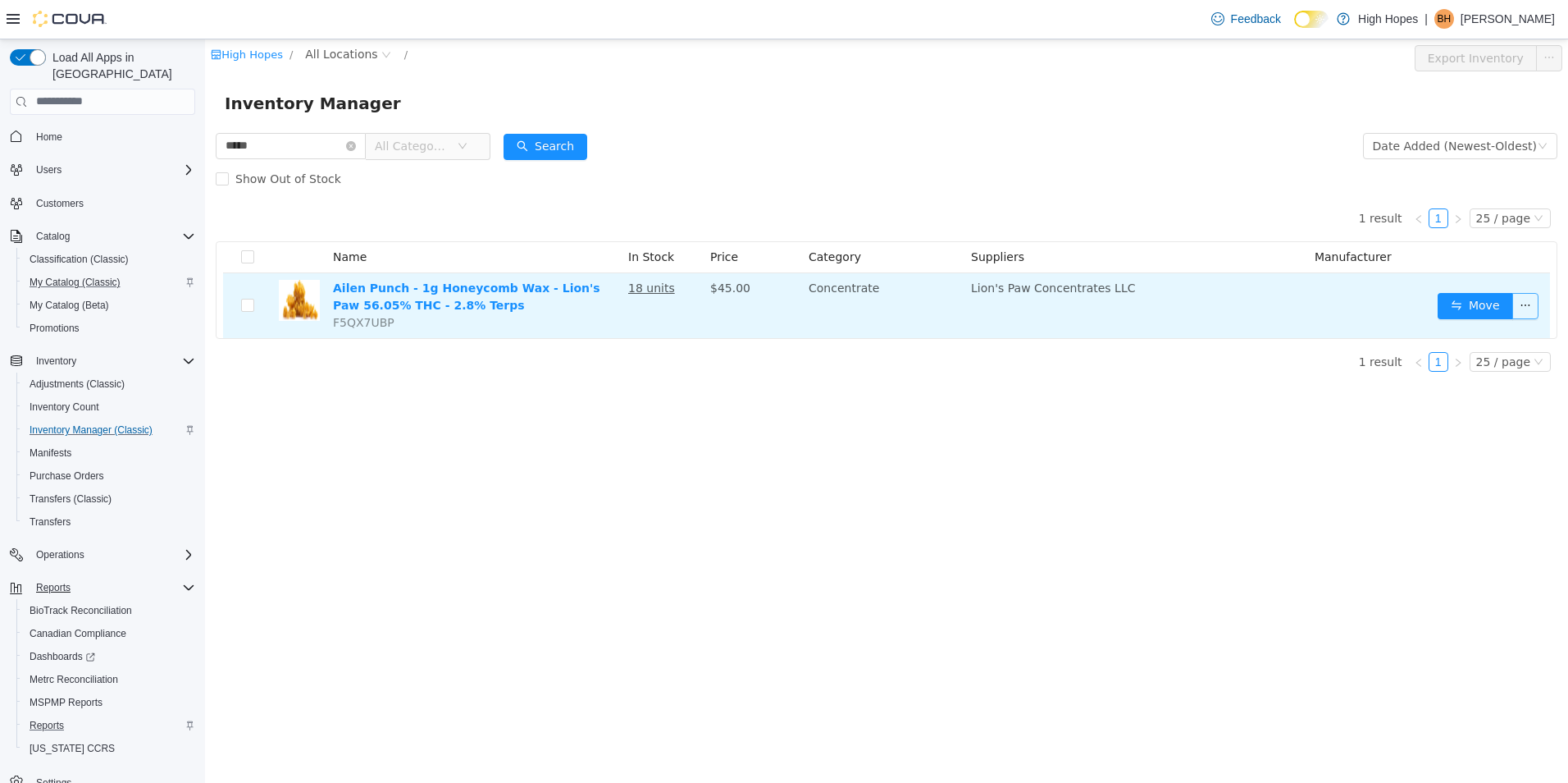
click at [1520, 309] on button "button" at bounding box center [1525, 305] width 26 height 26
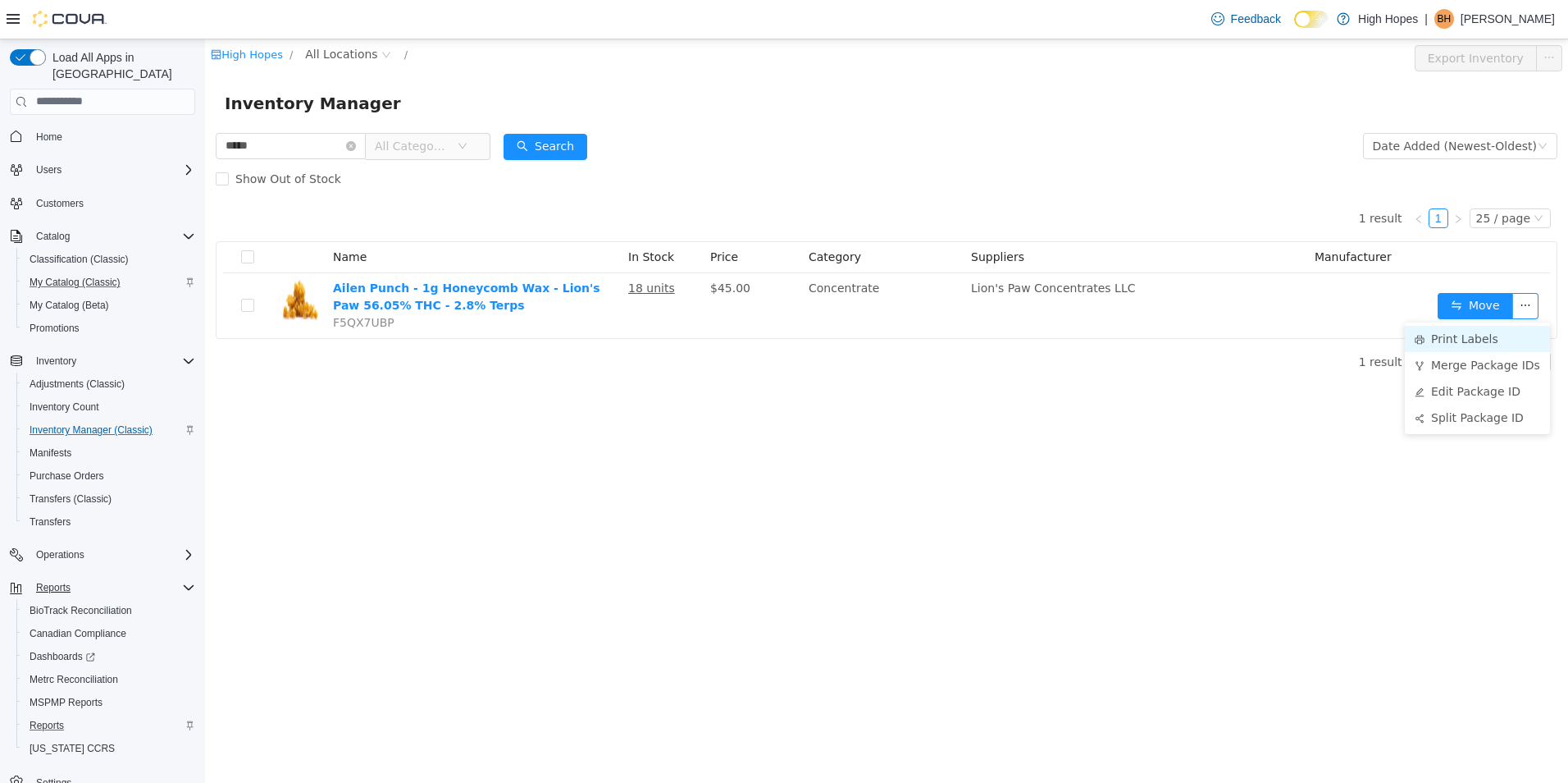
click at [1484, 333] on li "Print Labels" at bounding box center [1477, 338] width 145 height 26
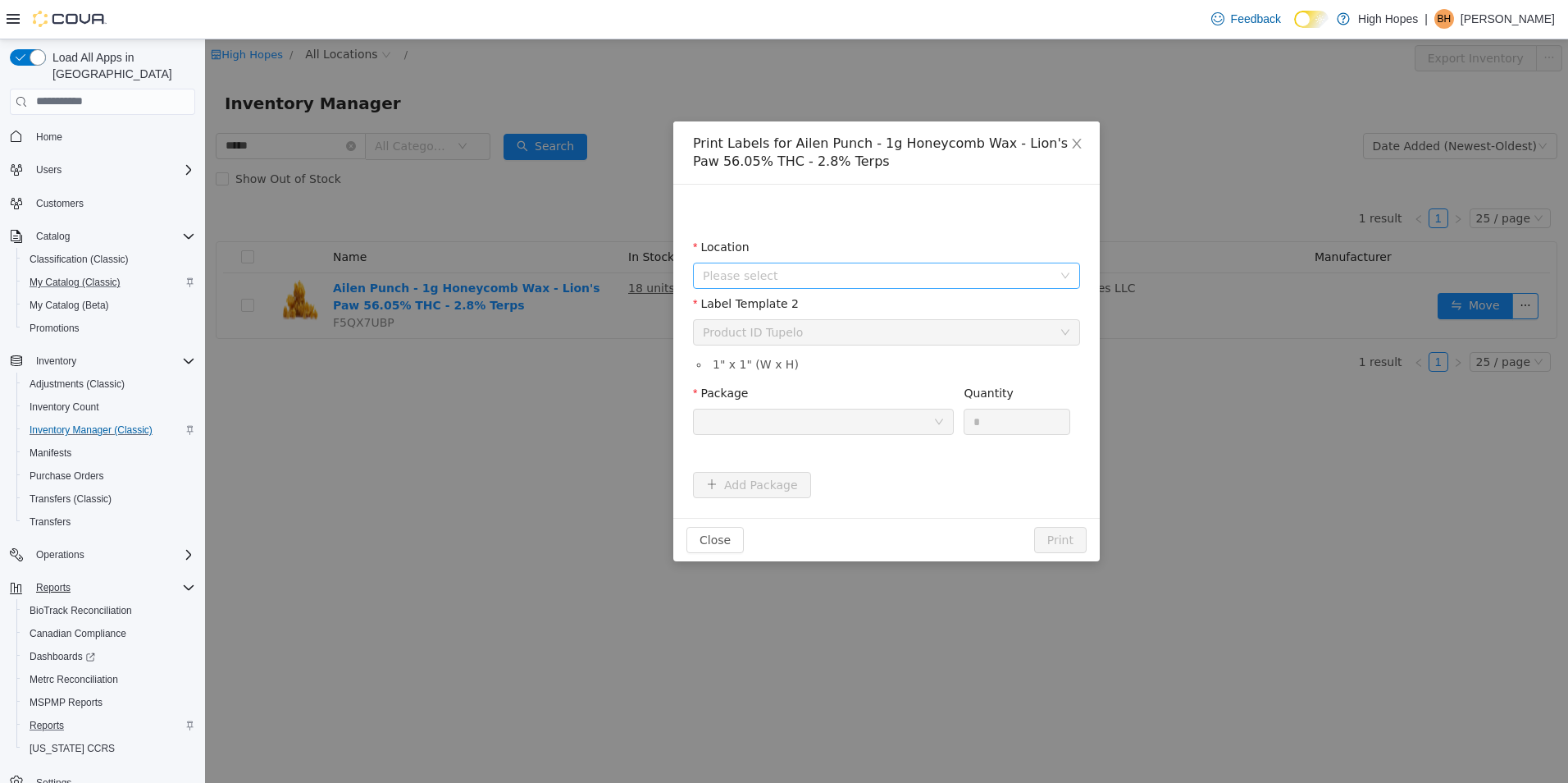
click at [896, 273] on span "Please select" at bounding box center [878, 275] width 350 height 16
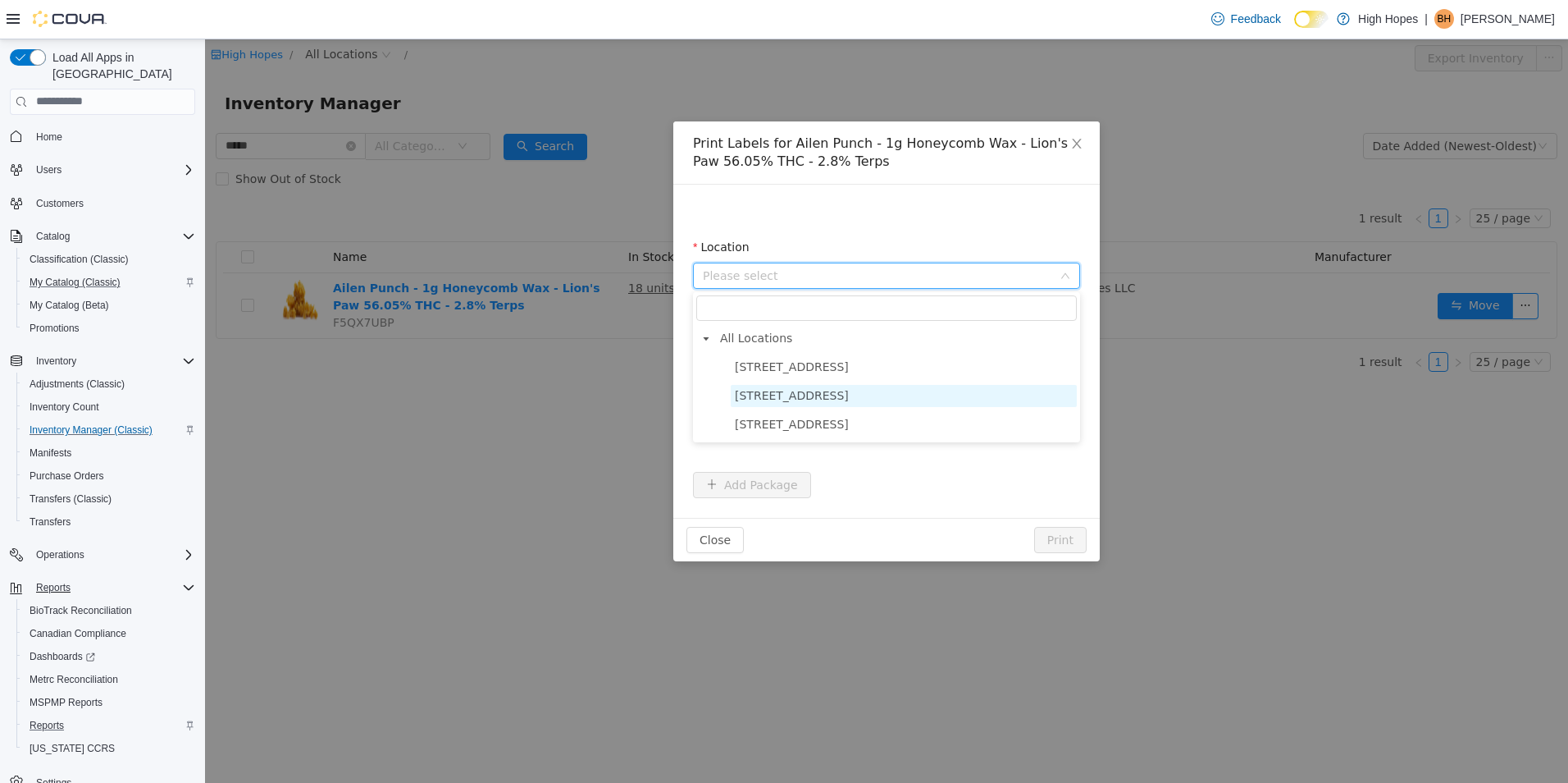
click at [843, 398] on span "1201 N Gloster St" at bounding box center [904, 394] width 346 height 22
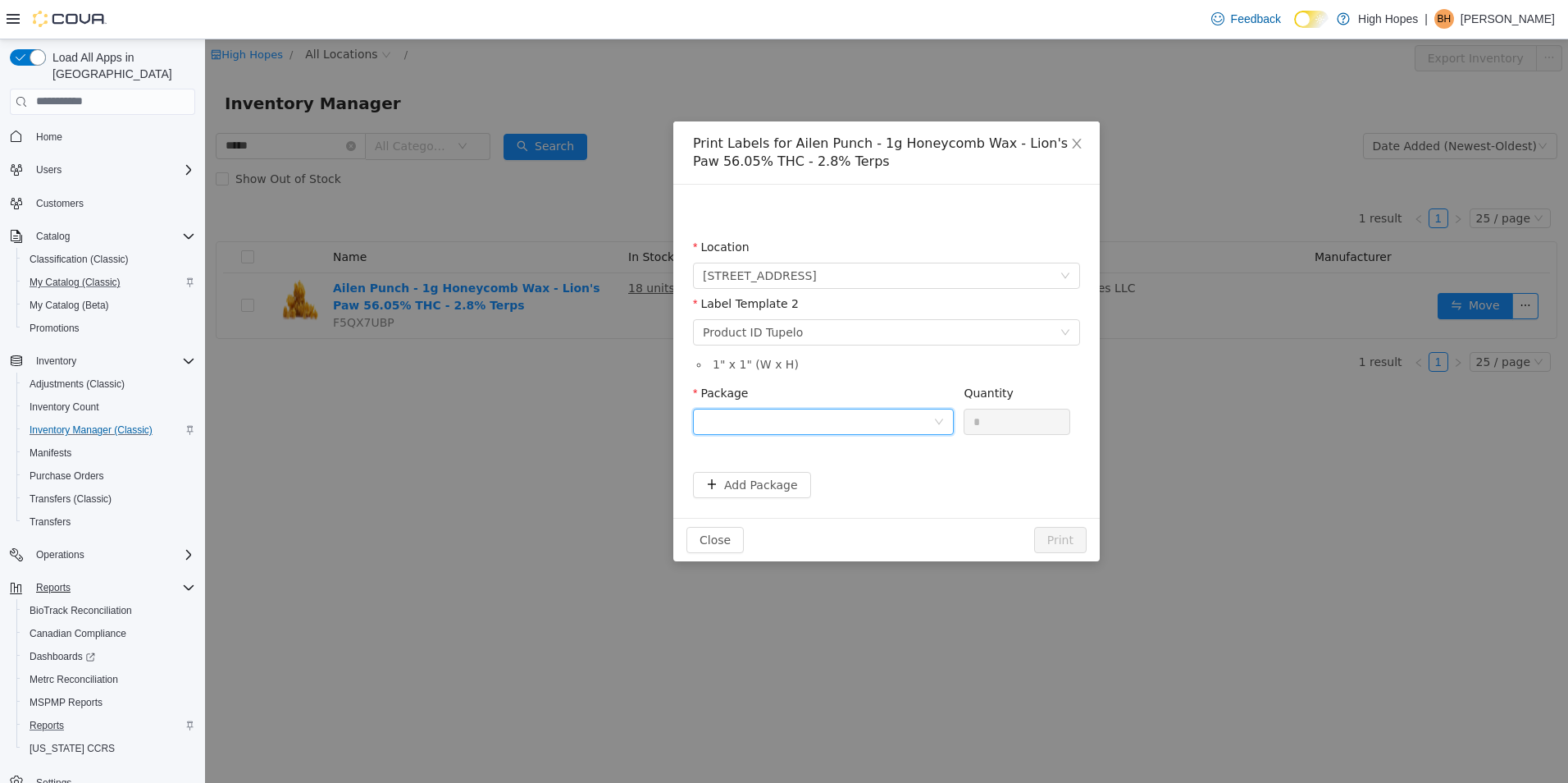
click at [853, 429] on div at bounding box center [818, 420] width 230 height 25
click at [874, 511] on li "1A4230100006BD1000002650" at bounding box center [824, 506] width 261 height 26
click at [995, 426] on input "*" at bounding box center [1016, 420] width 105 height 25
type input "**"
click at [1065, 534] on button "Print" at bounding box center [1060, 539] width 53 height 26
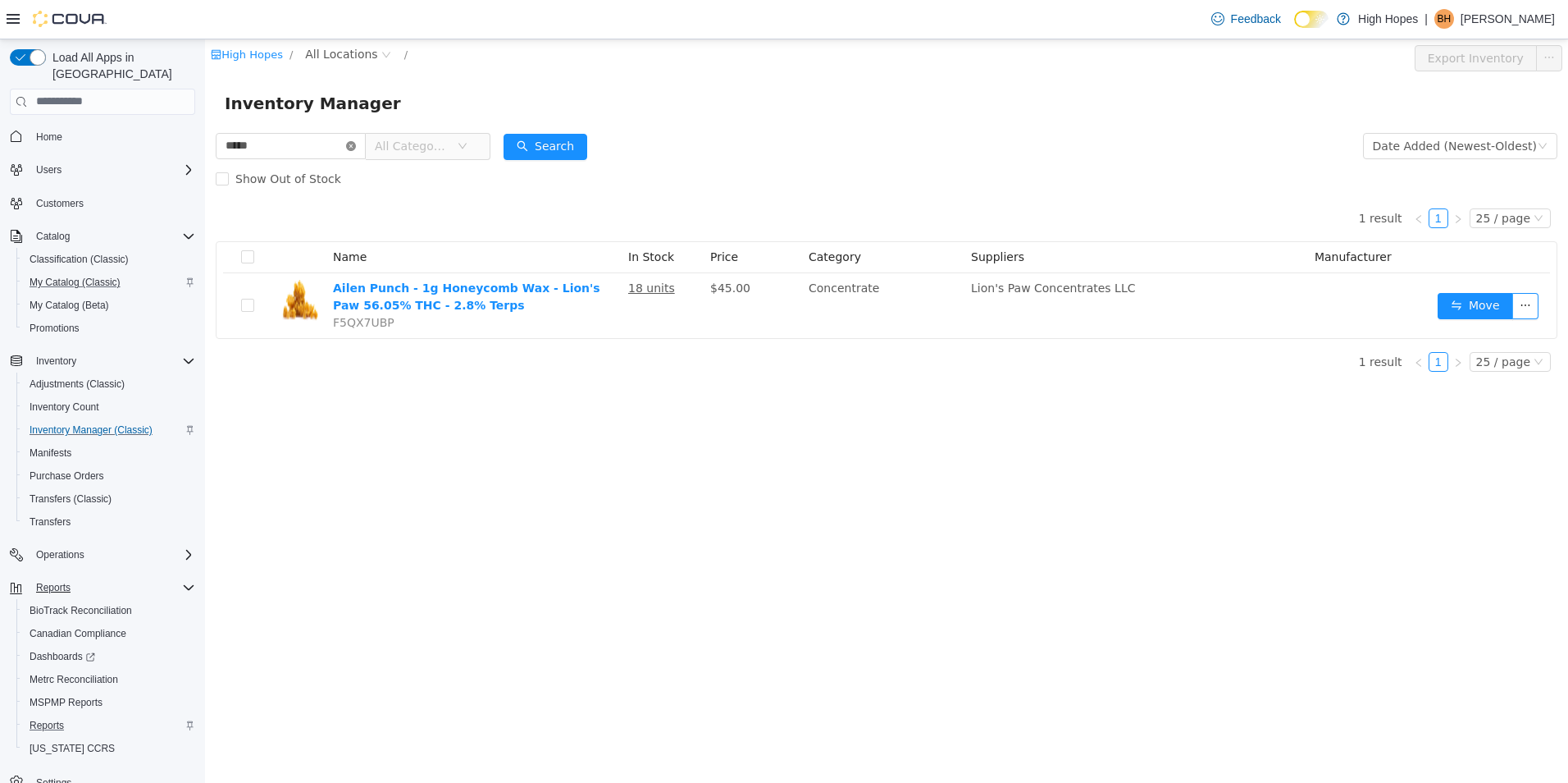
click at [356, 145] on icon "icon: close-circle" at bounding box center [351, 145] width 10 height 10
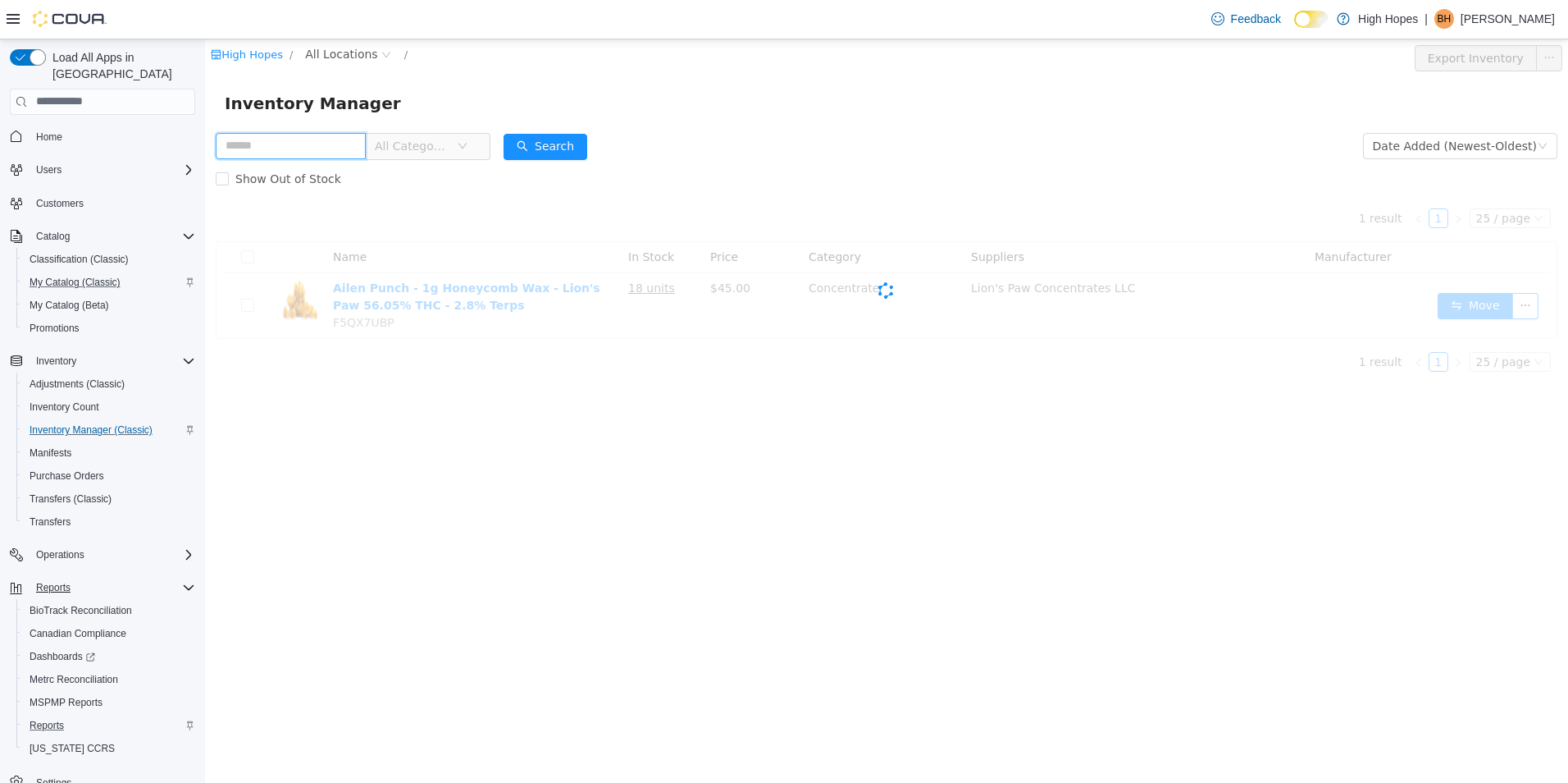
click at [317, 134] on input "text" at bounding box center [291, 145] width 150 height 26
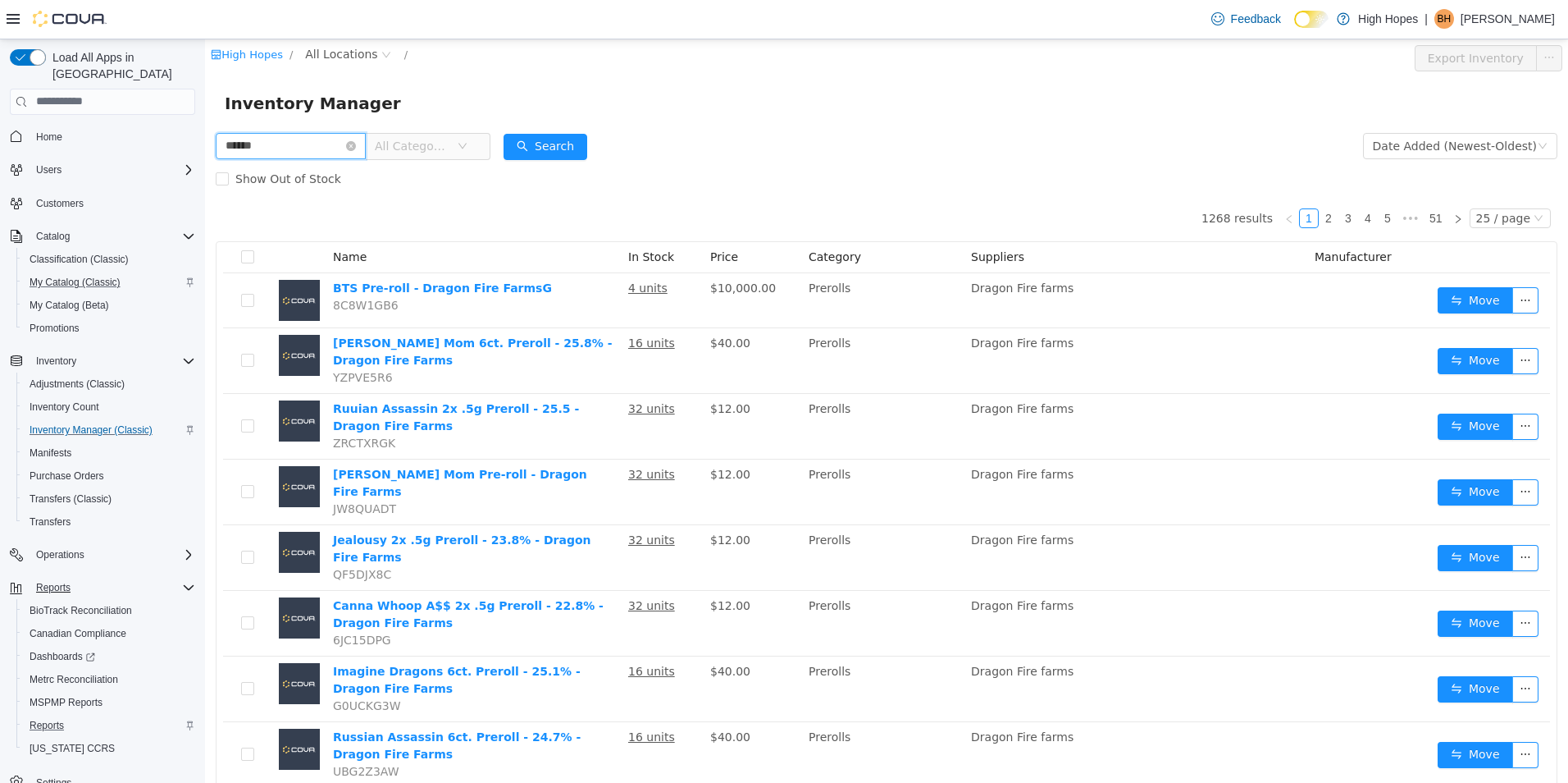
type input "******"
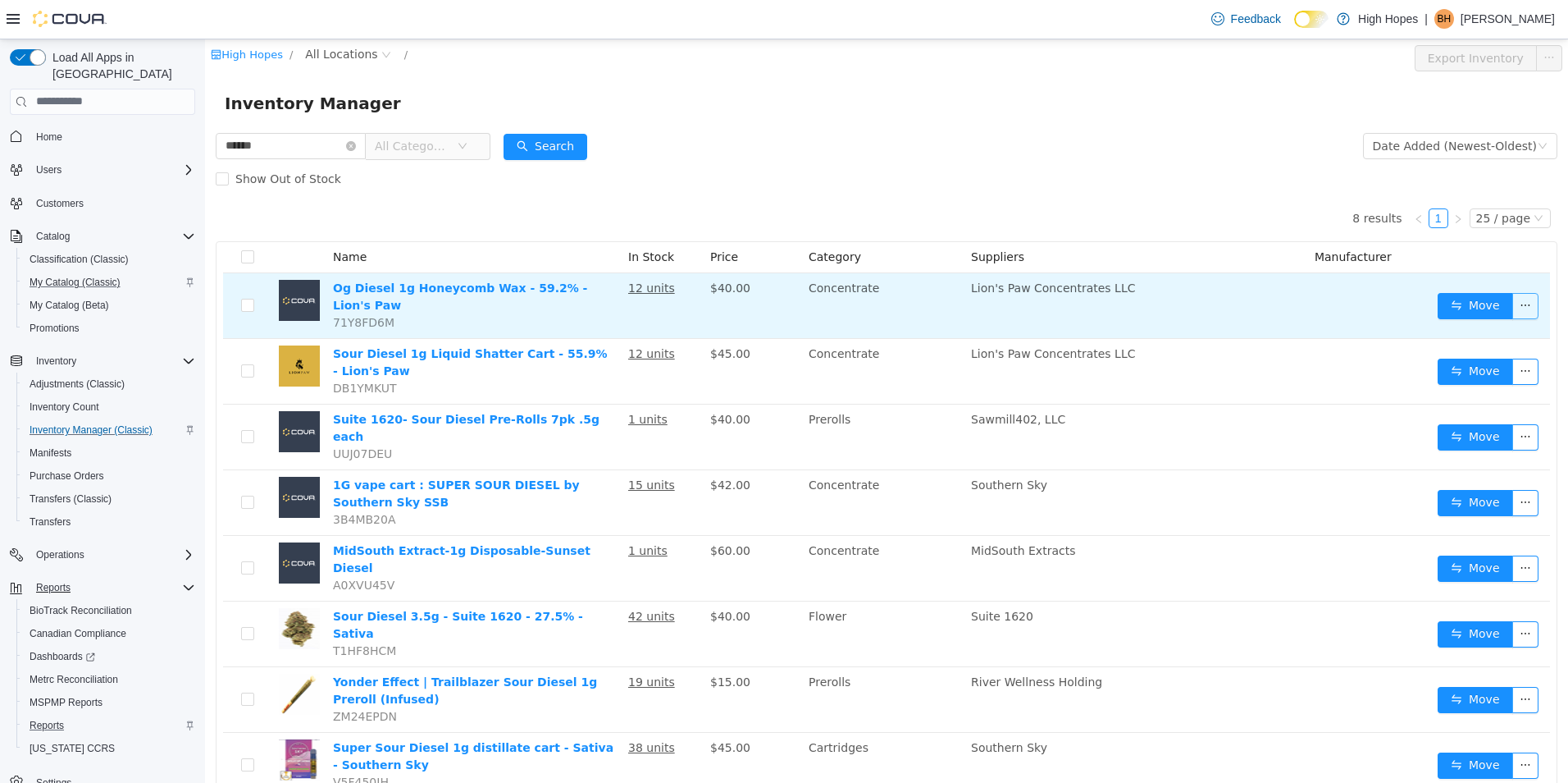
click at [1516, 298] on button "button" at bounding box center [1525, 305] width 26 height 26
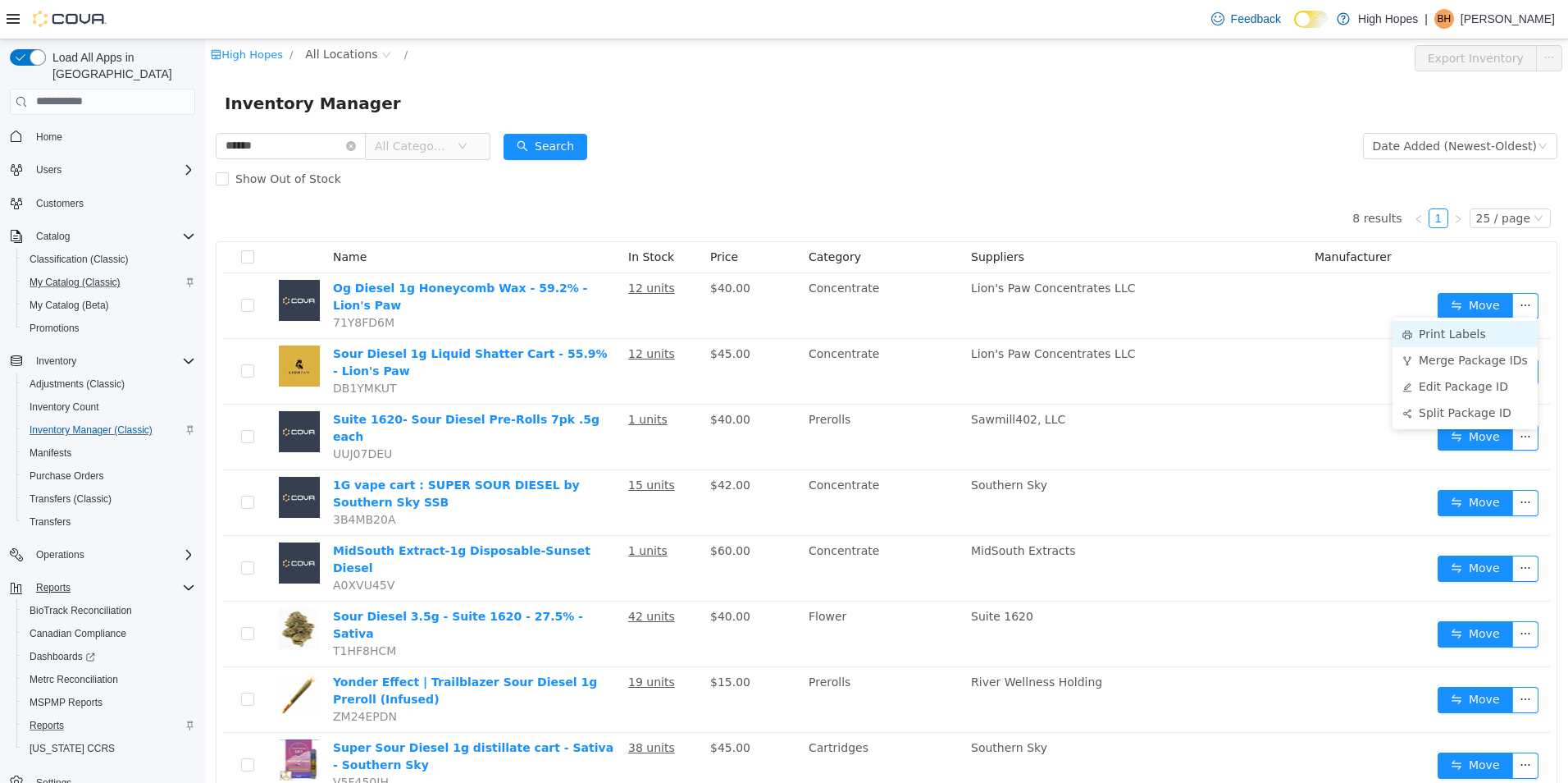
click at [1478, 328] on li "Print Labels" at bounding box center [1465, 333] width 145 height 26
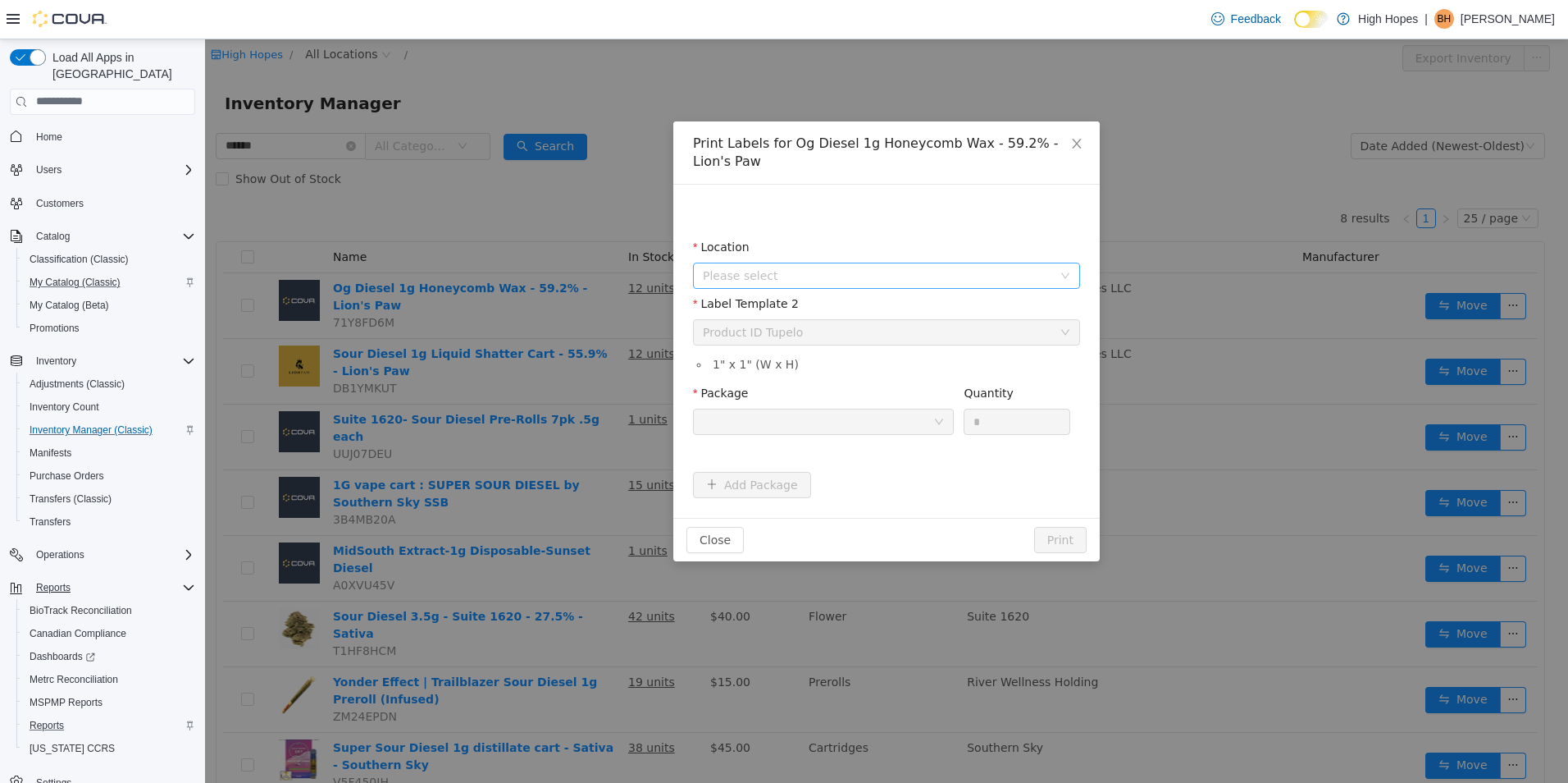
click at [863, 264] on span "Please select" at bounding box center [882, 274] width 357 height 25
click at [918, 407] on ul "110 Magnolia St 1201 N Gloster St 834 Highway 19 N" at bounding box center [887, 395] width 381 height 80
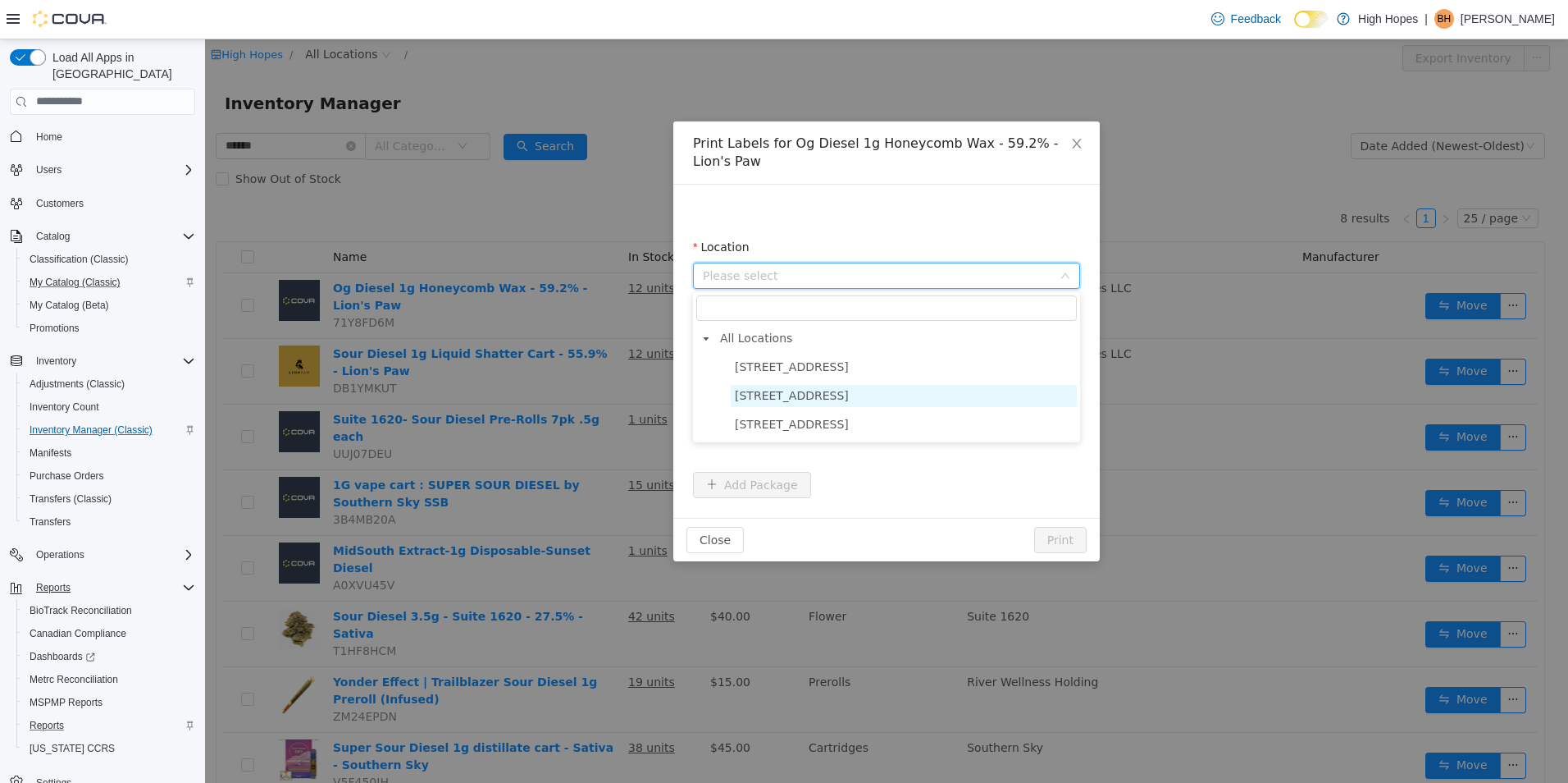
click at [905, 389] on span "1201 N Gloster St" at bounding box center [904, 394] width 346 height 22
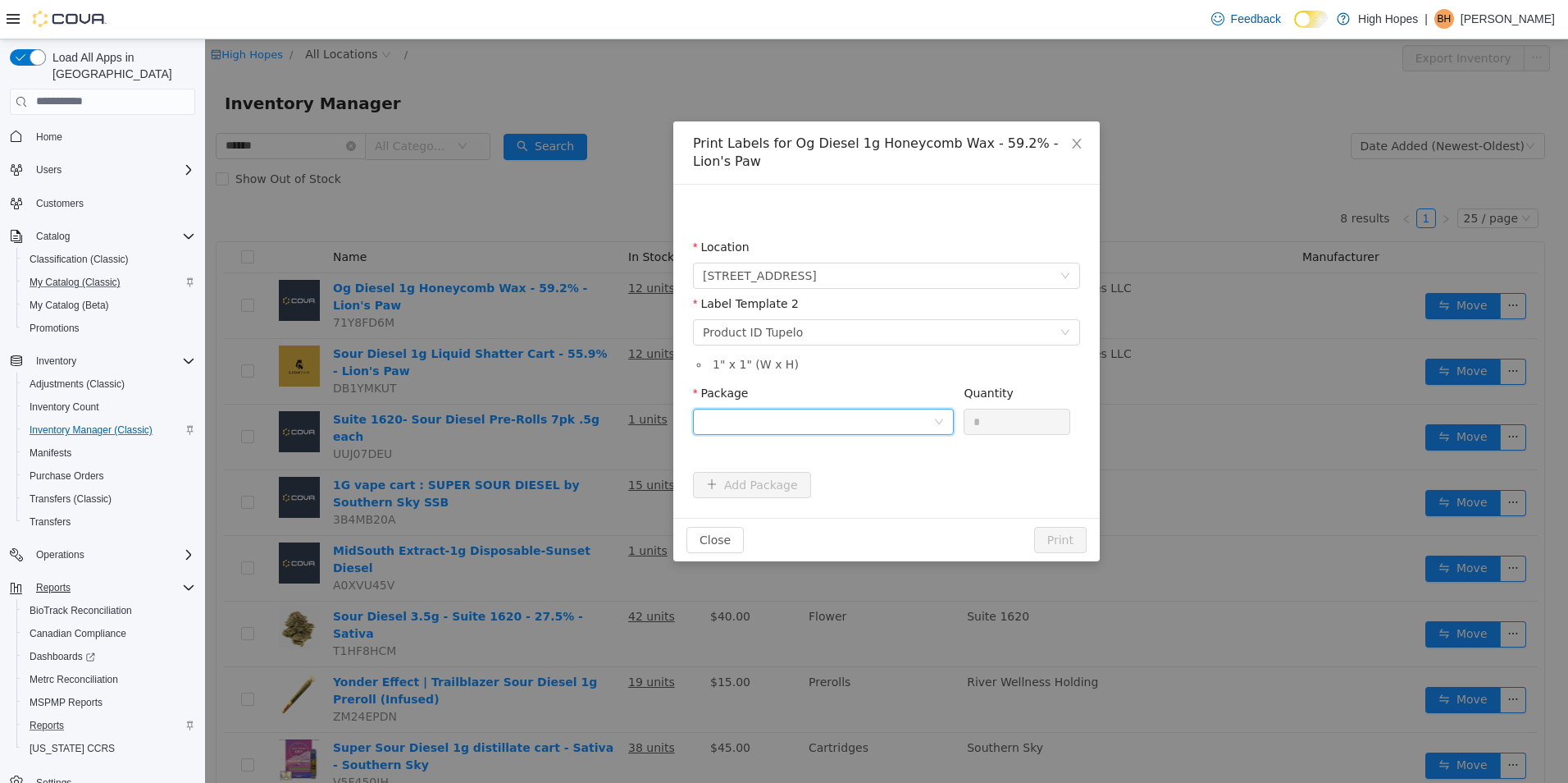
click at [897, 421] on div at bounding box center [818, 420] width 230 height 25
drag, startPoint x: 916, startPoint y: 485, endPoint x: 985, endPoint y: 457, distance: 74.5
click at [919, 484] on li "1A4230100006BD1000002660" at bounding box center [824, 480] width 261 height 26
click at [996, 425] on input "*" at bounding box center [1016, 420] width 105 height 25
type input "**"
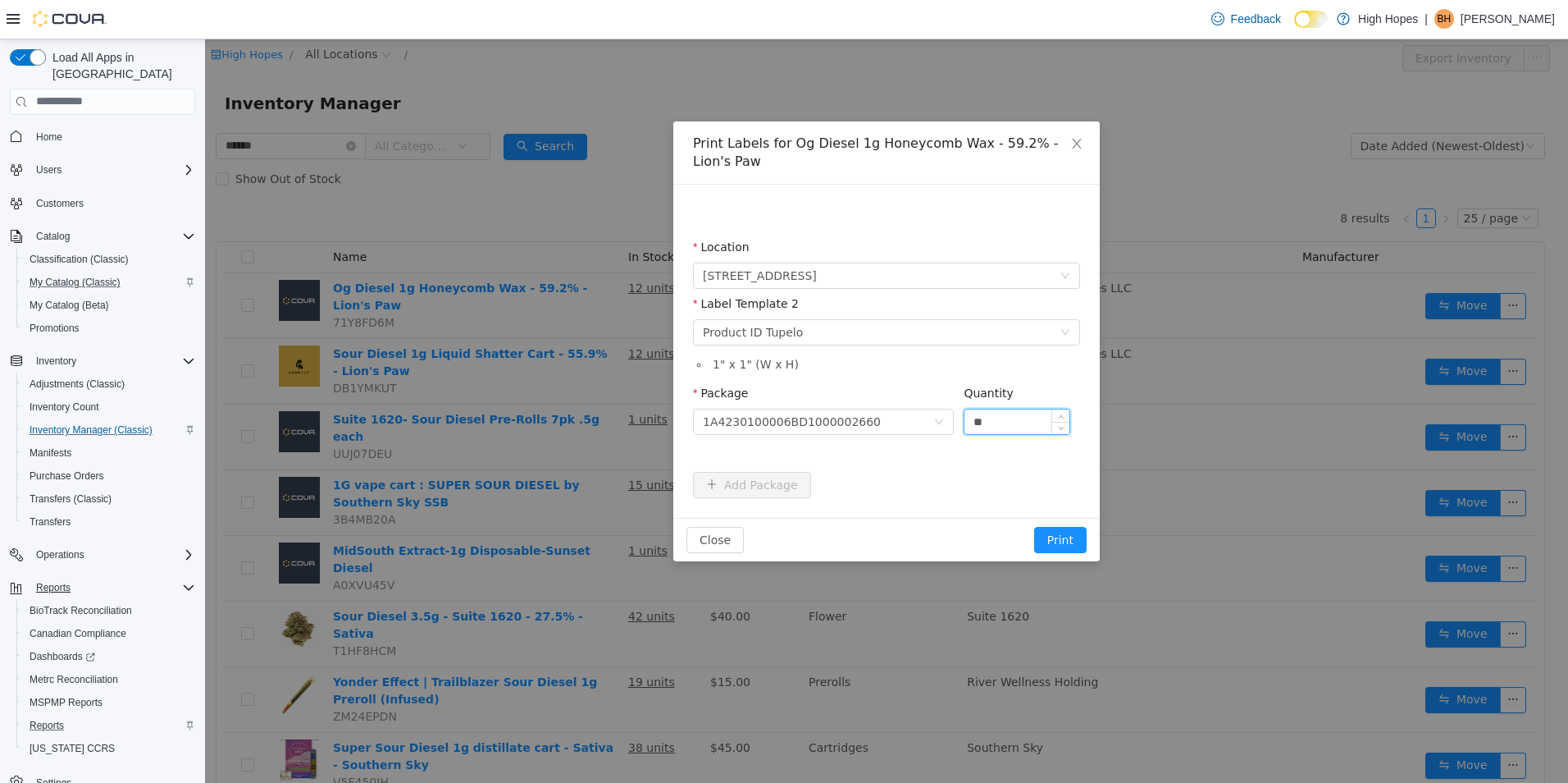
click at [1034, 526] on button "Print" at bounding box center [1060, 539] width 53 height 26
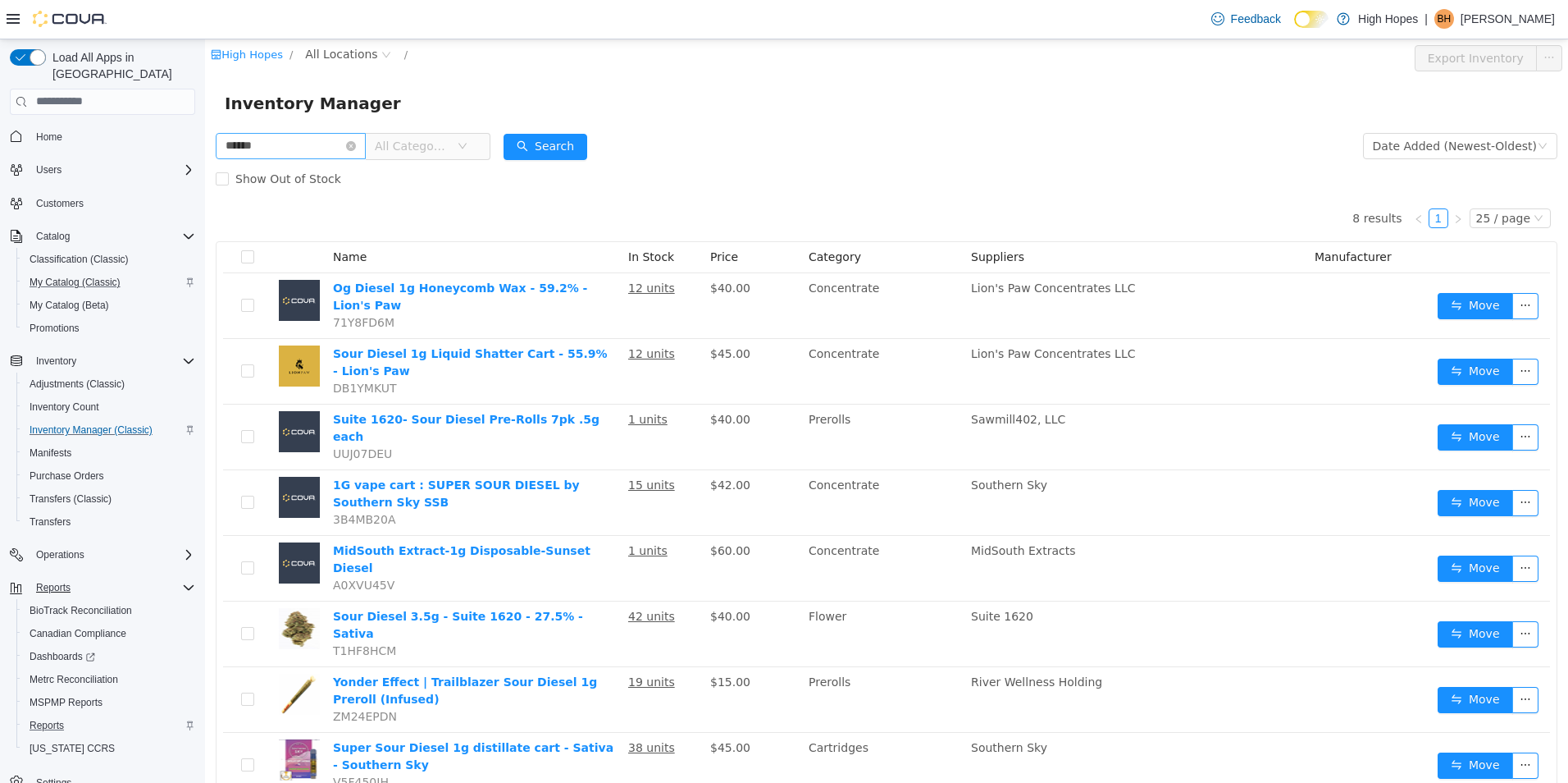
click at [356, 145] on icon "icon: close-circle" at bounding box center [351, 145] width 10 height 10
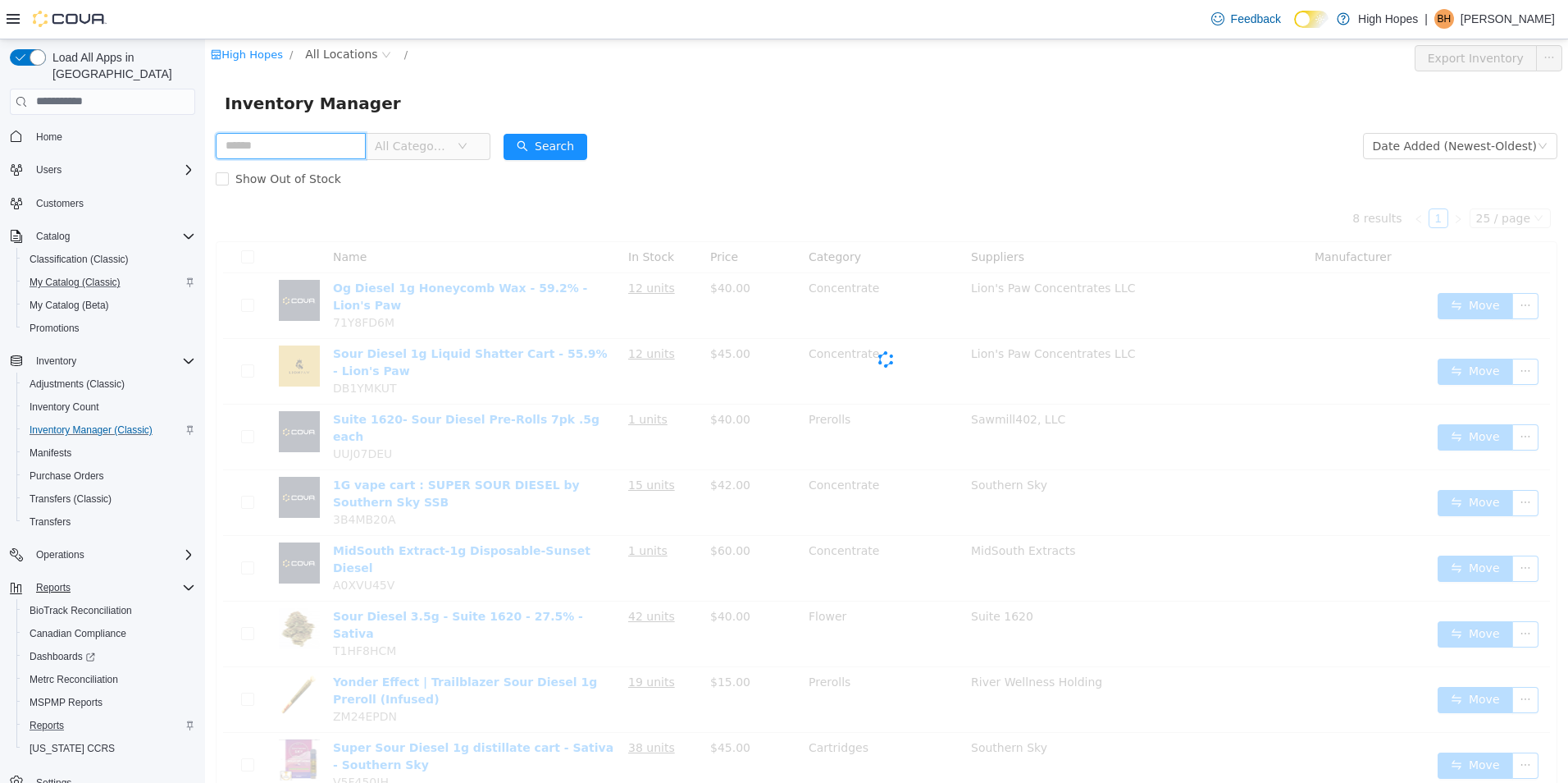
click at [342, 142] on input "text" at bounding box center [291, 145] width 150 height 26
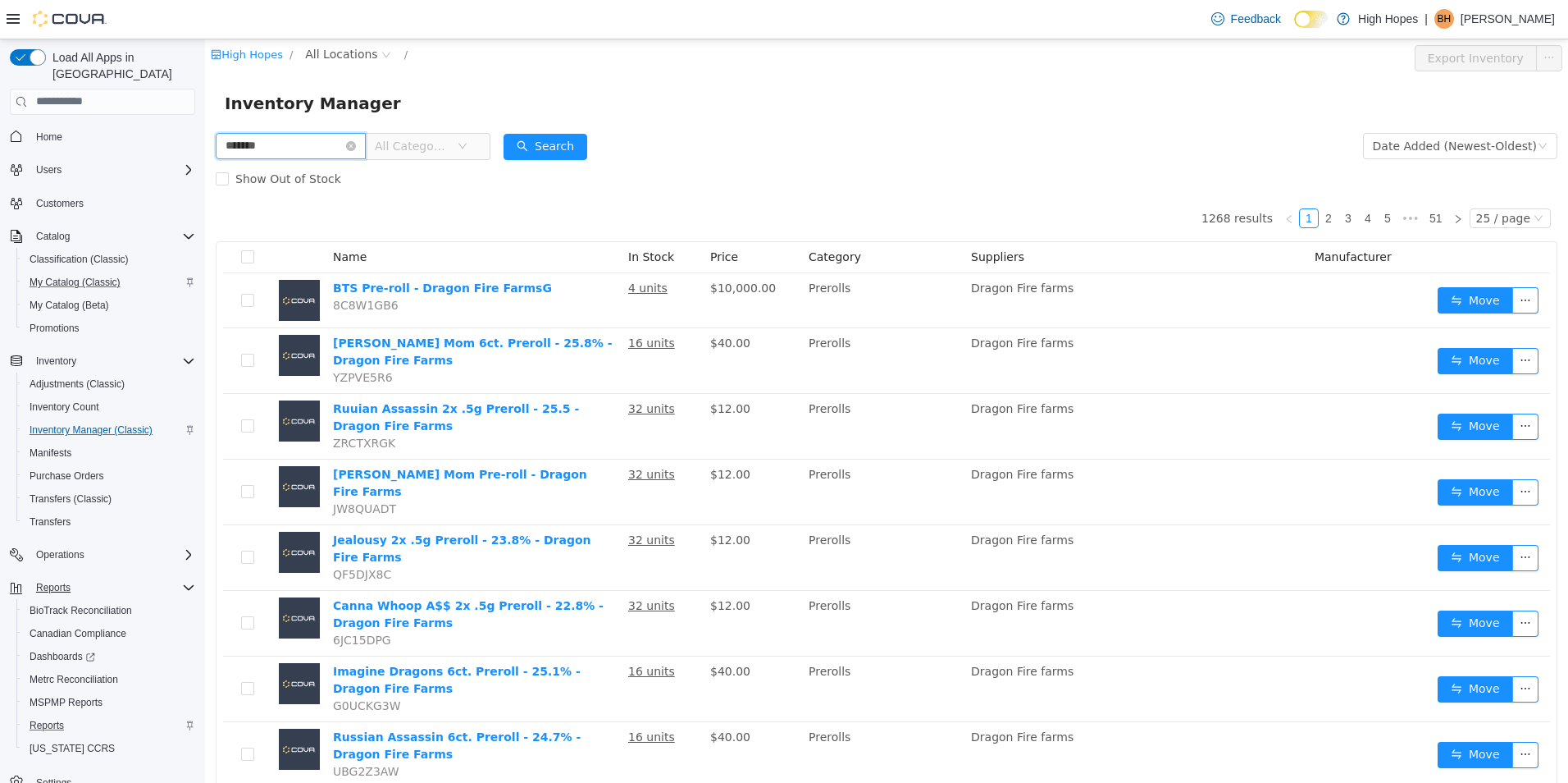
type input "*******"
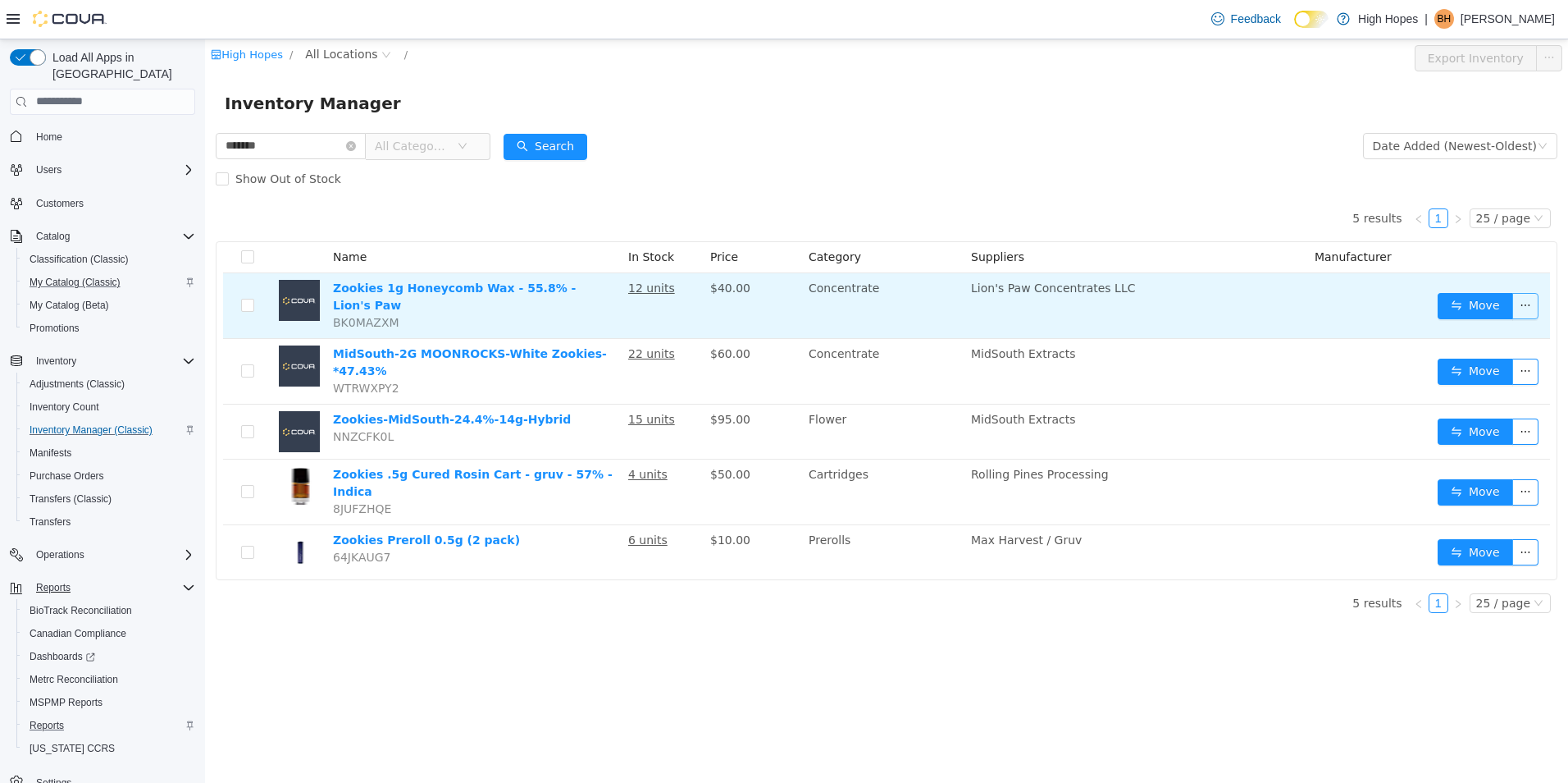
click at [1534, 302] on button "button" at bounding box center [1525, 305] width 26 height 26
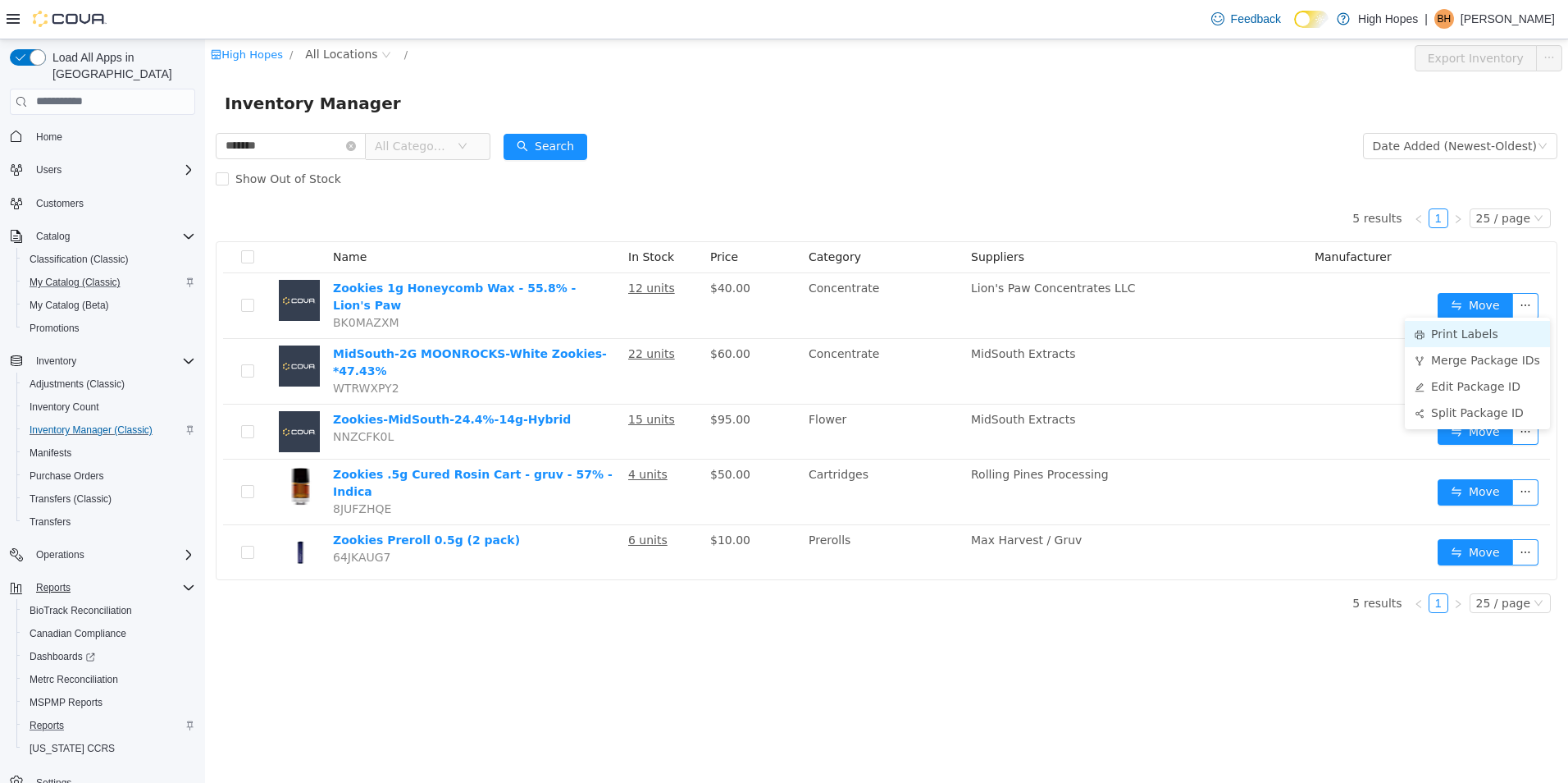
click at [1483, 327] on li "Print Labels" at bounding box center [1477, 333] width 145 height 26
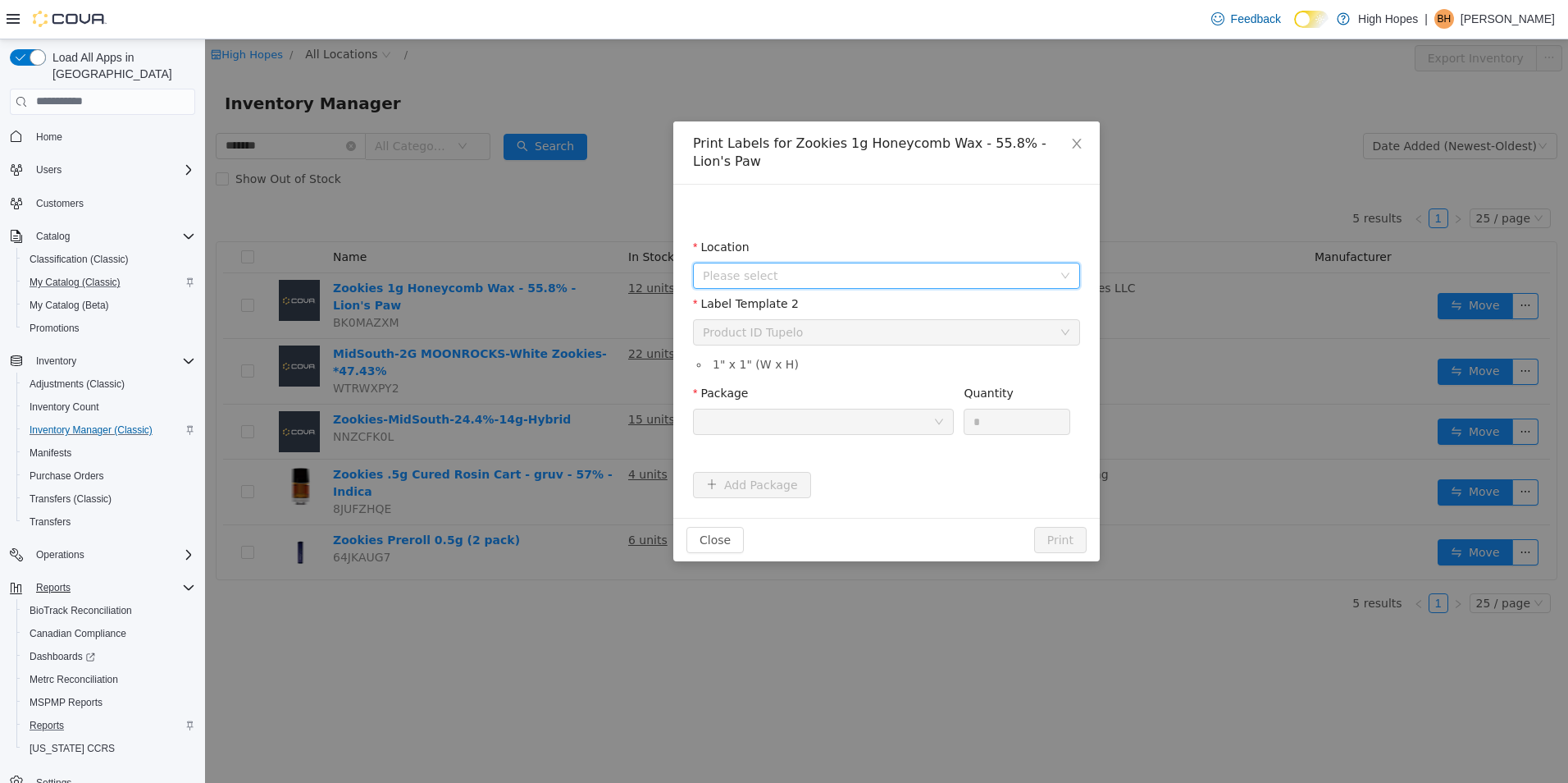
click at [949, 267] on span "Please select" at bounding box center [878, 275] width 350 height 16
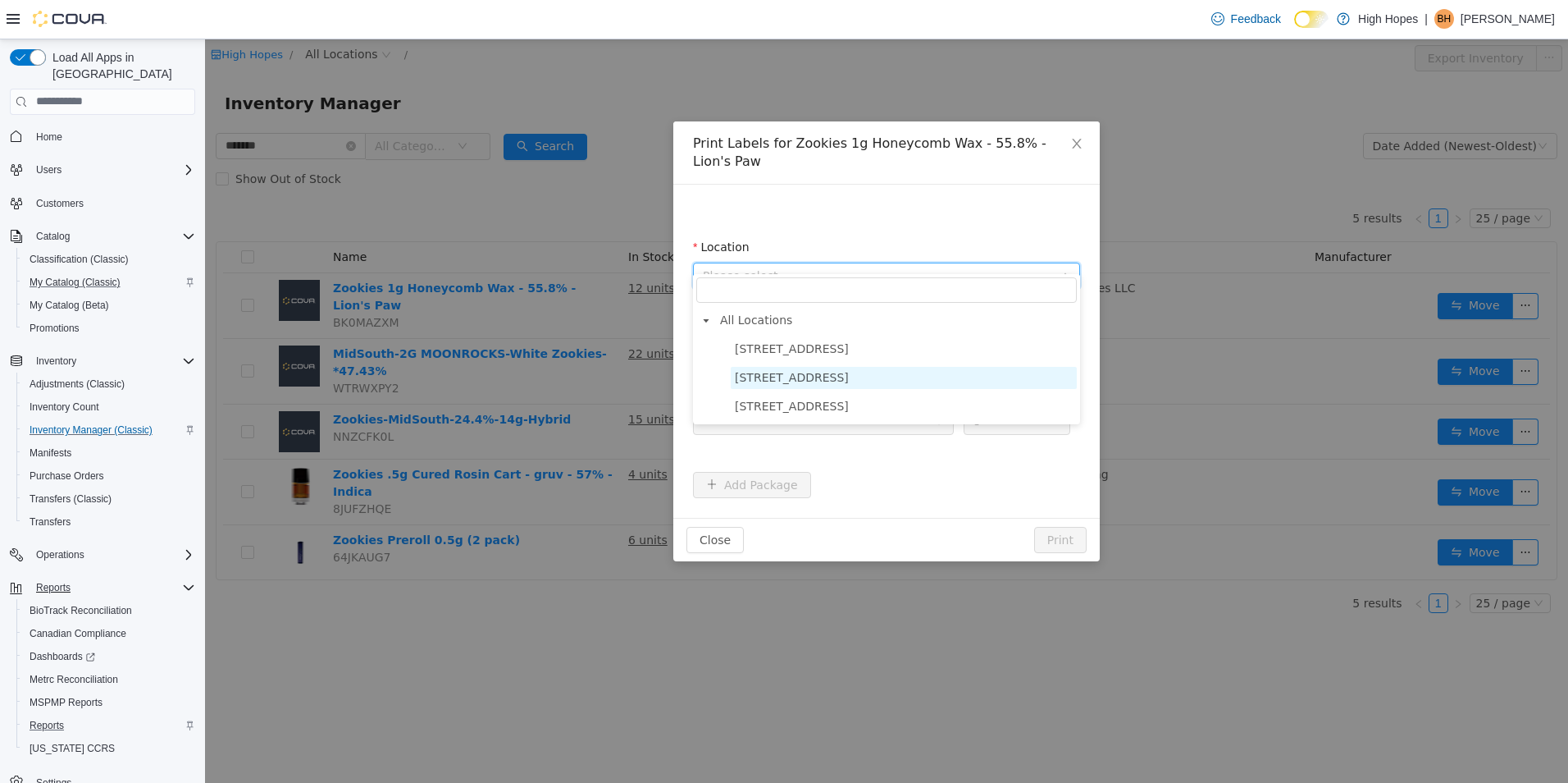
click at [893, 379] on span "1201 N Gloster St" at bounding box center [904, 377] width 346 height 22
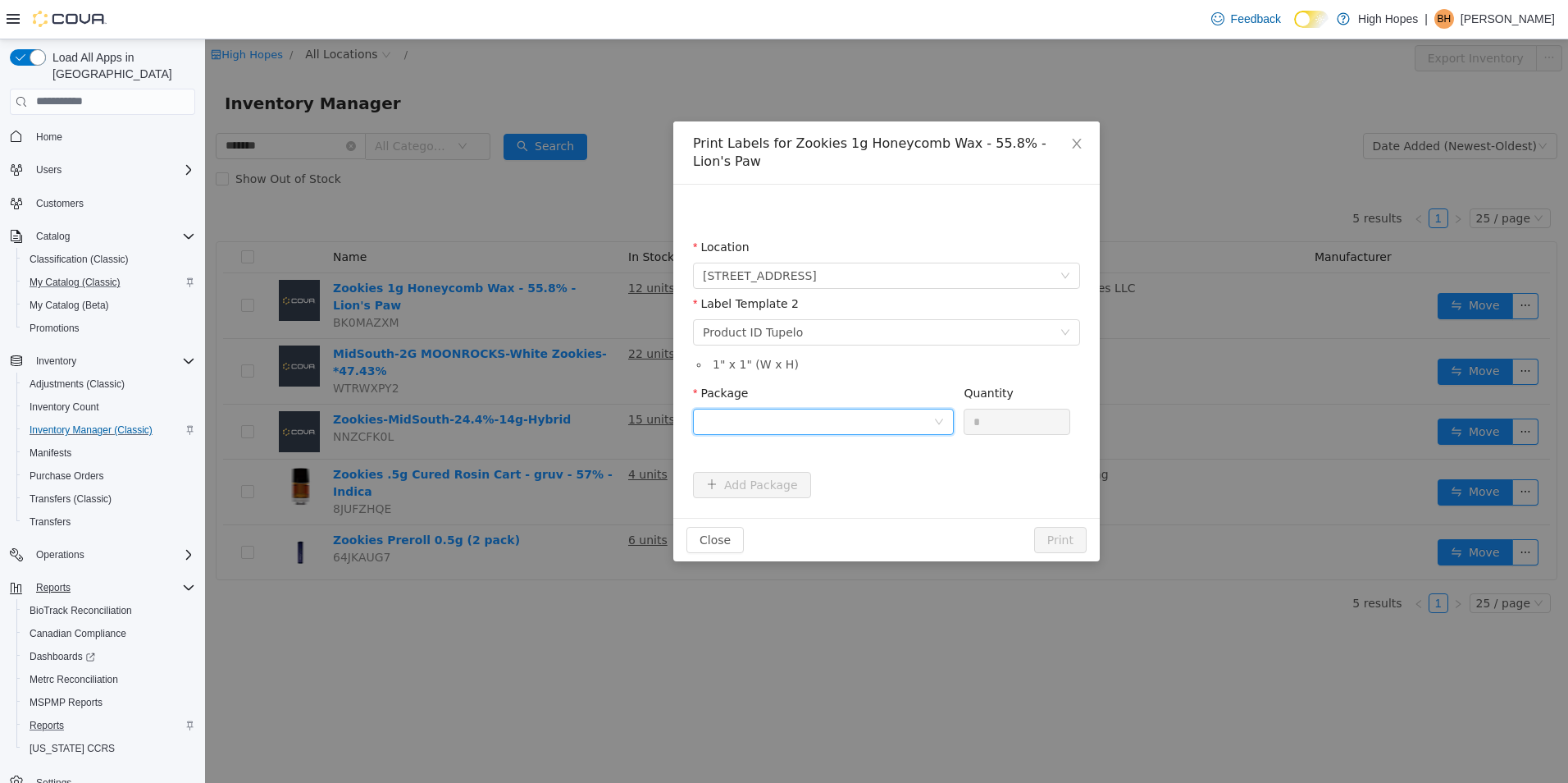
click at [884, 408] on div at bounding box center [818, 420] width 230 height 25
drag, startPoint x: 890, startPoint y: 458, endPoint x: 1021, endPoint y: 396, distance: 144.9
click at [891, 458] on li "1A4230100006BD1000002657" at bounding box center [824, 461] width 261 height 26
click at [1022, 408] on input "*" at bounding box center [1016, 420] width 105 height 25
type input "**"
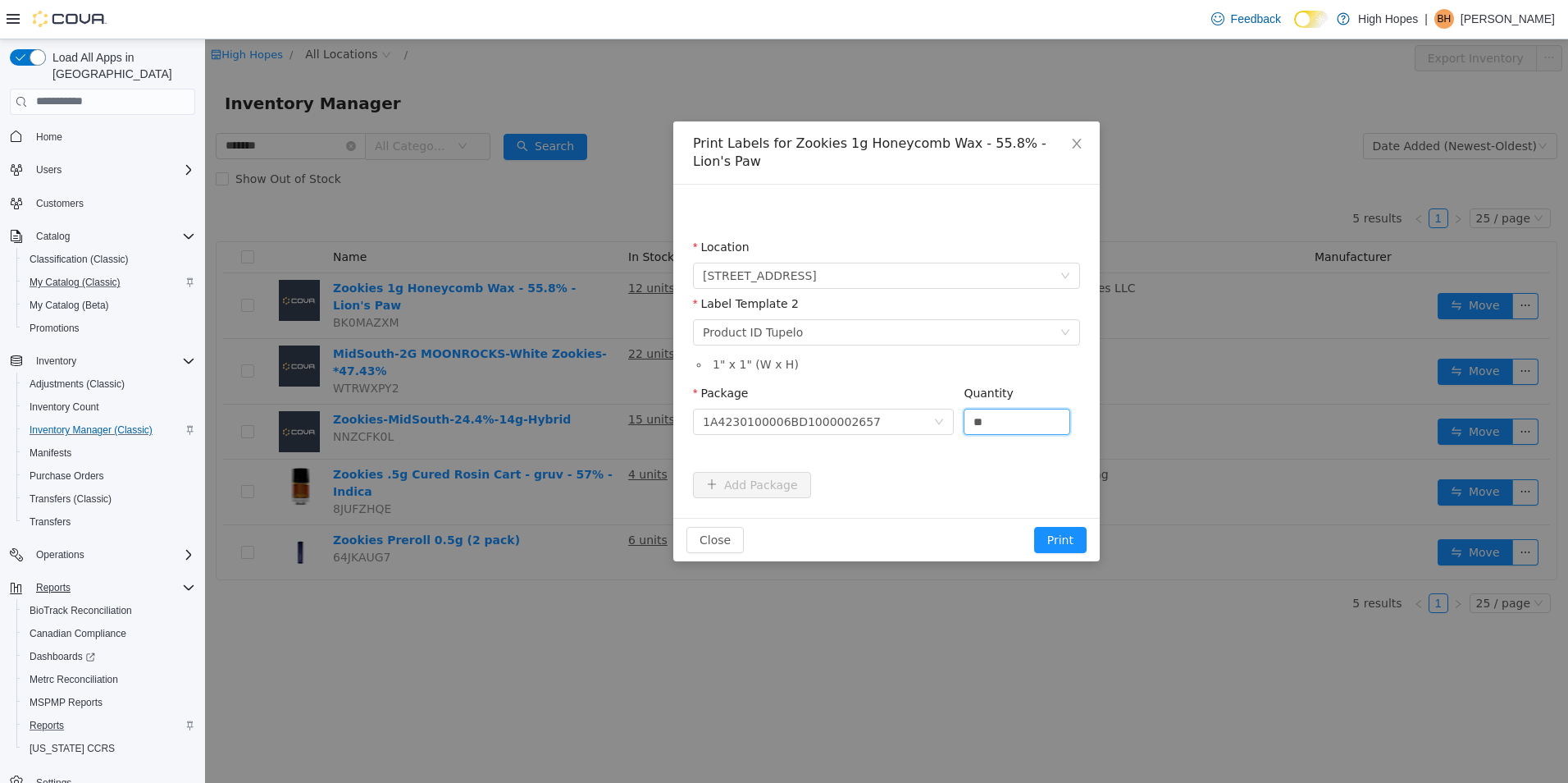
click at [1034, 526] on button "Print" at bounding box center [1060, 539] width 53 height 26
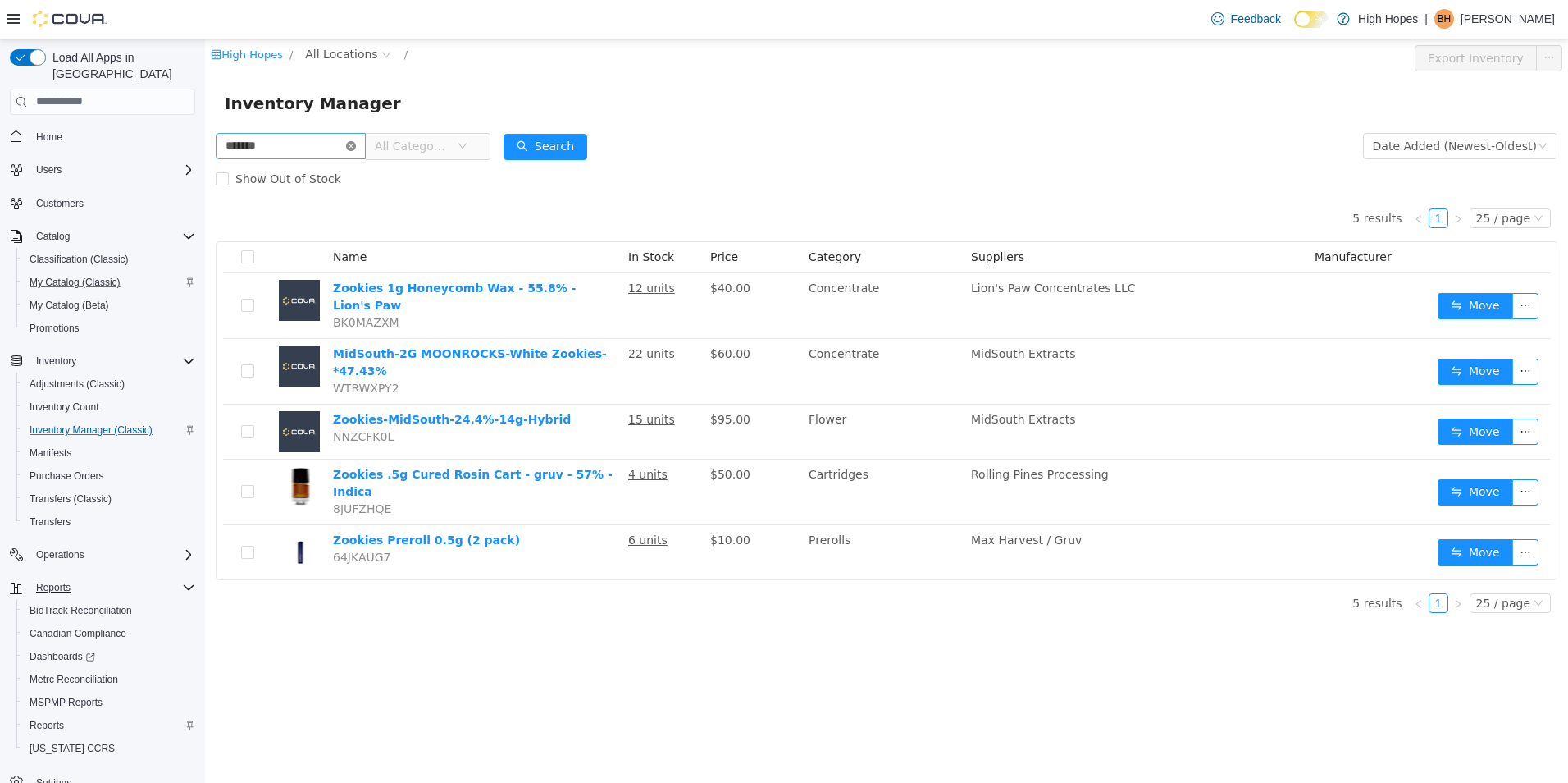
click at [356, 145] on icon "icon: close-circle" at bounding box center [351, 145] width 10 height 10
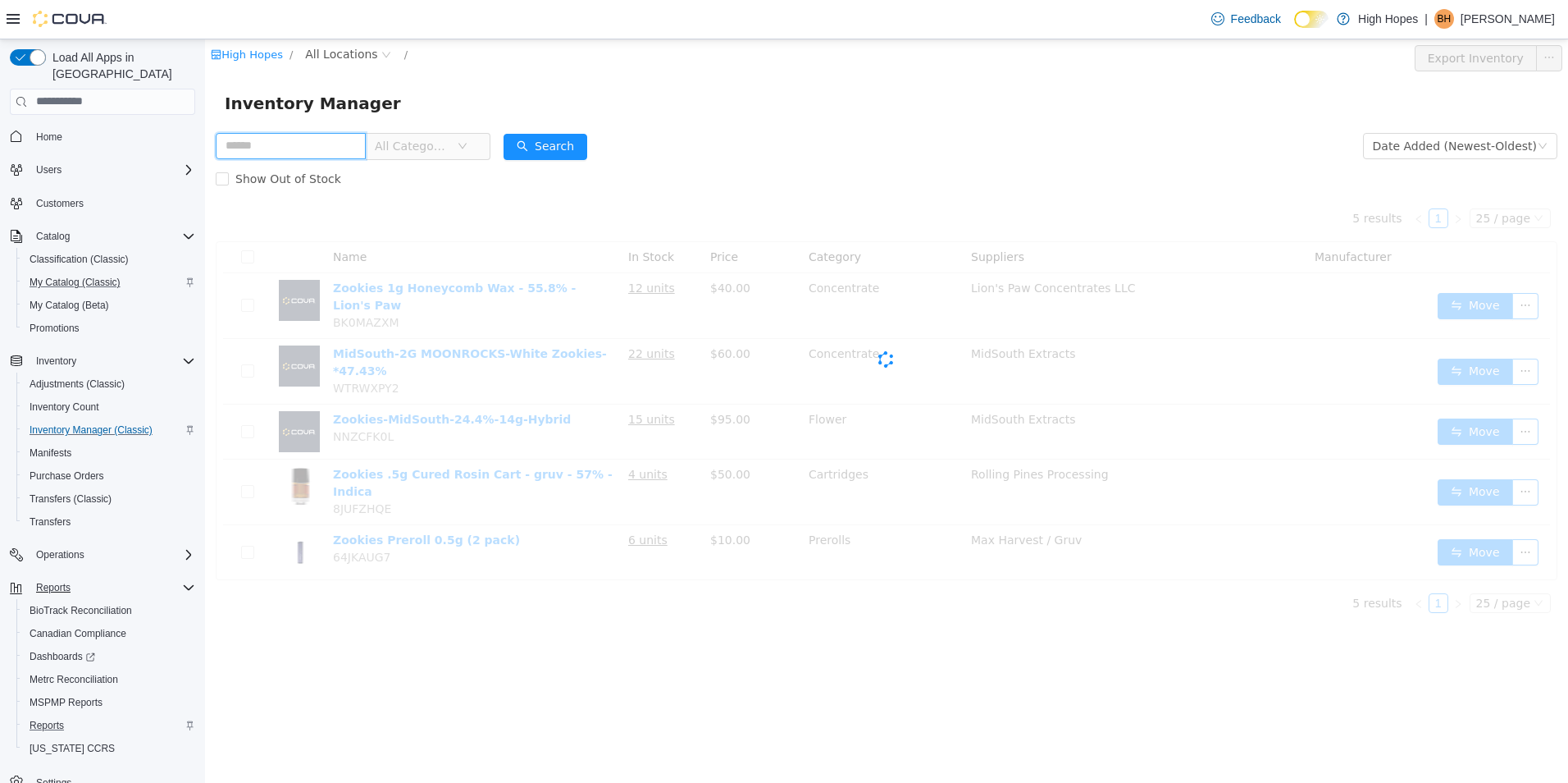
click at [314, 140] on input "text" at bounding box center [291, 145] width 150 height 26
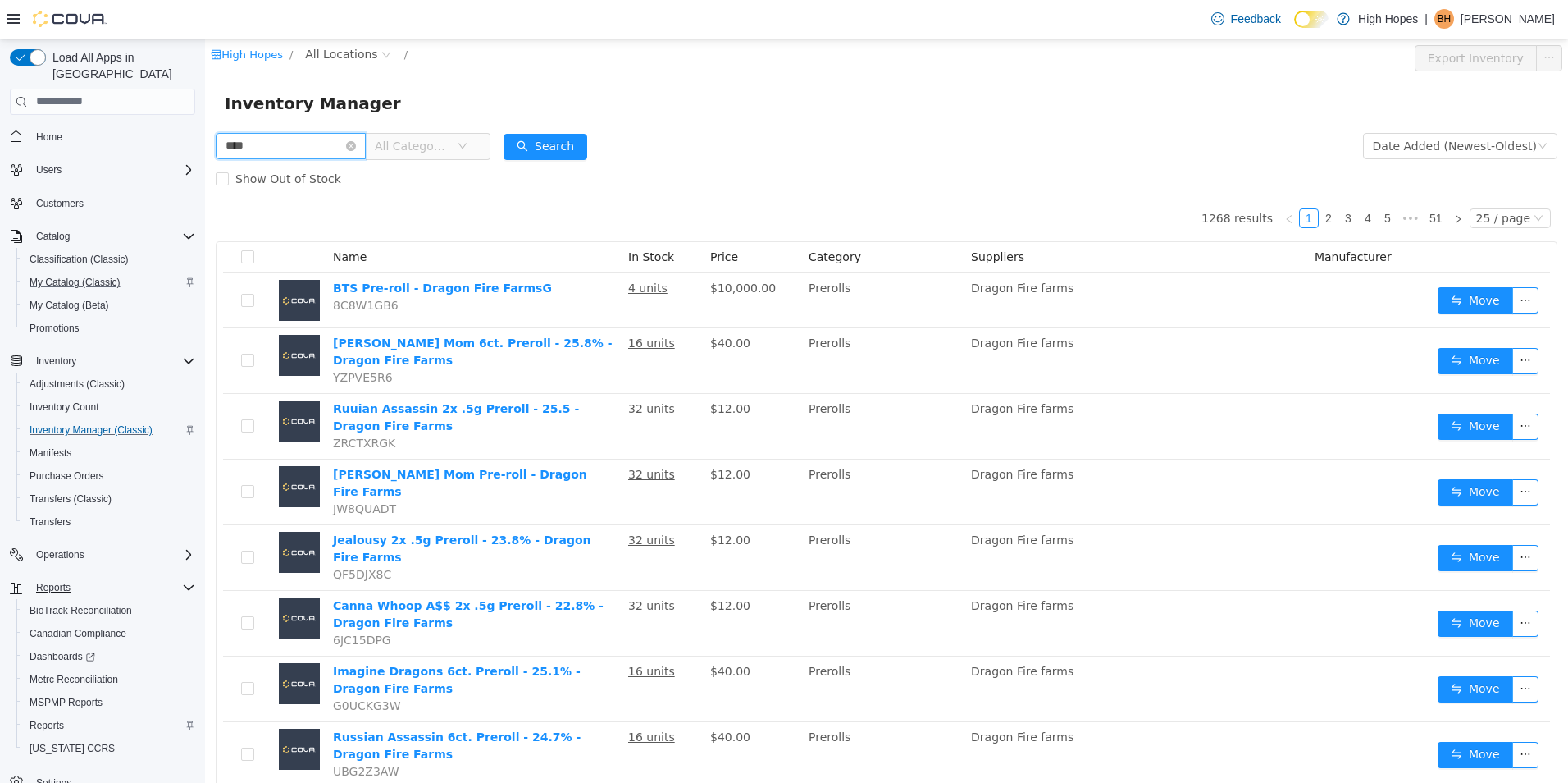
type input "****"
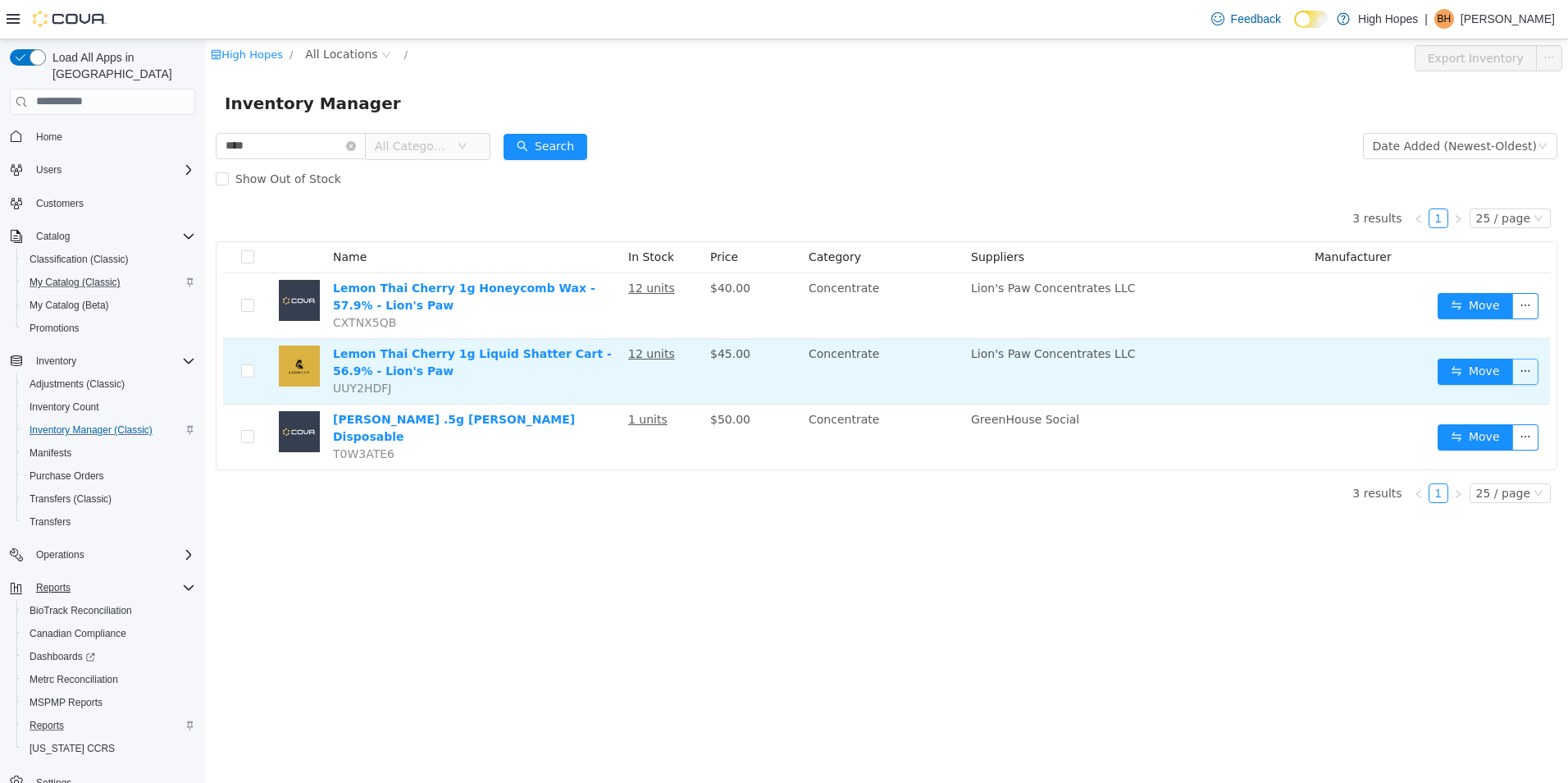
click at [1526, 369] on button "button" at bounding box center [1525, 371] width 26 height 26
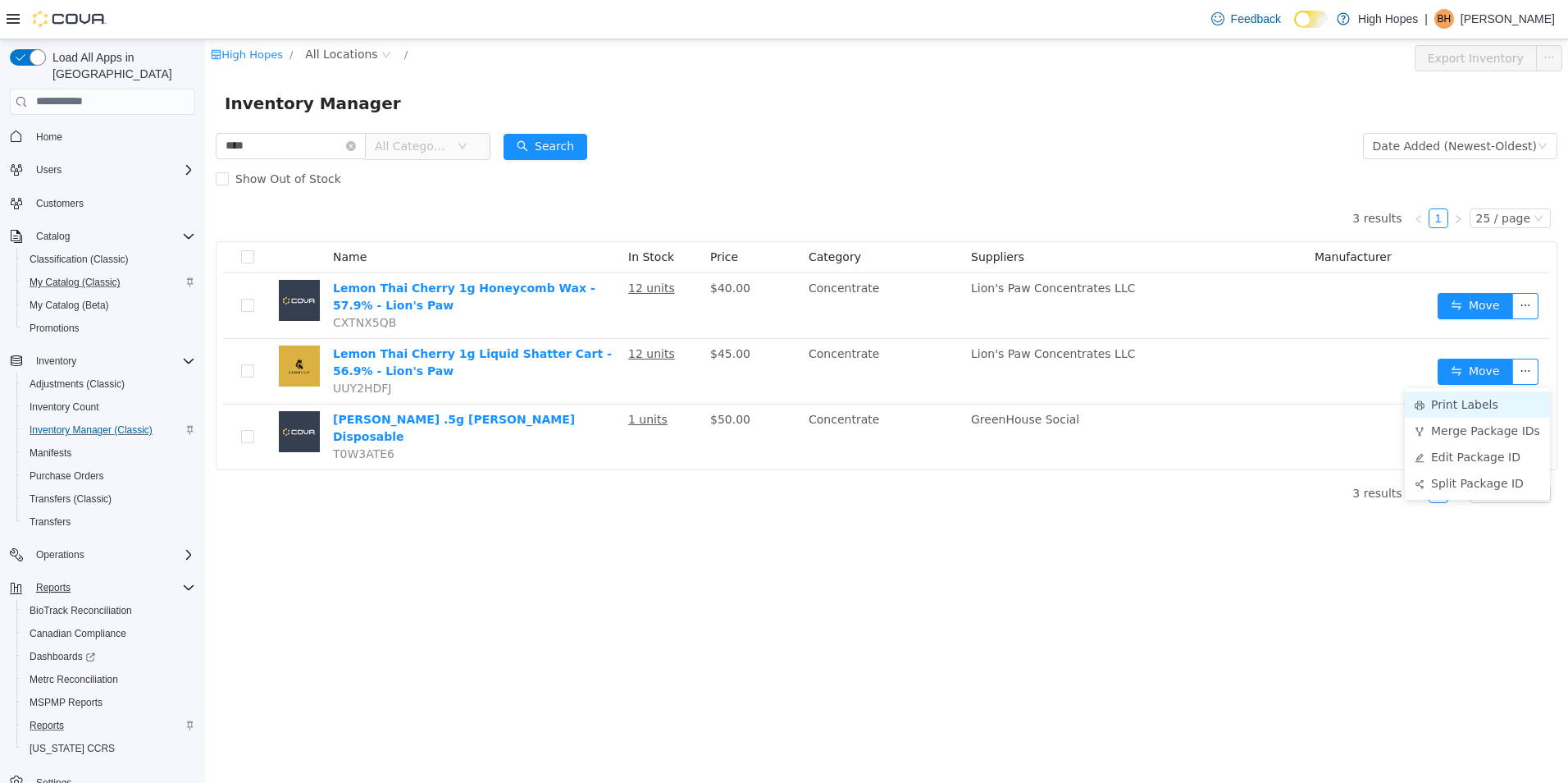
click at [1484, 405] on li "Print Labels" at bounding box center [1477, 403] width 145 height 26
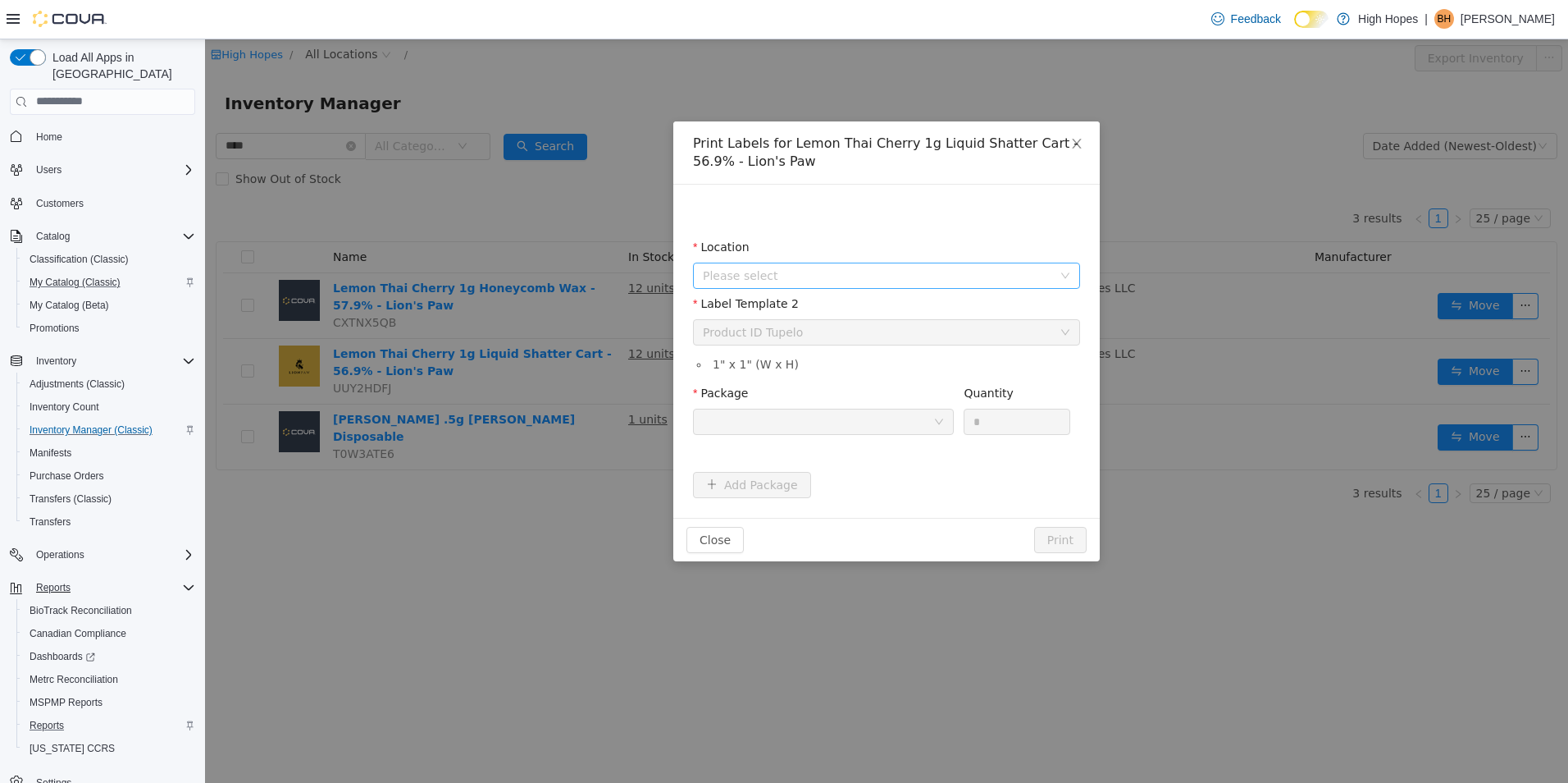
click at [968, 270] on span "Please select" at bounding box center [878, 275] width 350 height 16
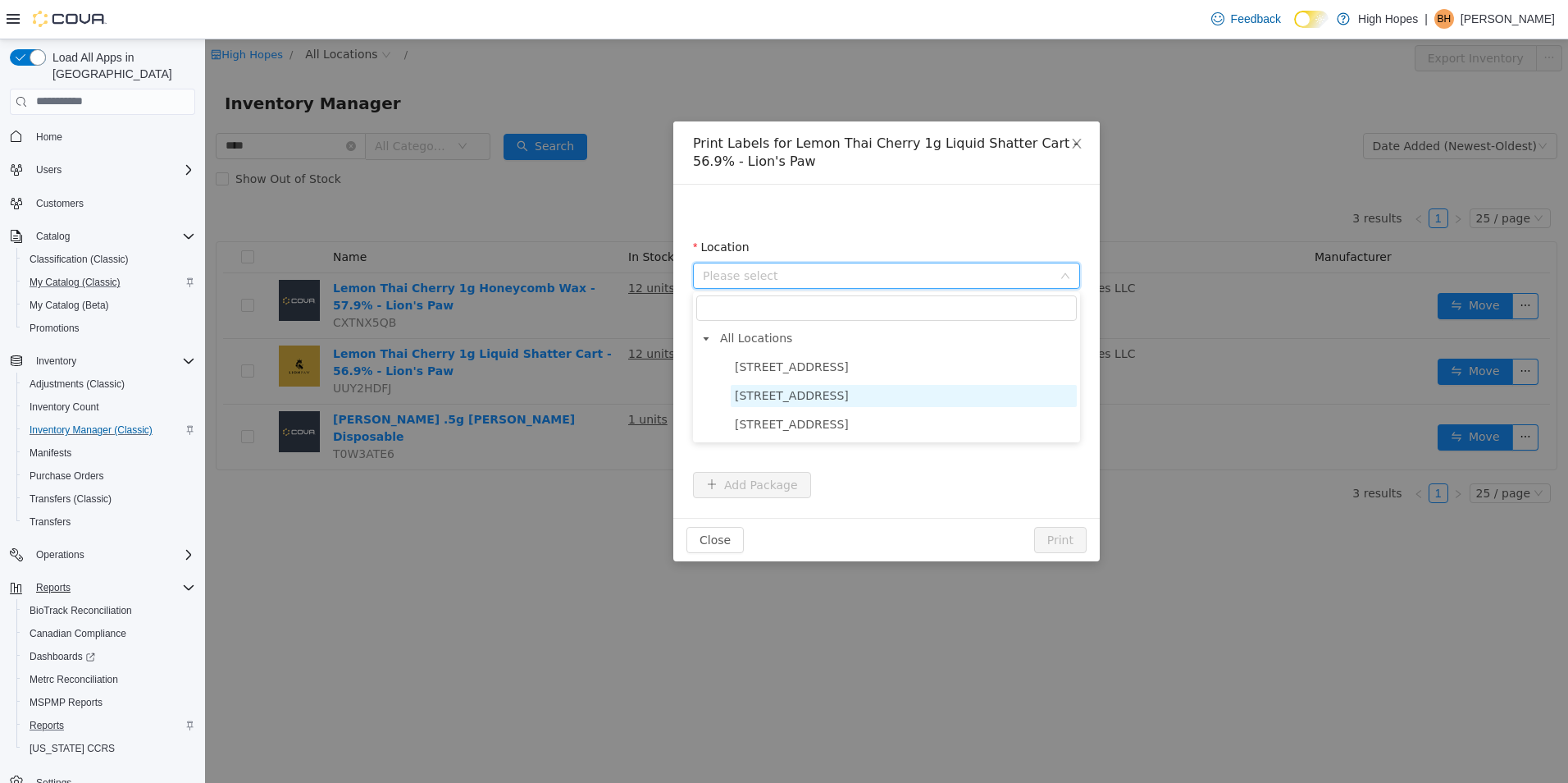
click at [915, 403] on span "1201 N Gloster St" at bounding box center [904, 394] width 346 height 22
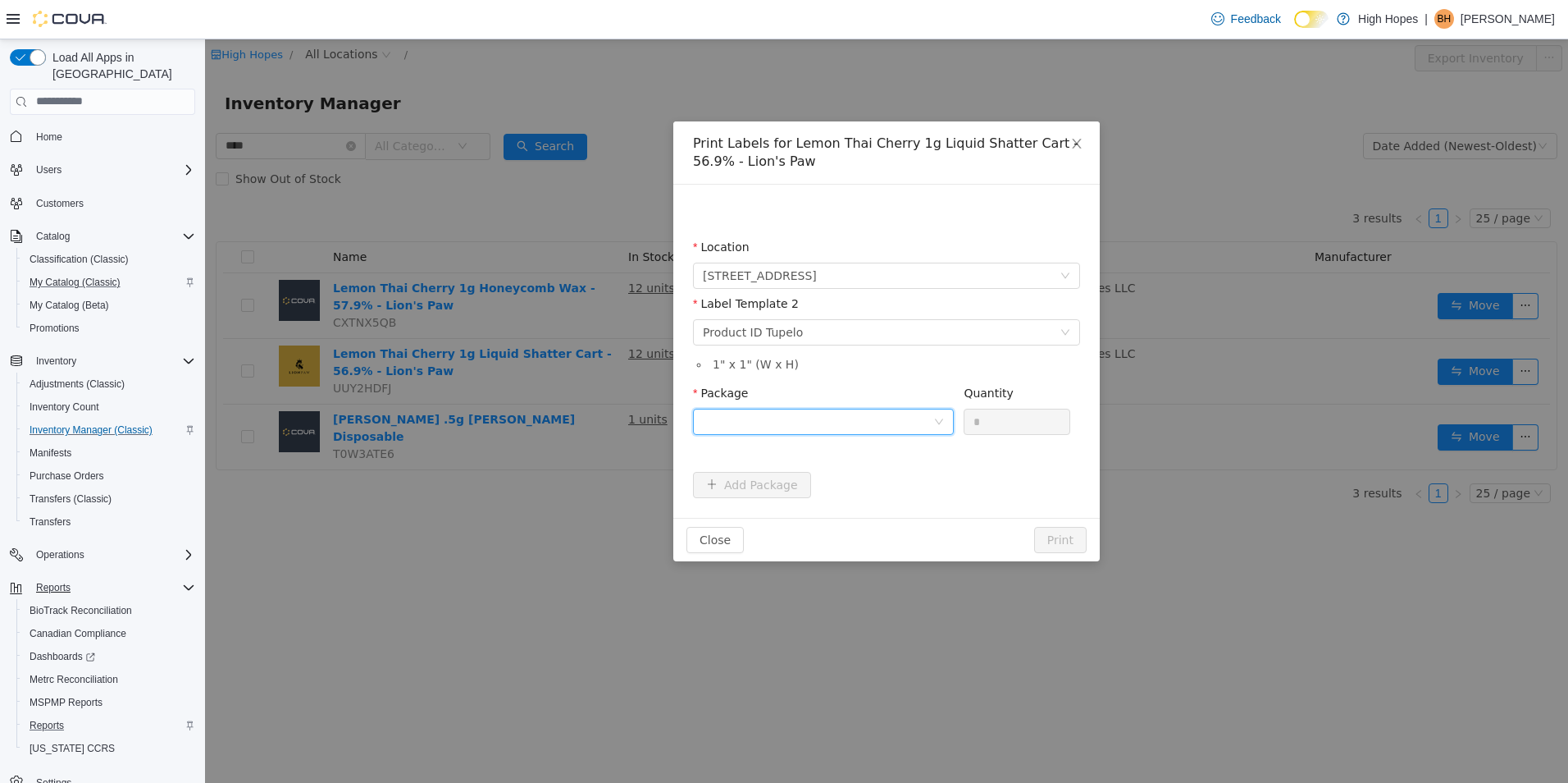
click at [885, 421] on div at bounding box center [818, 420] width 230 height 25
click at [1075, 147] on icon "icon: close" at bounding box center [1077, 142] width 13 height 13
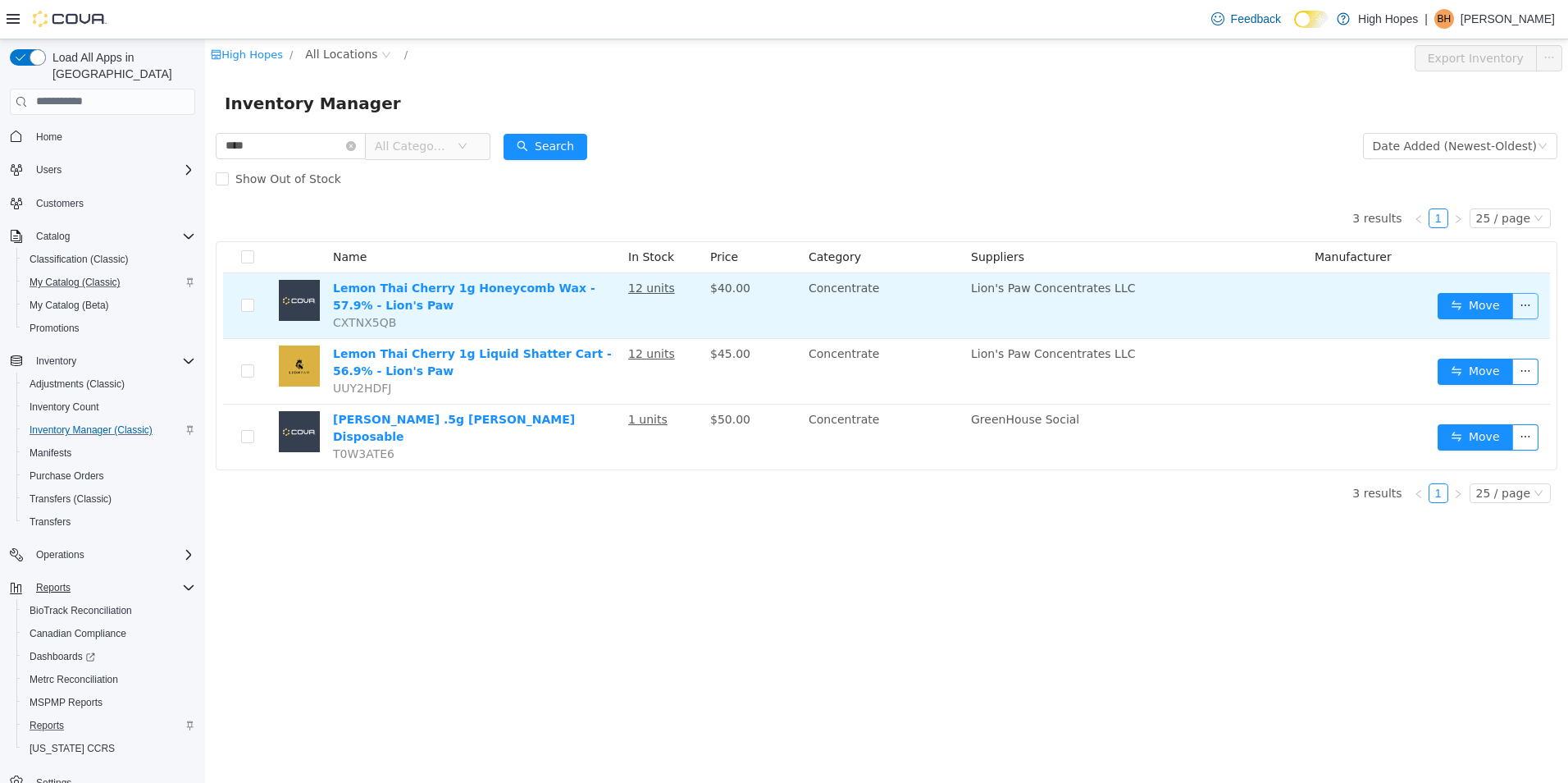
click at [1528, 304] on button "button" at bounding box center [1525, 305] width 26 height 26
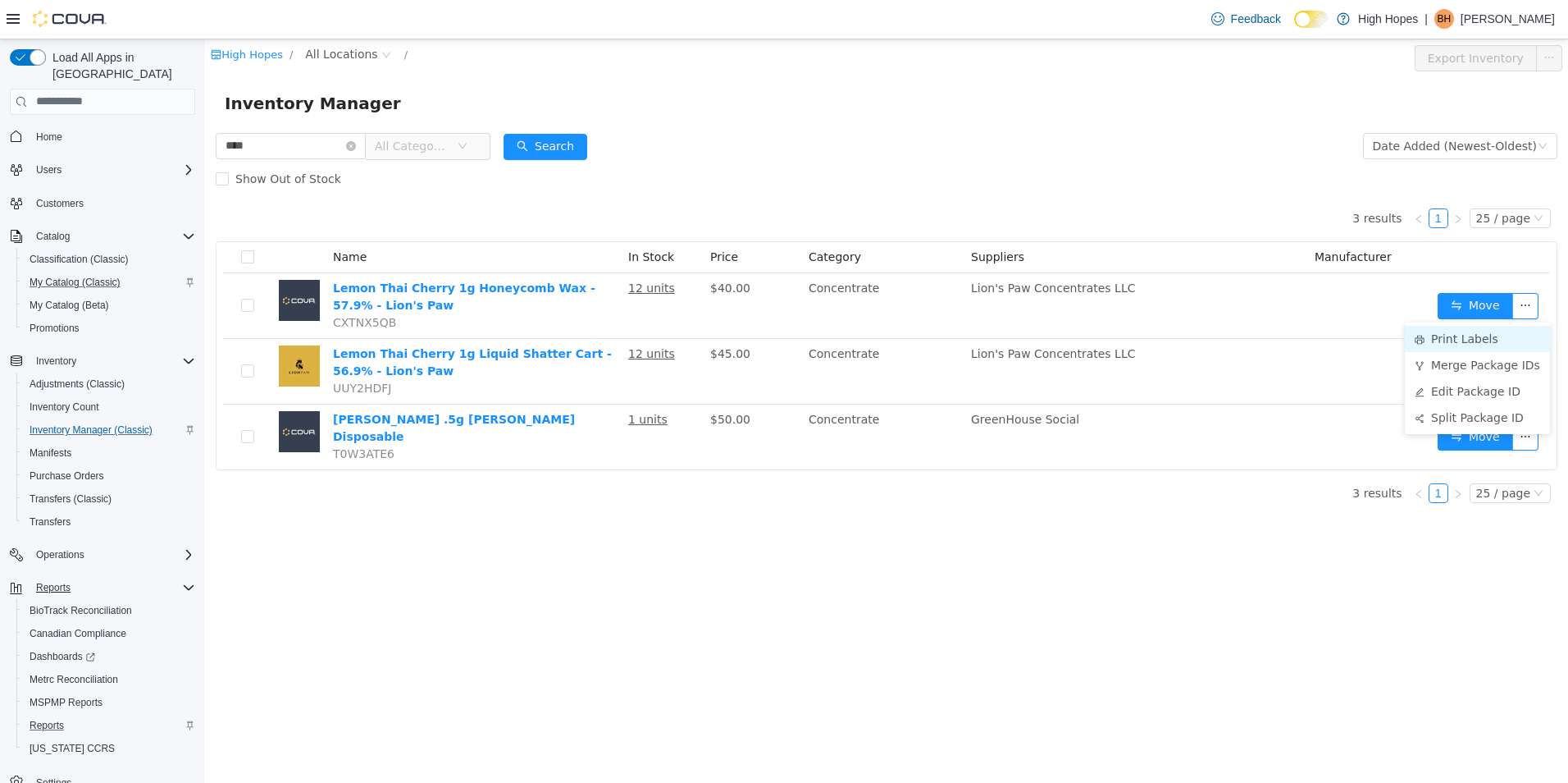
click at [1505, 344] on li "Print Labels" at bounding box center [1477, 338] width 145 height 26
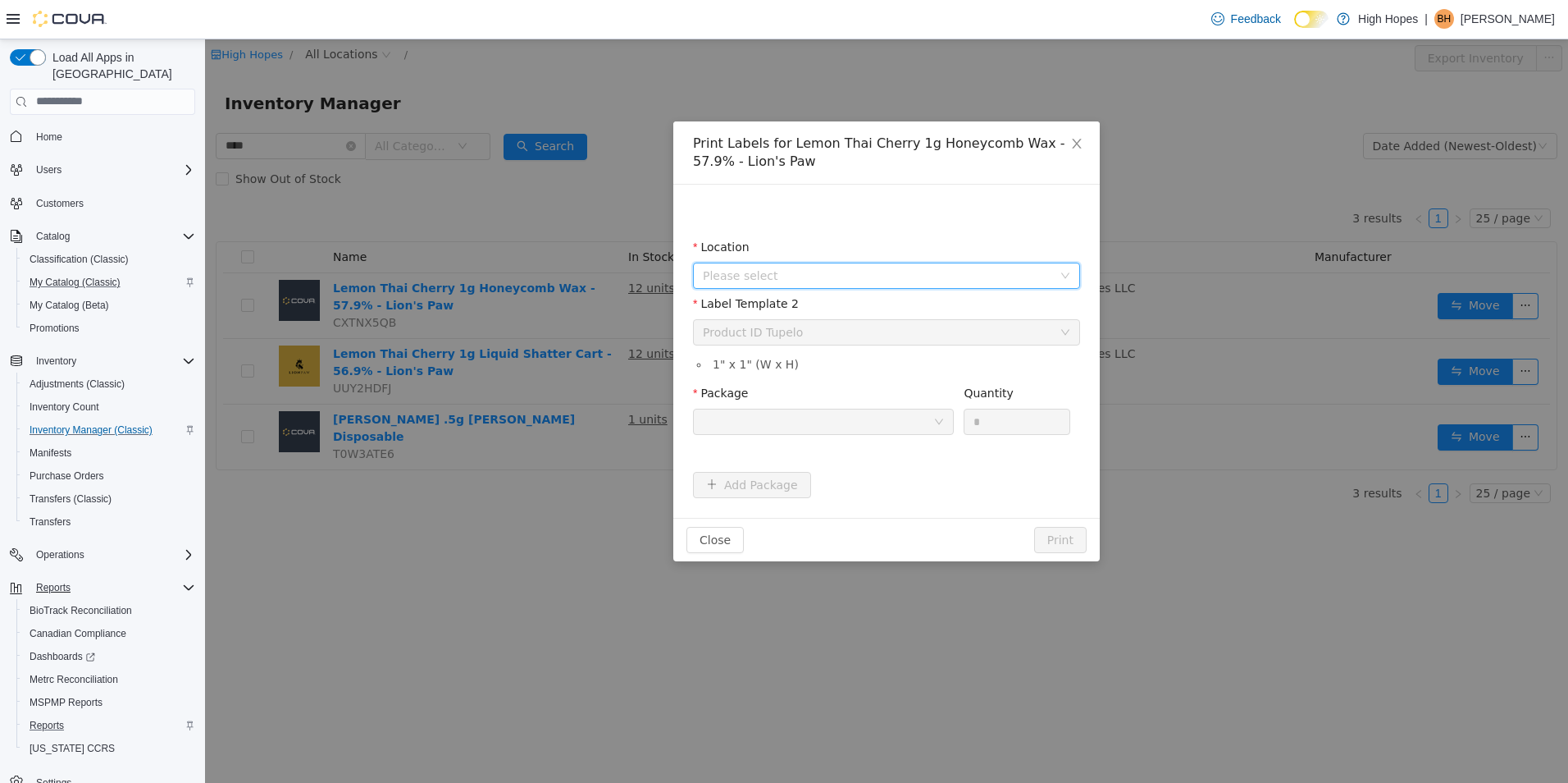
click at [968, 277] on span "Please select" at bounding box center [878, 275] width 350 height 16
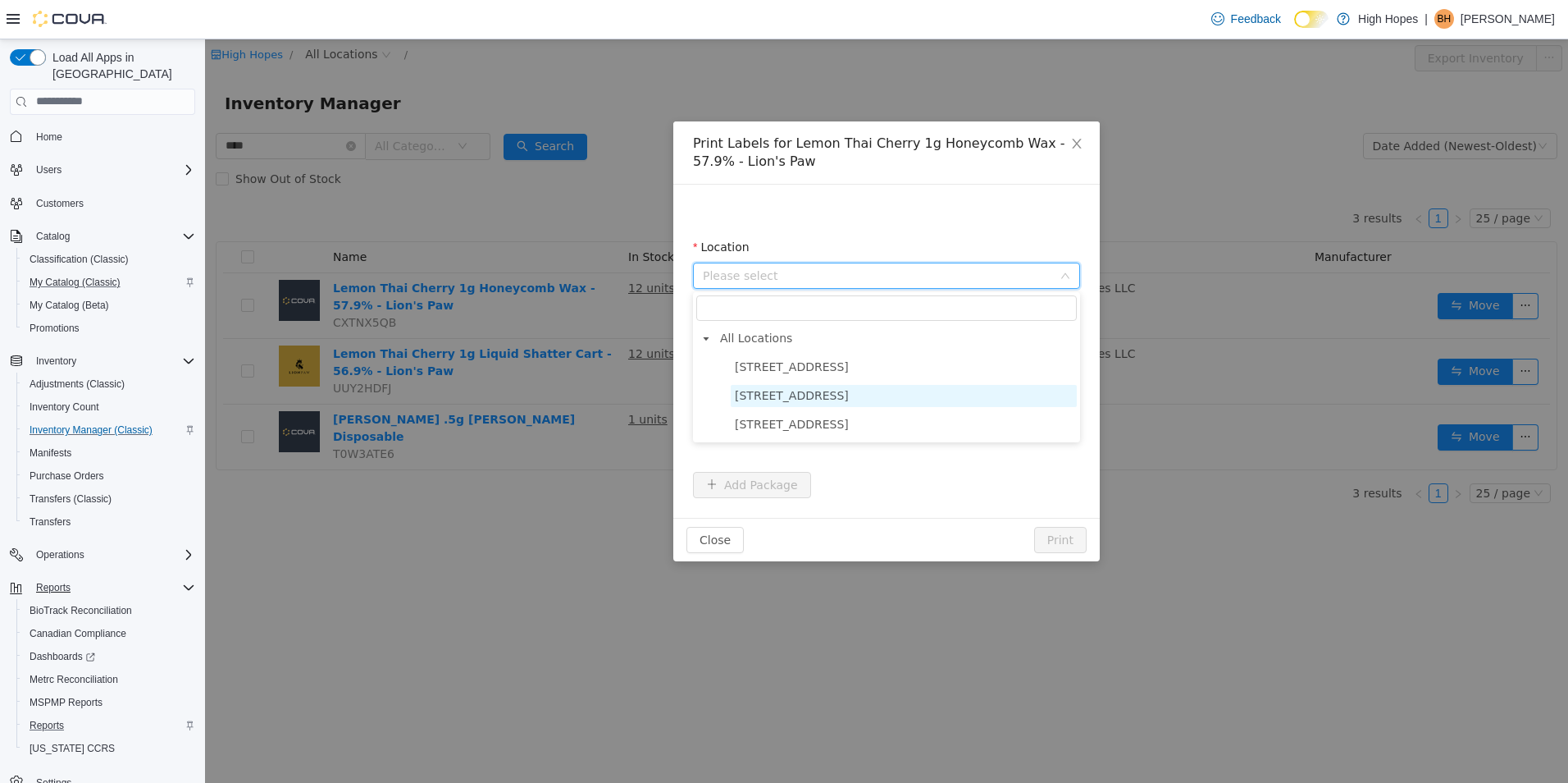
click at [930, 391] on span "1201 N Gloster St" at bounding box center [904, 394] width 346 height 22
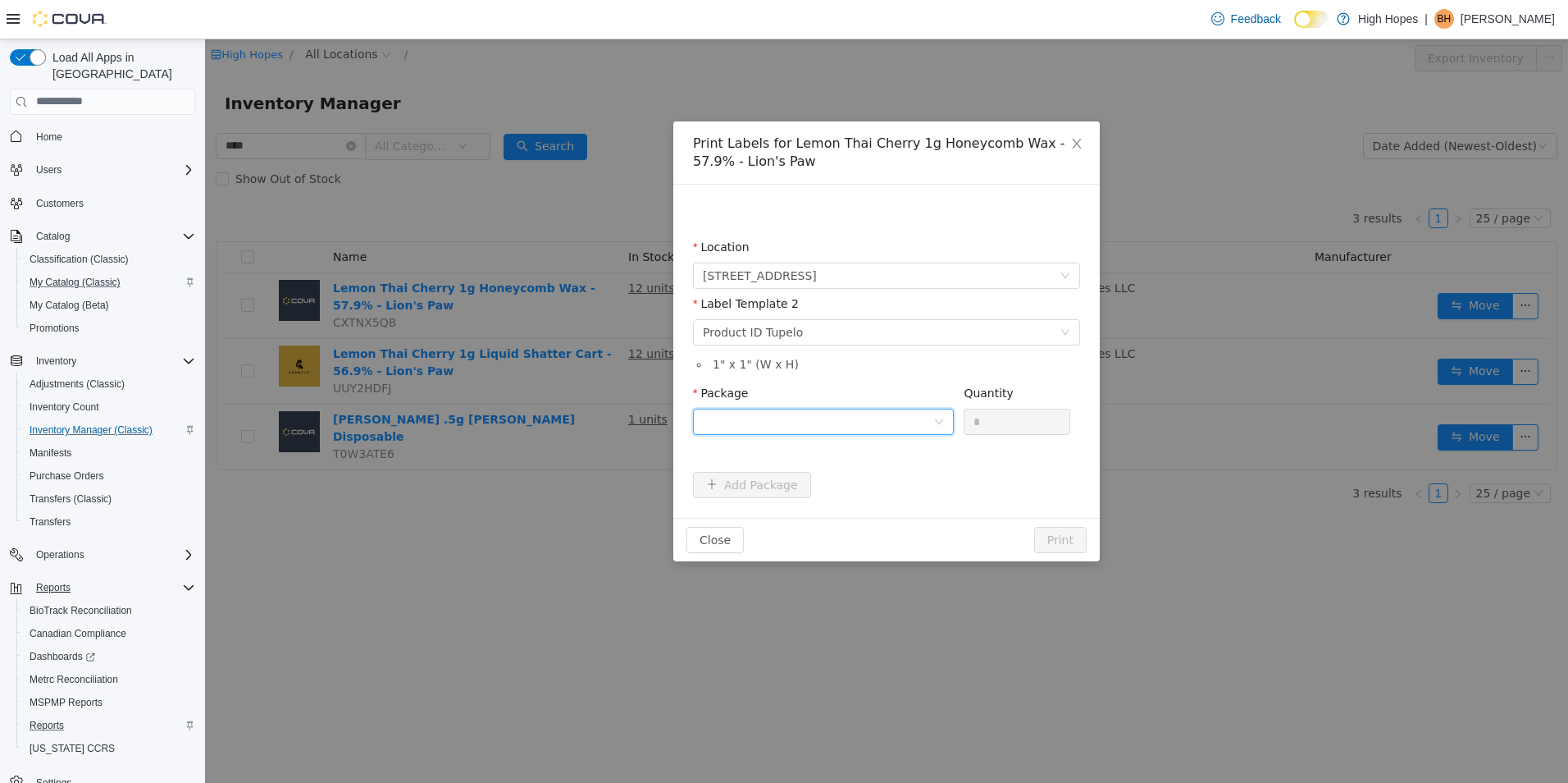
click at [908, 425] on div at bounding box center [818, 420] width 230 height 25
click at [922, 481] on li "1A4230100006BD1000002648" at bounding box center [824, 480] width 261 height 26
click at [1007, 417] on input "*" at bounding box center [1016, 420] width 105 height 25
type input "**"
click at [1062, 539] on button "Print" at bounding box center [1060, 539] width 53 height 26
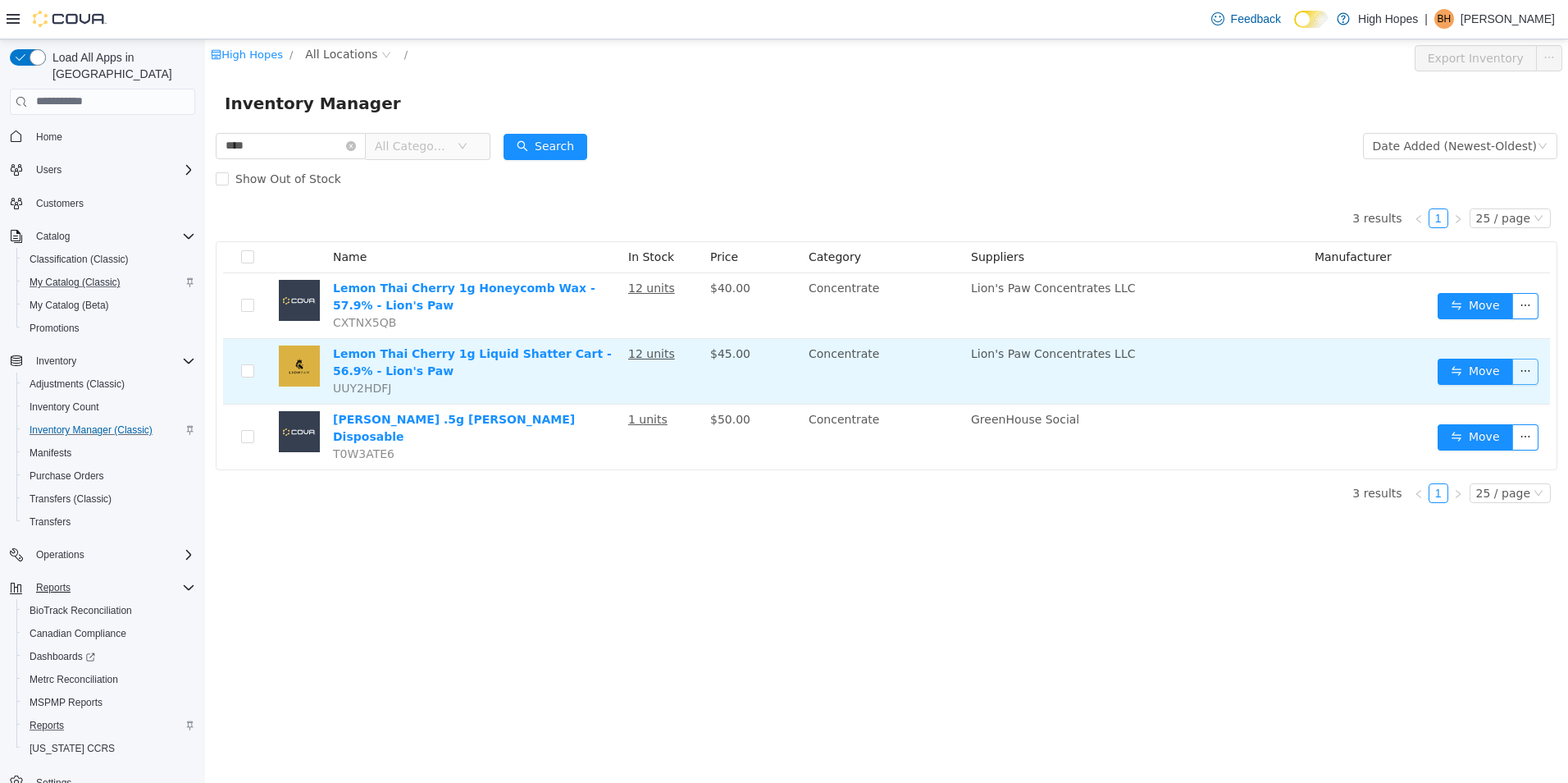
click at [1533, 373] on button "button" at bounding box center [1525, 371] width 26 height 26
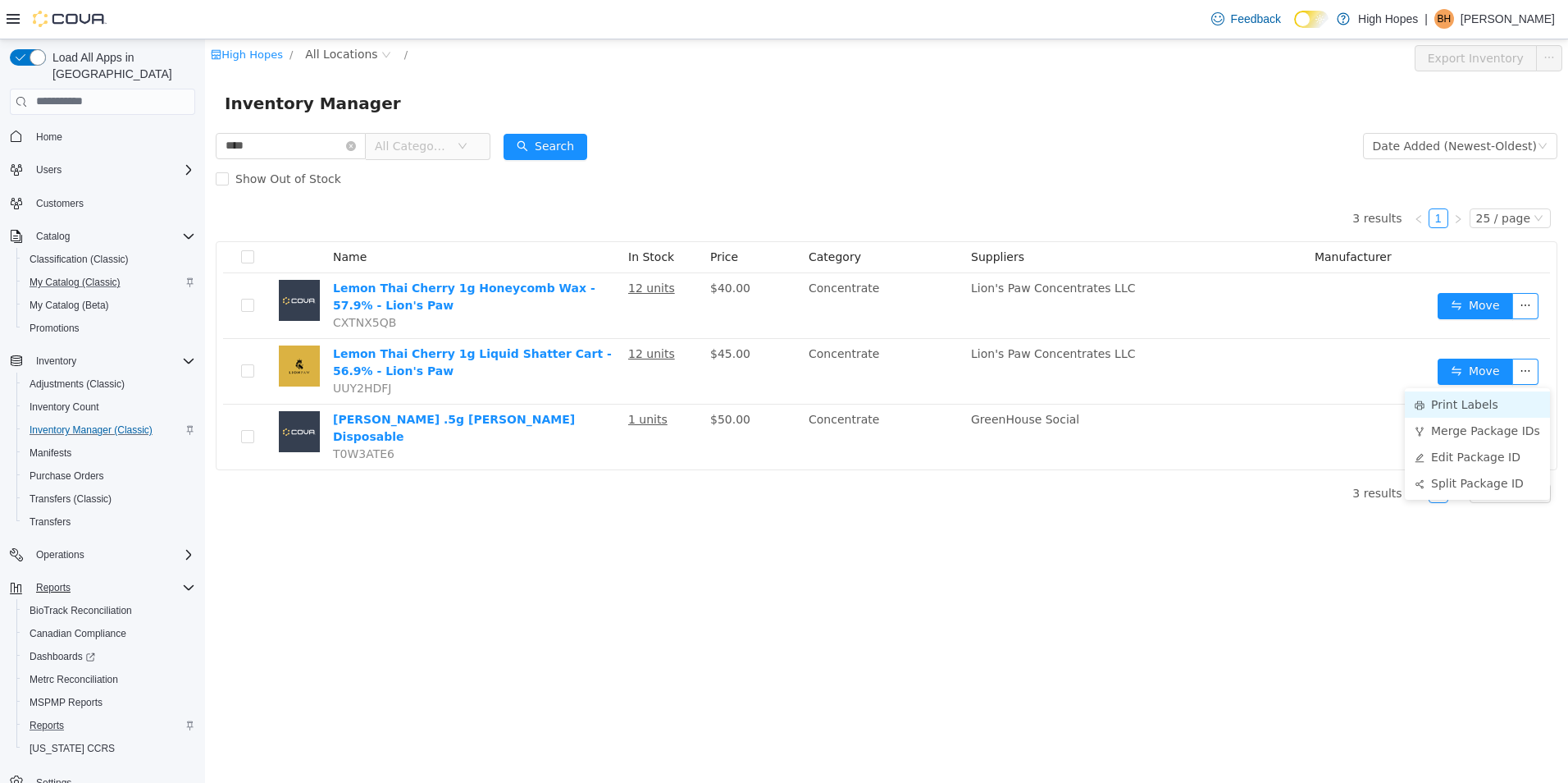
click at [1449, 401] on li "Print Labels" at bounding box center [1477, 403] width 145 height 26
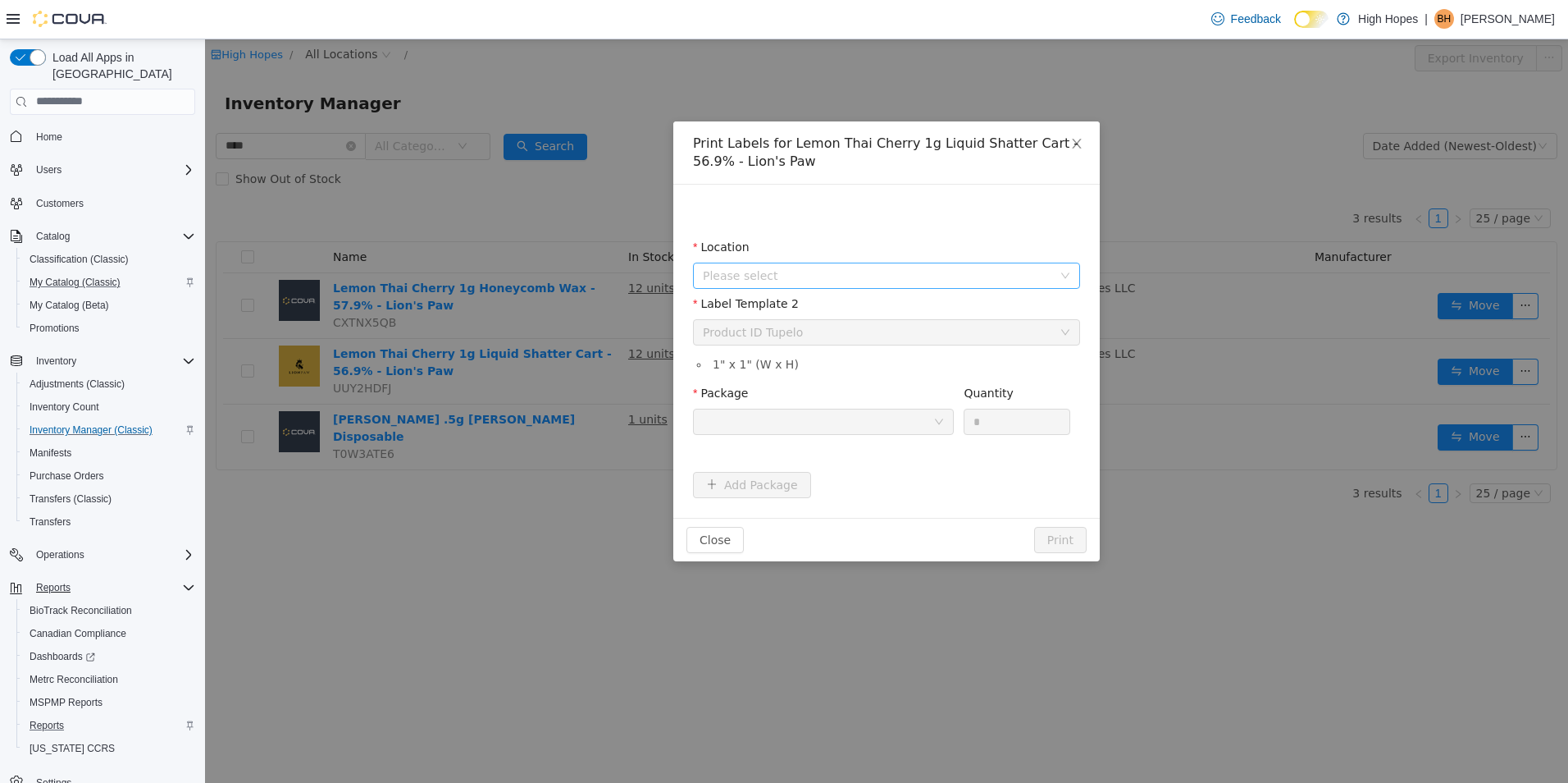
click at [862, 271] on span "Please select" at bounding box center [878, 275] width 350 height 16
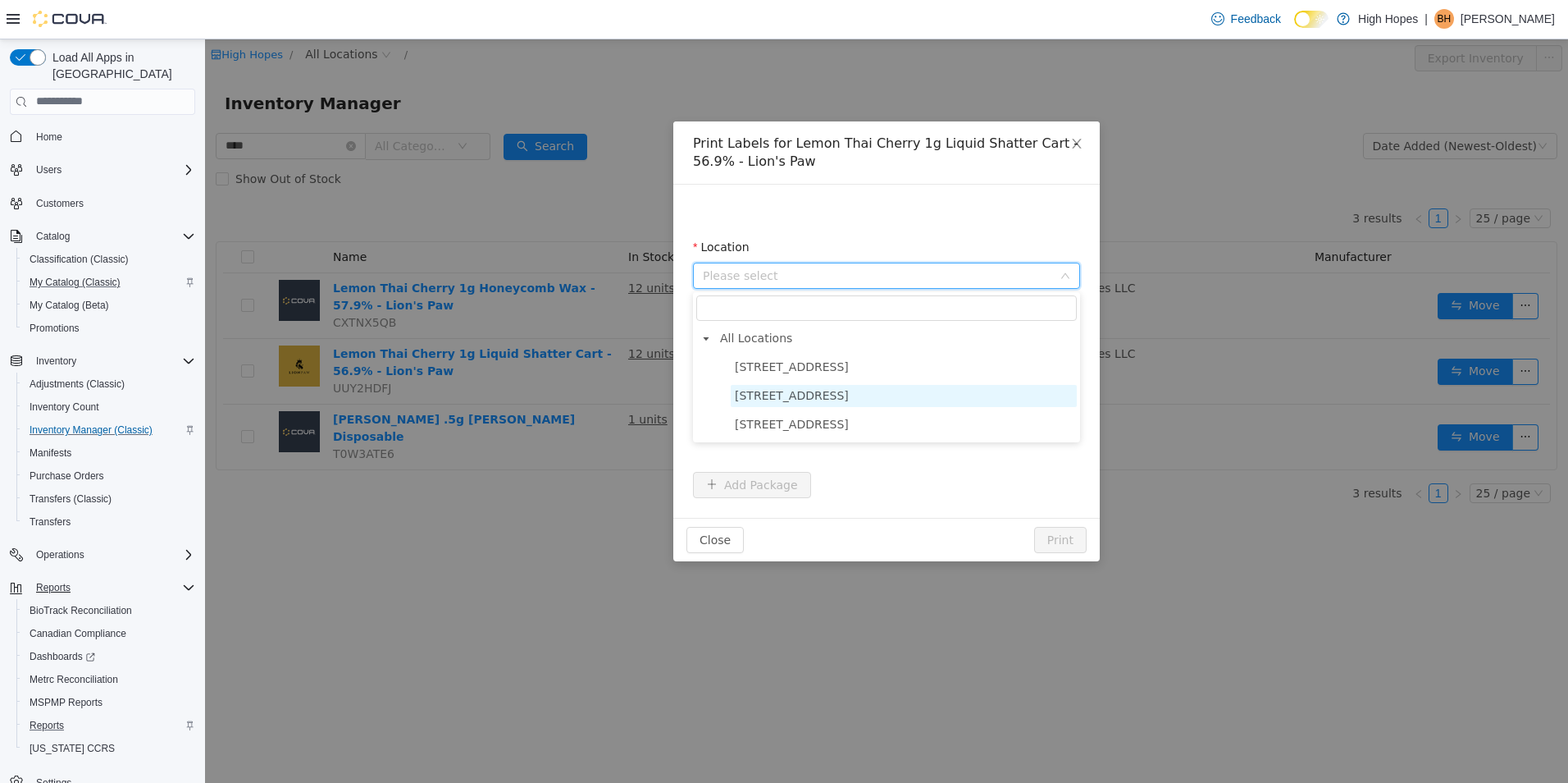
click at [862, 405] on span "1201 N Gloster St" at bounding box center [904, 394] width 346 height 22
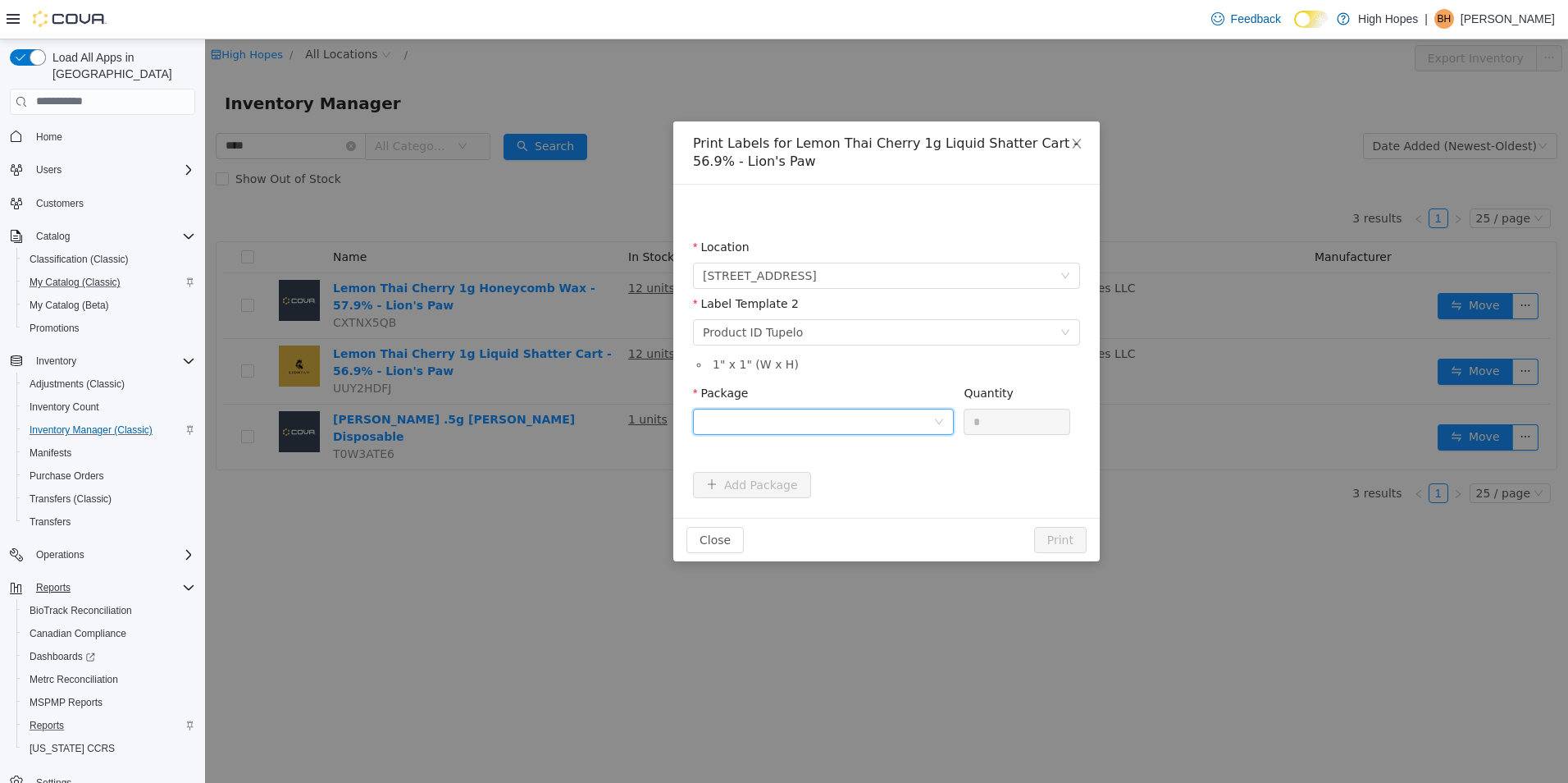
click at [865, 425] on div at bounding box center [818, 420] width 230 height 25
click at [882, 480] on li "1A4230100006BD1000002637" at bounding box center [824, 480] width 261 height 26
click at [983, 426] on input "*" at bounding box center [1016, 420] width 105 height 25
type input "**"
click at [1051, 546] on button "Print" at bounding box center [1060, 539] width 53 height 26
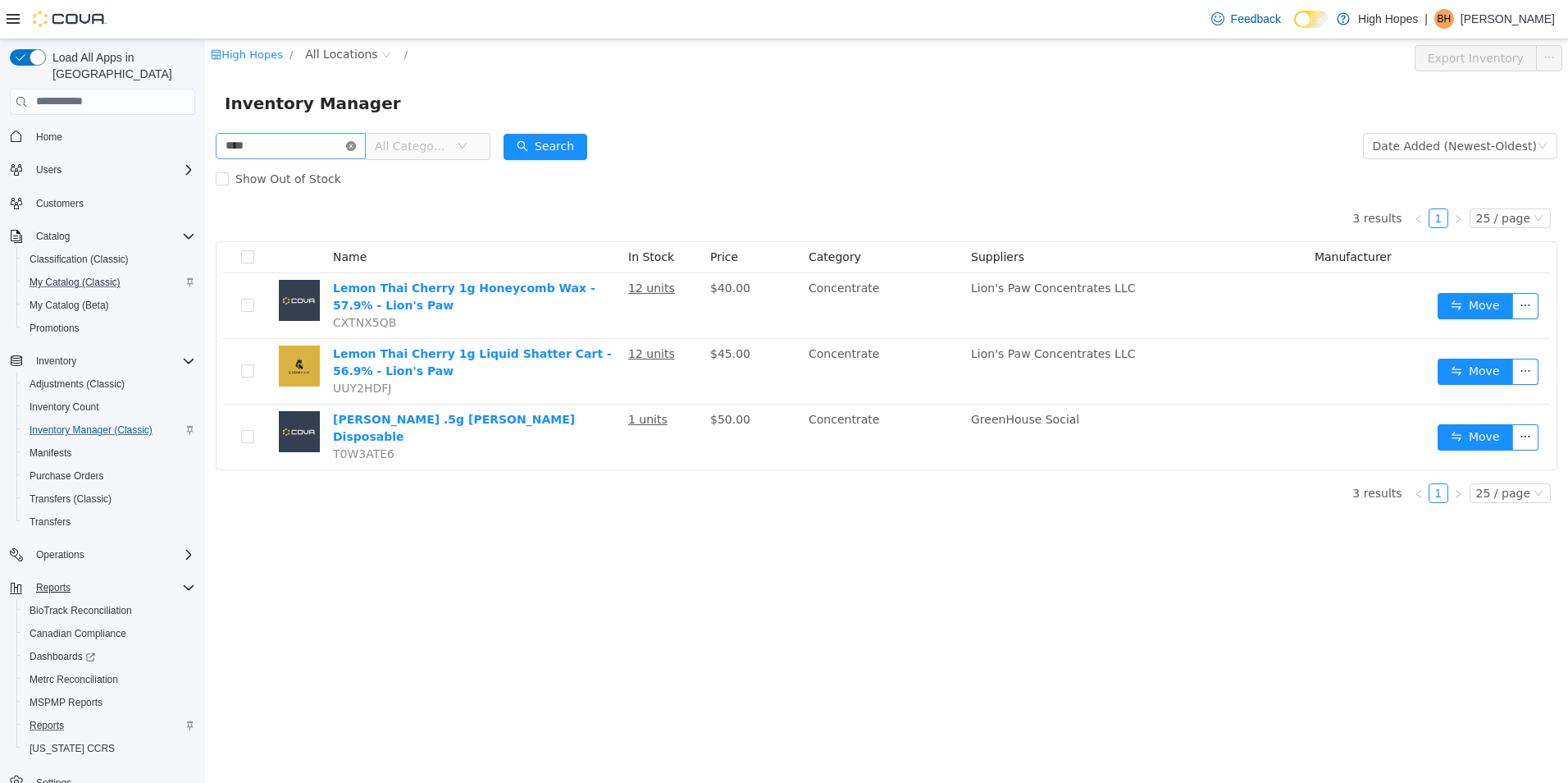
click at [356, 144] on icon "icon: close-circle" at bounding box center [351, 145] width 10 height 10
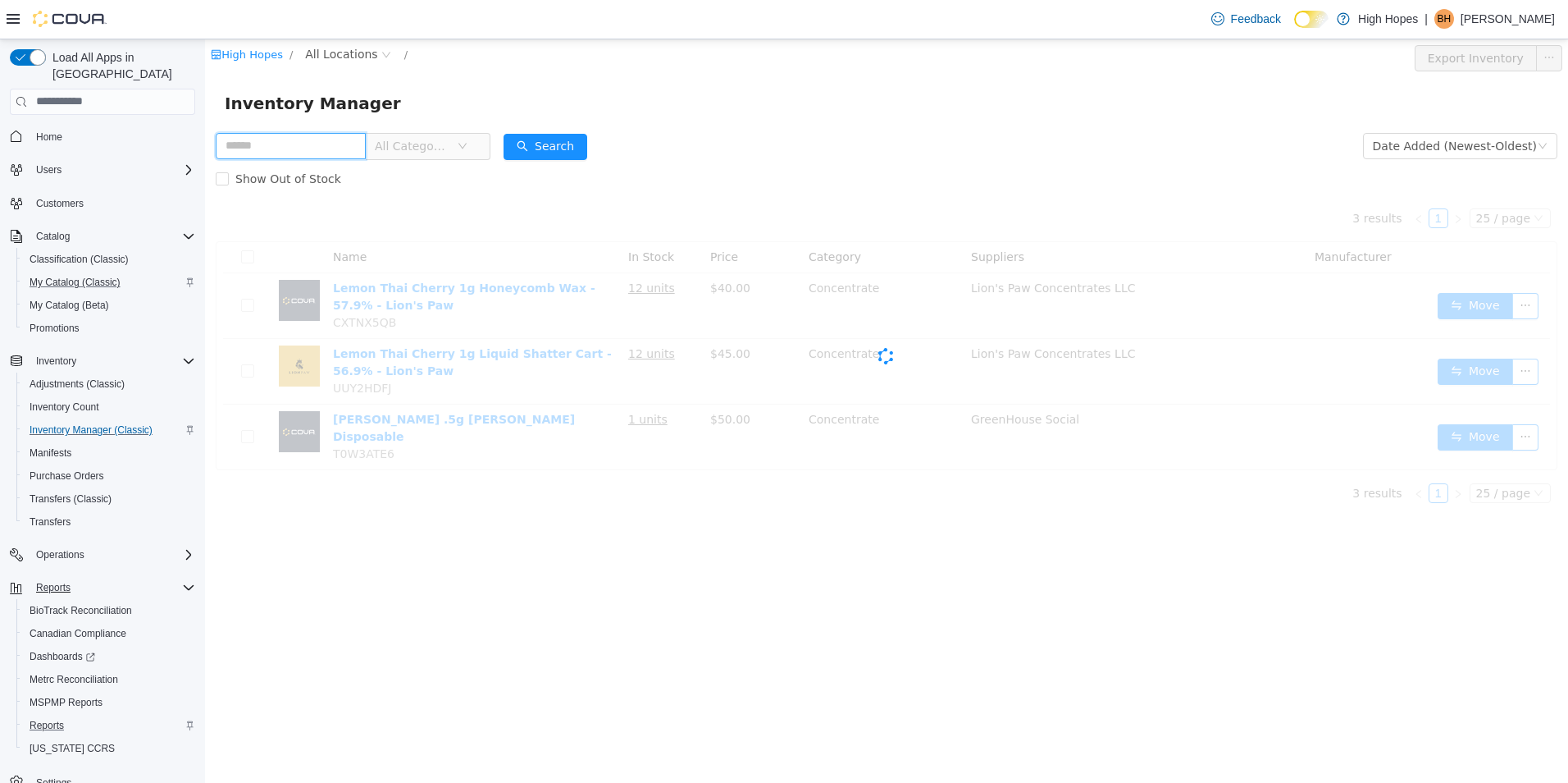
click at [342, 144] on input "text" at bounding box center [291, 145] width 150 height 26
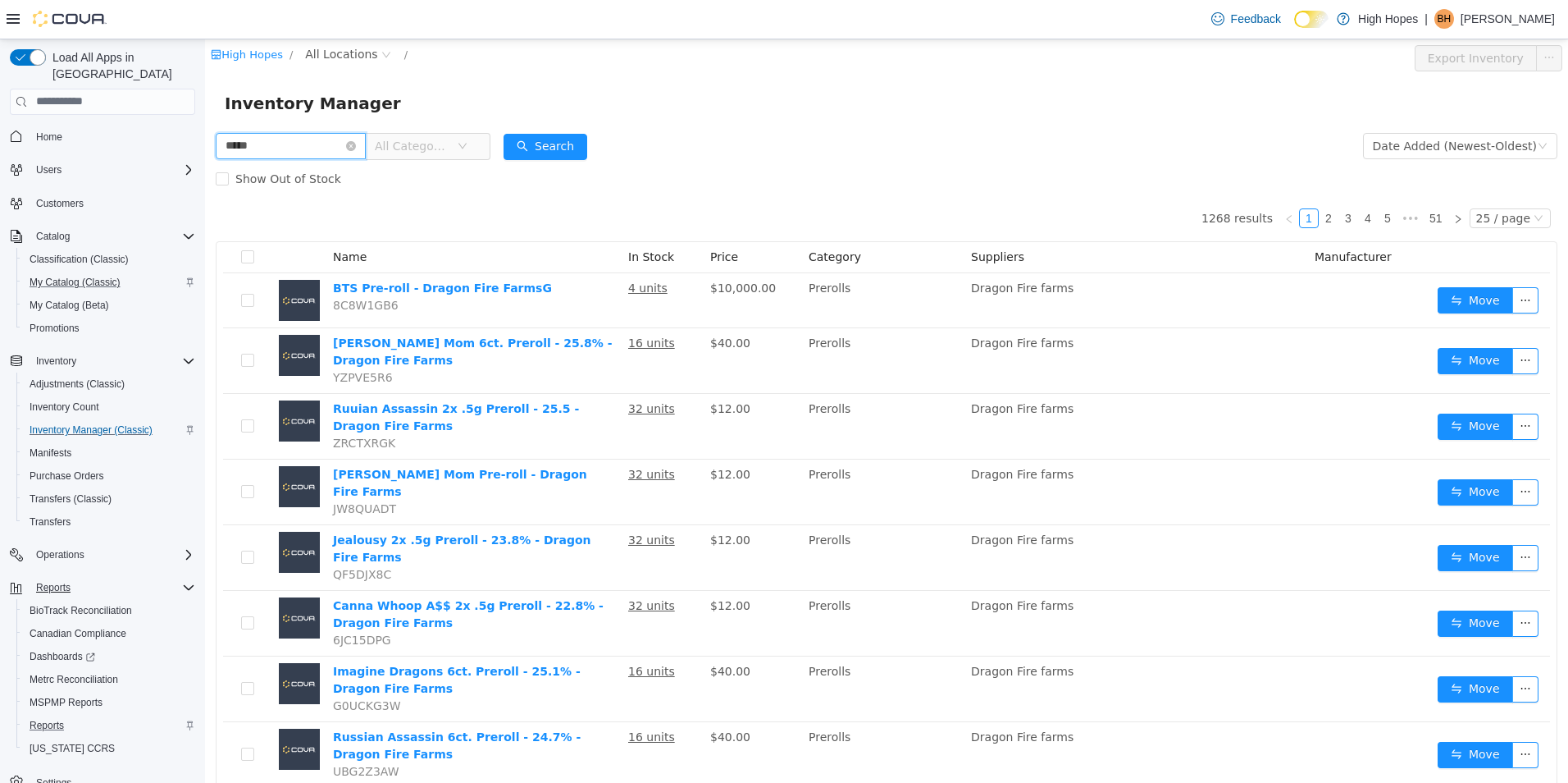
type input "**********"
click at [567, 144] on button "Search" at bounding box center [546, 145] width 84 height 26
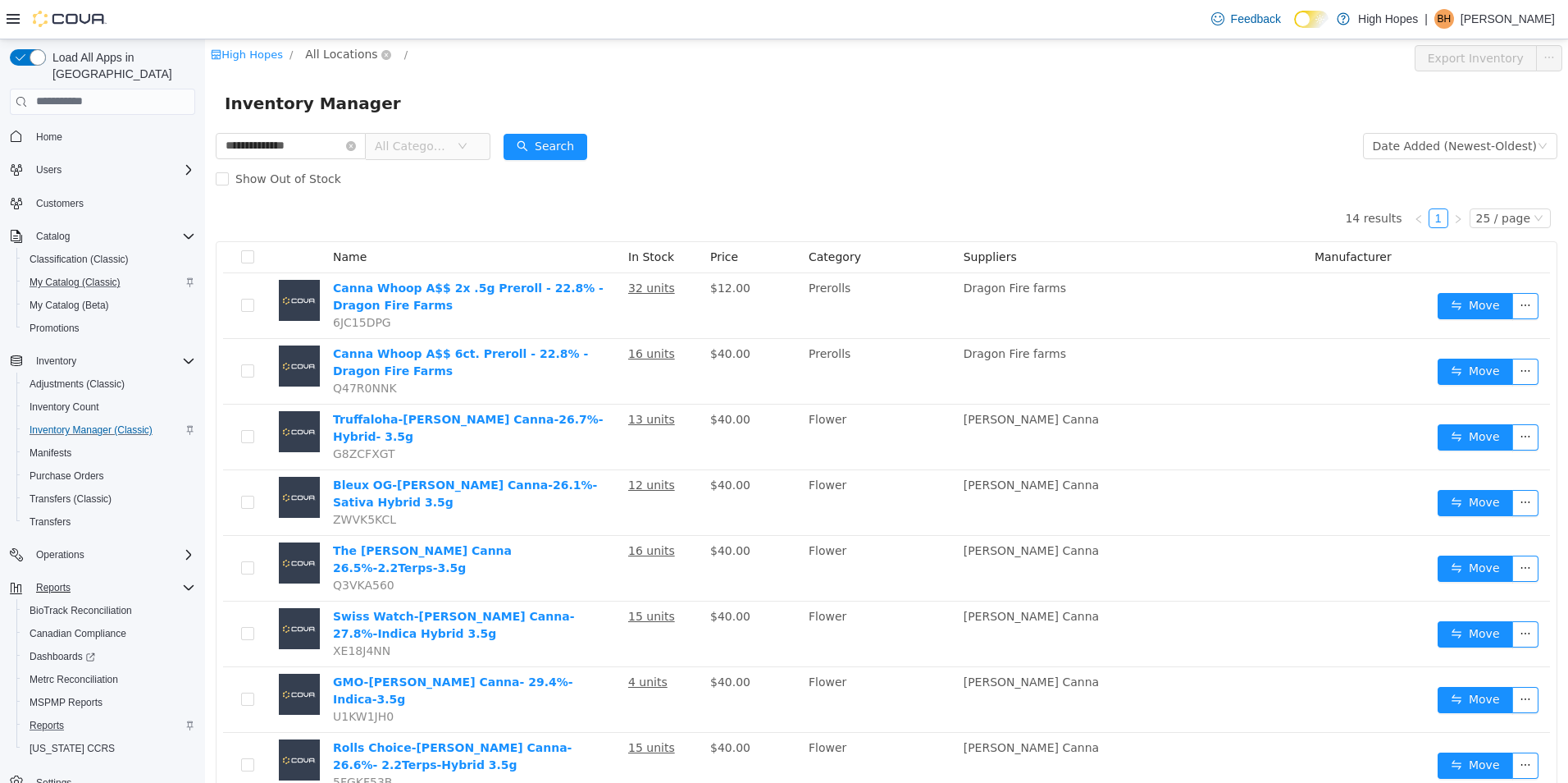
click at [341, 54] on span "All Locations" at bounding box center [341, 53] width 72 height 18
click at [392, 174] on span "1201 N Gloster St" at bounding box center [396, 170] width 114 height 13
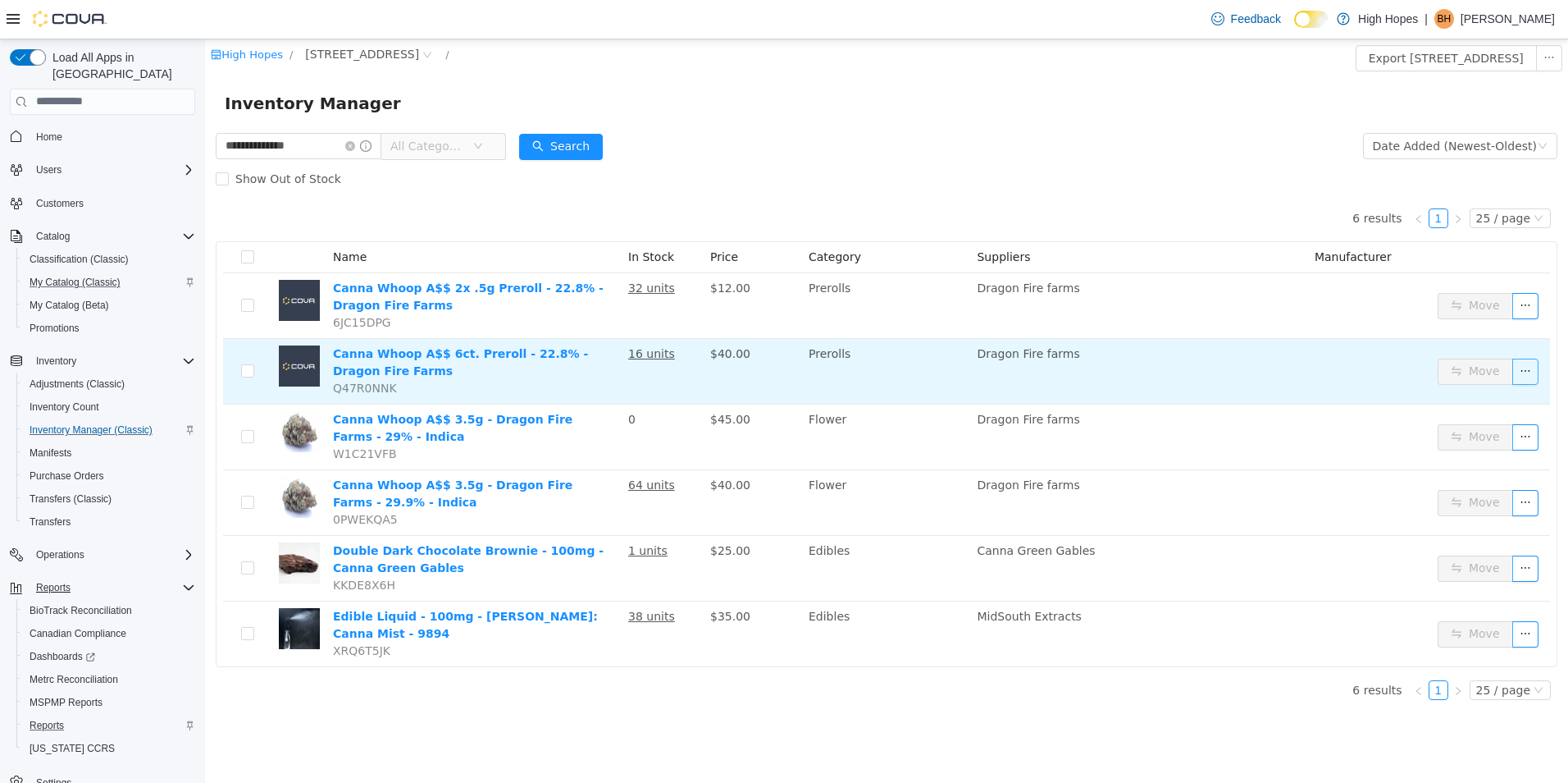
click at [1519, 376] on button "button" at bounding box center [1525, 371] width 26 height 26
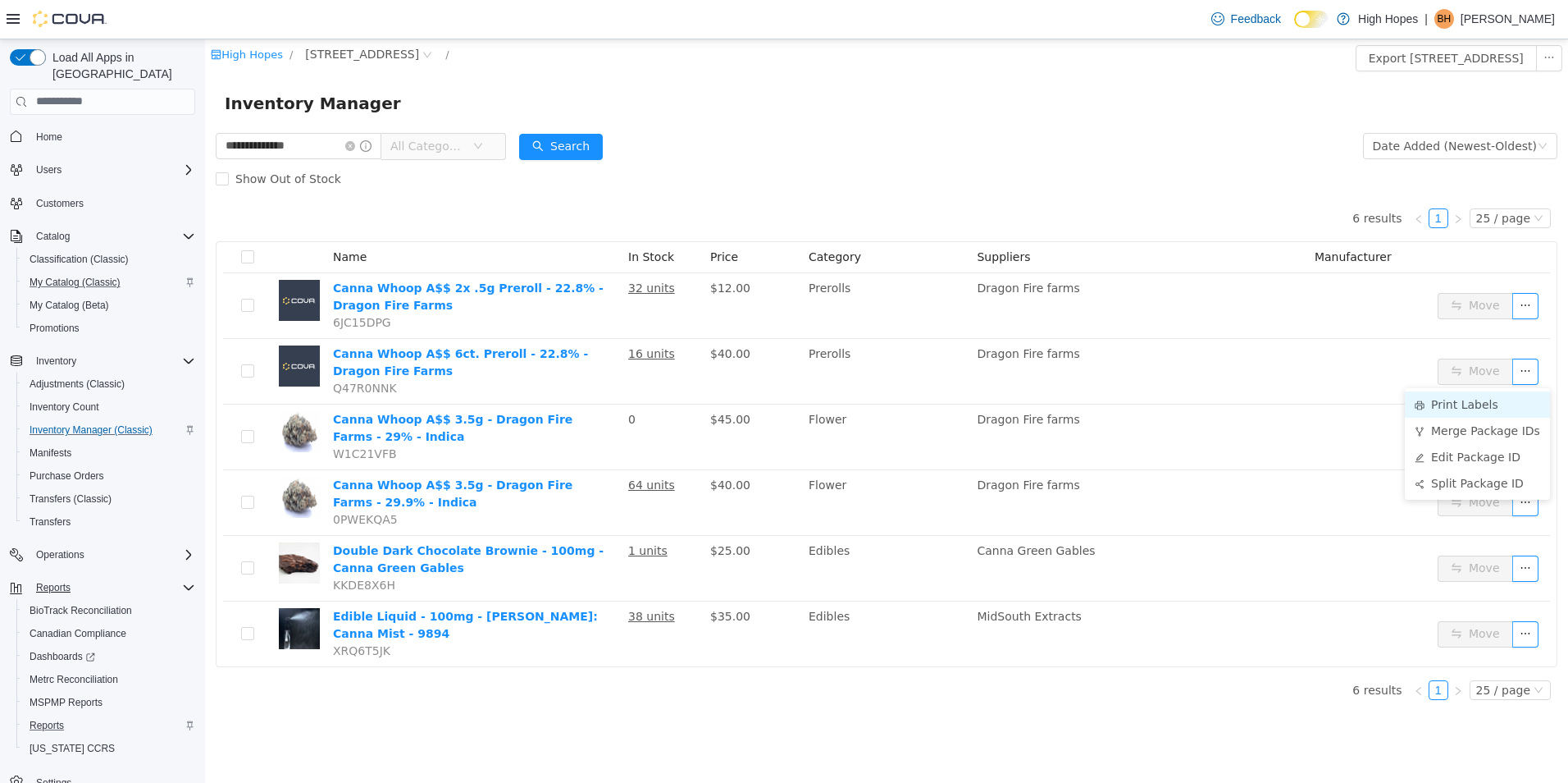
click at [1455, 406] on li "Print Labels" at bounding box center [1477, 403] width 145 height 26
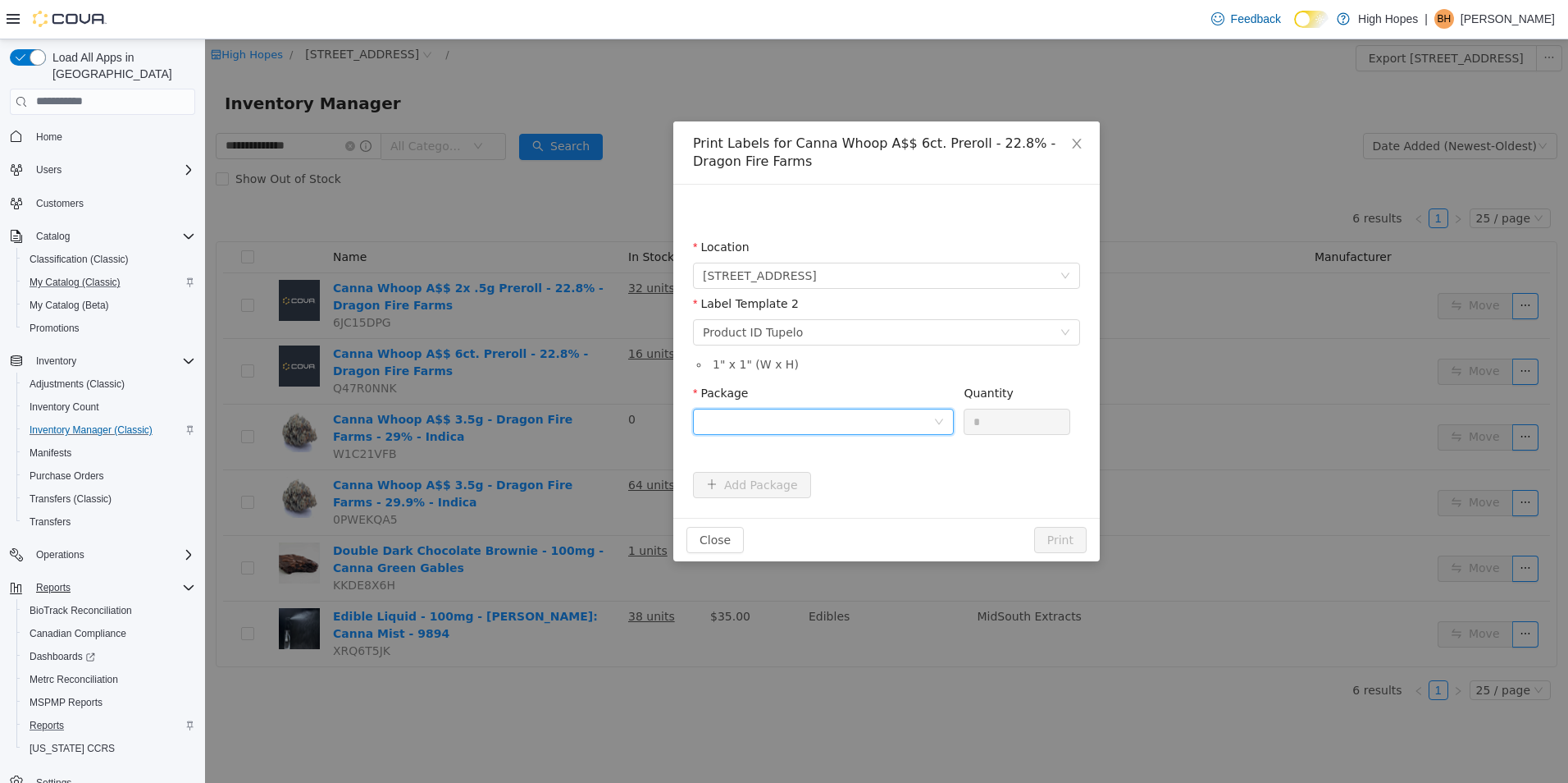
click at [898, 426] on div at bounding box center [818, 420] width 230 height 25
drag, startPoint x: 901, startPoint y: 476, endPoint x: 972, endPoint y: 431, distance: 84.1
click at [907, 475] on li "1A42301000032C9000014646" at bounding box center [824, 480] width 261 height 26
click at [983, 425] on input "*" at bounding box center [1016, 420] width 105 height 25
type input "**"
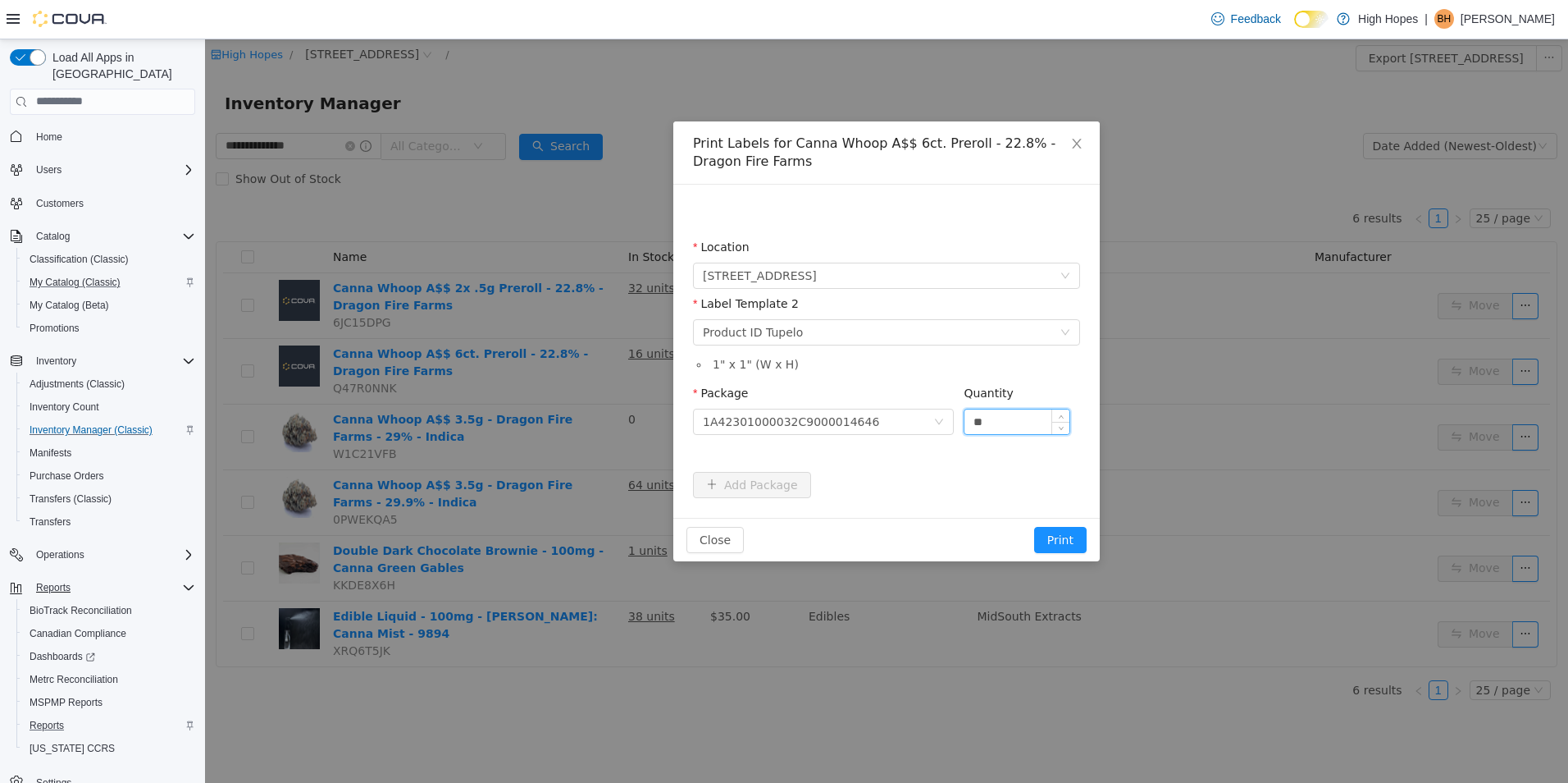
click at [1034, 526] on button "Print" at bounding box center [1060, 539] width 53 height 26
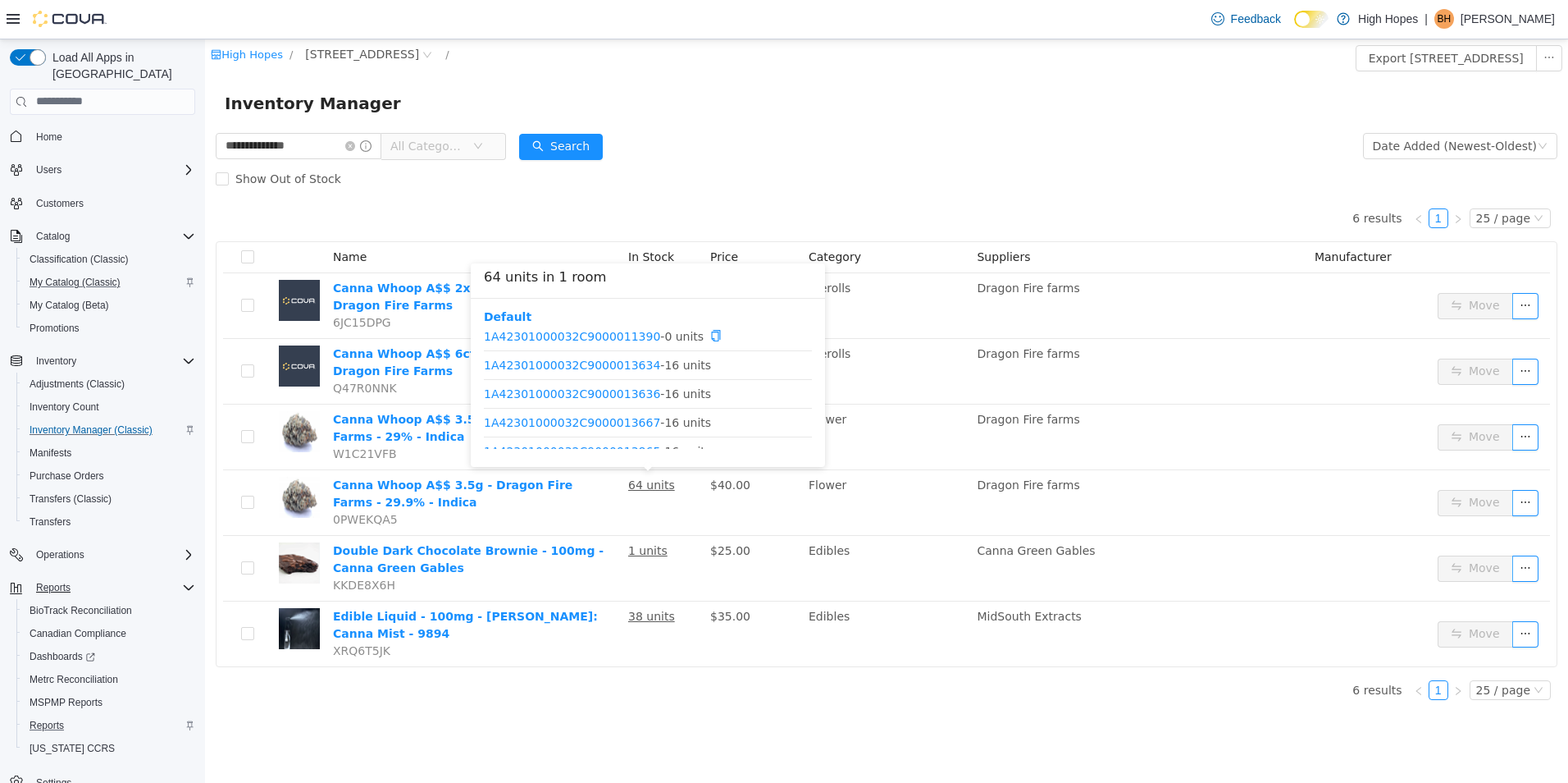
scroll to position [49, 0]
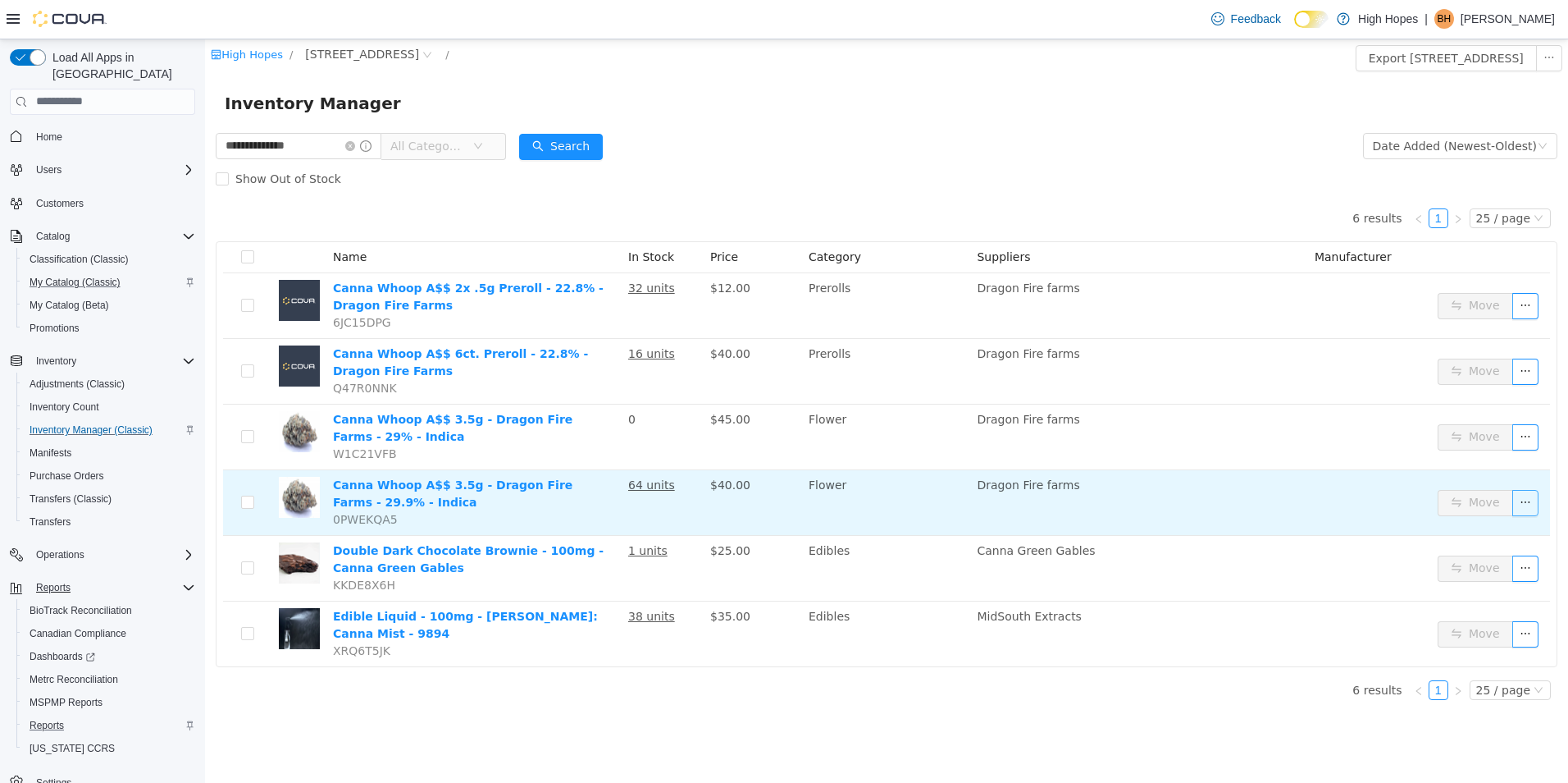
click at [1520, 502] on button "button" at bounding box center [1525, 502] width 26 height 26
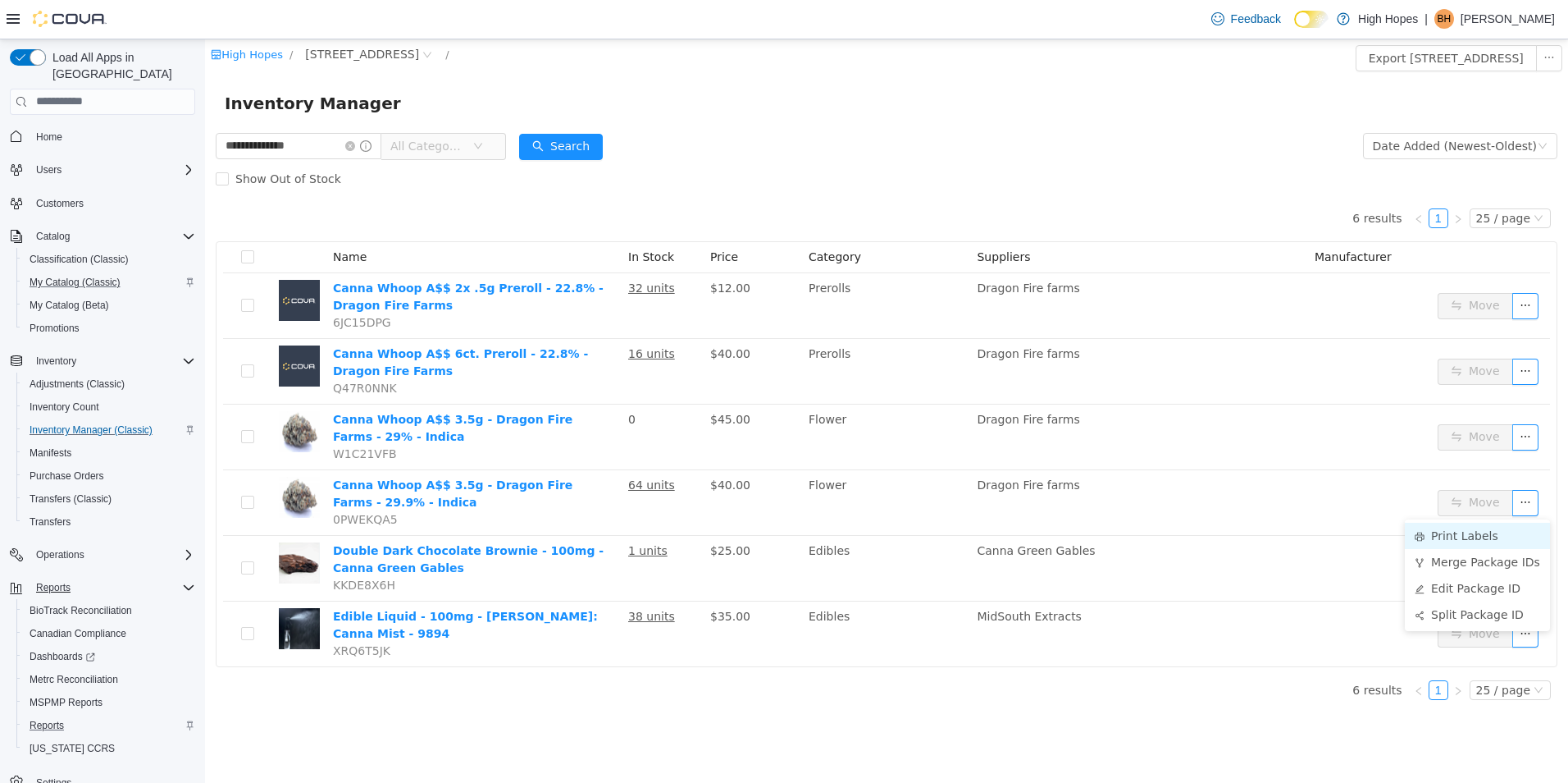
click at [1484, 536] on li "Print Labels" at bounding box center [1477, 535] width 145 height 26
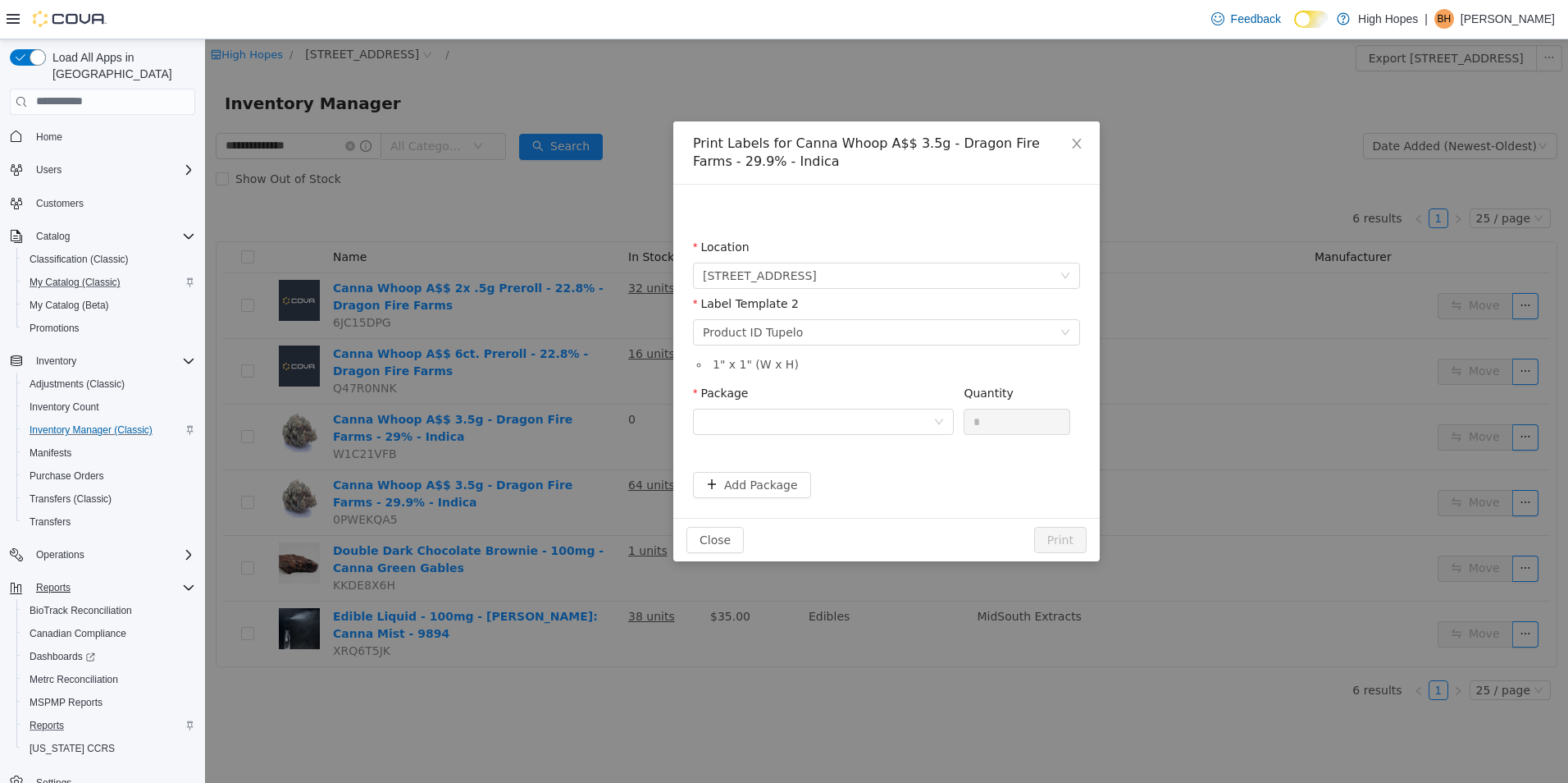
click at [858, 434] on div "Package" at bounding box center [824, 411] width 261 height 57
click at [860, 425] on div at bounding box center [818, 420] width 230 height 25
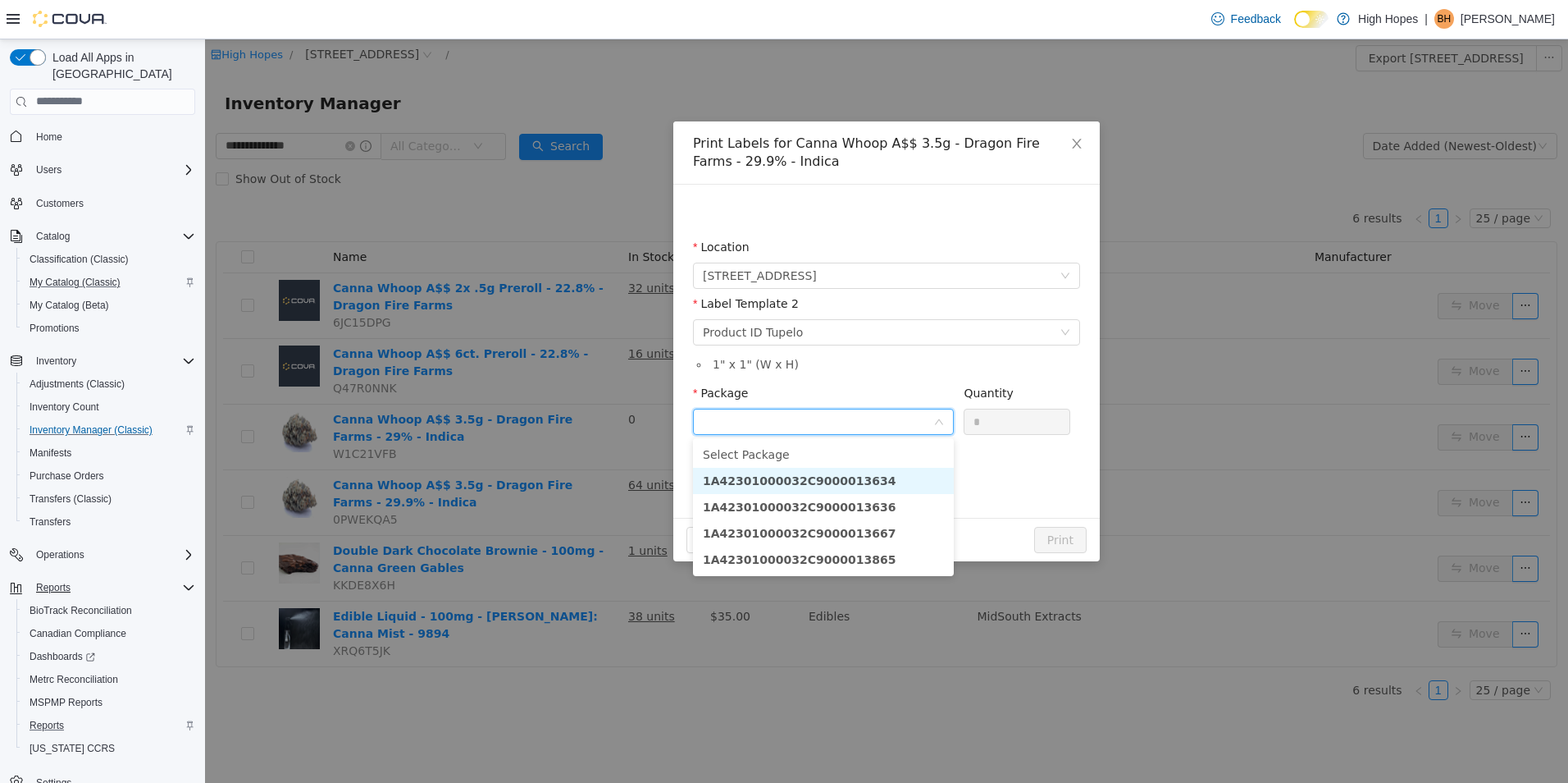
click at [887, 483] on li "1A42301000032C9000013634" at bounding box center [824, 480] width 261 height 26
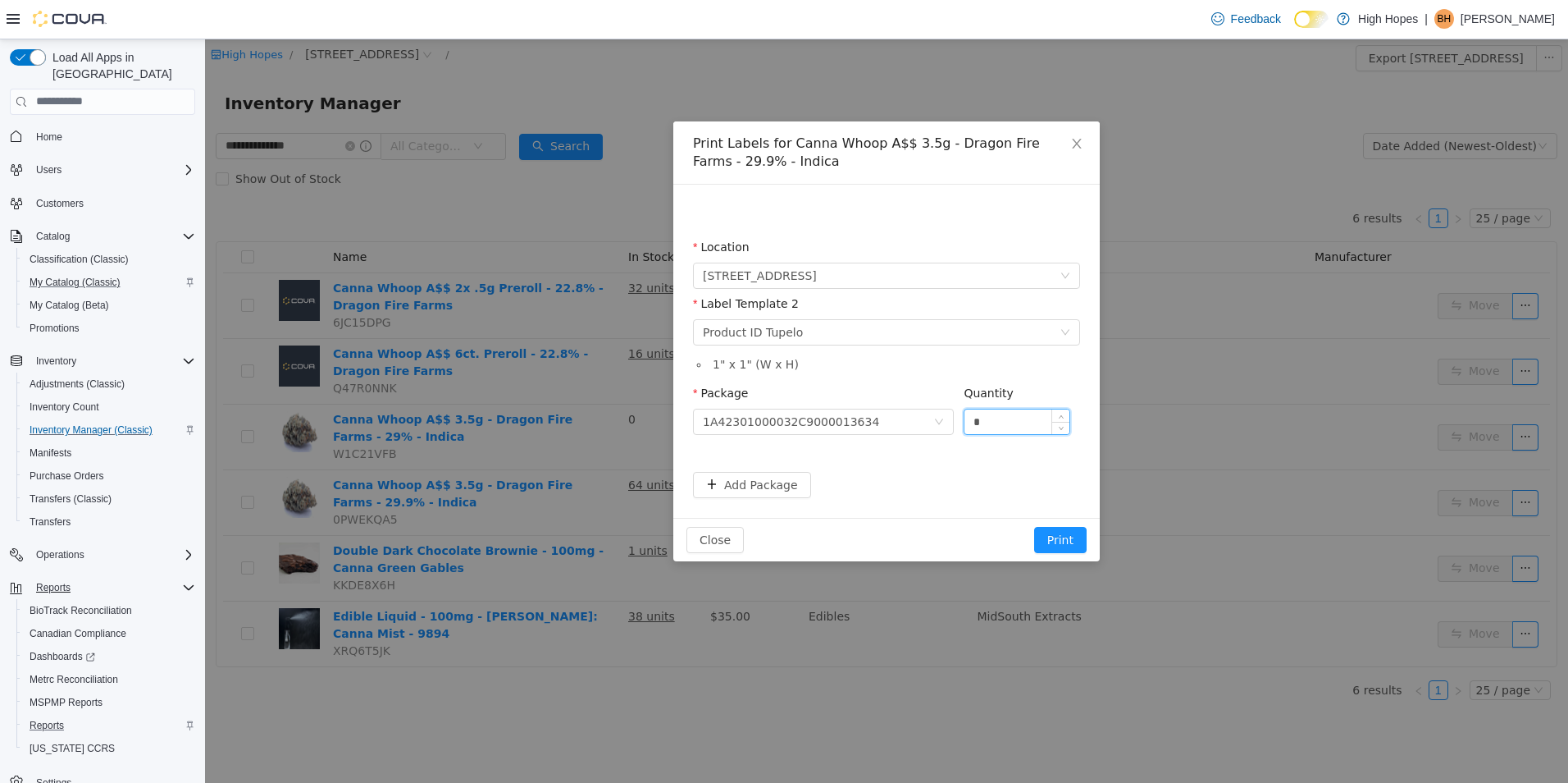
click at [1013, 415] on input "*" at bounding box center [1016, 420] width 105 height 25
type input "**"
click at [773, 484] on button "Add Package" at bounding box center [752, 484] width 119 height 26
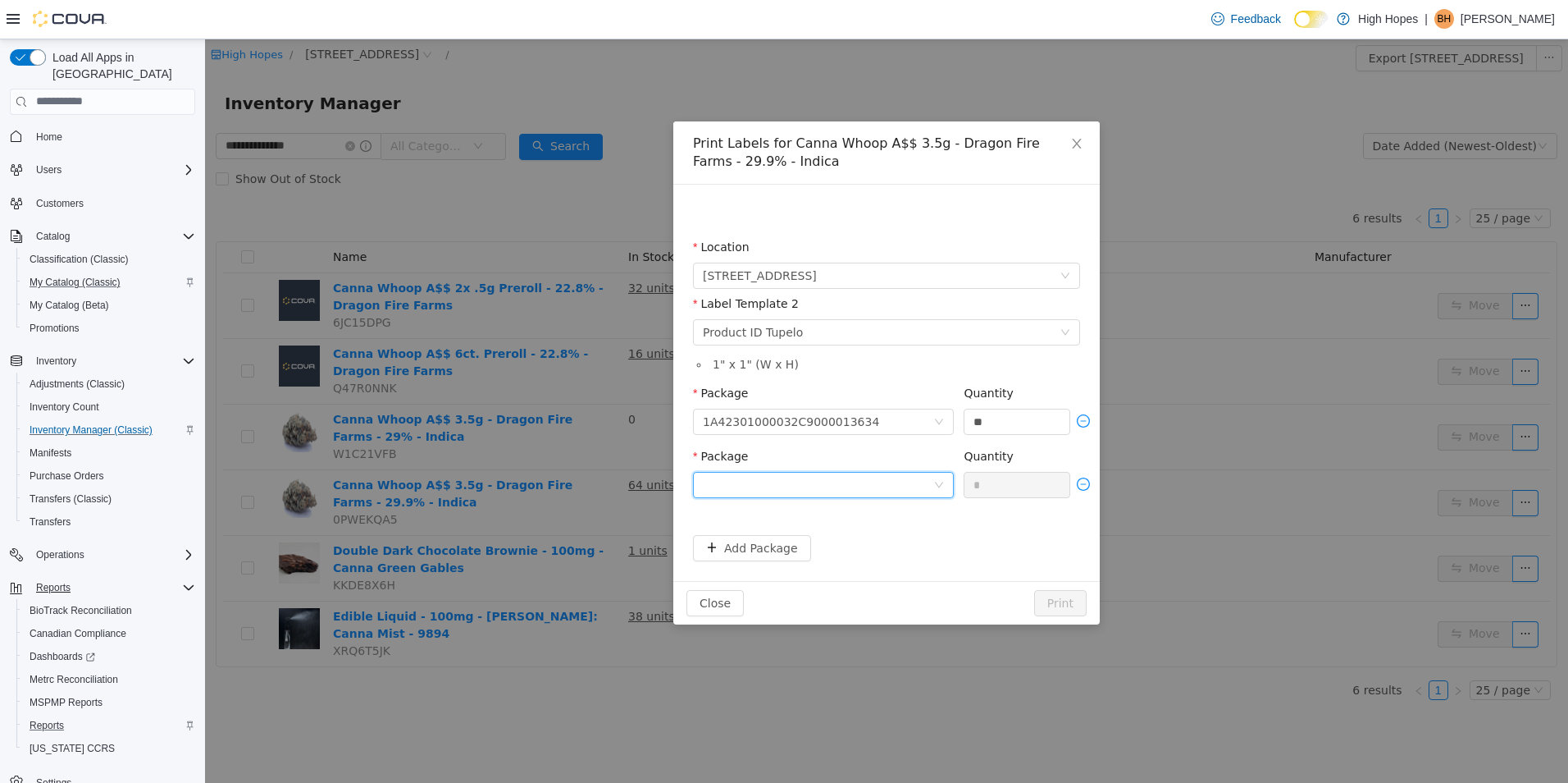
click at [845, 478] on div at bounding box center [818, 483] width 230 height 25
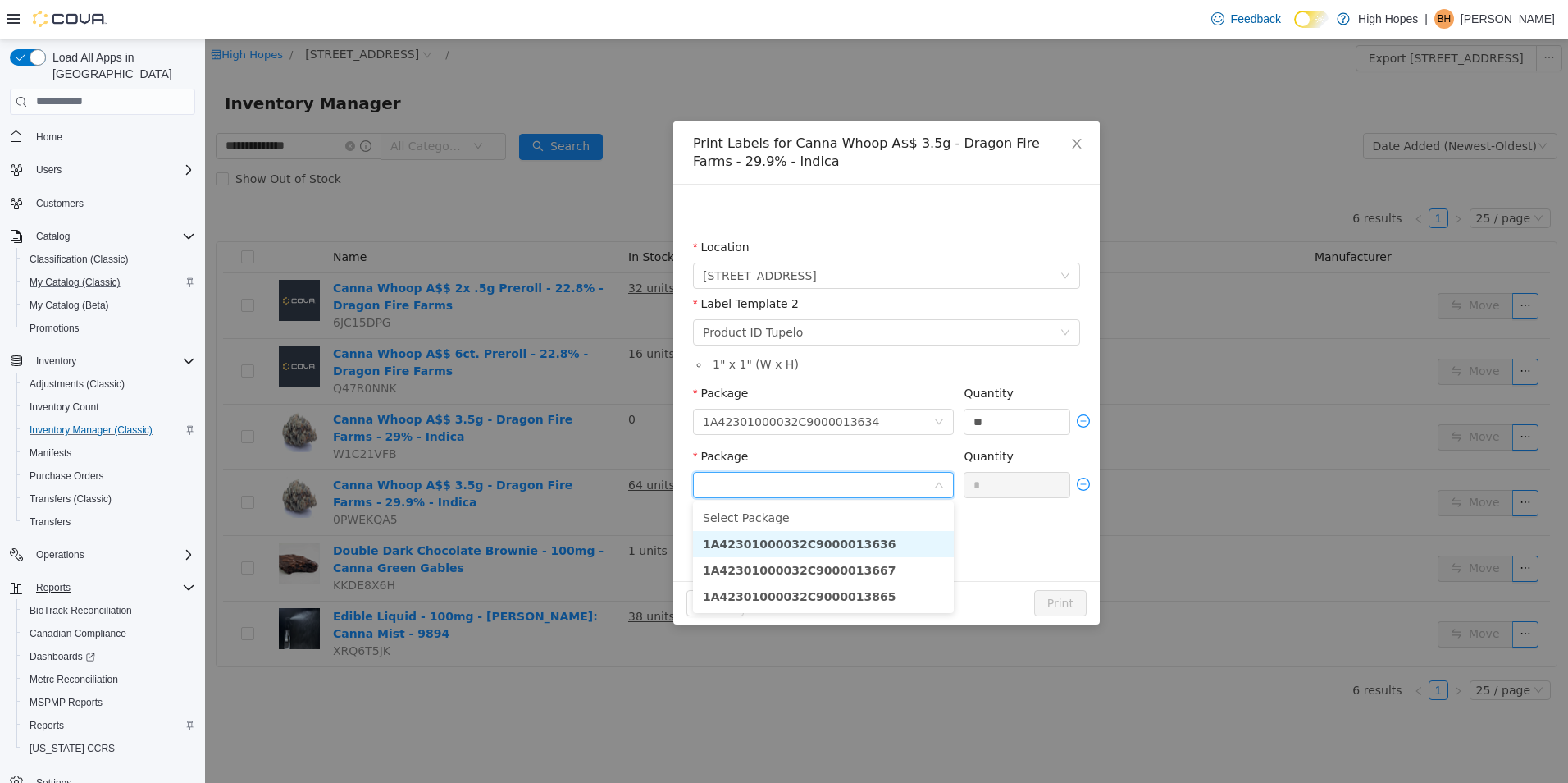
drag, startPoint x: 908, startPoint y: 542, endPoint x: 976, endPoint y: 514, distance: 73.5
click at [934, 535] on li "1A42301000032C9000013636" at bounding box center [824, 543] width 261 height 26
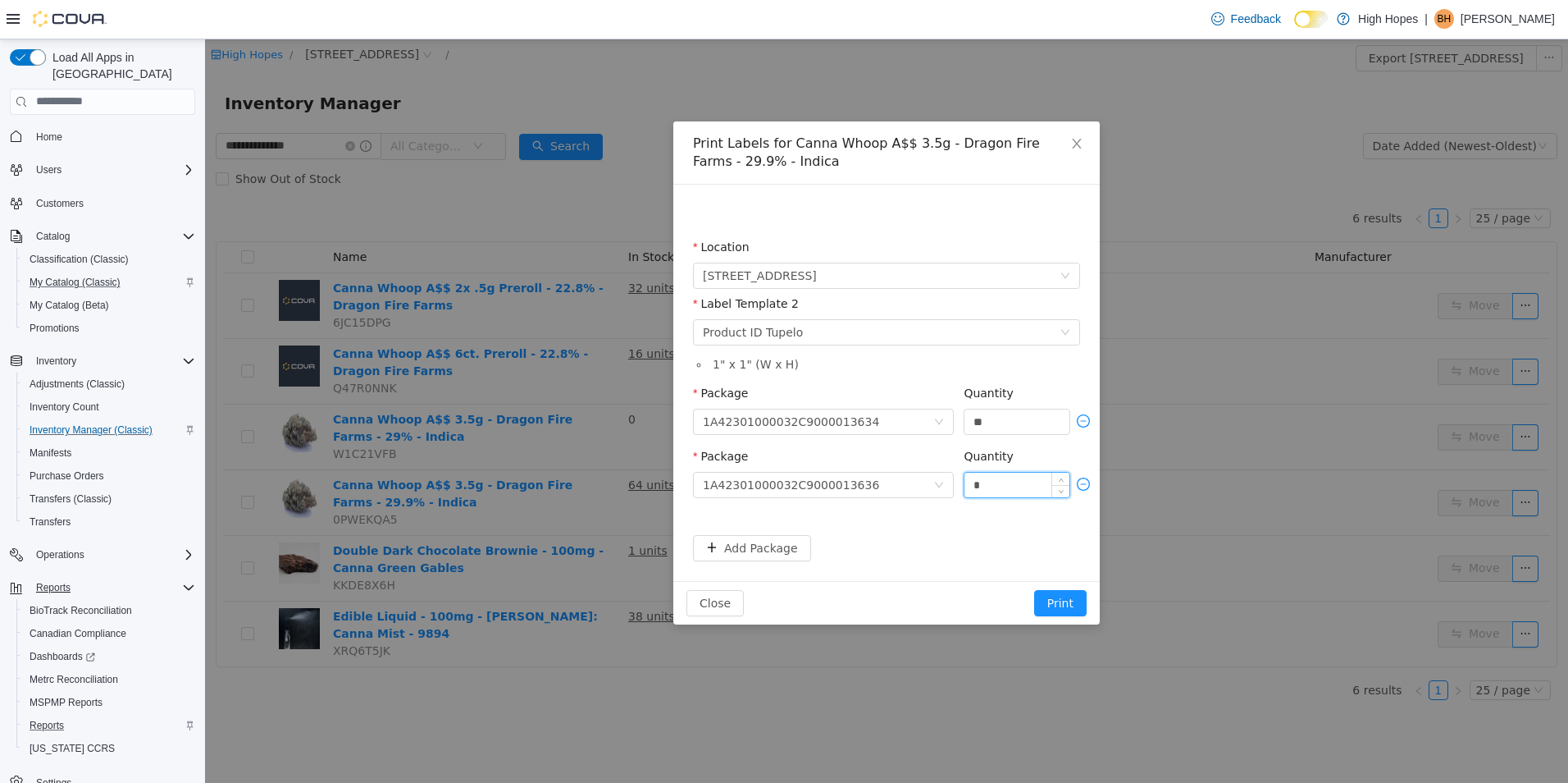
click at [1005, 488] on input "*" at bounding box center [1016, 483] width 105 height 25
type input "**"
click at [759, 547] on button "Add Package" at bounding box center [752, 547] width 119 height 26
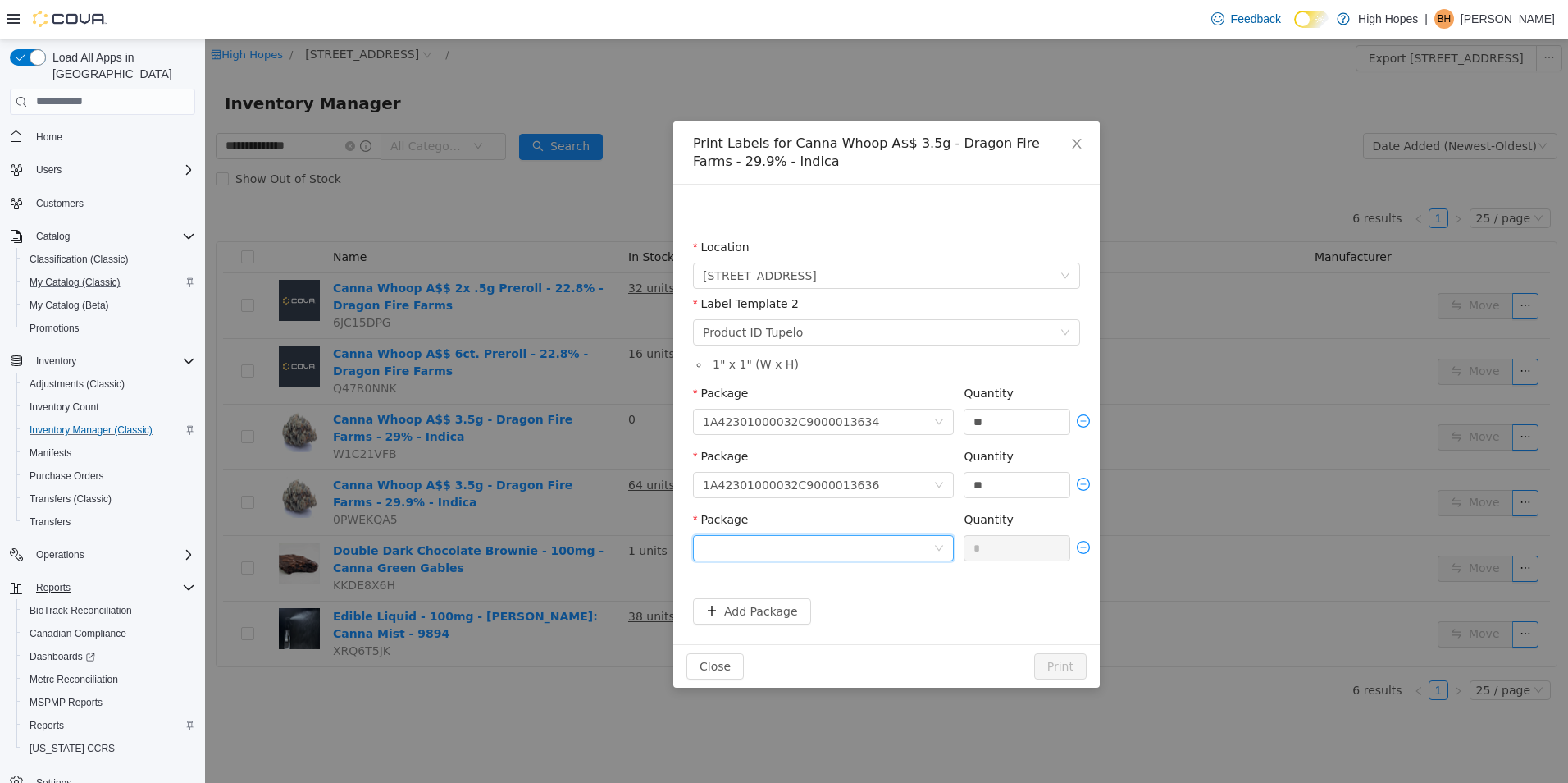
click at [863, 544] on div at bounding box center [818, 547] width 230 height 25
drag, startPoint x: 899, startPoint y: 602, endPoint x: 921, endPoint y: 595, distance: 23.1
click at [900, 602] on li "1A42301000032C9000013667" at bounding box center [824, 606] width 261 height 26
click at [1001, 558] on input "*" at bounding box center [1016, 547] width 105 height 25
type input "**"
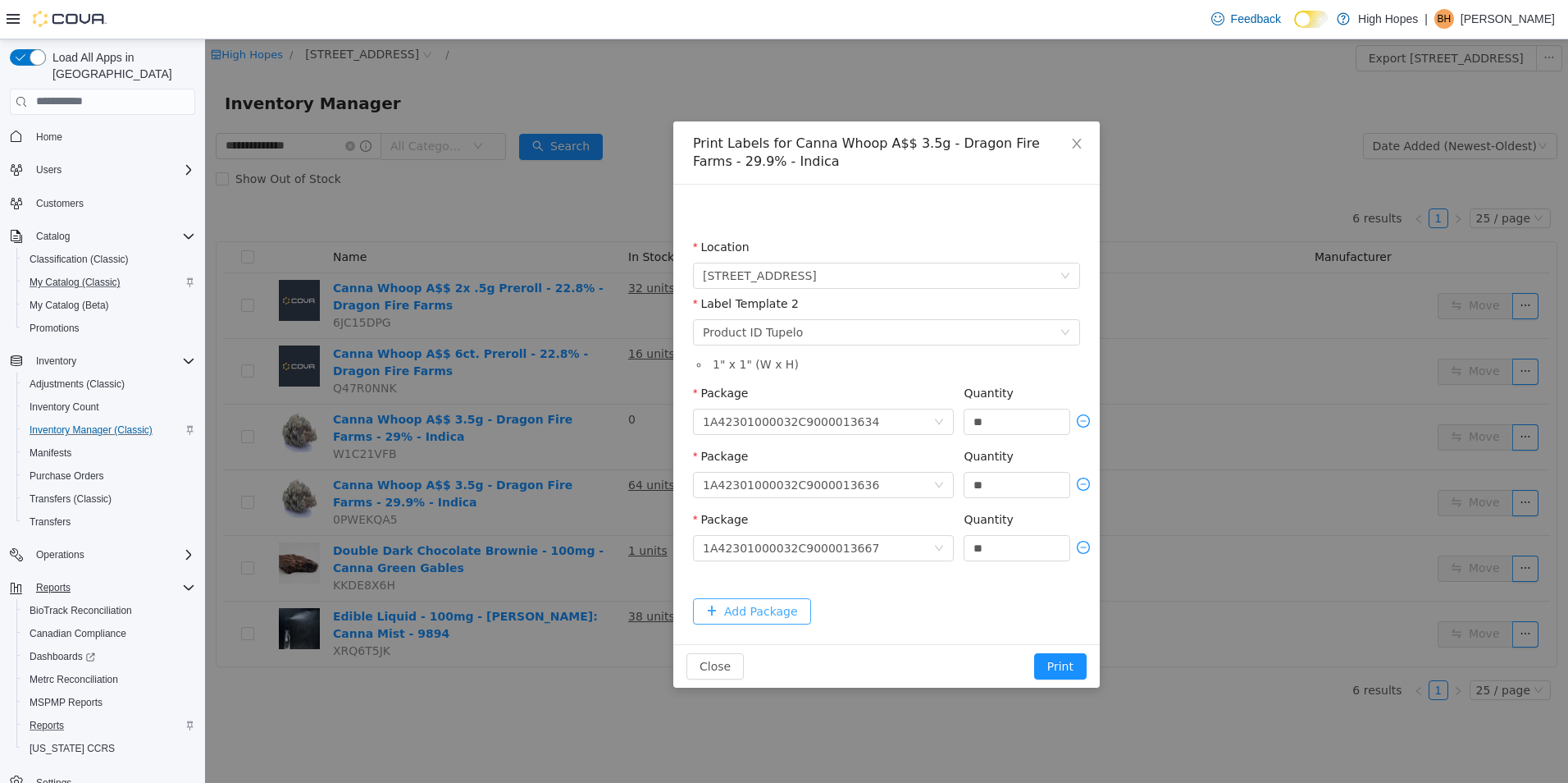
click at [771, 604] on button "Add Package" at bounding box center [752, 610] width 119 height 26
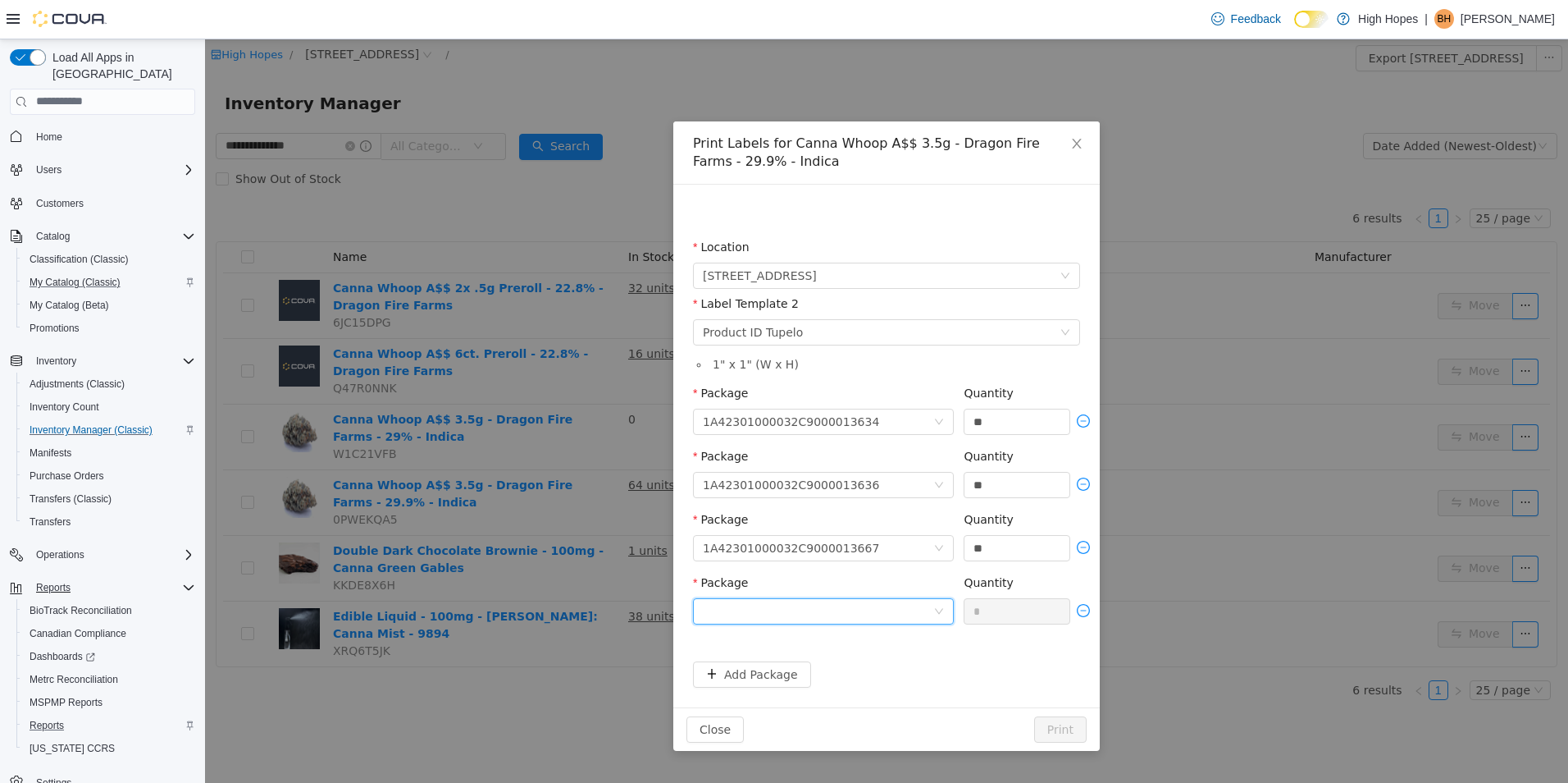
click at [857, 606] on div at bounding box center [818, 610] width 230 height 25
click at [893, 668] on li "1A42301000032C9000013865" at bounding box center [824, 669] width 261 height 26
click at [996, 610] on input "*" at bounding box center [1016, 610] width 105 height 25
type input "**"
click at [1061, 731] on button "Print" at bounding box center [1060, 728] width 53 height 26
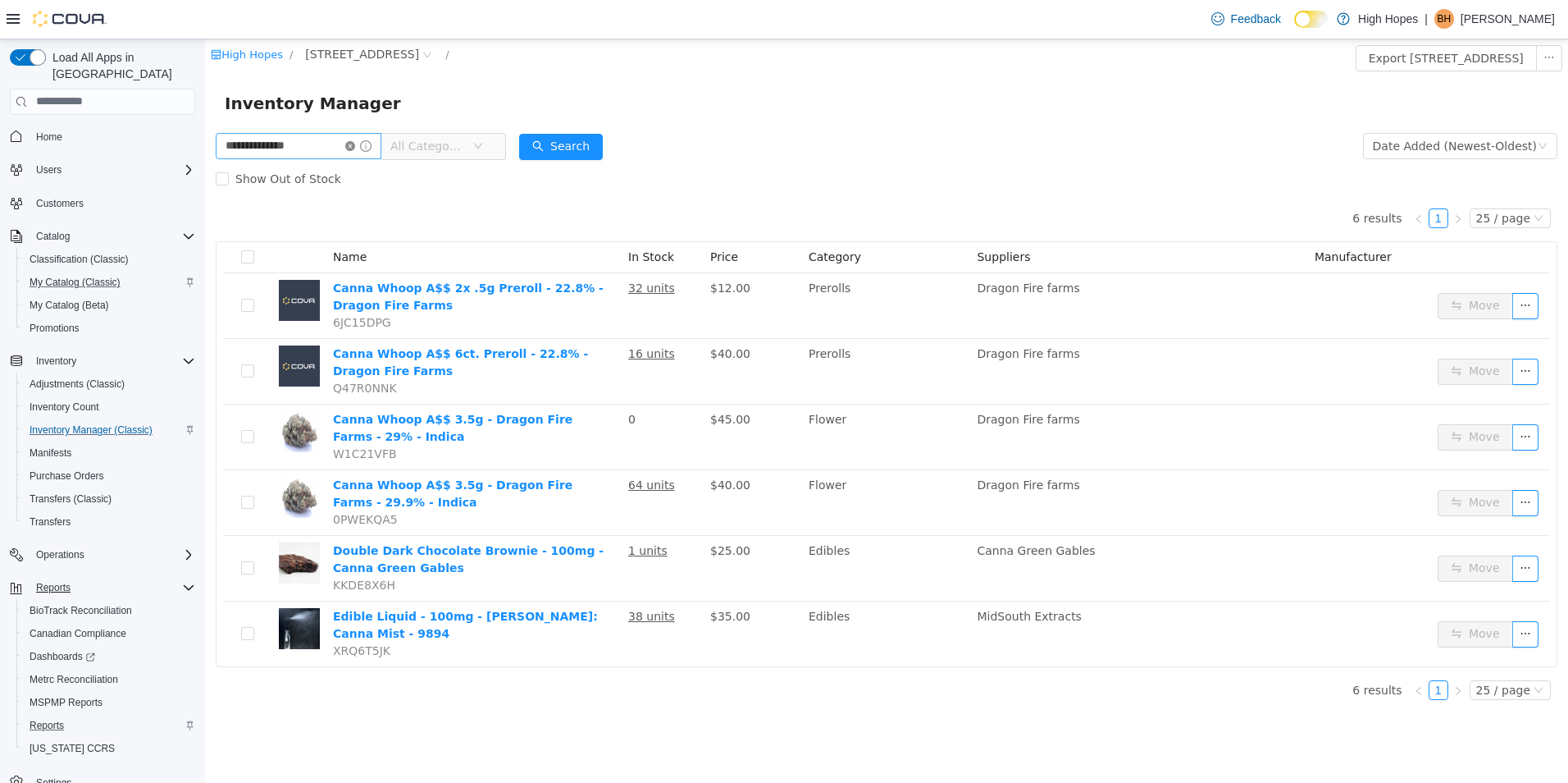
click at [356, 147] on icon "icon: close-circle" at bounding box center [351, 145] width 10 height 10
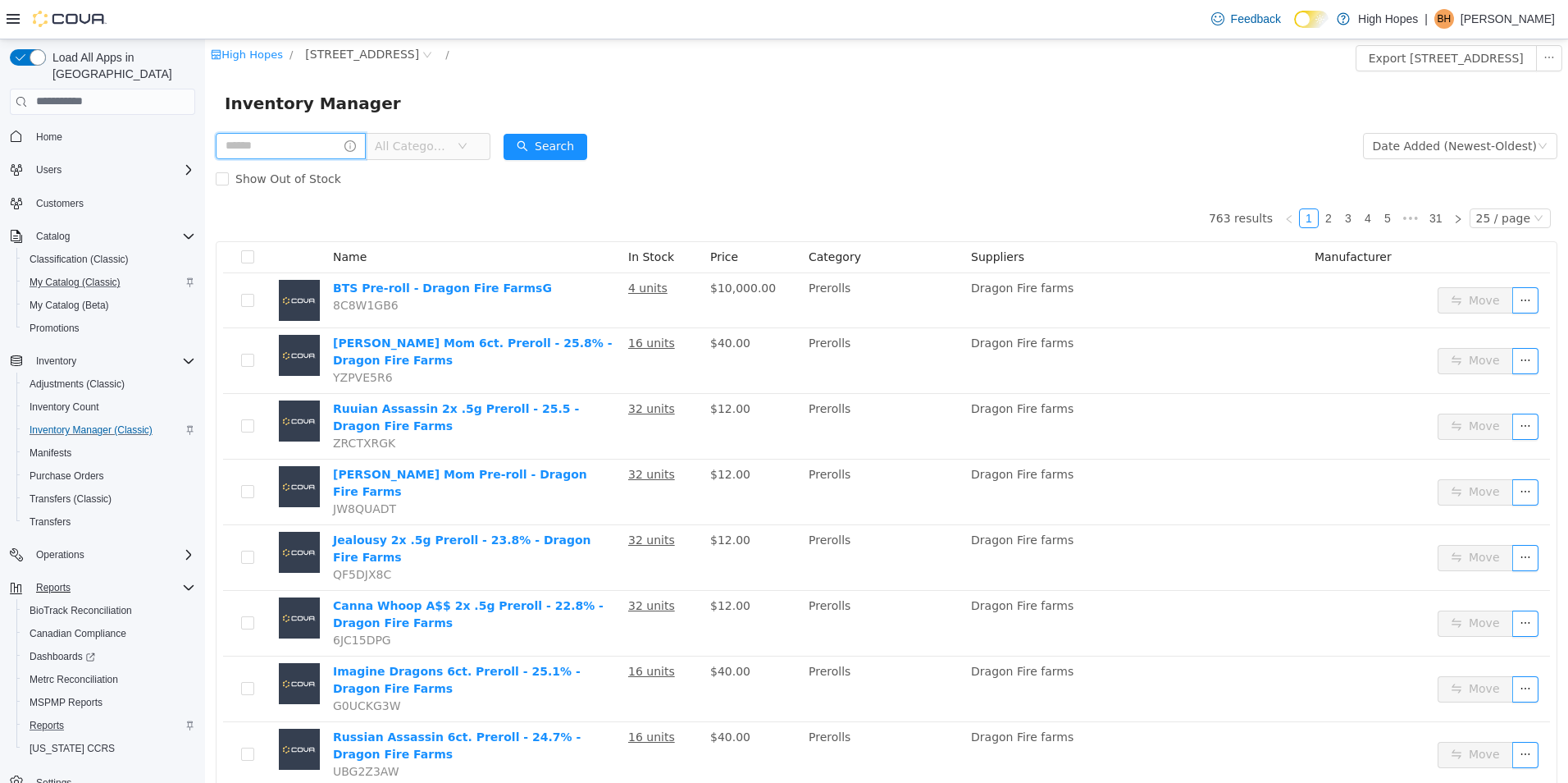
click at [287, 141] on input "text" at bounding box center [291, 145] width 150 height 26
type input "****"
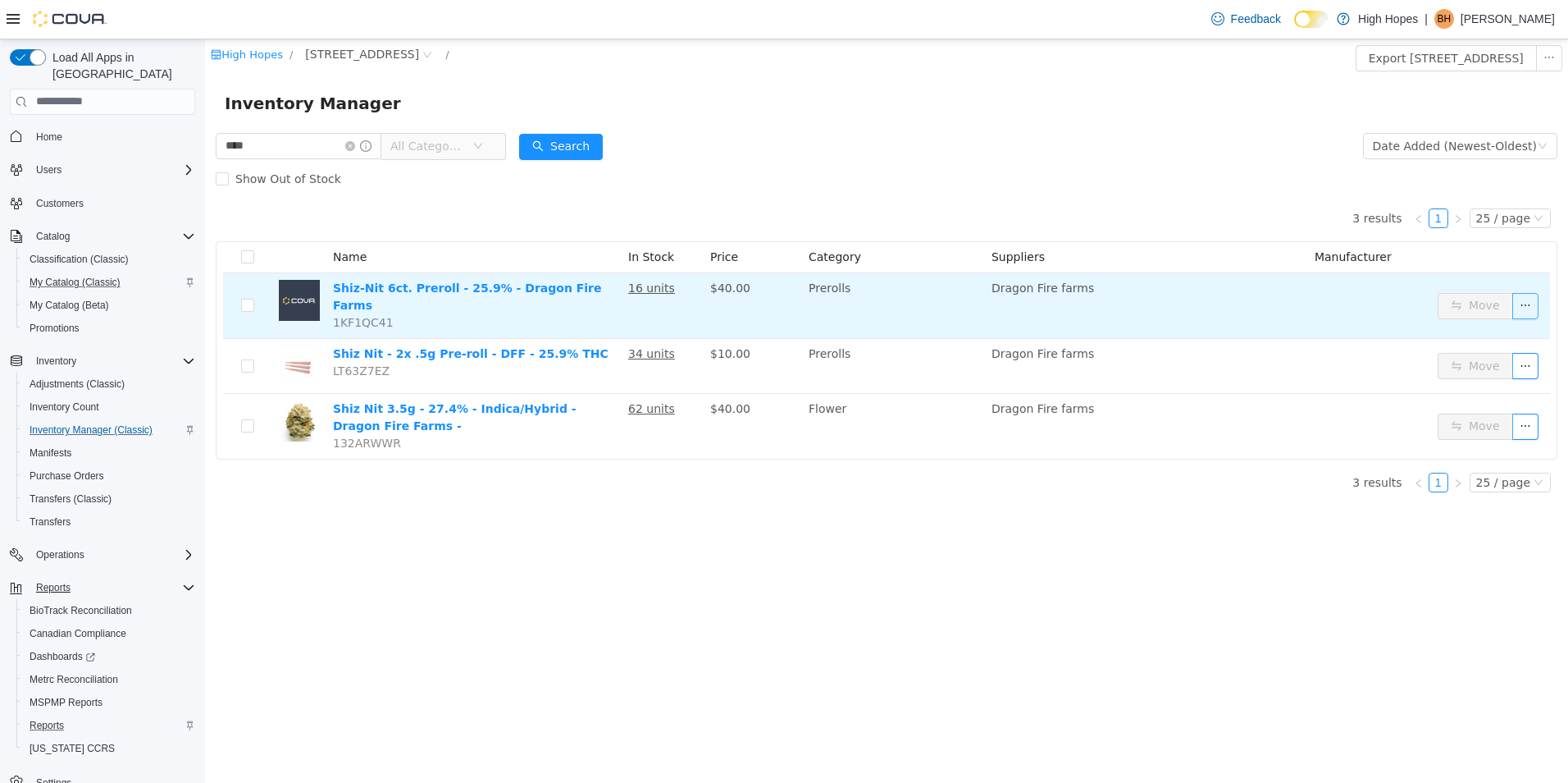
click at [1533, 304] on button "button" at bounding box center [1525, 305] width 26 height 26
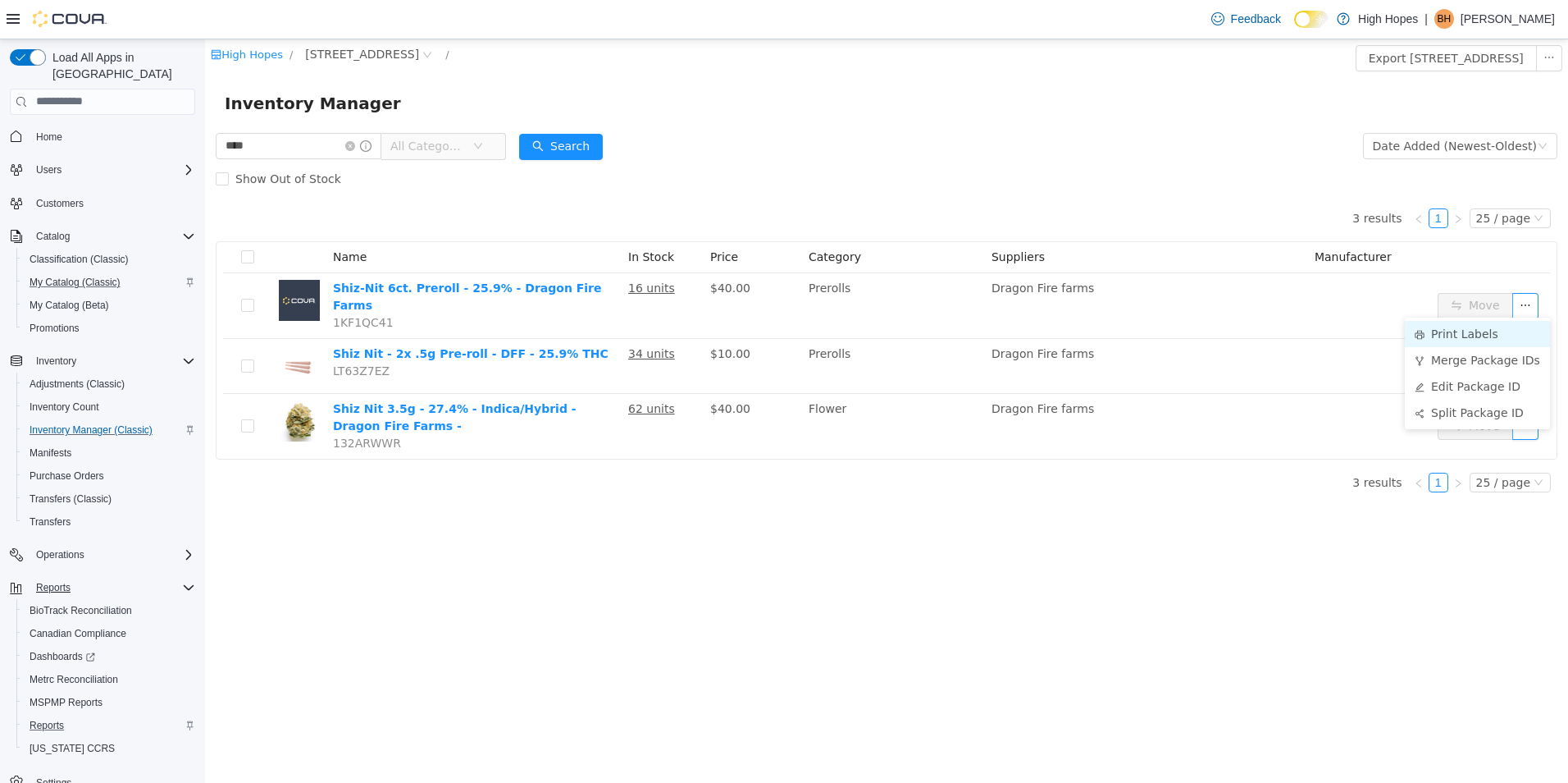
click at [1474, 332] on li "Print Labels" at bounding box center [1477, 333] width 145 height 26
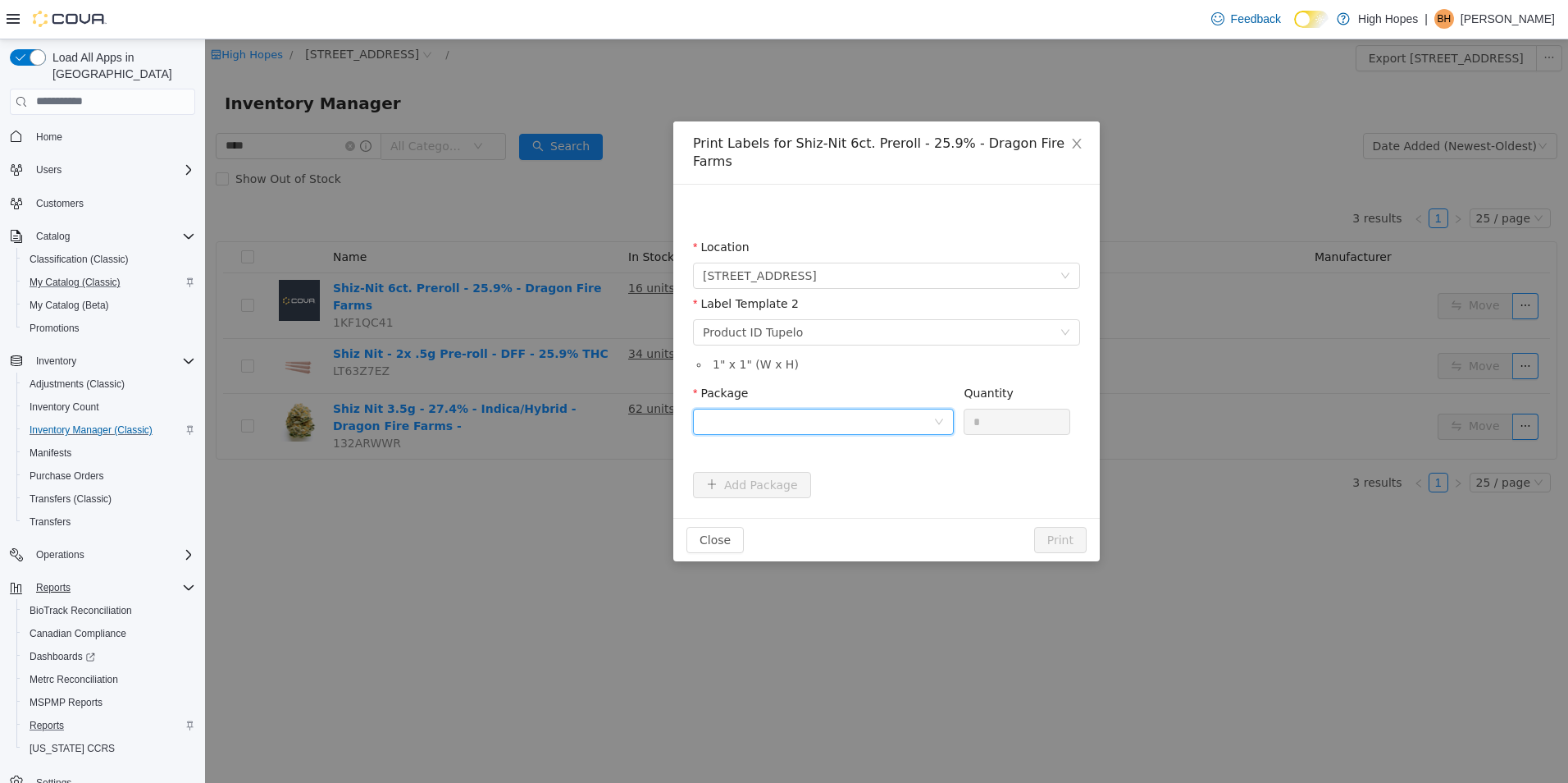
click at [889, 408] on div at bounding box center [818, 420] width 230 height 25
click at [913, 456] on li "1A42301000032C9000013840" at bounding box center [824, 461] width 261 height 26
click at [1033, 408] on input "*" at bounding box center [1016, 420] width 105 height 25
type input "**"
click at [1073, 526] on button "Print" at bounding box center [1060, 539] width 53 height 26
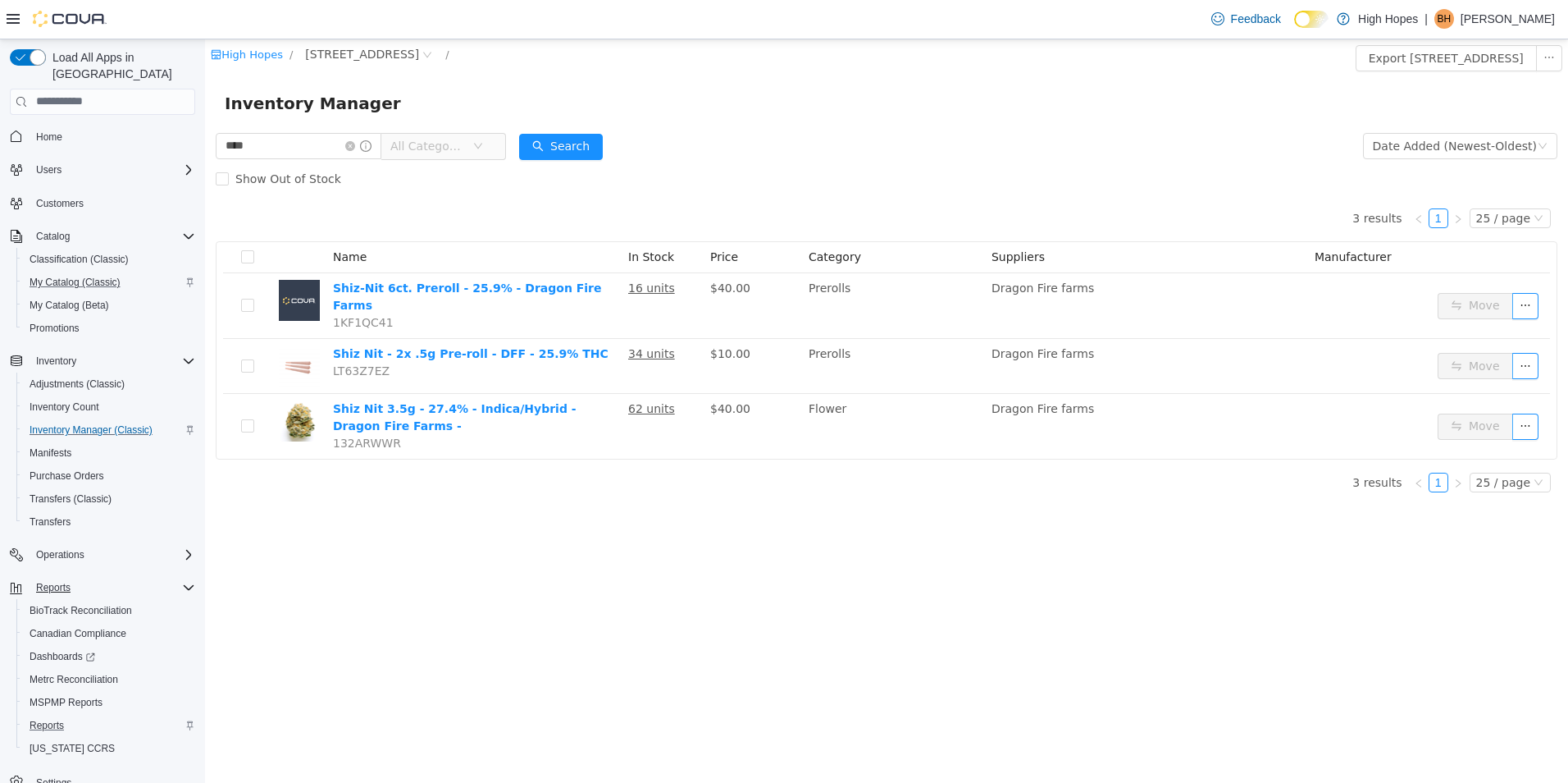
click at [1284, 588] on div "High Hopes / 1201 N Gloster St / Export 1201 N Gloster St Inventory Inventory M…" at bounding box center [887, 410] width 1363 height 743
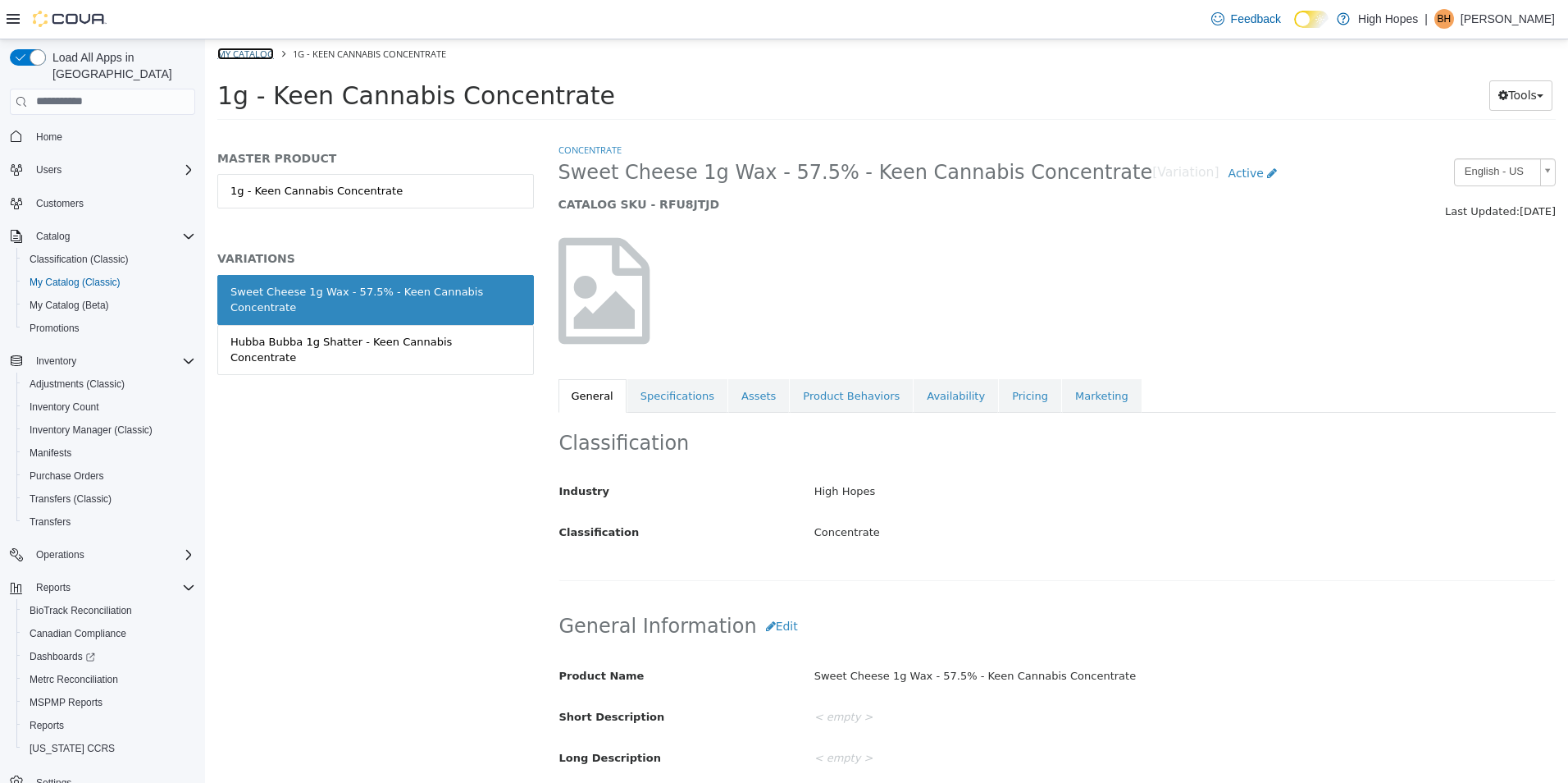
click at [259, 50] on link "My Catalog" at bounding box center [245, 53] width 57 height 12
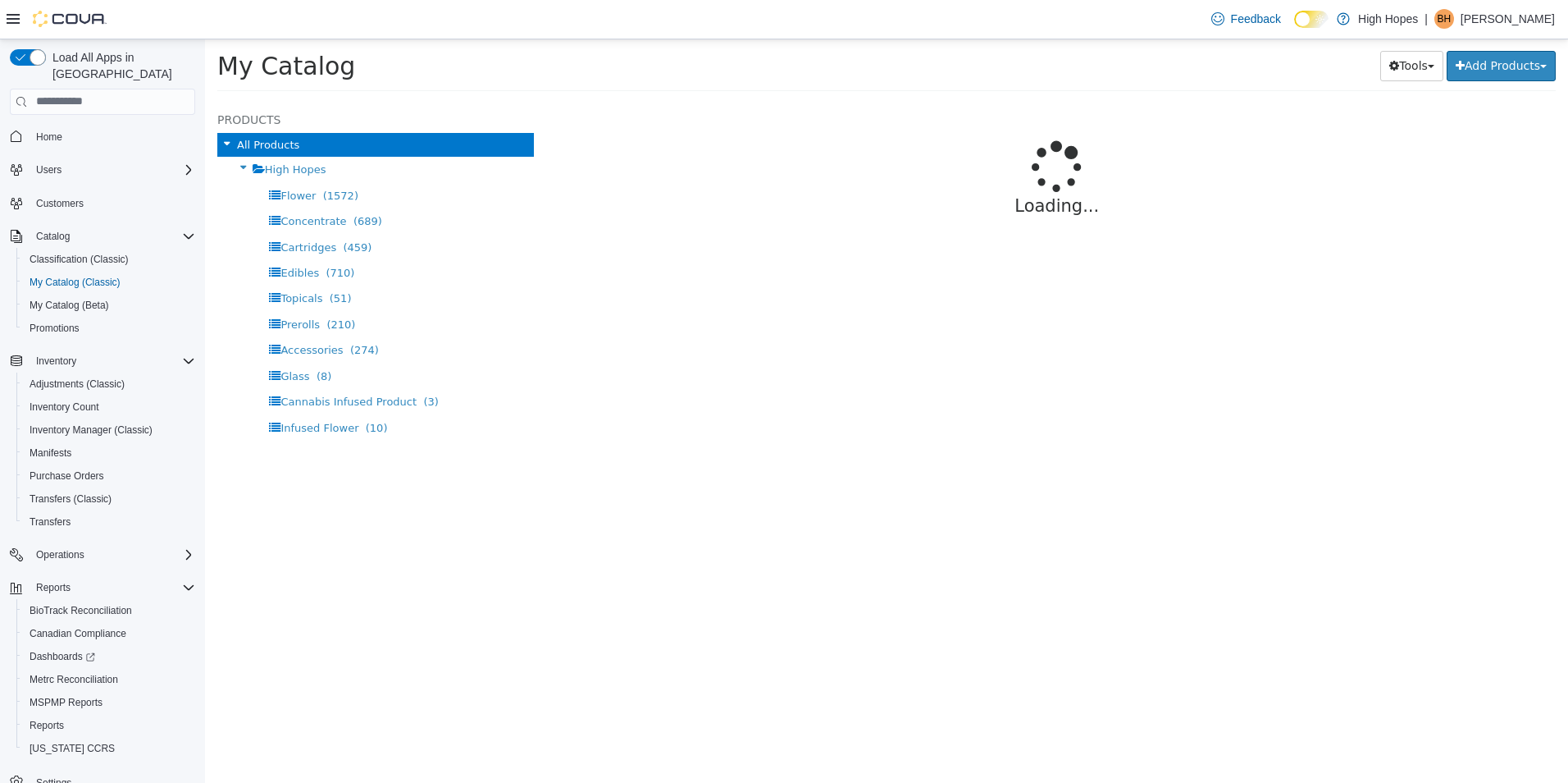
select select "**********"
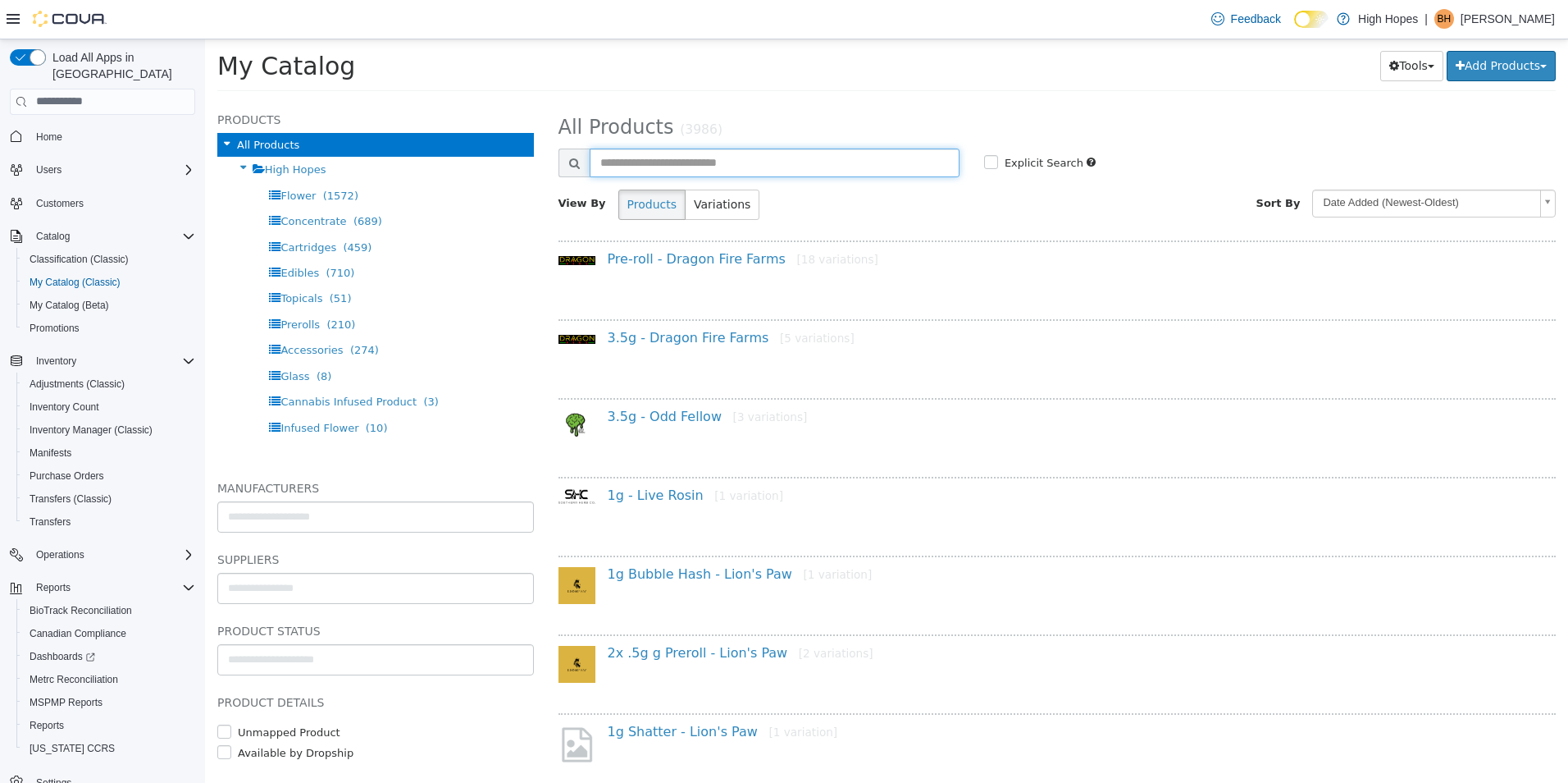
click at [648, 162] on input "text" at bounding box center [774, 161] width 370 height 29
type input "*******"
select select "**********"
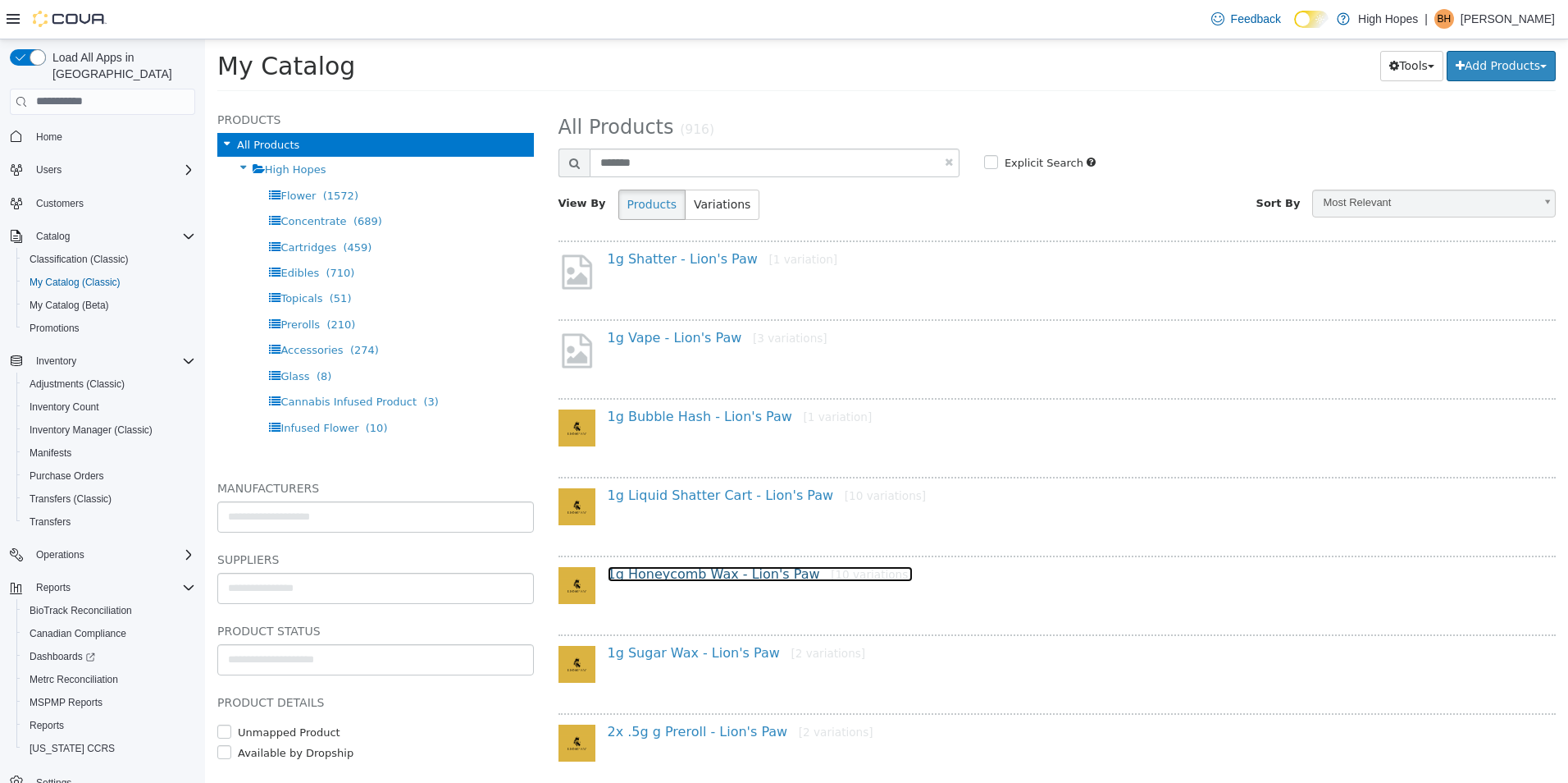
click at [727, 578] on link "1g Honeycomb Wax - Lion's Paw [10 variations]" at bounding box center [760, 573] width 305 height 16
